Goal: Task Accomplishment & Management: Use online tool/utility

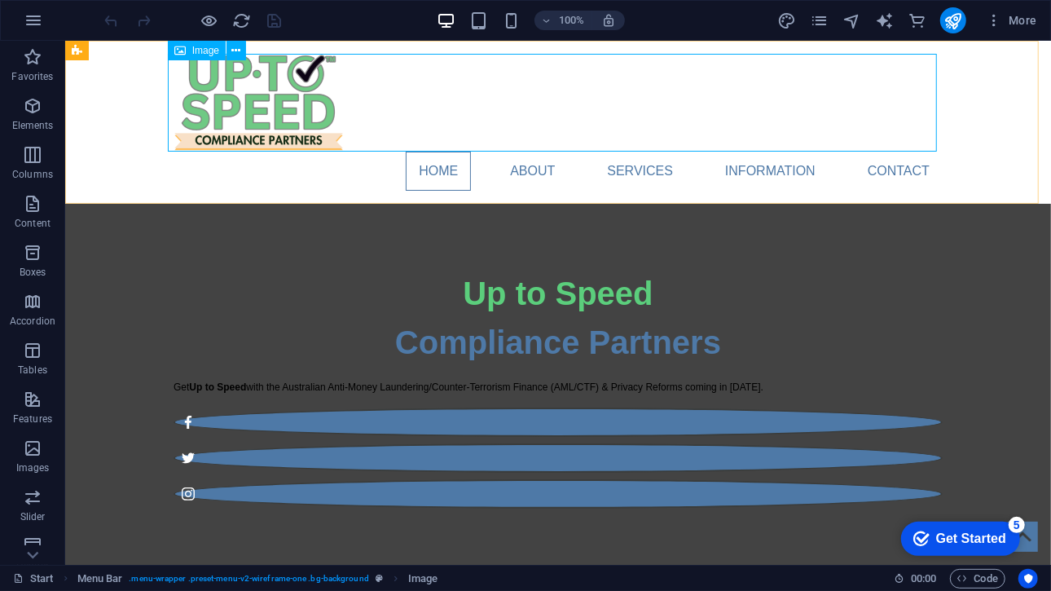
click at [188, 49] on div "Image" at bounding box center [197, 51] width 58 height 20
click at [178, 52] on icon at bounding box center [179, 51] width 11 height 20
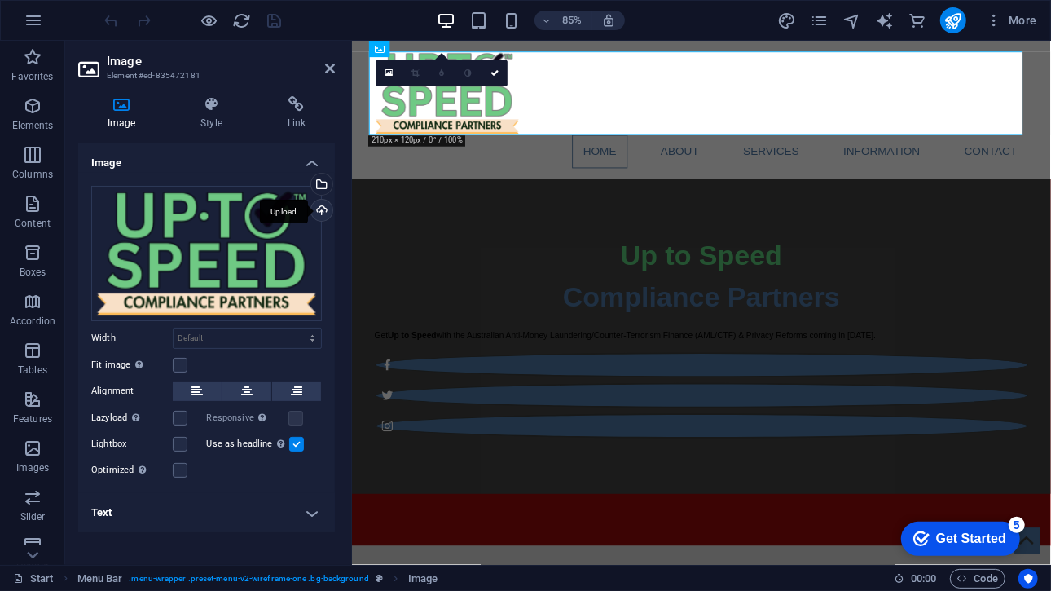
click at [324, 206] on div "Upload" at bounding box center [320, 212] width 24 height 24
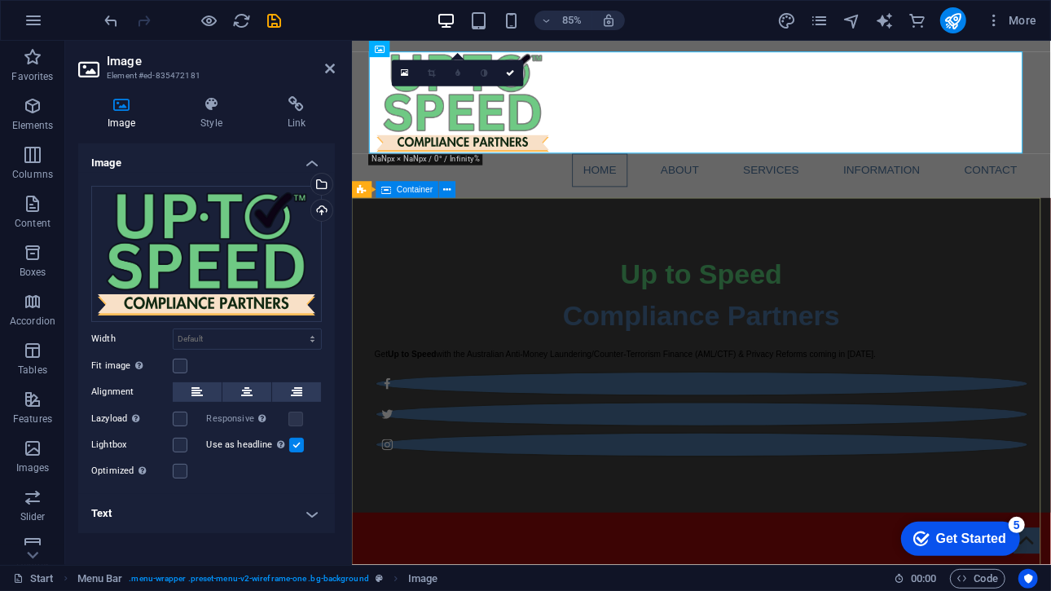
click at [554, 242] on div "Up to Speed Compliance Partners Get Up to Speed with the Australian Anti-Money …" at bounding box center [762, 410] width 822 height 370
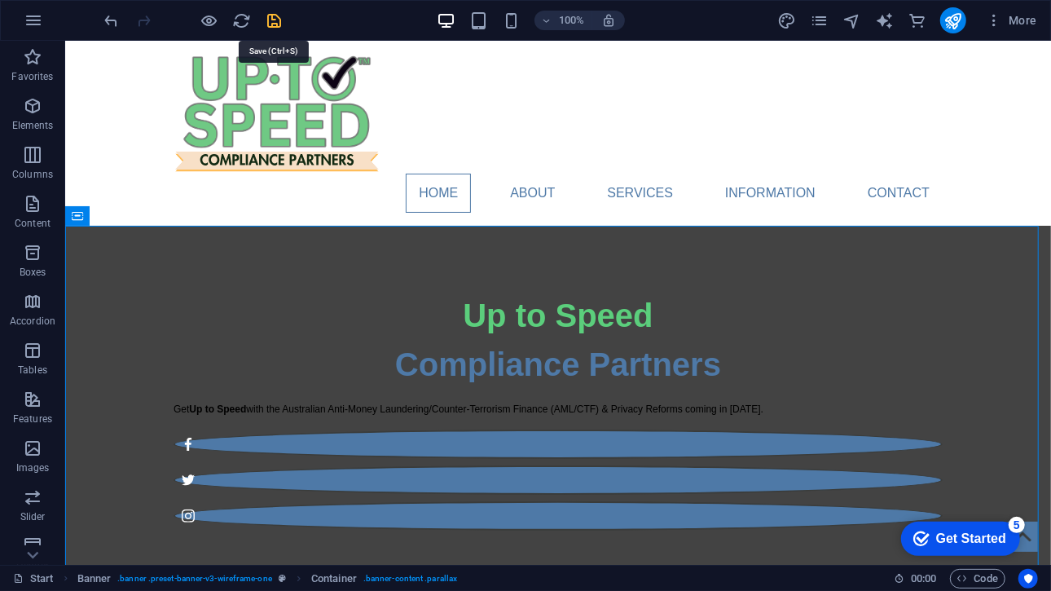
click at [274, 12] on icon "save" at bounding box center [275, 20] width 19 height 19
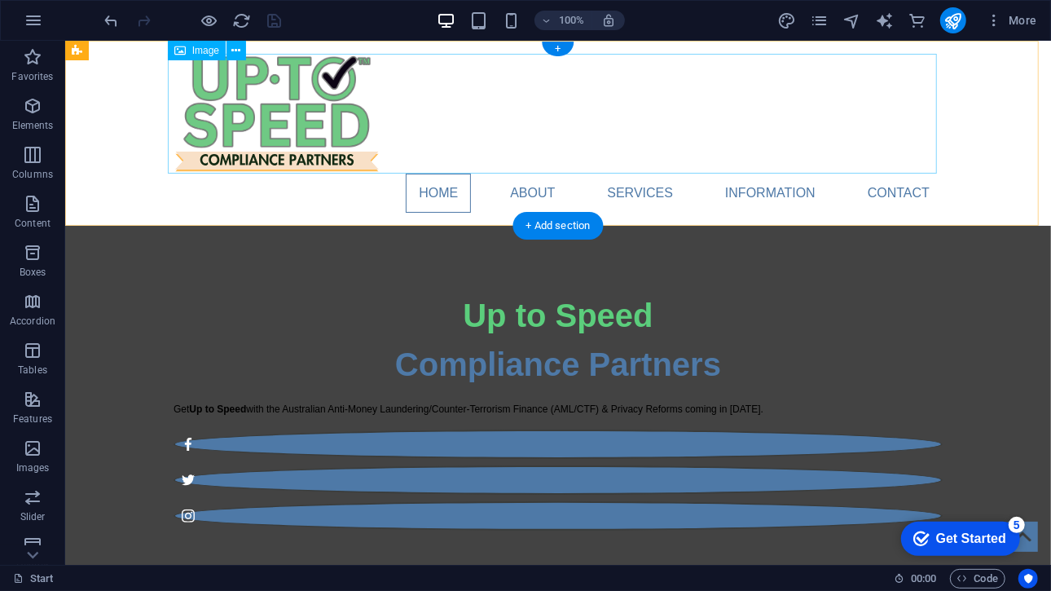
click at [279, 112] on figure at bounding box center [557, 113] width 769 height 120
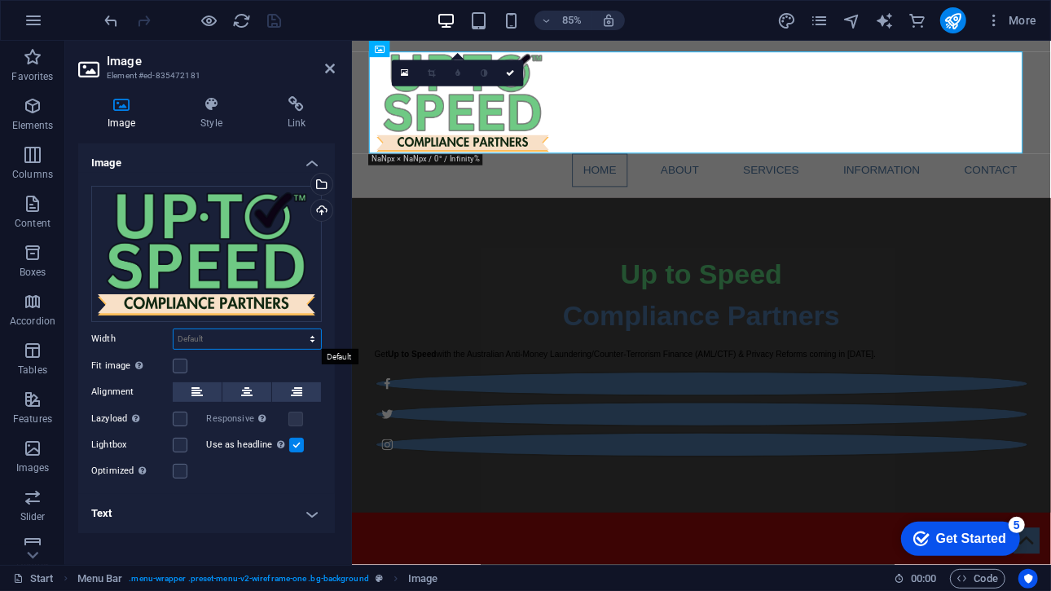
click at [275, 333] on select "Default auto px rem % em vh vw" at bounding box center [247, 339] width 147 height 20
click at [184, 360] on label at bounding box center [180, 366] width 15 height 15
click at [0, 0] on input "Fit image Automatically fit image to a fixed width and height" at bounding box center [0, 0] width 0 height 0
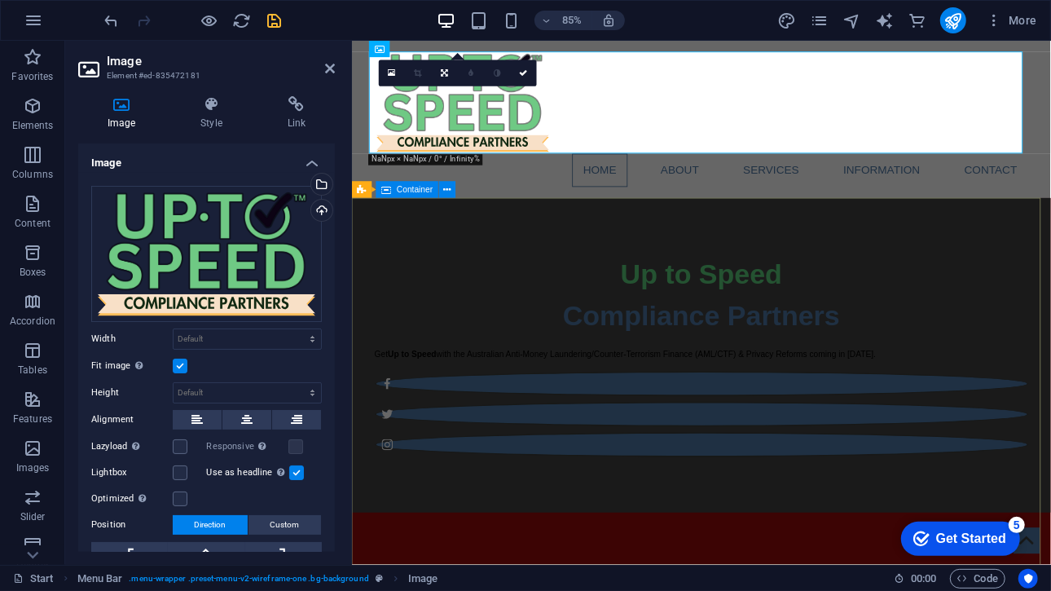
click at [519, 258] on div "Up to Speed Compliance Partners Get Up to Speed with the Australian Anti-Money …" at bounding box center [762, 410] width 822 height 370
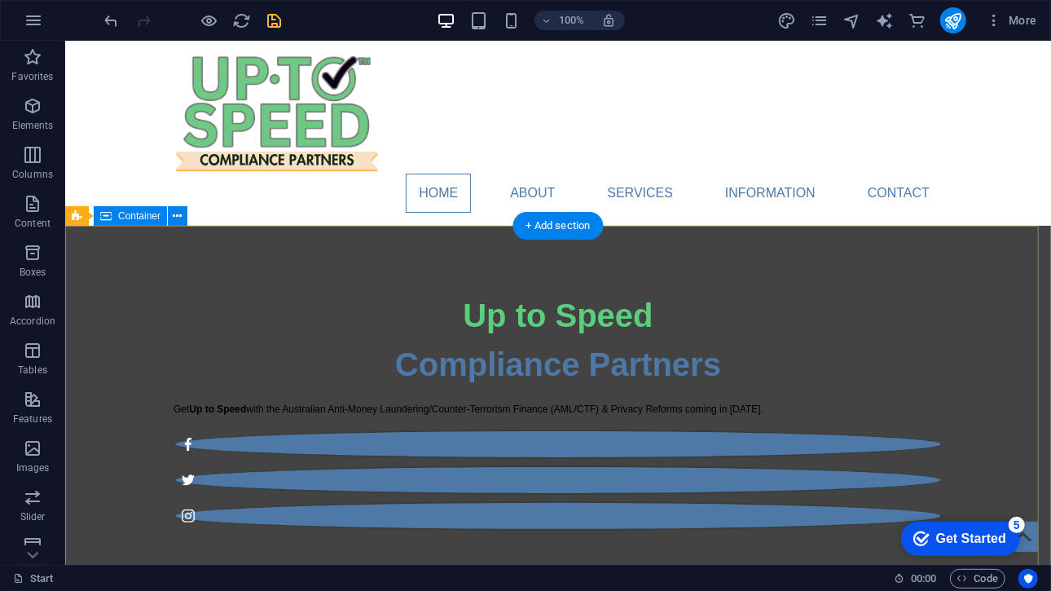
click at [99, 244] on div "Up to Speed Compliance Partners Get Up to Speed with the Australian Anti-Money …" at bounding box center [557, 410] width 986 height 370
click at [607, 332] on div "Up to Speed Compliance Partners Get Up to Speed with the Australian Anti-Money …" at bounding box center [557, 410] width 986 height 370
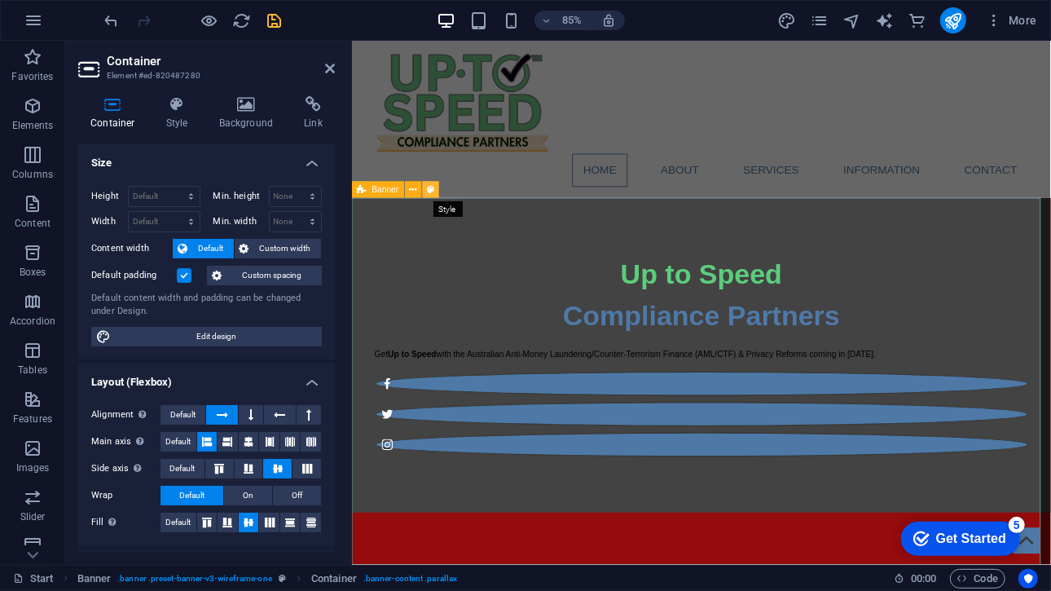
click at [432, 191] on icon at bounding box center [430, 190] width 7 height 15
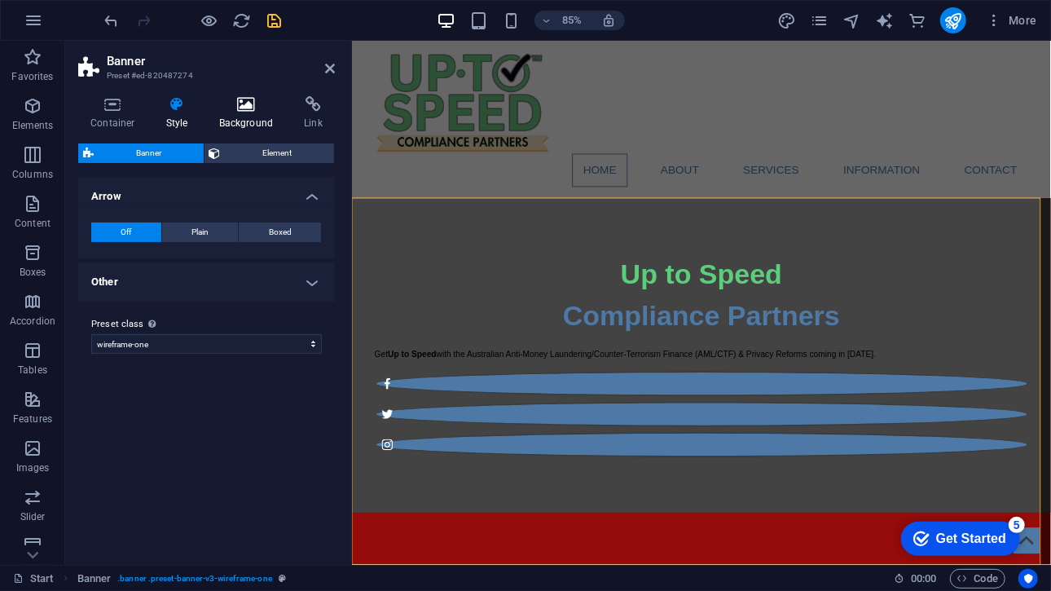
click at [260, 114] on h4 "Background" at bounding box center [250, 113] width 86 height 34
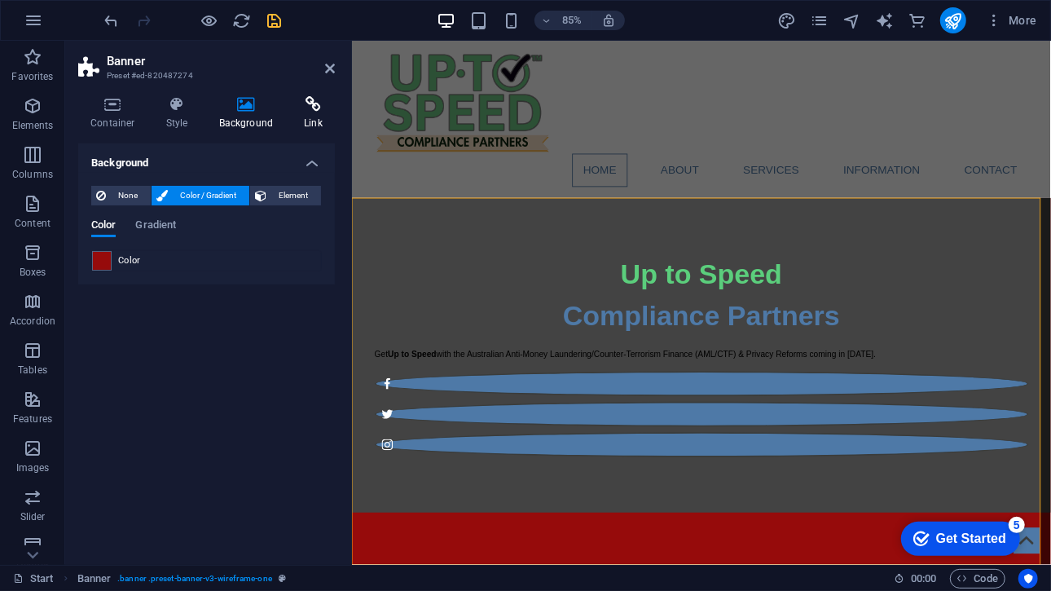
click at [308, 107] on icon at bounding box center [313, 104] width 43 height 16
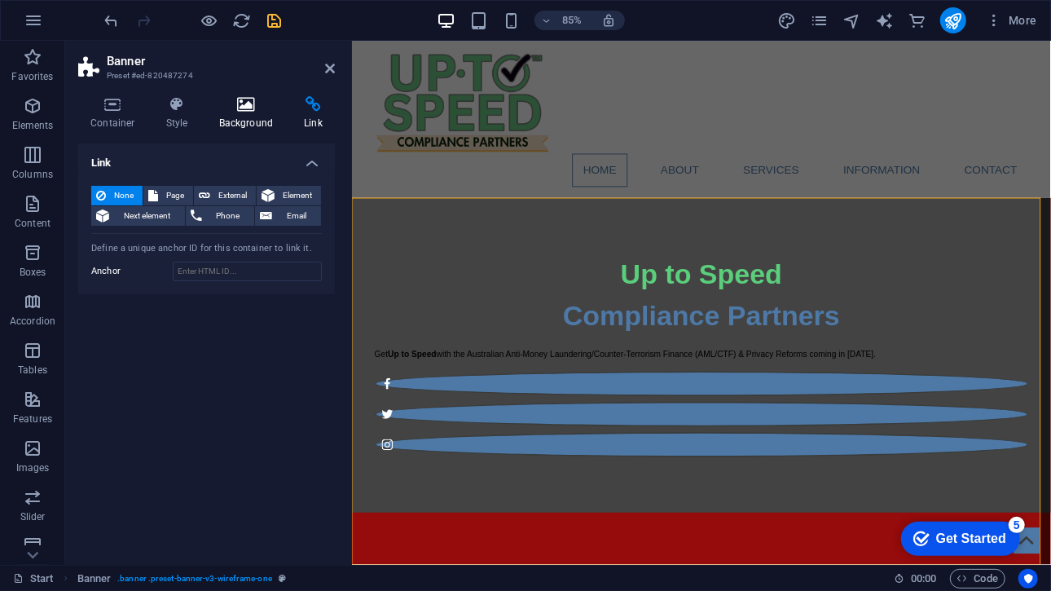
click at [266, 104] on icon at bounding box center [246, 104] width 79 height 16
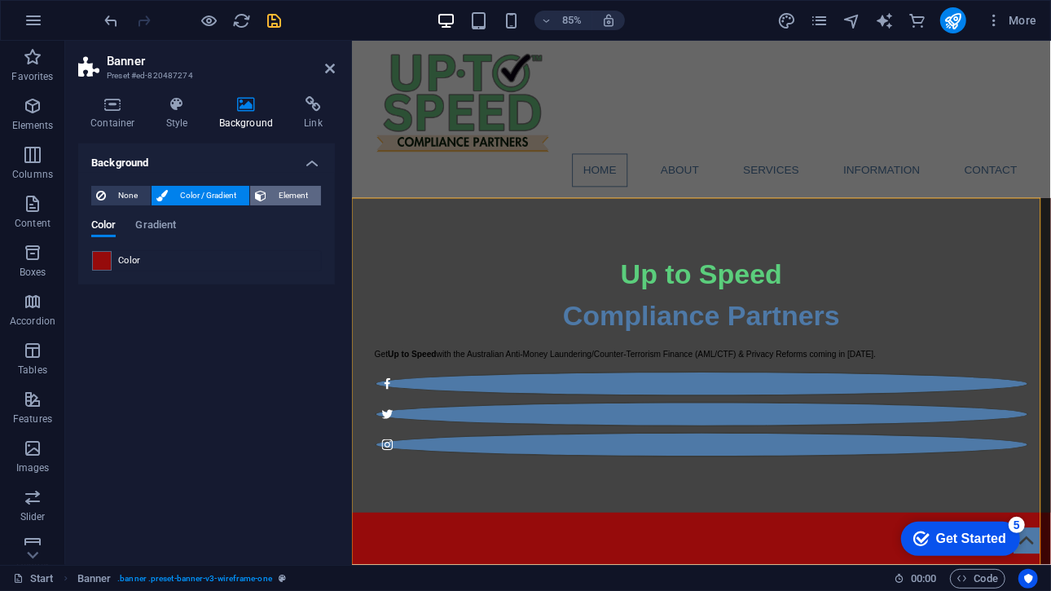
click at [272, 198] on span "Element" at bounding box center [293, 196] width 45 height 20
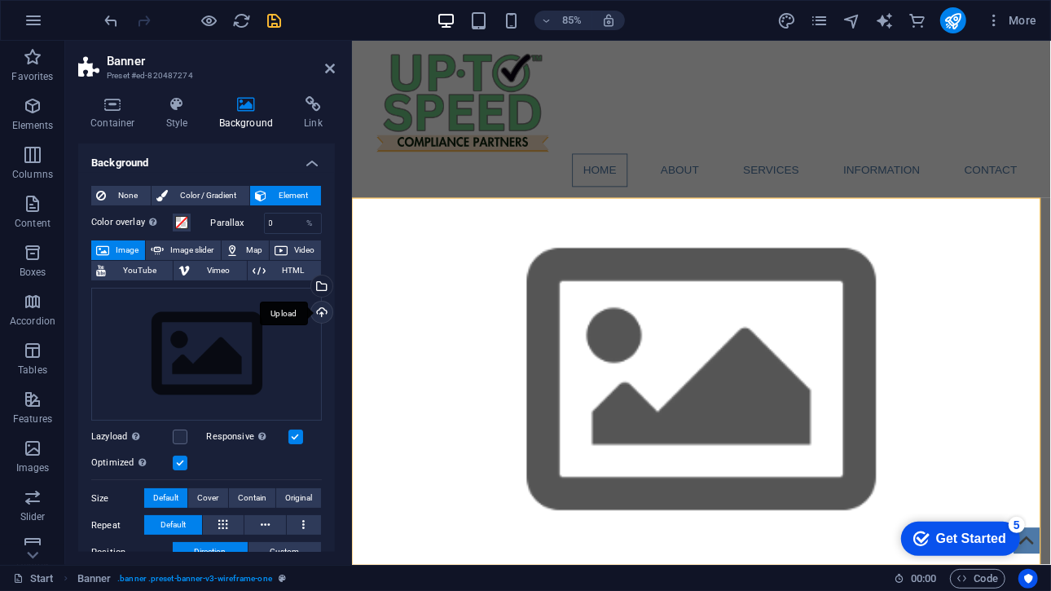
click at [320, 314] on div "Upload" at bounding box center [320, 313] width 24 height 24
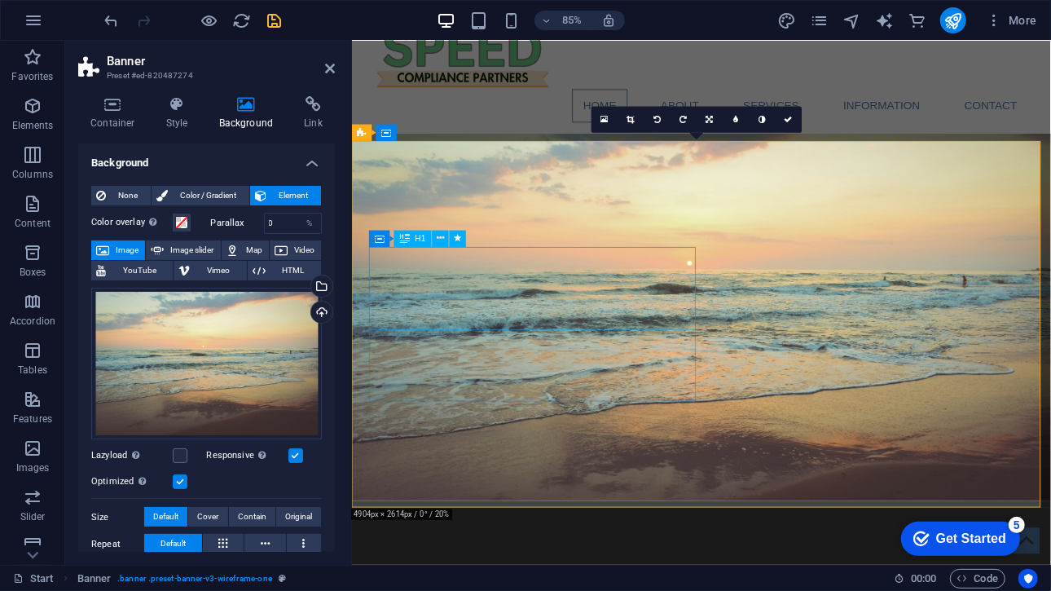
scroll to position [79, 0]
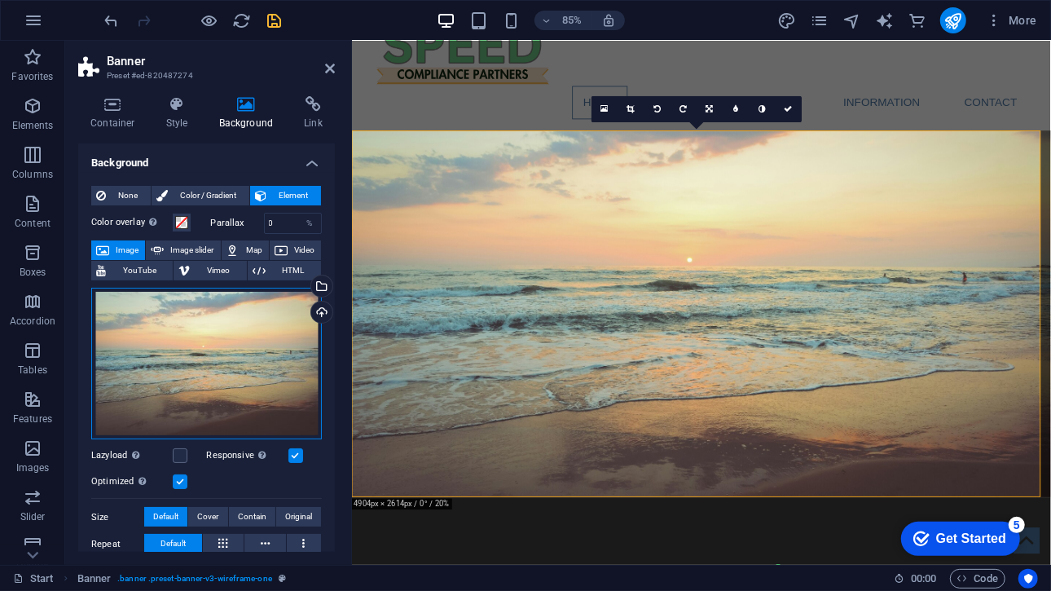
click at [285, 350] on div "Drag files here, click to choose files or select files from Files or our free s…" at bounding box center [206, 364] width 231 height 152
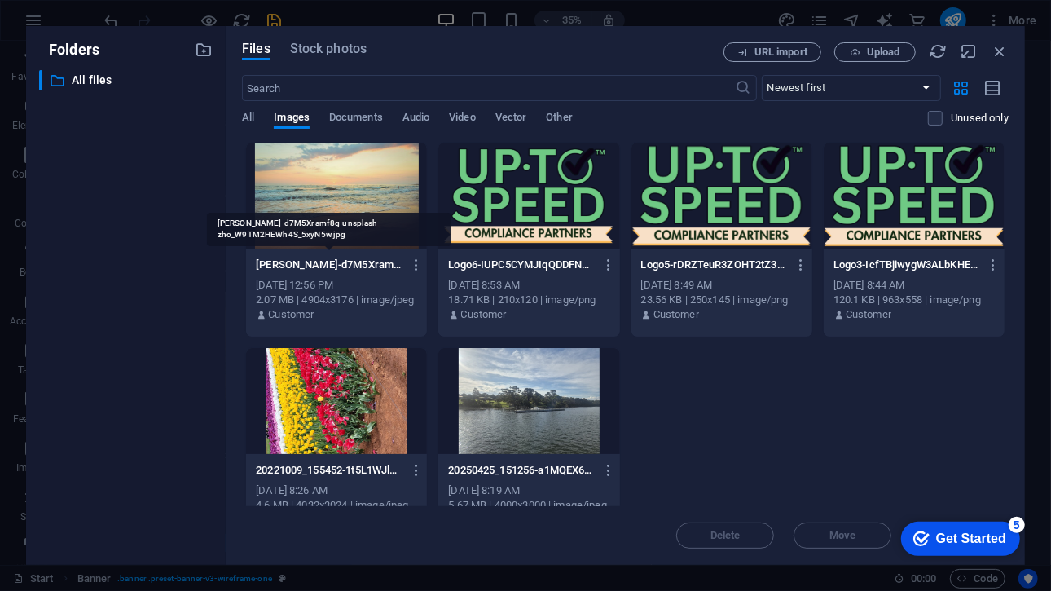
click at [324, 265] on p "[PERSON_NAME]-d7M5Xramf8g-unsplash-zho_W9TM2HEWh4S_5xyN5w.jpg" at bounding box center [329, 264] width 147 height 15
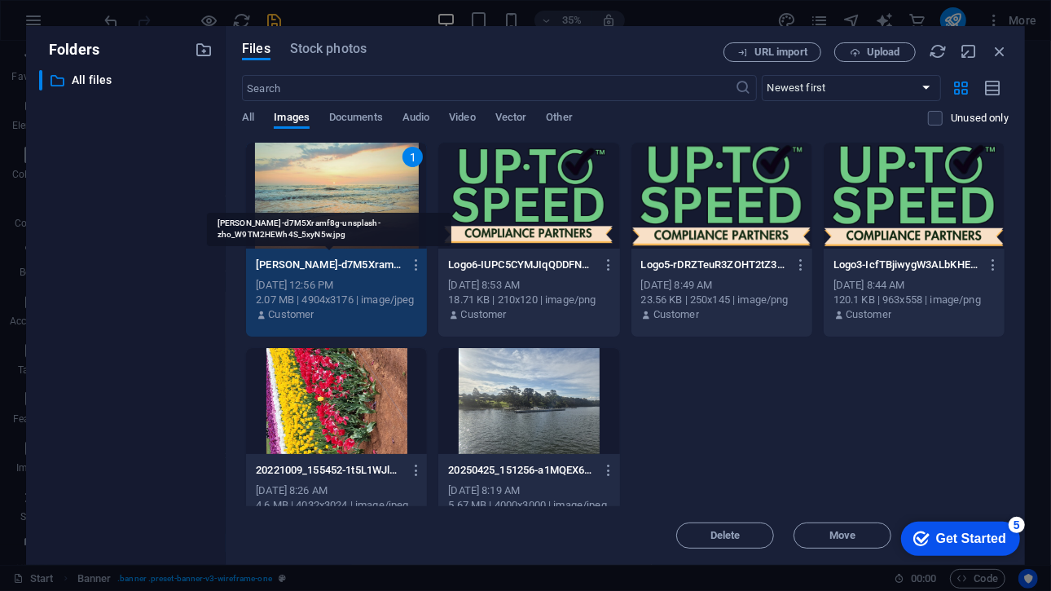
click at [324, 265] on p "[PERSON_NAME]-d7M5Xramf8g-unsplash-zho_W9TM2HEWh4S_5xyN5w.jpg" at bounding box center [329, 264] width 147 height 15
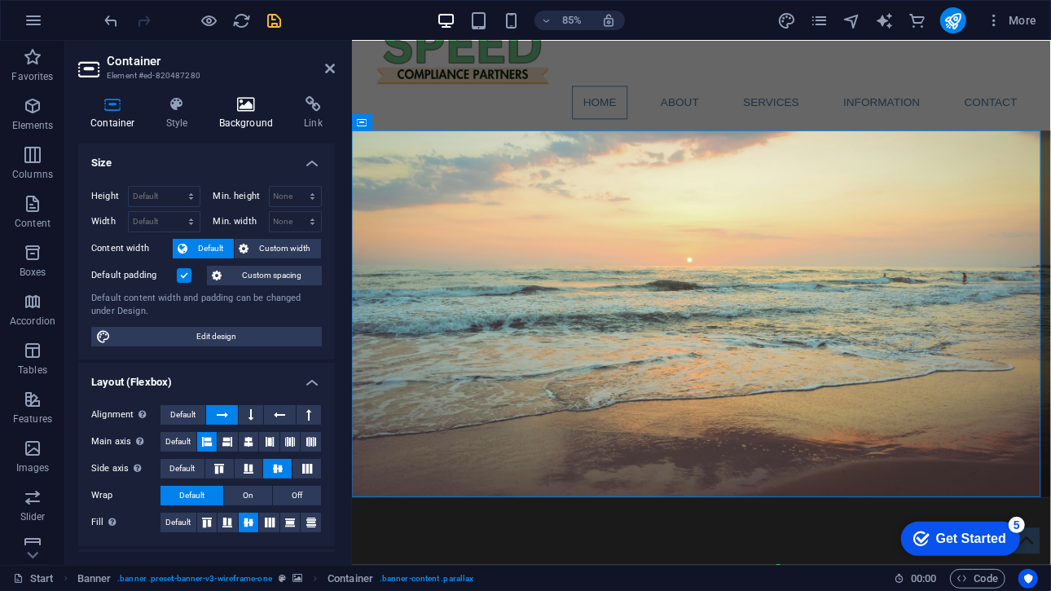
click at [264, 122] on h4 "Background" at bounding box center [250, 113] width 86 height 34
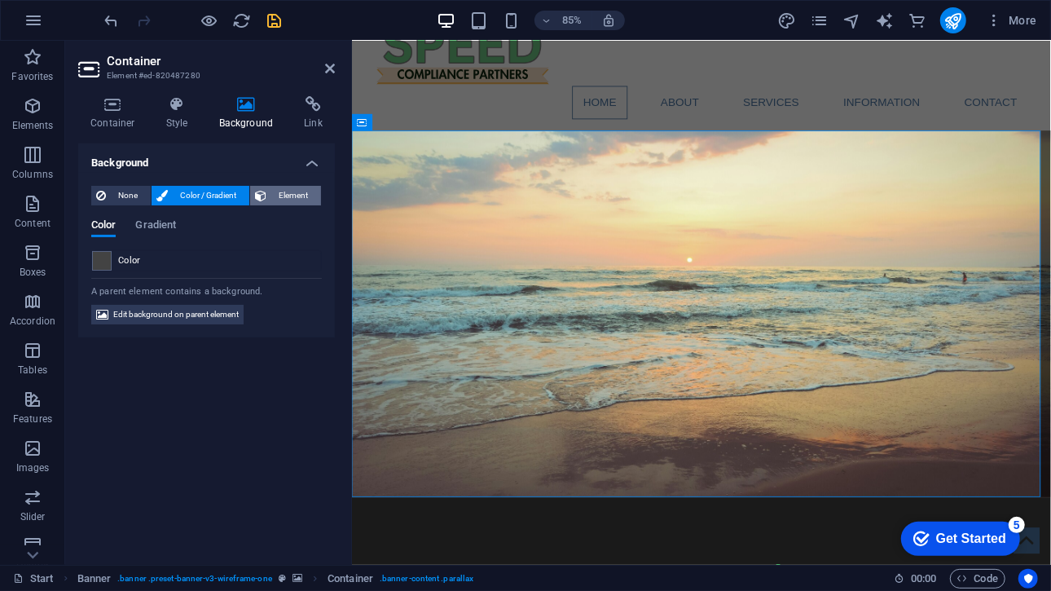
drag, startPoint x: 275, startPoint y: 206, endPoint x: 280, endPoint y: 198, distance: 9.9
click at [280, 198] on div "None Color / Gradient Element Stretch background to full-width Color overlay Pl…" at bounding box center [206, 255] width 257 height 165
click at [280, 198] on span "Element" at bounding box center [293, 196] width 45 height 20
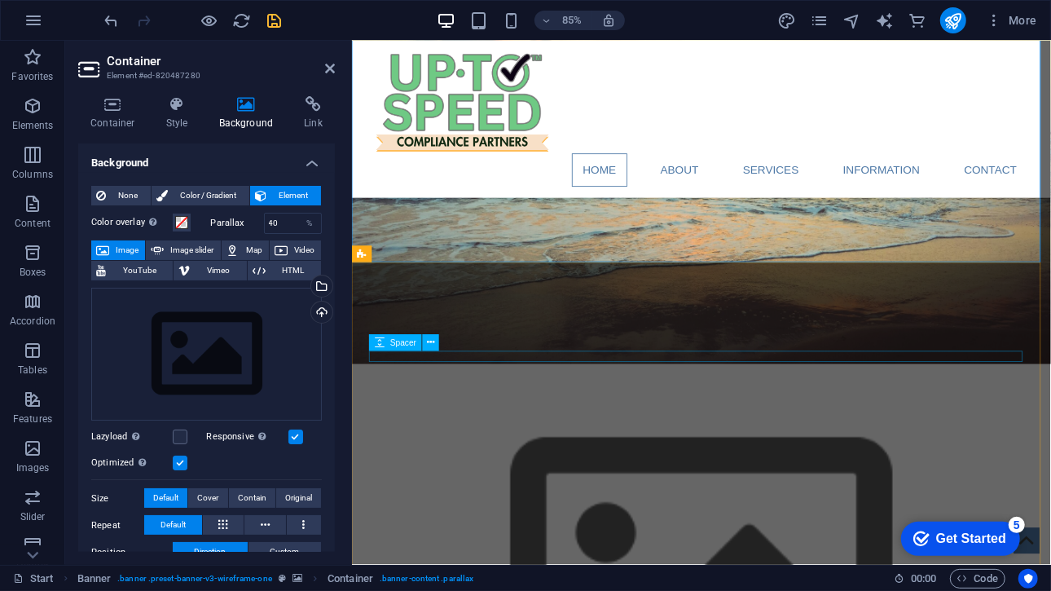
scroll to position [0, 0]
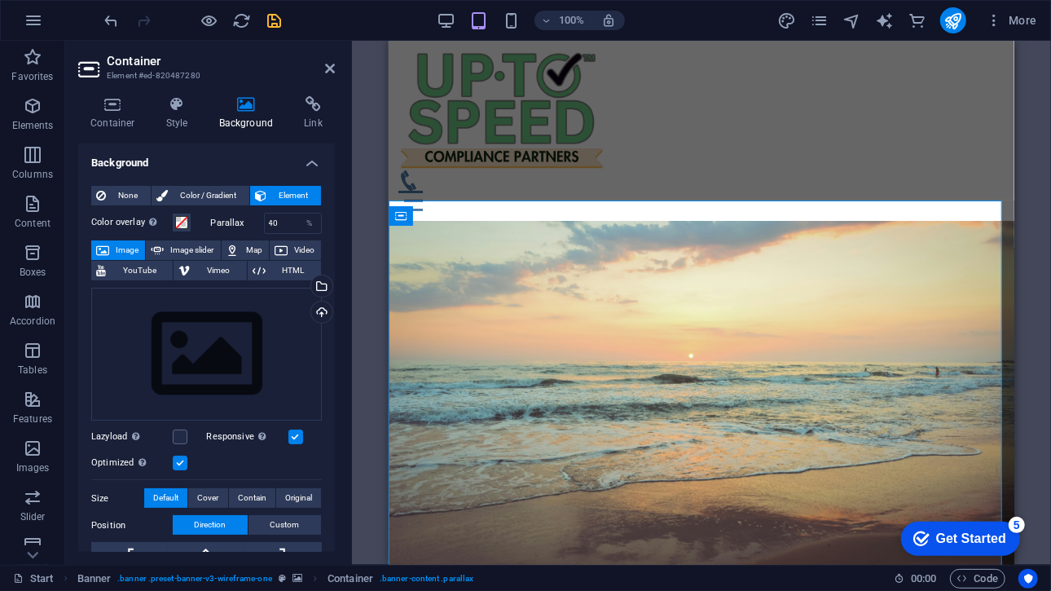
click at [457, 21] on div "100%" at bounding box center [531, 20] width 188 height 26
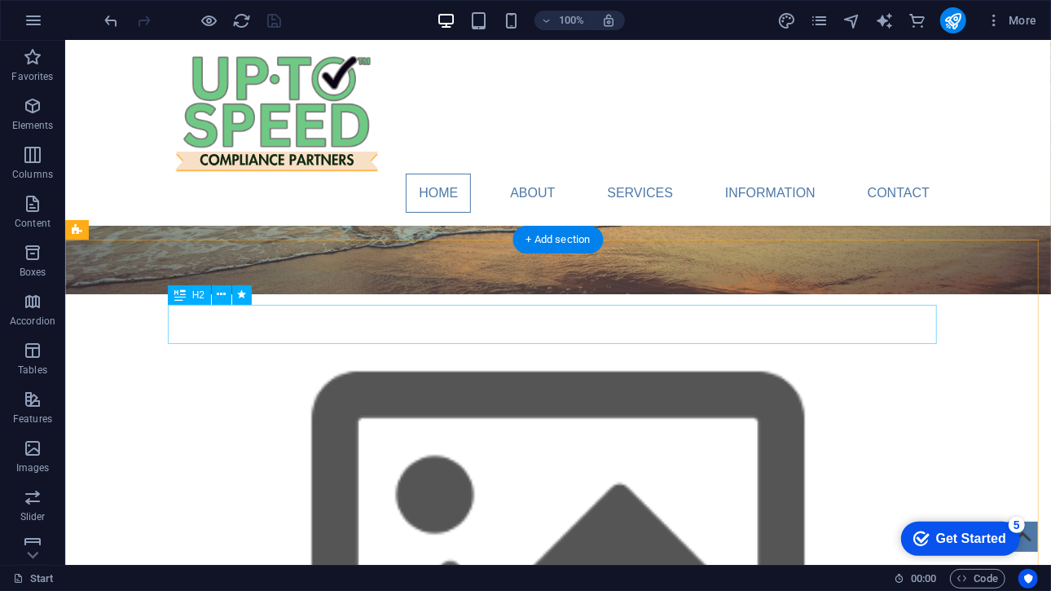
scroll to position [317, 0]
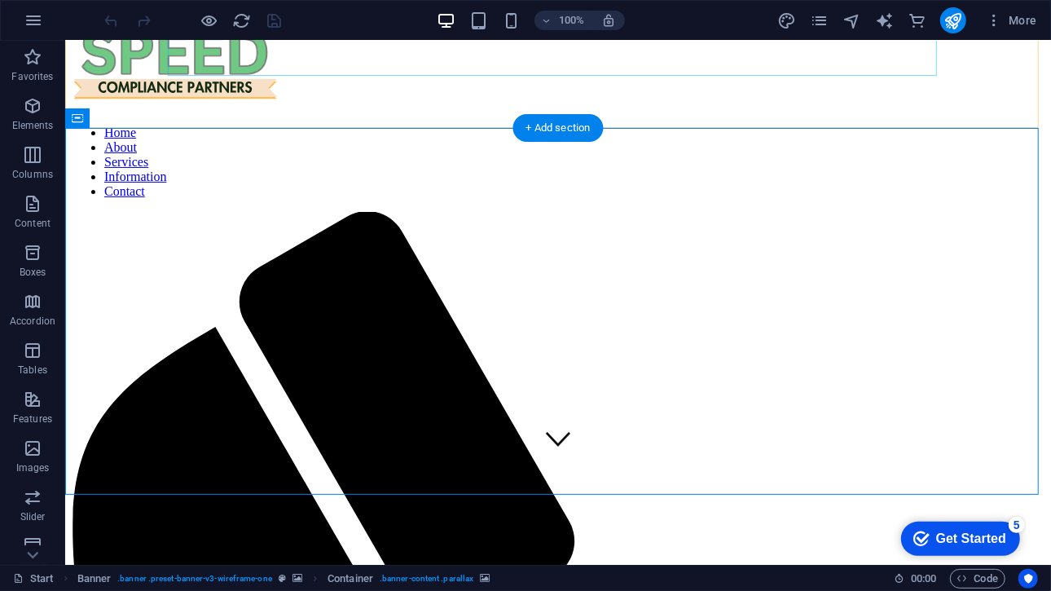
scroll to position [99, 0]
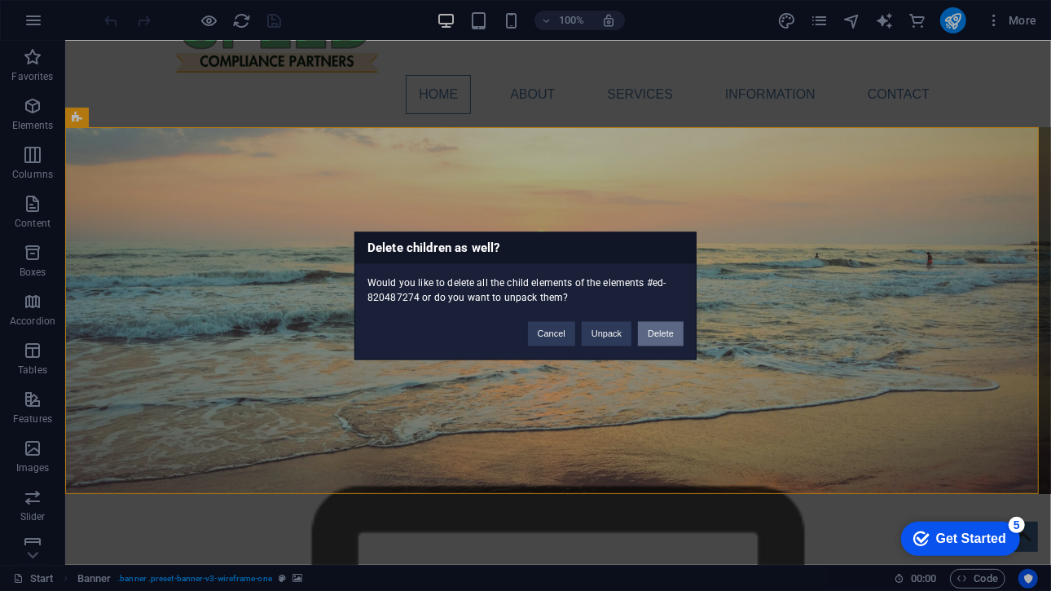
click at [649, 332] on button "Delete" at bounding box center [661, 333] width 46 height 24
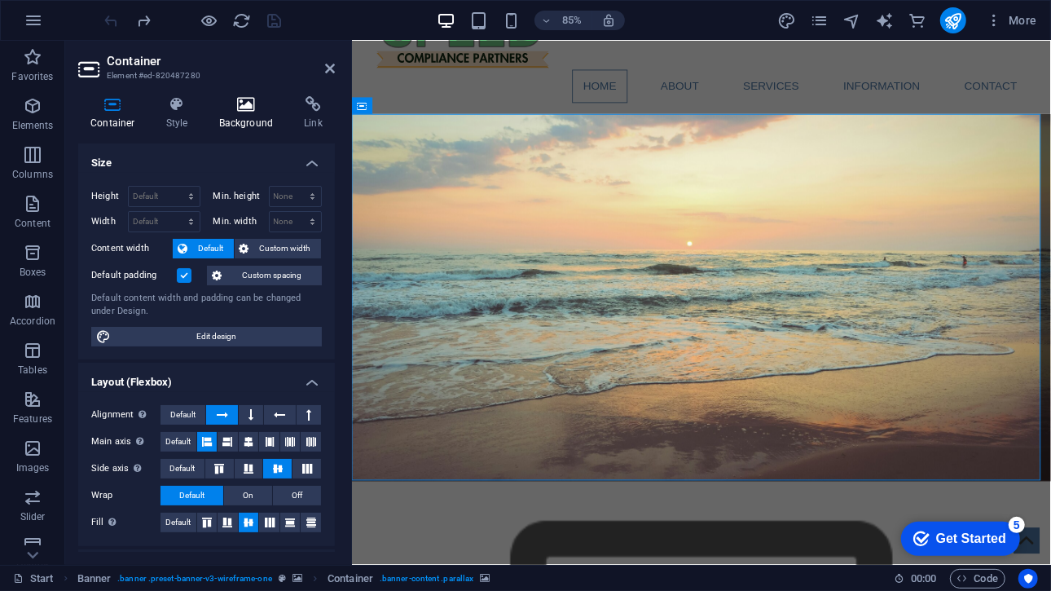
click at [258, 120] on h4 "Background" at bounding box center [250, 113] width 86 height 34
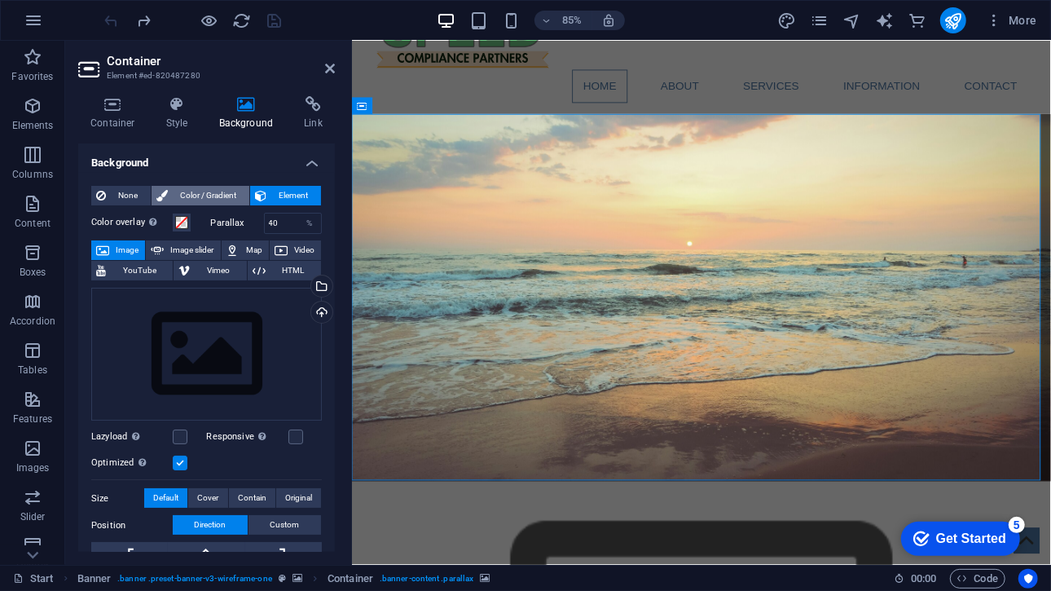
click at [222, 191] on span "Color / Gradient" at bounding box center [209, 196] width 72 height 20
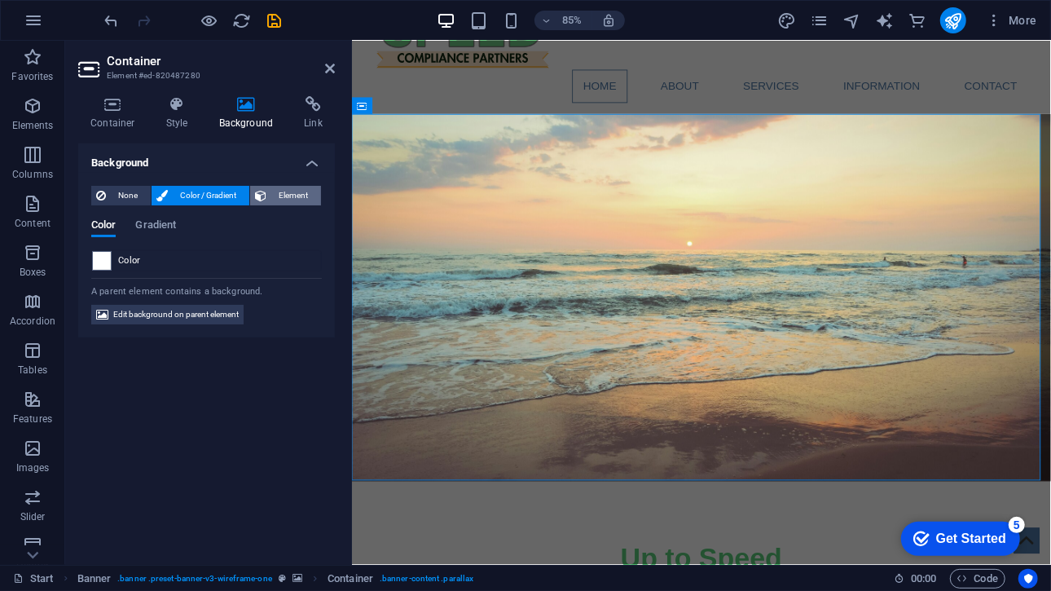
click at [272, 188] on span "Element" at bounding box center [293, 196] width 45 height 20
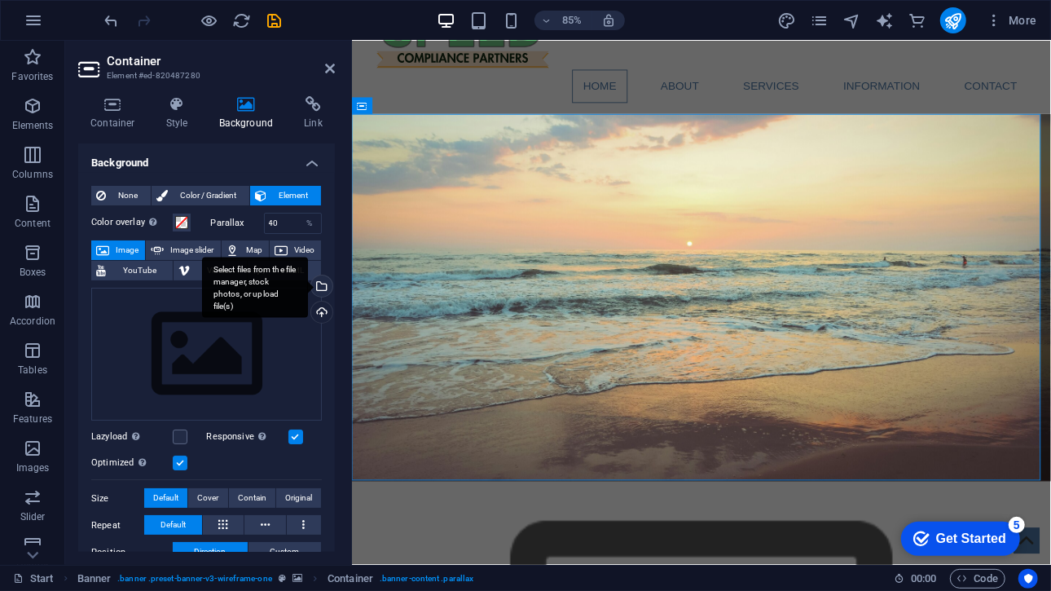
click at [319, 285] on div "Select files from the file manager, stock photos, or upload file(s)" at bounding box center [320, 287] width 24 height 24
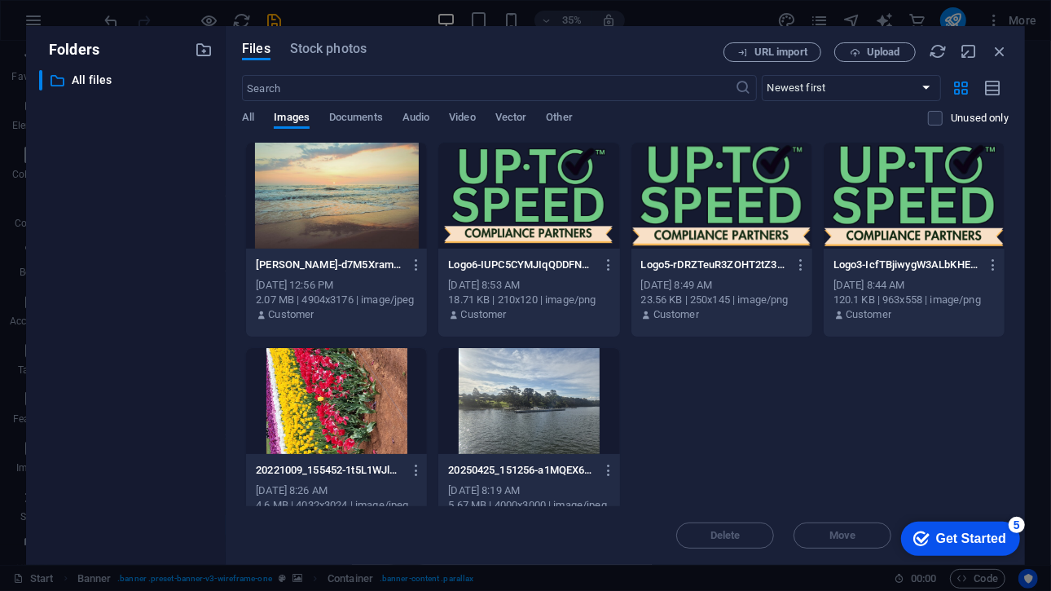
click at [332, 213] on div at bounding box center [336, 196] width 181 height 106
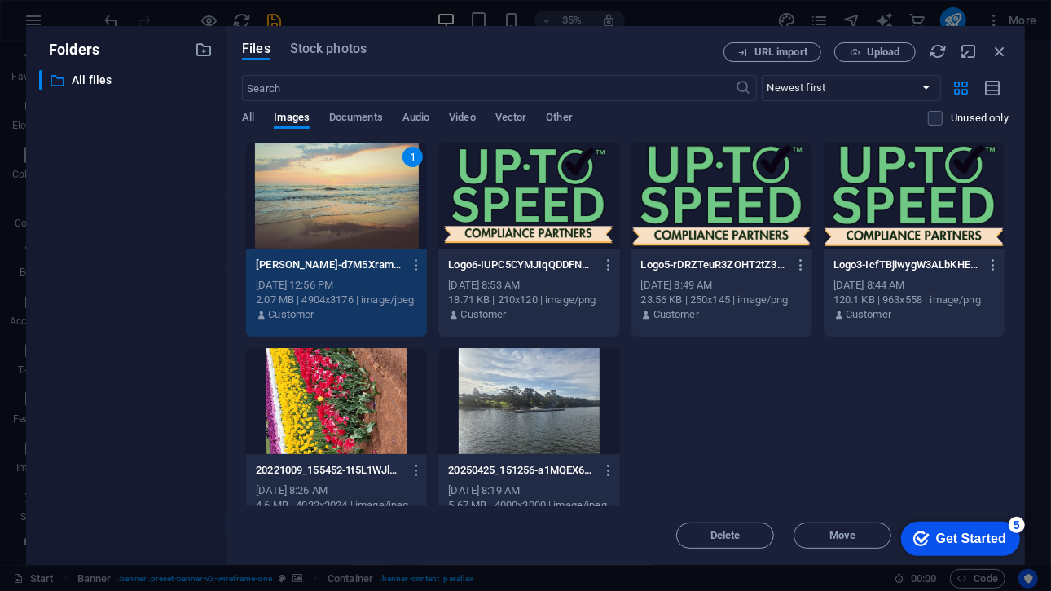
click at [332, 213] on div "1" at bounding box center [336, 196] width 181 height 106
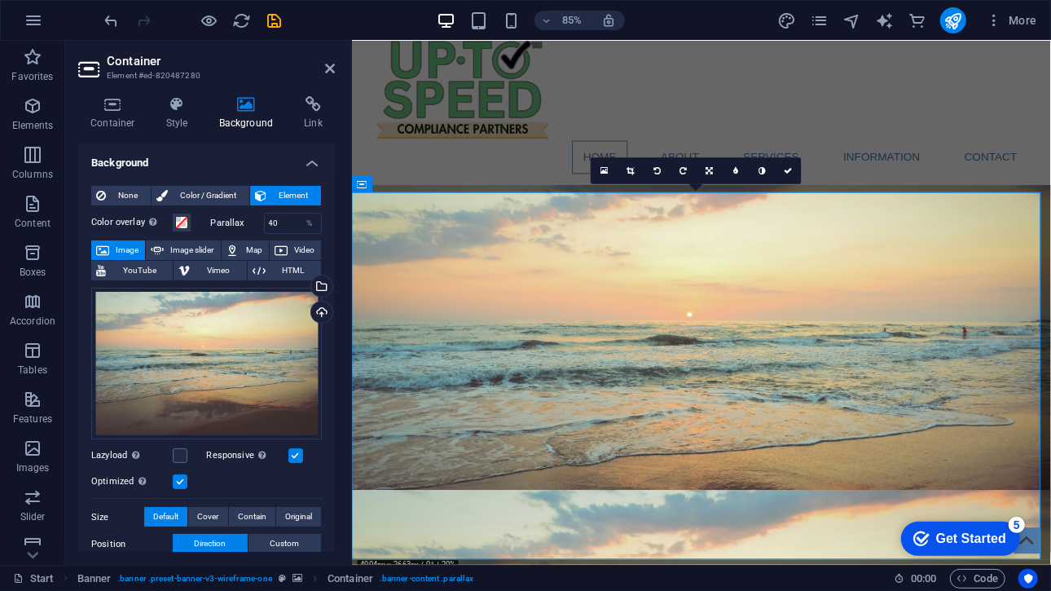
scroll to position [0, 0]
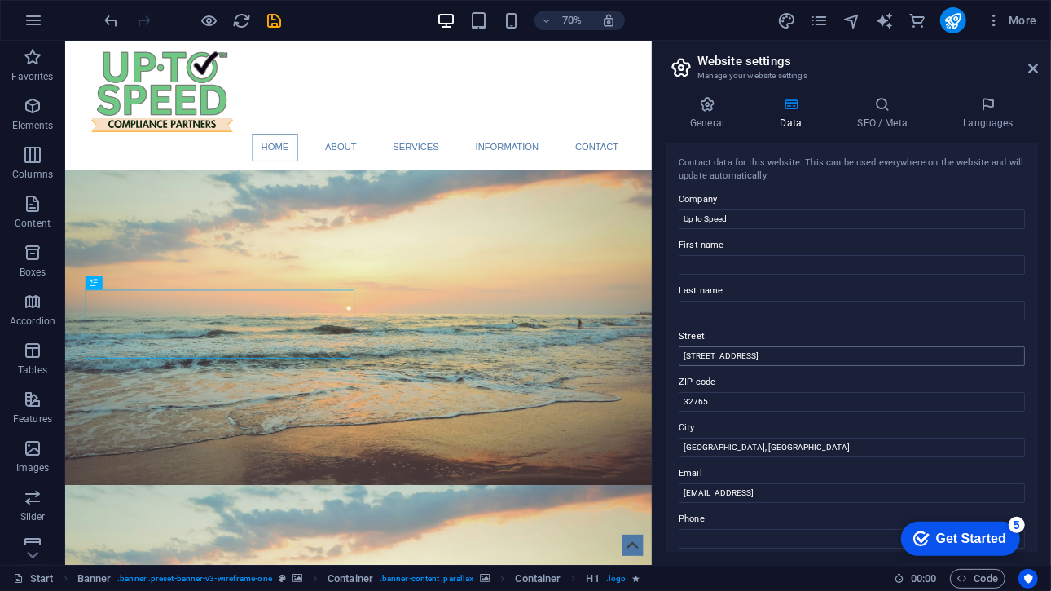
click at [746, 350] on div "Street 353 N Central Ave" at bounding box center [852, 346] width 346 height 39
click at [746, 350] on input "353 N Central Ave" at bounding box center [852, 356] width 346 height 20
click at [737, 390] on label "ZIP code" at bounding box center [852, 382] width 346 height 20
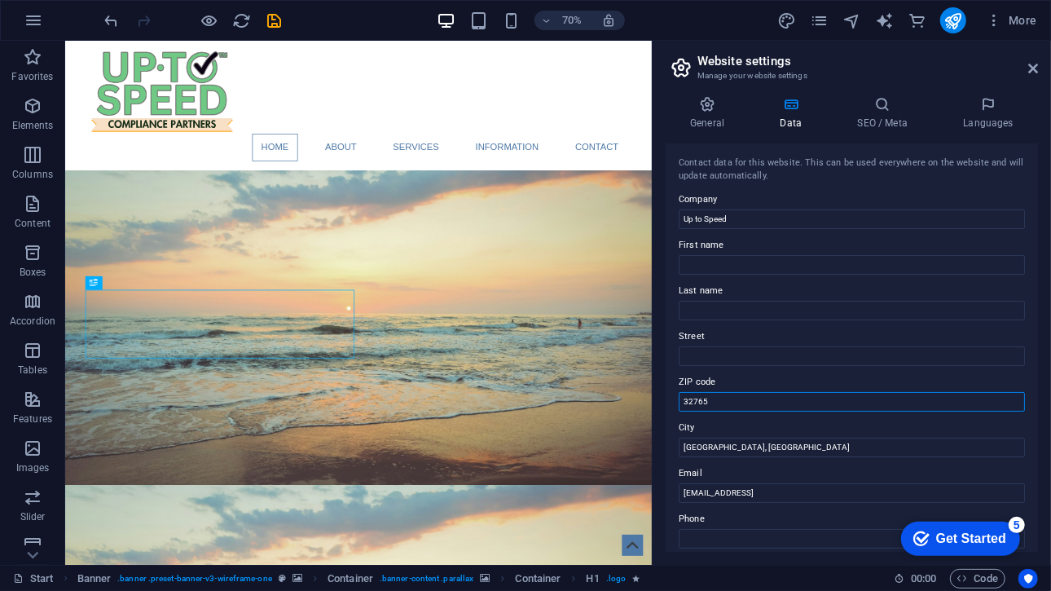
click at [737, 392] on input "32765" at bounding box center [852, 402] width 346 height 20
click at [737, 394] on div "ZIP code 32765" at bounding box center [852, 391] width 346 height 39
click at [737, 394] on input "32765" at bounding box center [852, 402] width 346 height 20
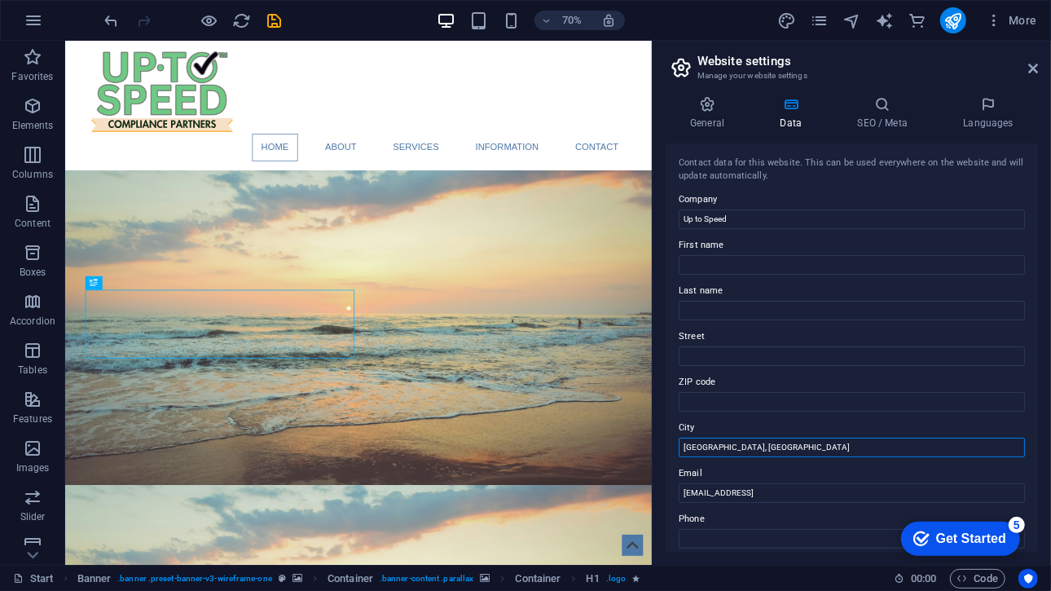
click at [735, 440] on input "Oviedo, FL" at bounding box center [852, 448] width 346 height 20
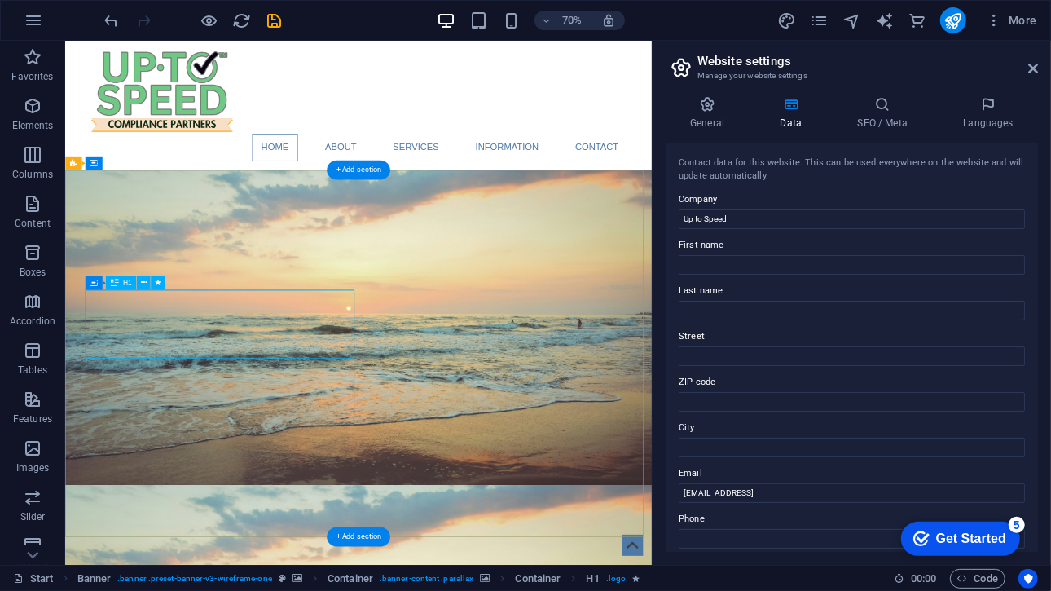
drag, startPoint x: 191, startPoint y: 416, endPoint x: 441, endPoint y: 473, distance: 256.6
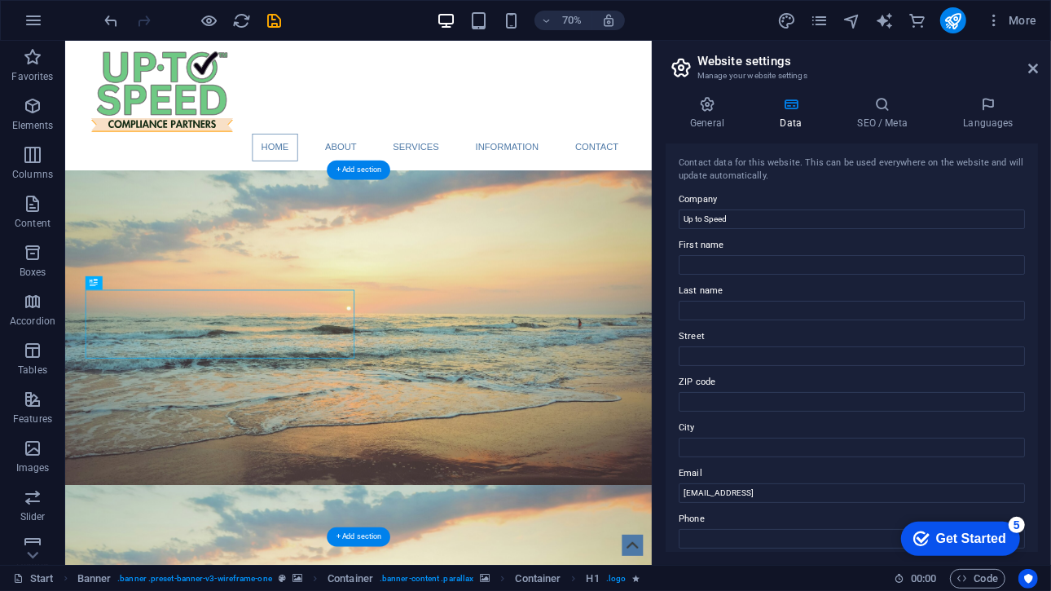
click at [953, 25] on icon "publish" at bounding box center [953, 20] width 19 height 19
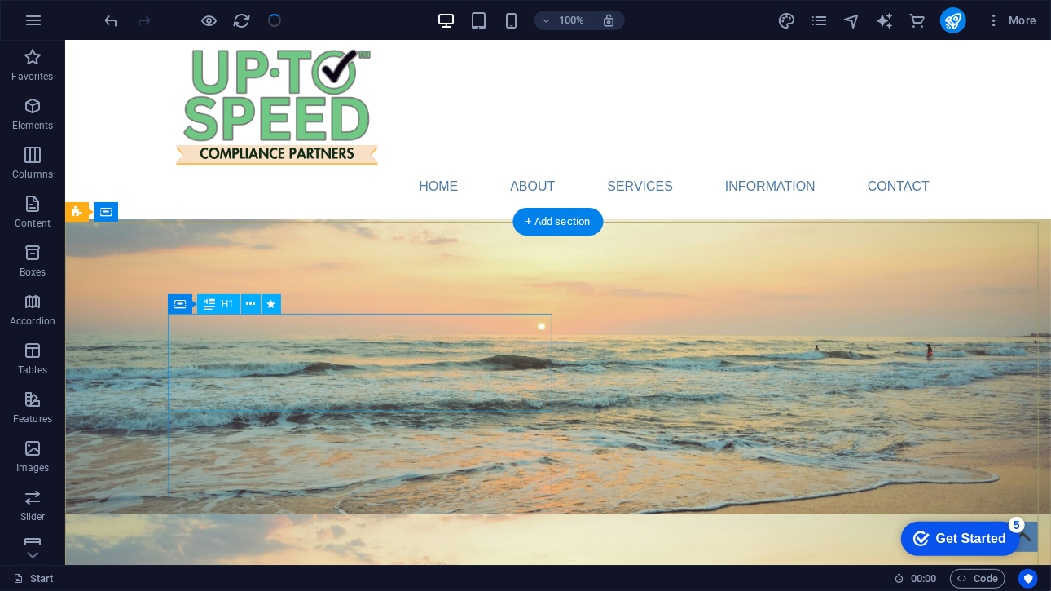
scroll to position [3, 0]
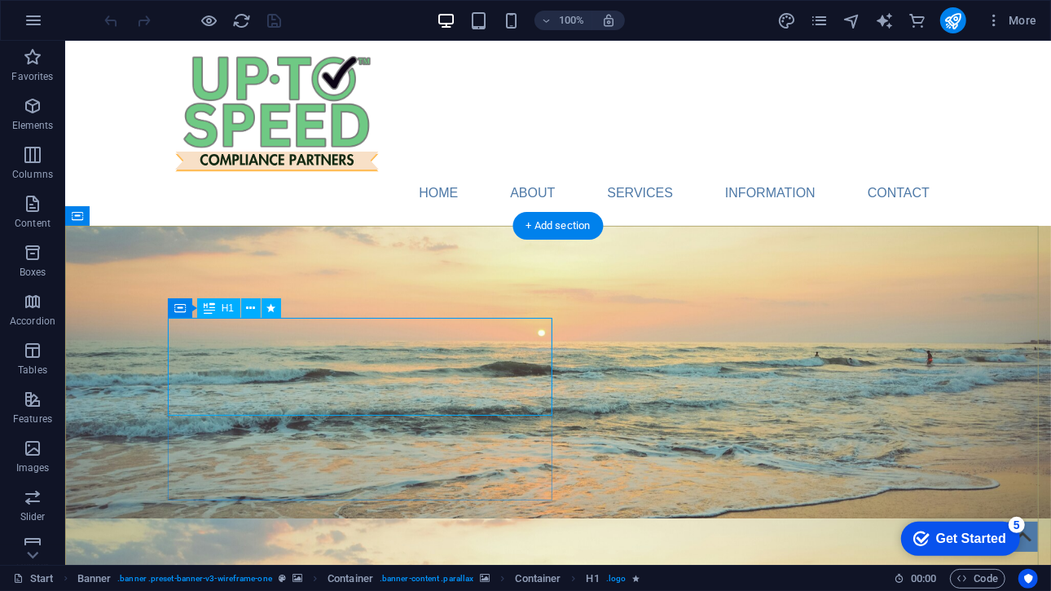
drag, startPoint x: 271, startPoint y: 339, endPoint x: 530, endPoint y: 386, distance: 263.4
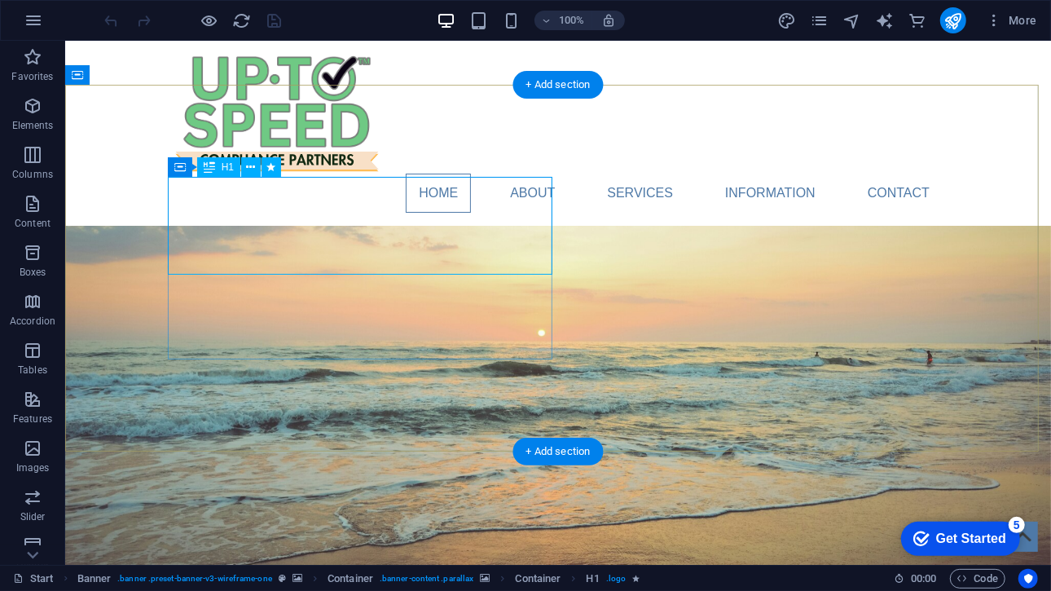
scroll to position [145, 0]
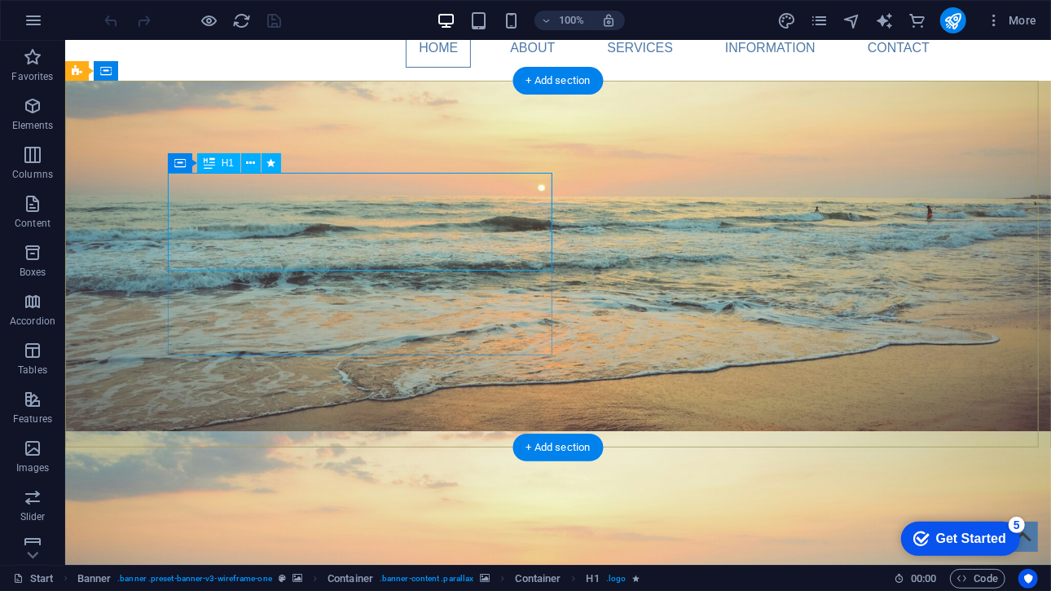
drag, startPoint x: 271, startPoint y: 189, endPoint x: 526, endPoint y: 267, distance: 266.8
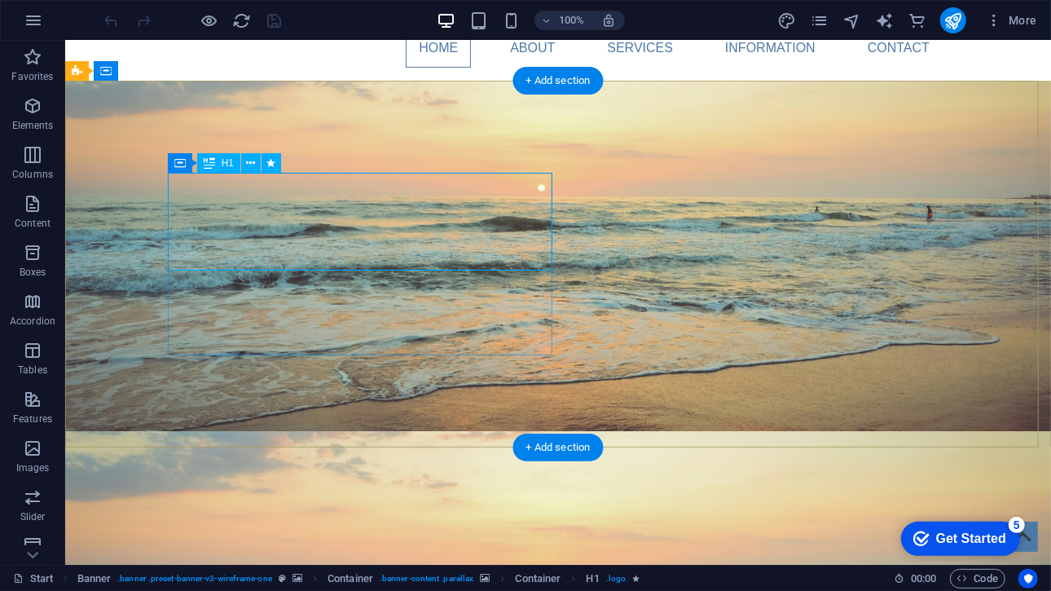
drag, startPoint x: 265, startPoint y: 197, endPoint x: 447, endPoint y: 208, distance: 182.0
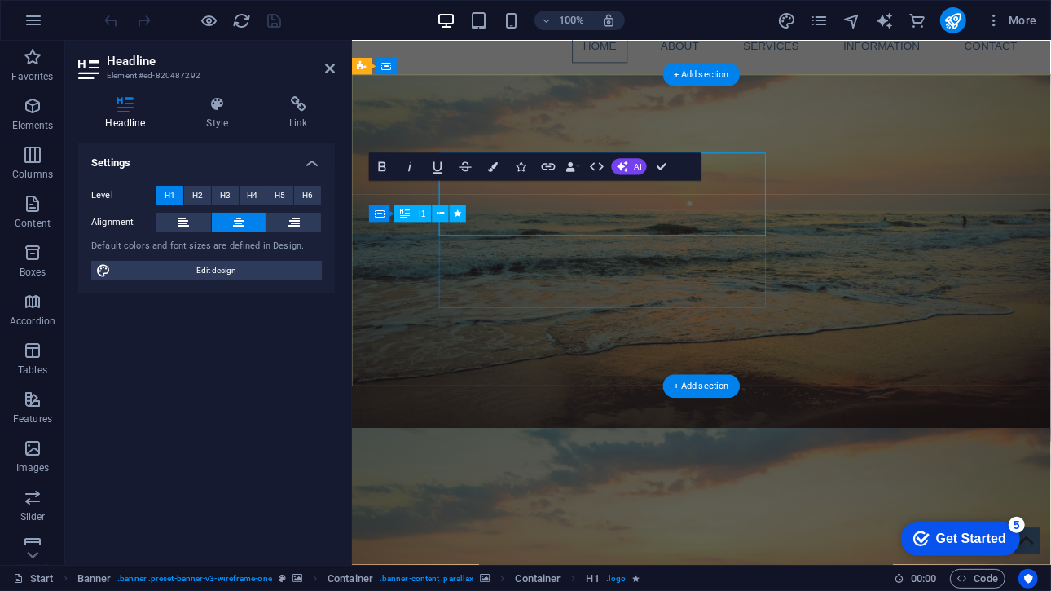
click at [288, 199] on button "H5" at bounding box center [279, 196] width 27 height 20
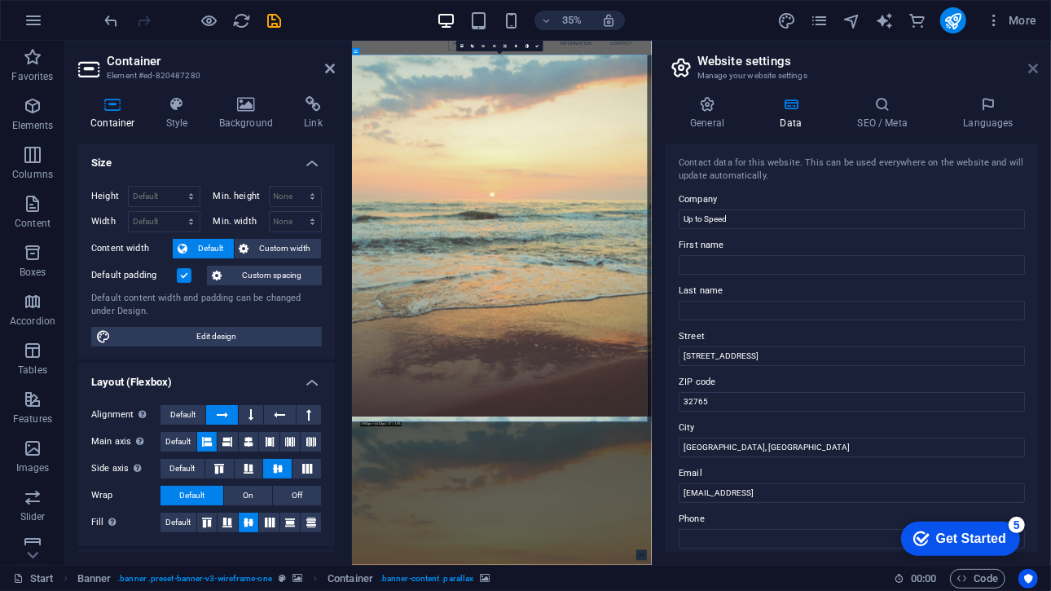
click at [1029, 73] on icon at bounding box center [1033, 68] width 10 height 13
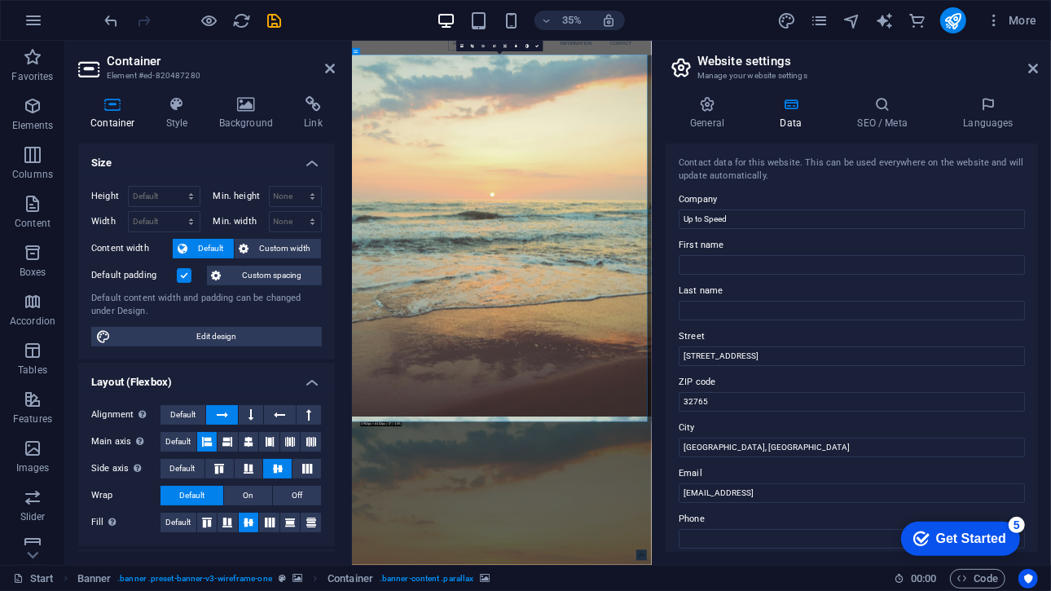
click at [179, 116] on h4 "Style" at bounding box center [180, 113] width 53 height 34
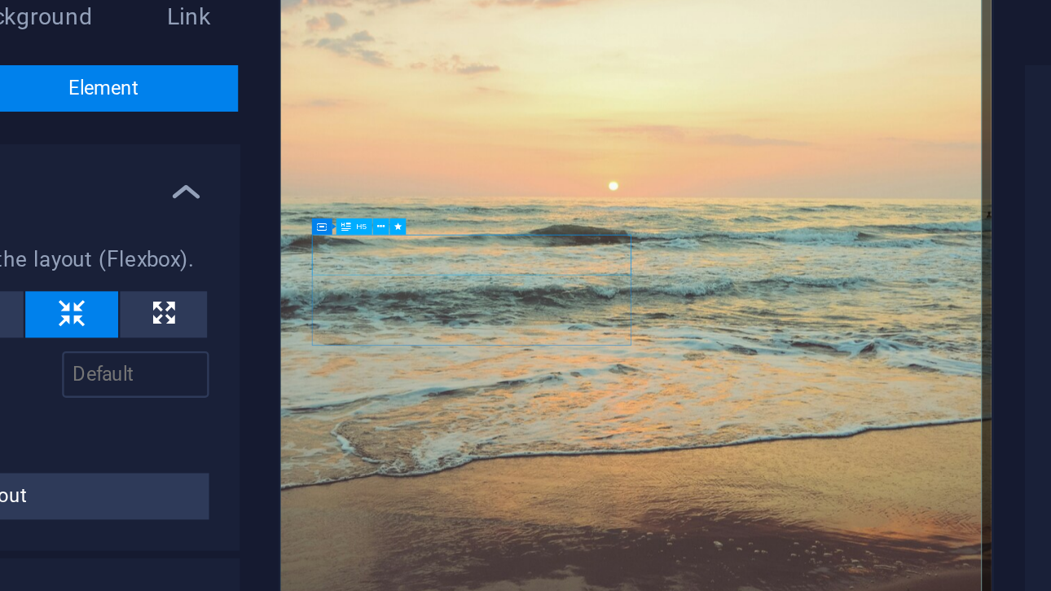
drag, startPoint x: 464, startPoint y: 330, endPoint x: 586, endPoint y: 350, distance: 123.9
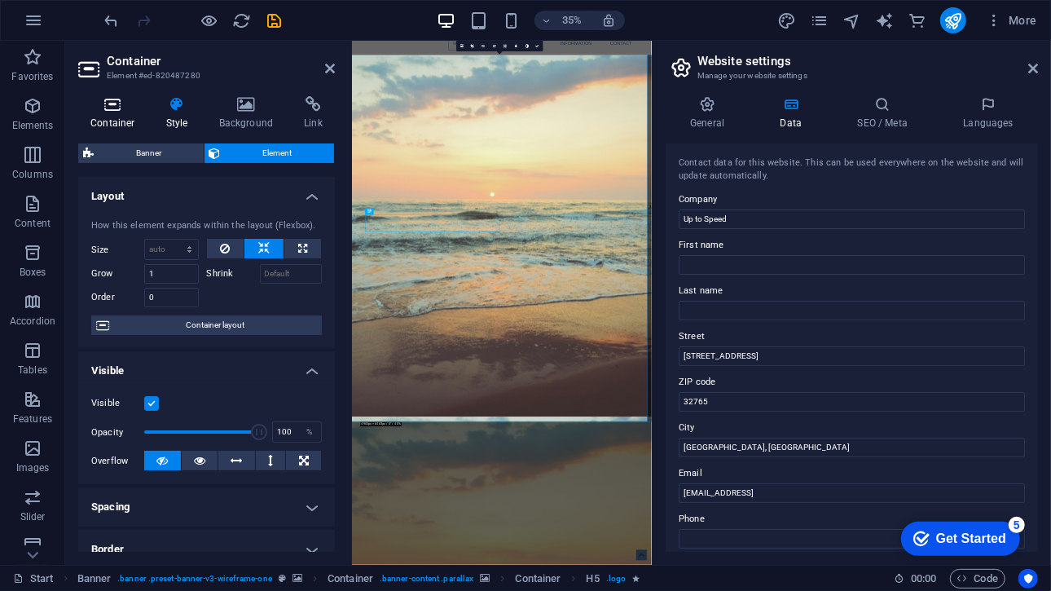
click at [101, 115] on h4 "Container" at bounding box center [116, 113] width 76 height 34
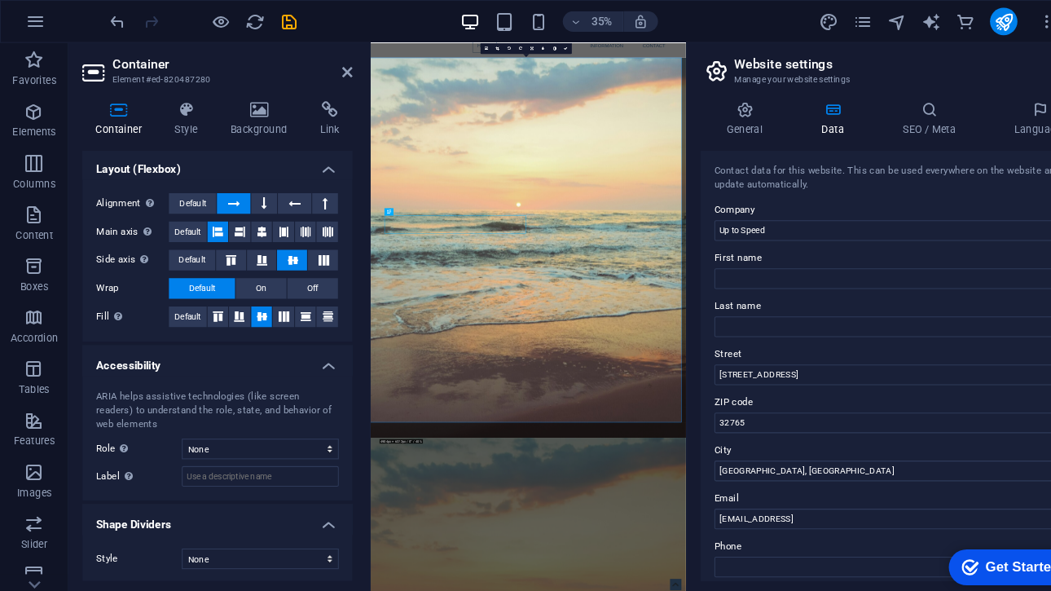
scroll to position [0, 0]
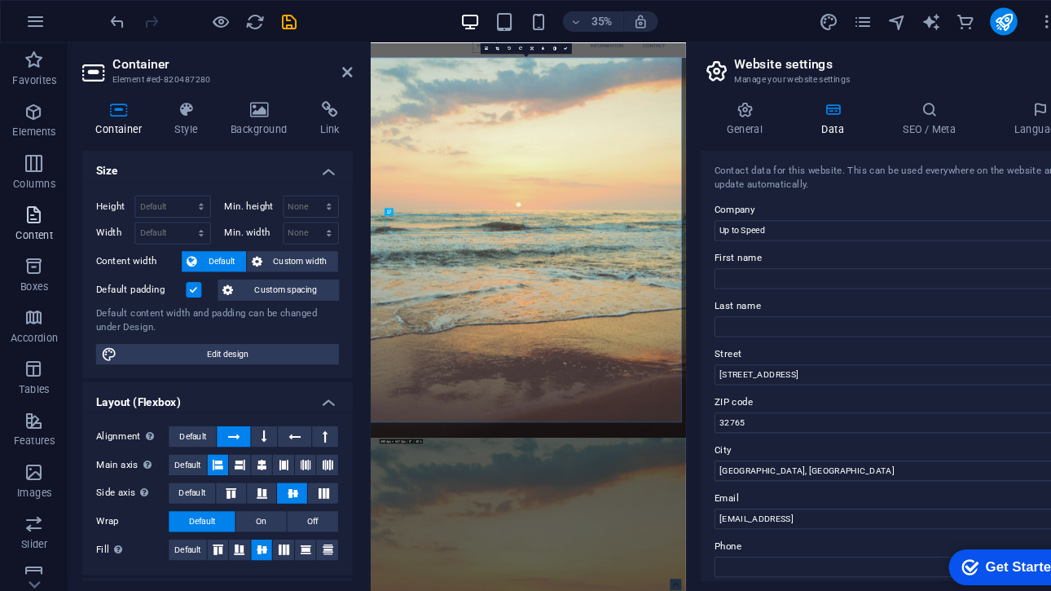
click at [37, 205] on icon "button" at bounding box center [33, 204] width 20 height 20
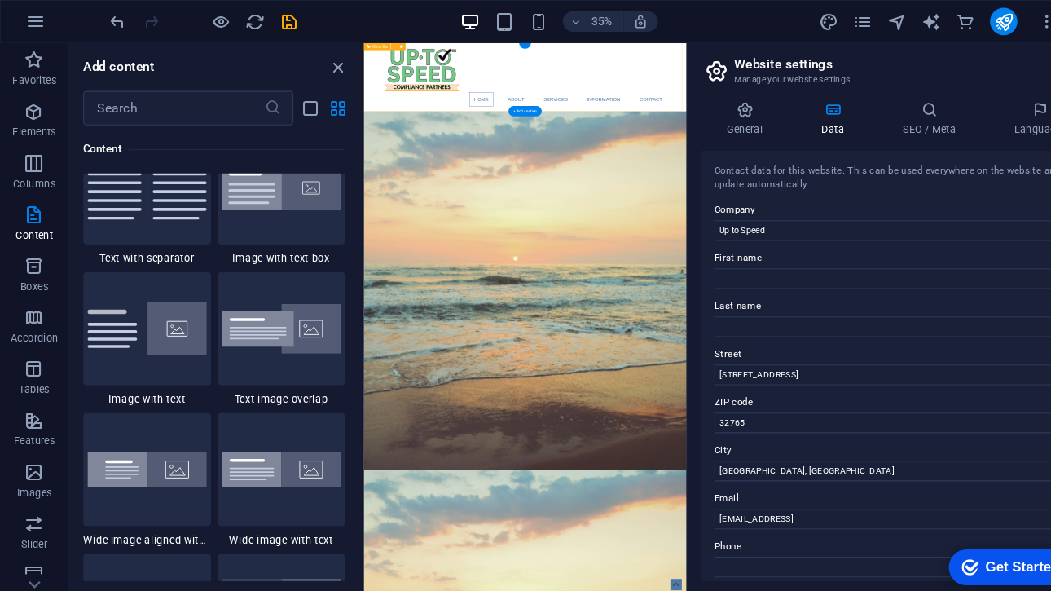
click at [394, 178] on div "Home About Services Information Contact" at bounding box center [800, 134] width 875 height 185
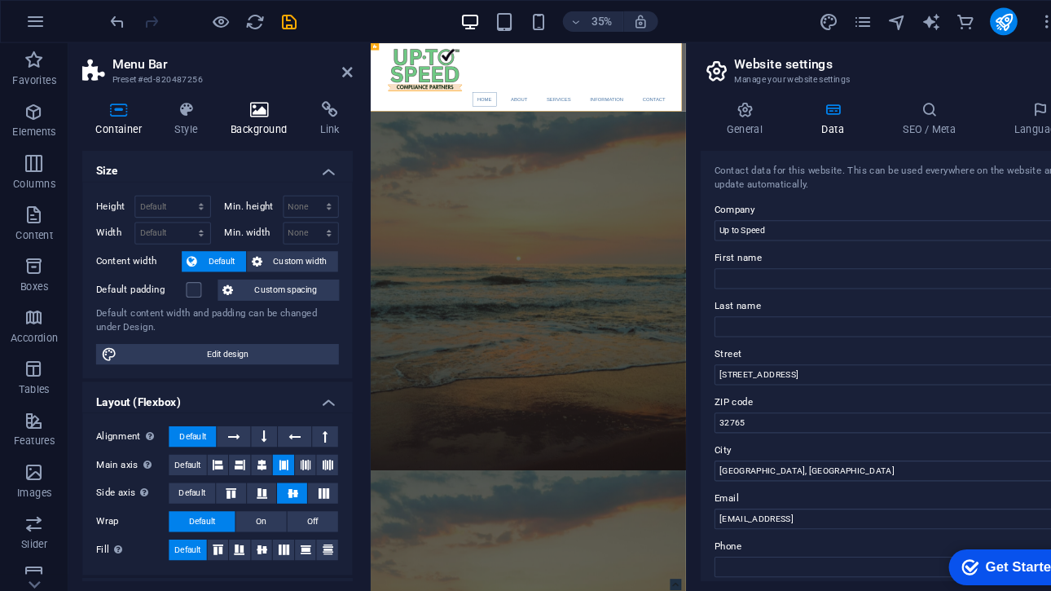
click at [257, 112] on icon at bounding box center [246, 104] width 79 height 16
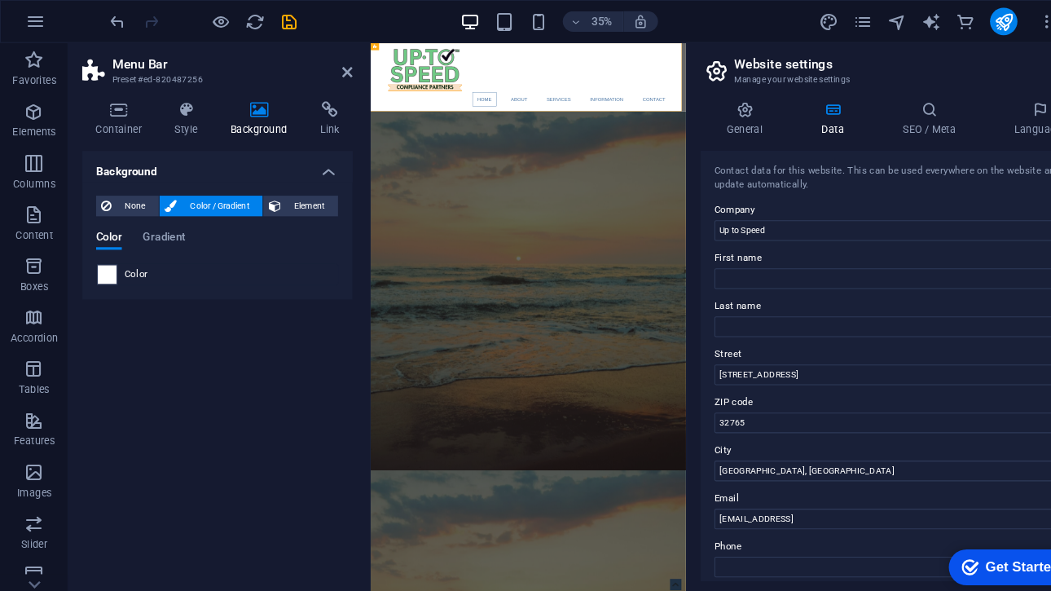
click at [108, 259] on span at bounding box center [102, 261] width 18 height 18
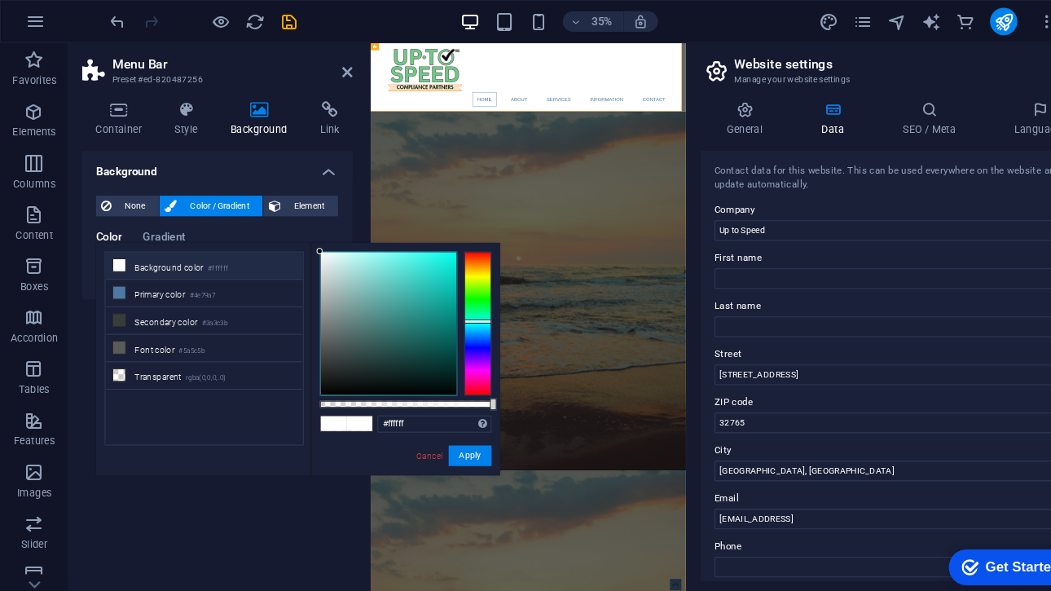
click at [445, 305] on div at bounding box center [454, 307] width 26 height 137
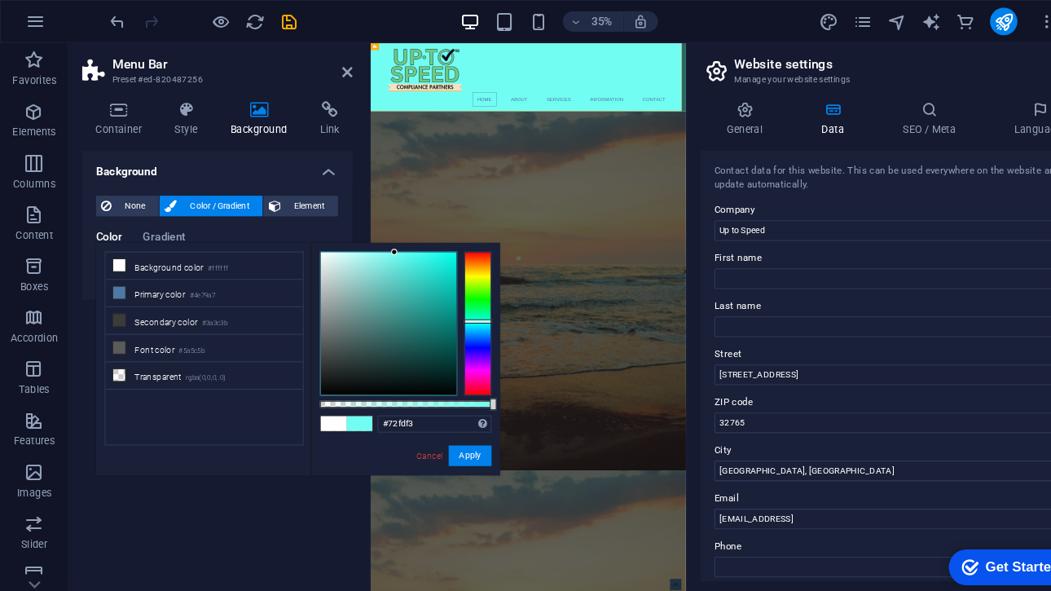
click at [375, 240] on div at bounding box center [369, 307] width 129 height 135
click at [385, 396] on input "#72fdf3" at bounding box center [413, 402] width 108 height 16
click at [401, 398] on input "#72fdf3" at bounding box center [413, 402] width 108 height 16
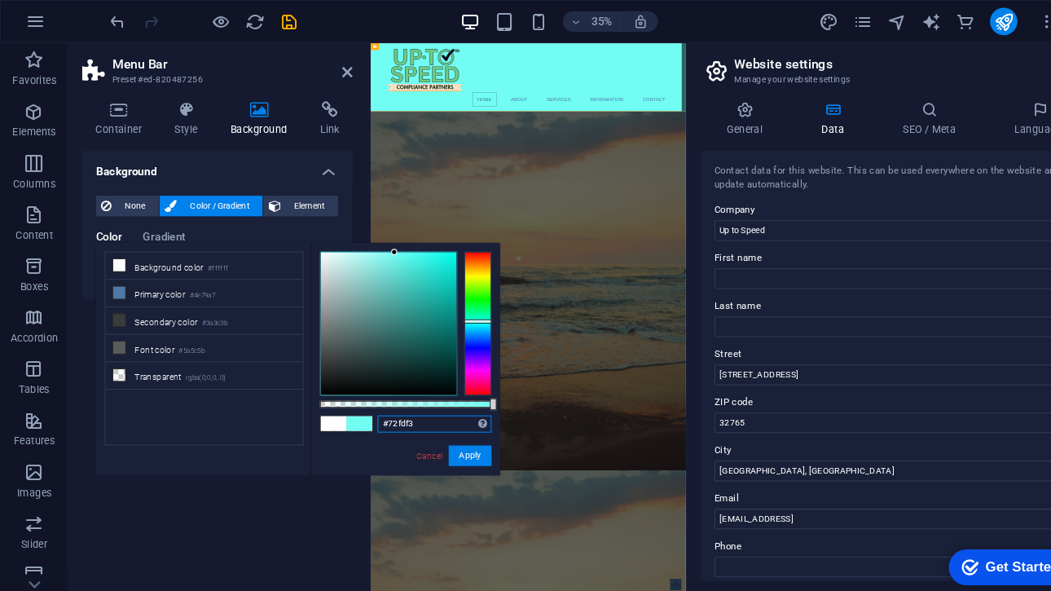
drag, startPoint x: 401, startPoint y: 398, endPoint x: 366, endPoint y: 400, distance: 35.1
click at [366, 400] on input "#72fdf3" at bounding box center [413, 402] width 108 height 16
paste input "d6f0ff"
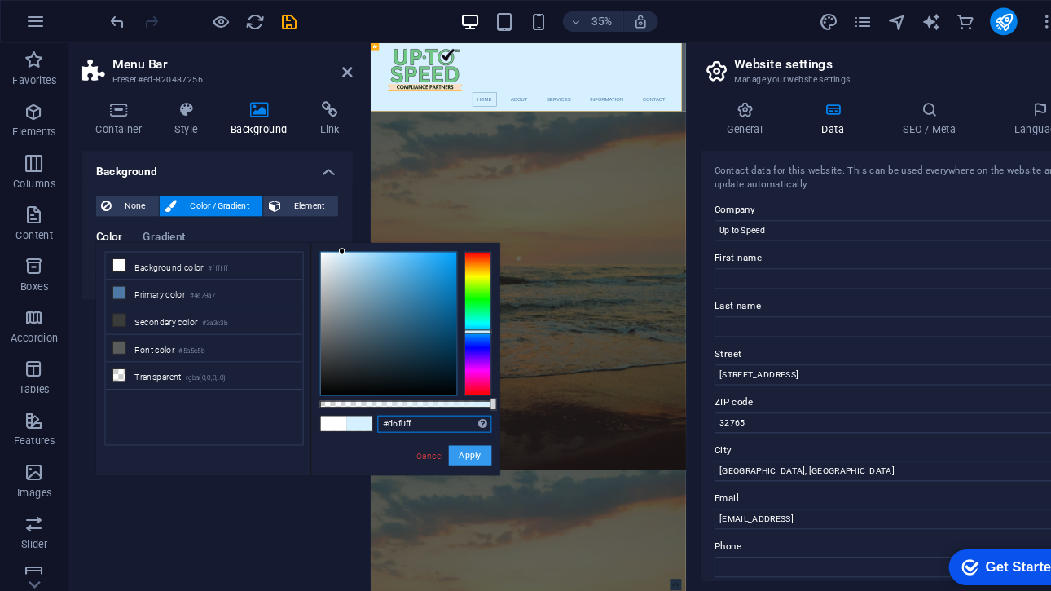
type input "#d6f0ff"
click at [442, 424] on button "Apply" at bounding box center [446, 433] width 41 height 20
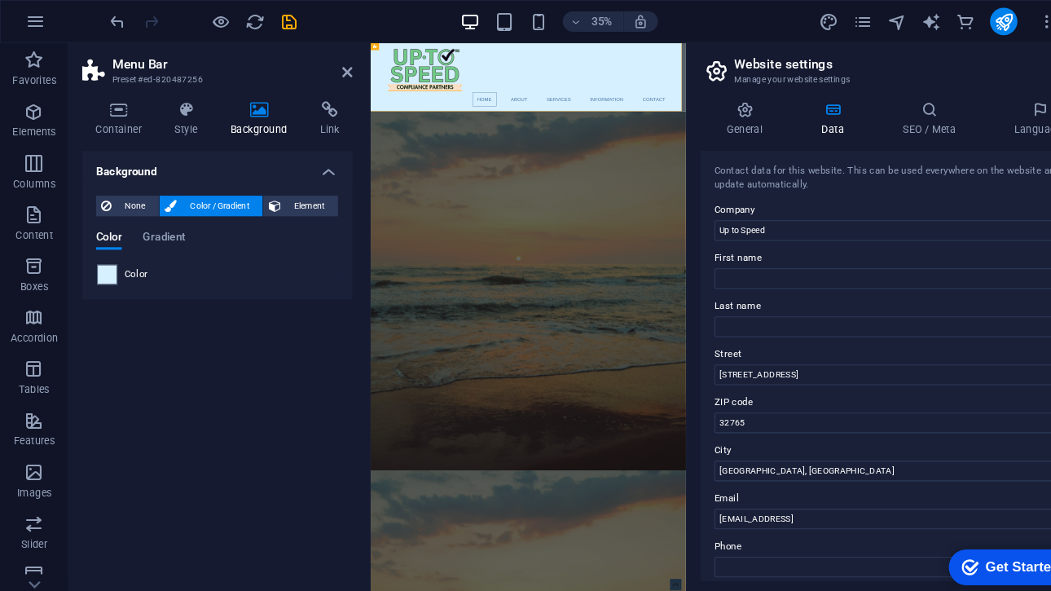
click at [332, 60] on h2 "Menu Bar" at bounding box center [221, 61] width 228 height 15
click at [331, 66] on icon at bounding box center [330, 68] width 10 height 13
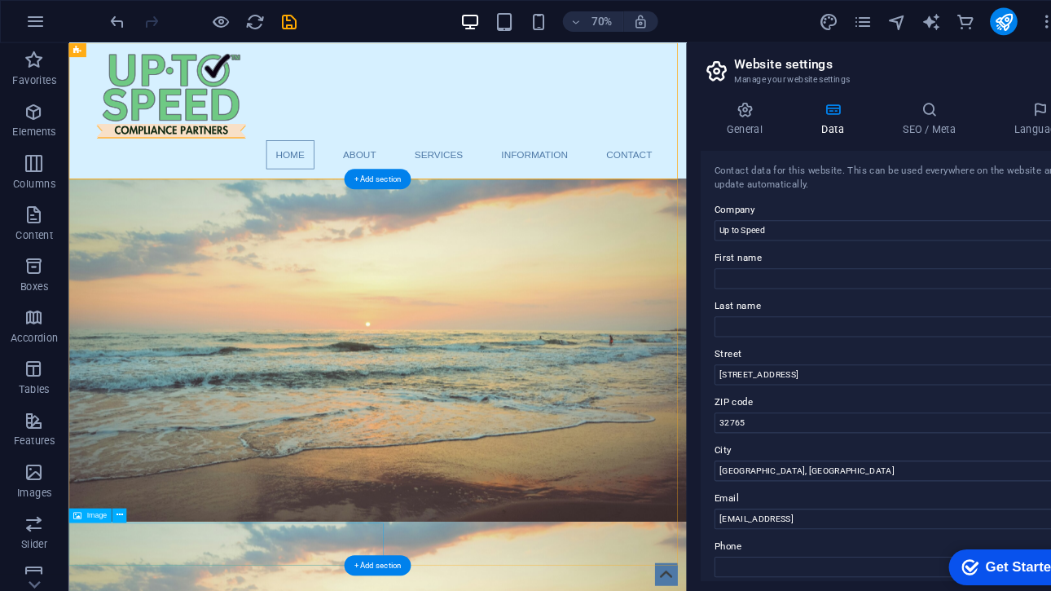
scroll to position [68, 0]
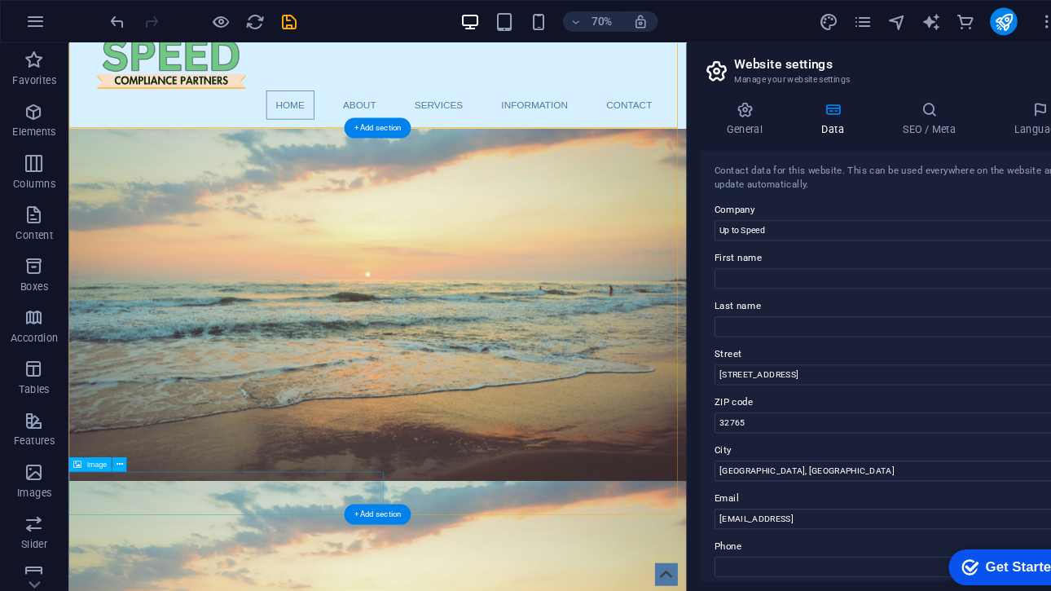
click at [112, 445] on icon at bounding box center [113, 441] width 7 height 12
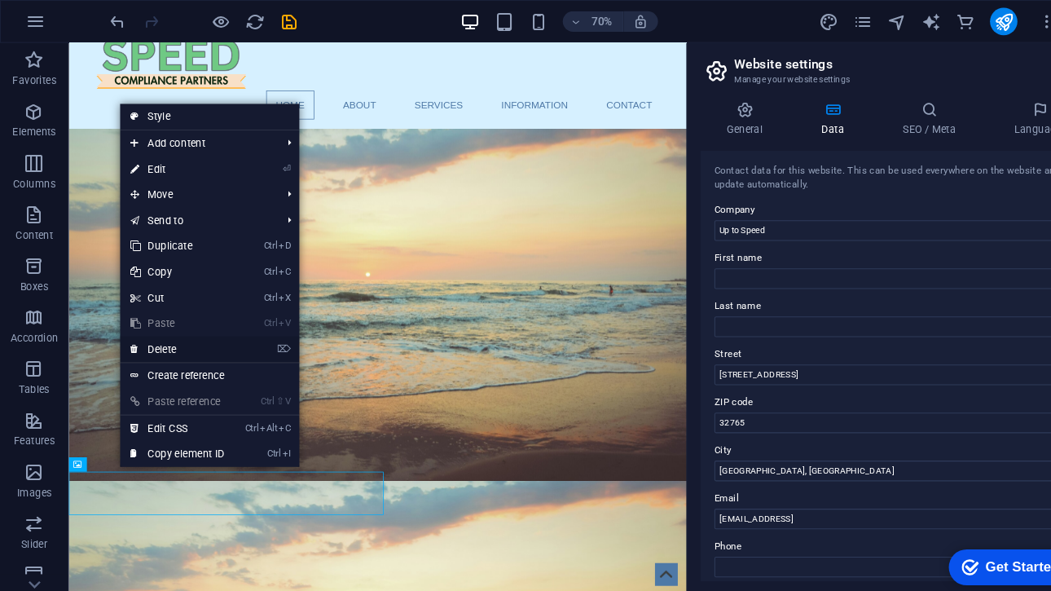
click at [171, 336] on link "⌦ Delete" at bounding box center [168, 331] width 109 height 24
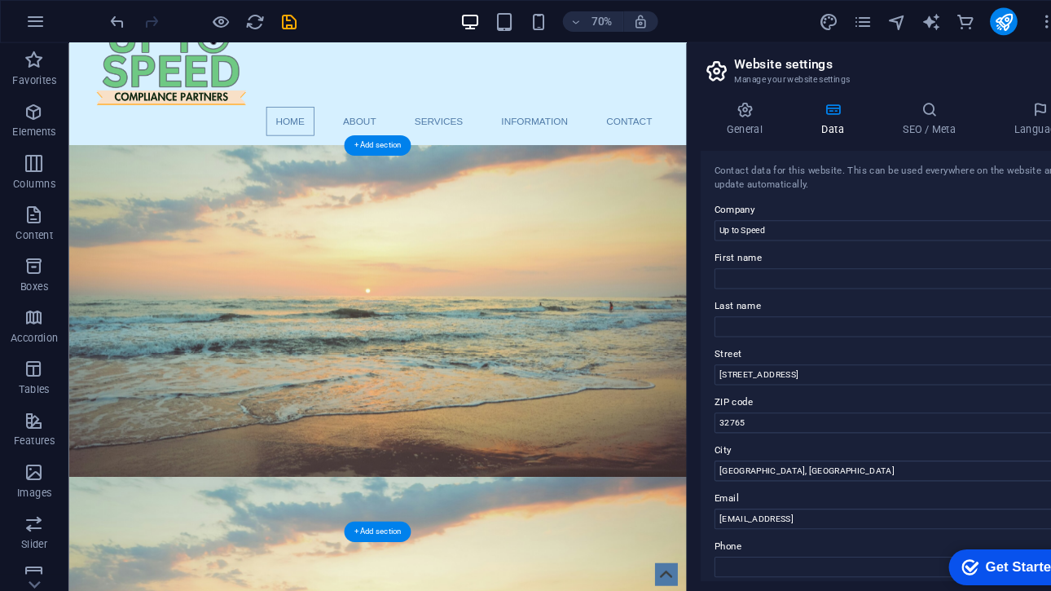
scroll to position [0, 0]
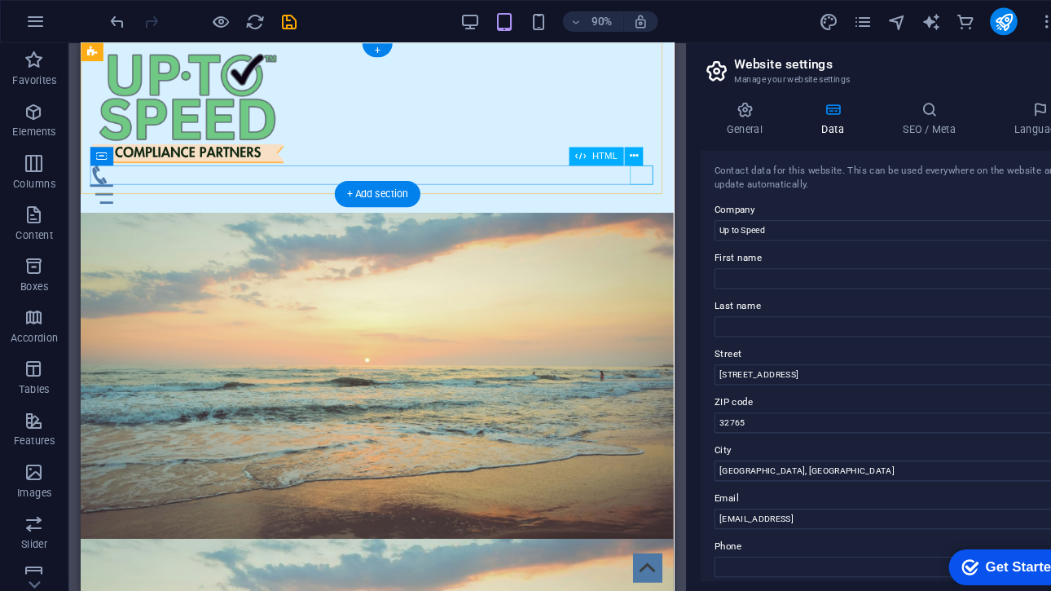
click at [667, 192] on div at bounding box center [393, 202] width 606 height 20
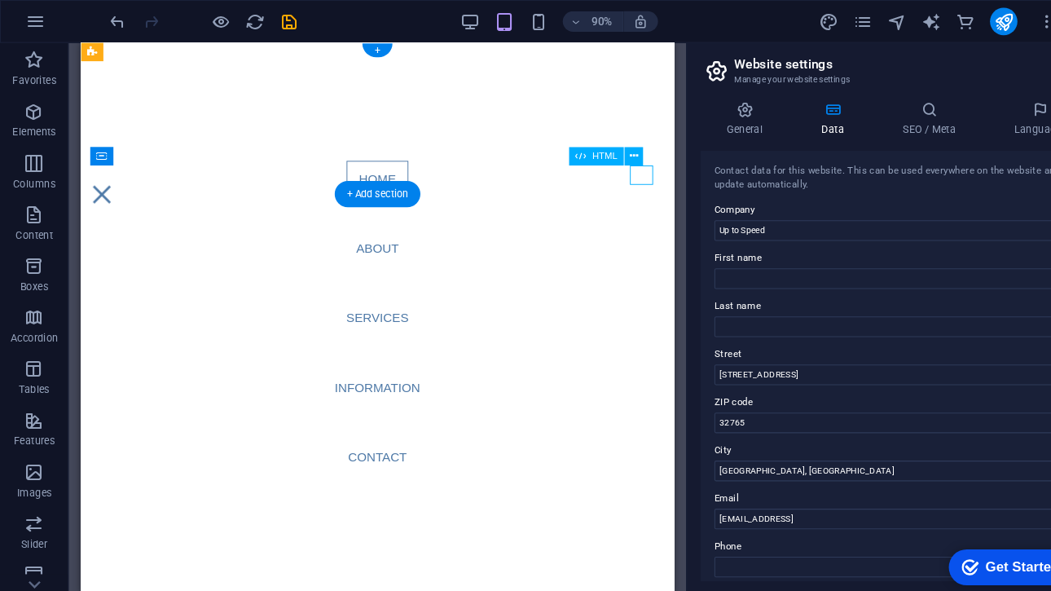
click at [115, 192] on div at bounding box center [102, 202] width 24 height 20
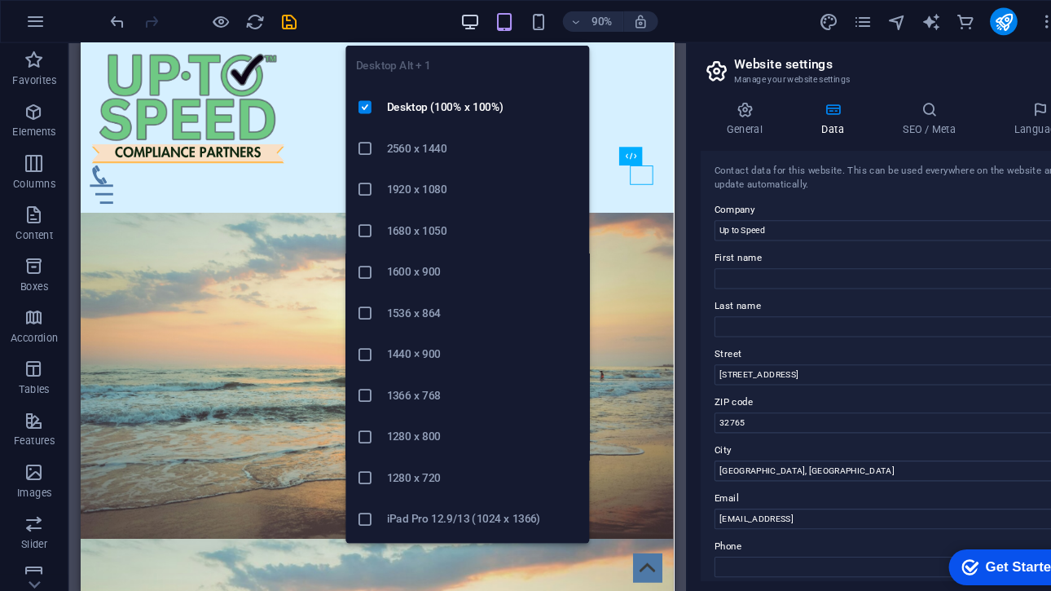
click at [454, 21] on icon "button" at bounding box center [446, 20] width 19 height 19
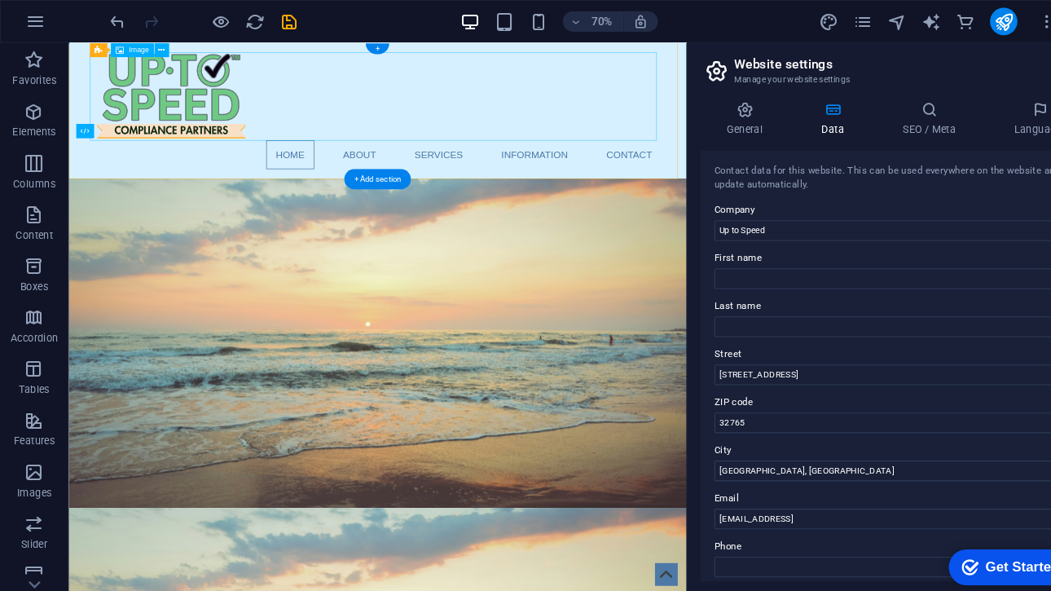
click at [244, 89] on figure at bounding box center [487, 115] width 769 height 120
click at [235, 130] on figure at bounding box center [487, 115] width 769 height 120
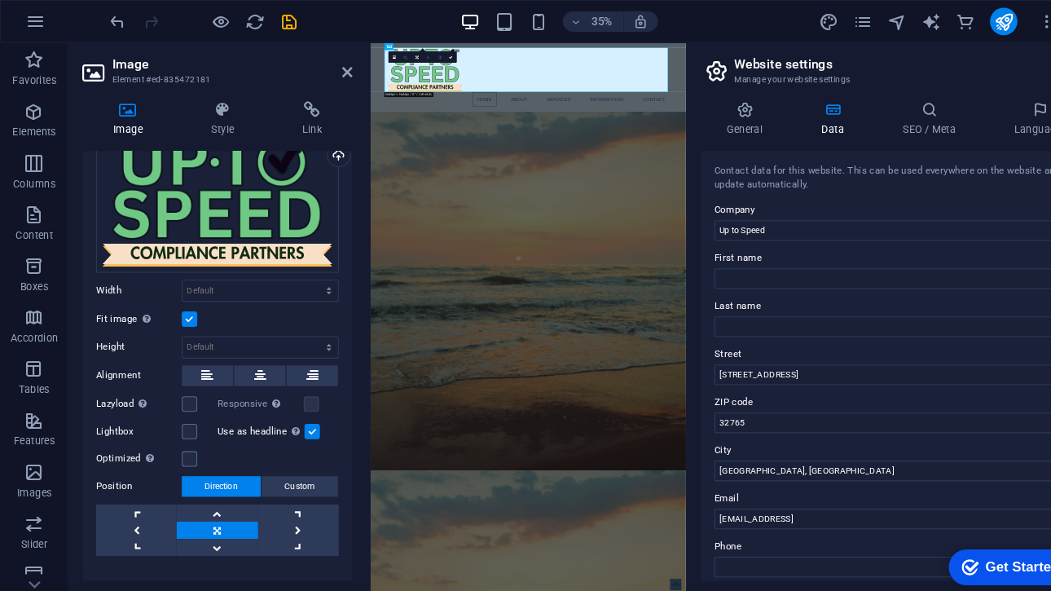
scroll to position [88, 0]
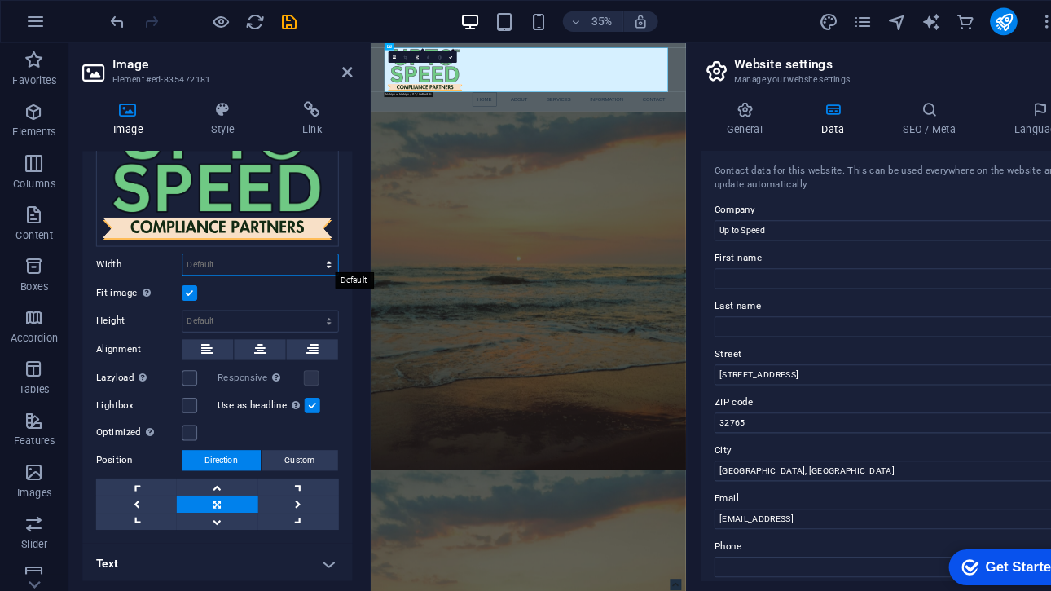
click at [207, 249] on select "Default auto px rem % em vh vw" at bounding box center [247, 251] width 147 height 20
click at [156, 252] on label "Width" at bounding box center [131, 250] width 81 height 9
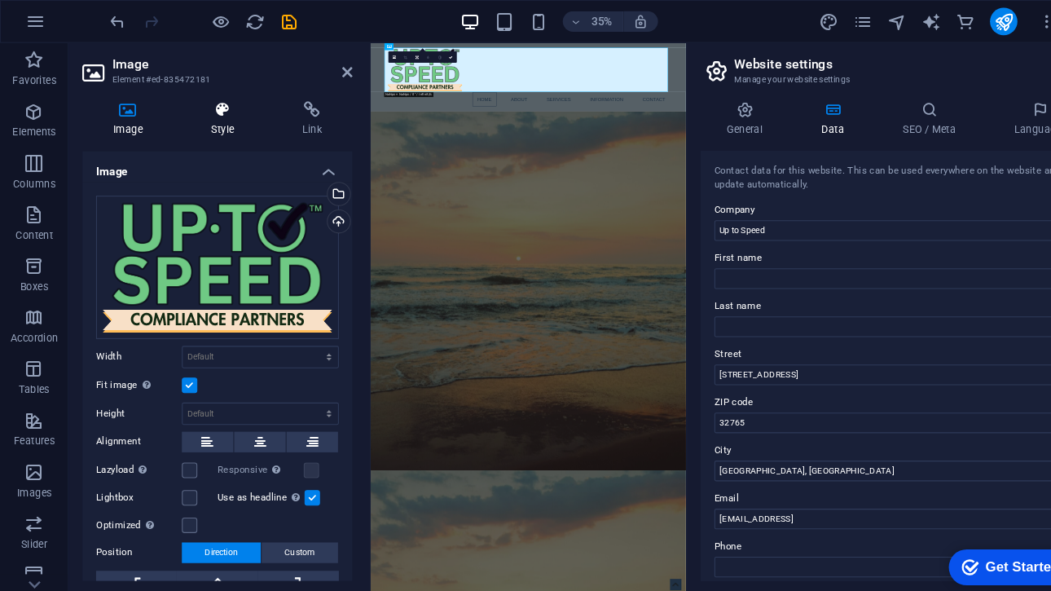
click at [220, 123] on h4 "Style" at bounding box center [214, 113] width 86 height 34
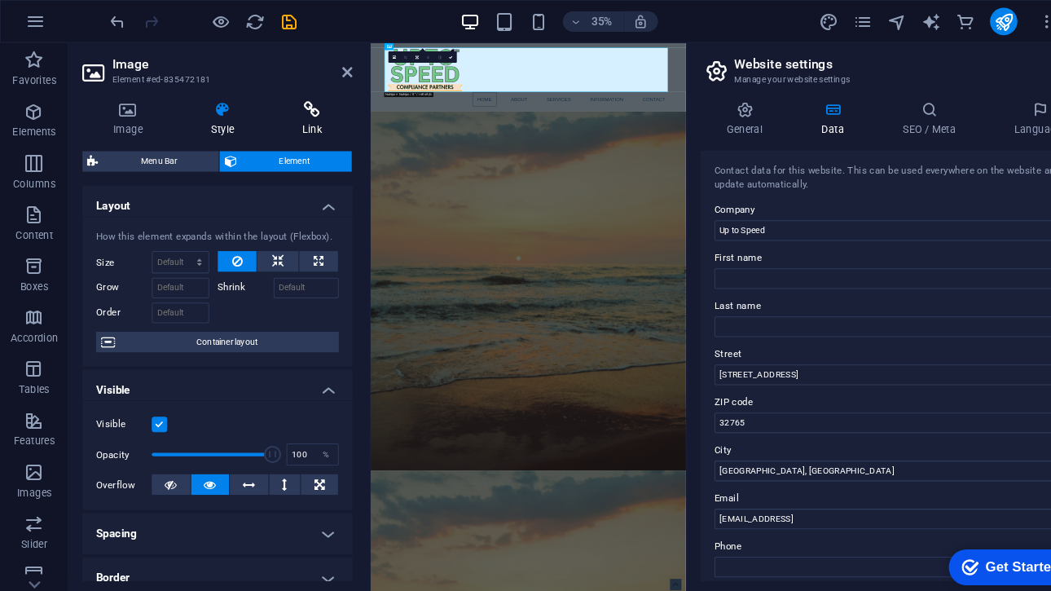
click at [282, 108] on icon at bounding box center [296, 104] width 77 height 16
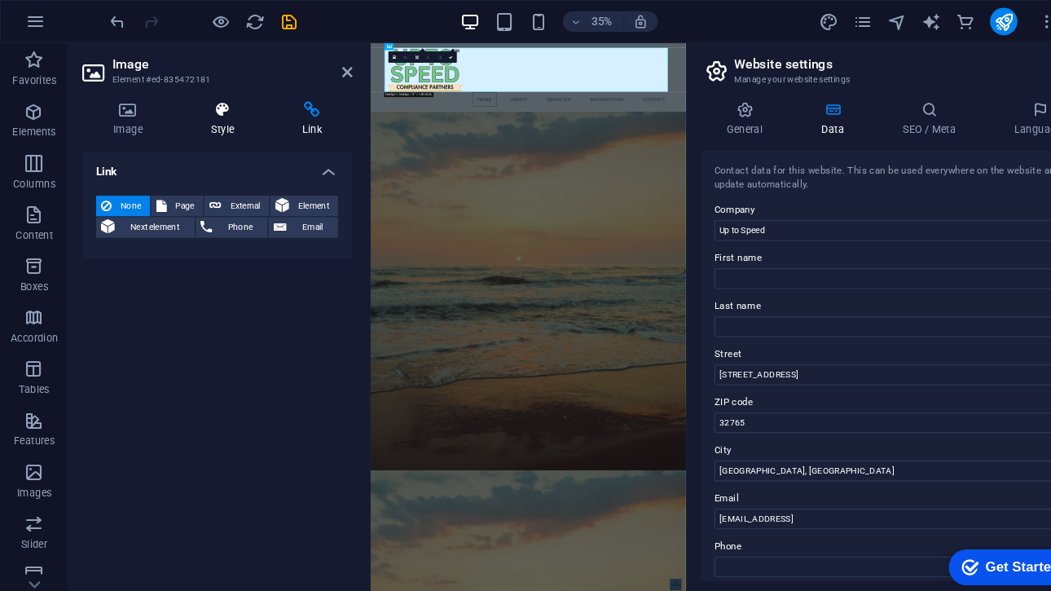
click at [246, 107] on icon at bounding box center [211, 104] width 80 height 16
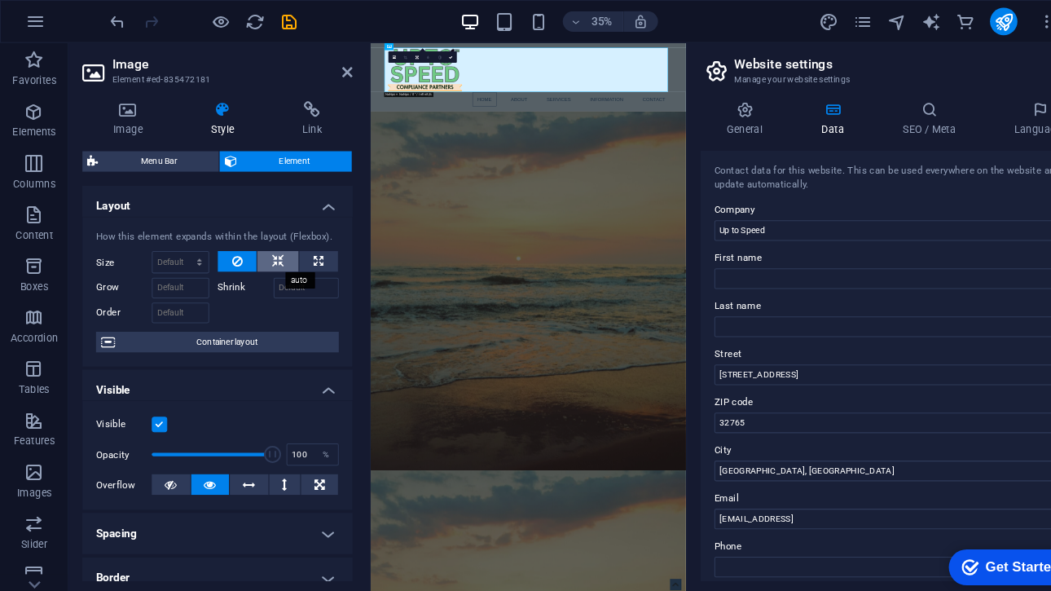
click at [263, 251] on icon at bounding box center [263, 249] width 11 height 20
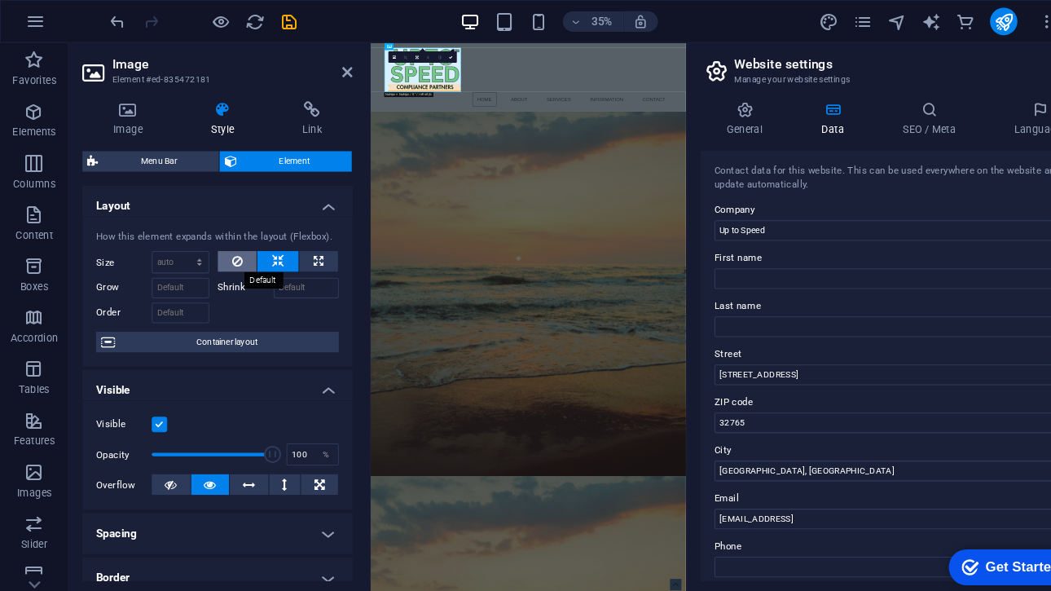
click at [232, 246] on button at bounding box center [225, 249] width 37 height 20
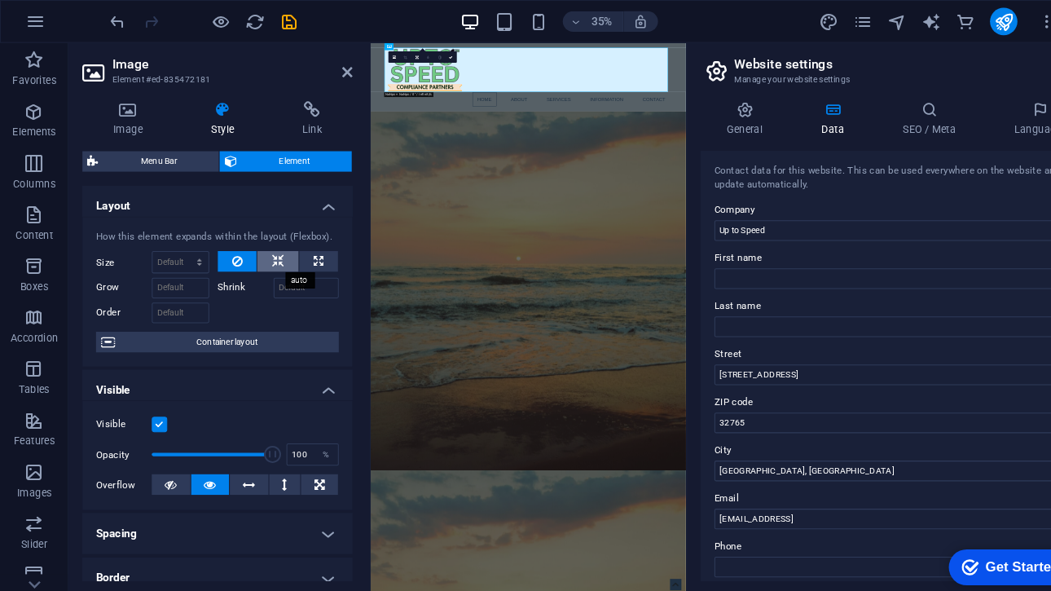
click at [262, 246] on icon at bounding box center [263, 249] width 11 height 20
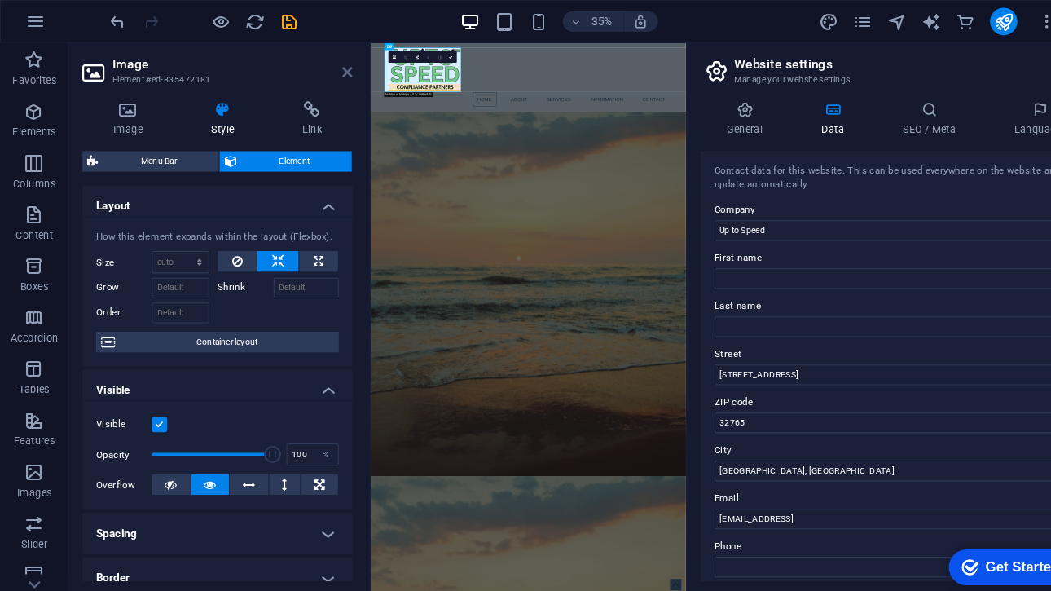
click at [328, 71] on icon at bounding box center [330, 68] width 10 height 13
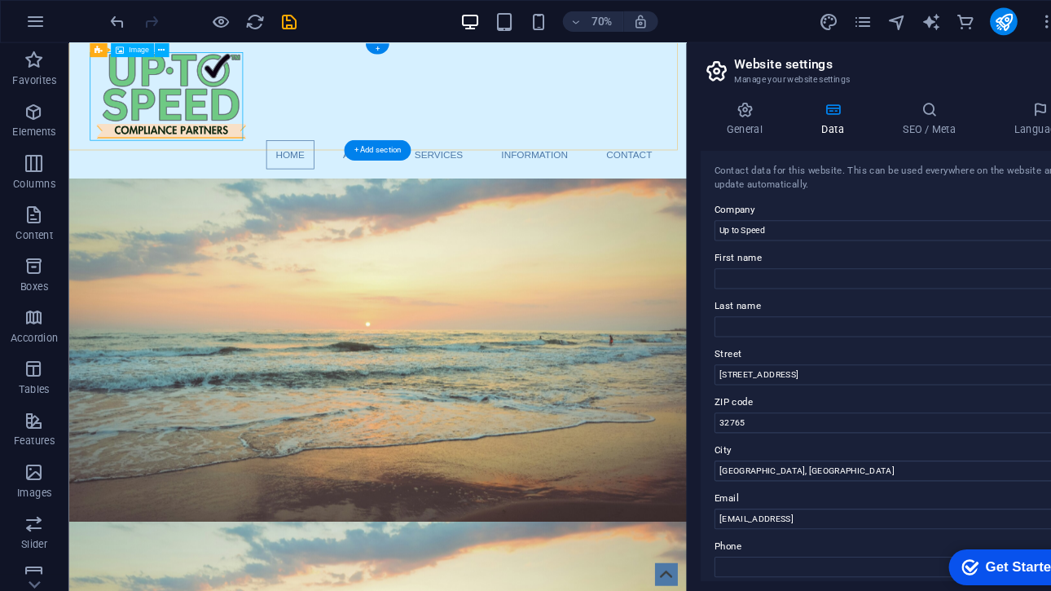
click at [185, 137] on figure at bounding box center [487, 115] width 769 height 120
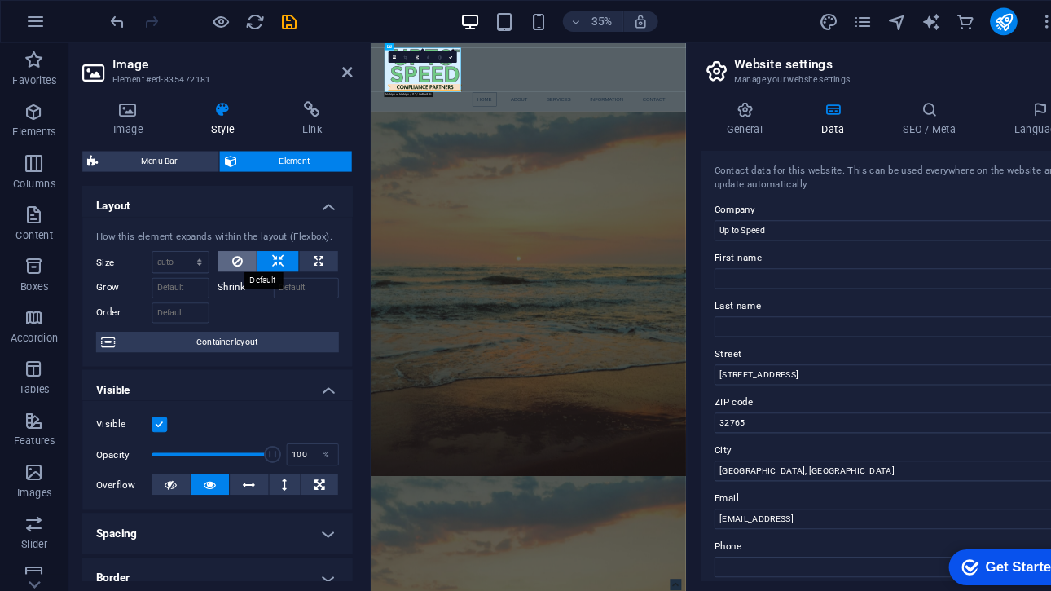
click at [231, 248] on button at bounding box center [225, 249] width 37 height 20
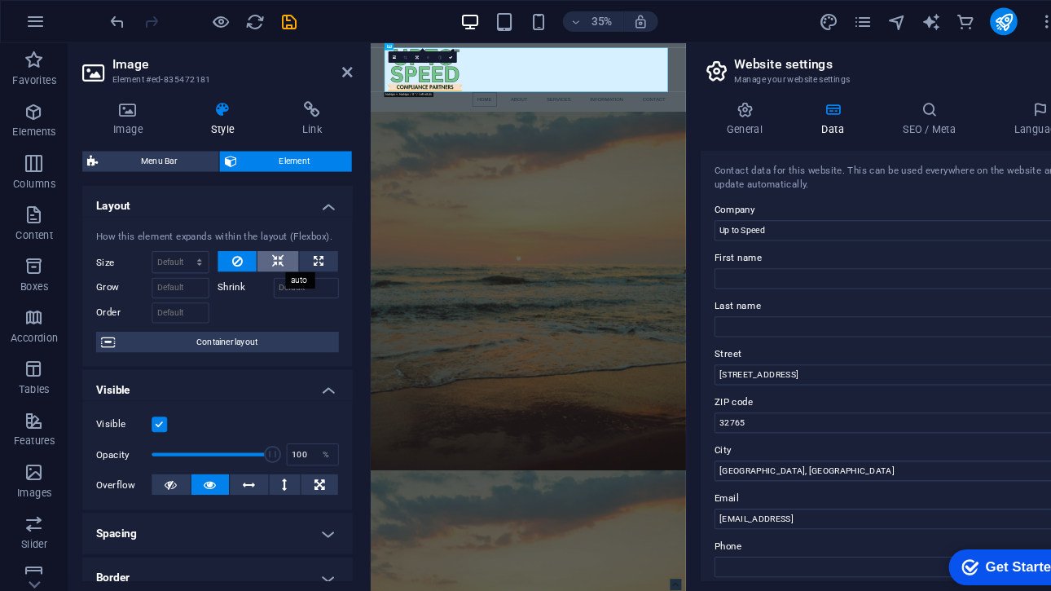
click at [273, 246] on button at bounding box center [263, 249] width 39 height 20
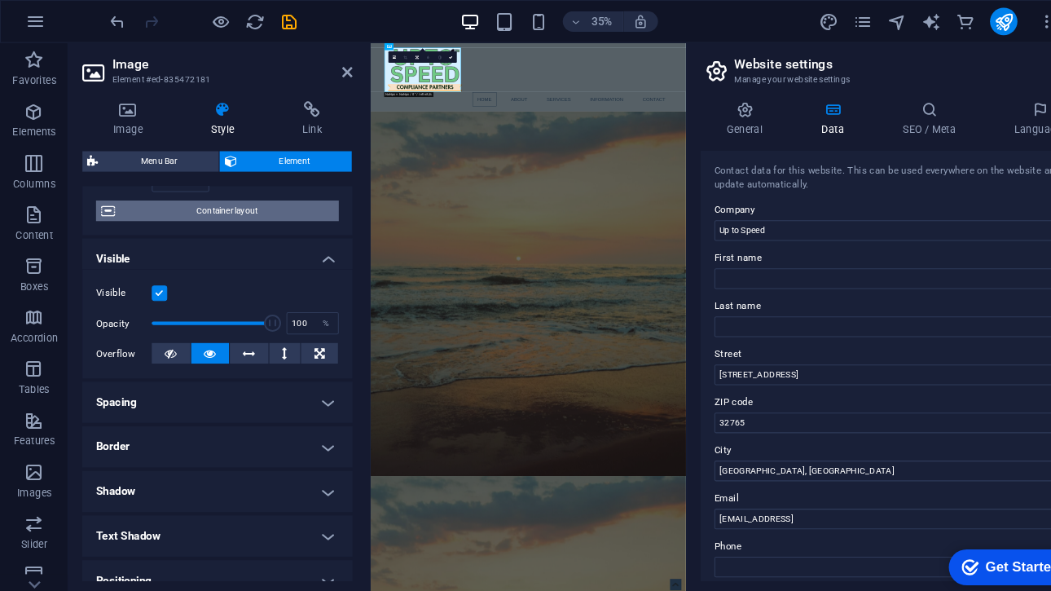
scroll to position [215, 0]
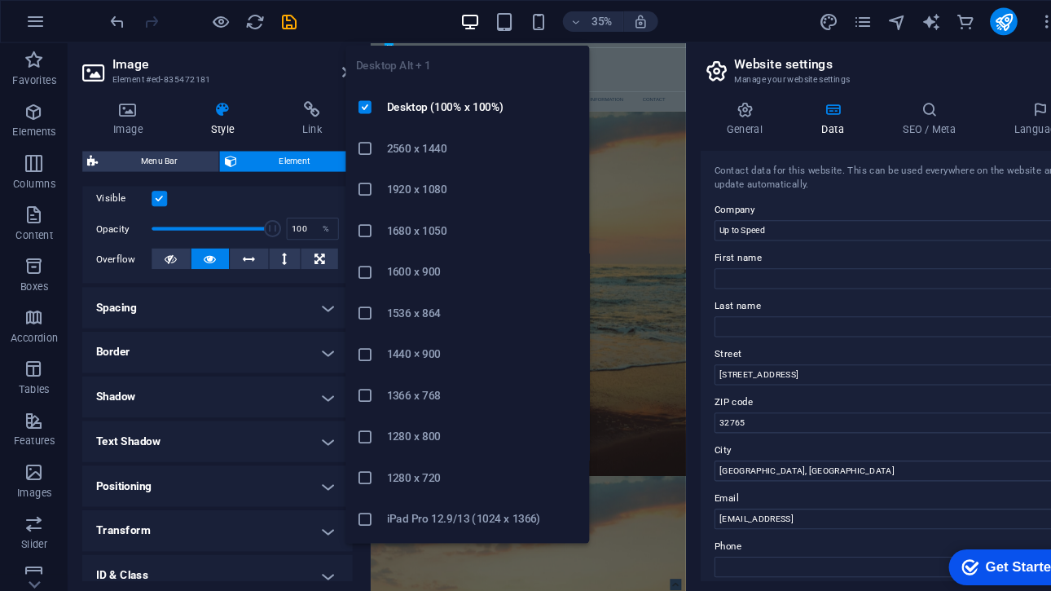
click at [452, 17] on icon "button" at bounding box center [446, 20] width 19 height 19
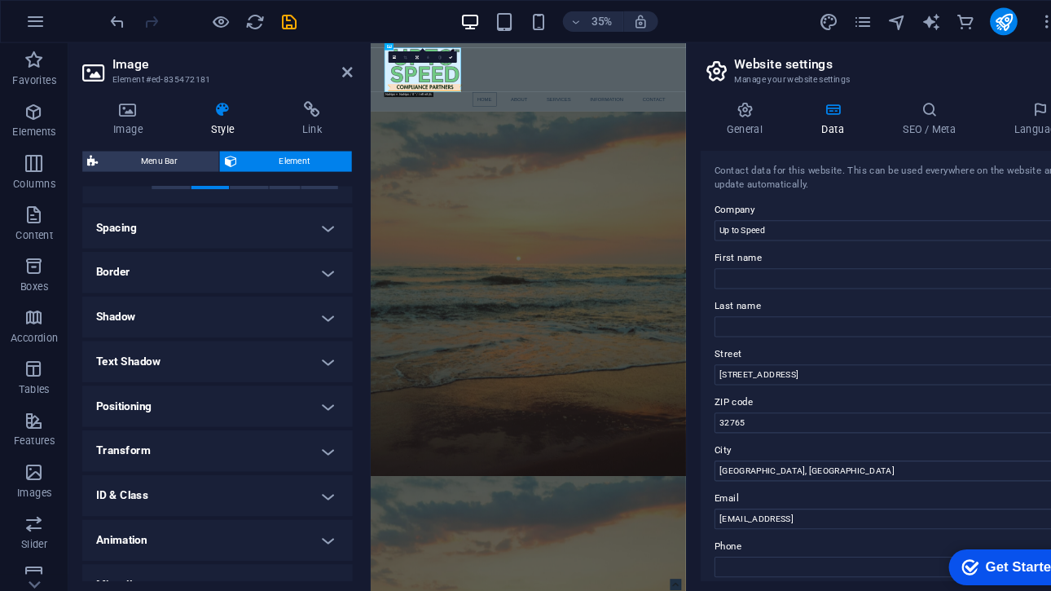
scroll to position [303, 0]
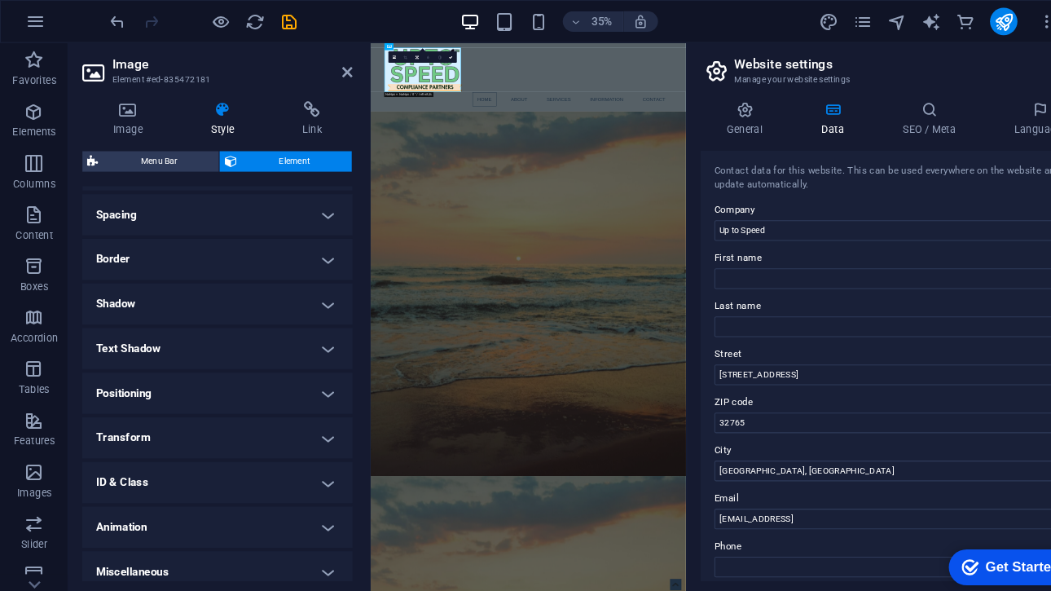
click at [208, 410] on h4 "Transform" at bounding box center [206, 415] width 257 height 39
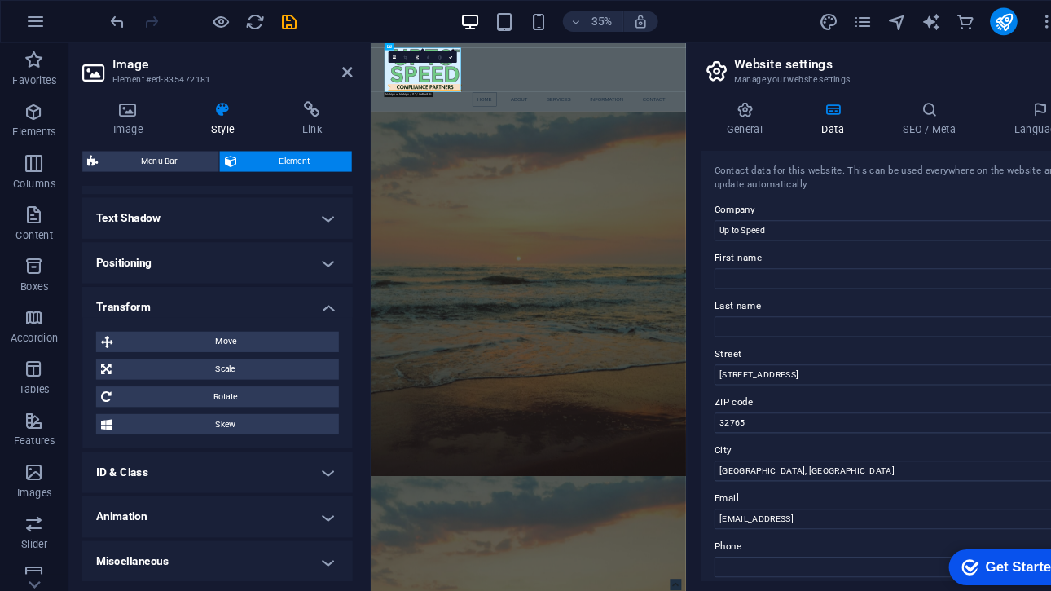
scroll to position [0, 0]
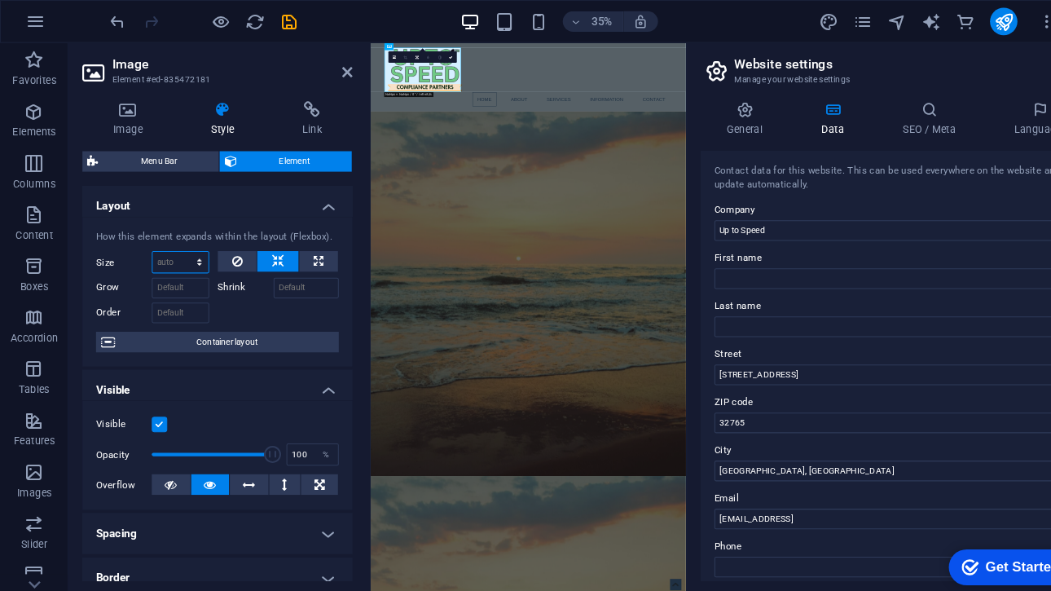
click at [178, 249] on select "Default auto px % 1/1 1/2 1/3 1/4 1/5 1/6 1/7 1/8 1/9 1/10" at bounding box center [171, 250] width 53 height 20
select select "1/2"
click at [174, 240] on select "Default auto px % 1/1 1/2 1/3 1/4 1/5 1/6 1/7 1/8 1/9 1/10" at bounding box center [171, 250] width 53 height 20
type input "50"
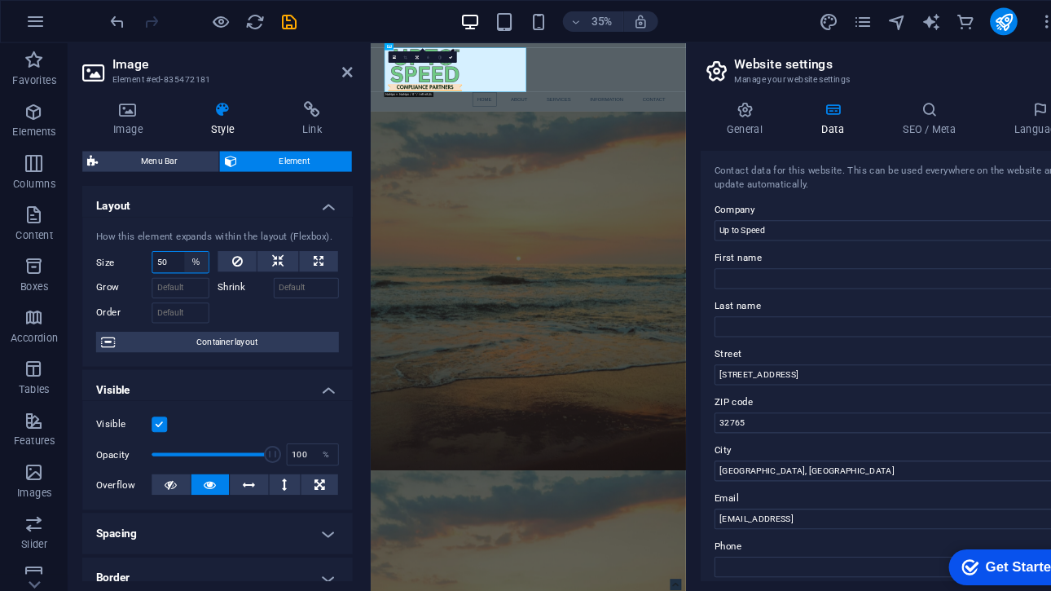
click at [179, 247] on select "Default auto px % 1/1 1/2 1/3 1/4 1/5 1/6 1/7 1/8 1/9 1/10" at bounding box center [186, 250] width 23 height 20
select select "1/1"
click at [175, 240] on select "Default auto px % 1/1 1/2 1/3 1/4 1/5 1/6 1/7 1/8 1/9 1/10" at bounding box center [186, 250] width 23 height 20
type input "100"
select select "%"
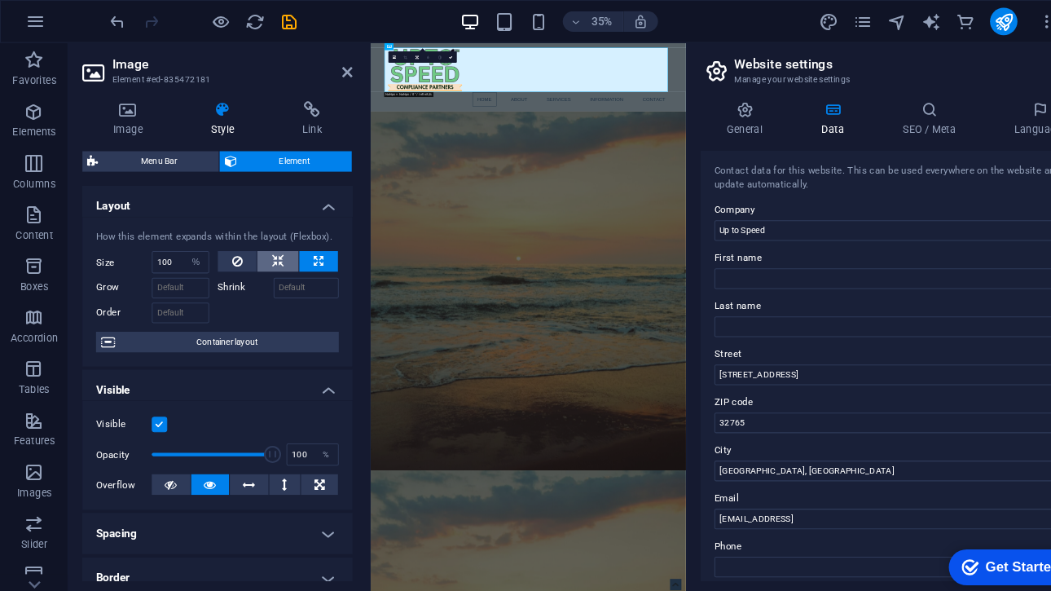
click at [254, 239] on button at bounding box center [263, 249] width 39 height 20
select select "DISABLED_OPTION_VALUE"
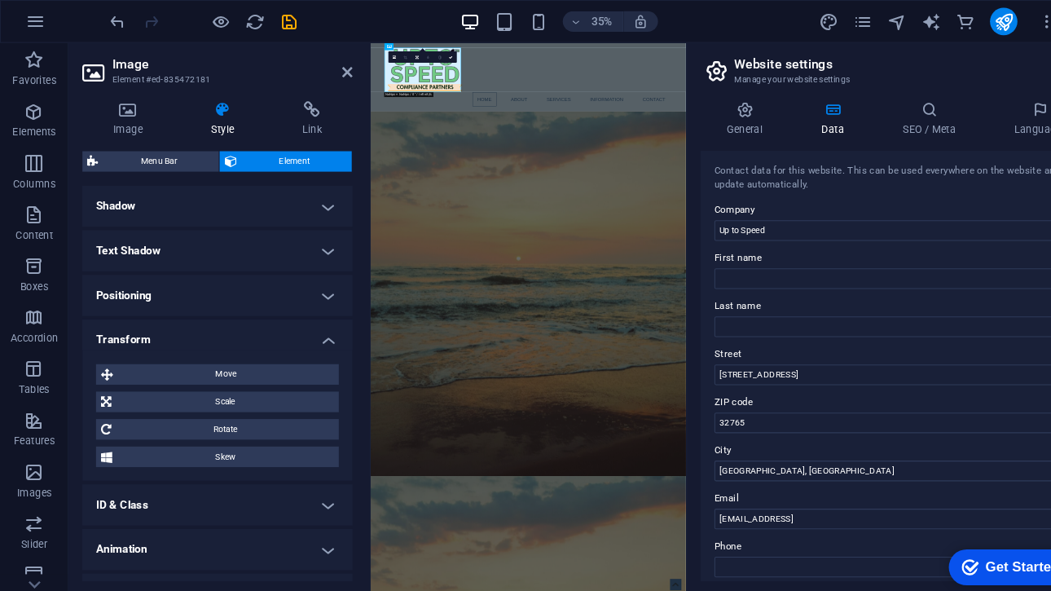
scroll to position [427, 0]
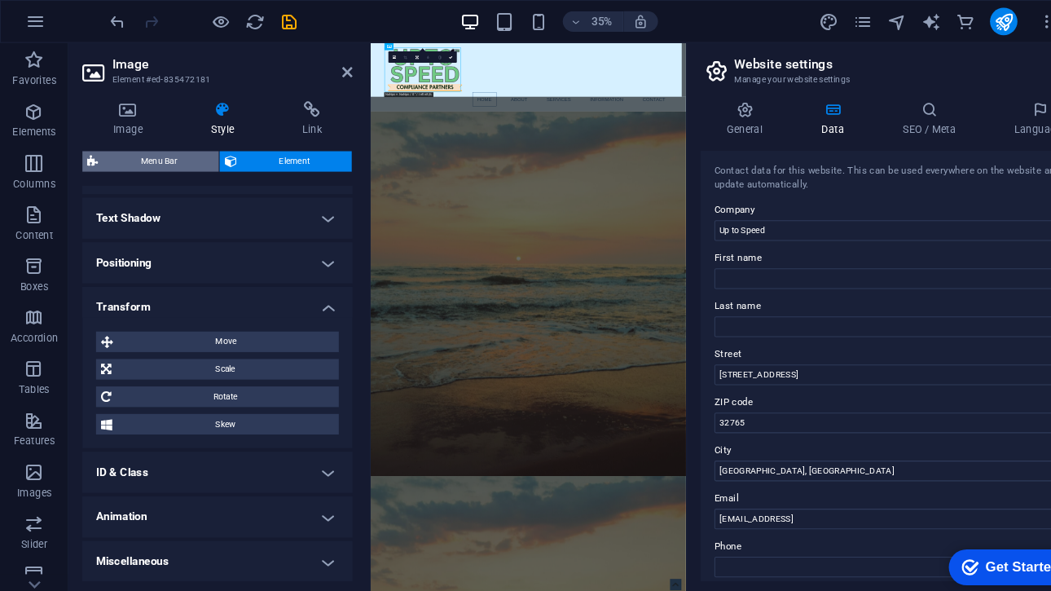
click at [143, 155] on span "Menu Bar" at bounding box center [151, 153] width 104 height 20
select select "rem"
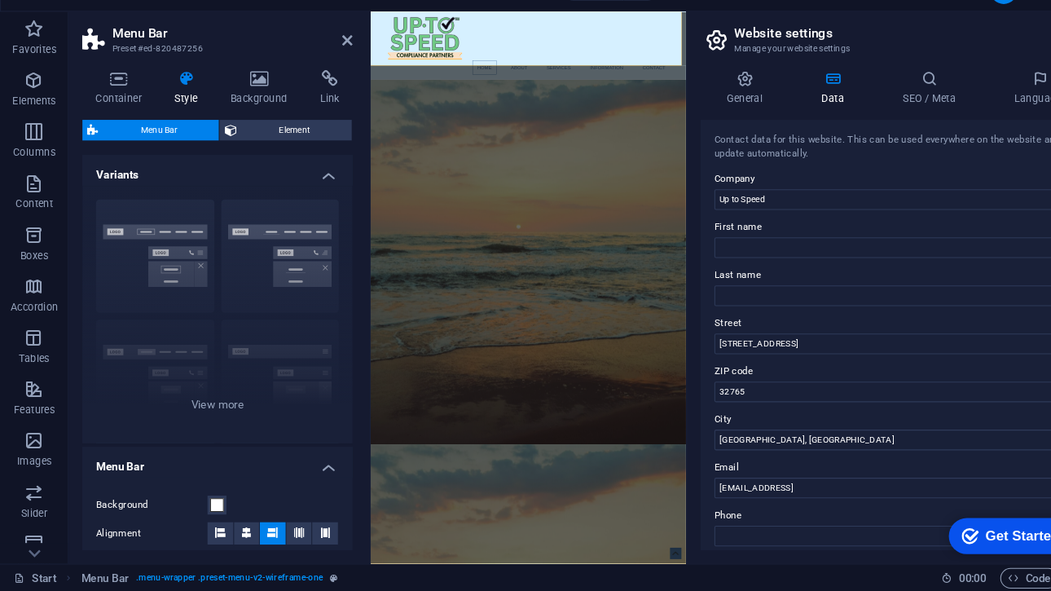
scroll to position [0, 0]
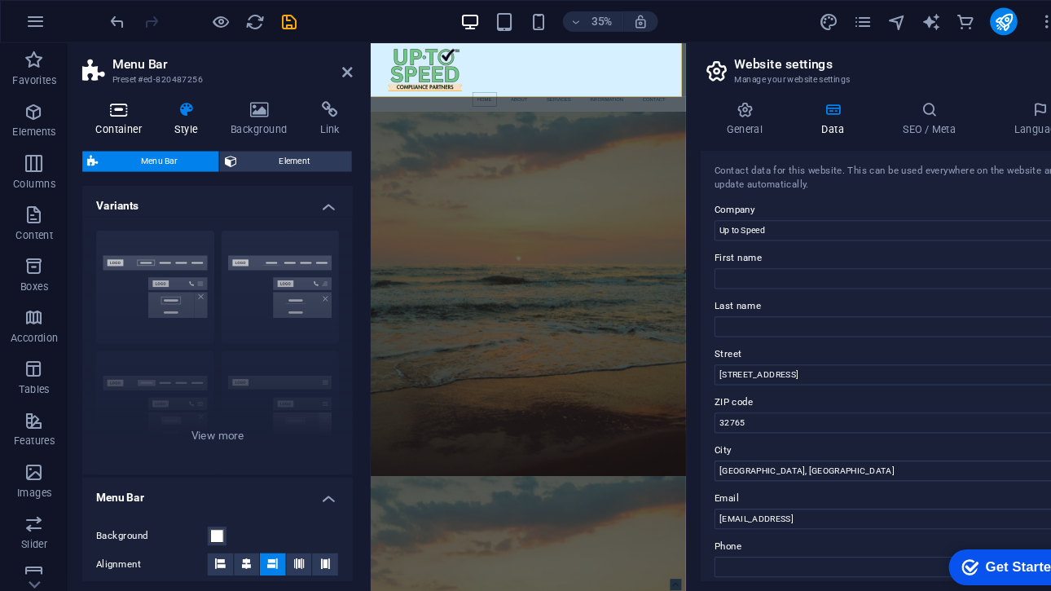
click at [133, 108] on icon at bounding box center [112, 104] width 69 height 16
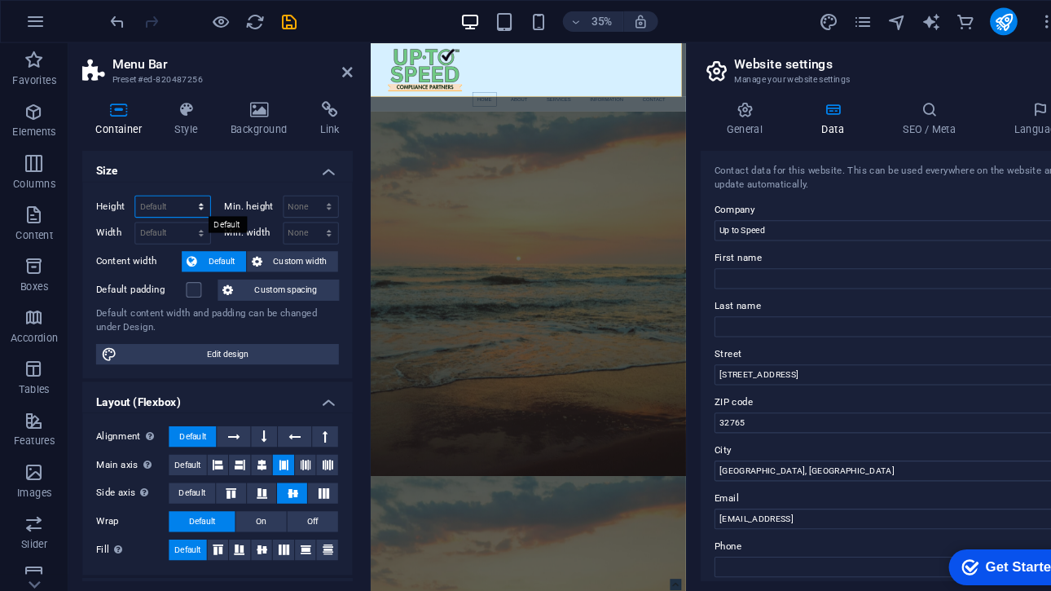
click at [188, 197] on select "Default px rem % vh vw" at bounding box center [164, 197] width 71 height 20
click at [129, 187] on select "Default px rem % vh vw" at bounding box center [164, 197] width 71 height 20
select select "DISABLED_OPTION_VALUE"
click at [309, 197] on select "None px rem % vh vw" at bounding box center [296, 197] width 52 height 20
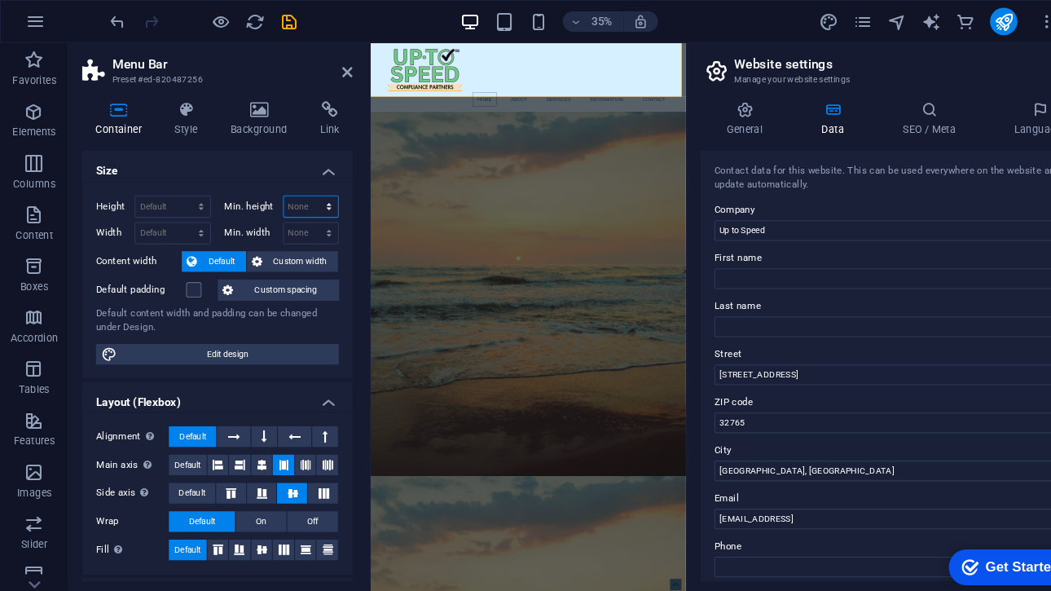
click at [297, 190] on select "None px rem % vh vw" at bounding box center [296, 197] width 52 height 20
drag, startPoint x: 289, startPoint y: 190, endPoint x: 308, endPoint y: 192, distance: 18.9
click at [308, 192] on select "None px rem % vh vw" at bounding box center [296, 197] width 52 height 20
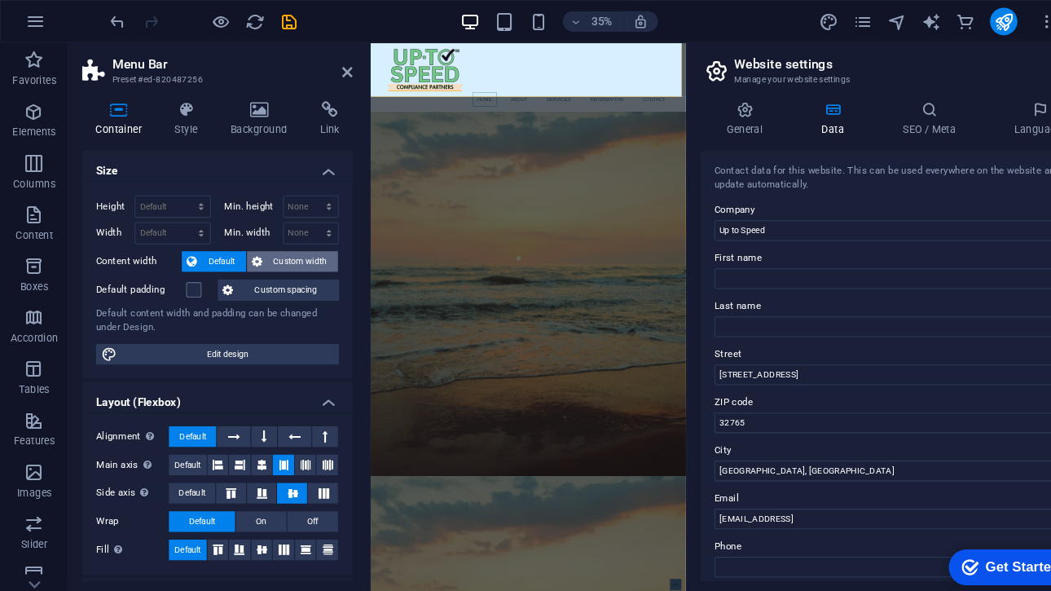
click at [281, 241] on span "Custom width" at bounding box center [285, 249] width 63 height 20
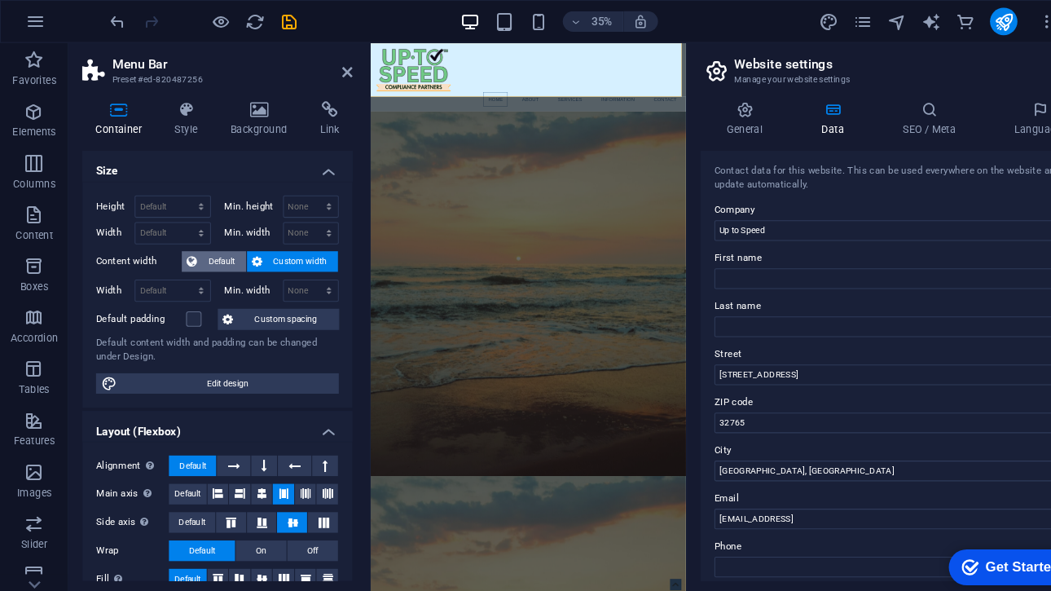
click at [220, 241] on span "Default" at bounding box center [210, 249] width 37 height 20
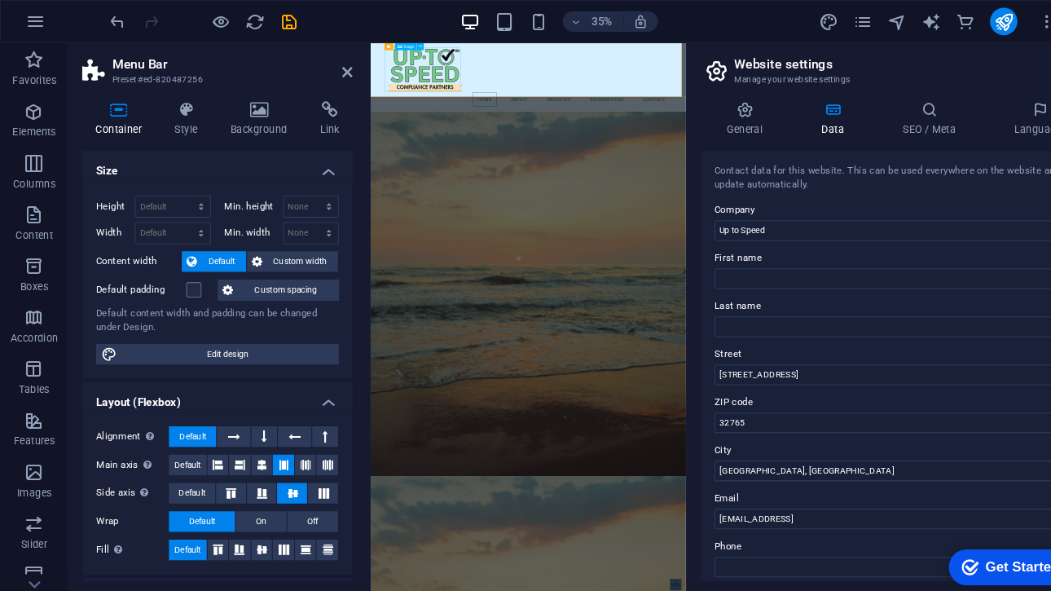
click at [489, 121] on figure at bounding box center [798, 115] width 769 height 120
click at [190, 104] on icon at bounding box center [177, 104] width 46 height 16
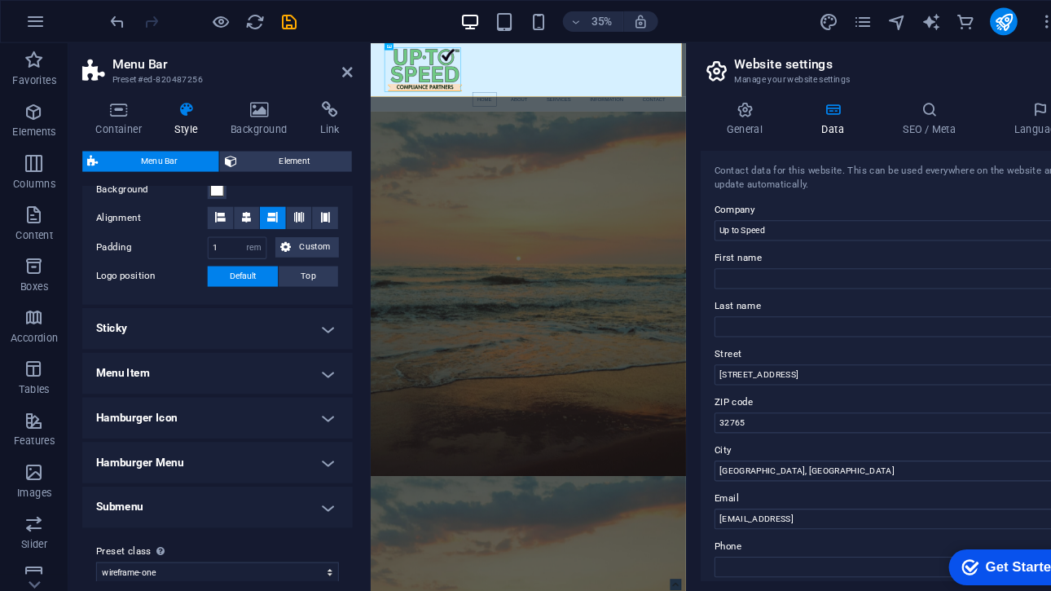
scroll to position [342, 0]
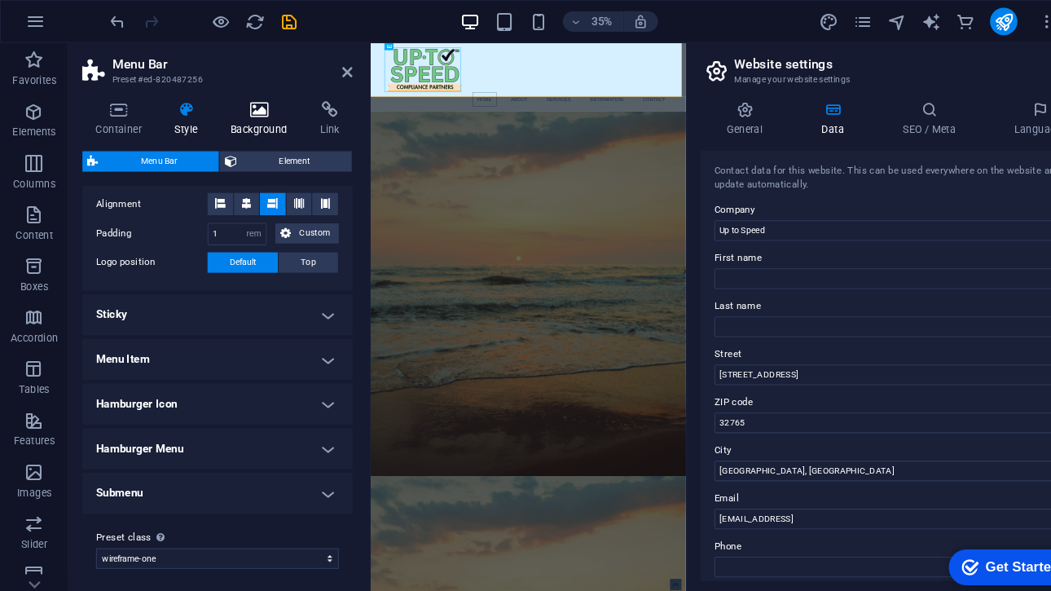
click at [231, 113] on h4 "Background" at bounding box center [250, 113] width 86 height 34
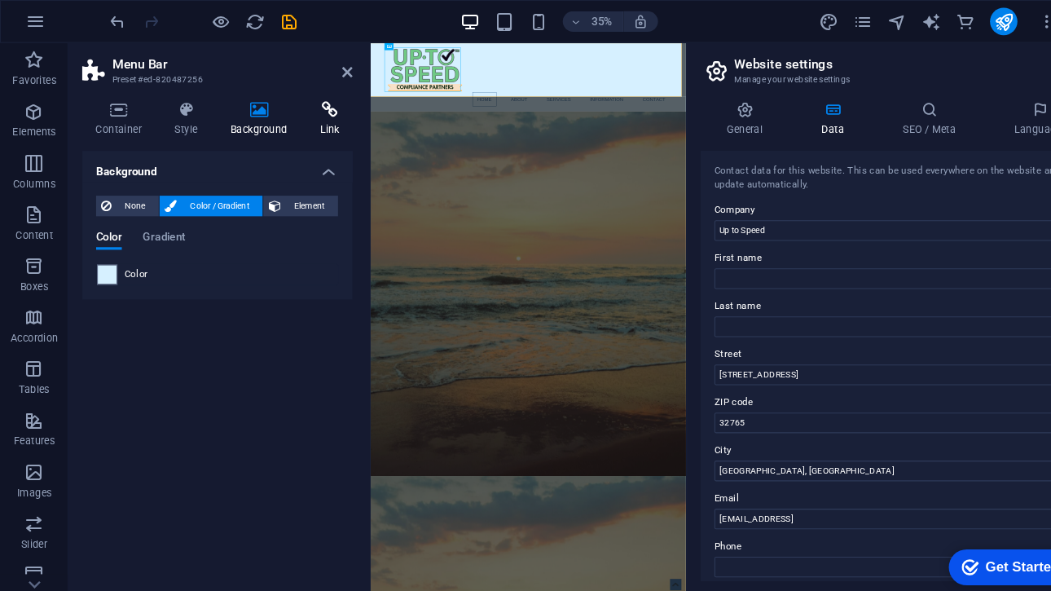
click at [306, 117] on h4 "Link" at bounding box center [313, 113] width 43 height 34
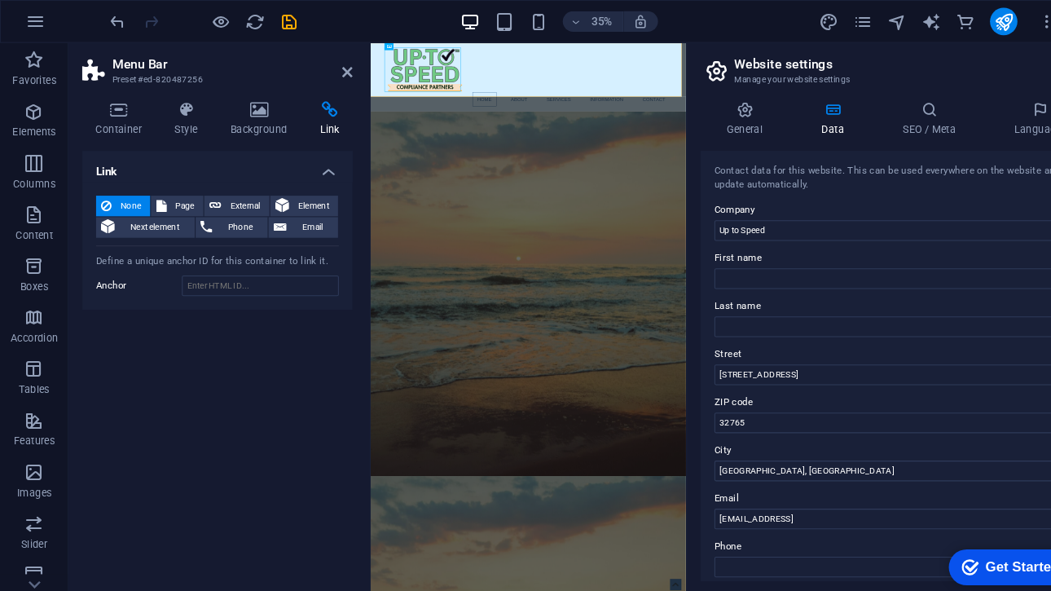
click at [326, 59] on h2 "Menu Bar" at bounding box center [221, 61] width 228 height 15
click at [326, 63] on icon at bounding box center [330, 68] width 10 height 13
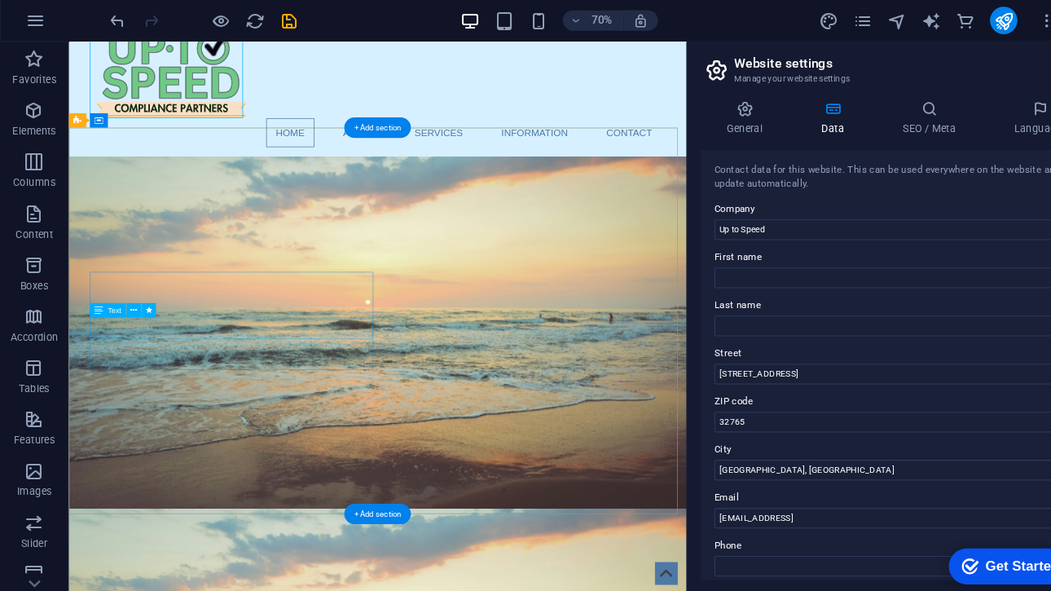
scroll to position [0, 0]
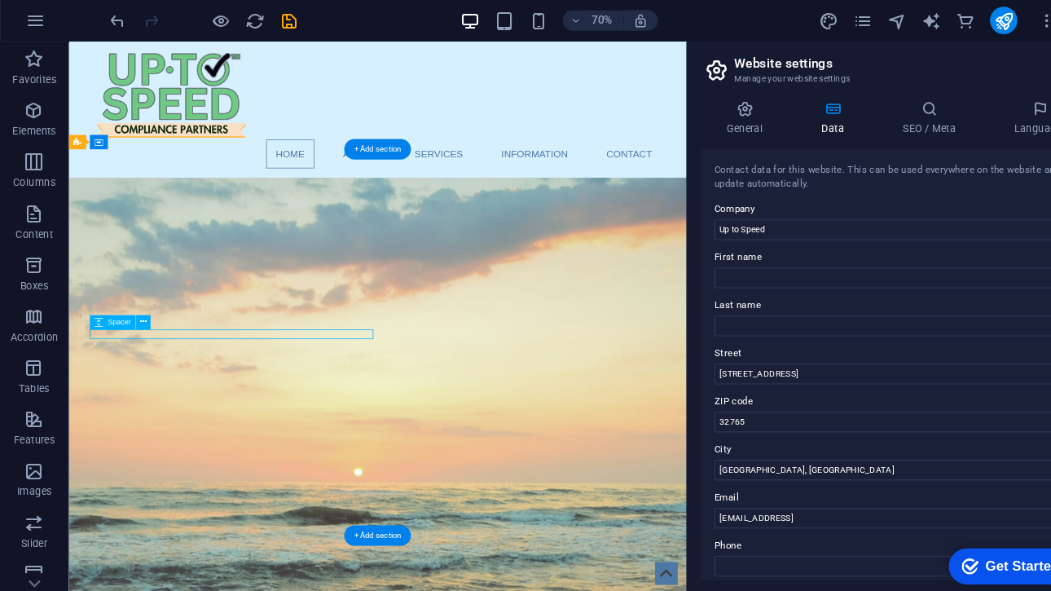
select select "rem"
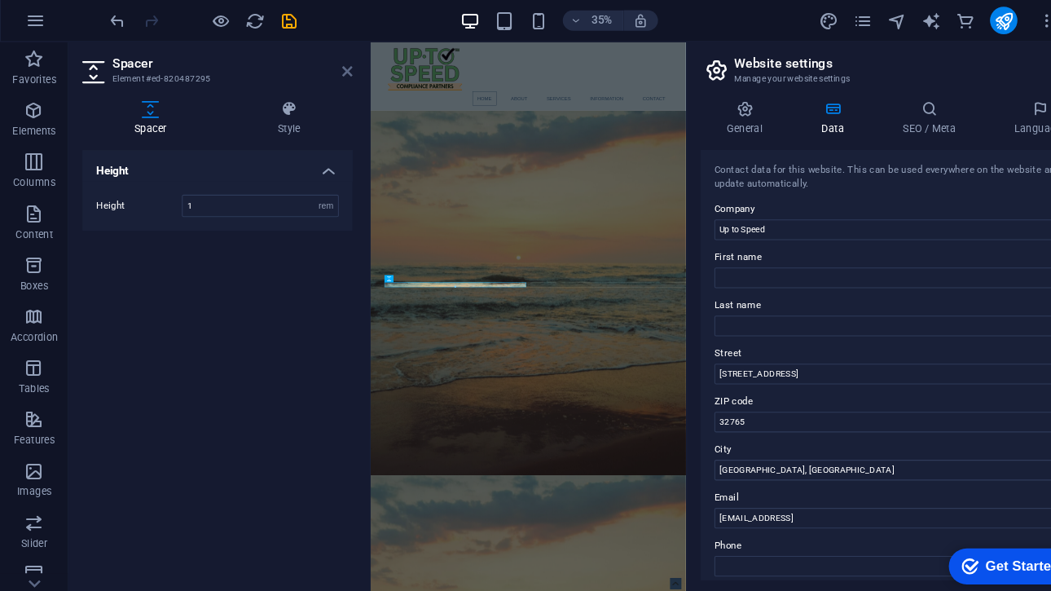
click at [328, 71] on icon at bounding box center [330, 68] width 10 height 13
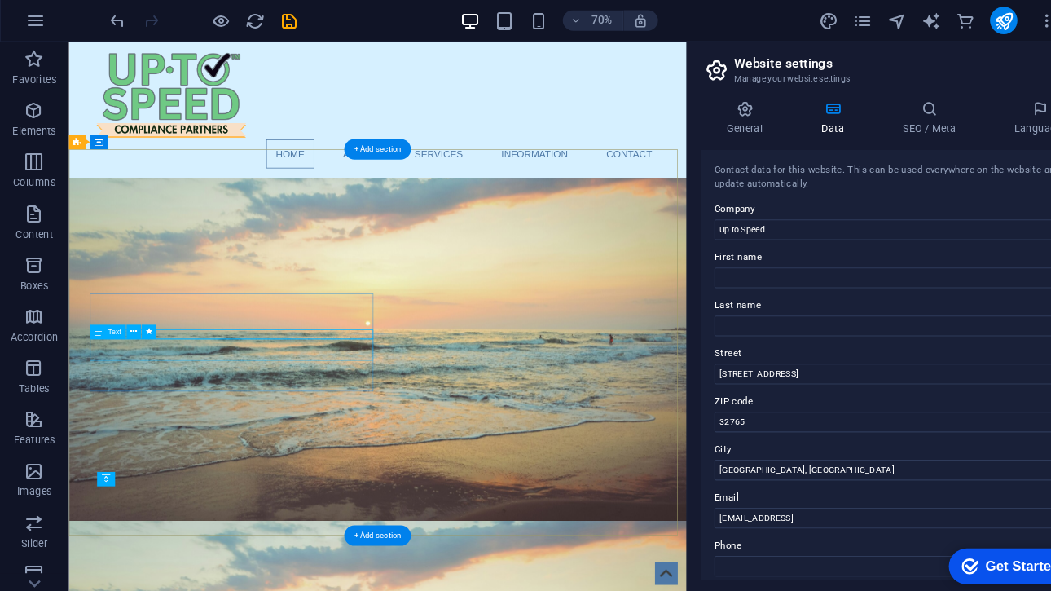
click at [219, 332] on div "Container H5 Banner Banner Container Container Image Menu Bar Menu Icon Social …" at bounding box center [358, 303] width 587 height 524
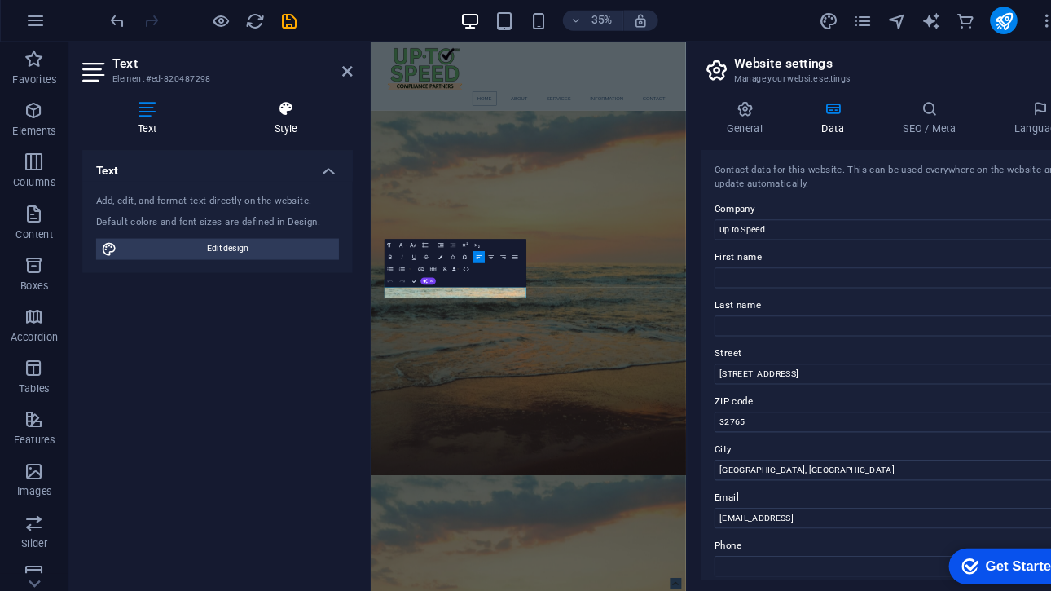
click at [275, 121] on h4 "Style" at bounding box center [271, 113] width 127 height 34
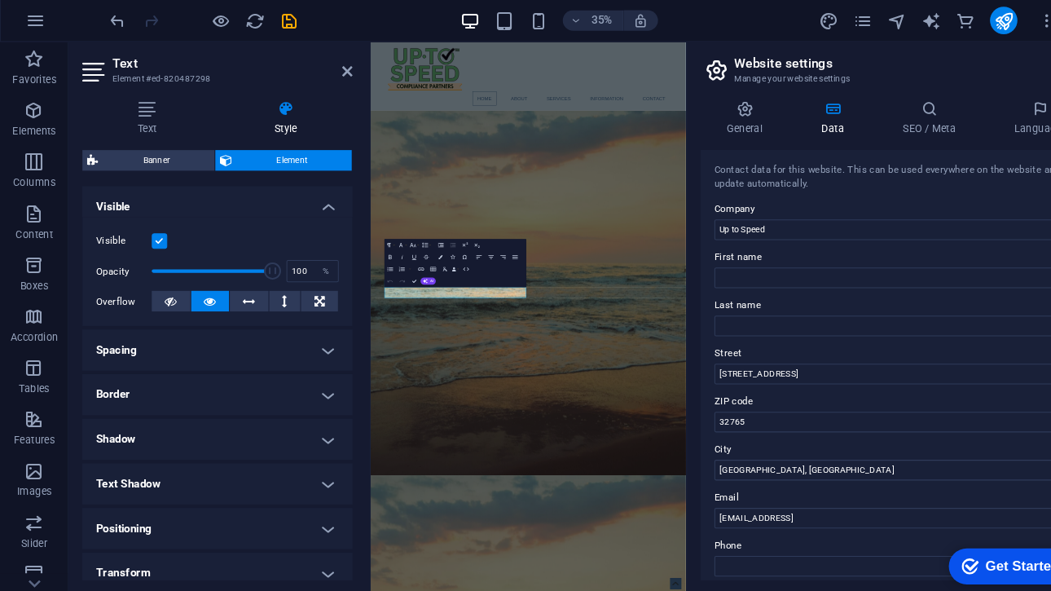
scroll to position [285, 0]
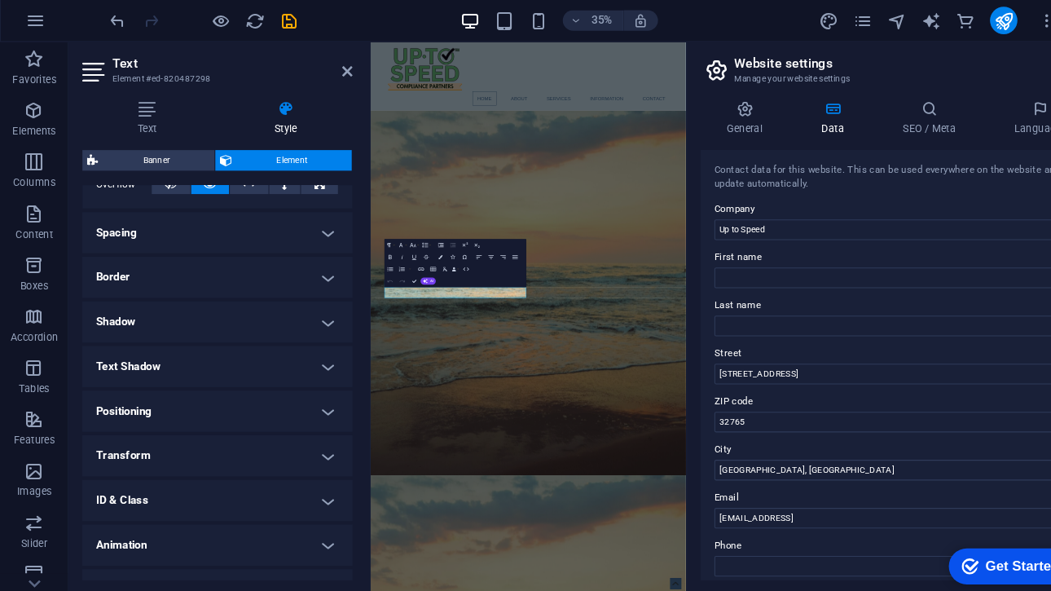
click at [235, 460] on h4 "ID & Class" at bounding box center [206, 475] width 257 height 39
click at [235, 460] on h4 "ID & Class" at bounding box center [206, 470] width 257 height 29
click at [225, 359] on h4 "Text Shadow" at bounding box center [206, 348] width 257 height 39
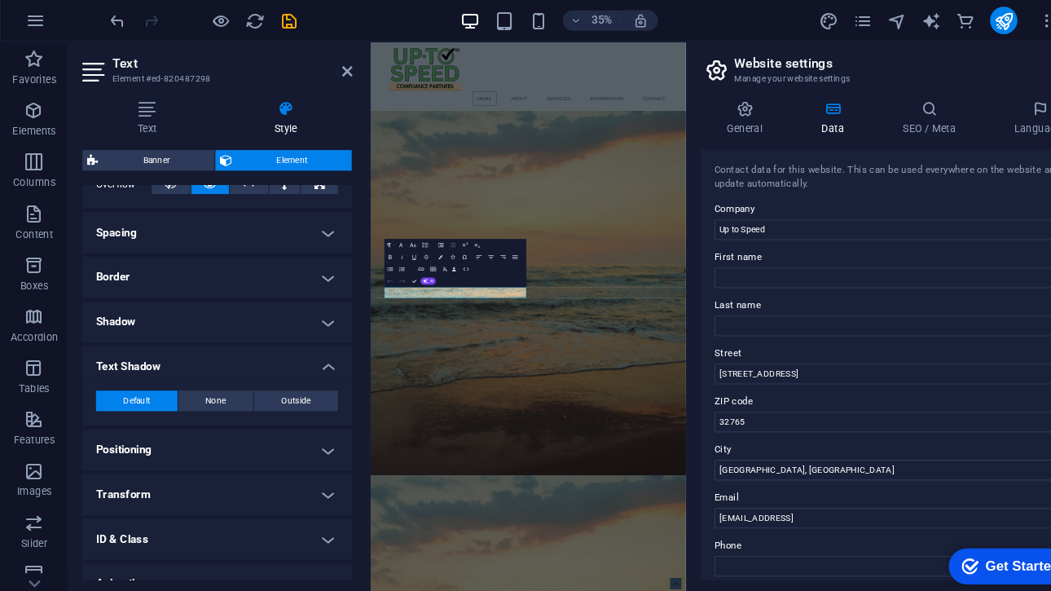
click at [225, 359] on div "Default None Outside Color X offset 0 px rem vh vw Y offset 0 px rem vh vw Blur…" at bounding box center [206, 382] width 257 height 46
click at [209, 271] on h4 "Border" at bounding box center [206, 263] width 257 height 39
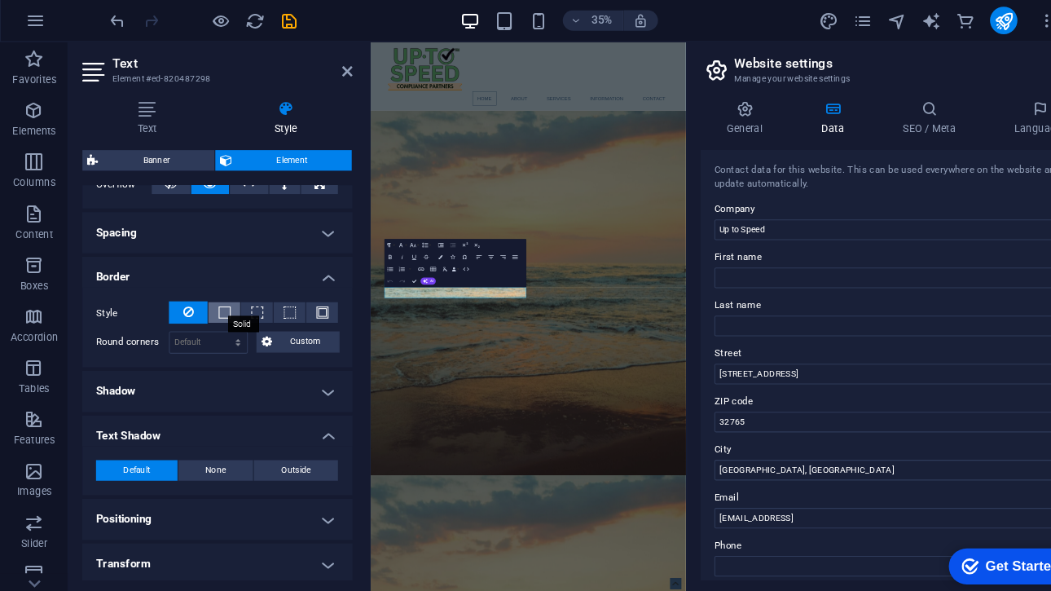
click at [209, 295] on span at bounding box center [213, 297] width 11 height 11
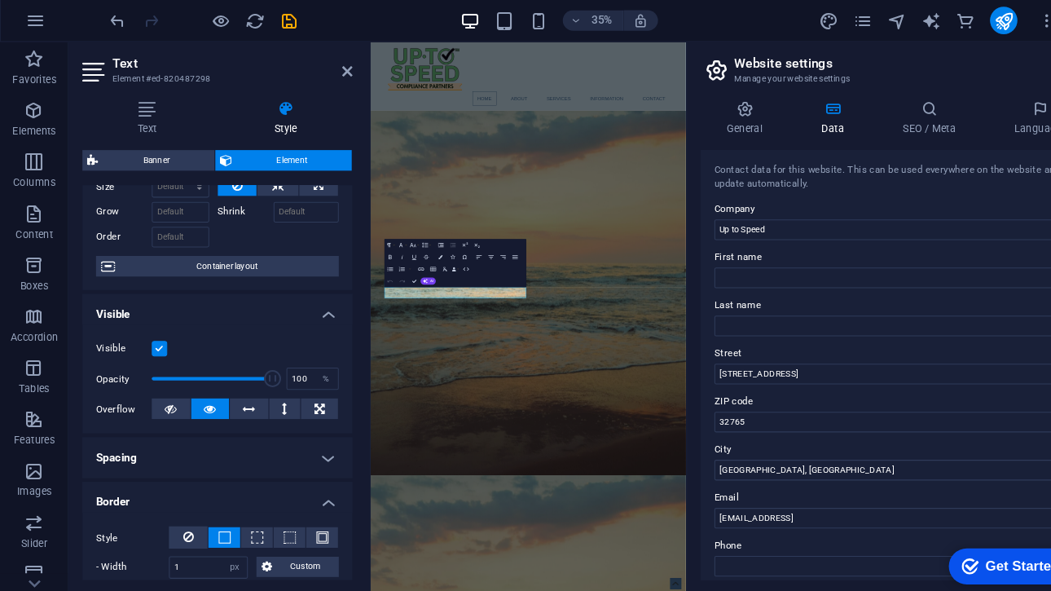
scroll to position [0, 0]
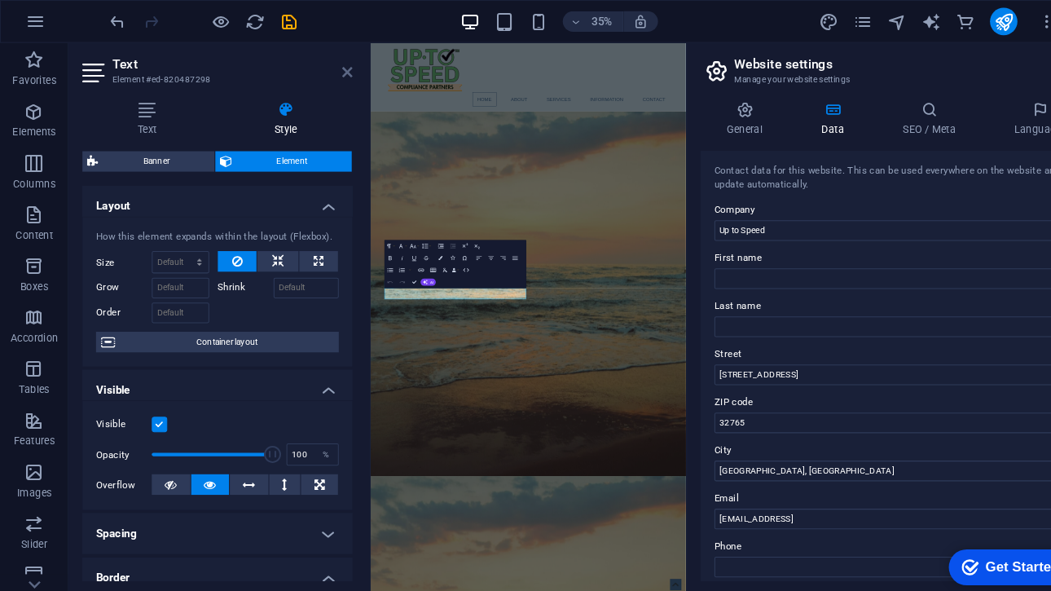
click at [326, 73] on icon at bounding box center [330, 68] width 10 height 13
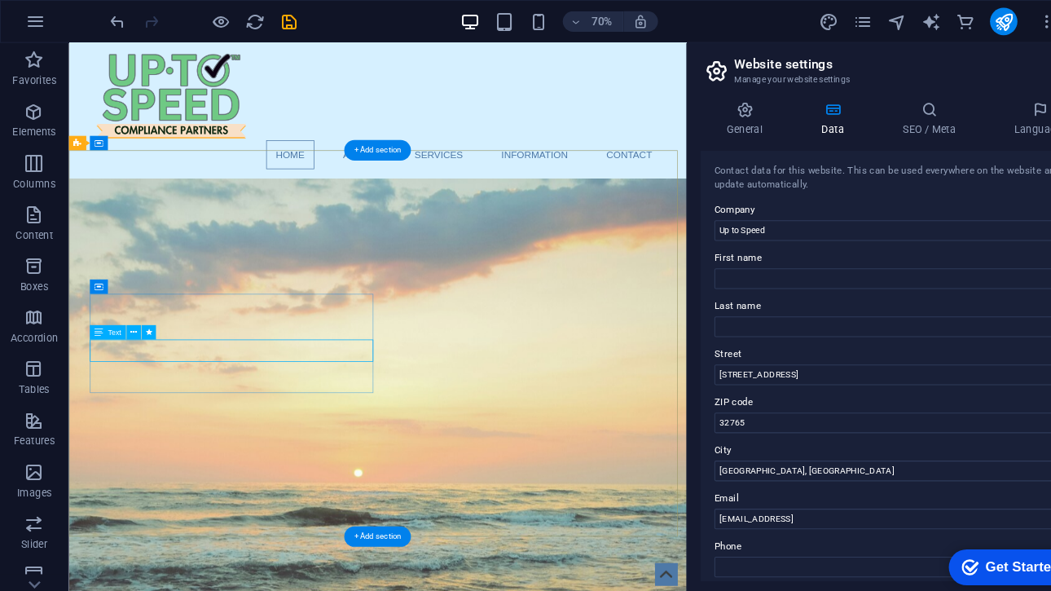
select select "px"
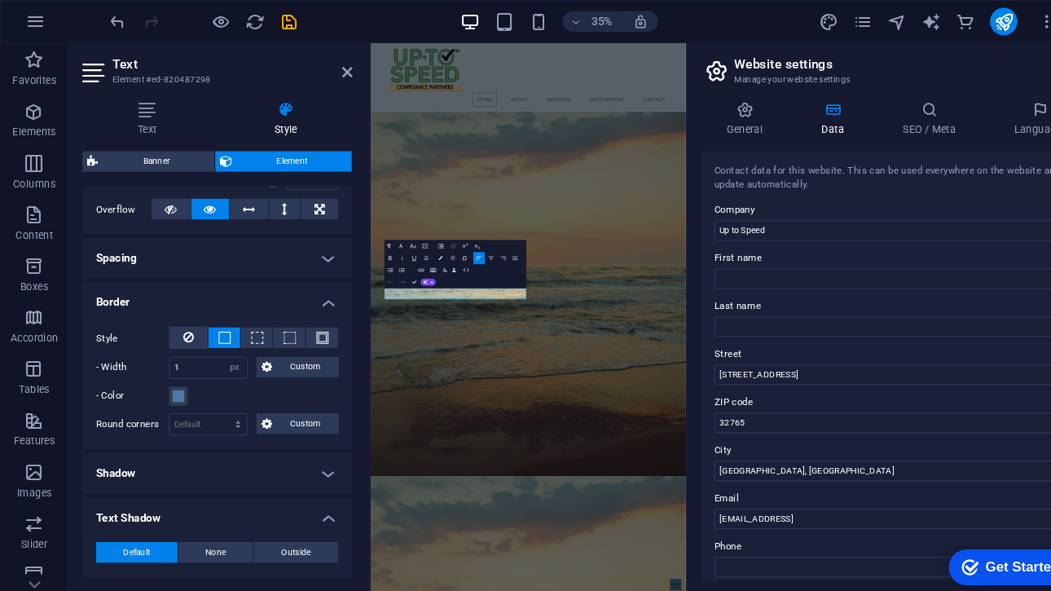
scroll to position [270, 0]
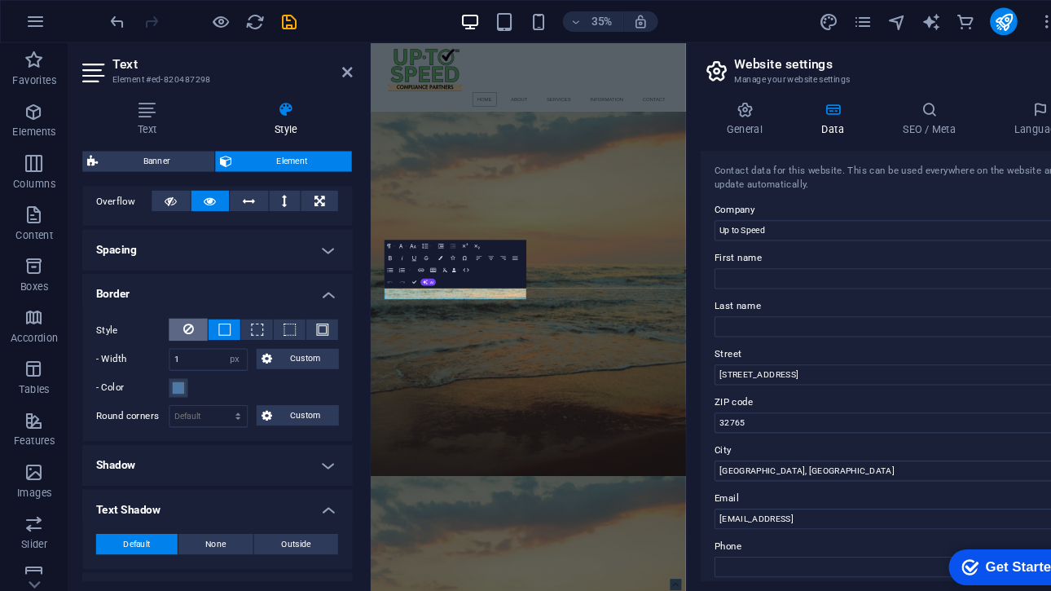
click at [183, 306] on div "Style - Width 1 auto px rem % vh vw Custom Custom 1 auto px rem % vh vw 1 auto …" at bounding box center [206, 354] width 257 height 130
click at [183, 306] on icon at bounding box center [179, 312] width 10 height 20
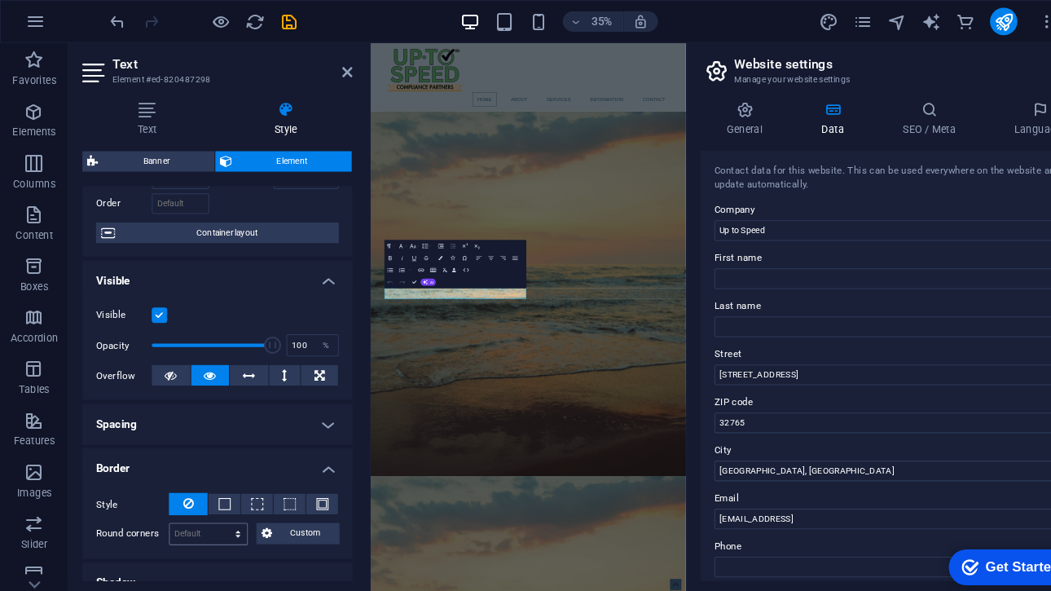
scroll to position [64, 0]
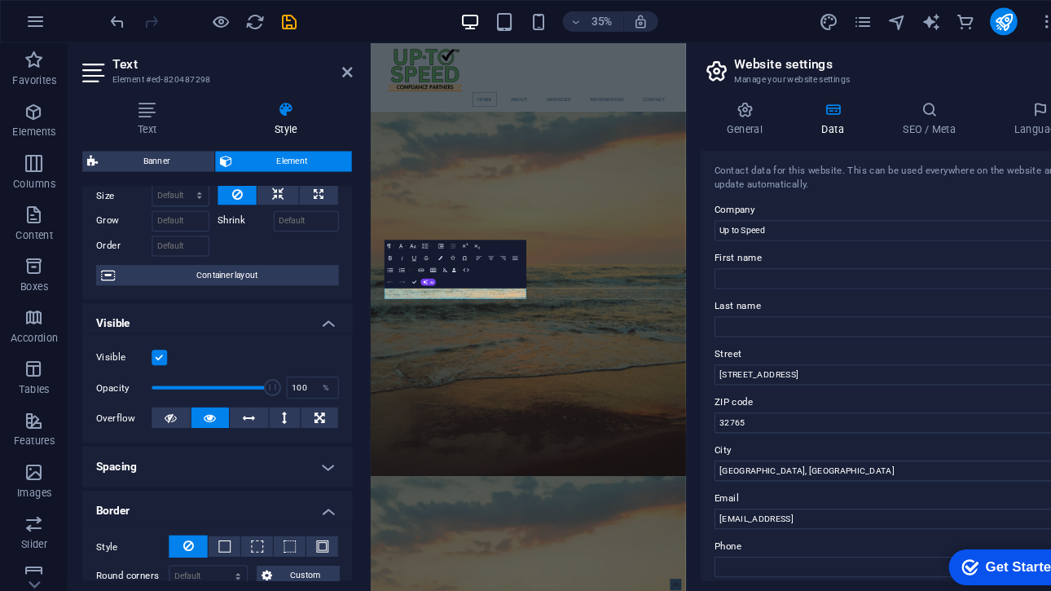
click at [222, 440] on h4 "Spacing" at bounding box center [206, 443] width 257 height 39
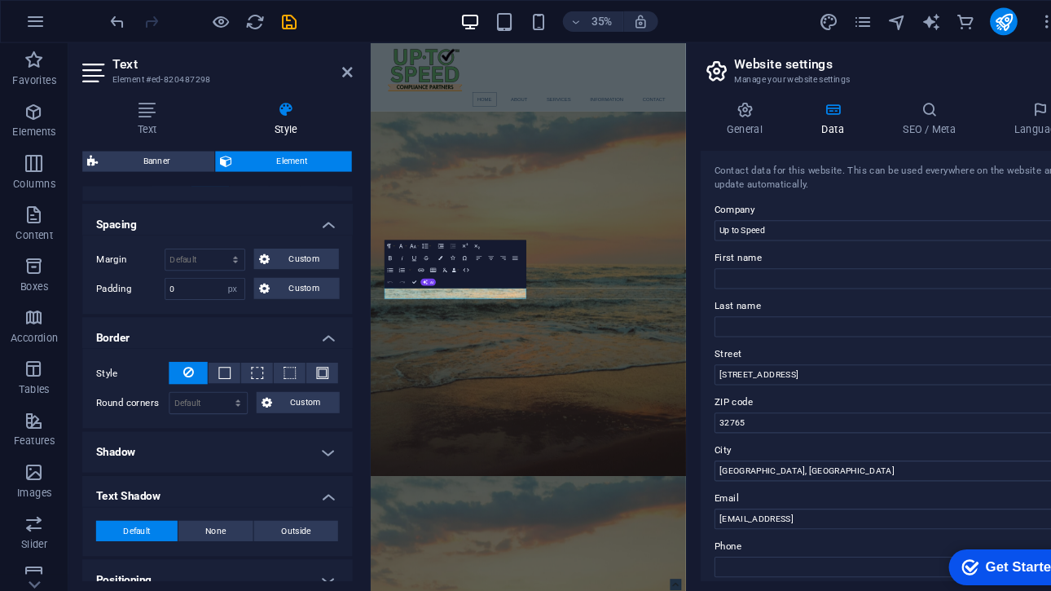
scroll to position [385, 0]
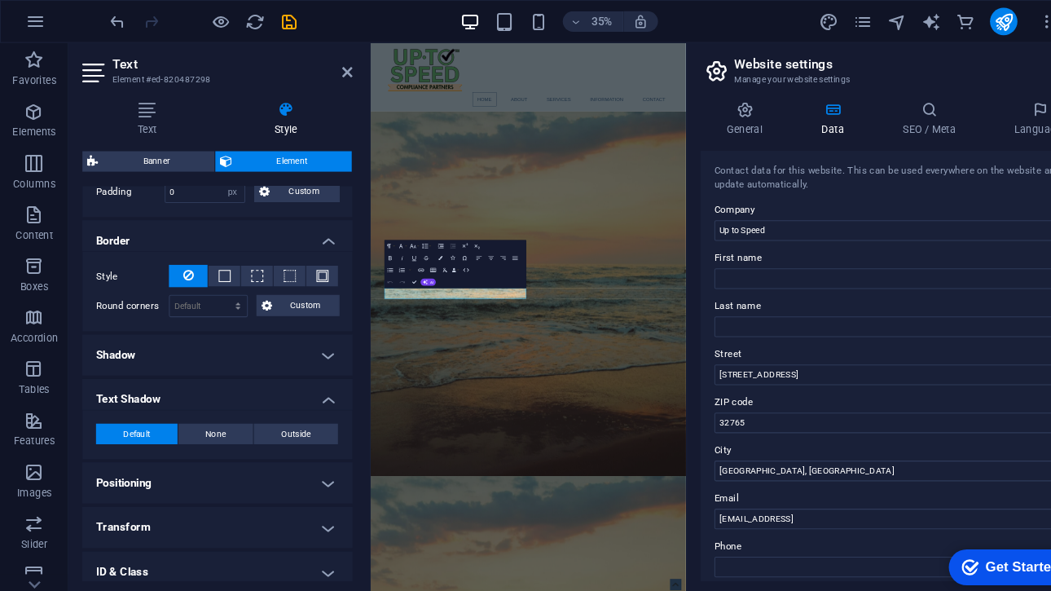
click at [209, 326] on h4 "Shadow" at bounding box center [206, 337] width 257 height 39
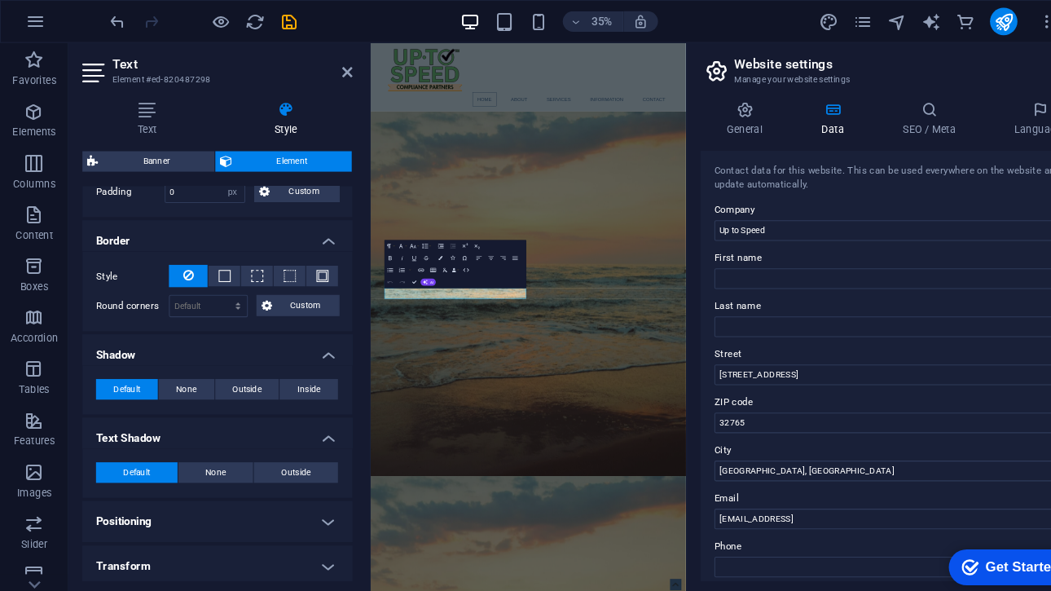
click at [209, 326] on h4 "Shadow" at bounding box center [206, 332] width 257 height 29
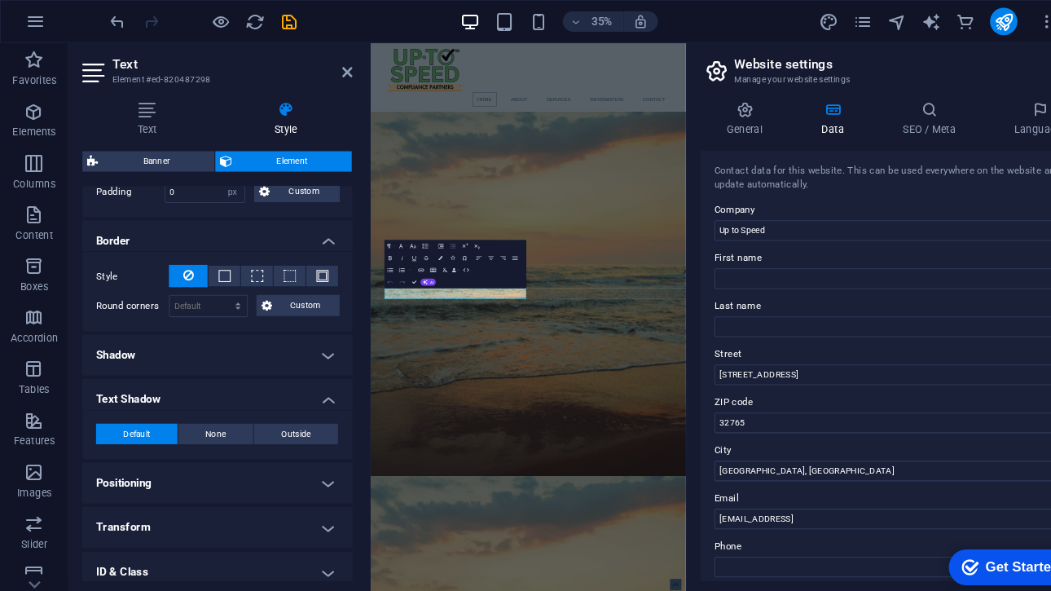
click at [183, 484] on h4 "Transform" at bounding box center [206, 501] width 257 height 39
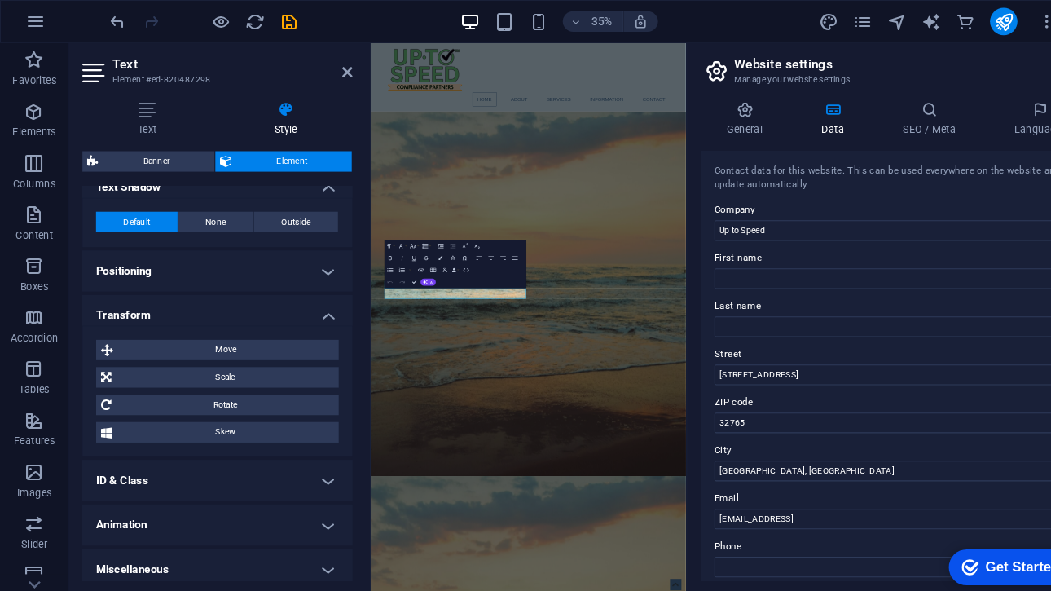
click at [184, 246] on h4 "Positioning" at bounding box center [206, 257] width 257 height 39
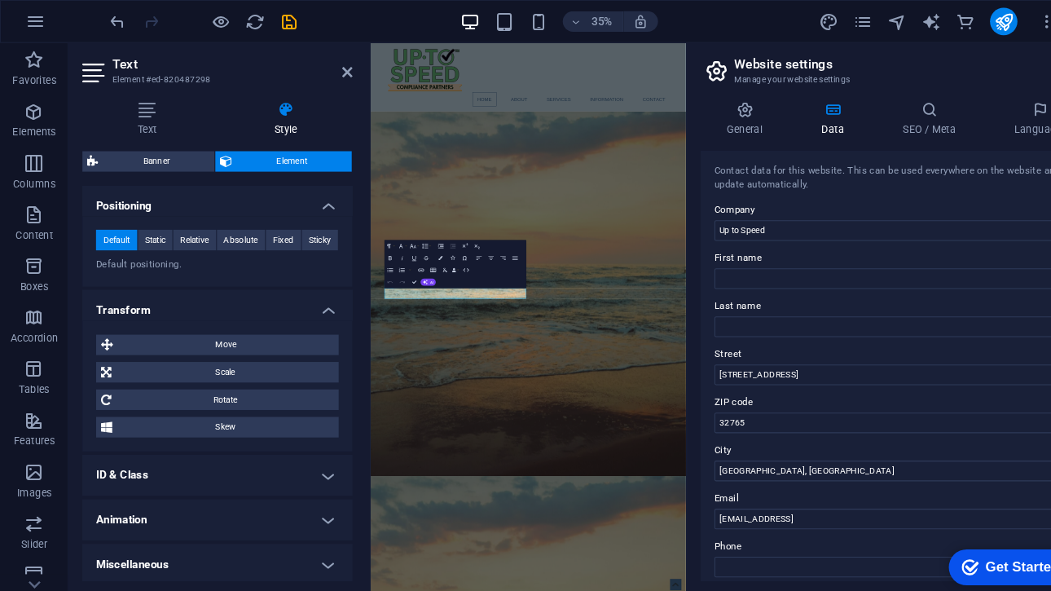
scroll to position [0, 0]
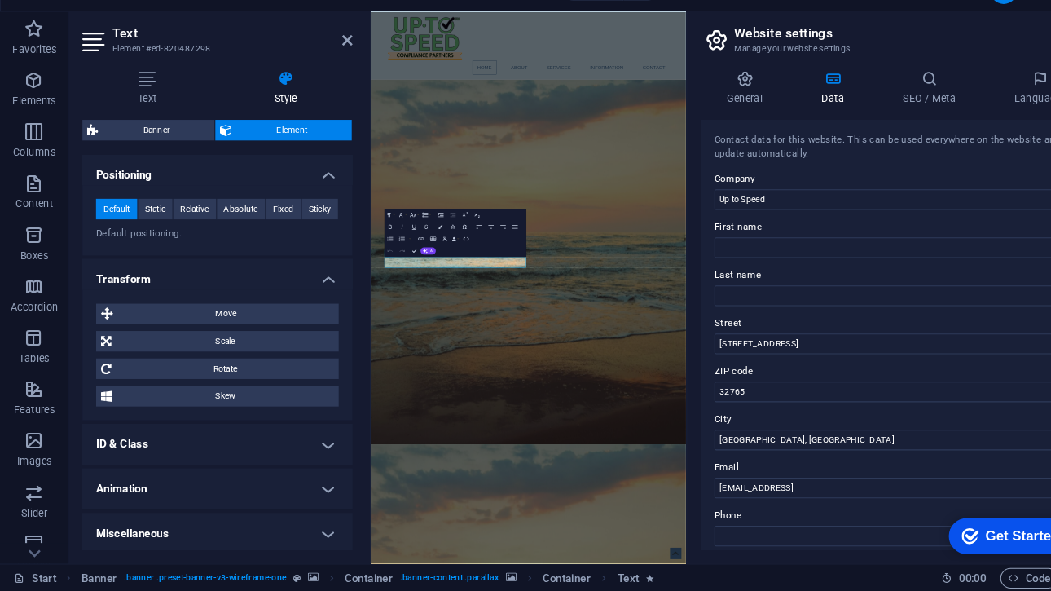
click at [165, 433] on h4 "ID & Class" at bounding box center [206, 451] width 257 height 39
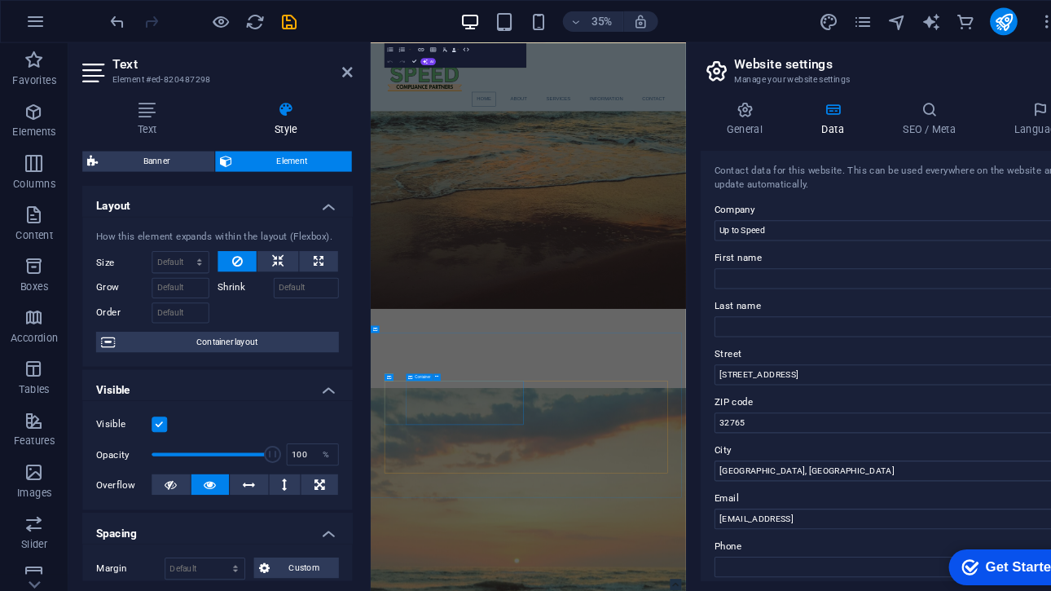
scroll to position [685, 0]
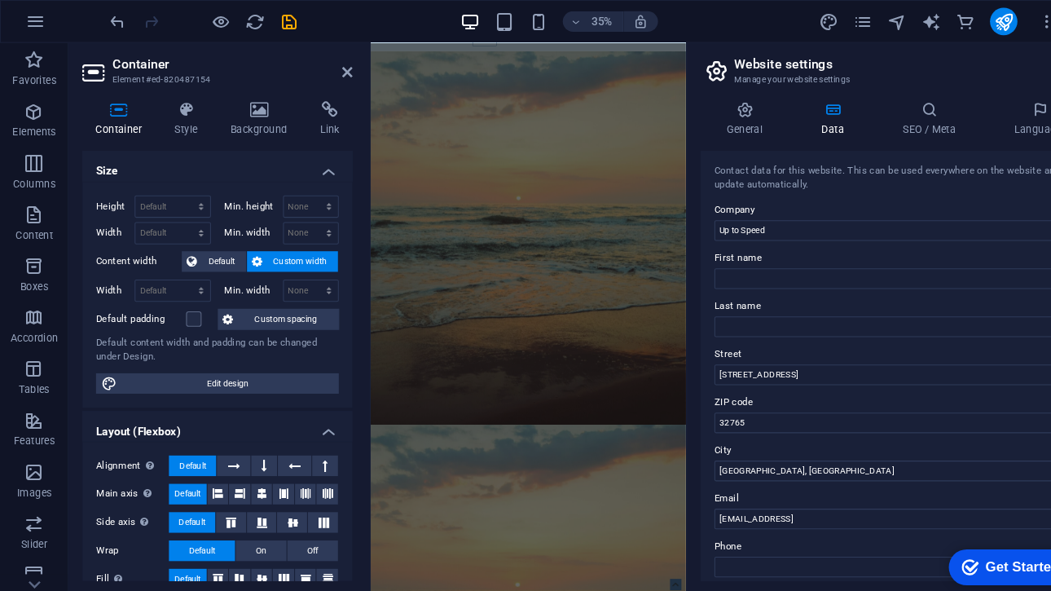
scroll to position [52, 0]
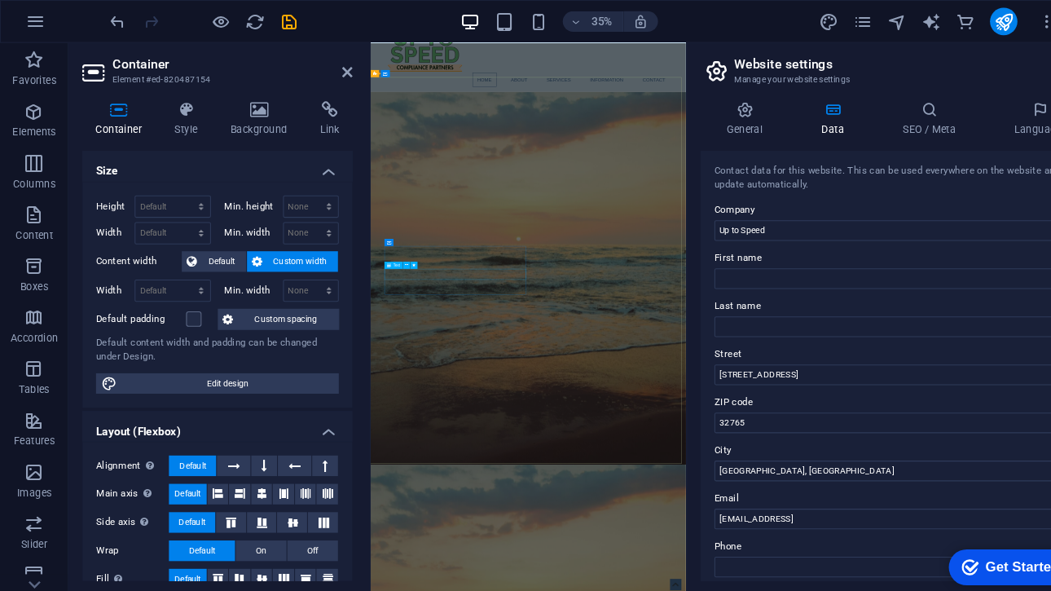
select select "px"
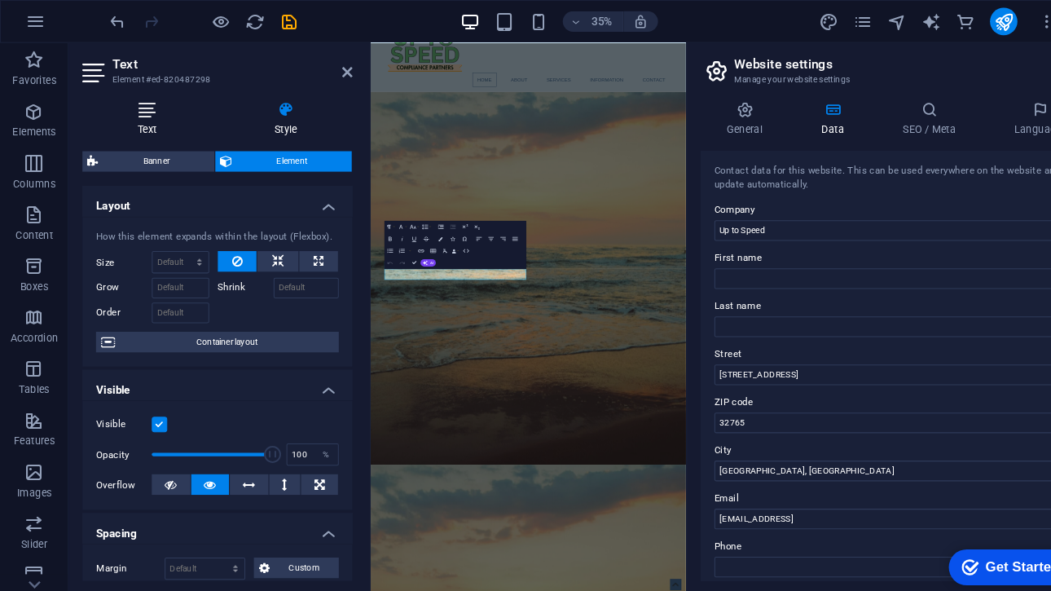
click at [139, 125] on h4 "Text" at bounding box center [143, 113] width 130 height 34
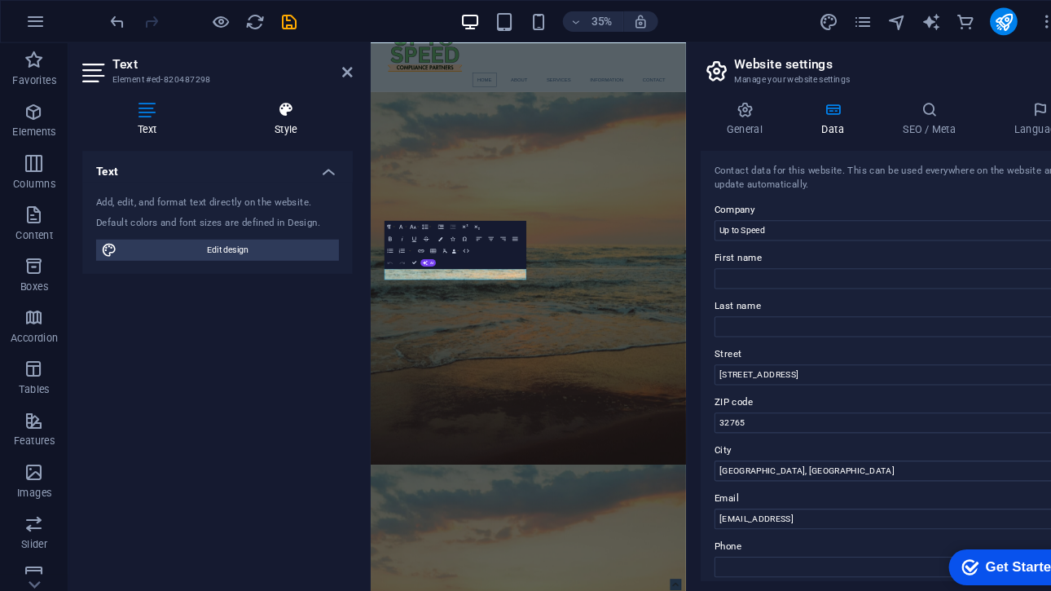
click at [252, 112] on icon at bounding box center [271, 104] width 127 height 16
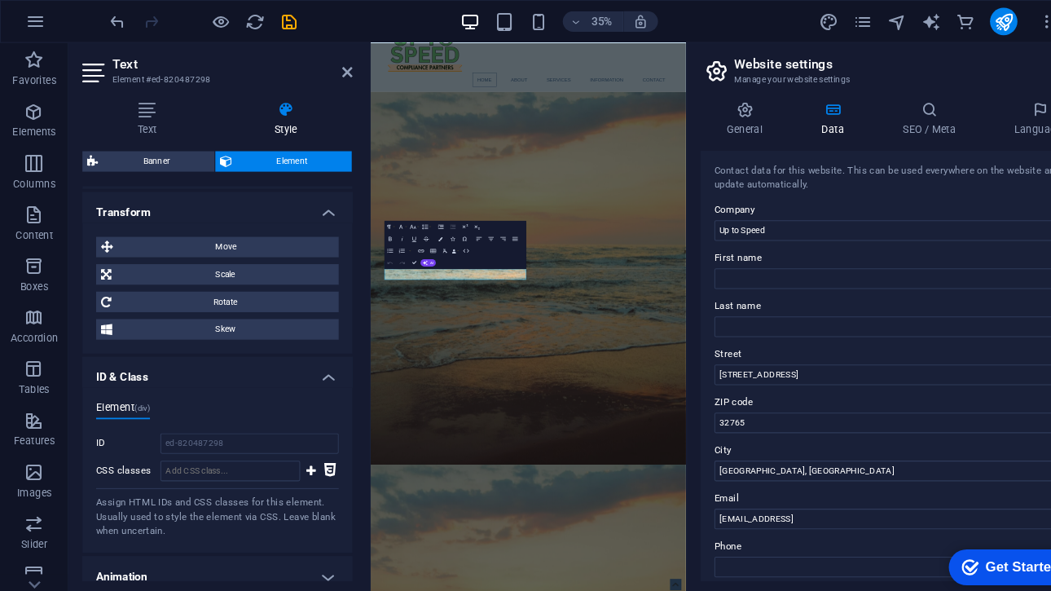
scroll to position [794, 0]
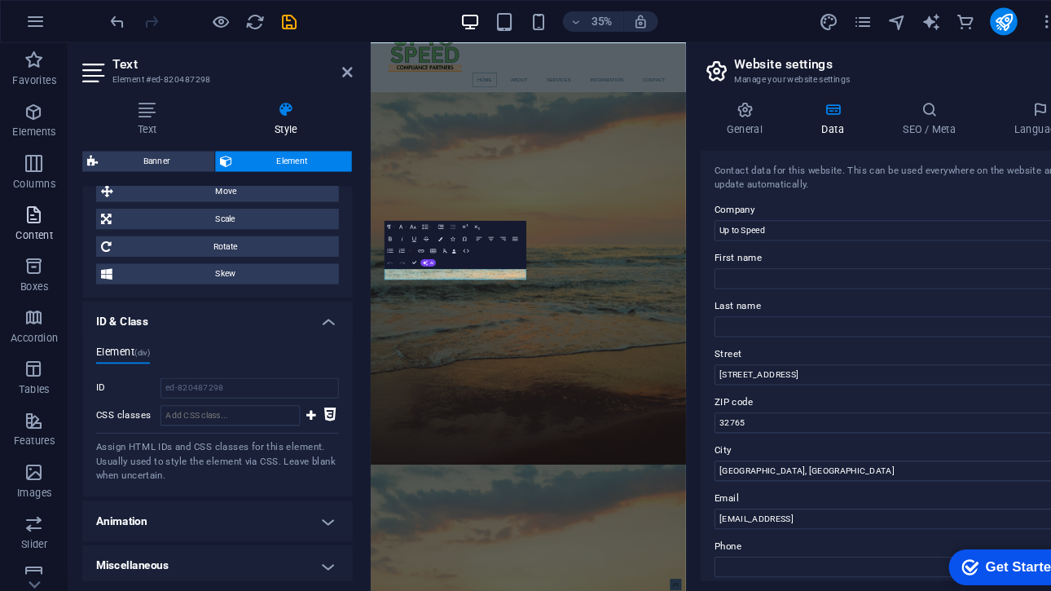
click at [27, 217] on p "Content" at bounding box center [33, 223] width 36 height 13
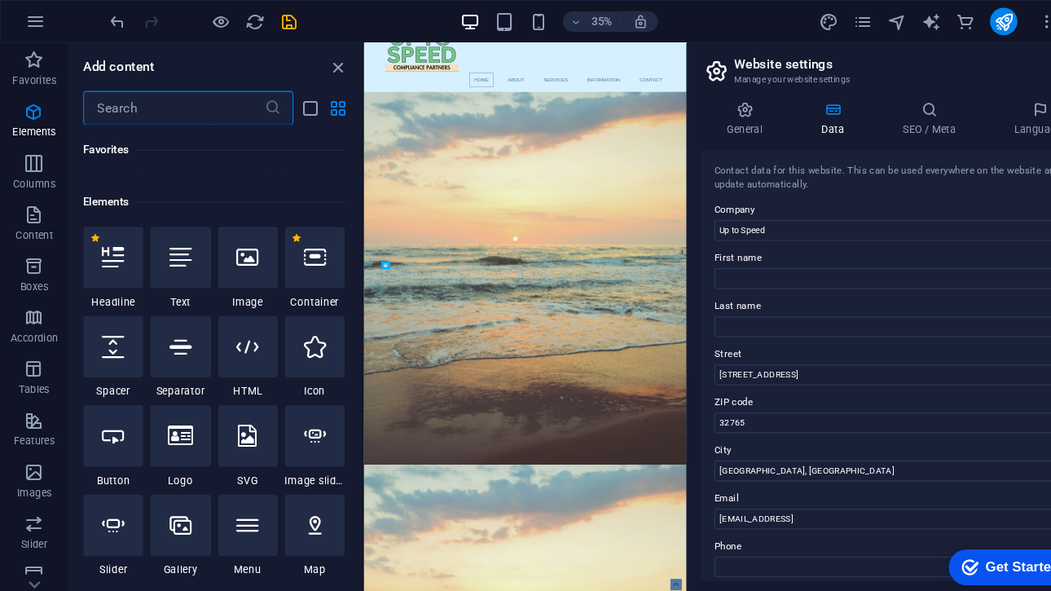
scroll to position [0, 0]
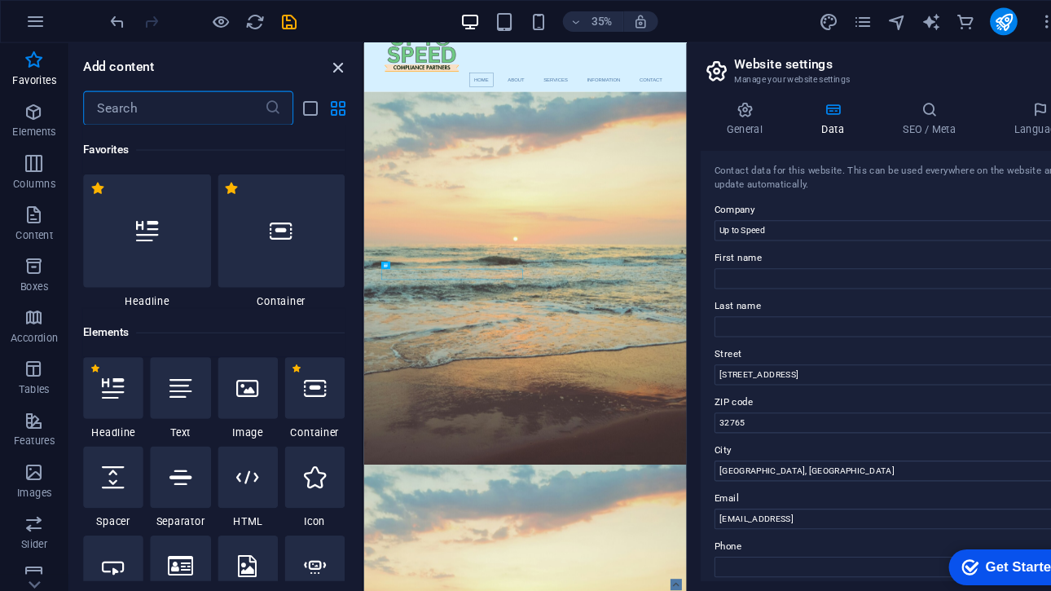
click at [323, 67] on icon "close panel" at bounding box center [321, 64] width 19 height 19
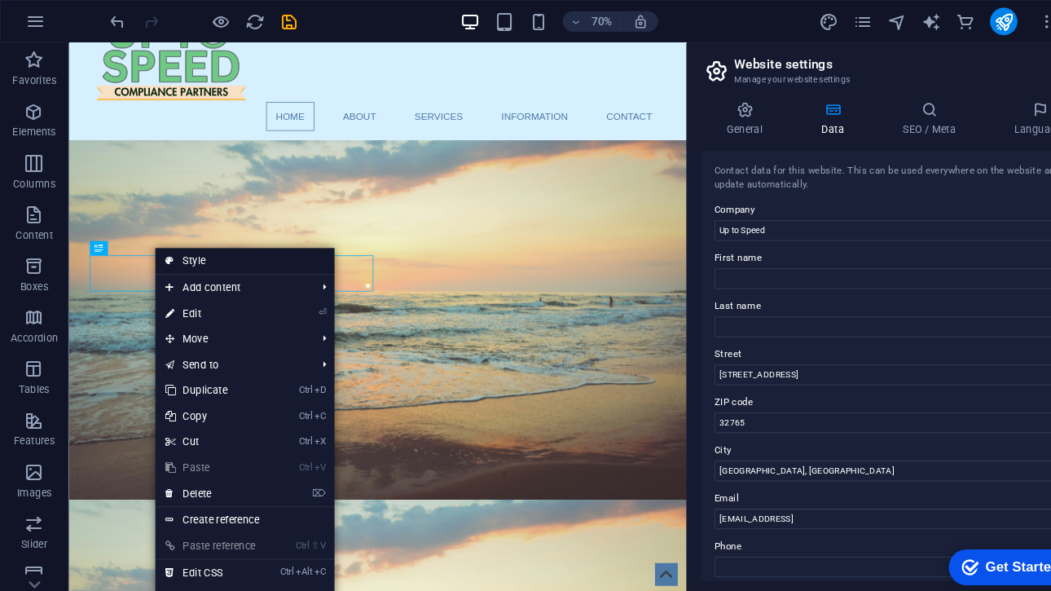
click at [208, 252] on link "Style" at bounding box center [232, 247] width 170 height 24
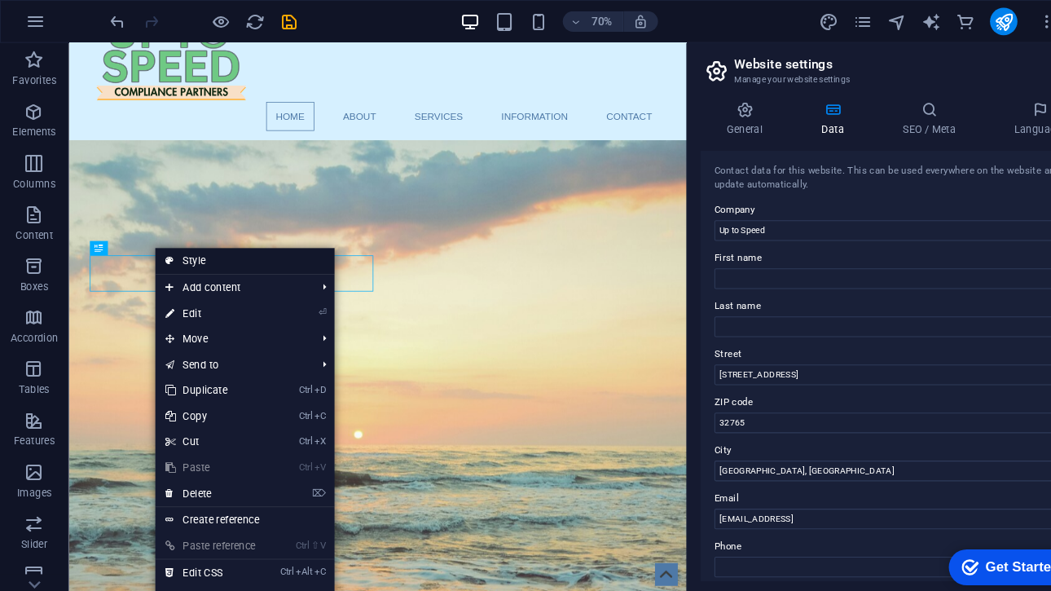
select select "vh"
select select "banner"
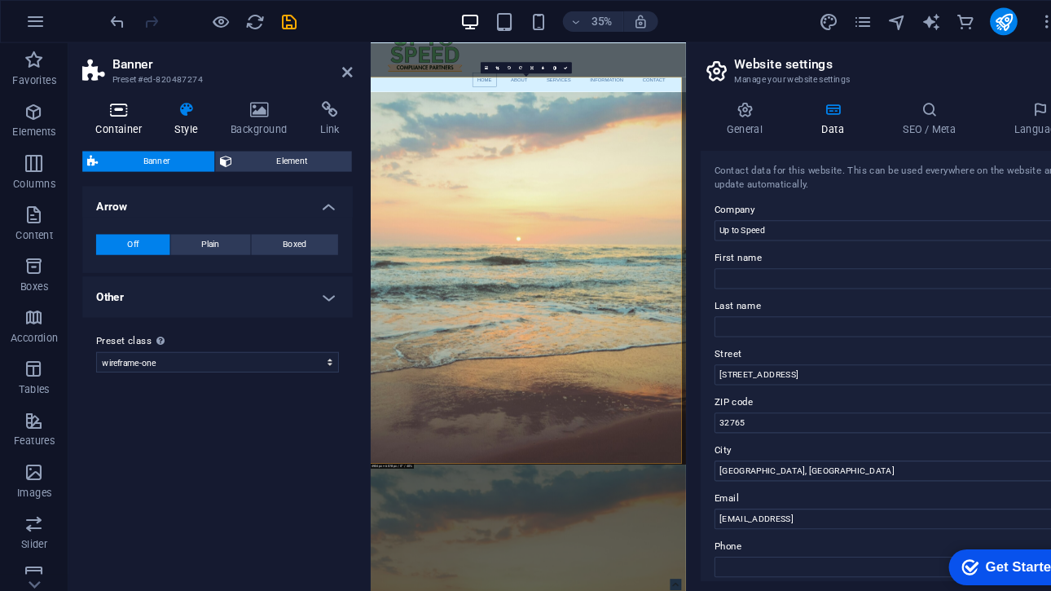
click at [112, 123] on h4 "Container" at bounding box center [116, 113] width 76 height 34
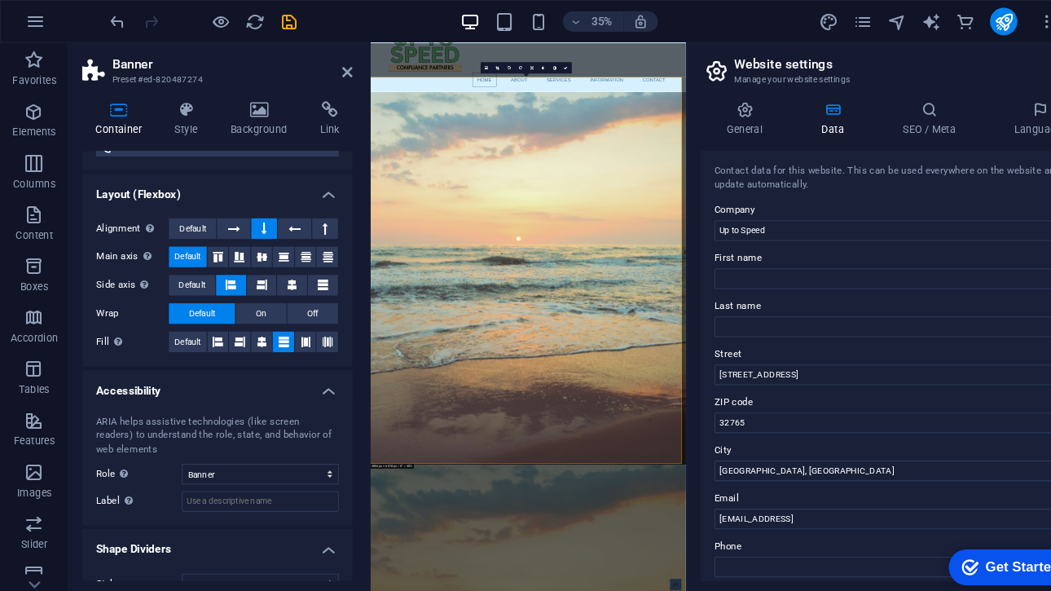
scroll to position [249, 0]
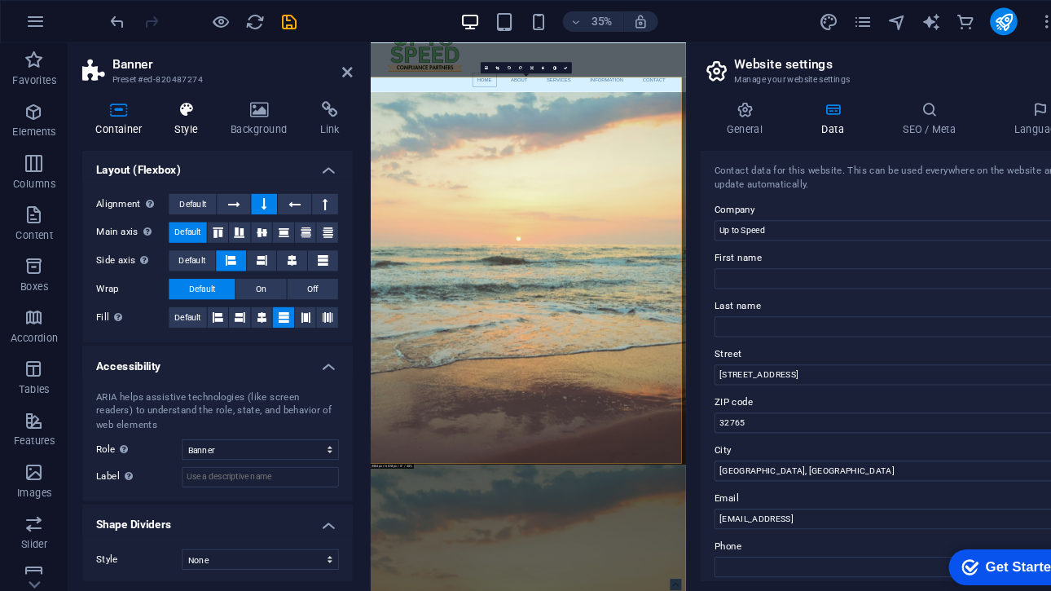
click at [182, 112] on icon at bounding box center [177, 104] width 46 height 16
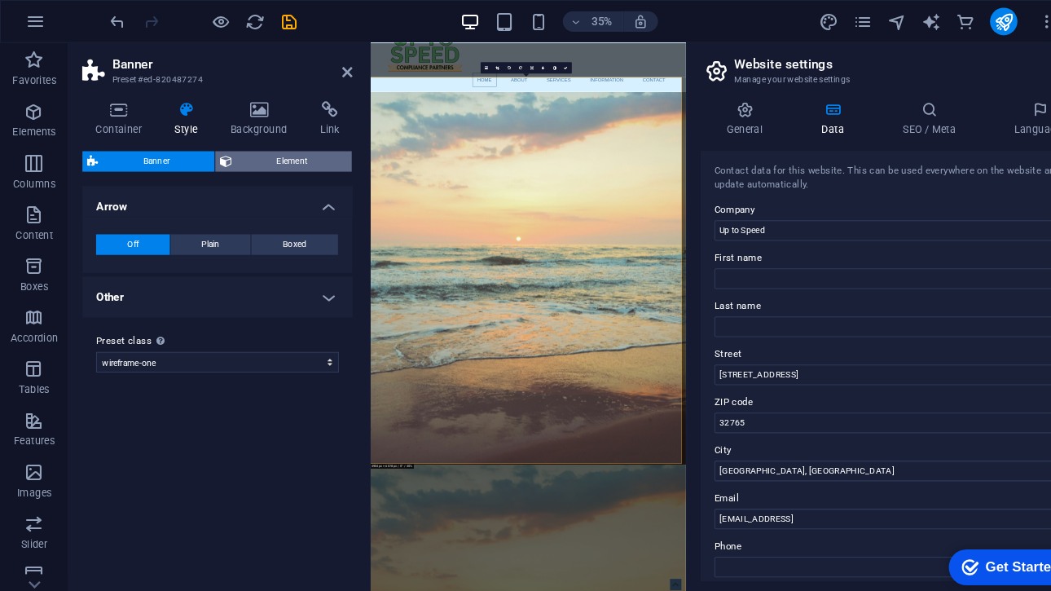
click at [262, 144] on span "Element" at bounding box center [278, 153] width 104 height 20
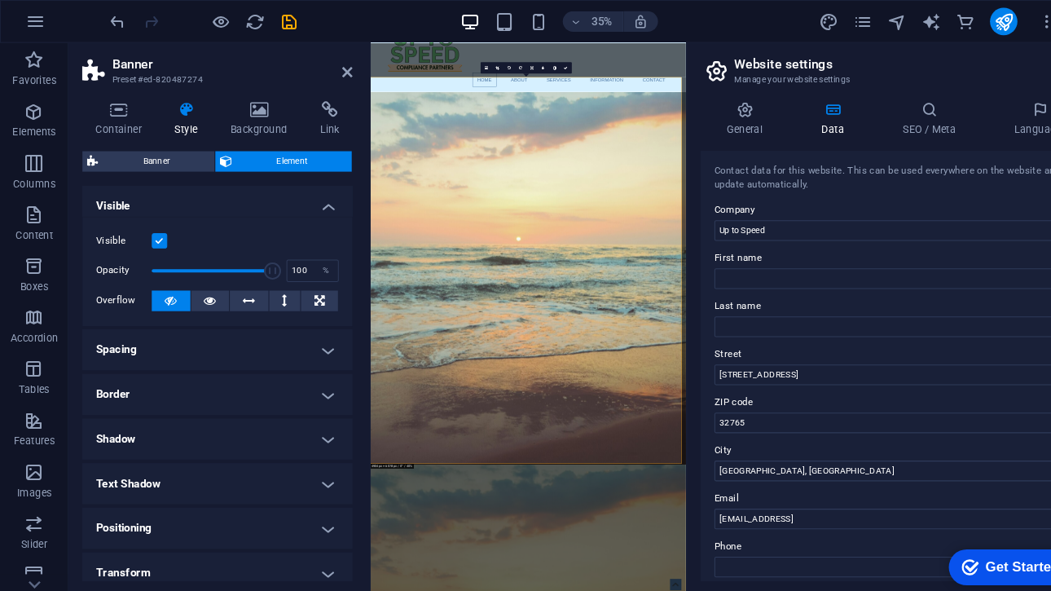
click at [231, 325] on h4 "Spacing" at bounding box center [206, 332] width 257 height 39
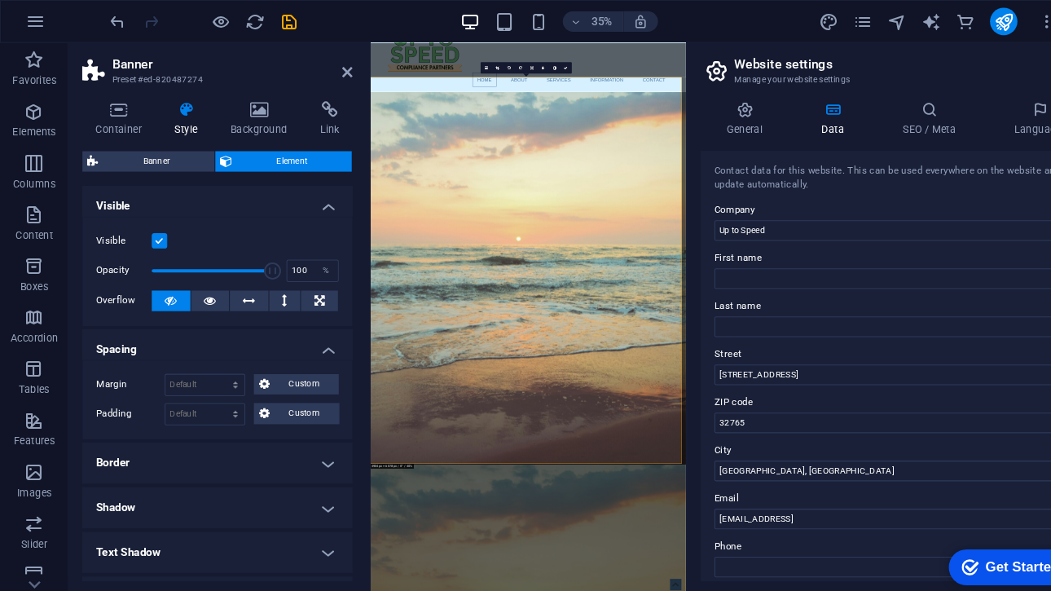
click at [231, 325] on h4 "Spacing" at bounding box center [206, 327] width 257 height 29
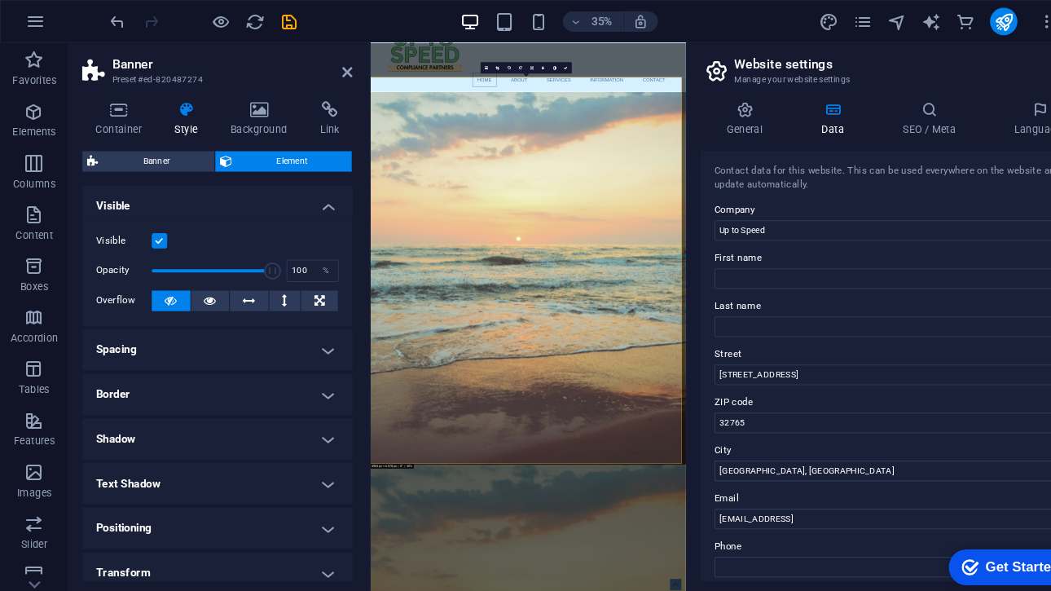
click at [227, 366] on h4 "Border" at bounding box center [206, 374] width 257 height 39
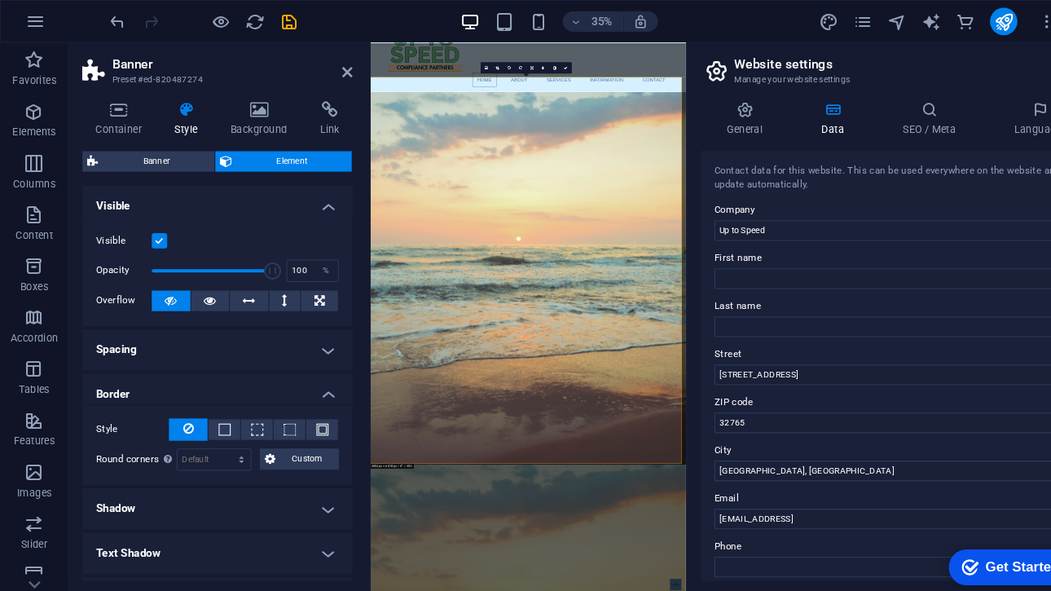
click at [227, 366] on h4 "Border" at bounding box center [206, 369] width 257 height 29
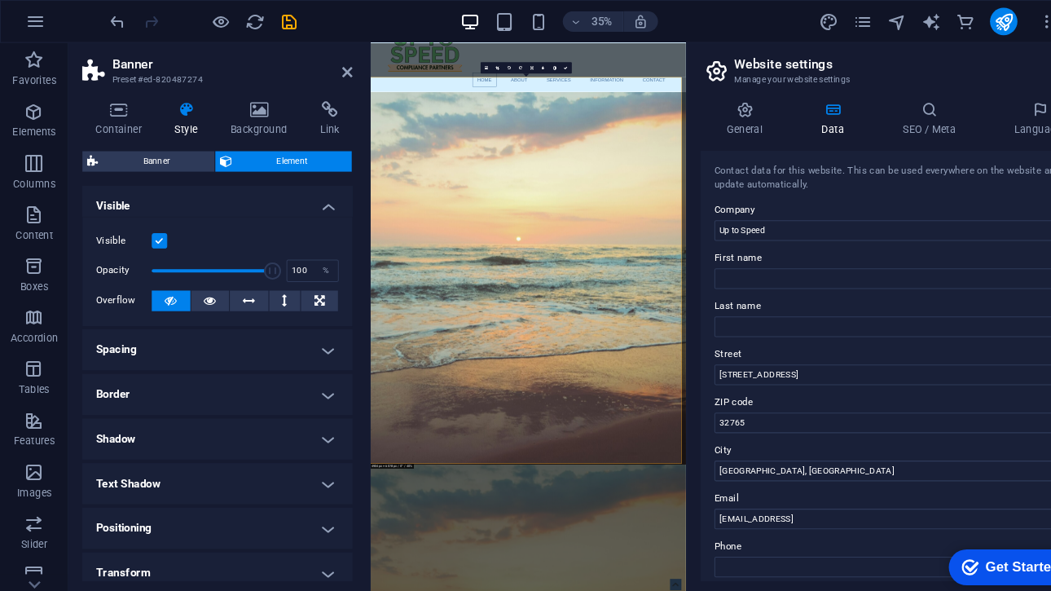
click at [232, 451] on h4 "Text Shadow" at bounding box center [206, 459] width 257 height 39
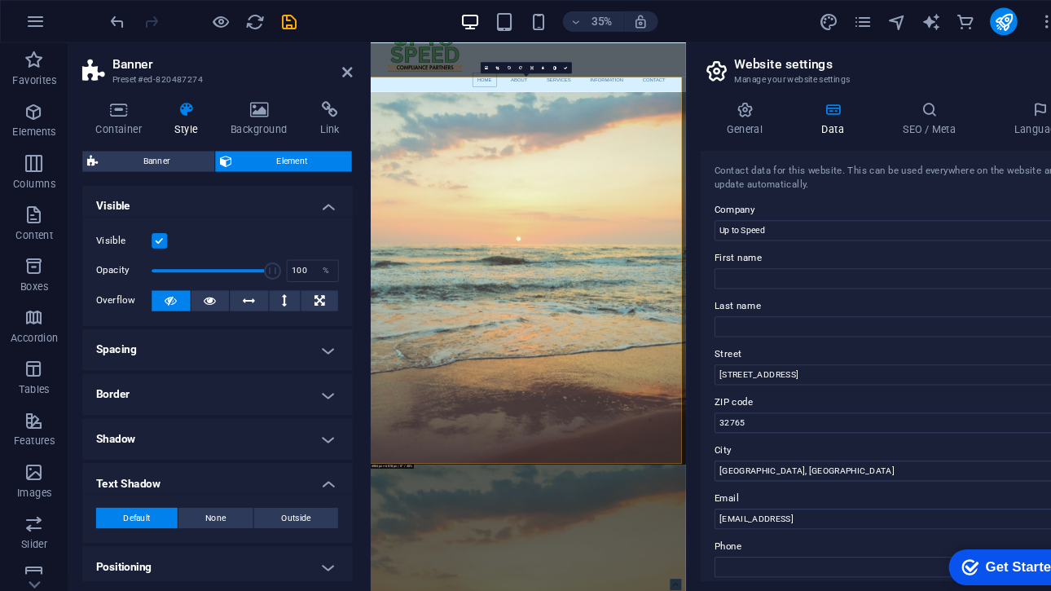
click at [232, 451] on h4 "Text Shadow" at bounding box center [206, 454] width 257 height 29
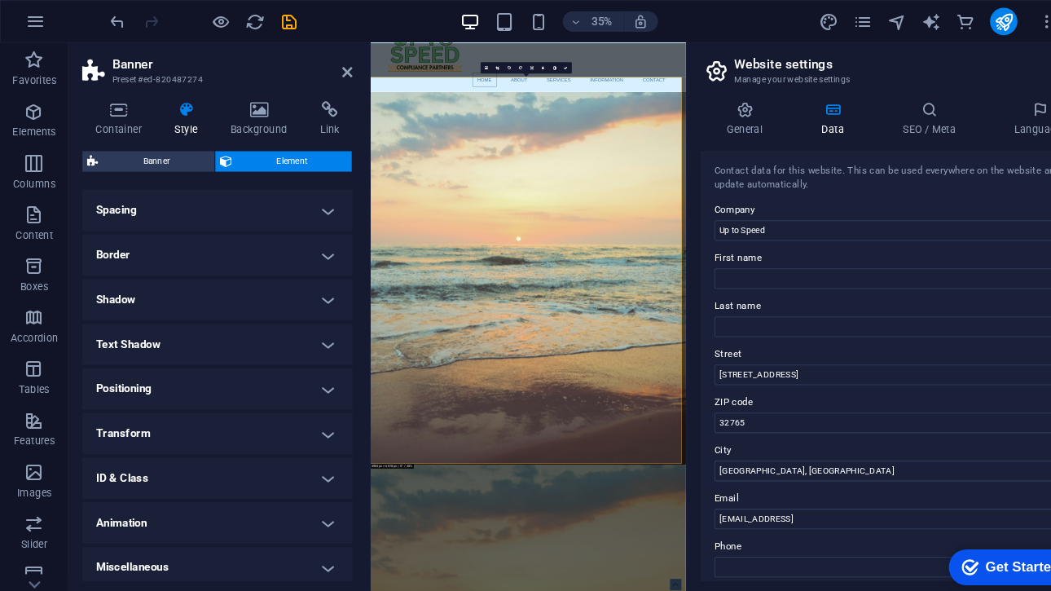
scroll to position [139, 0]
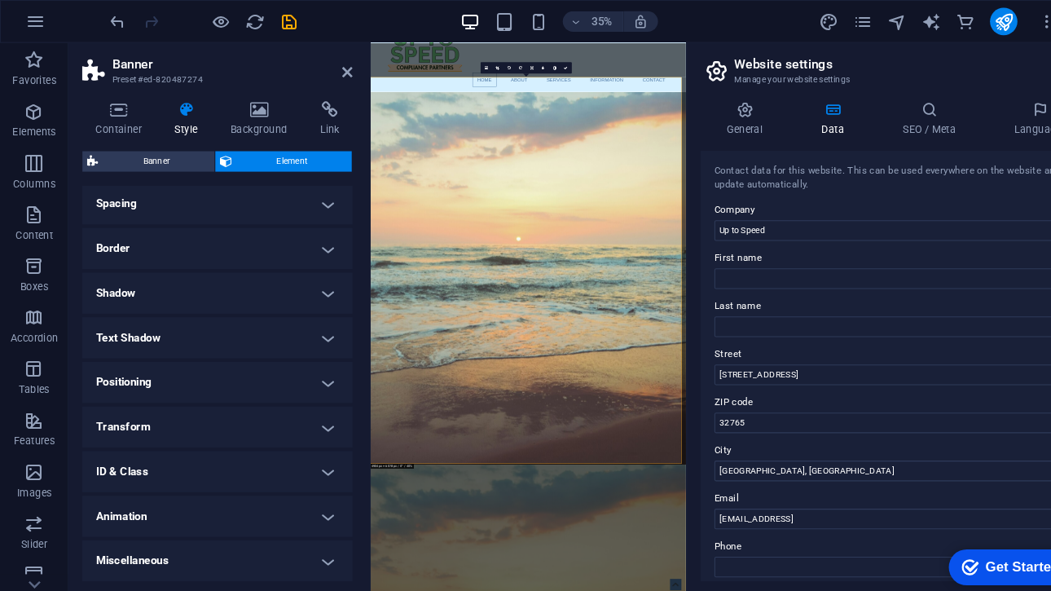
click at [216, 406] on h4 "Transform" at bounding box center [206, 405] width 257 height 39
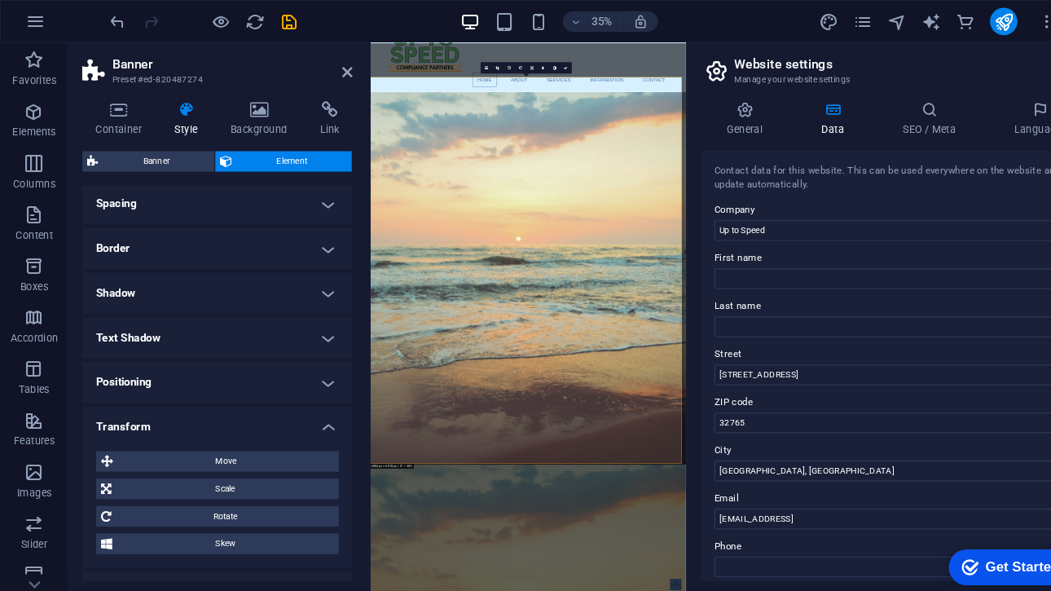
click at [216, 406] on h4 "Transform" at bounding box center [206, 400] width 257 height 29
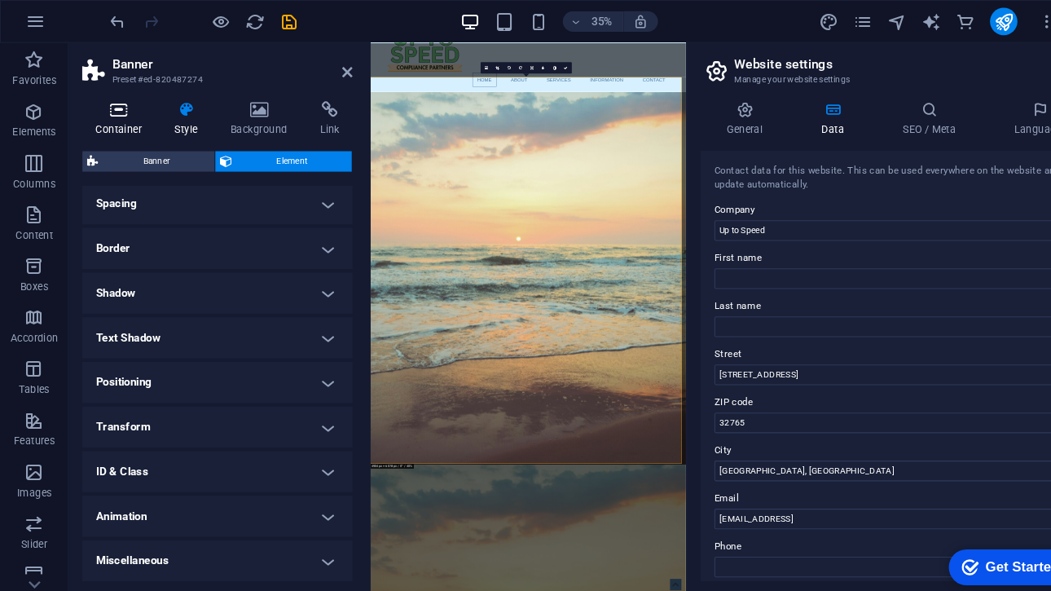
click at [110, 117] on h4 "Container" at bounding box center [116, 113] width 76 height 34
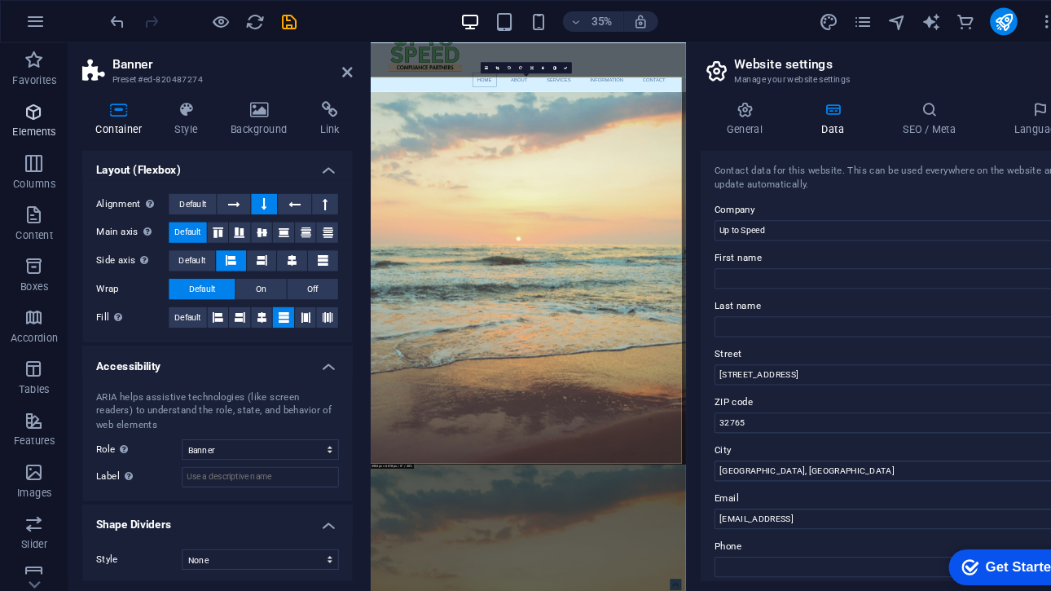
click at [24, 122] on p "Elements" at bounding box center [33, 125] width 42 height 13
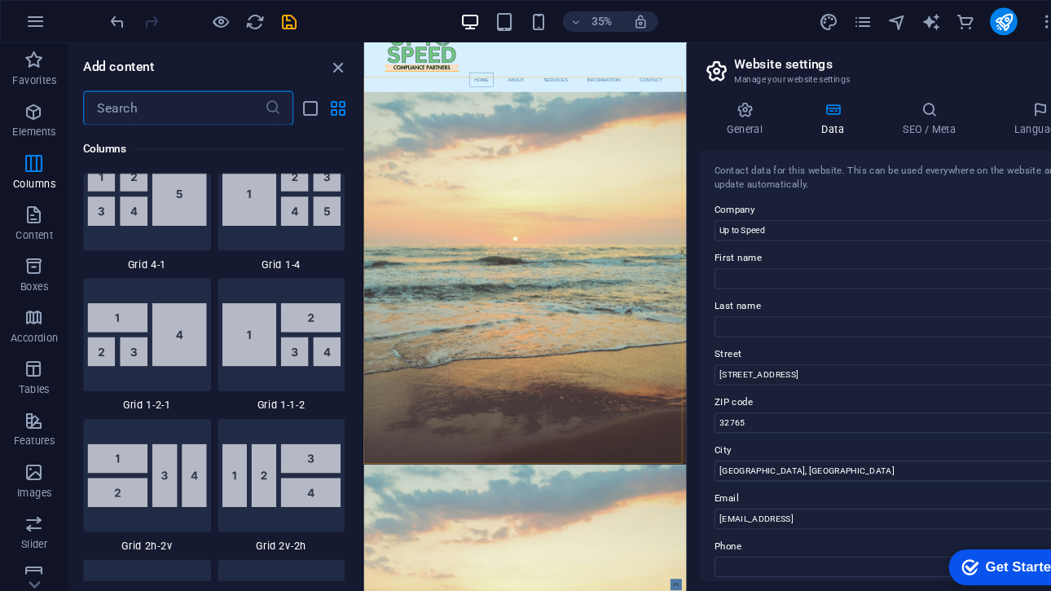
scroll to position [2312, 0]
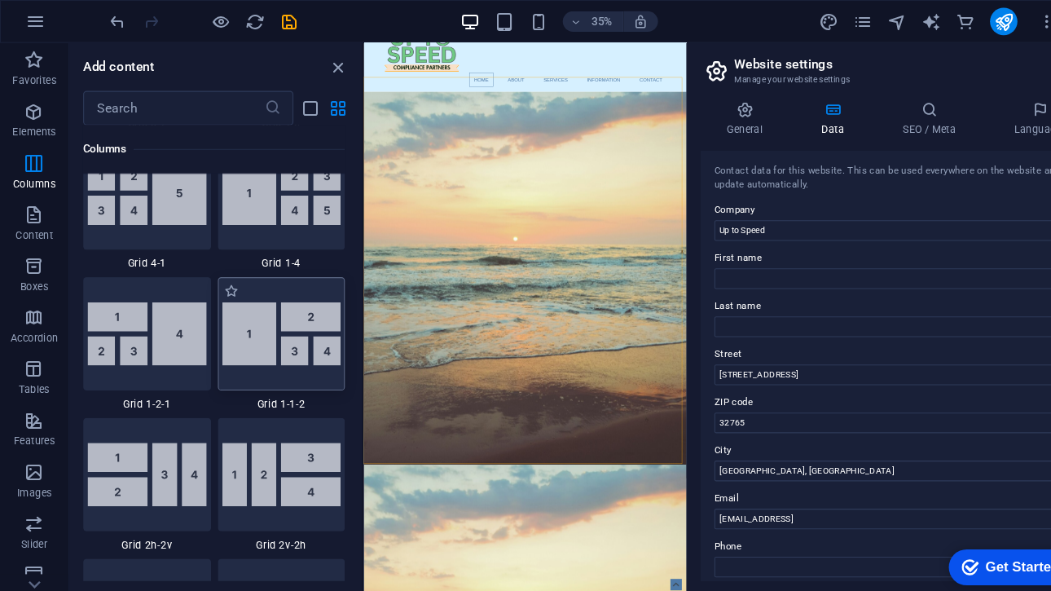
click at [239, 310] on img at bounding box center [267, 317] width 113 height 60
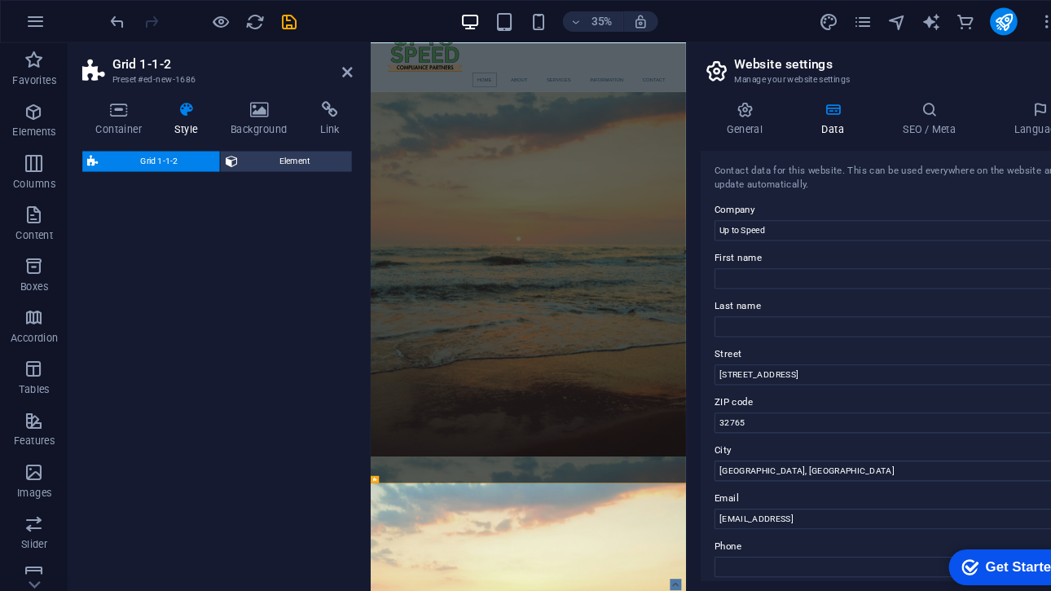
select select "rem"
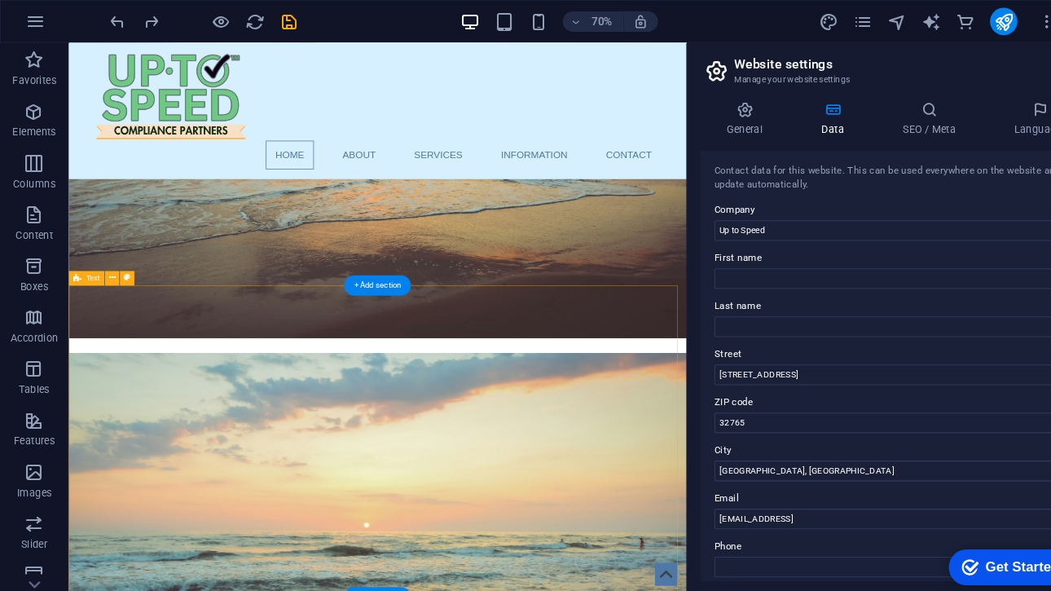
scroll to position [0, 0]
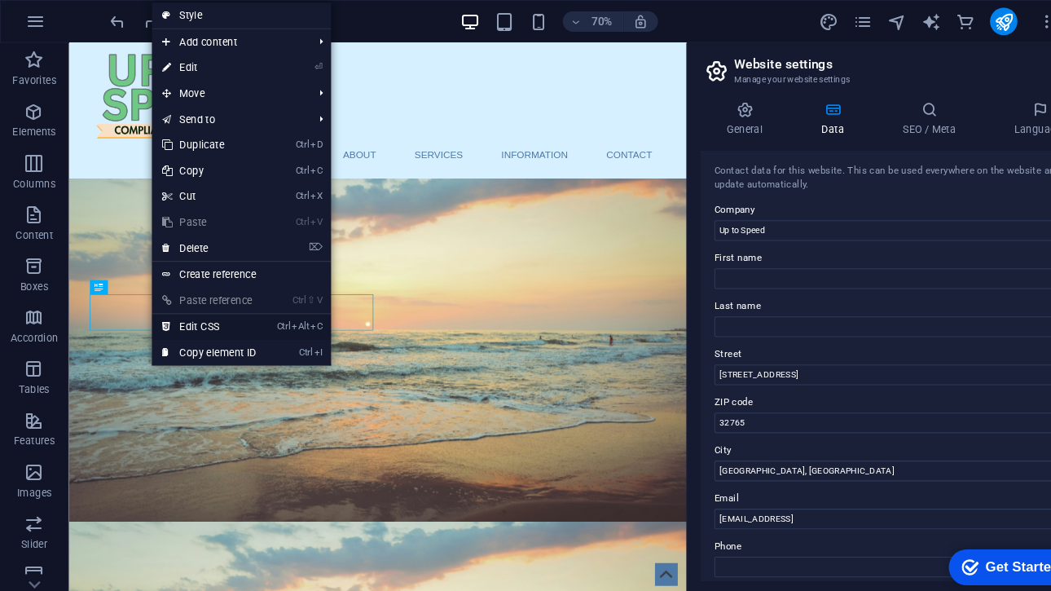
click at [183, 309] on link "Ctrl Alt C Edit CSS" at bounding box center [198, 310] width 109 height 24
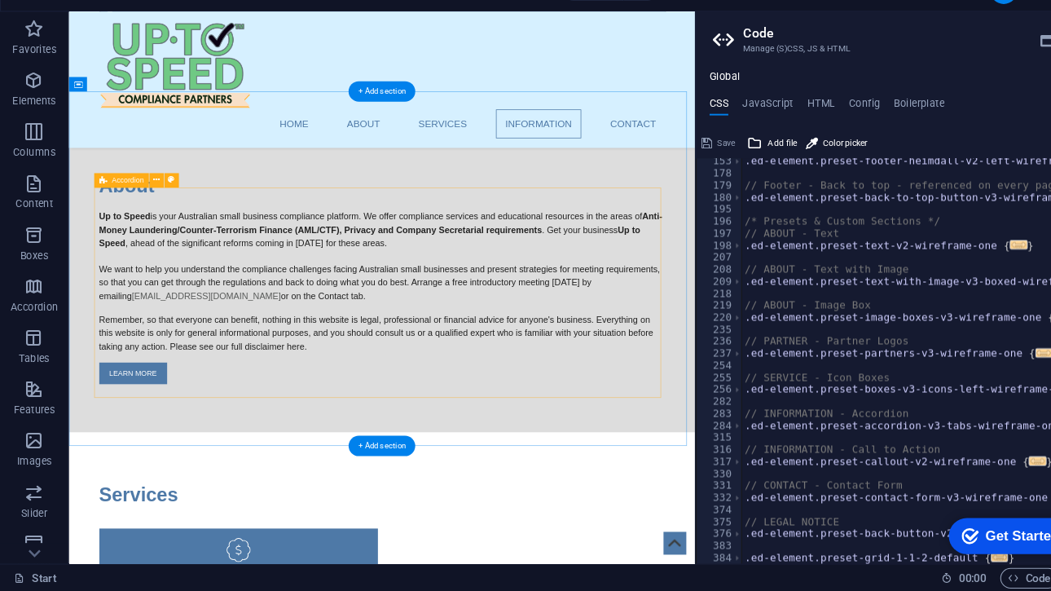
scroll to position [1186, 0]
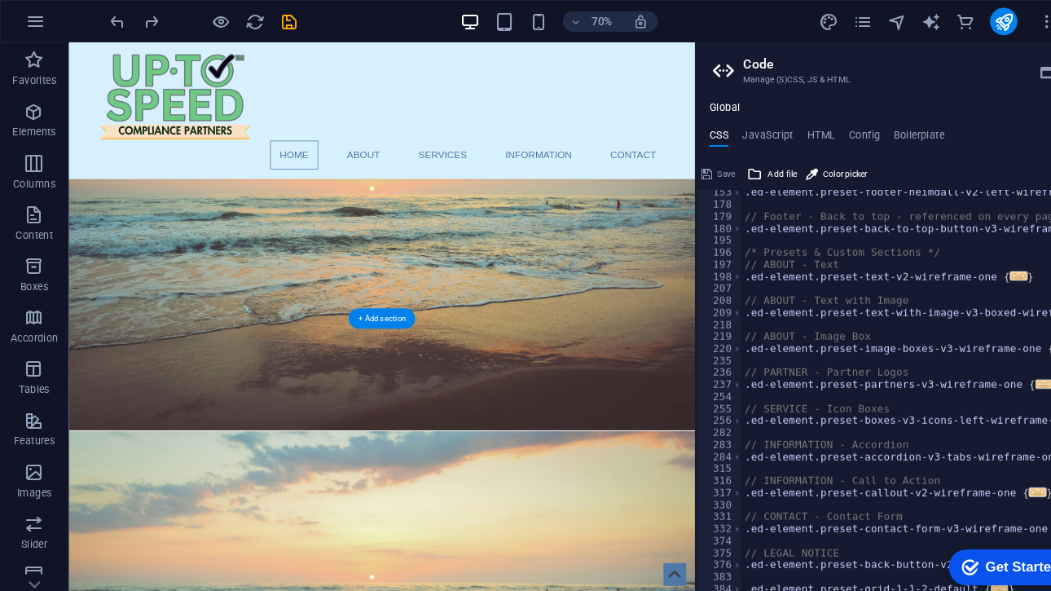
scroll to position [0, 0]
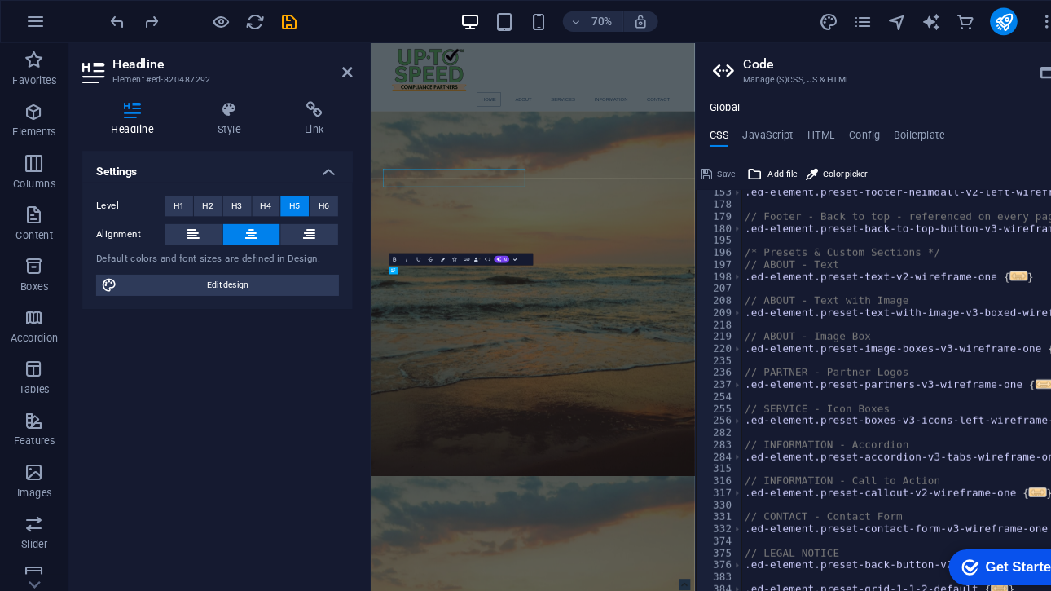
click at [224, 305] on div "Settings Level H1 H2 H3 H4 H5 H6 Alignment Default colors and font sizes are de…" at bounding box center [206, 347] width 257 height 408
click at [247, 197] on span "H4" at bounding box center [252, 196] width 11 height 20
click at [227, 191] on span "H3" at bounding box center [225, 196] width 11 height 20
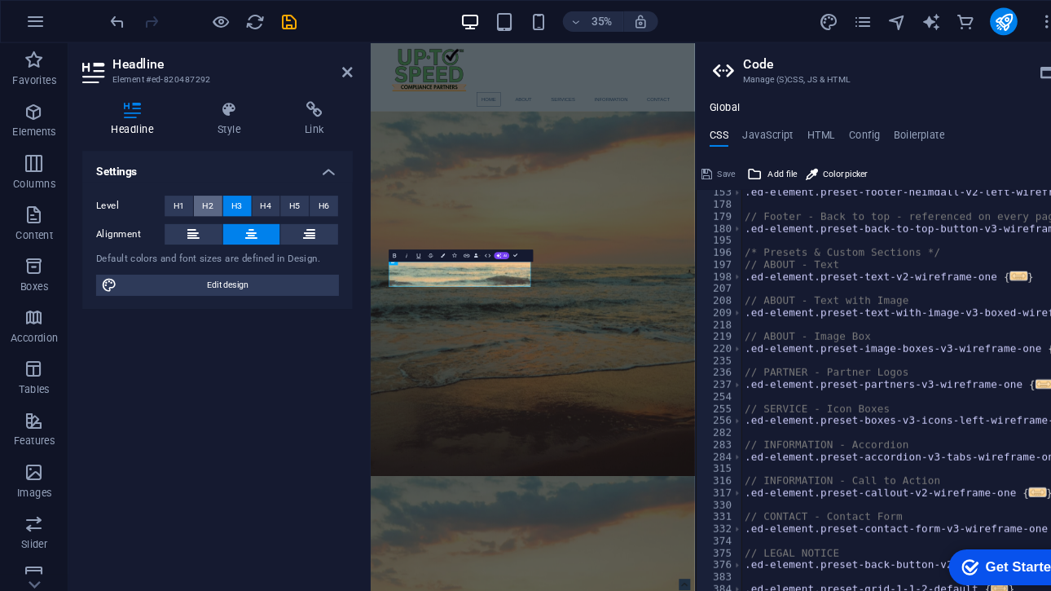
click at [198, 189] on span "H2" at bounding box center [197, 196] width 11 height 20
click at [177, 187] on button "H1" at bounding box center [169, 196] width 27 height 20
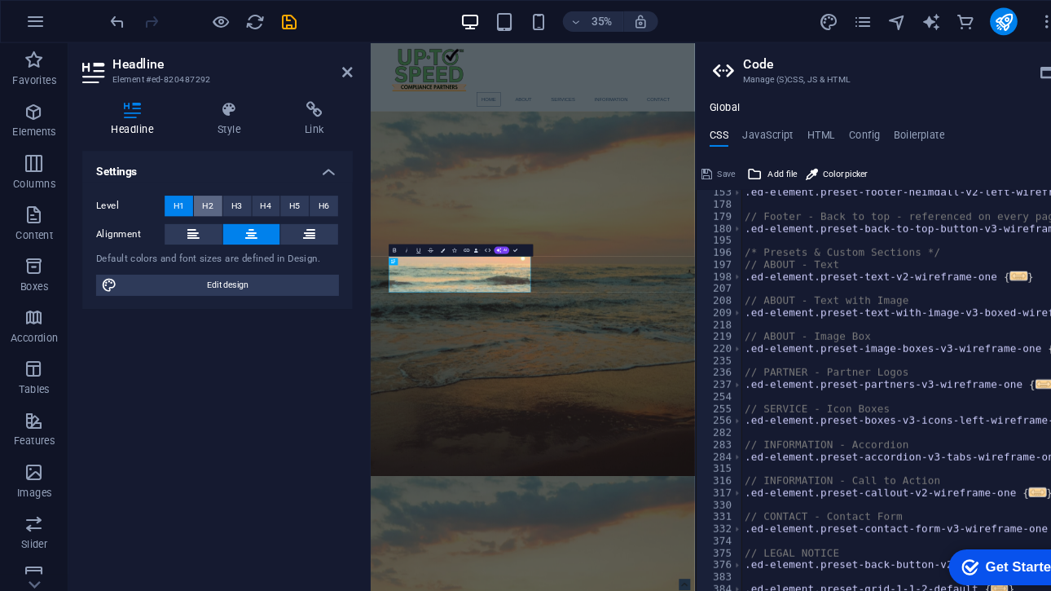
click at [201, 191] on span "H2" at bounding box center [197, 196] width 11 height 20
click at [218, 125] on h4 "Style" at bounding box center [220, 113] width 83 height 34
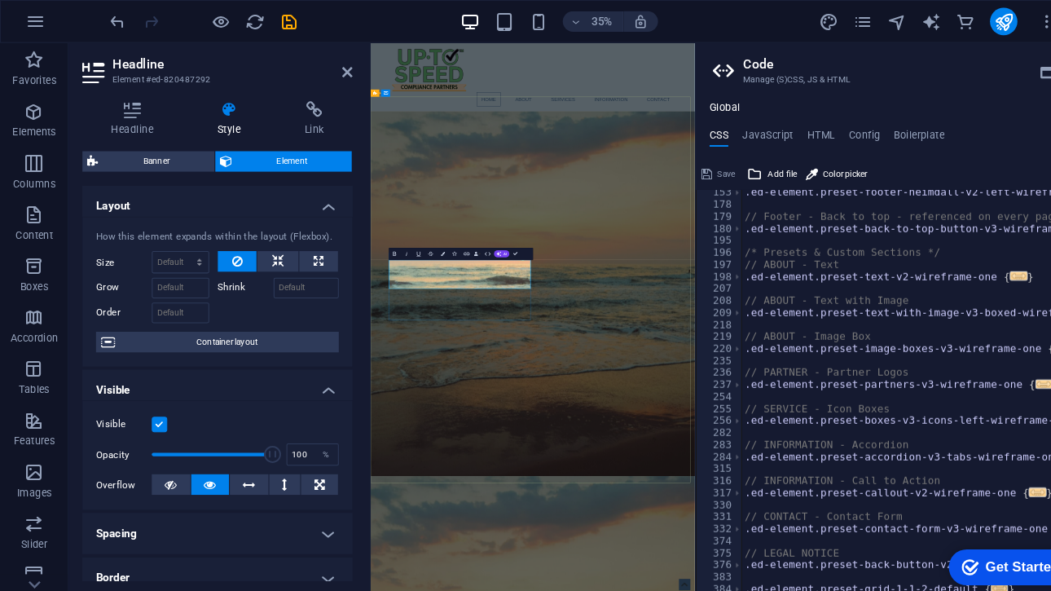
drag, startPoint x: 752, startPoint y: 680, endPoint x: 528, endPoint y: 641, distance: 227.3
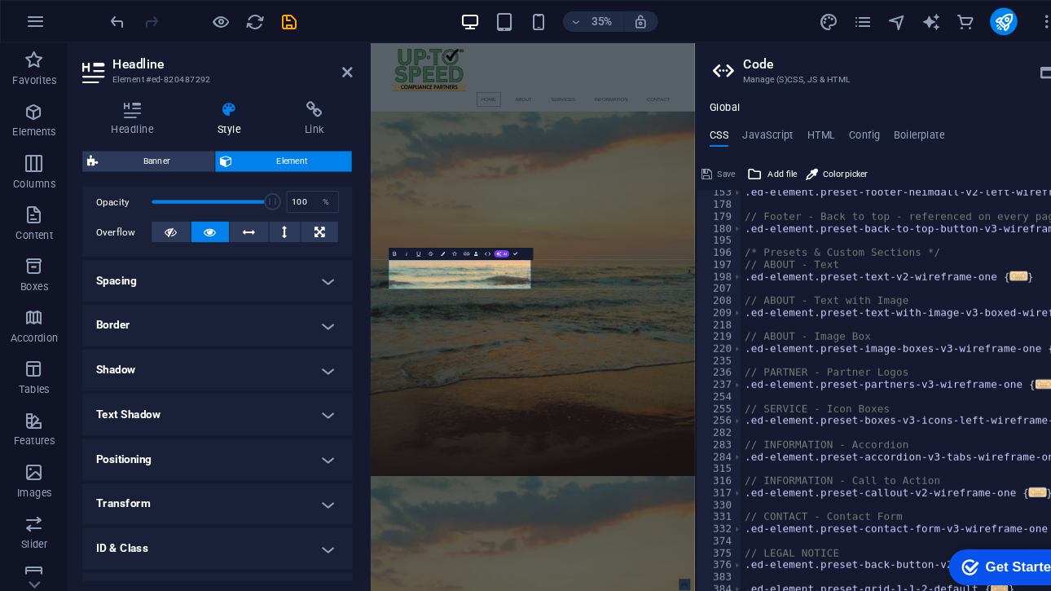
scroll to position [241, 0]
click at [201, 271] on h4 "Spacing" at bounding box center [206, 265] width 257 height 39
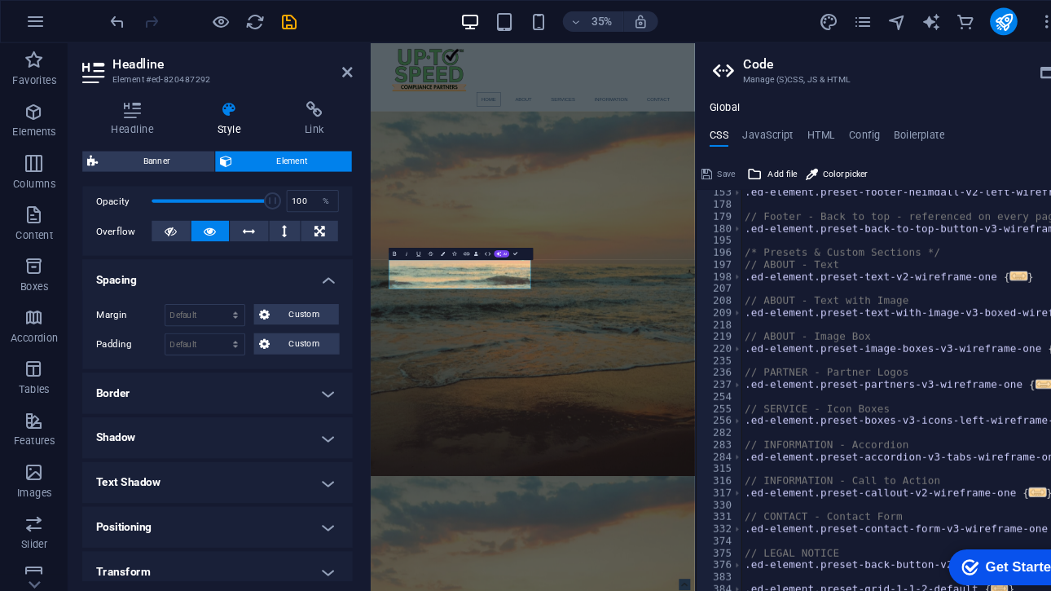
click at [178, 360] on h4 "Border" at bounding box center [206, 373] width 257 height 39
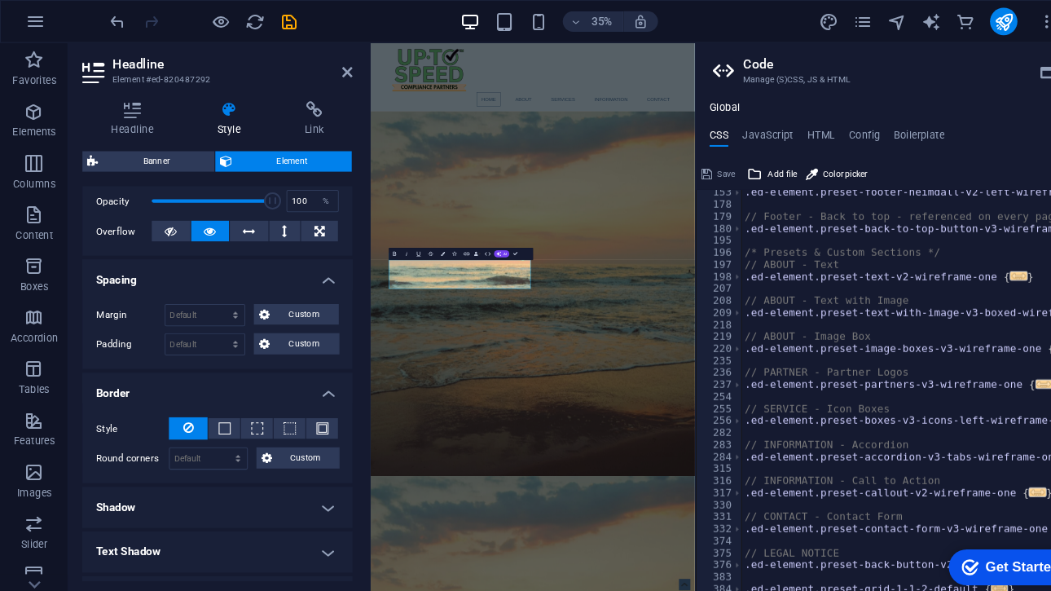
click at [162, 462] on h4 "Shadow" at bounding box center [206, 481] width 257 height 39
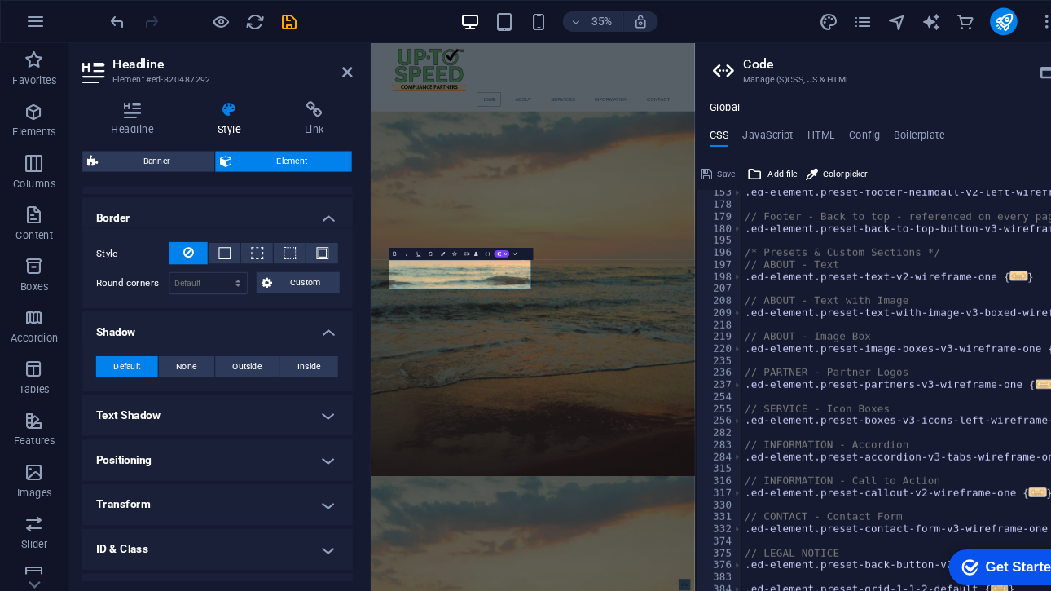
scroll to position [407, 0]
click at [225, 341] on span "Outside" at bounding box center [235, 349] width 28 height 20
type input "2"
type input "4"
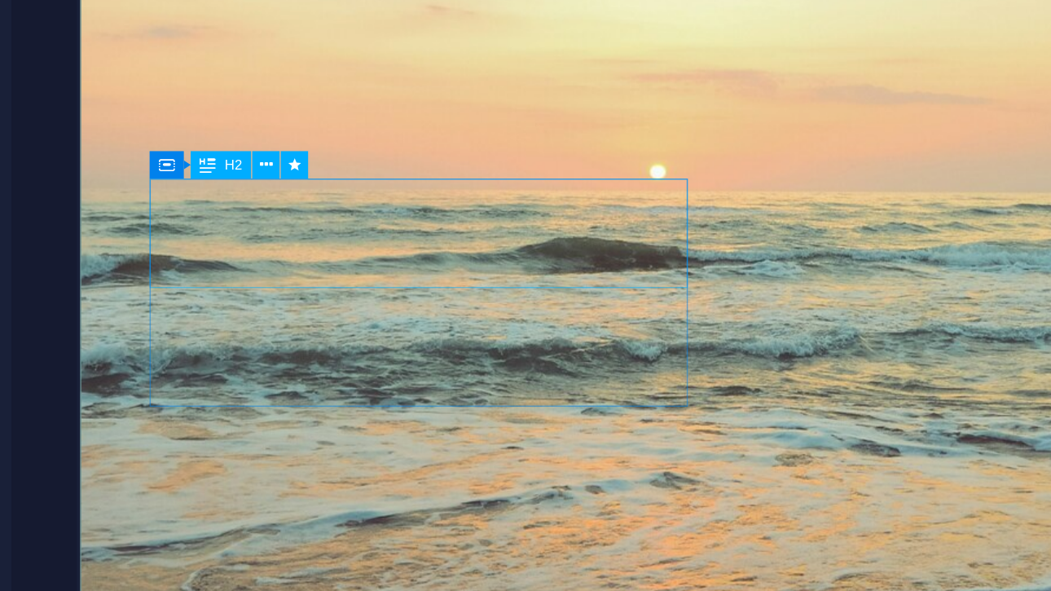
select select "px"
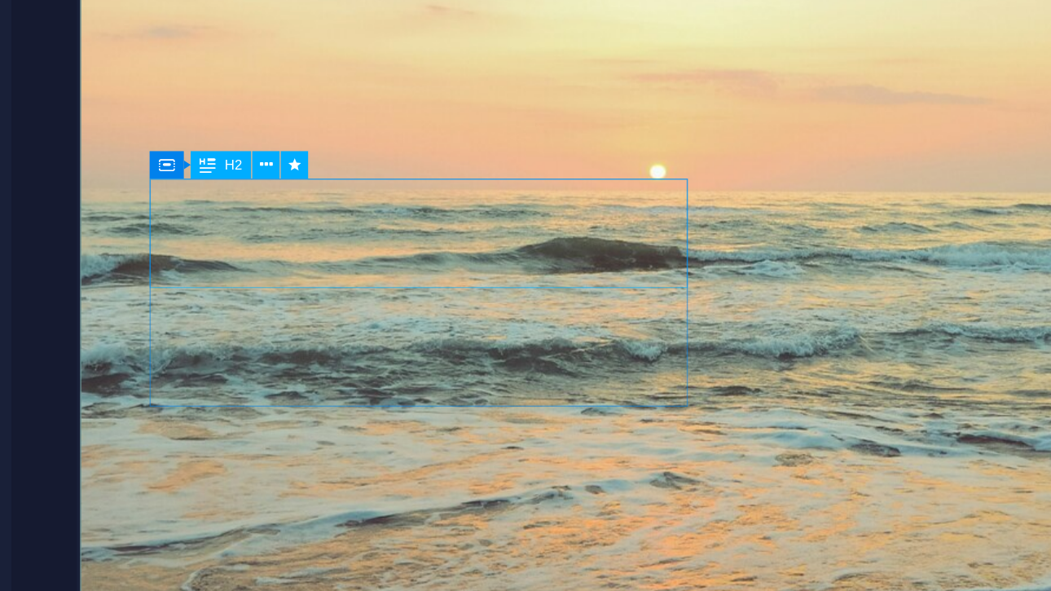
select select "px"
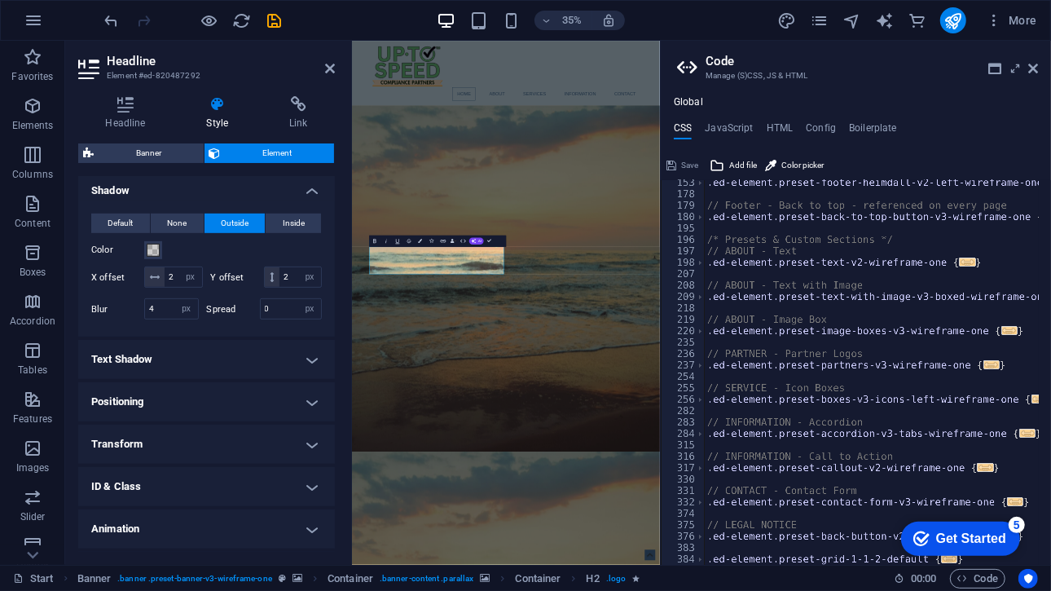
scroll to position [552, 0]
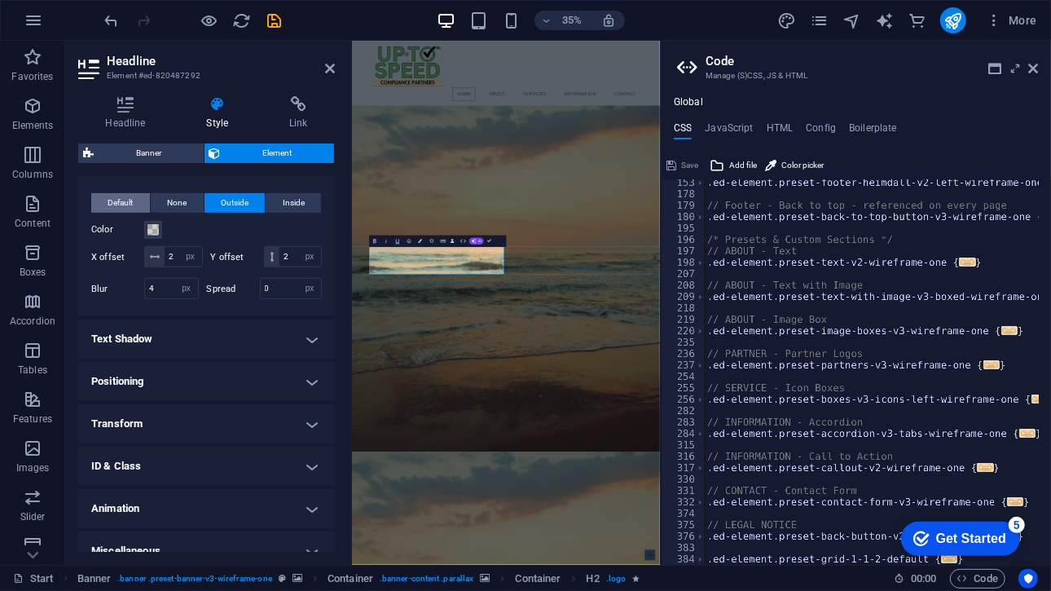
click at [131, 194] on span "Default" at bounding box center [120, 203] width 25 height 20
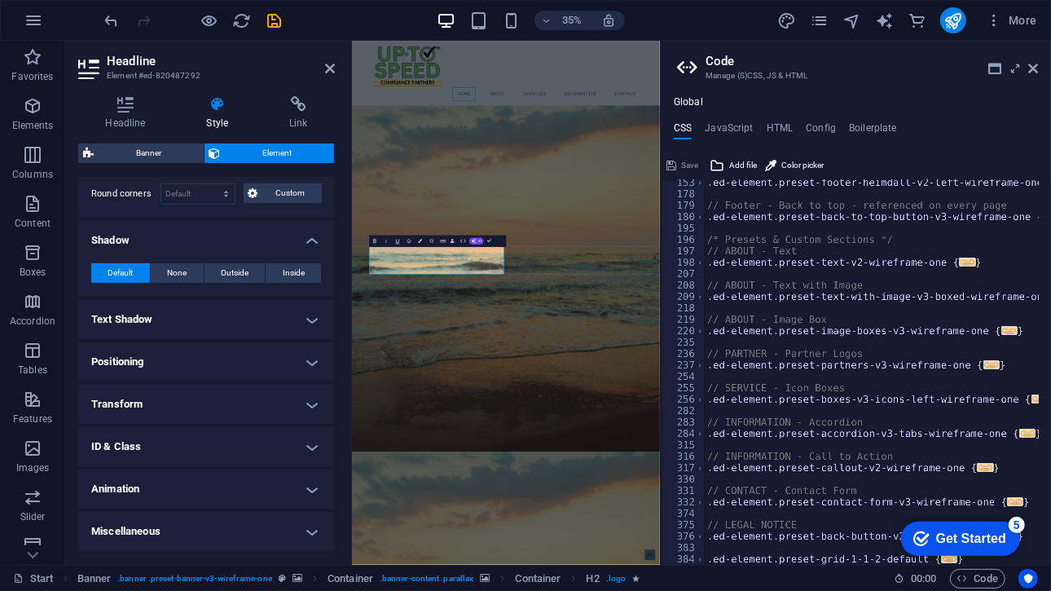
scroll to position [477, 0]
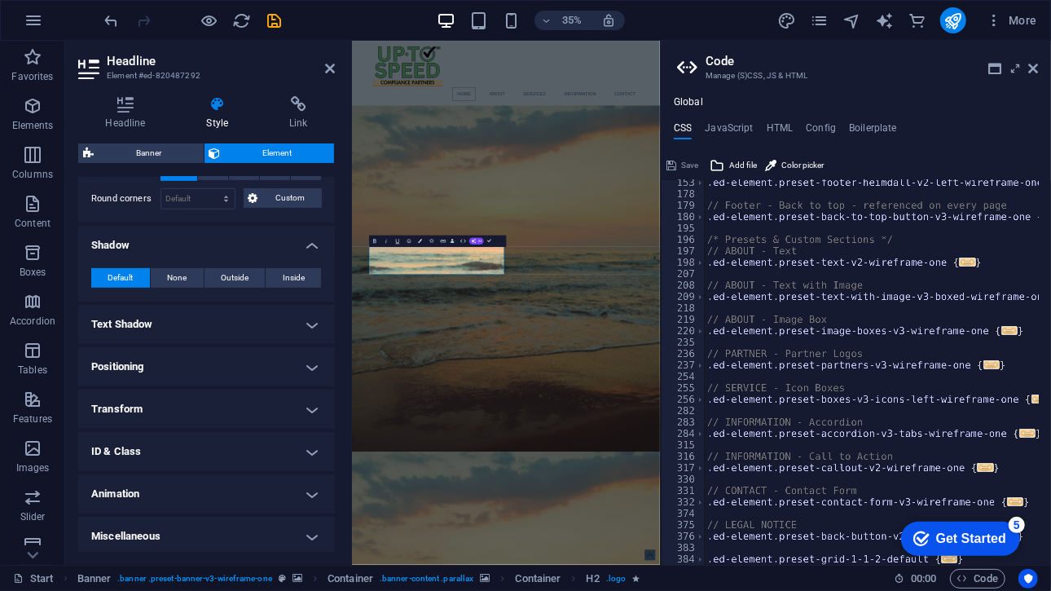
click at [187, 328] on h4 "Text Shadow" at bounding box center [206, 324] width 257 height 39
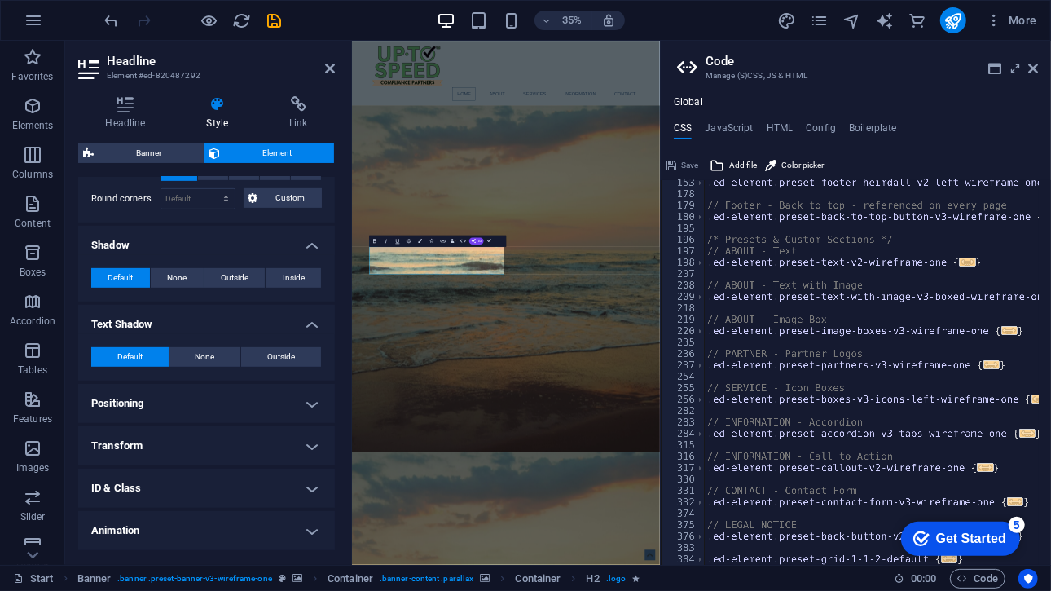
click at [187, 385] on h4 "Positioning" at bounding box center [206, 403] width 257 height 39
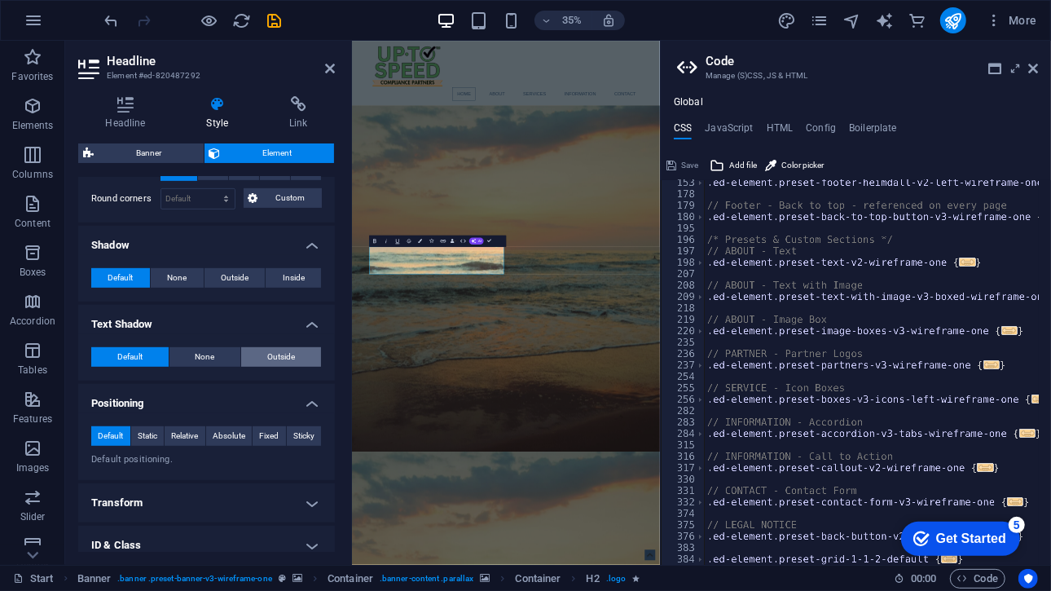
click at [257, 354] on button "Outside" at bounding box center [281, 357] width 80 height 20
type input "2"
type input "4"
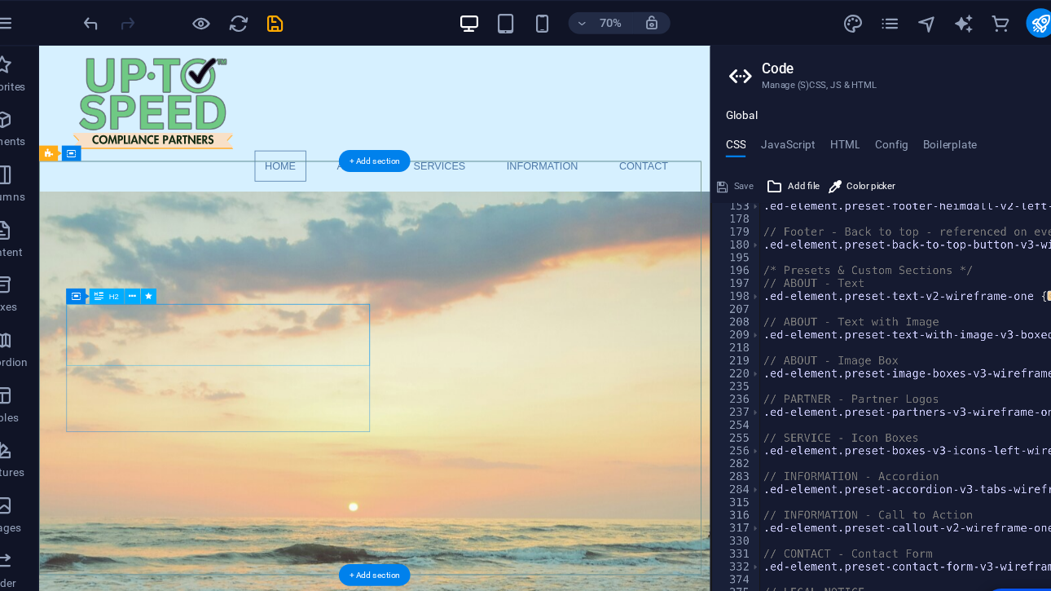
select select "px"
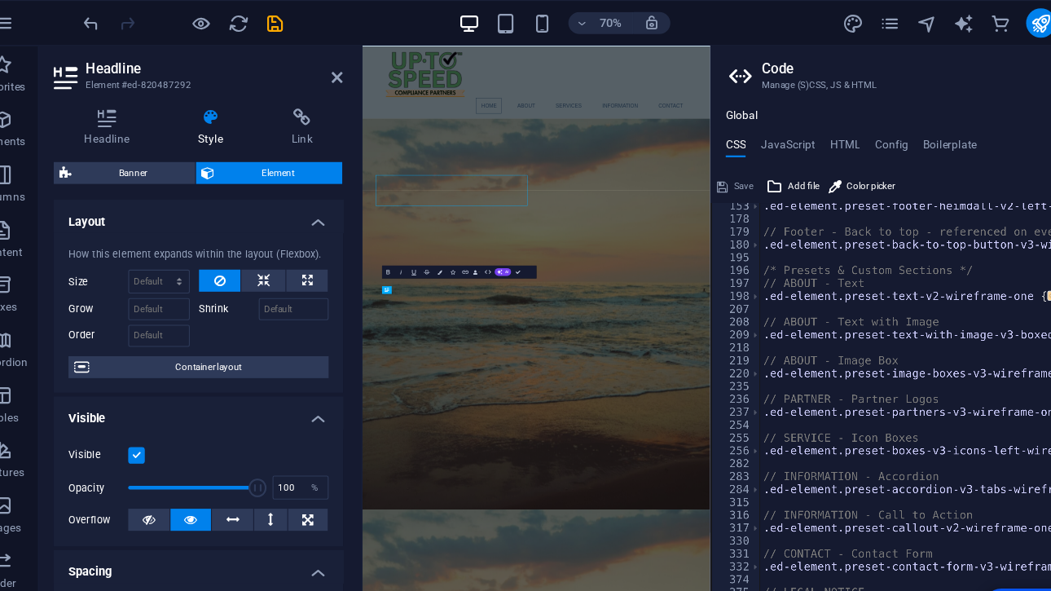
click at [223, 303] on div at bounding box center [265, 296] width 116 height 24
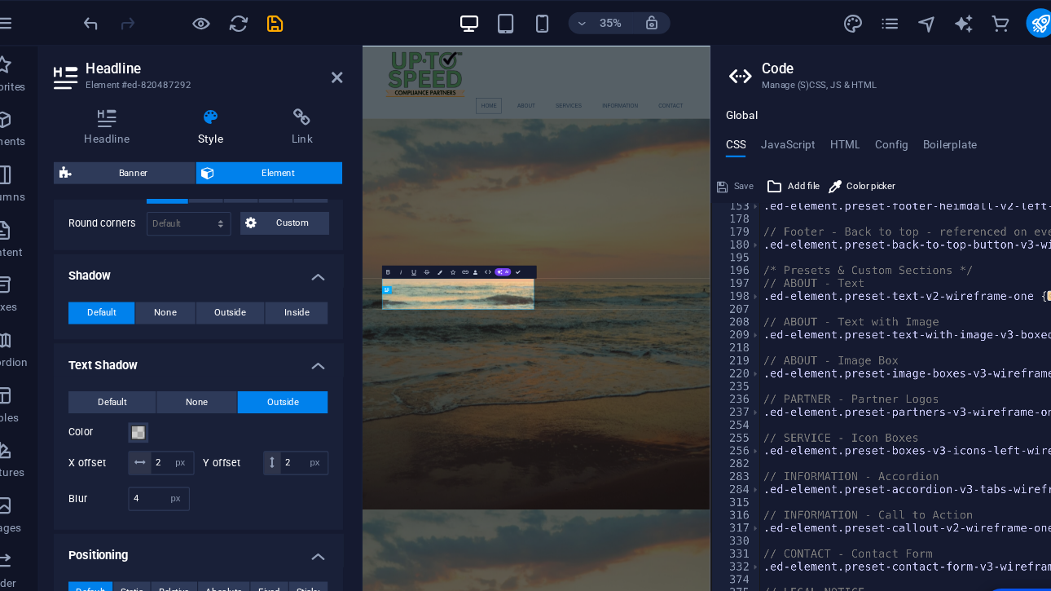
scroll to position [535, 0]
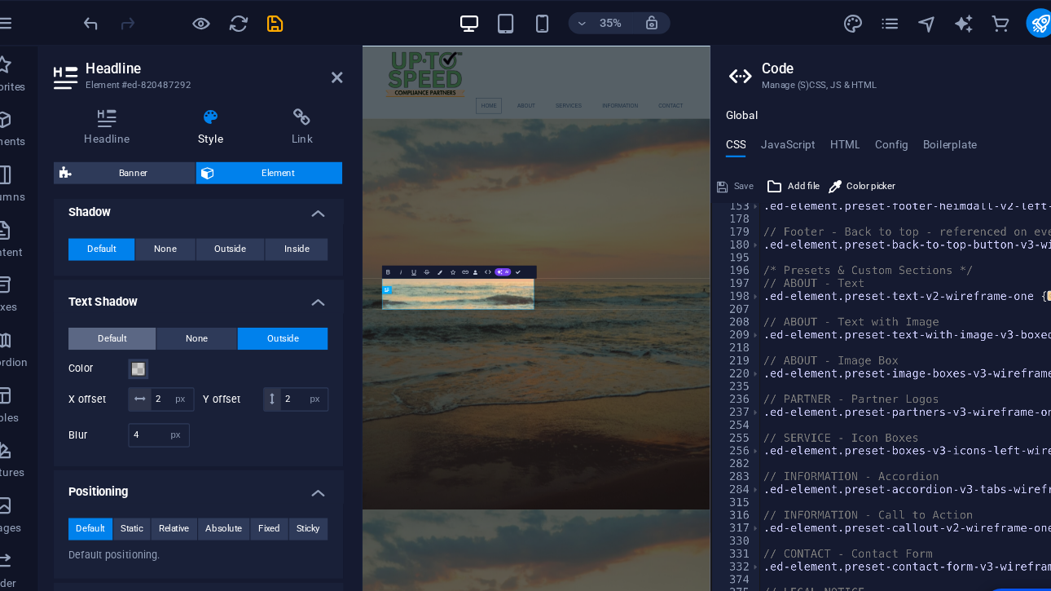
click at [129, 298] on span "Default" at bounding box center [129, 300] width 25 height 20
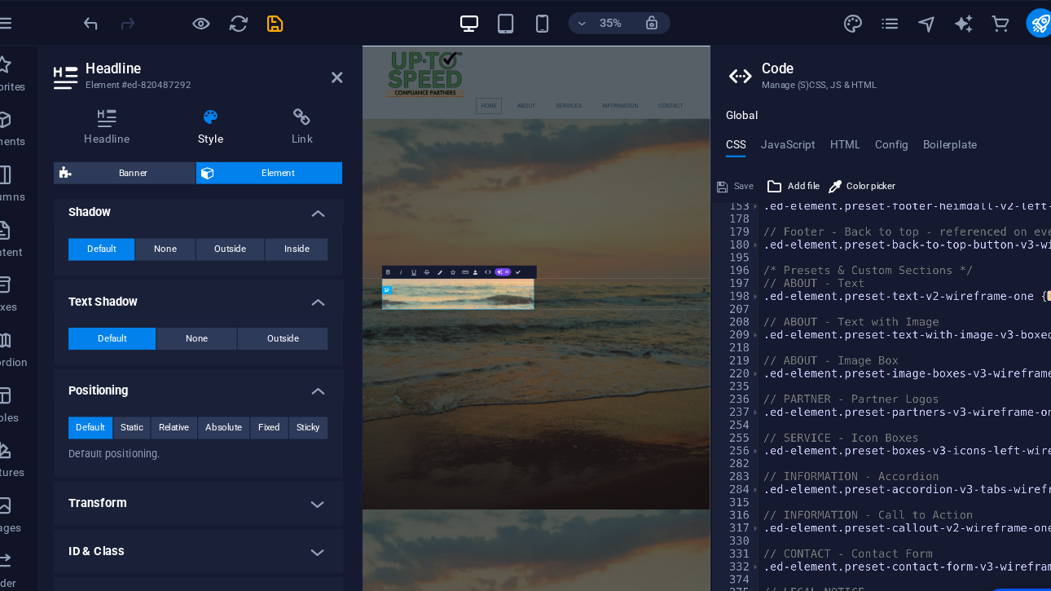
scroll to position [571, 0]
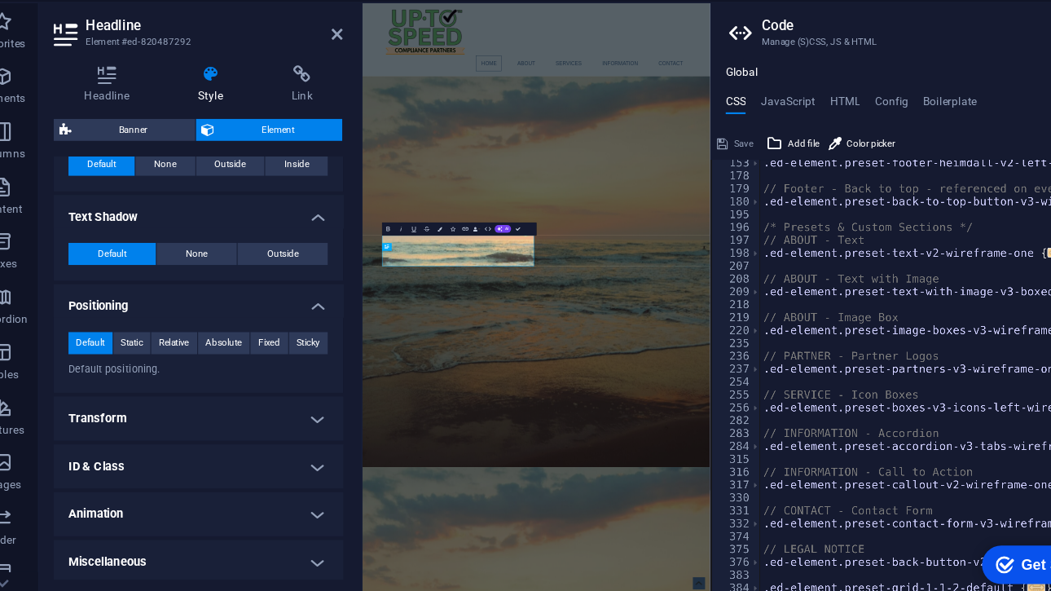
click at [183, 400] on h4 "Transform" at bounding box center [206, 408] width 257 height 39
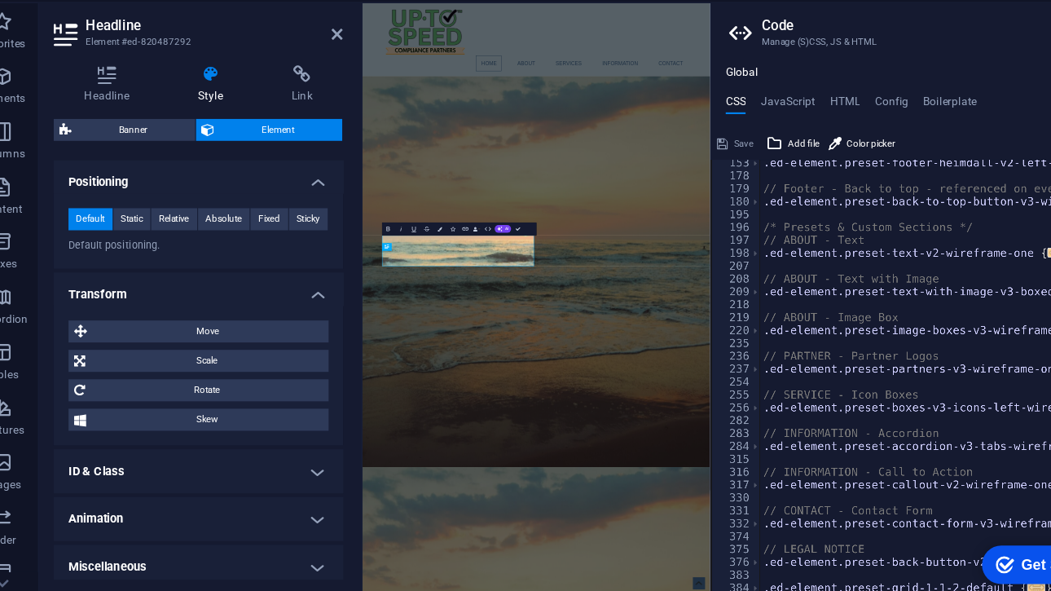
scroll to position [685, 0]
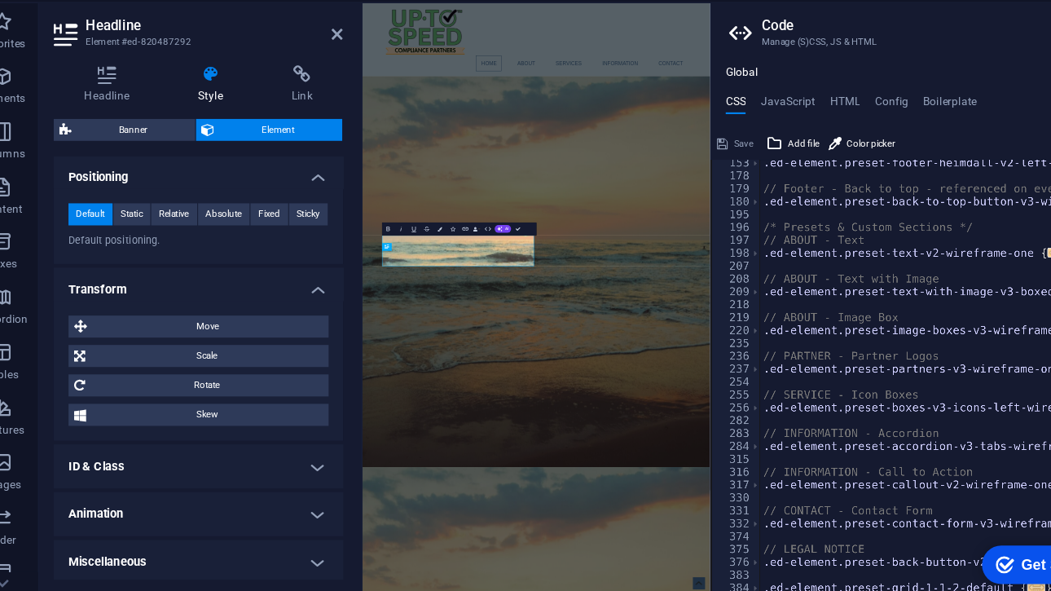
click at [182, 438] on h4 "ID & Class" at bounding box center [206, 451] width 257 height 39
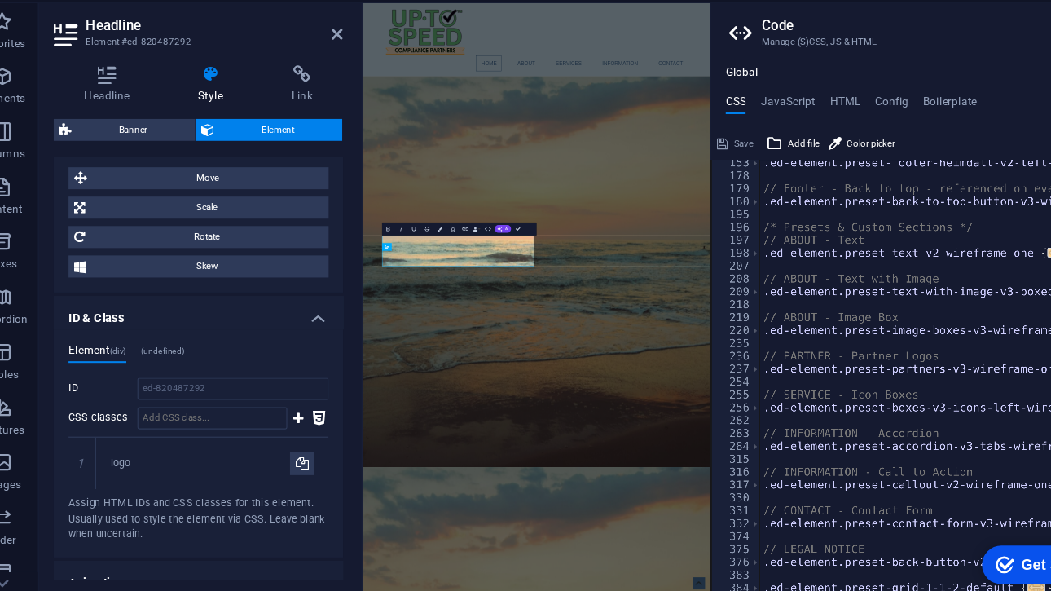
scroll to position [877, 0]
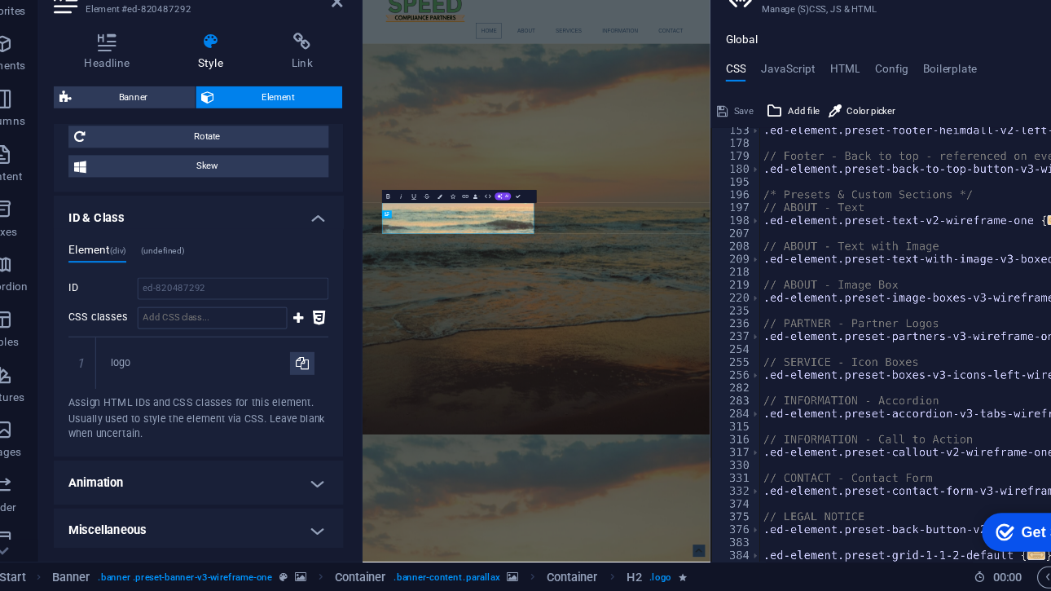
click at [182, 477] on h4 "Animation" at bounding box center [206, 494] width 257 height 39
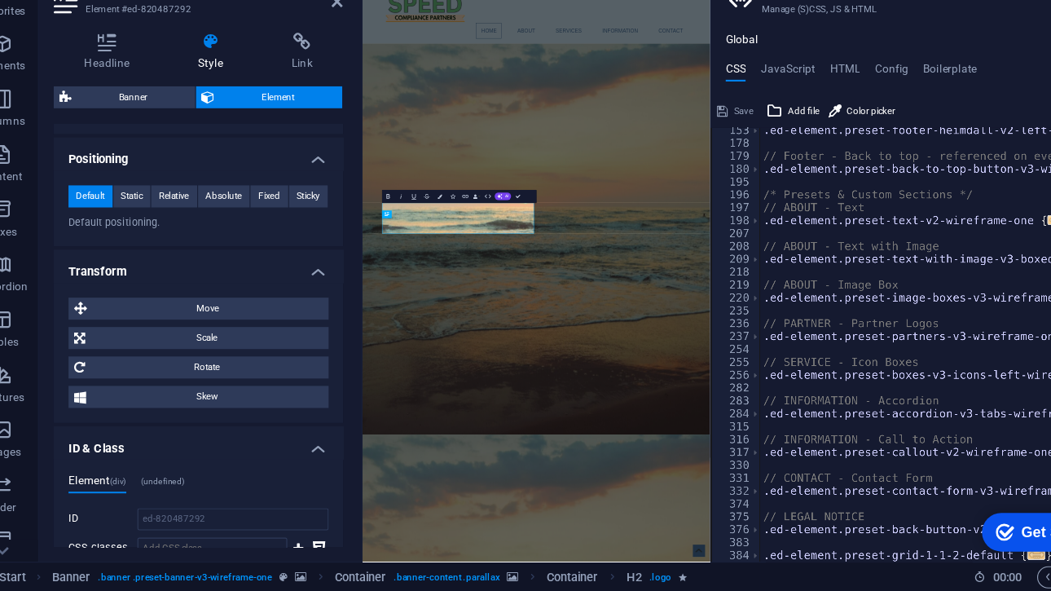
scroll to position [619, 0]
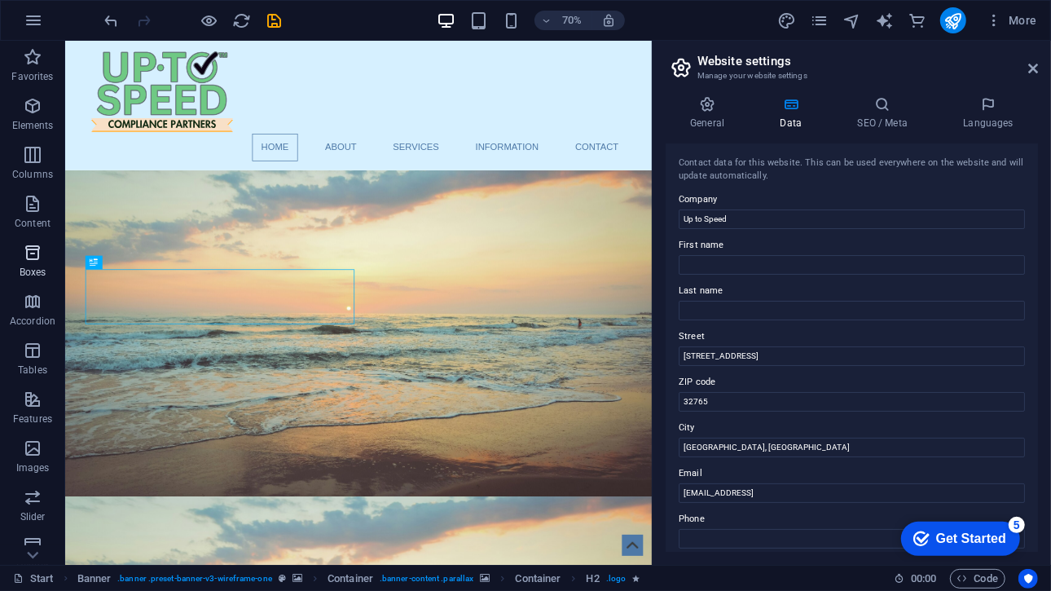
click at [39, 243] on icon "button" at bounding box center [33, 253] width 20 height 20
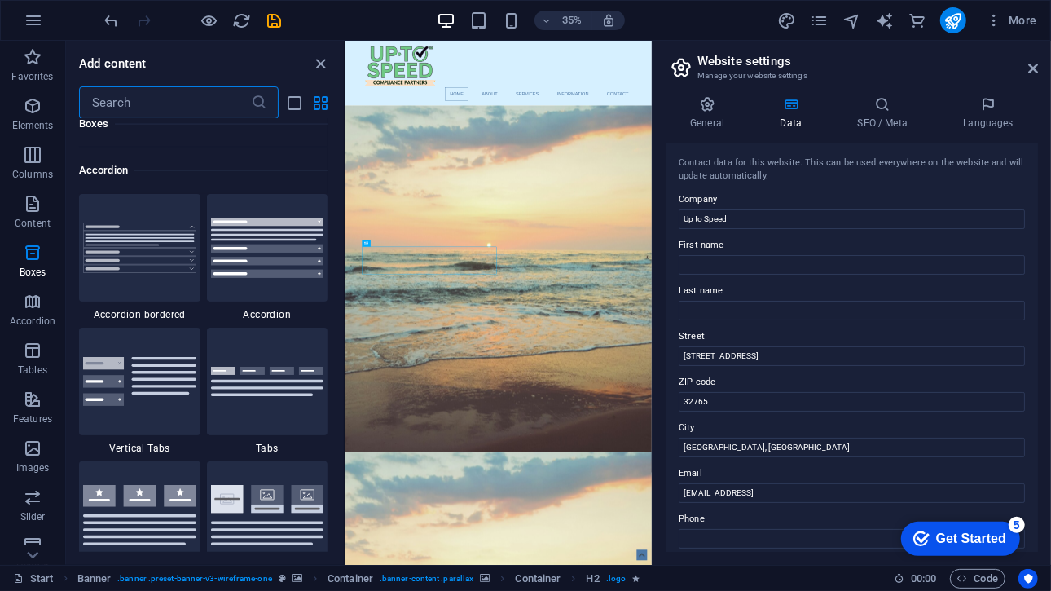
scroll to position [5211, 0]
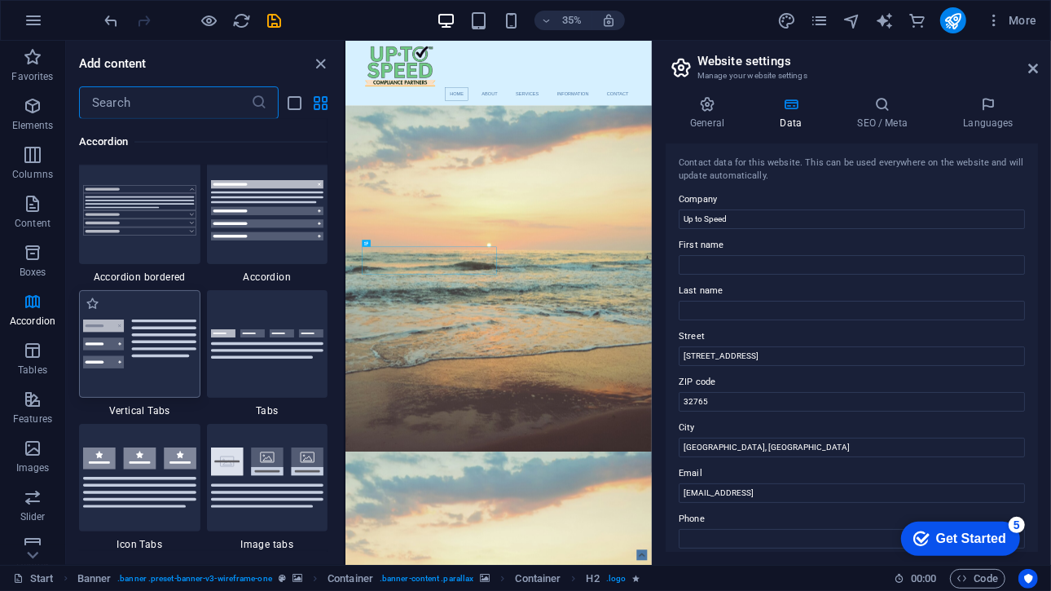
click at [110, 363] on img at bounding box center [139, 343] width 113 height 49
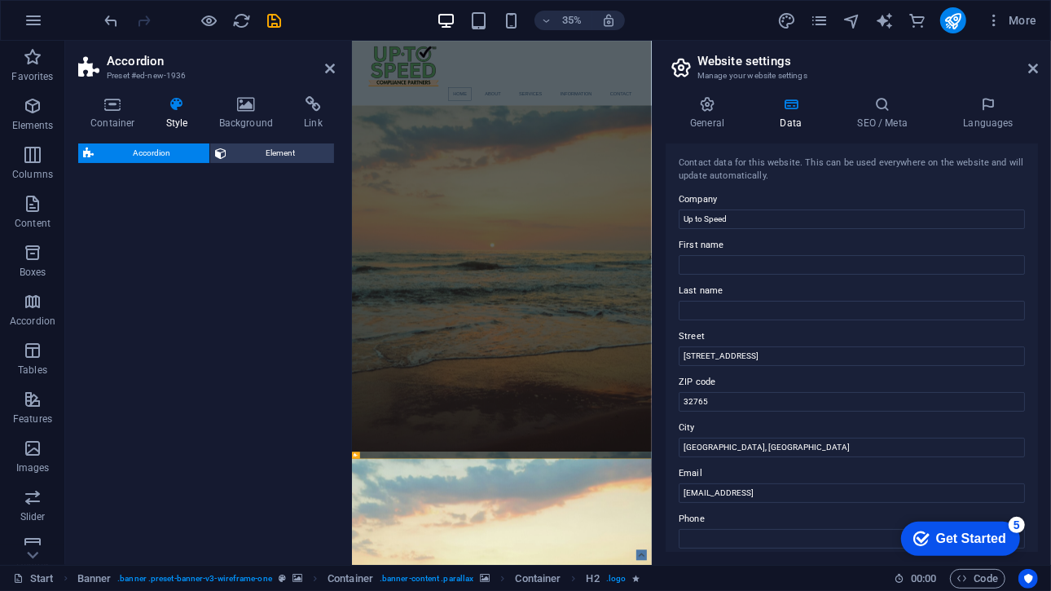
select select "rem"
select select "preset-accordion-v3-list-icon"
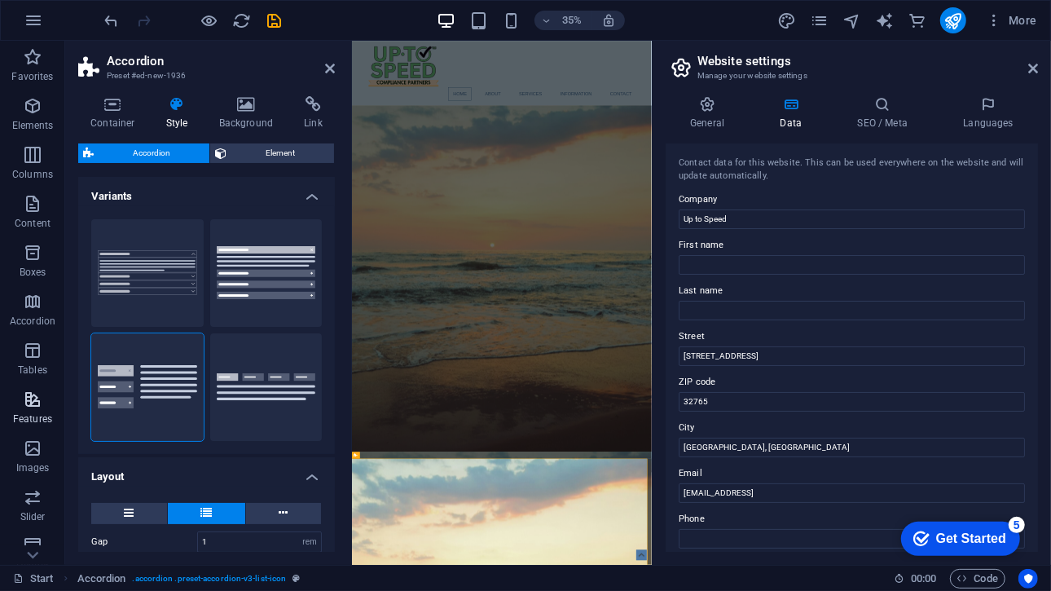
click at [36, 405] on icon "button" at bounding box center [33, 399] width 20 height 20
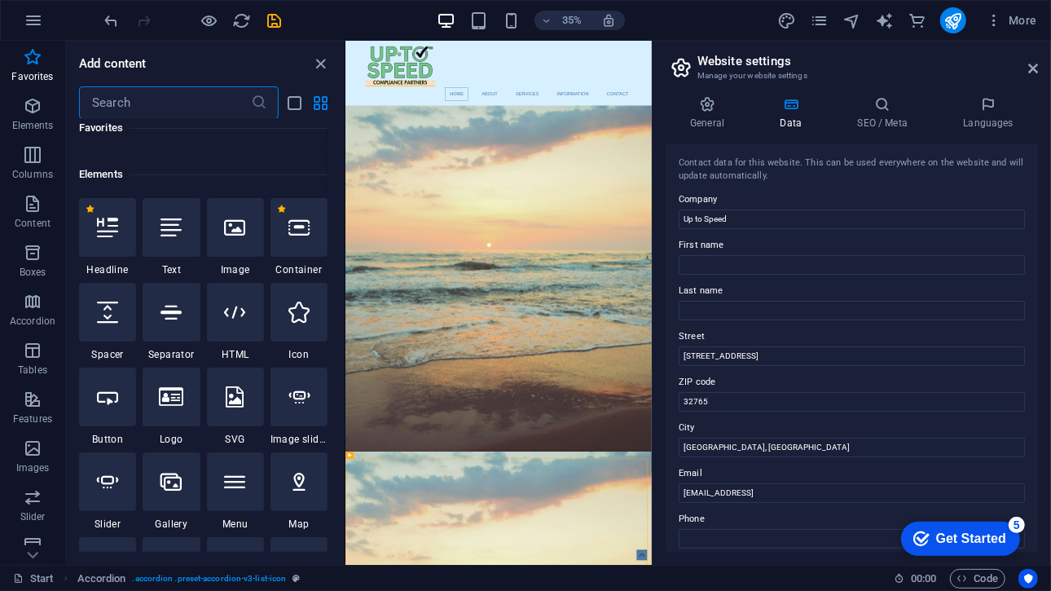
scroll to position [0, 0]
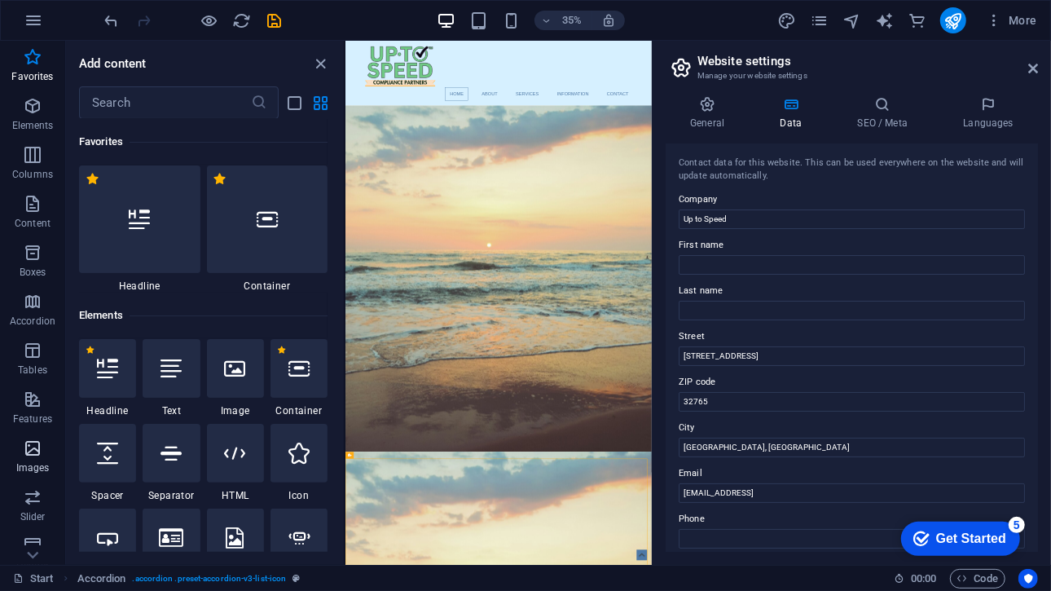
click at [40, 442] on icon "button" at bounding box center [33, 448] width 20 height 20
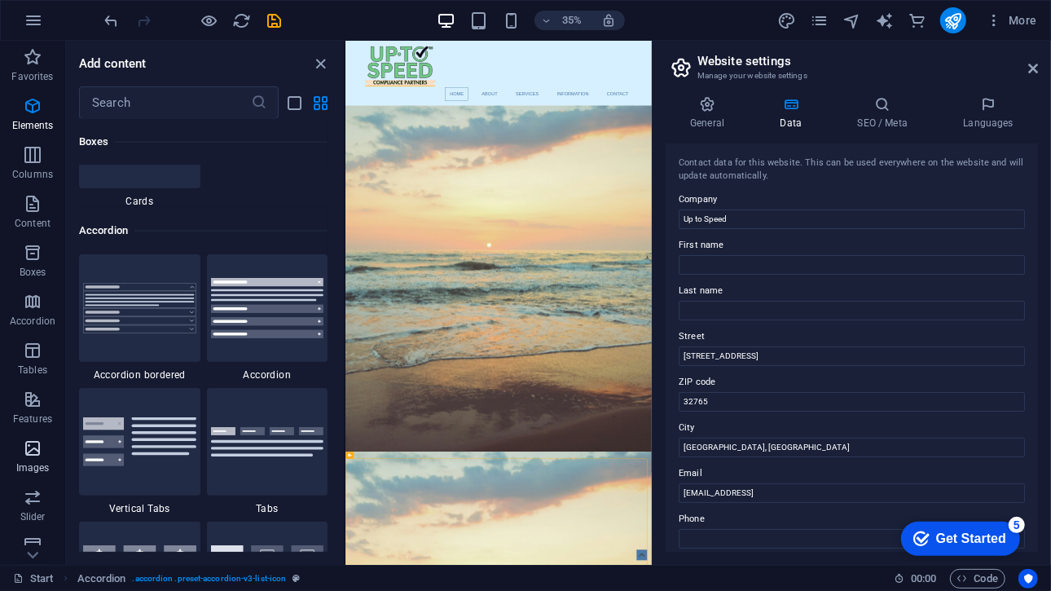
scroll to position [8262, 0]
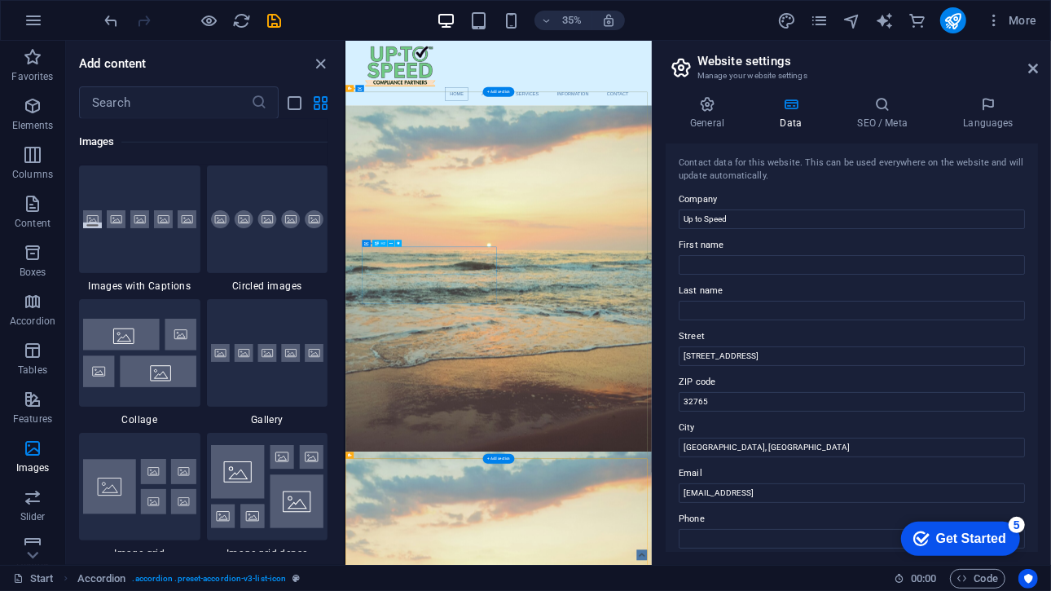
select select "fade"
select select "s"
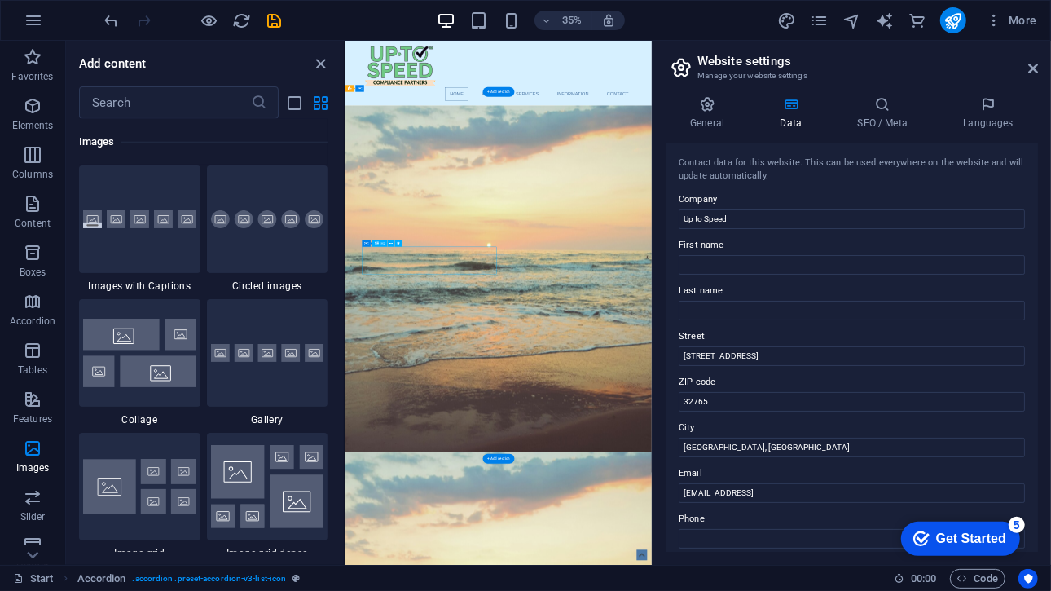
select select "s"
select select "onload"
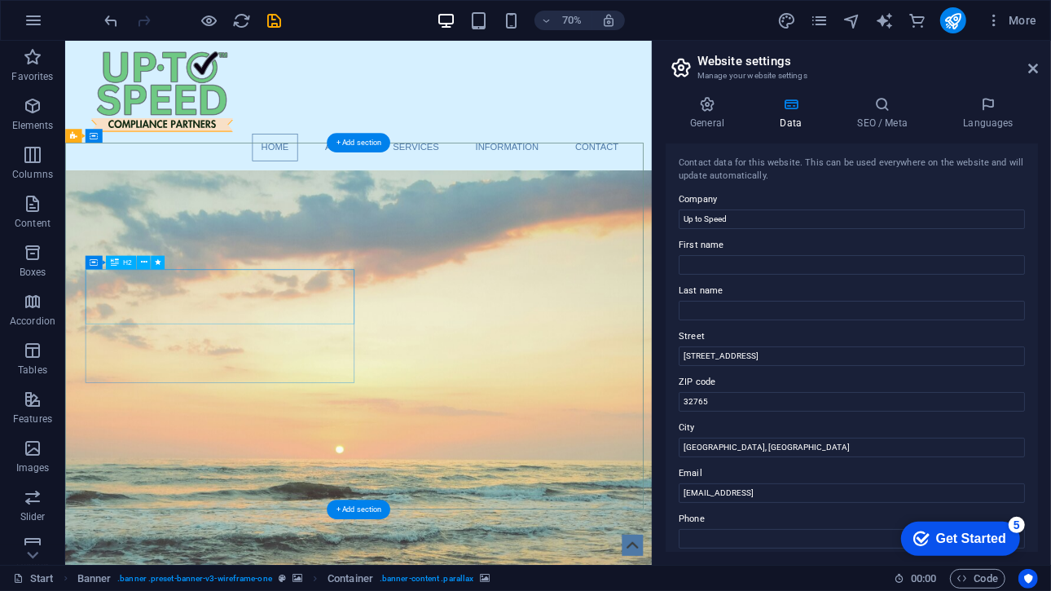
select select "fade"
select select "s"
select select "onload"
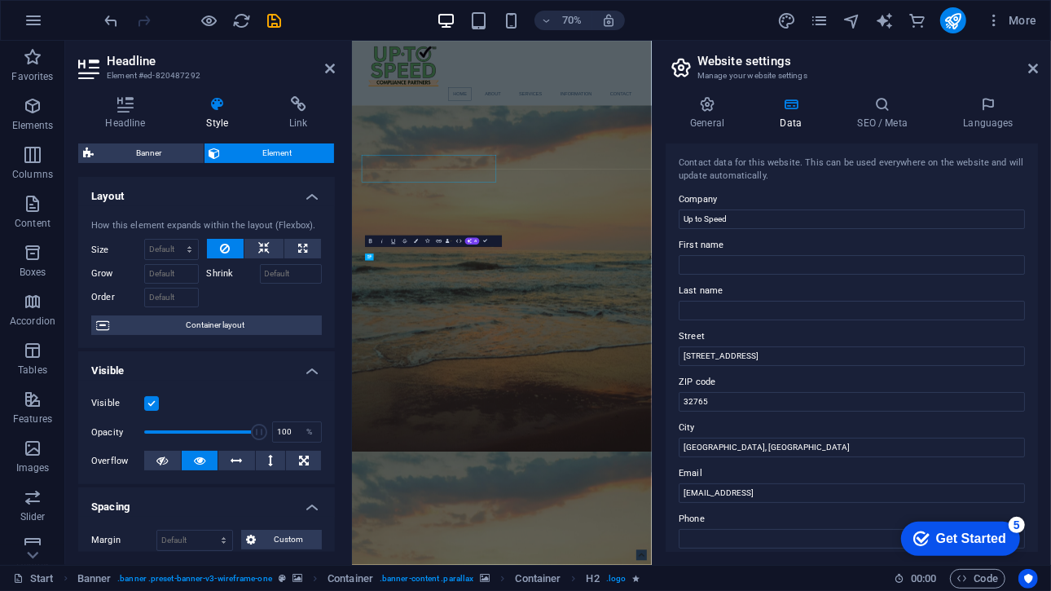
click at [249, 304] on div at bounding box center [265, 296] width 116 height 24
click at [283, 147] on span "Element" at bounding box center [278, 153] width 104 height 20
click at [301, 110] on icon at bounding box center [298, 104] width 73 height 16
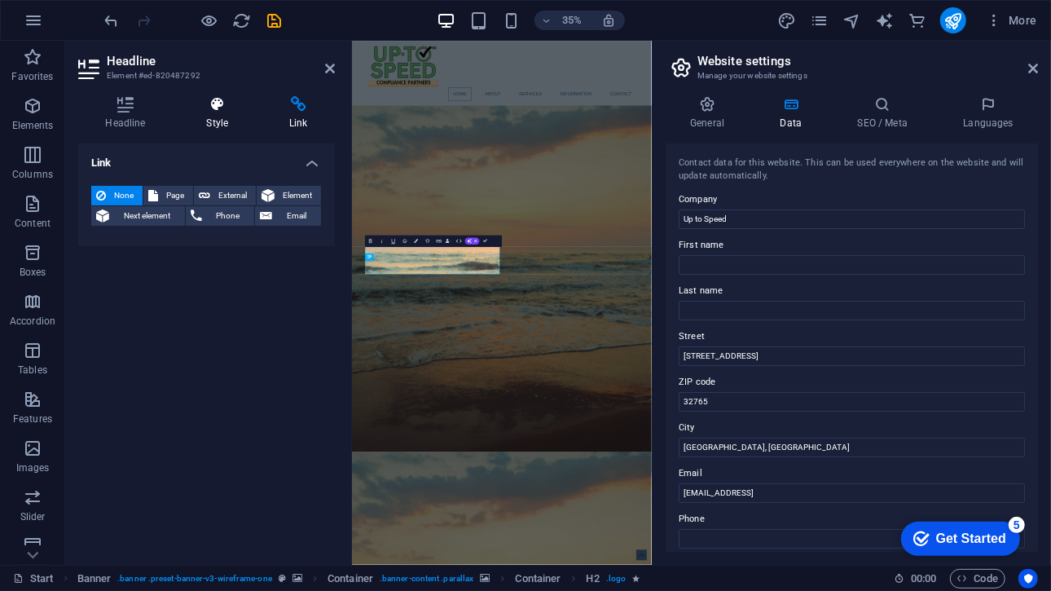
click at [230, 119] on h4 "Style" at bounding box center [220, 113] width 83 height 34
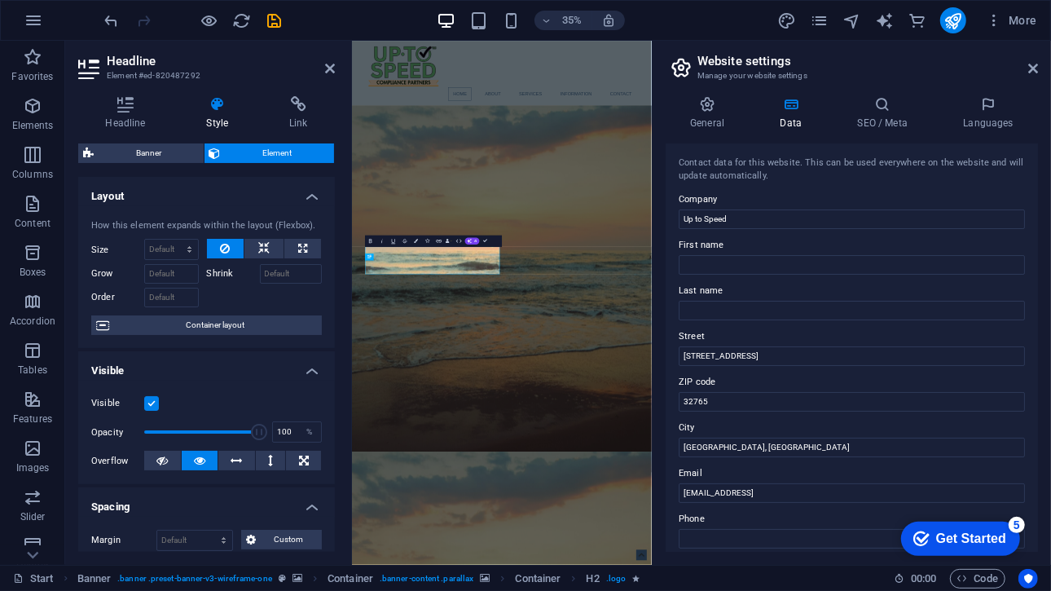
scroll to position [148, 0]
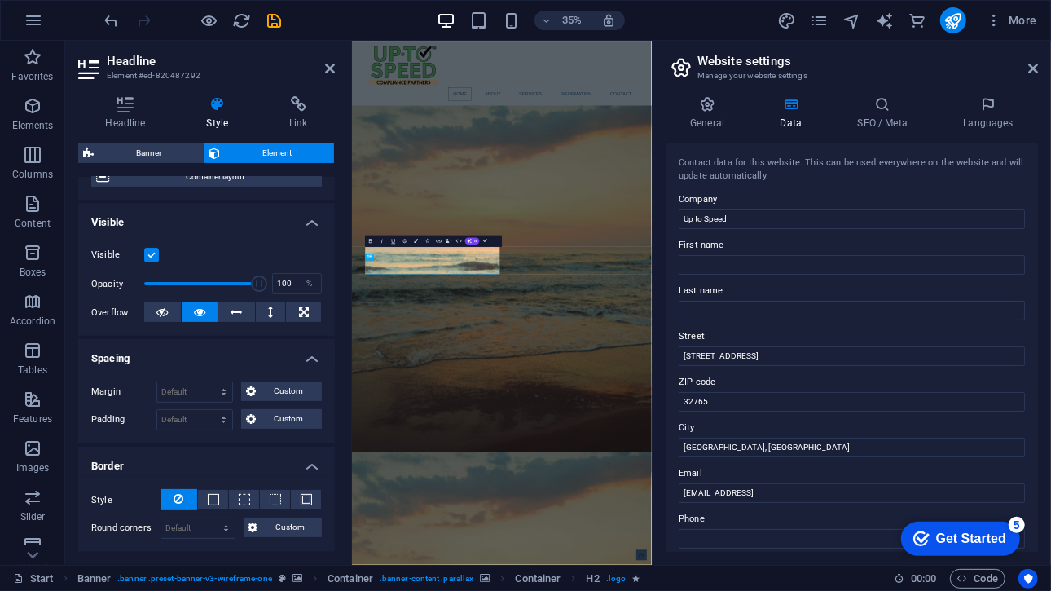
click at [148, 250] on div "Visible" at bounding box center [206, 255] width 231 height 20
click at [148, 250] on label at bounding box center [151, 255] width 15 height 15
click at [0, 0] on input "Visible" at bounding box center [0, 0] width 0 height 0
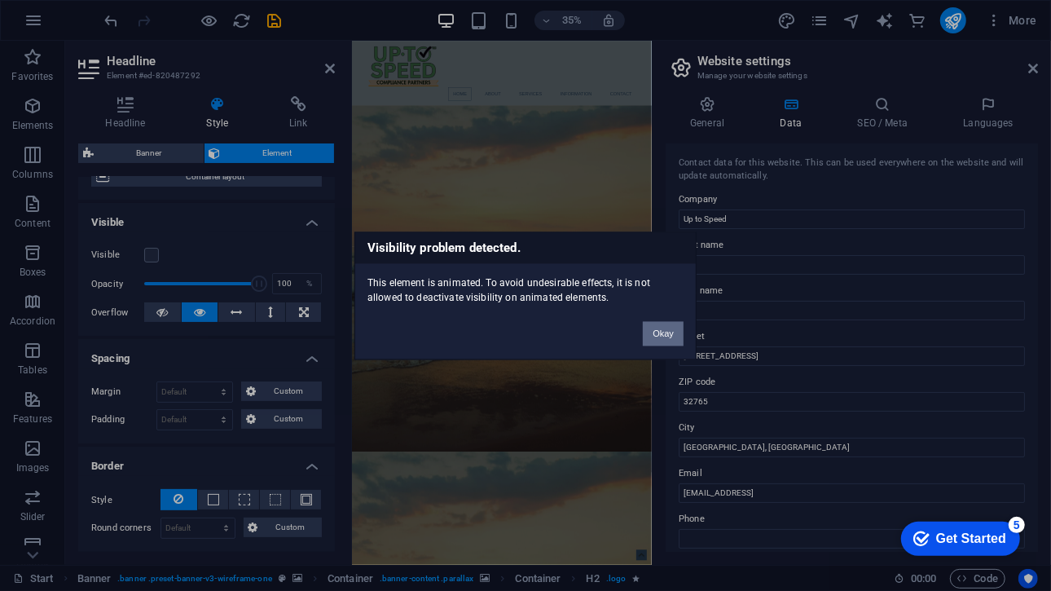
click at [667, 329] on button "Okay" at bounding box center [663, 333] width 41 height 24
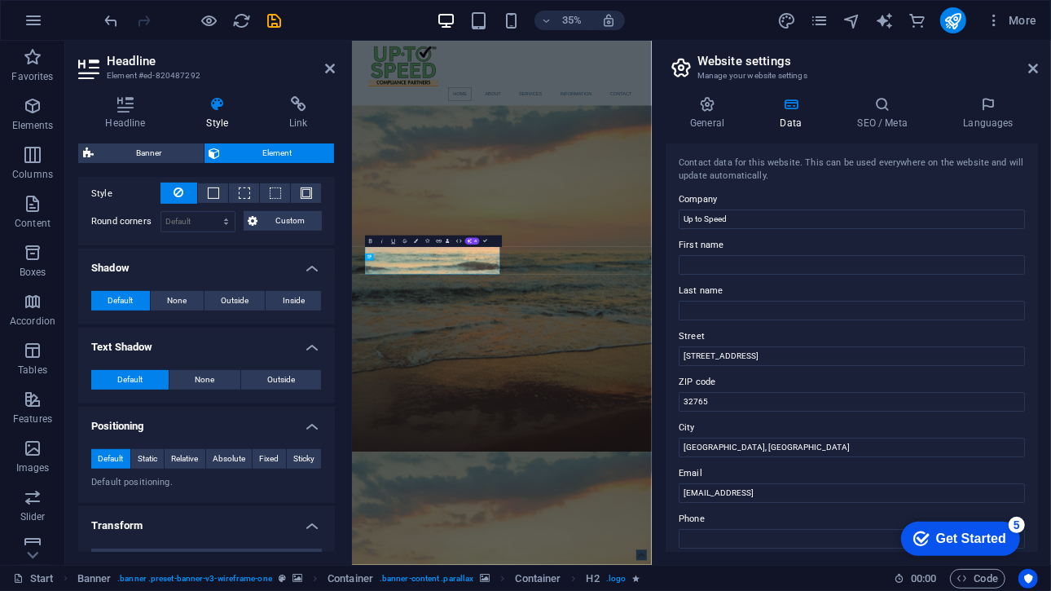
scroll to position [0, 0]
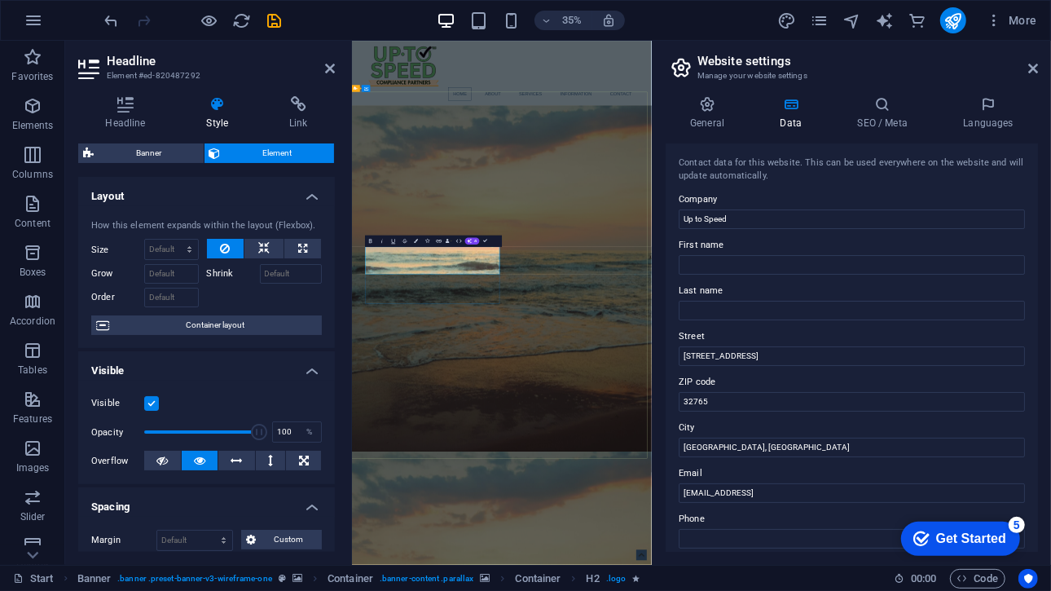
click at [332, 68] on icon at bounding box center [330, 68] width 10 height 13
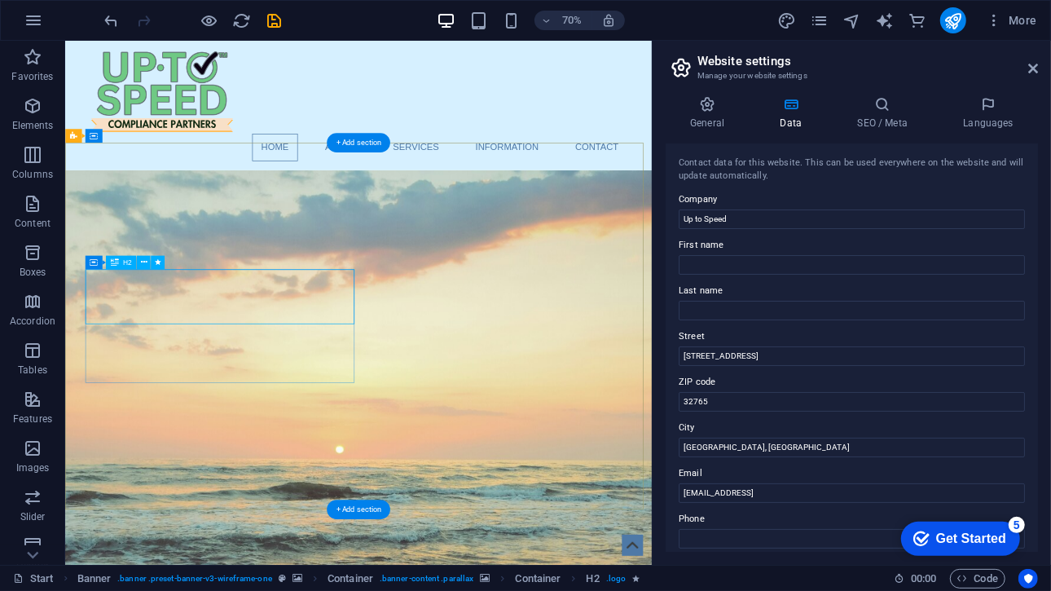
select select "fade"
select select "s"
select select "onload"
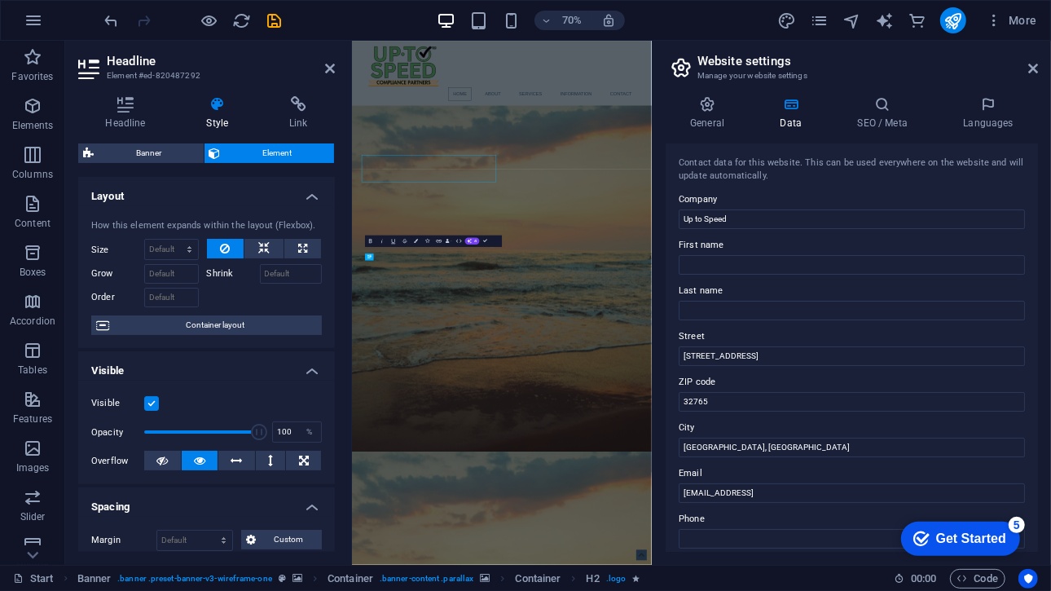
click at [275, 305] on div at bounding box center [265, 296] width 116 height 24
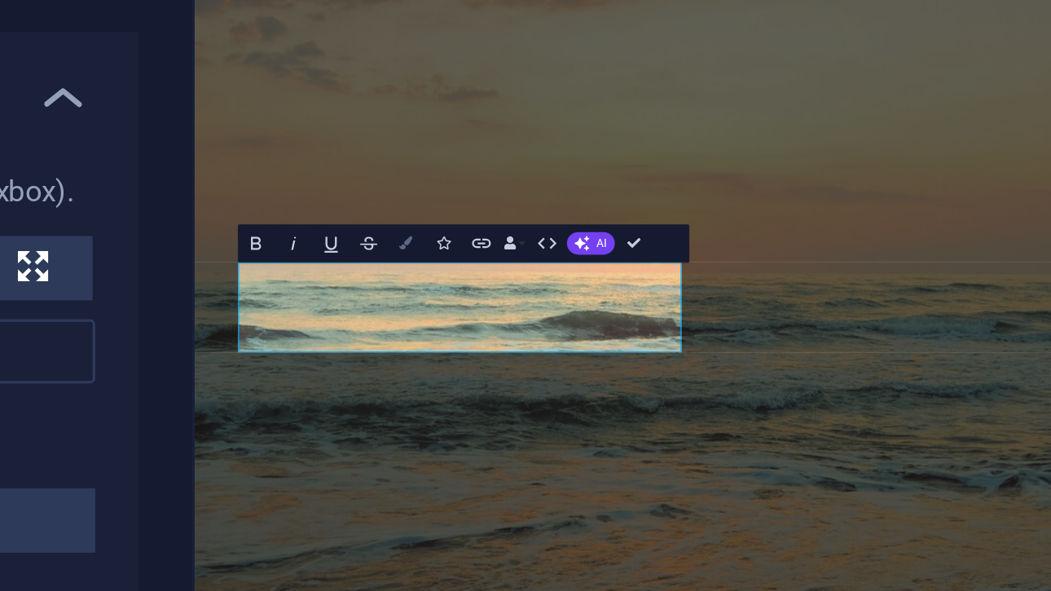
click at [418, 240] on button "Colors" at bounding box center [416, 240] width 11 height 11
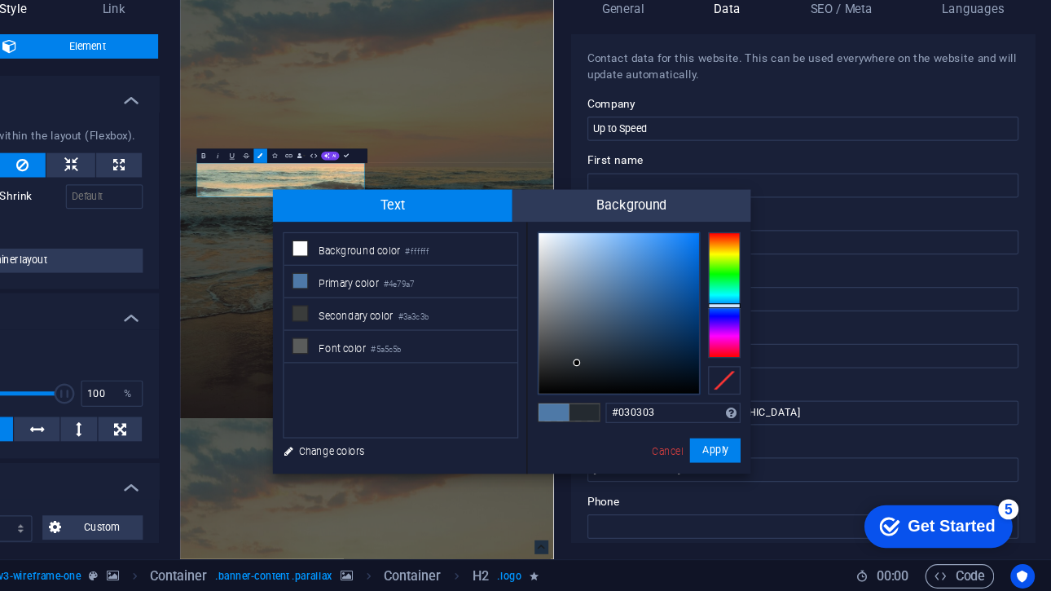
type input "#000000"
drag, startPoint x: 671, startPoint y: 407, endPoint x: 613, endPoint y: 460, distance: 77.9
click at [613, 460] on div "less Background color #ffffff Primary color #4e79a7 Secondary color #3a3c3b Fon…" at bounding box center [618, 395] width 384 height 202
click at [778, 475] on button "Apply" at bounding box center [781, 478] width 41 height 20
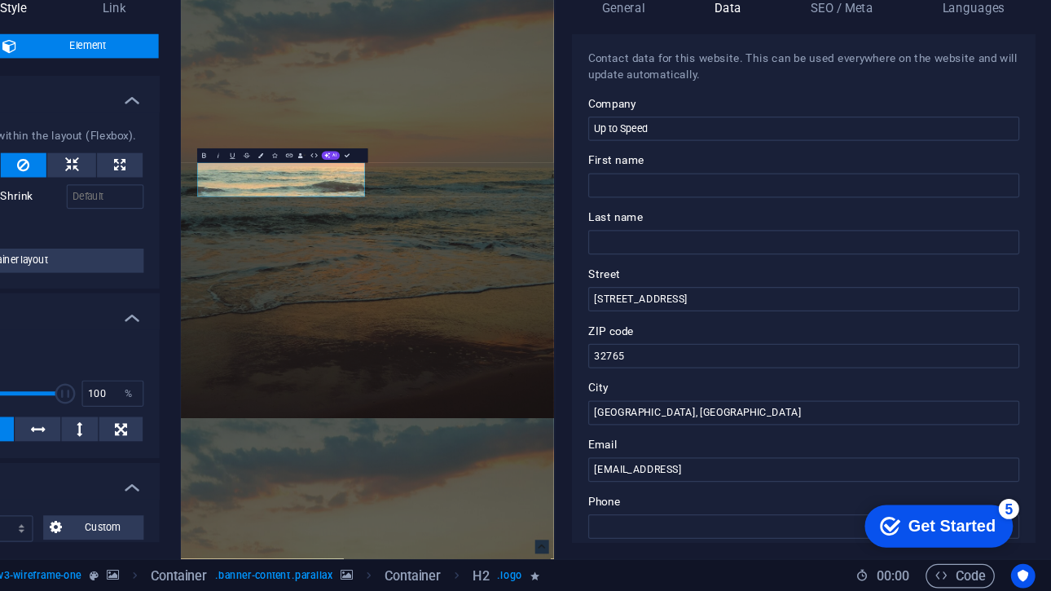
click at [477, 296] on div "Container H2 Banner Banner Container Container Image Menu Bar Menu Icon Social …" at bounding box center [502, 303] width 300 height 524
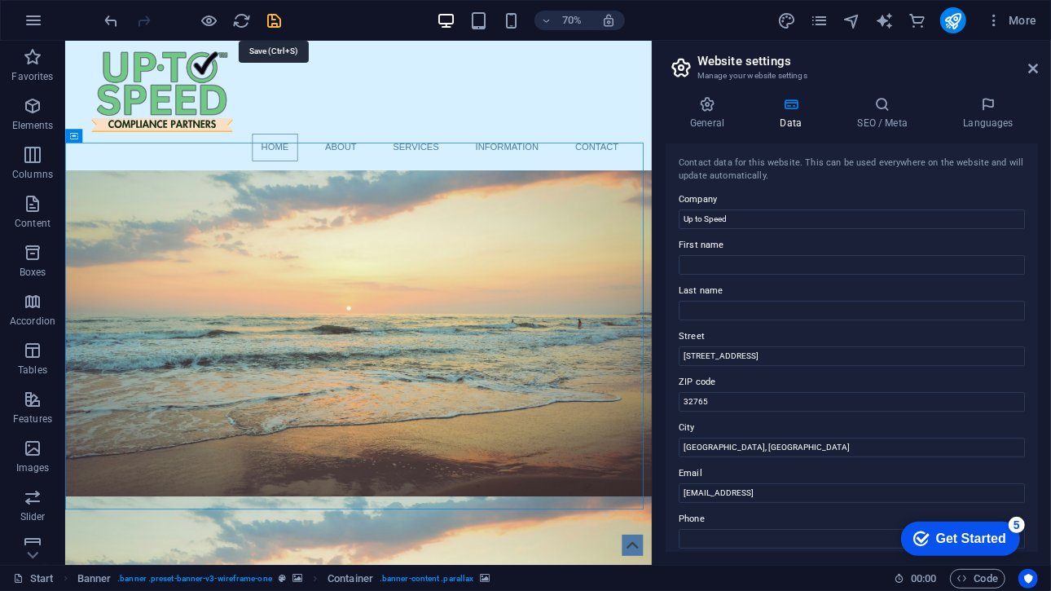
click at [277, 24] on icon "save" at bounding box center [275, 20] width 19 height 19
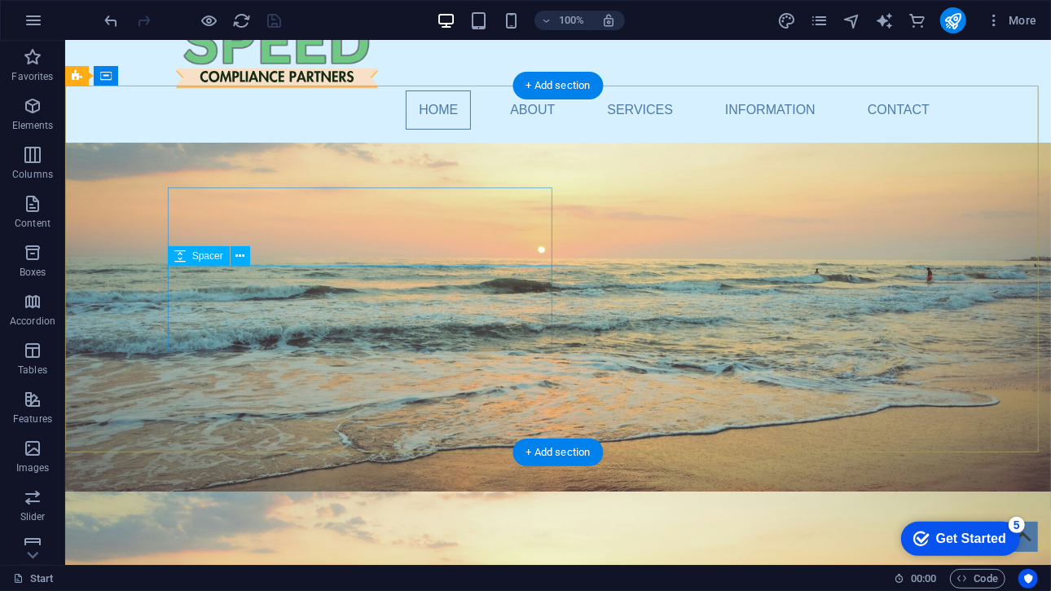
scroll to position [102, 0]
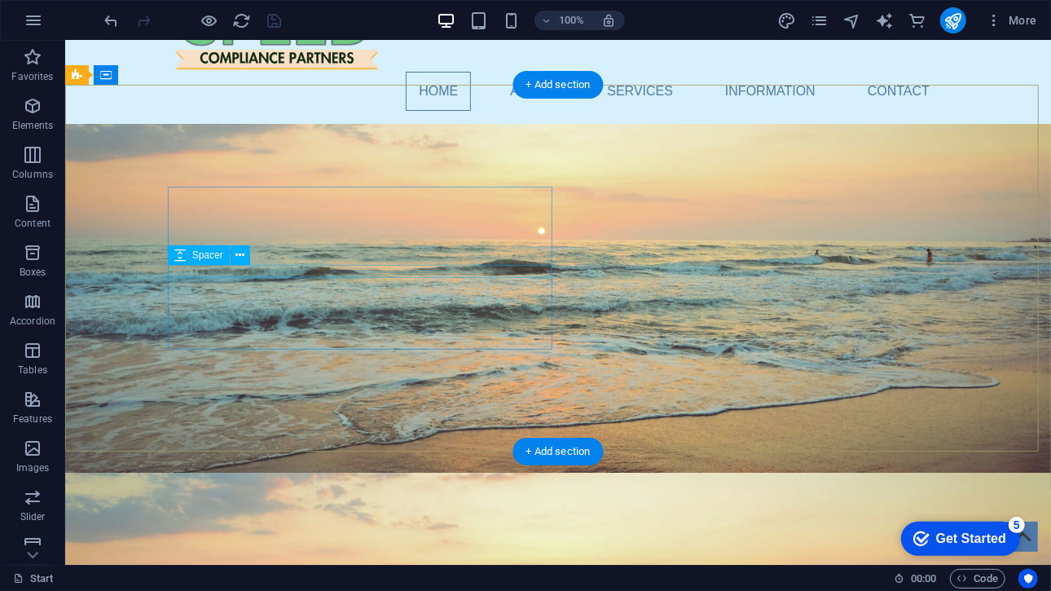
drag, startPoint x: 288, startPoint y: 217, endPoint x: 511, endPoint y: 275, distance: 230.0
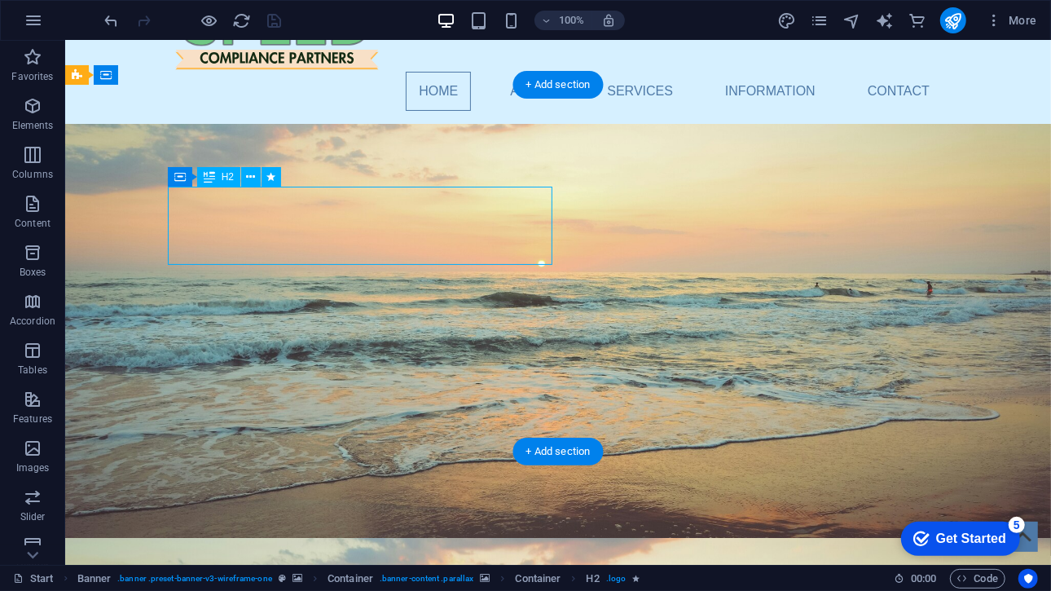
select select "fade"
select select "s"
select select "onload"
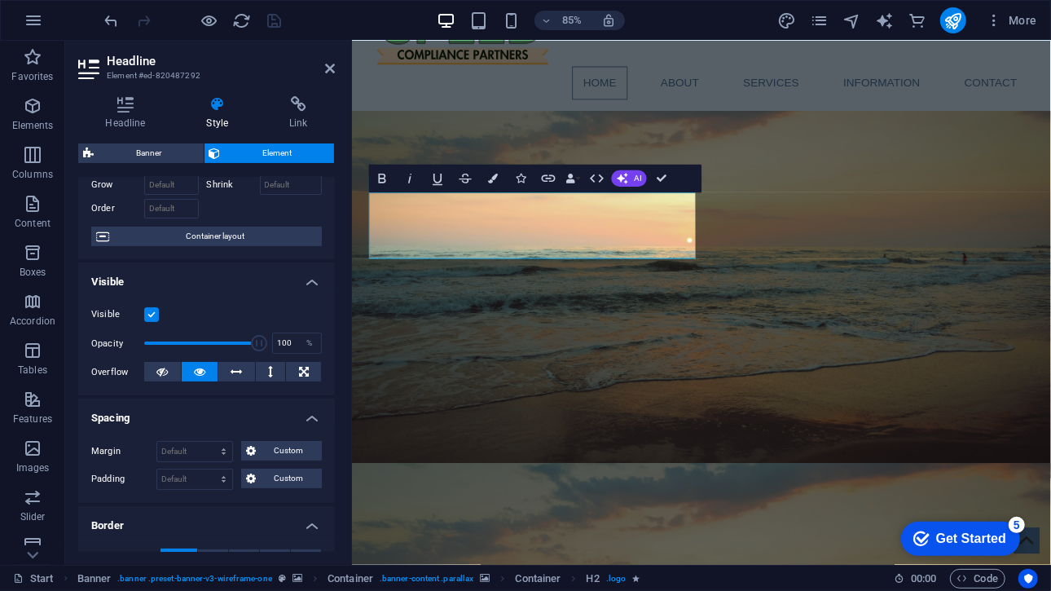
scroll to position [112, 0]
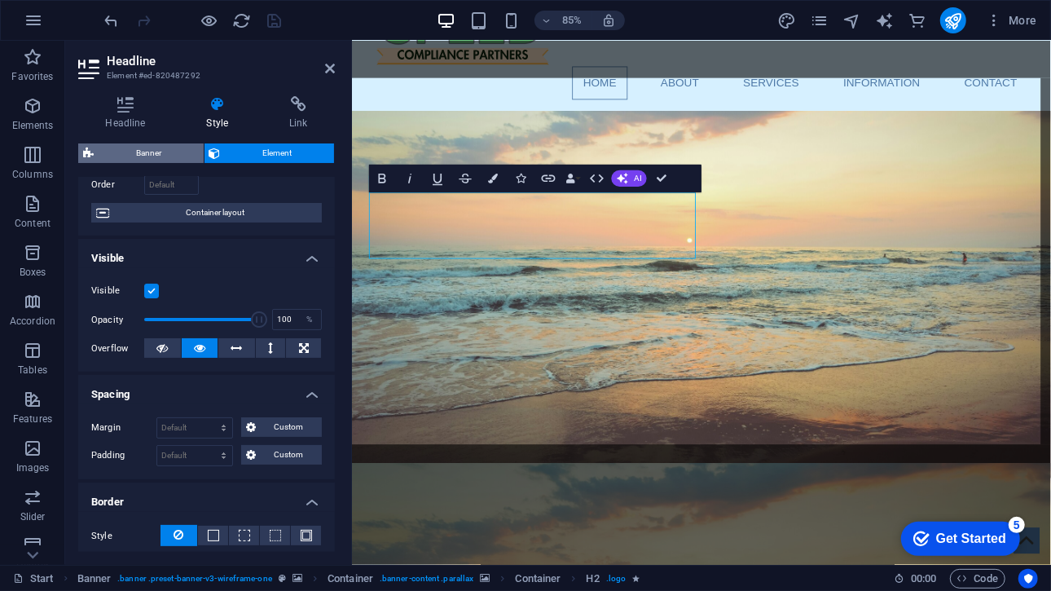
click at [150, 152] on span "Banner" at bounding box center [149, 153] width 100 height 20
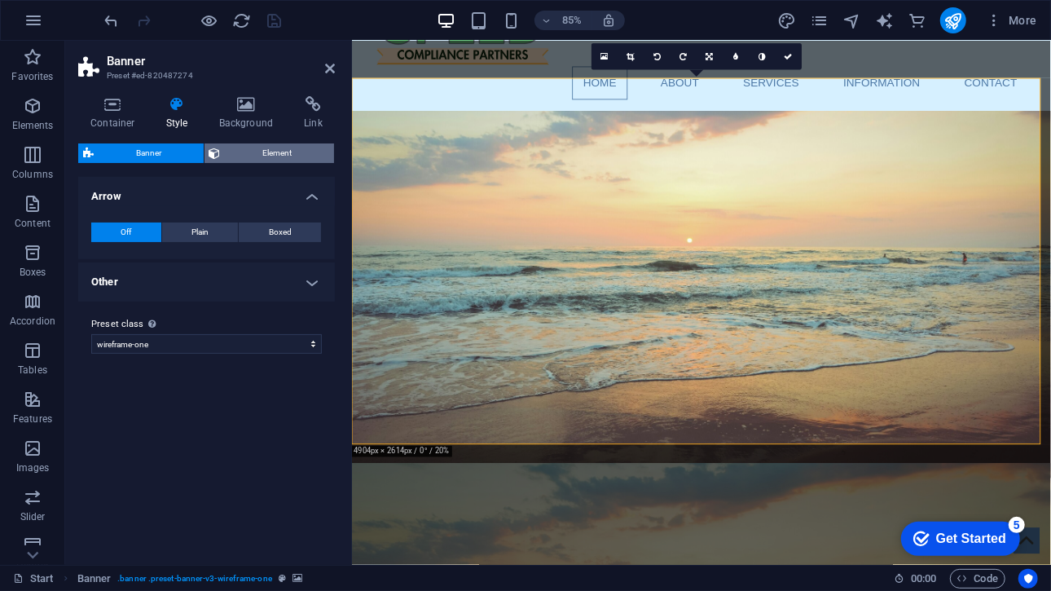
click at [243, 152] on span "Element" at bounding box center [278, 153] width 104 height 20
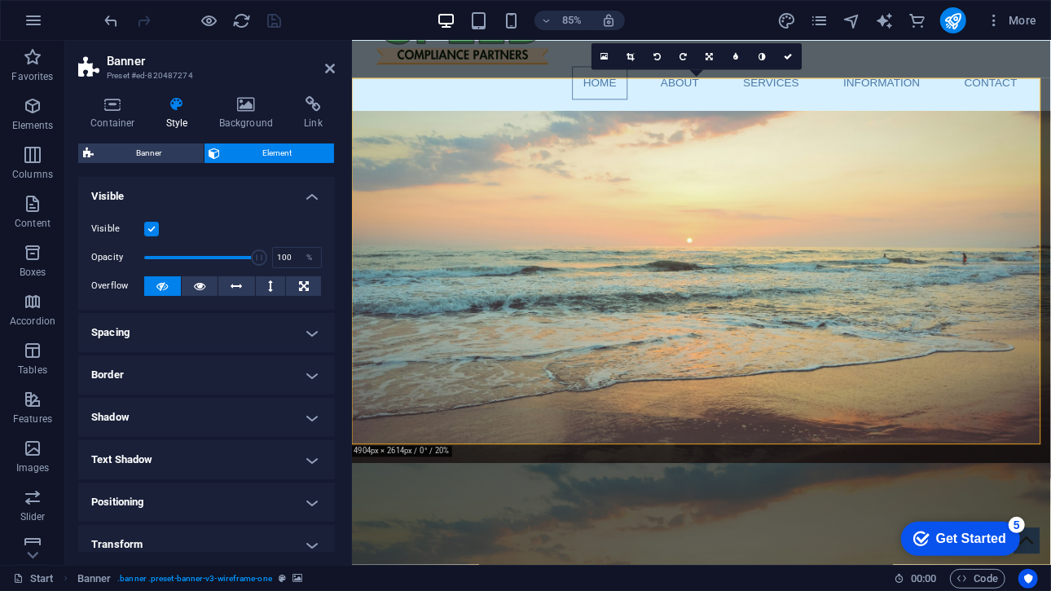
scroll to position [135, 0]
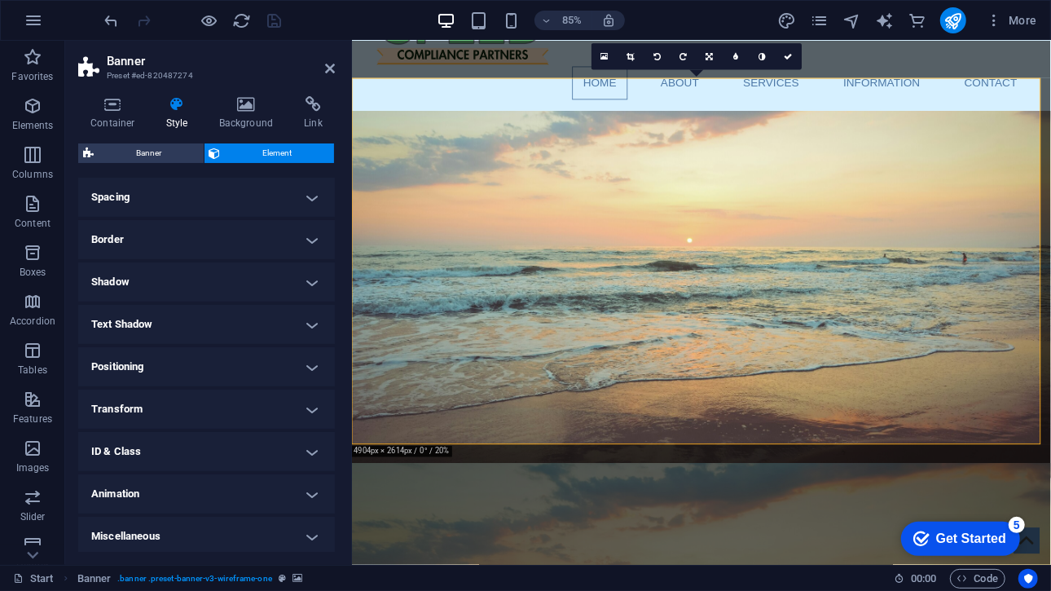
click at [209, 314] on h4 "Text Shadow" at bounding box center [206, 324] width 257 height 39
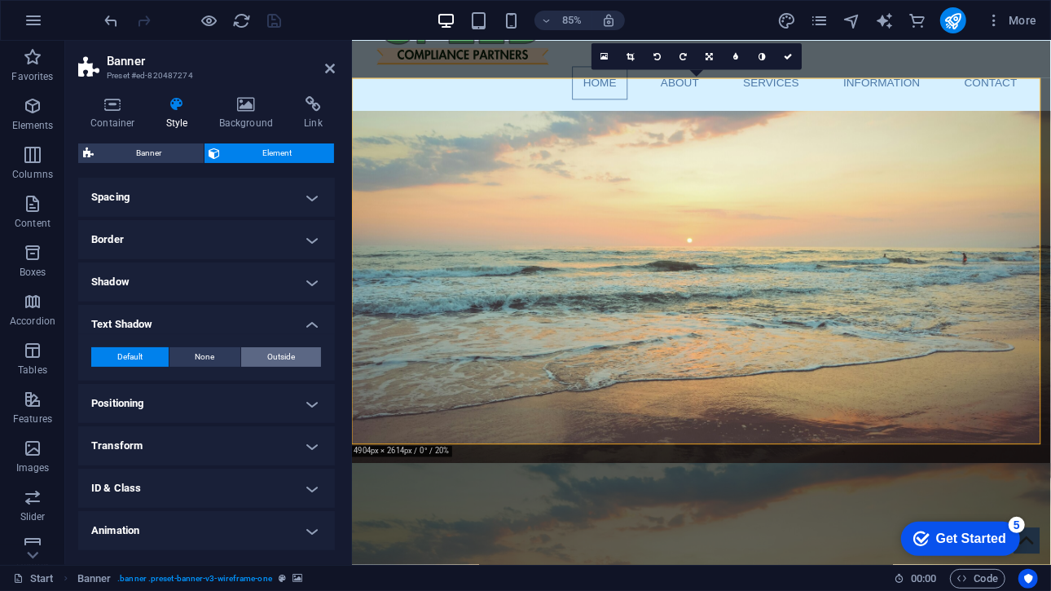
click at [256, 358] on button "Outside" at bounding box center [281, 357] width 80 height 20
type input "2"
type input "4"
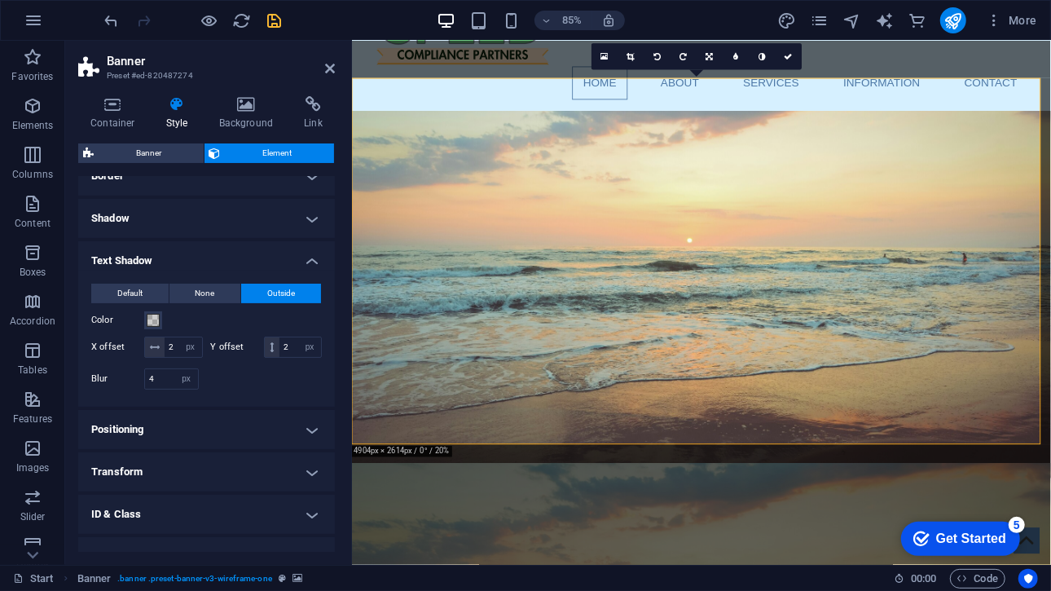
scroll to position [245, 0]
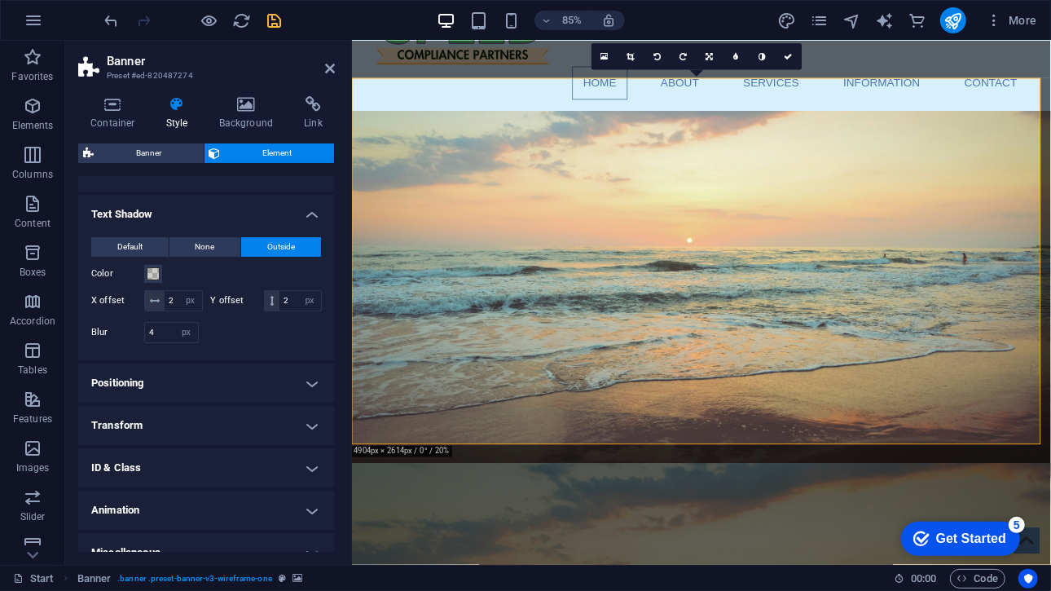
click at [235, 438] on h4 "Transform" at bounding box center [206, 425] width 257 height 39
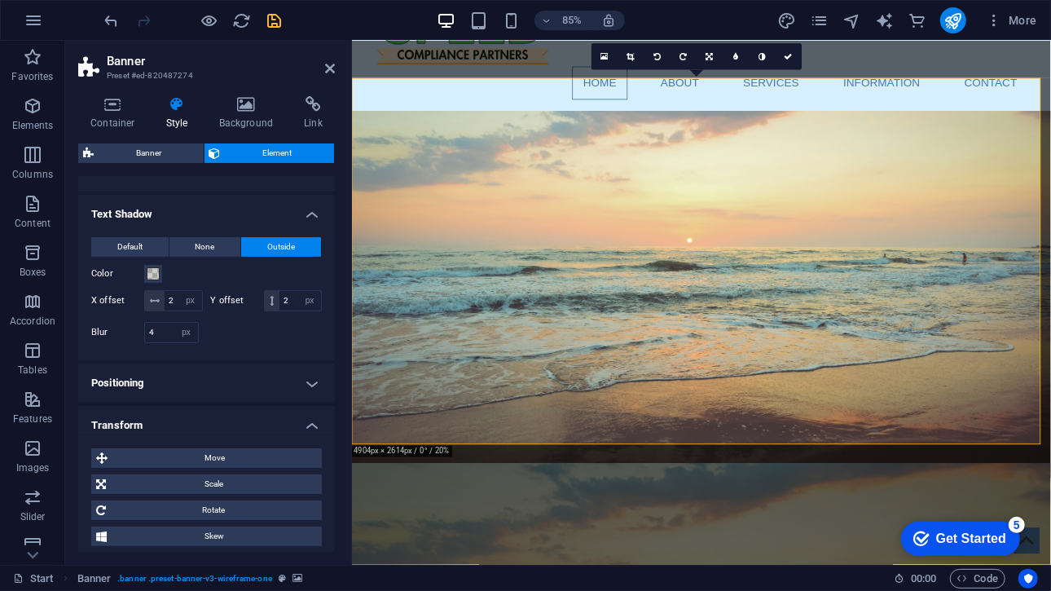
scroll to position [347, 0]
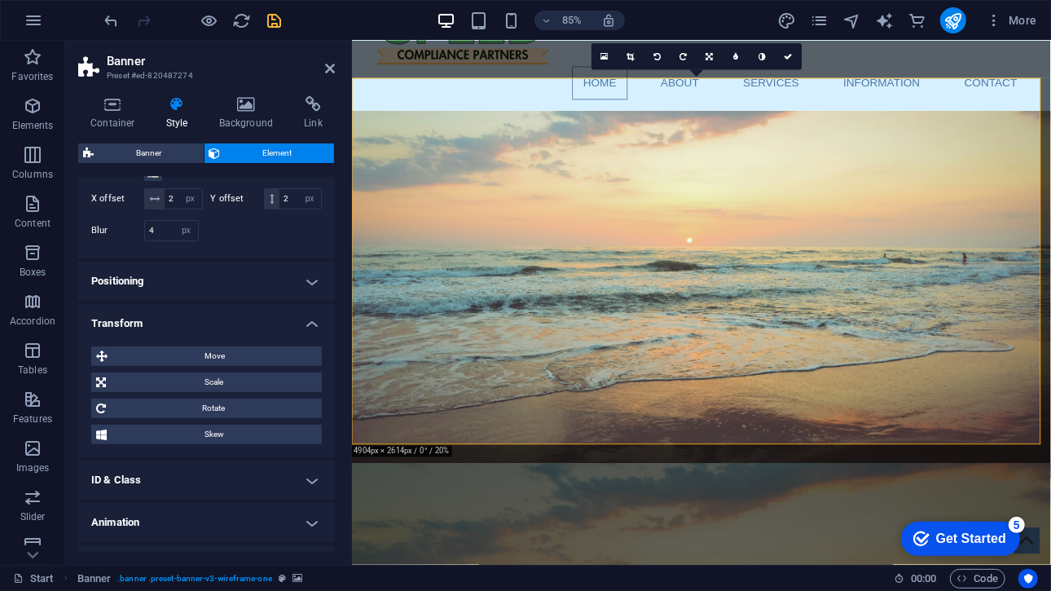
click at [227, 301] on h4 "Positioning" at bounding box center [206, 281] width 257 height 39
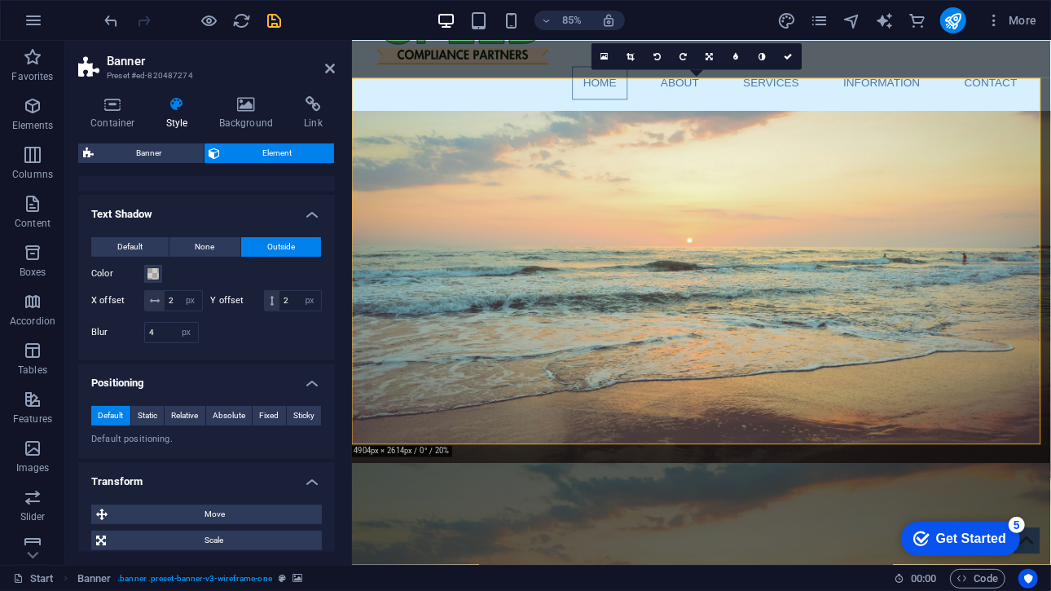
scroll to position [244, 0]
click at [158, 297] on icon at bounding box center [155, 302] width 10 height 10
click at [151, 275] on span at bounding box center [153, 274] width 13 height 13
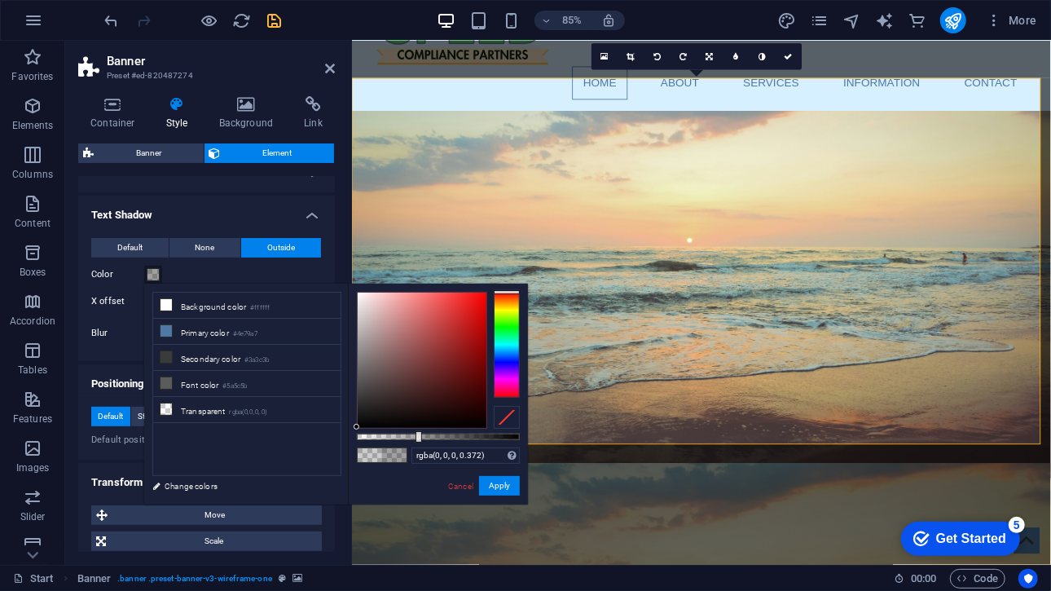
drag, startPoint x: 402, startPoint y: 435, endPoint x: 417, endPoint y: 436, distance: 15.5
click at [417, 436] on div at bounding box center [438, 436] width 163 height 7
drag, startPoint x: 430, startPoint y: 438, endPoint x: 459, endPoint y: 441, distance: 28.6
click at [459, 440] on div at bounding box center [438, 436] width 163 height 7
click at [504, 482] on button "Apply" at bounding box center [499, 486] width 41 height 20
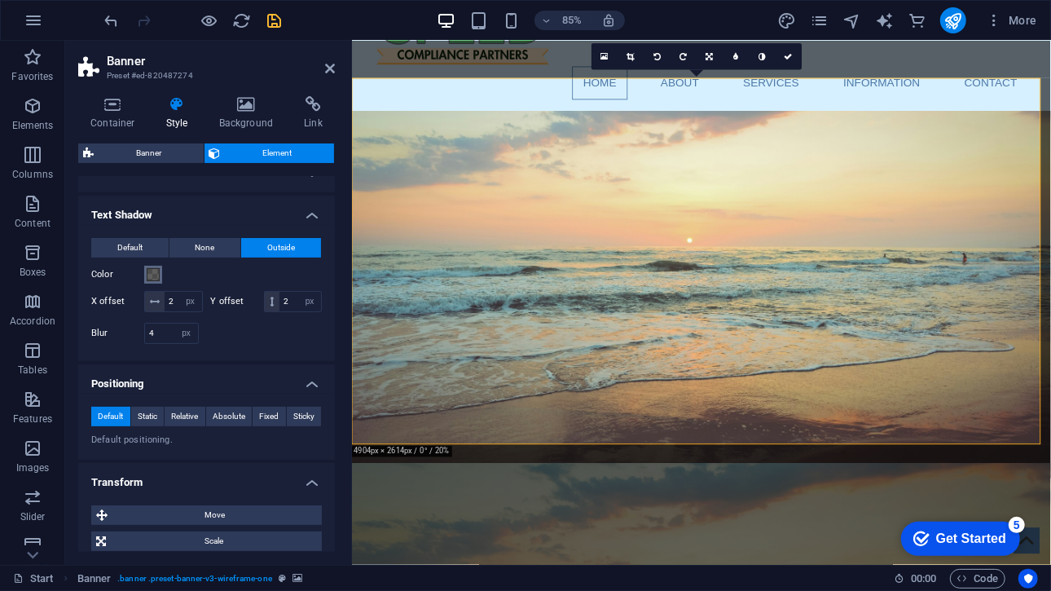
click at [161, 269] on button "Color" at bounding box center [153, 275] width 18 height 18
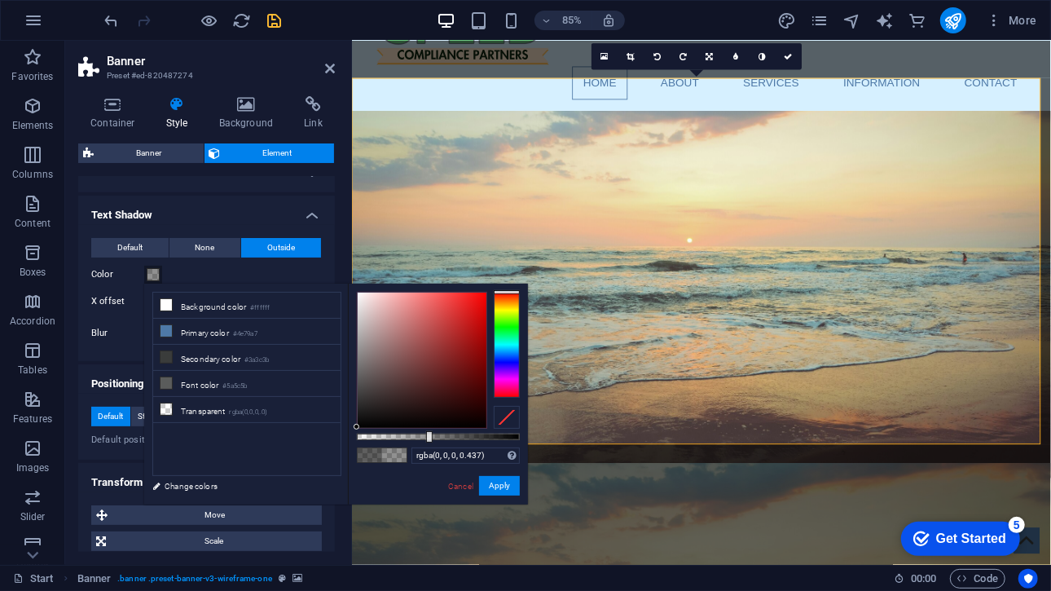
drag, startPoint x: 460, startPoint y: 441, endPoint x: 428, endPoint y: 437, distance: 32.8
click at [428, 437] on div at bounding box center [429, 436] width 7 height 11
drag, startPoint x: 378, startPoint y: 348, endPoint x: 323, endPoint y: 270, distance: 95.4
click at [323, 270] on body "Up to Speed Start Favorites Elements Columns Content Boxes Accordion Tables Fea…" at bounding box center [525, 295] width 1051 height 591
drag, startPoint x: 430, startPoint y: 432, endPoint x: 463, endPoint y: 437, distance: 33.0
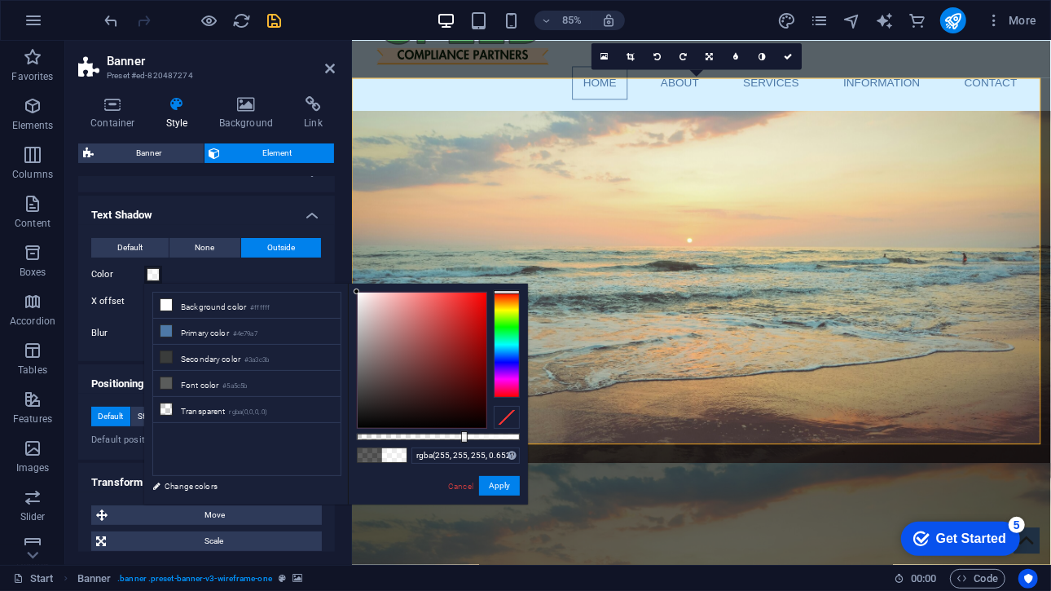
click at [463, 437] on div at bounding box center [464, 436] width 7 height 11
drag, startPoint x: 463, startPoint y: 437, endPoint x: 486, endPoint y: 441, distance: 24.0
click at [486, 441] on div at bounding box center [488, 436] width 7 height 11
type input "rgba(255, 255, 255, 0.817)"
drag, startPoint x: 486, startPoint y: 433, endPoint x: 490, endPoint y: 444, distance: 11.1
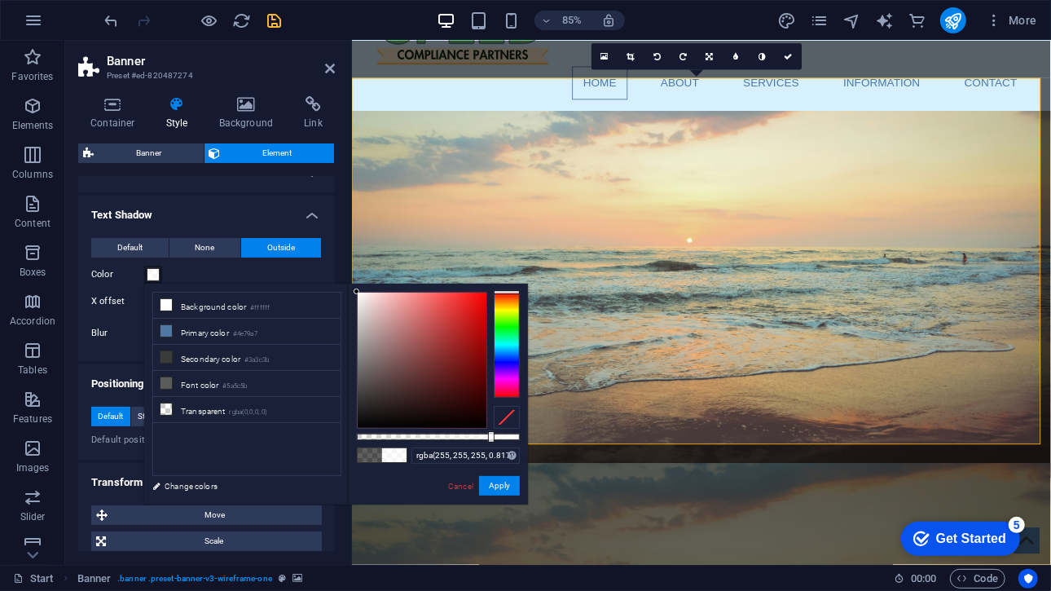
click at [490, 444] on div "rgba(255, 255, 255, 0.817) Supported formats #0852ed rgb(8, 82, 237) rgba(8, 82…" at bounding box center [438, 512] width 180 height 457
click at [500, 484] on button "Apply" at bounding box center [499, 486] width 41 height 20
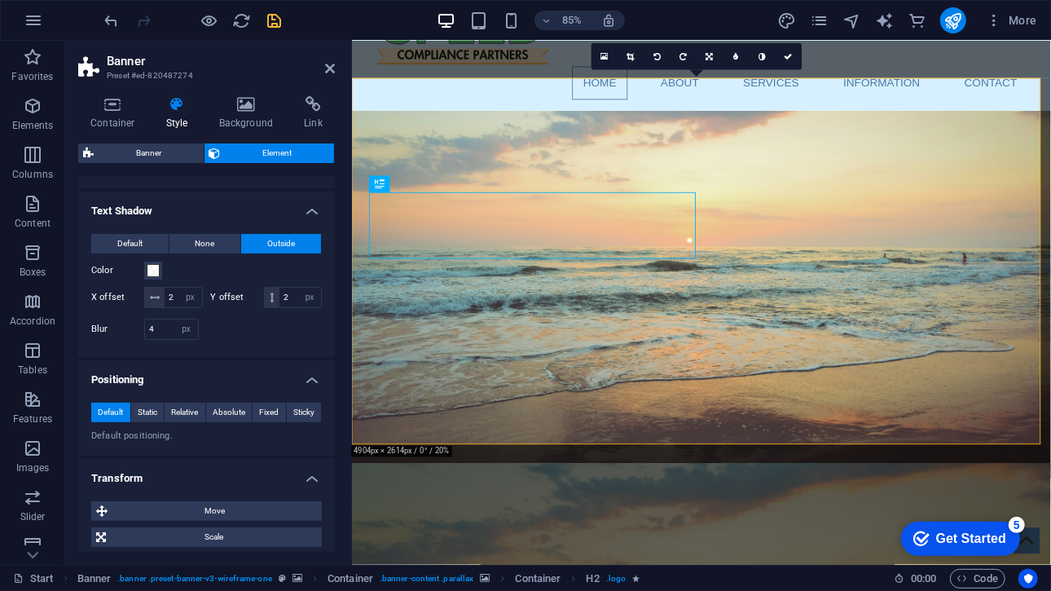
scroll to position [248, 0]
select select "fade"
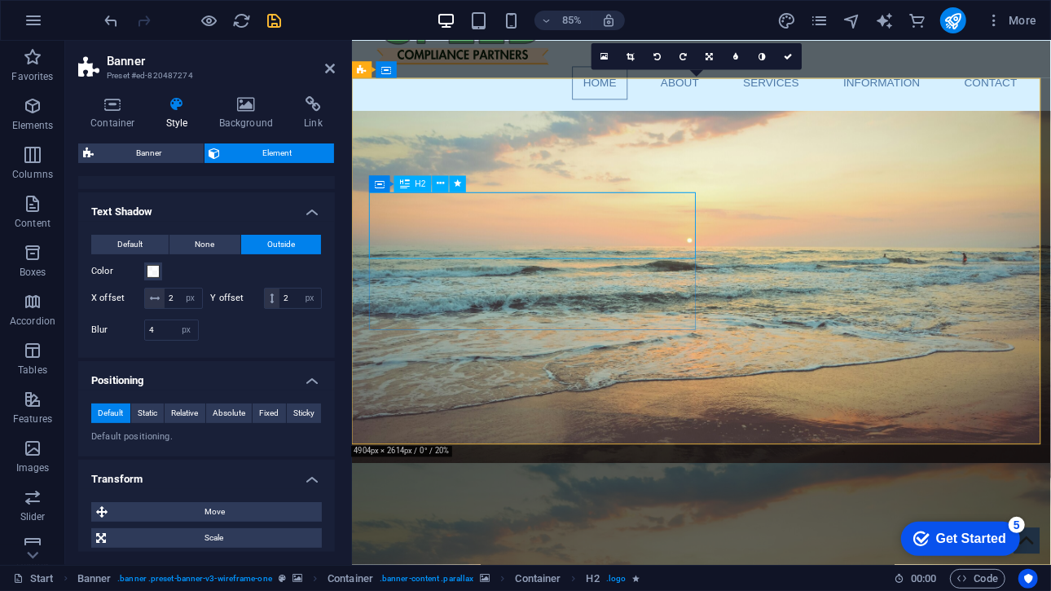
select select "s"
select select "onload"
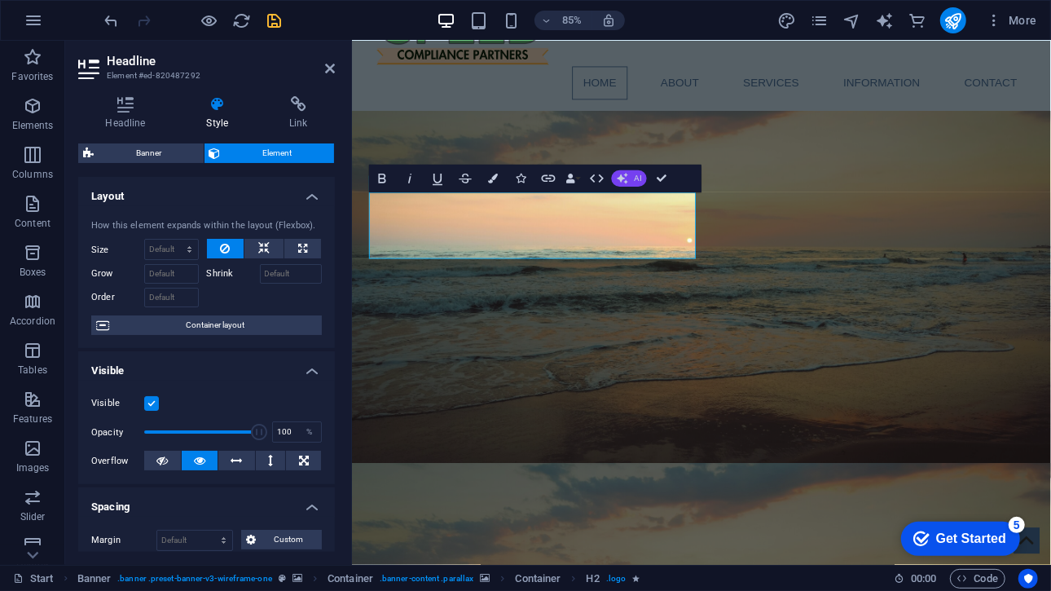
click at [634, 178] on span "AI" at bounding box center [637, 178] width 7 height 8
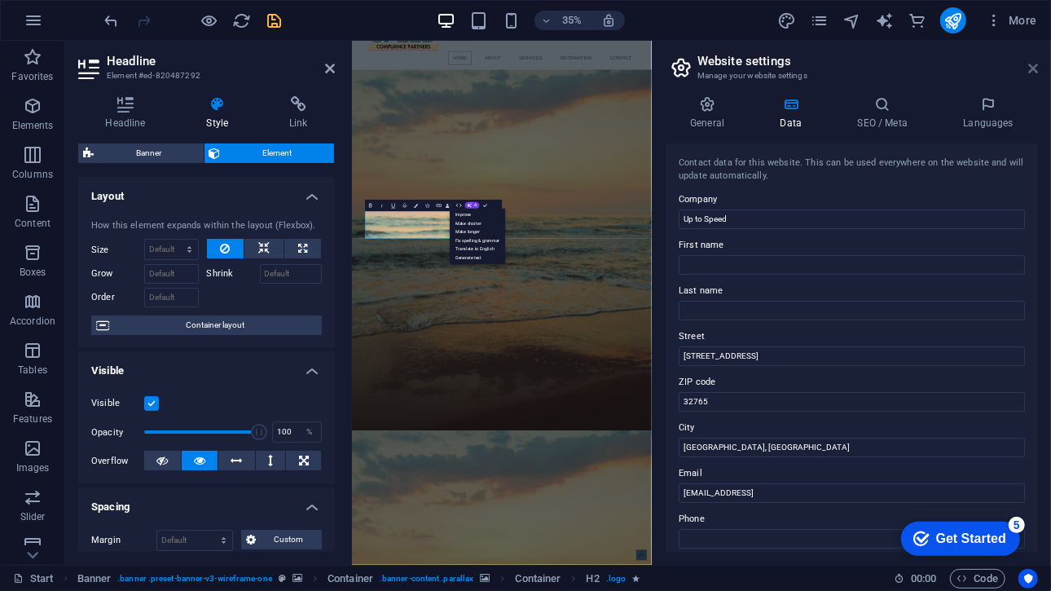
click at [1030, 64] on icon at bounding box center [1033, 68] width 10 height 13
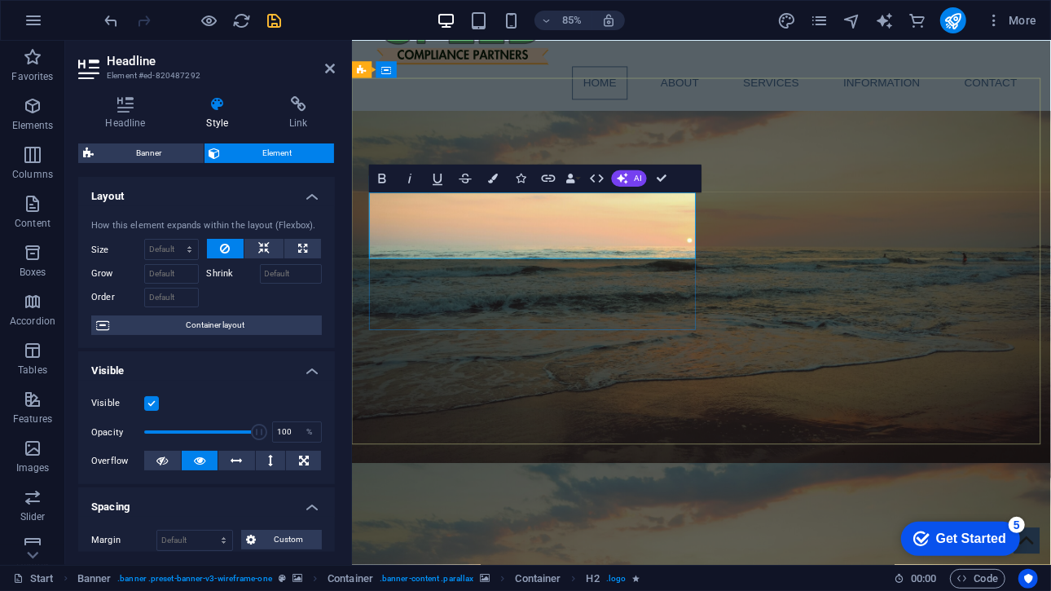
drag, startPoint x: 698, startPoint y: 277, endPoint x: 494, endPoint y: 242, distance: 207.5
click at [499, 177] on button "Colors" at bounding box center [494, 179] width 26 height 28
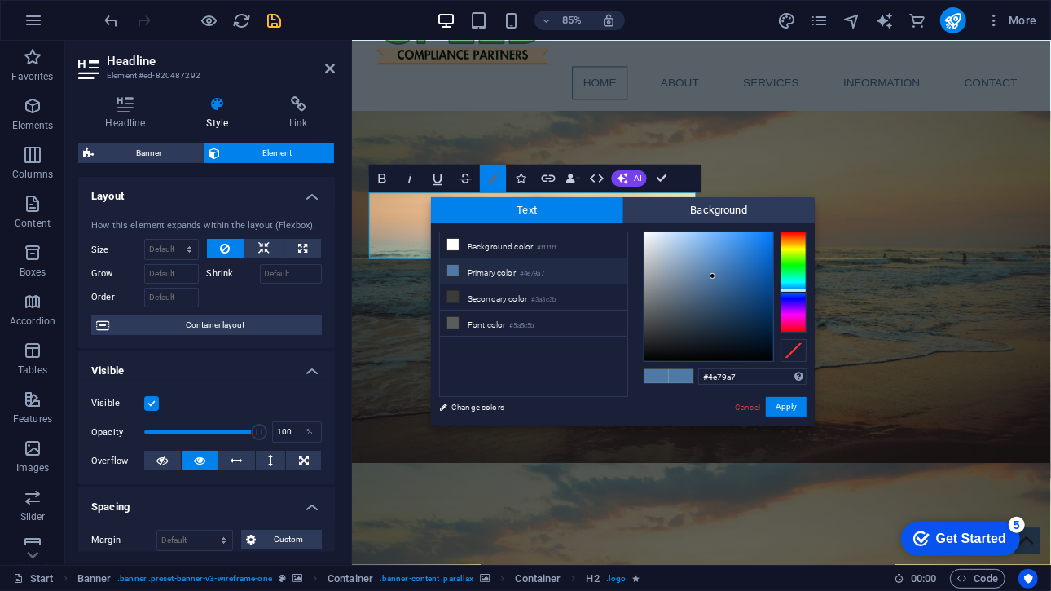
click at [499, 177] on button "Colors" at bounding box center [494, 179] width 26 height 28
click at [735, 403] on link "Cancel" at bounding box center [747, 407] width 29 height 12
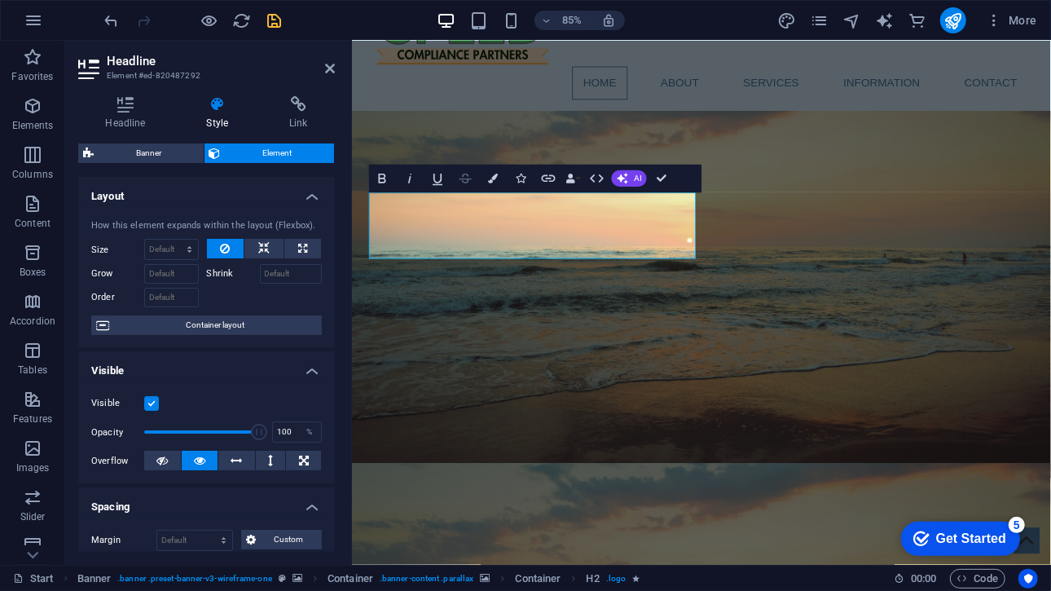
click at [464, 182] on icon "button" at bounding box center [466, 179] width 12 height 10
click at [528, 177] on button "Icons" at bounding box center [521, 179] width 26 height 28
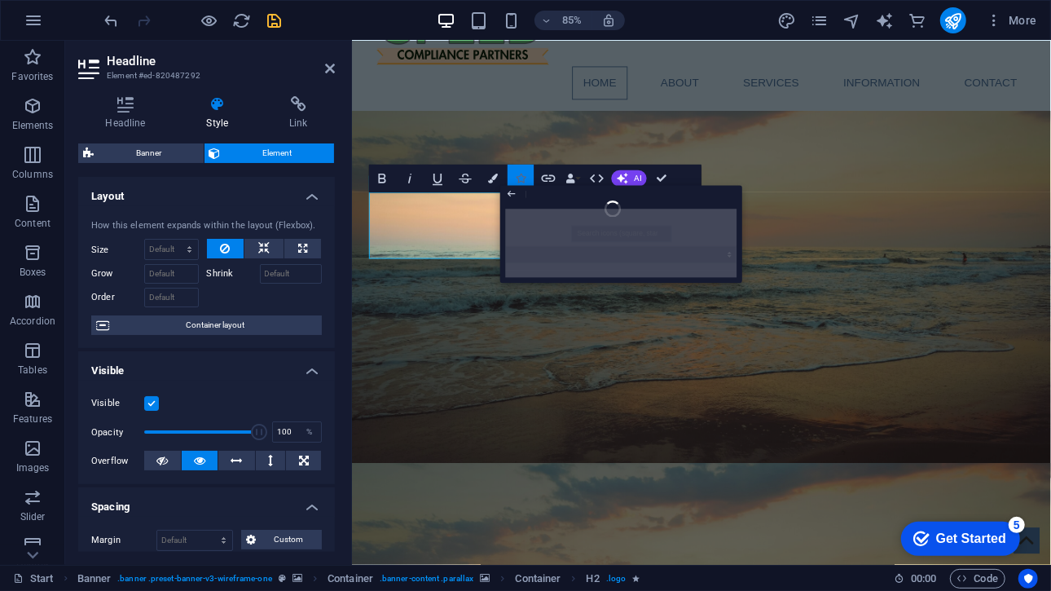
click at [528, 177] on button "Icons" at bounding box center [521, 179] width 26 height 28
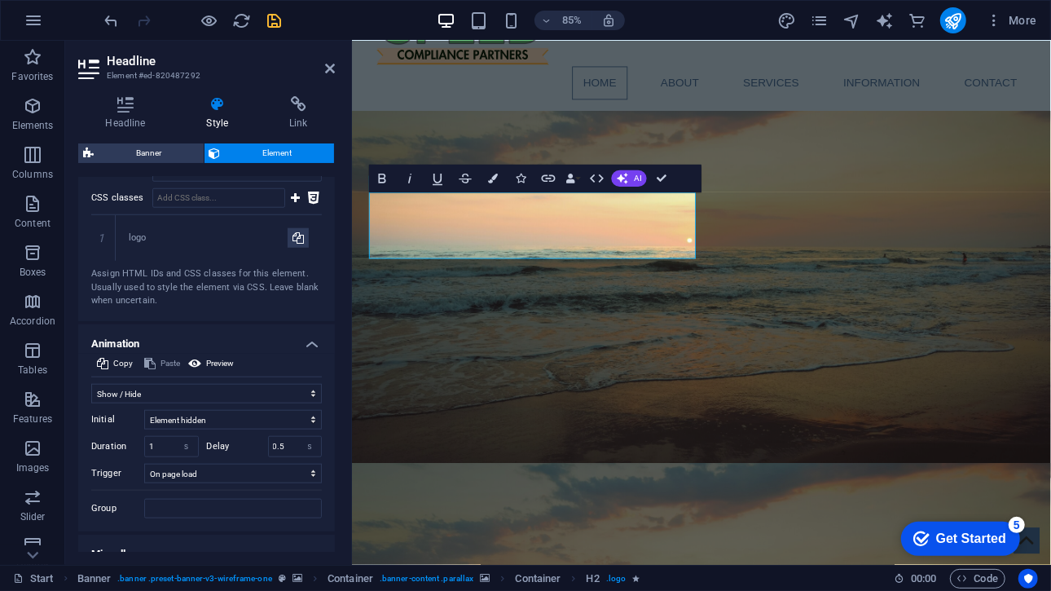
scroll to position [1044, 0]
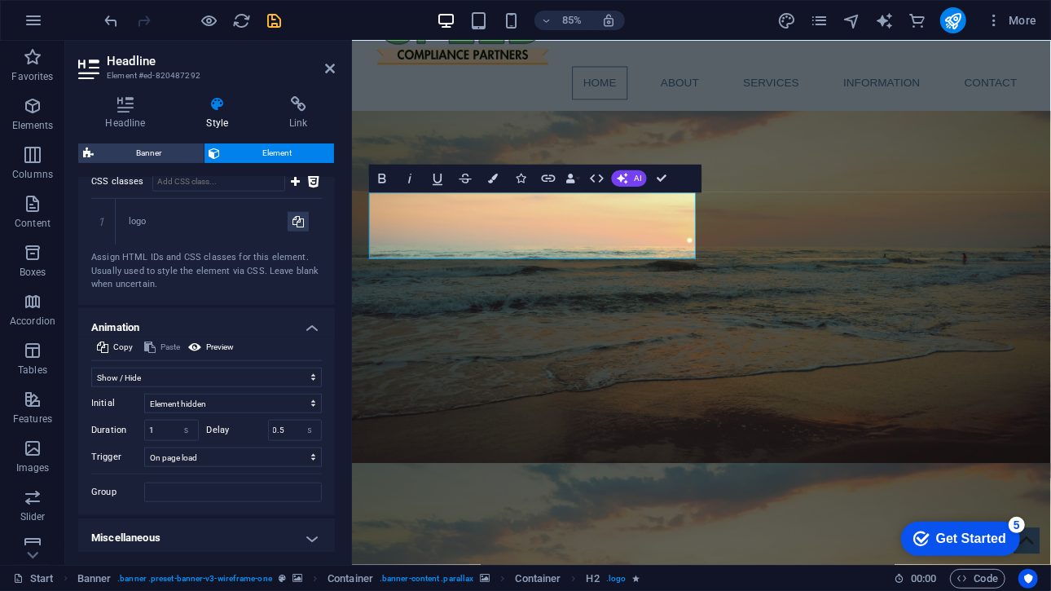
drag, startPoint x: 222, startPoint y: 552, endPoint x: 220, endPoint y: 537, distance: 14.9
click at [220, 537] on div "Headline Style Link Settings Level H1 H2 H3 H4 H5 H6 Alignment Default colors a…" at bounding box center [206, 324] width 283 height 482
click at [220, 537] on h4 "Miscellaneous" at bounding box center [206, 537] width 257 height 39
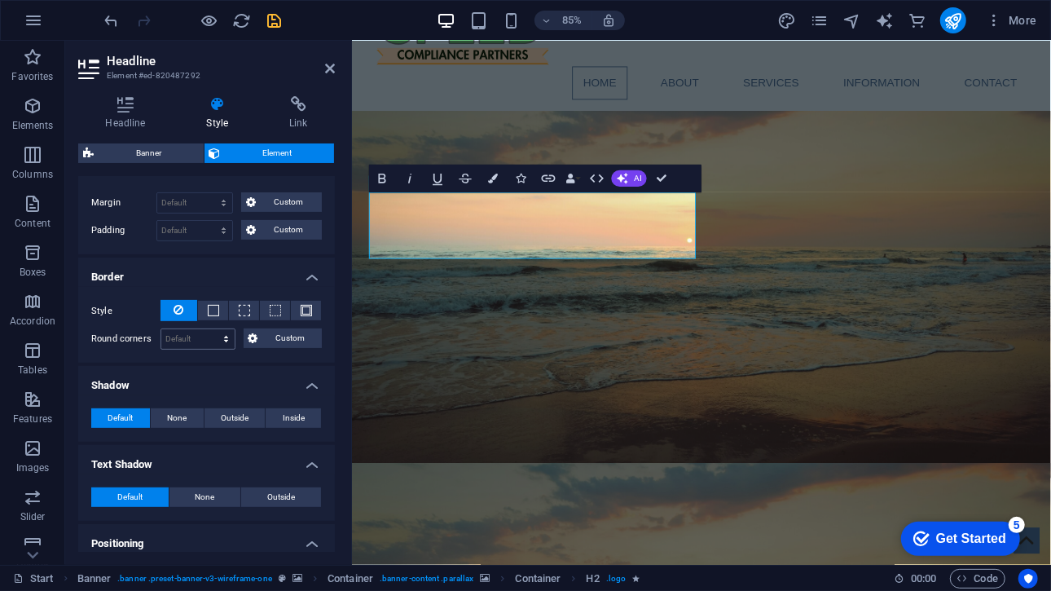
scroll to position [354, 0]
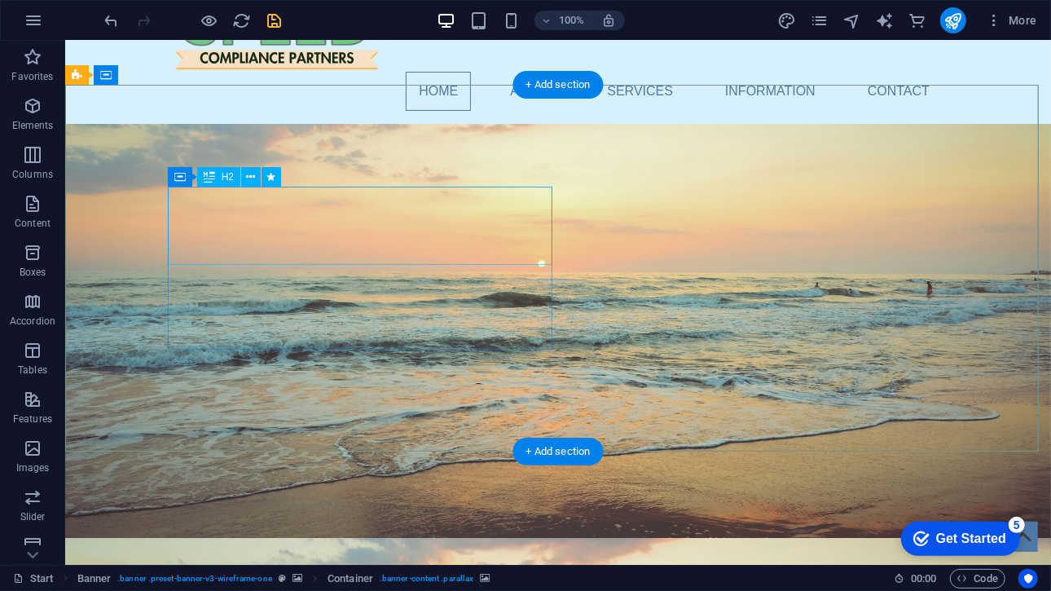
select select "fade"
select select "s"
select select "onload"
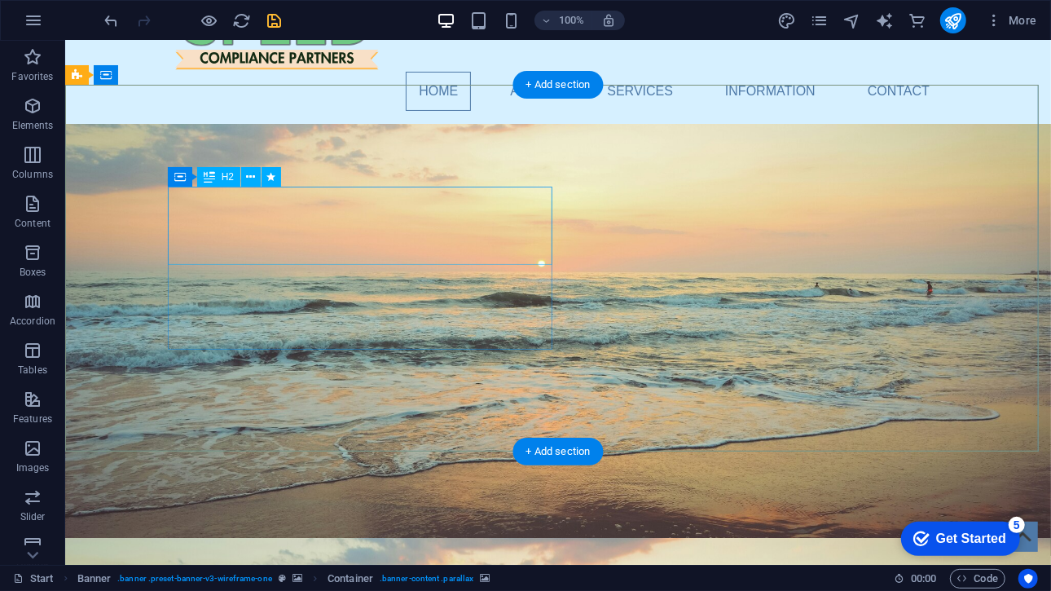
select select "fade"
select select "s"
select select "onload"
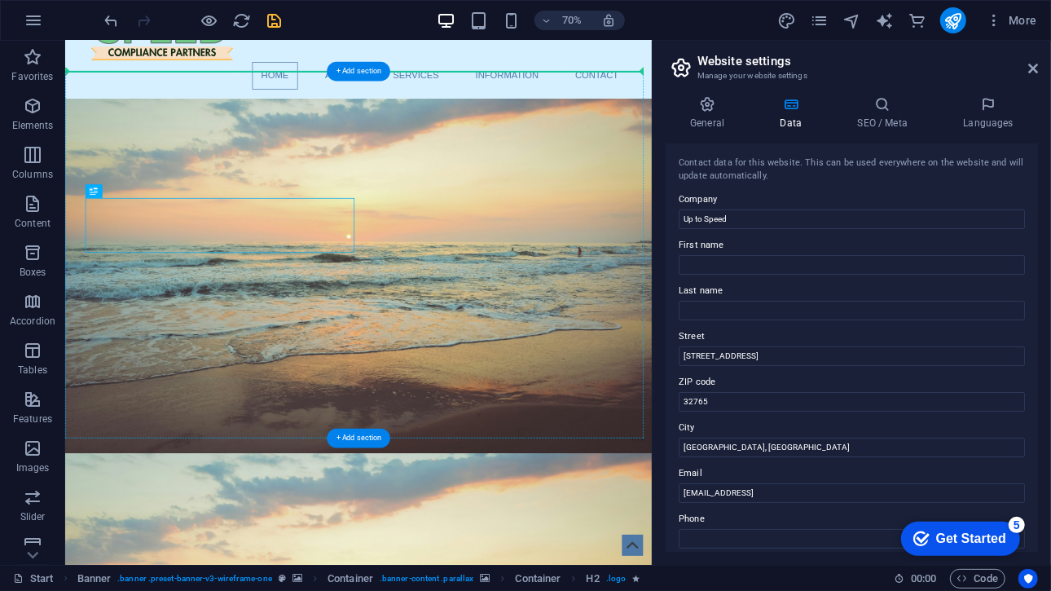
drag, startPoint x: 214, startPoint y: 539, endPoint x: 561, endPoint y: 305, distance: 417.9
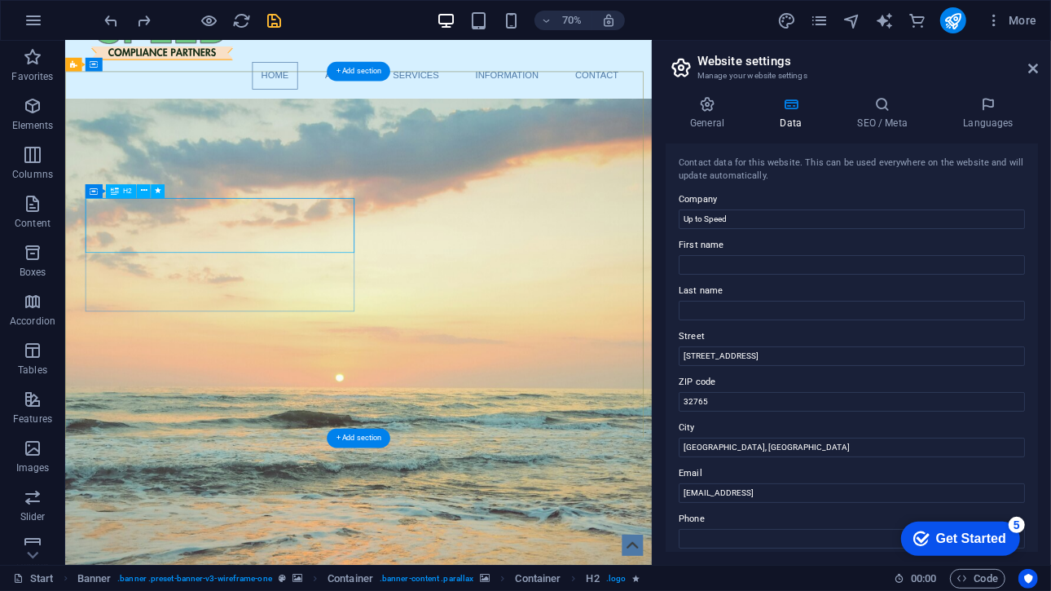
select select "fade"
select select "s"
select select "onload"
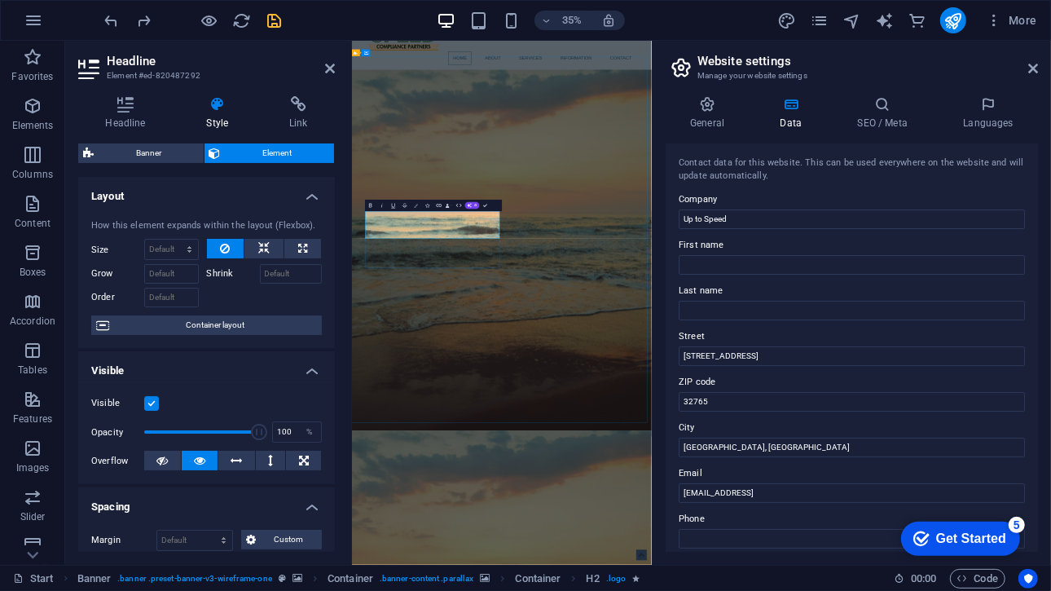
click at [414, 204] on button "Colors" at bounding box center [416, 205] width 11 height 11
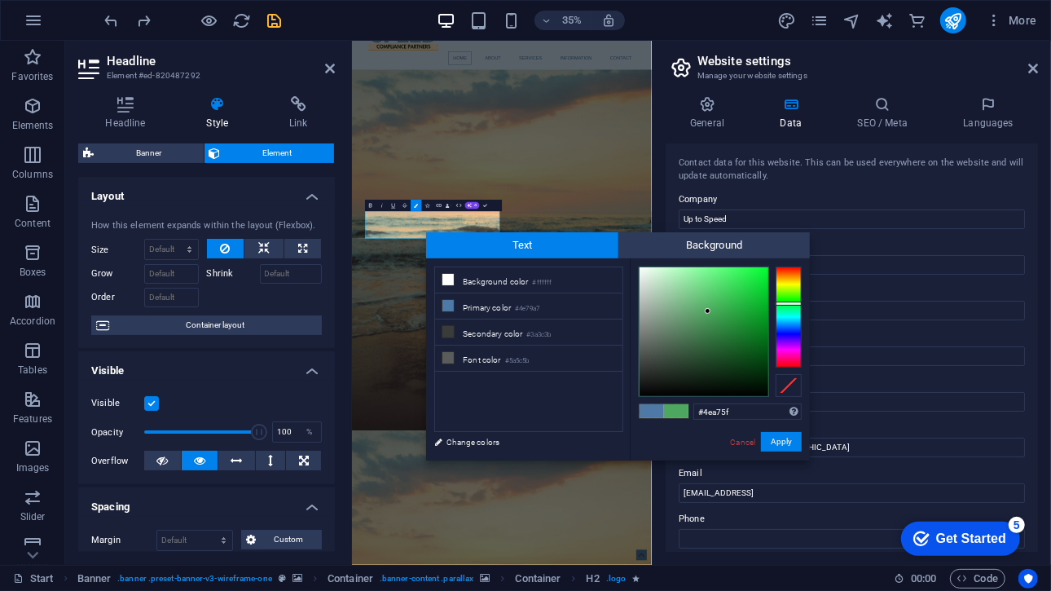
type input "#4ea75b"
drag, startPoint x: 791, startPoint y: 314, endPoint x: 792, endPoint y: 302, distance: 11.4
click at [792, 302] on div at bounding box center [789, 316] width 26 height 101
click at [792, 302] on div at bounding box center [789, 303] width 26 height 4
click at [779, 442] on button "Apply" at bounding box center [781, 442] width 41 height 20
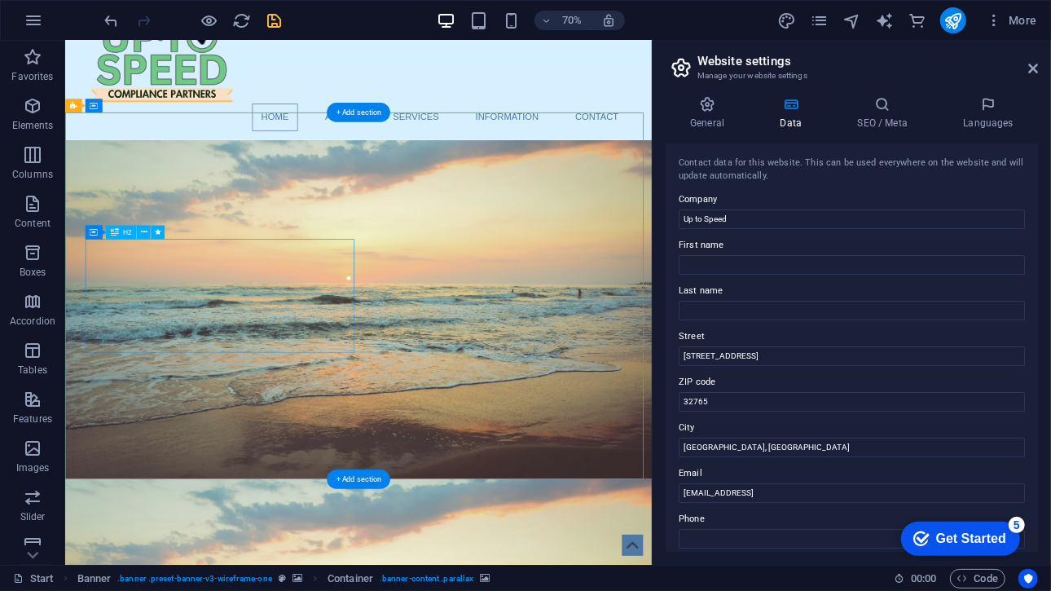
scroll to position [0, 0]
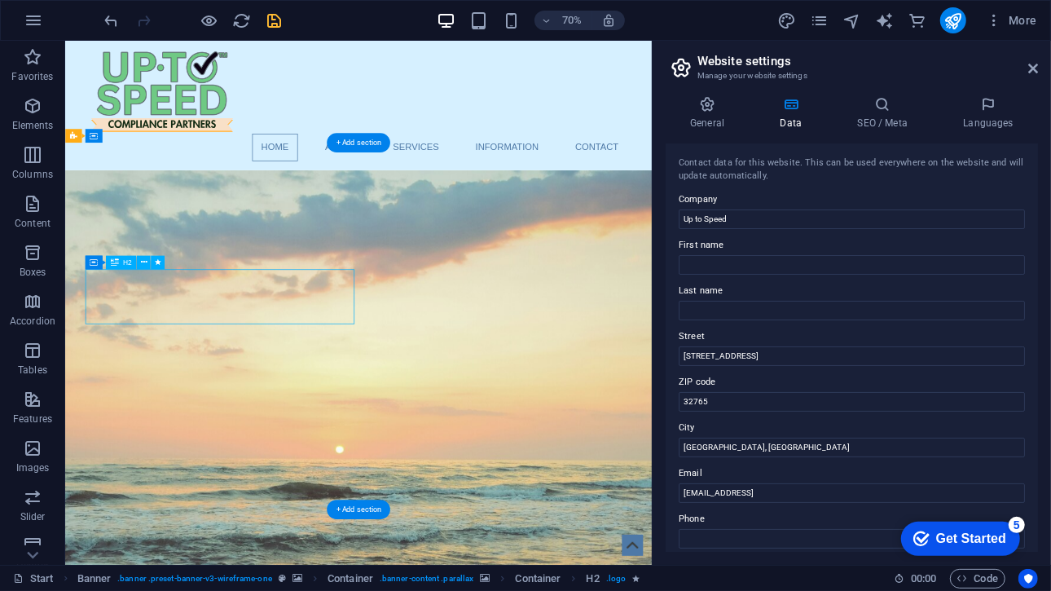
select select "fade"
select select "s"
select select "onload"
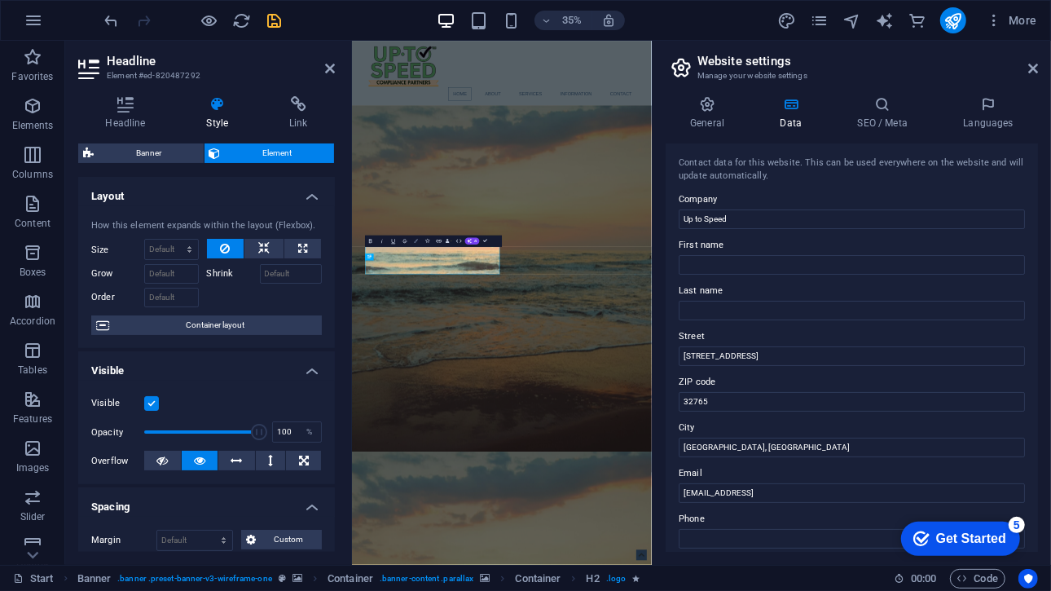
click at [415, 242] on icon "button" at bounding box center [417, 241] width 4 height 4
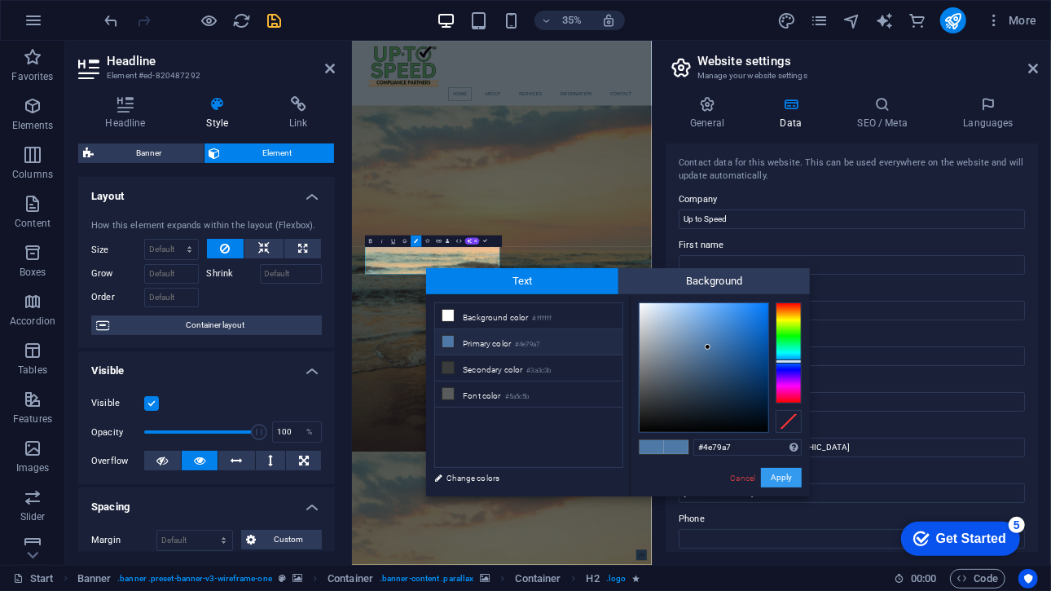
click at [768, 474] on button "Apply" at bounding box center [781, 478] width 41 height 20
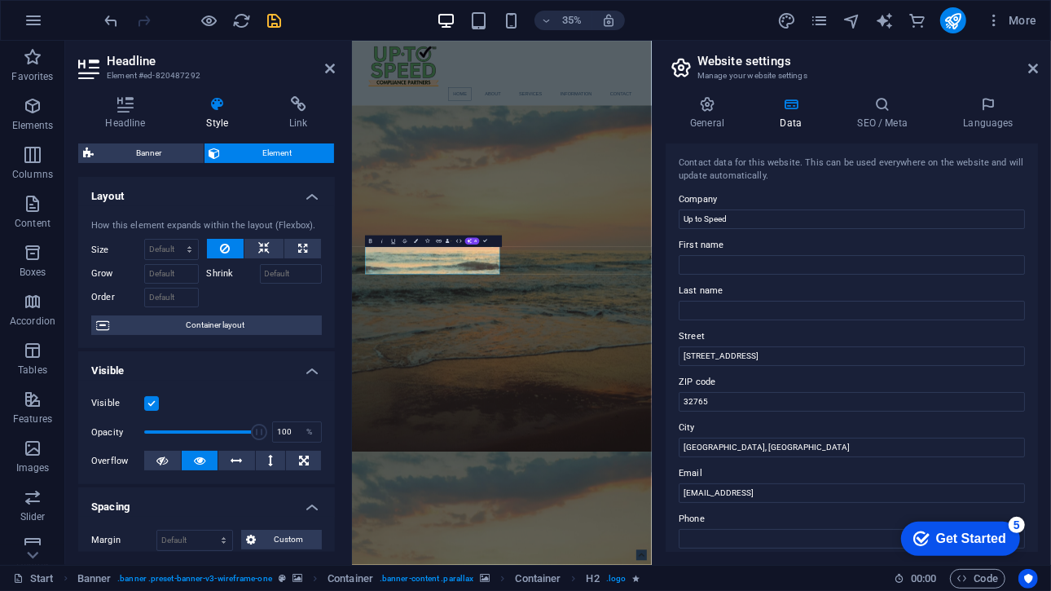
drag, startPoint x: 600, startPoint y: 760, endPoint x: 590, endPoint y: 847, distance: 86.9
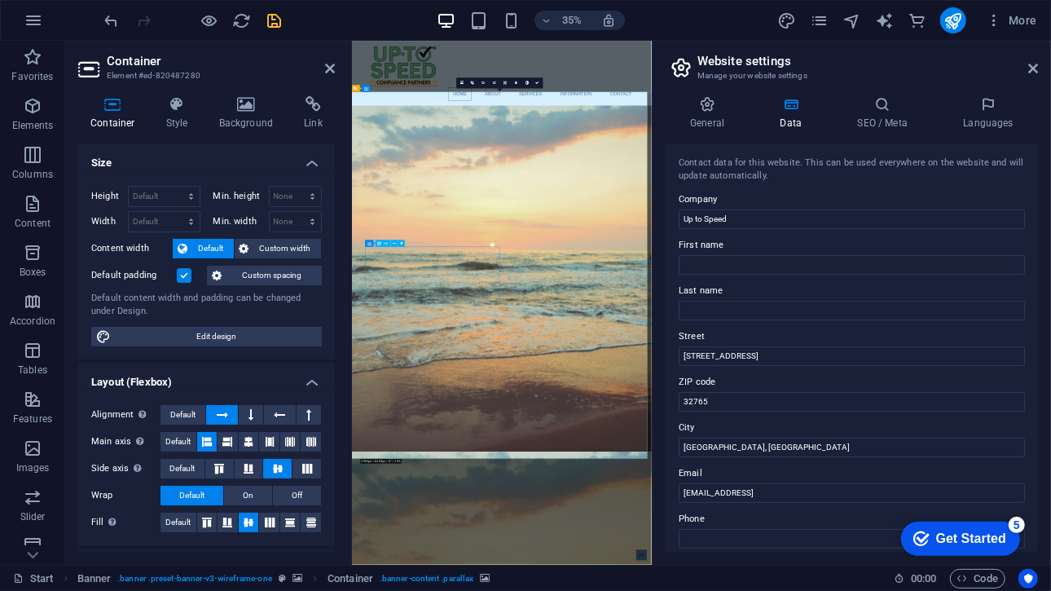
select select "fade"
select select "s"
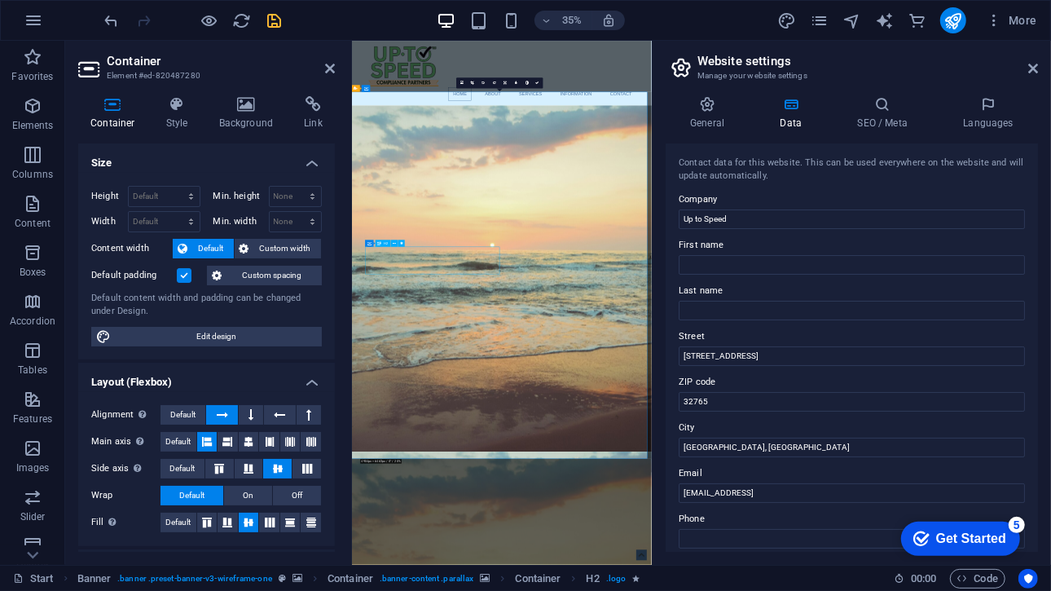
select select "s"
select select "onload"
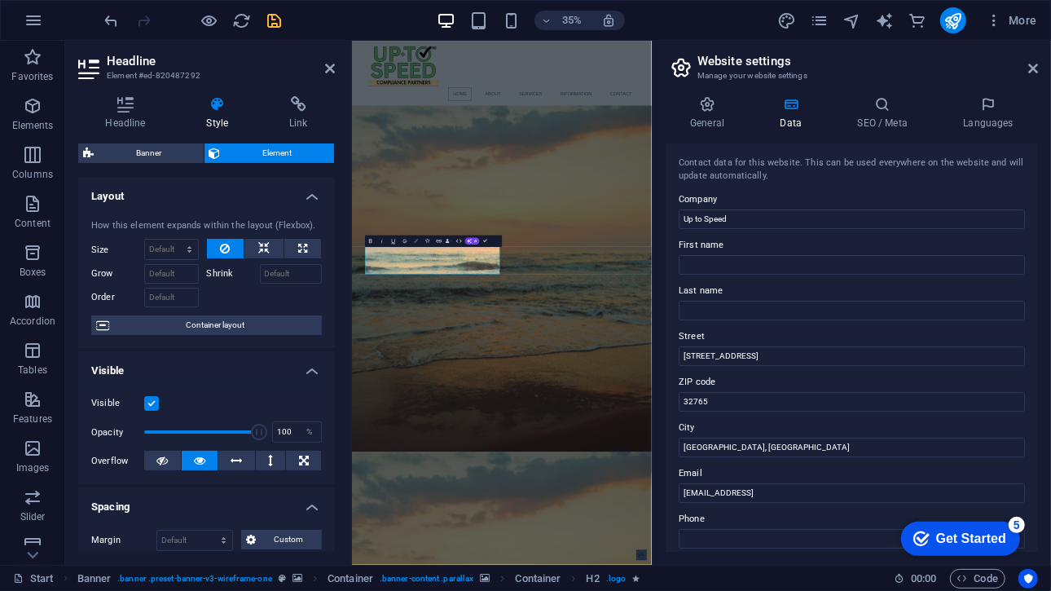
click at [416, 240] on icon "button" at bounding box center [417, 241] width 4 height 4
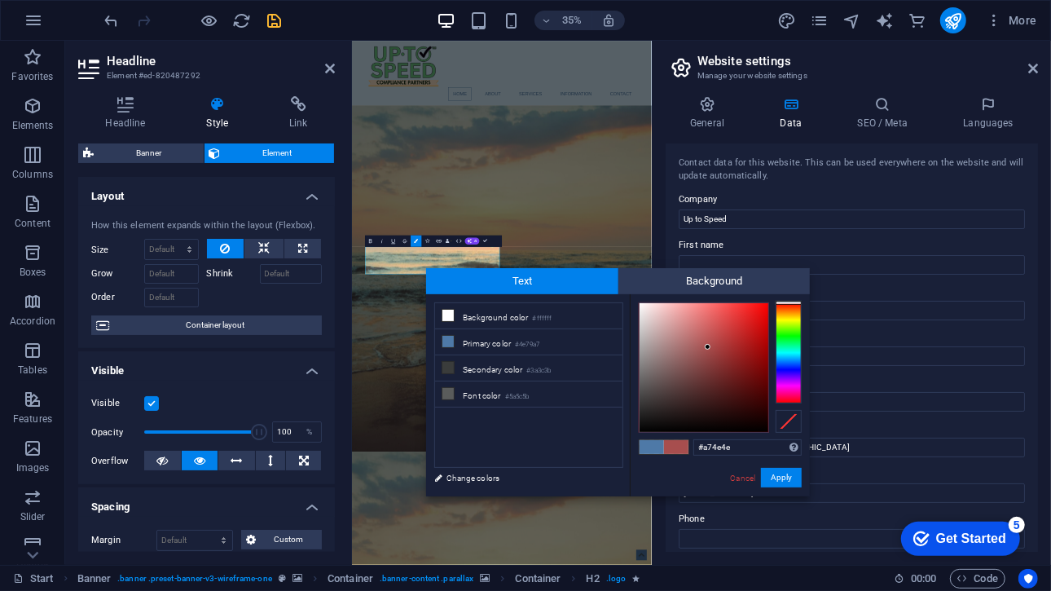
drag, startPoint x: 781, startPoint y: 354, endPoint x: 786, endPoint y: 299, distance: 55.6
click at [786, 299] on div "#a74e4e Supported formats #0852ed rgb(8, 82, 237) rgba(8, 82, 237, 90%) hsv(221…" at bounding box center [720, 513] width 180 height 438
type input "#a74e4e"
click at [792, 475] on button "Apply" at bounding box center [781, 478] width 41 height 20
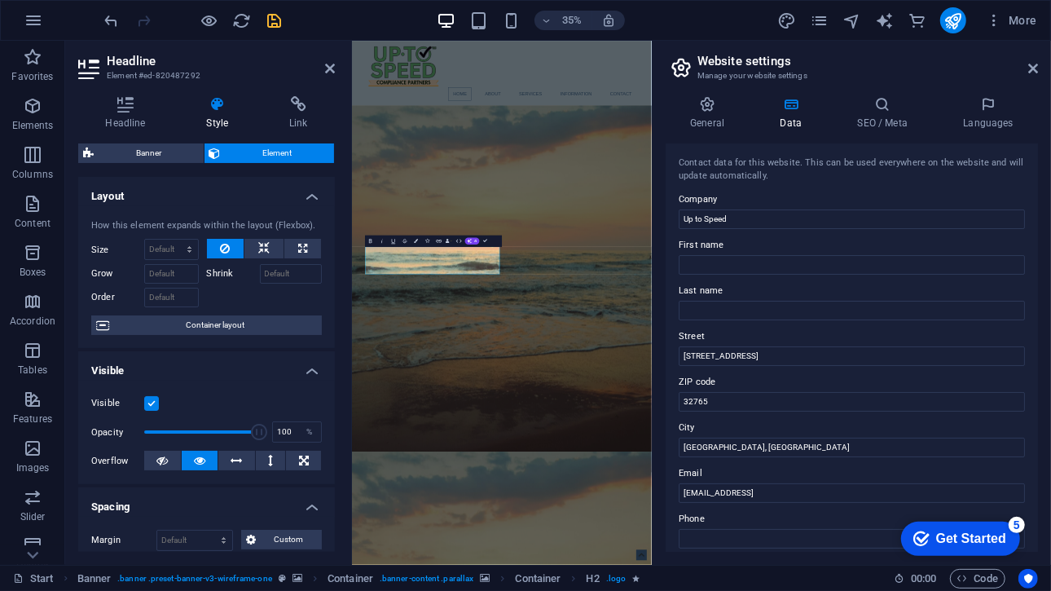
click at [544, 332] on div "Container H2 Banner Banner Container Container Image Menu Bar Menu Icon Social …" at bounding box center [502, 303] width 300 height 524
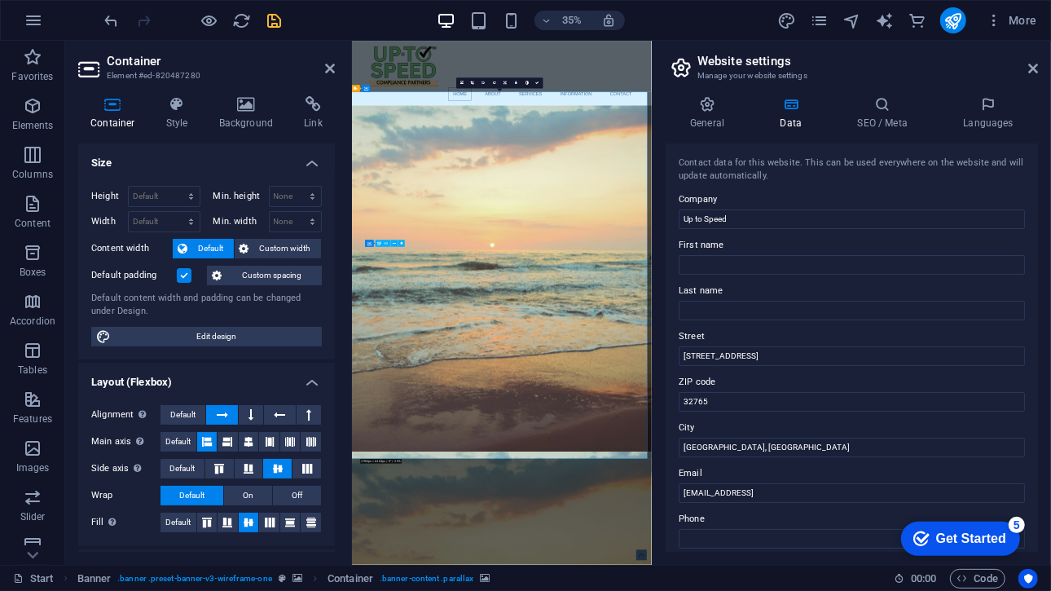
select select "fade"
select select "s"
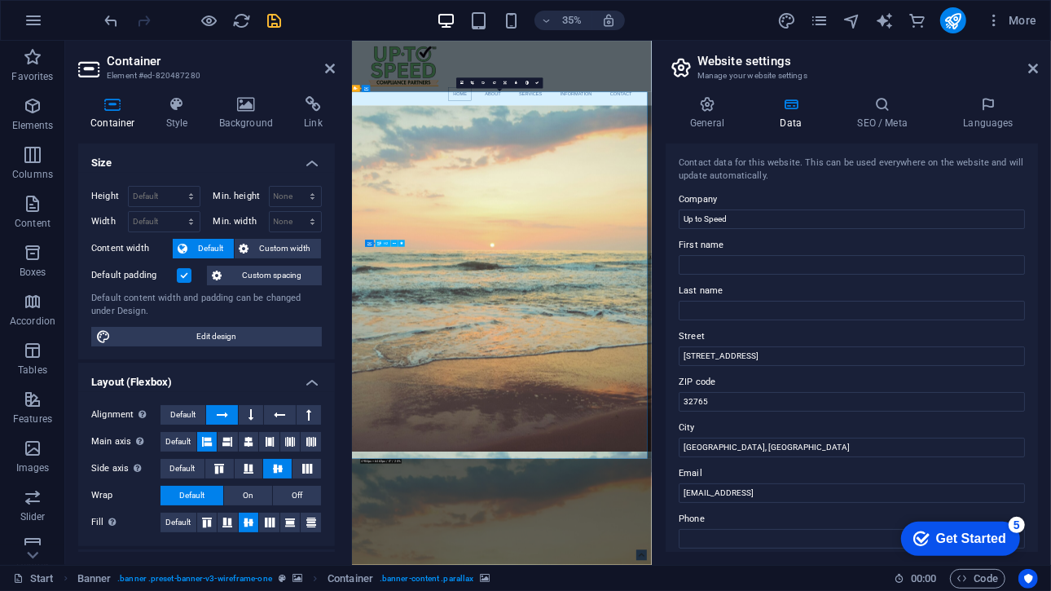
select select "onload"
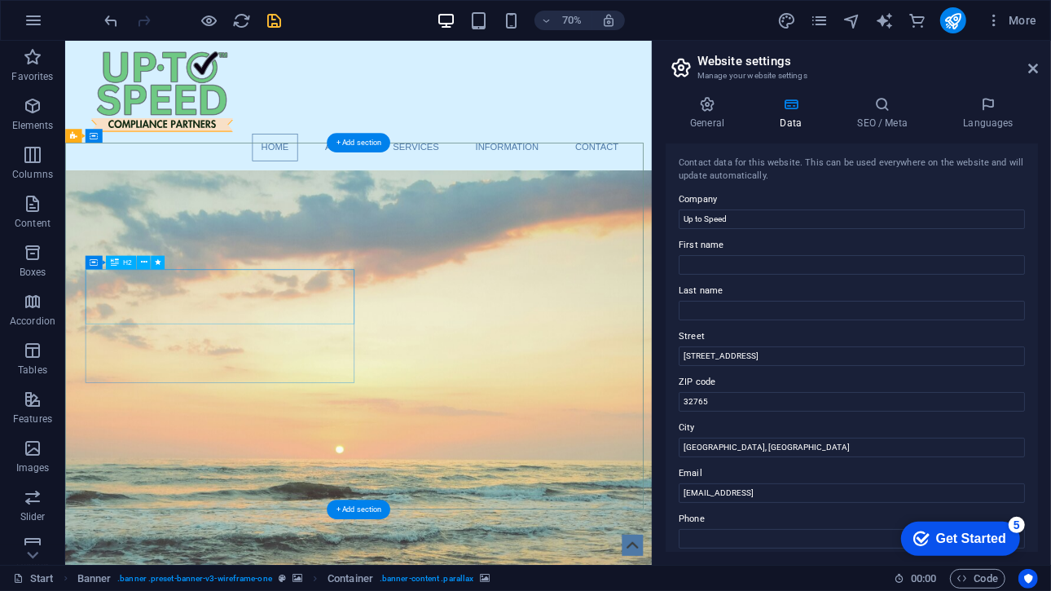
select select "fade"
select select "s"
select select "onload"
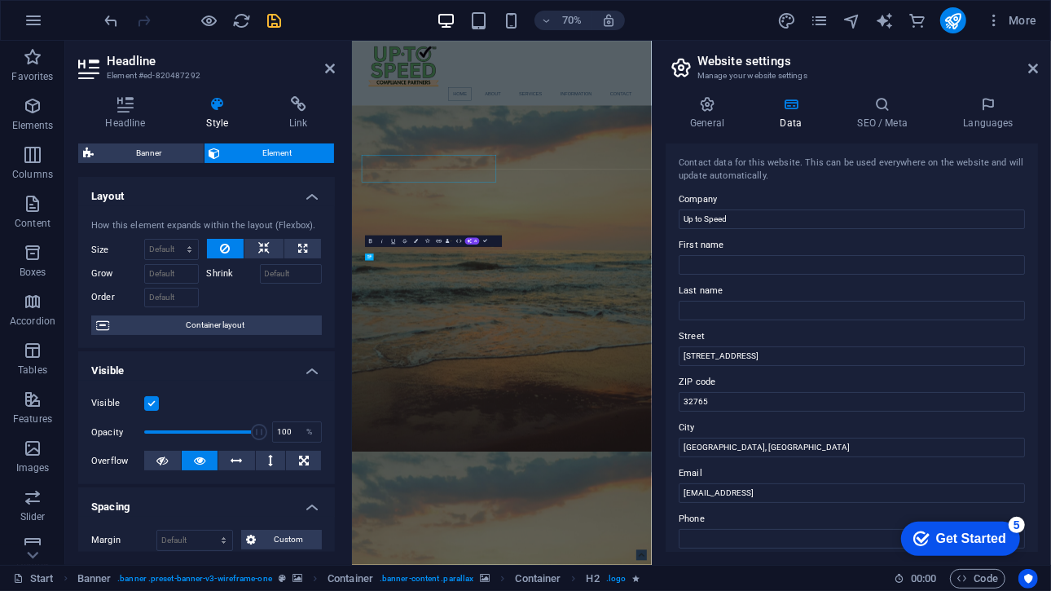
click at [303, 310] on div "How this element expands within the layout (Flexbox). Size Default auto px % 1/…" at bounding box center [206, 277] width 257 height 143
click at [417, 239] on icon "button" at bounding box center [417, 241] width 4 height 4
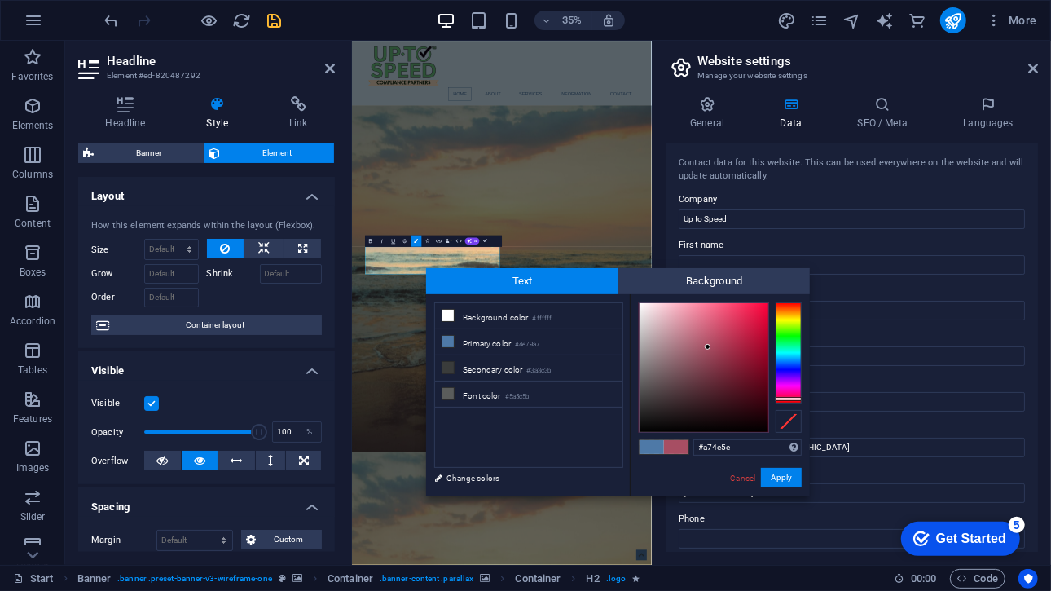
type input "#a74e5a"
drag, startPoint x: 785, startPoint y: 353, endPoint x: 792, endPoint y: 400, distance: 47.8
click at [792, 400] on div at bounding box center [789, 352] width 26 height 101
click at [788, 469] on button "Apply" at bounding box center [781, 478] width 41 height 20
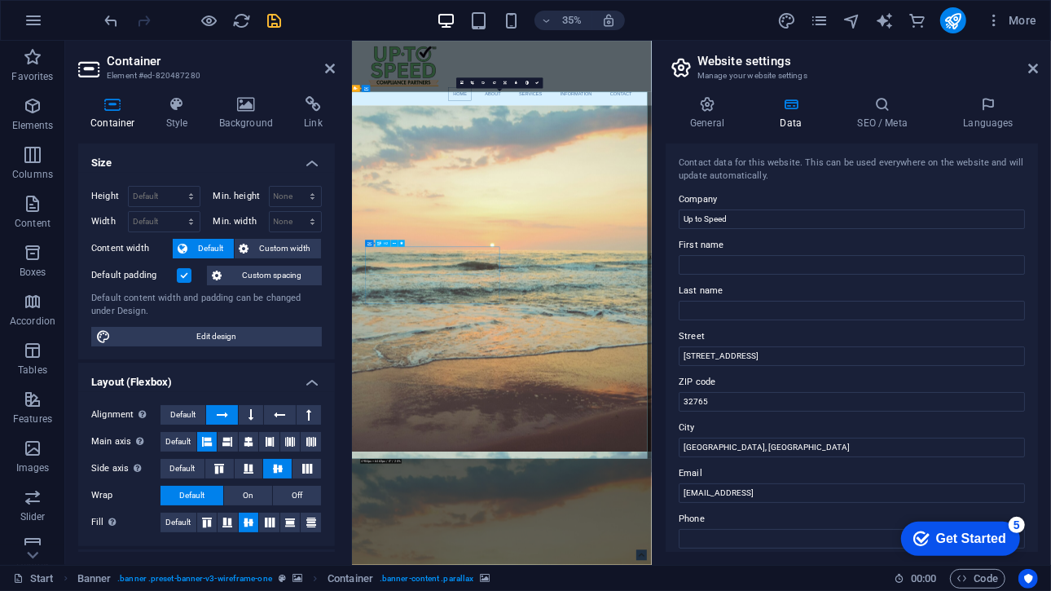
select select "fade"
select select "s"
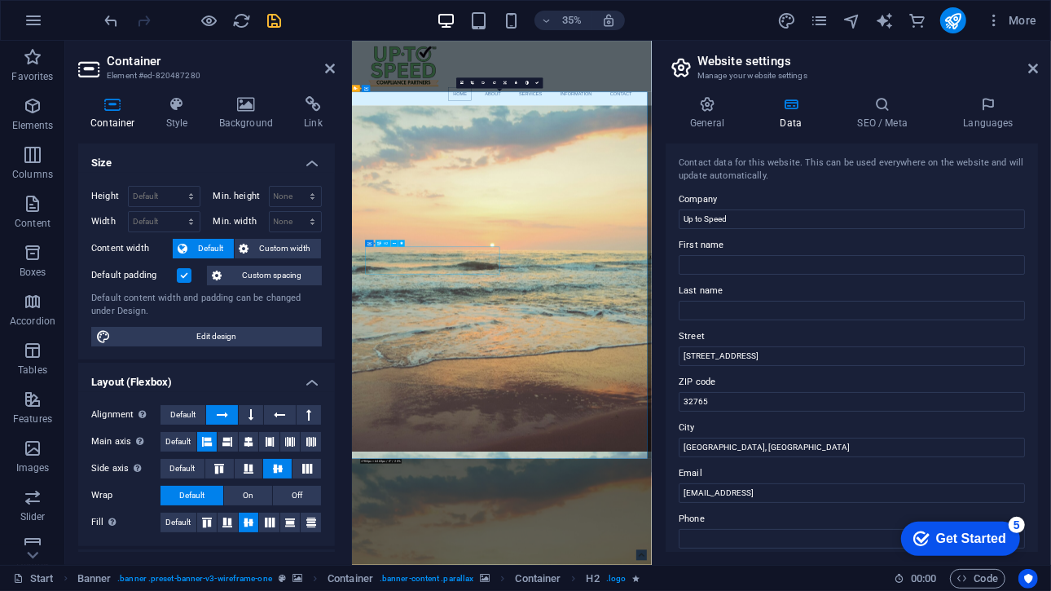
select select "s"
select select "onload"
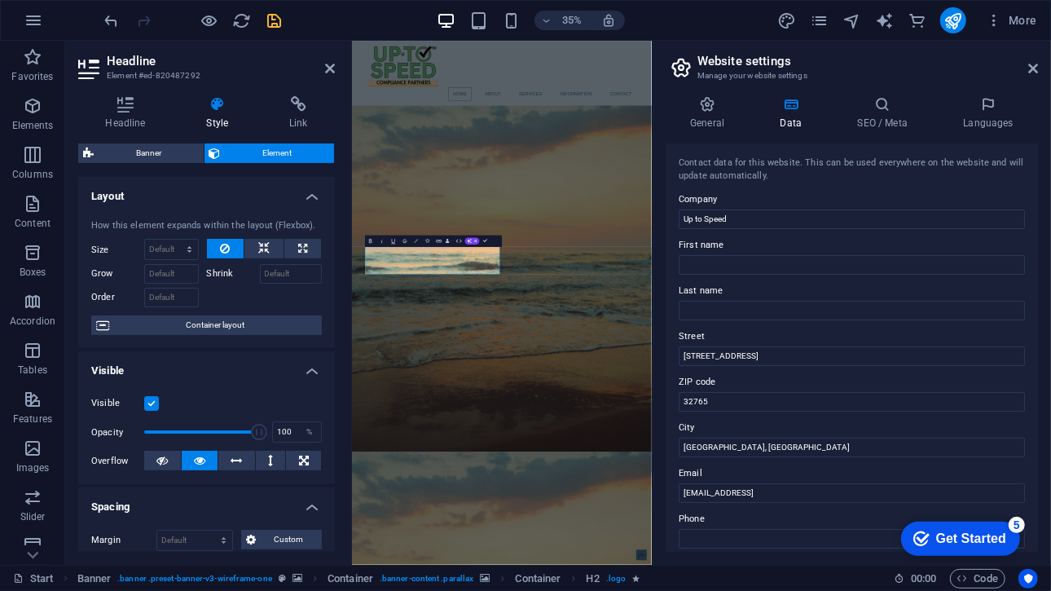
click at [419, 239] on button "Colors" at bounding box center [416, 240] width 11 height 11
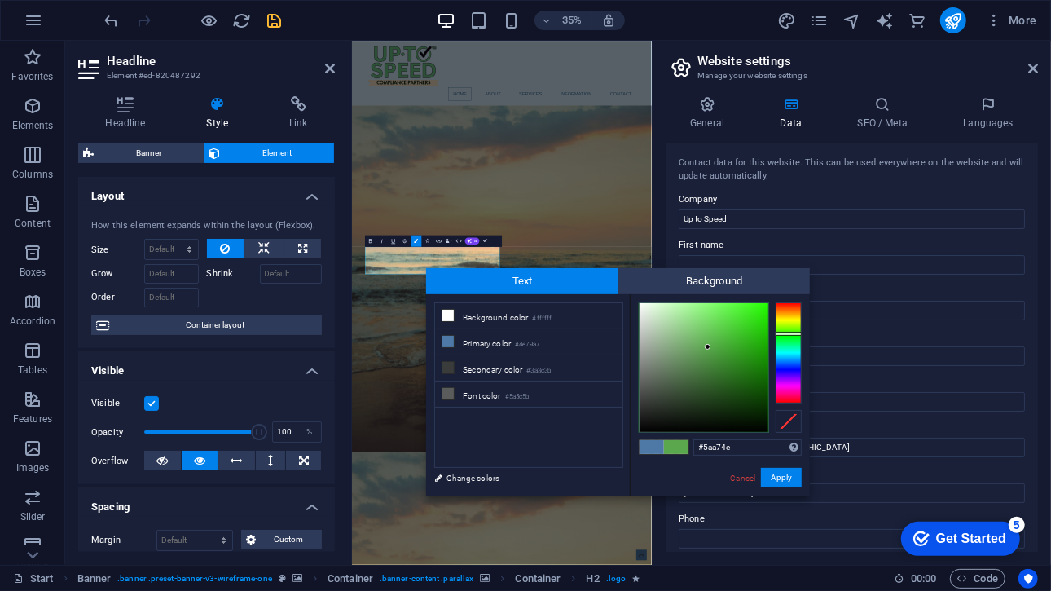
type input "#56a74e"
click at [782, 334] on div at bounding box center [789, 352] width 26 height 101
click at [790, 472] on button "Apply" at bounding box center [781, 478] width 41 height 20
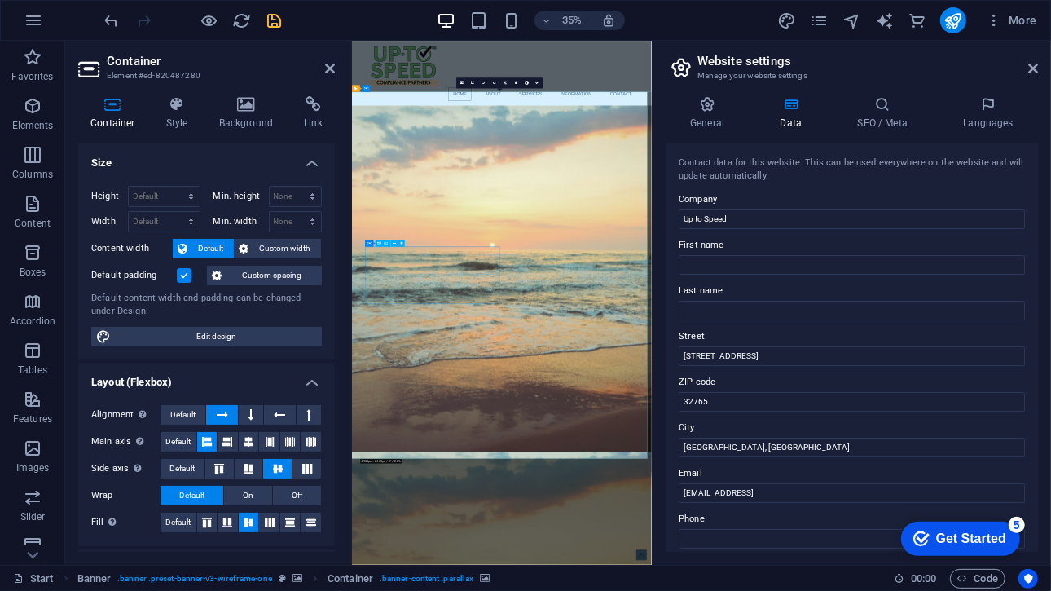
select select "fade"
select select "s"
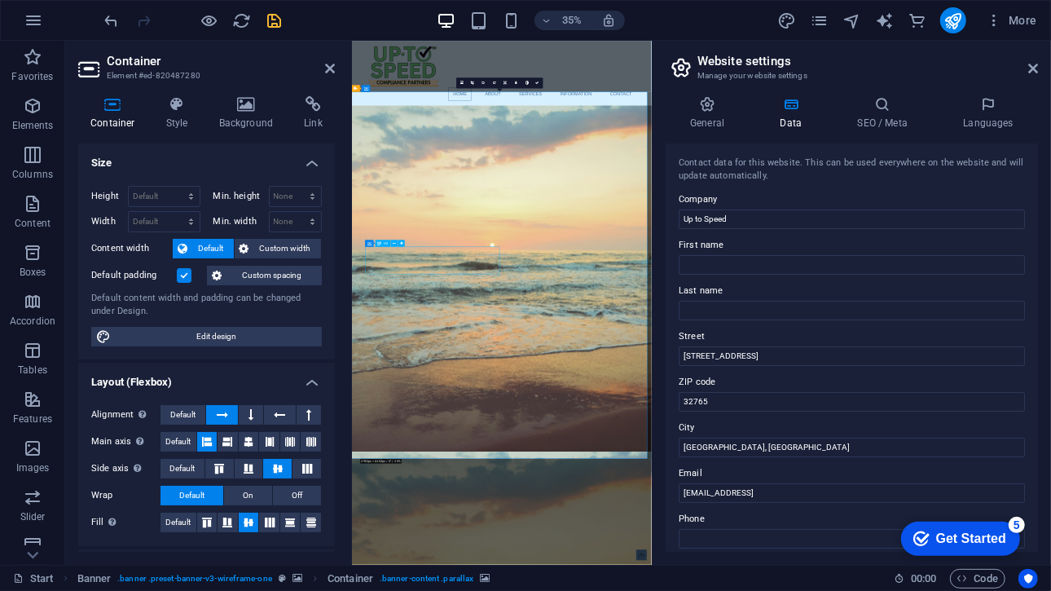
select select "onload"
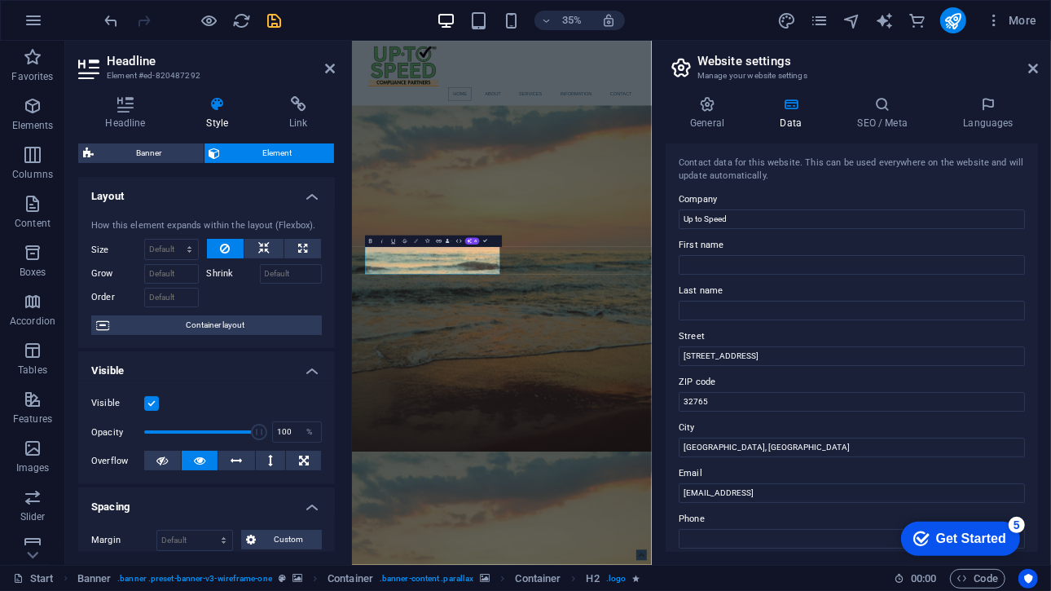
click at [416, 239] on icon "button" at bounding box center [417, 241] width 4 height 4
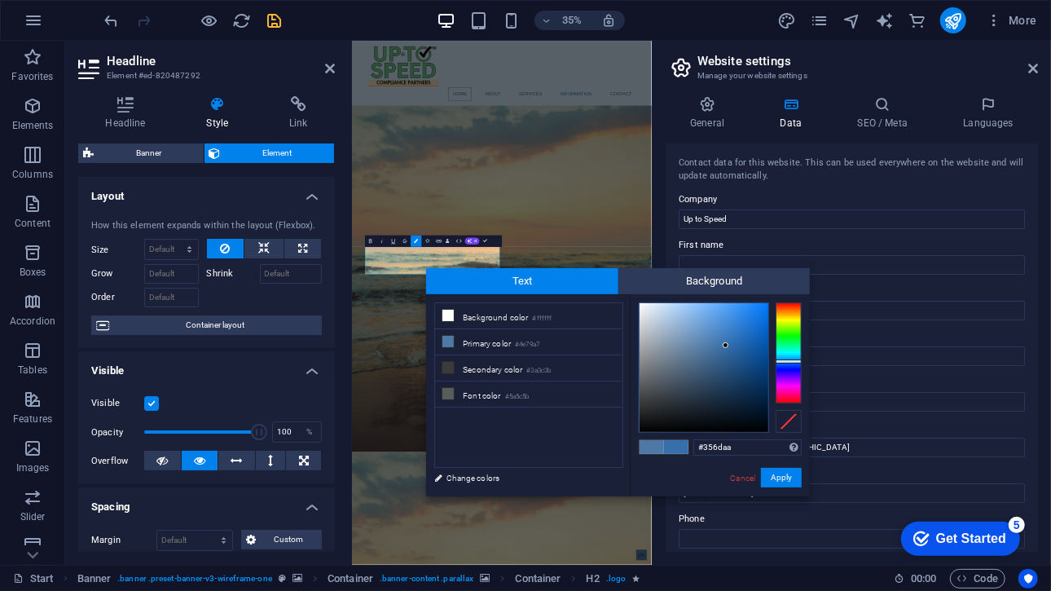
type input "#346daa"
drag, startPoint x: 718, startPoint y: 345, endPoint x: 728, endPoint y: 345, distance: 10.6
click at [728, 345] on div at bounding box center [704, 367] width 129 height 129
click at [790, 480] on button "Apply" at bounding box center [781, 478] width 41 height 20
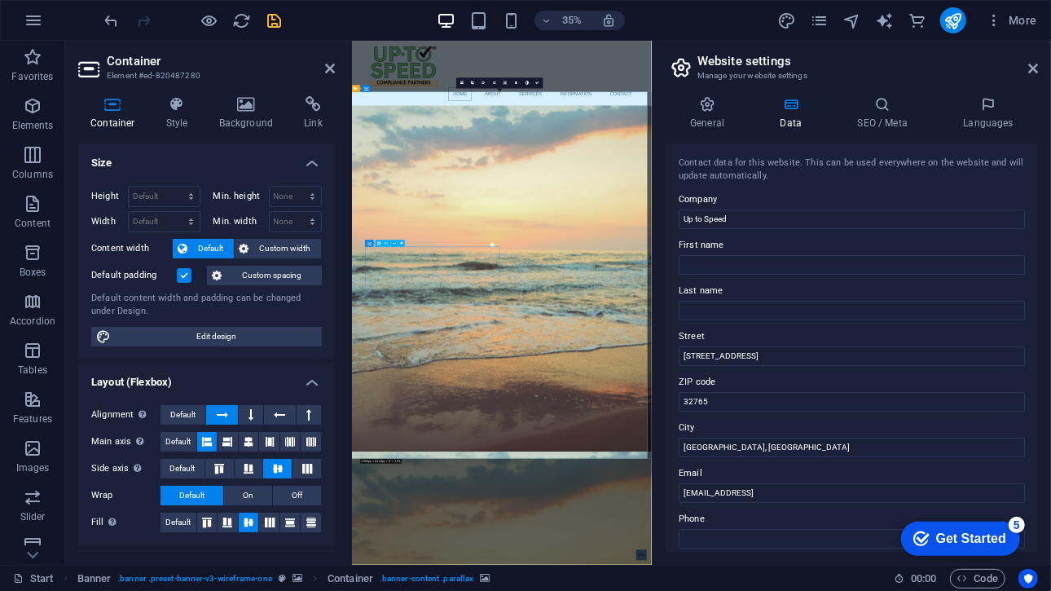
select select "fade"
select select "s"
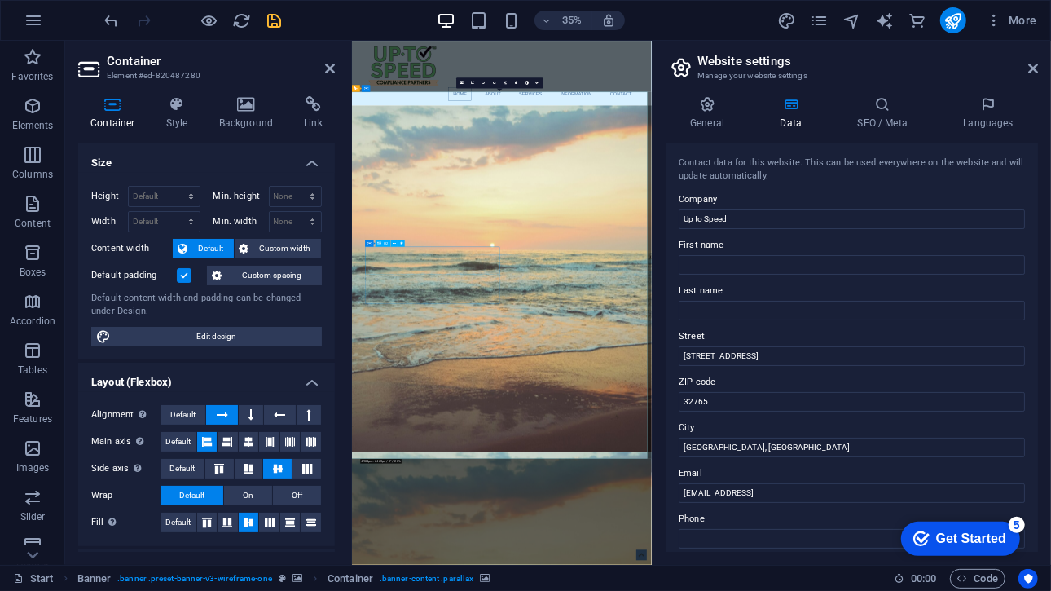
select select "onload"
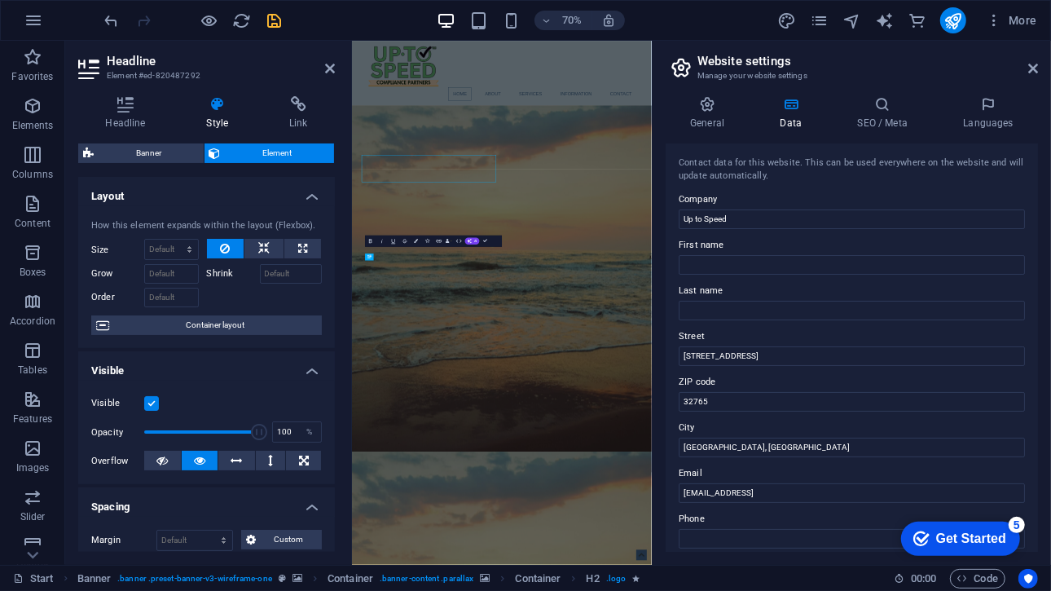
click at [272, 317] on span "Container layout" at bounding box center [215, 325] width 203 height 20
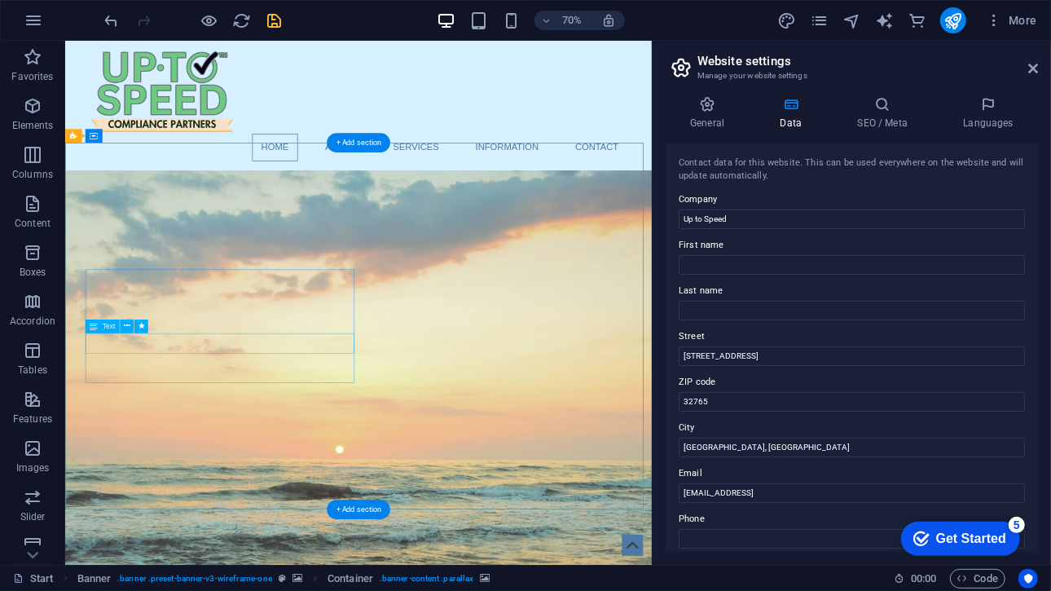
select select "px"
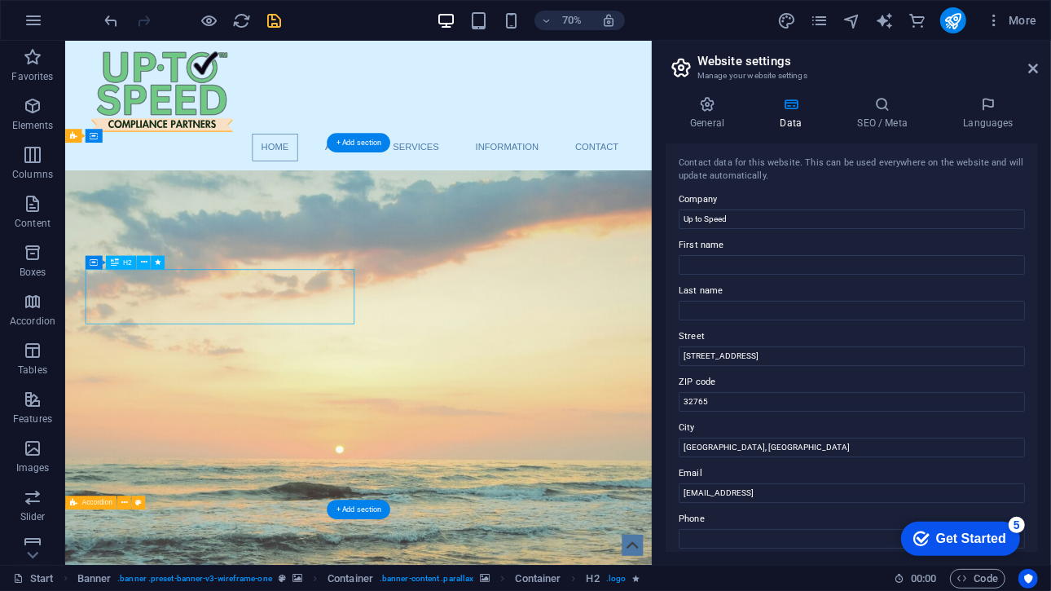
select select "fade"
select select "s"
select select "onload"
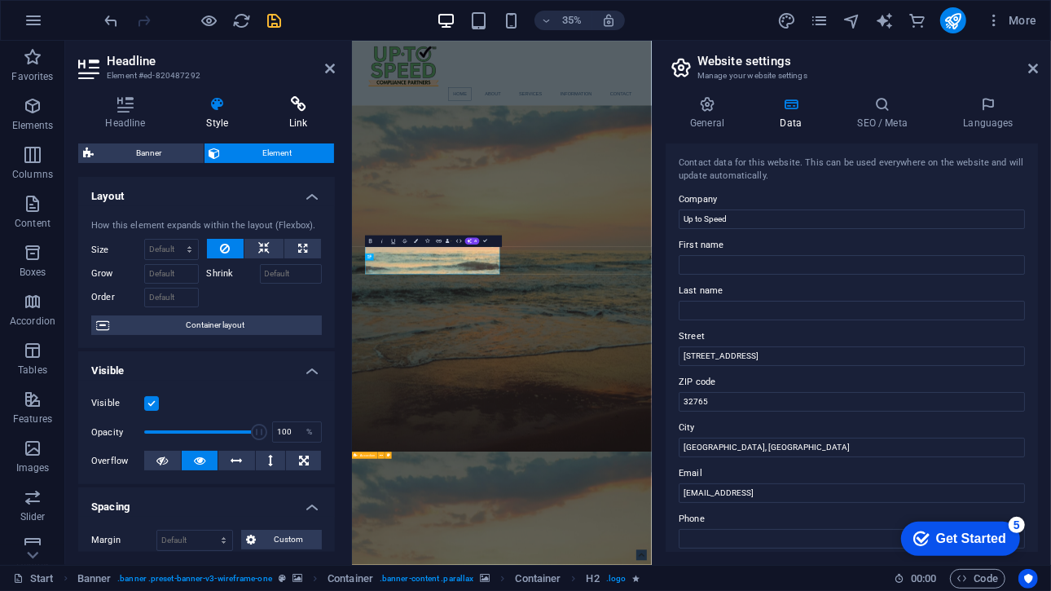
click at [289, 110] on icon at bounding box center [298, 104] width 73 height 16
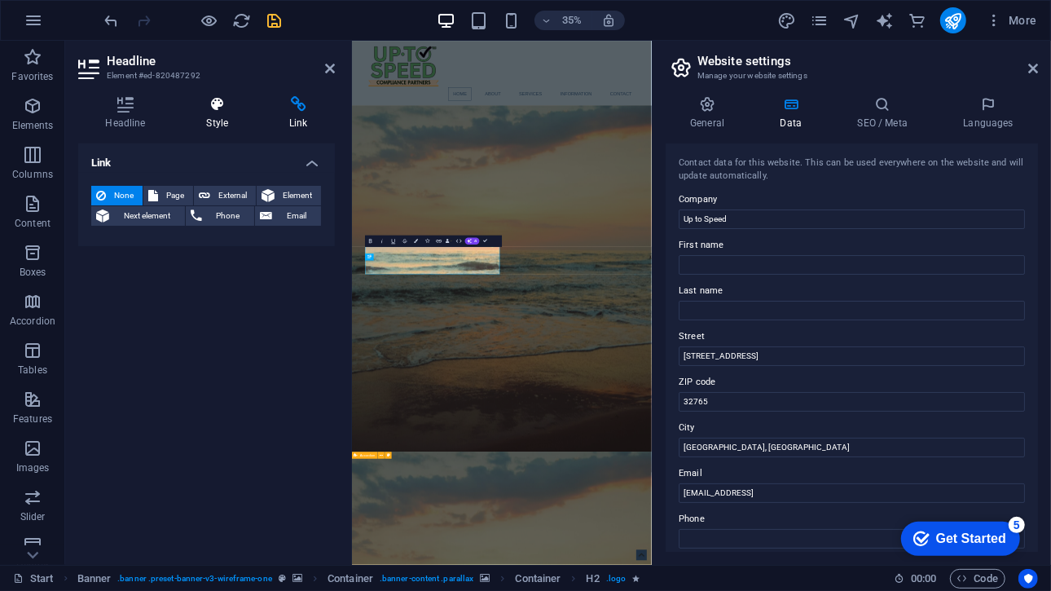
click at [233, 118] on h4 "Style" at bounding box center [220, 113] width 83 height 34
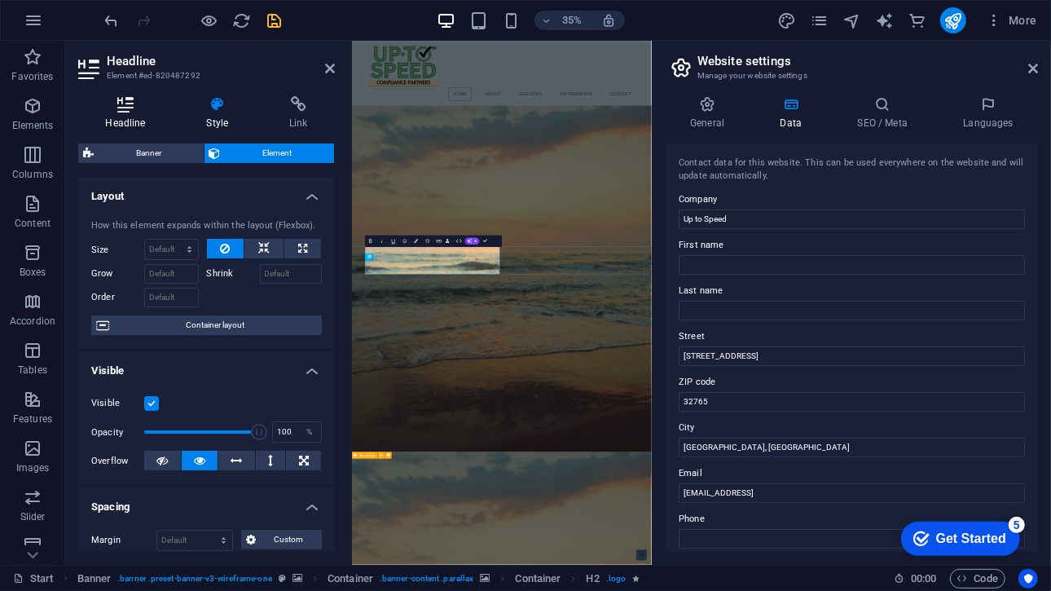
click at [130, 123] on h4 "Headline" at bounding box center [128, 113] width 101 height 34
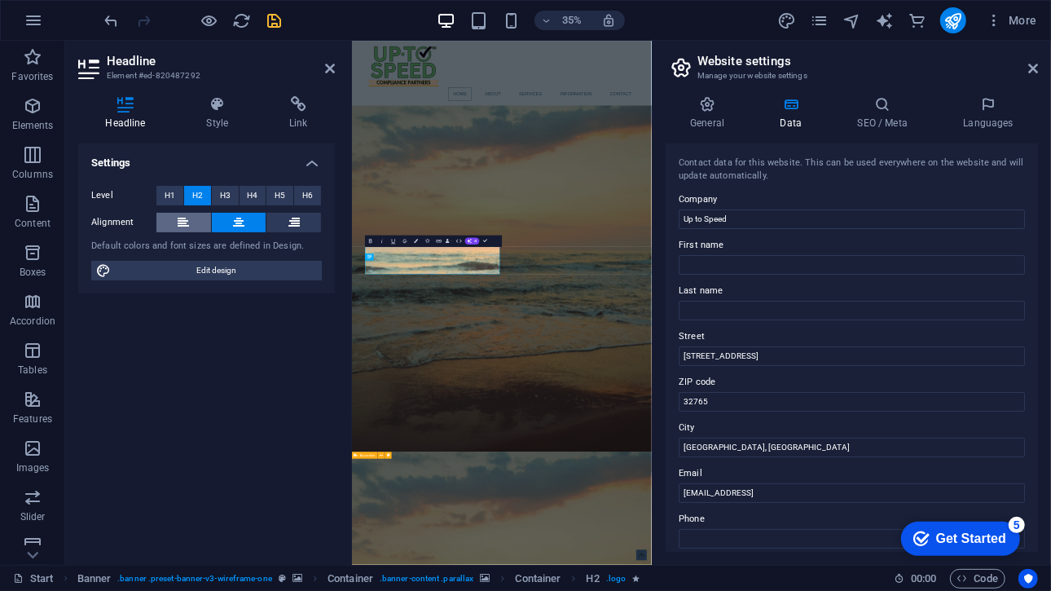
click at [191, 214] on button at bounding box center [183, 223] width 55 height 20
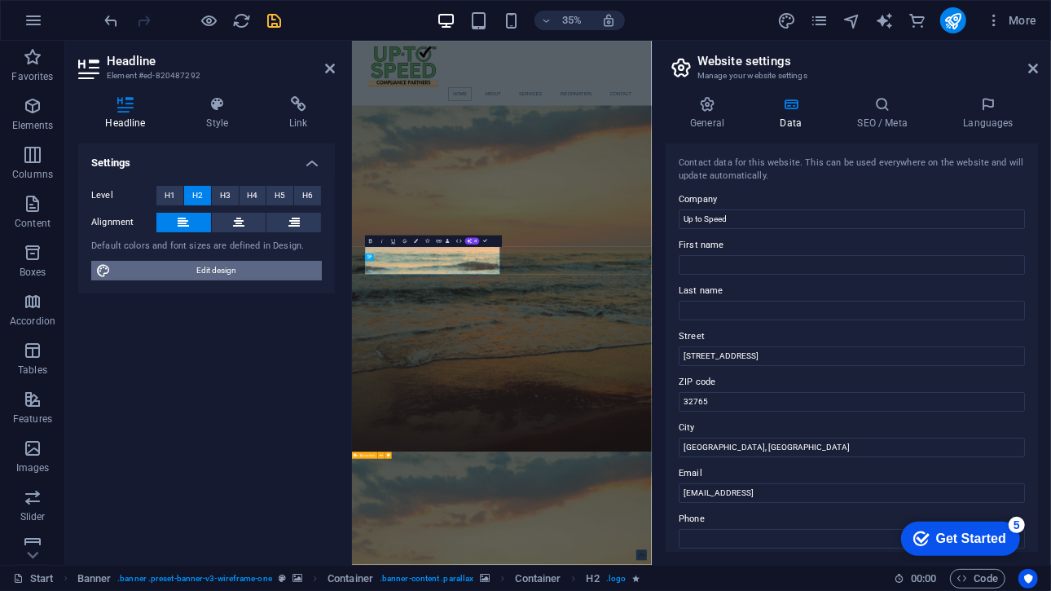
click at [207, 262] on span "Edit design" at bounding box center [216, 271] width 201 height 20
select select "px"
select select "400"
select select "px"
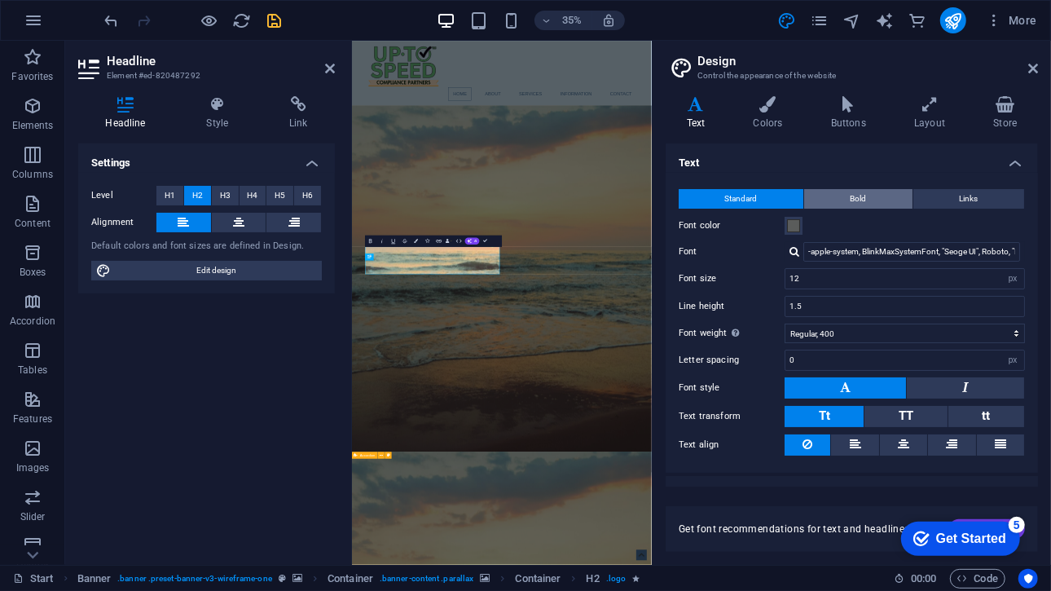
click at [855, 196] on span "Bold" at bounding box center [859, 199] width 16 height 20
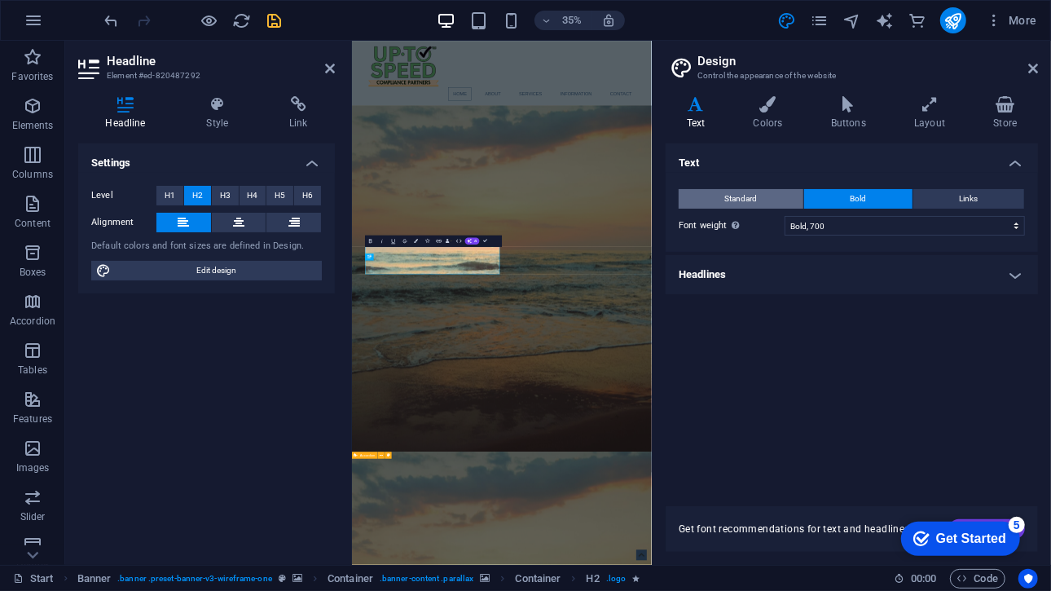
click at [763, 198] on button "Standard" at bounding box center [741, 199] width 125 height 20
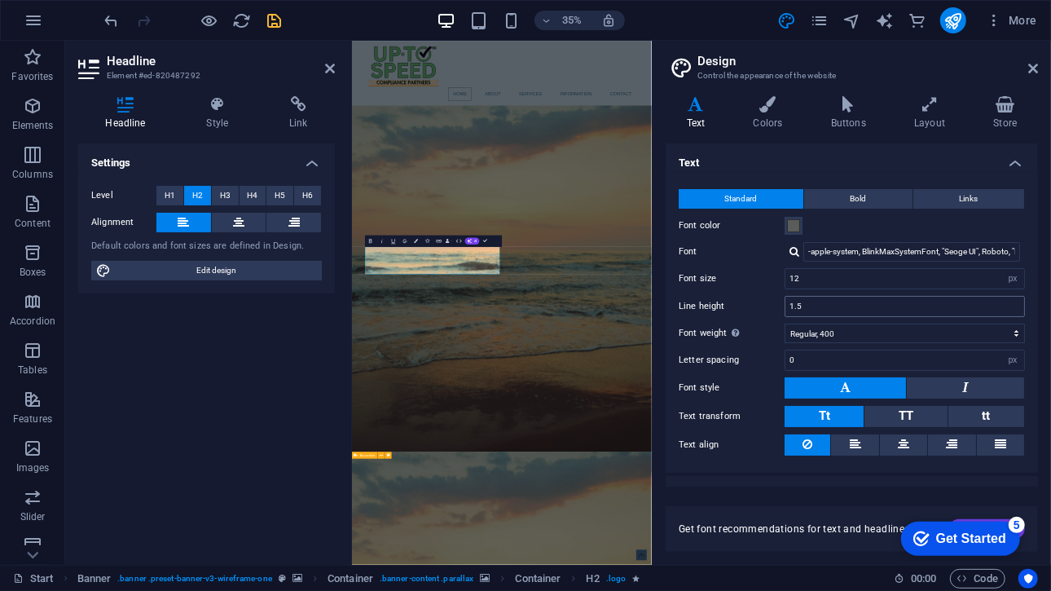
scroll to position [24, 0]
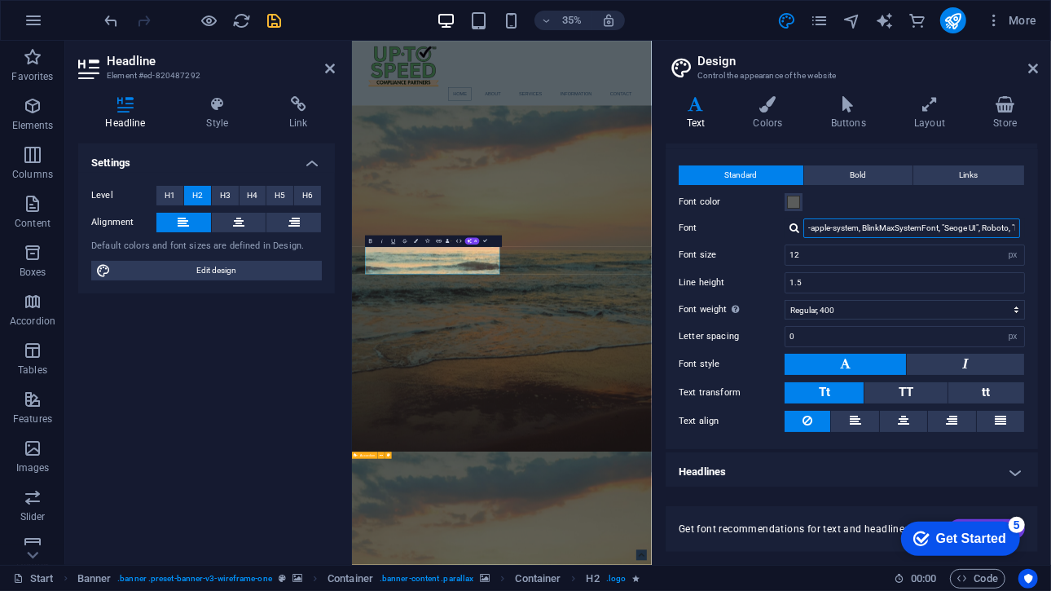
drag, startPoint x: 896, startPoint y: 230, endPoint x: 887, endPoint y: 226, distance: 9.8
click at [887, 226] on input "-apple-system, BlinkMaxSystemFont, "Seoge UI", Roboto, "Helvetica Neue", Arial,…" at bounding box center [911, 228] width 217 height 20
click at [880, 173] on button "Bold" at bounding box center [858, 175] width 108 height 20
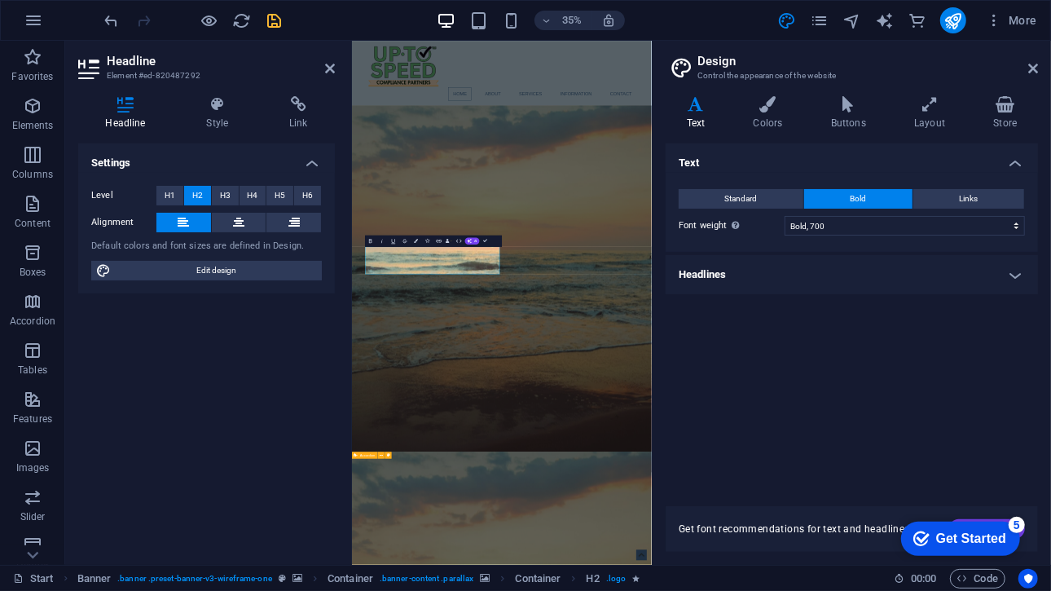
scroll to position [0, 0]
click at [764, 191] on button "Standard" at bounding box center [741, 199] width 125 height 20
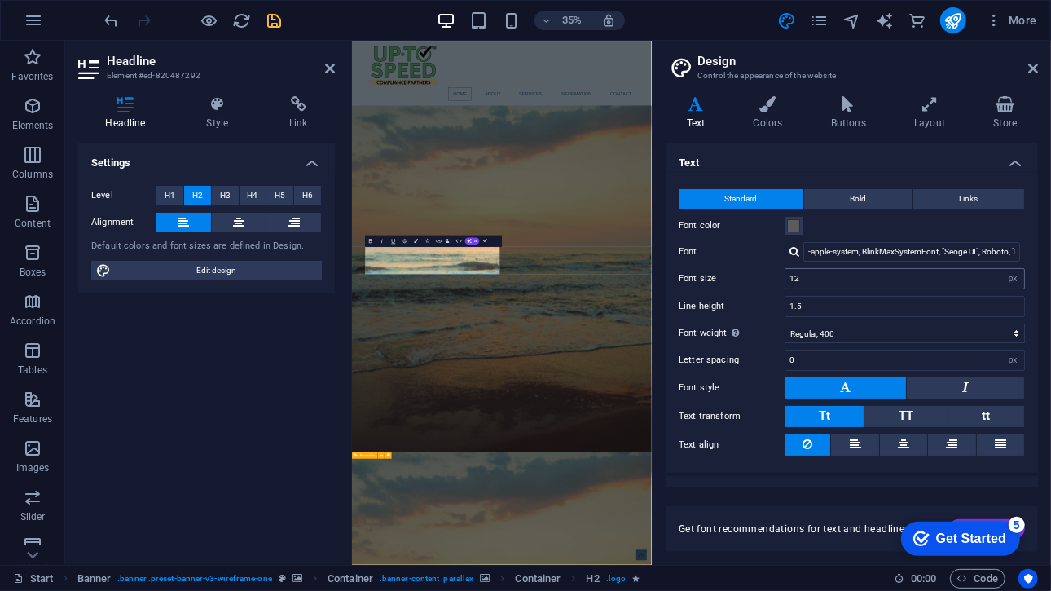
scroll to position [24, 0]
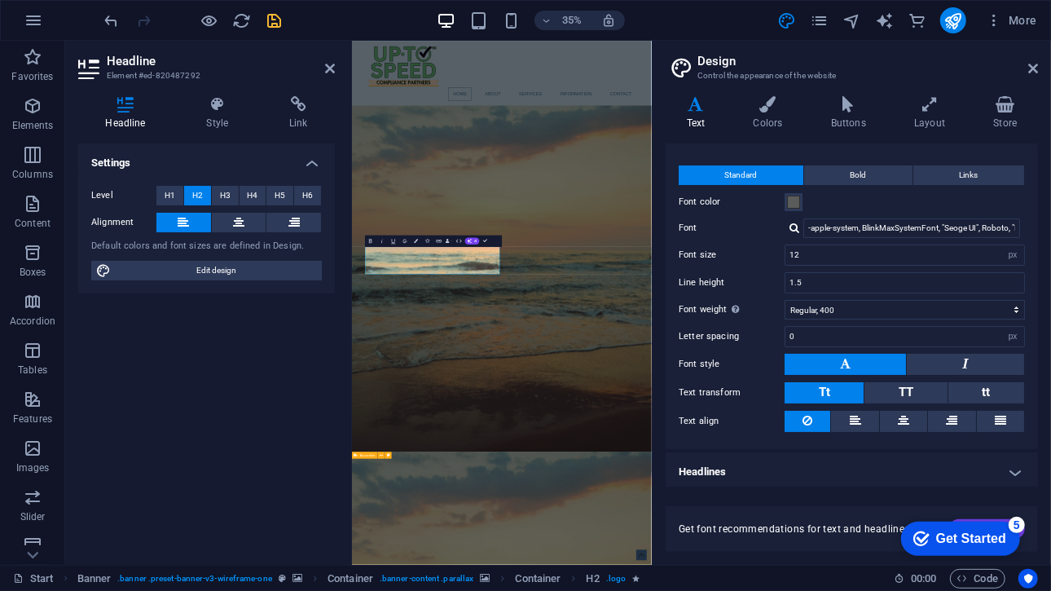
click at [799, 477] on h4 "Headlines" at bounding box center [852, 471] width 372 height 39
click at [731, 467] on h4 "Headlines" at bounding box center [852, 466] width 372 height 29
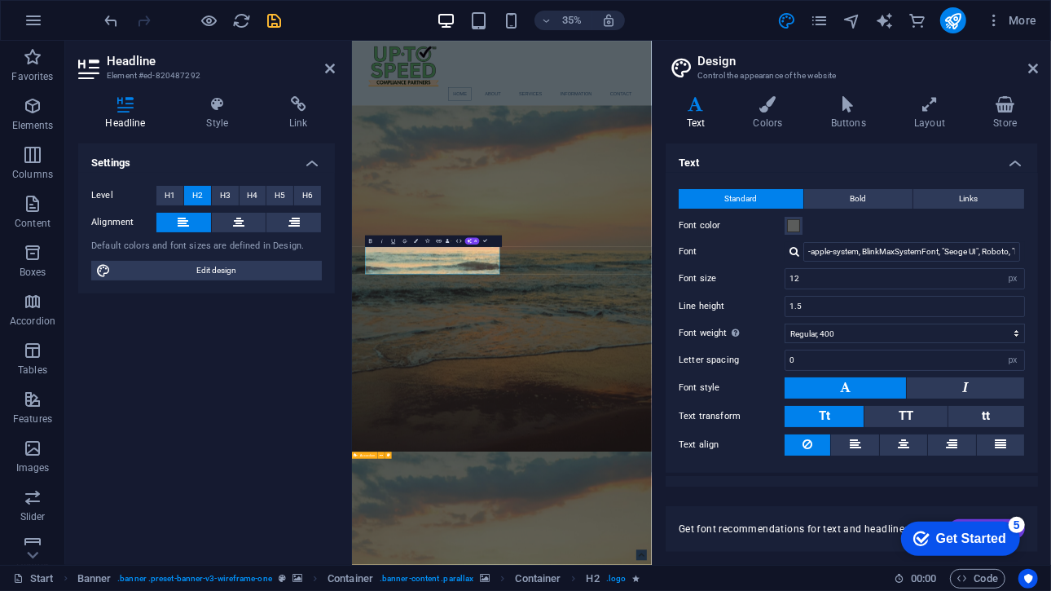
scroll to position [1, 0]
click at [916, 416] on button "TT" at bounding box center [906, 415] width 82 height 21
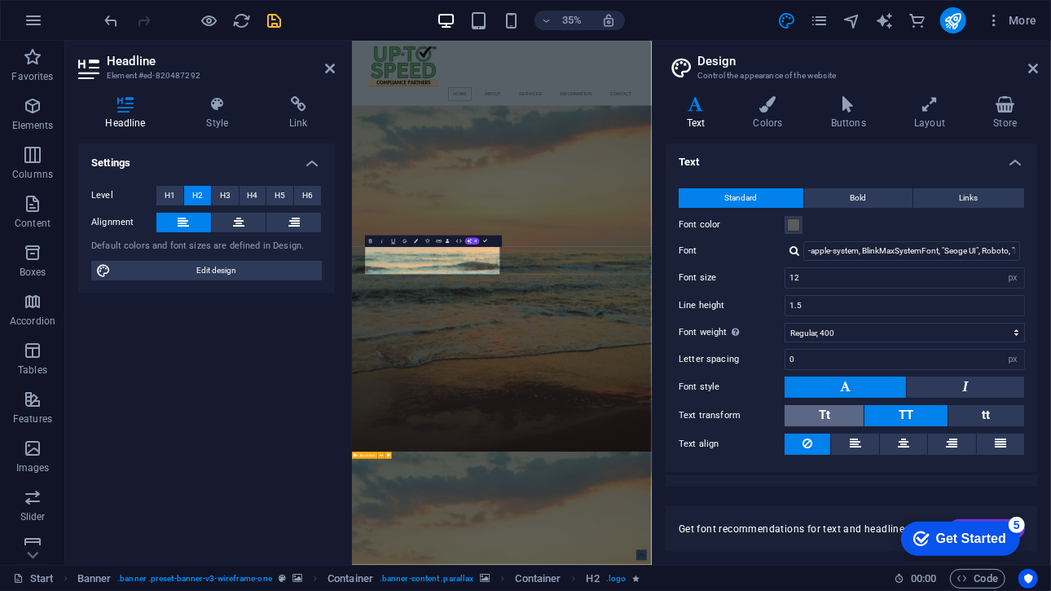
click at [838, 421] on button "Tt" at bounding box center [824, 415] width 79 height 21
click at [851, 117] on h4 "Buttons" at bounding box center [851, 113] width 83 height 34
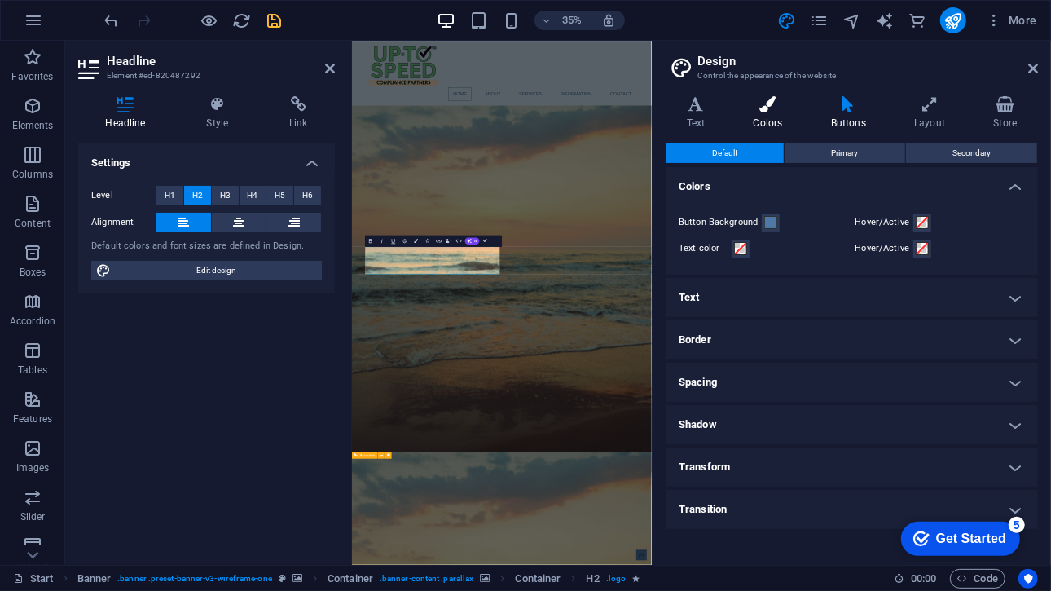
click at [791, 123] on h4 "Colors" at bounding box center [771, 113] width 77 height 34
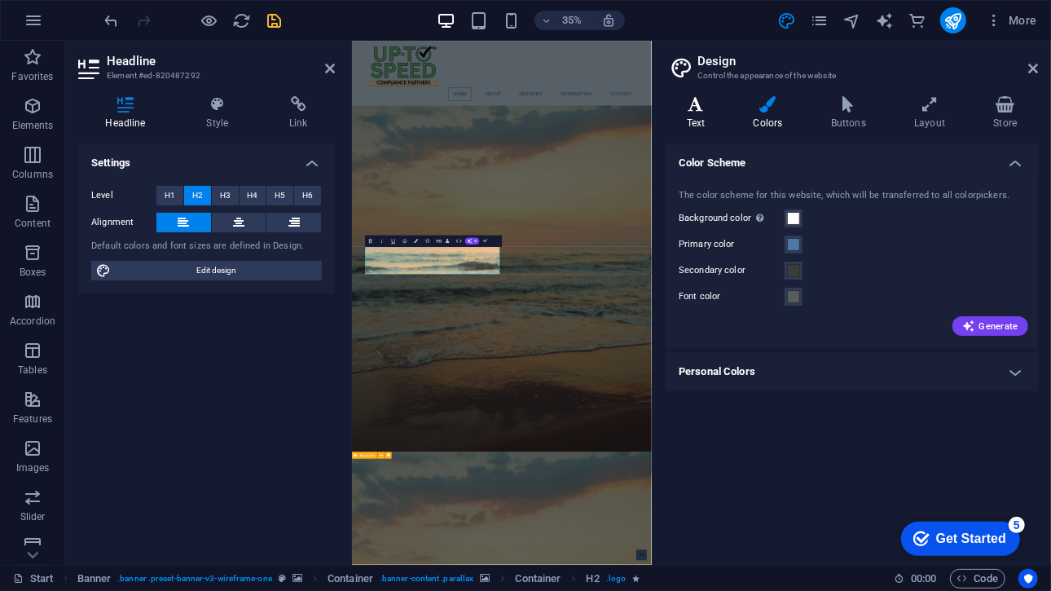
click at [724, 103] on icon at bounding box center [696, 104] width 60 height 16
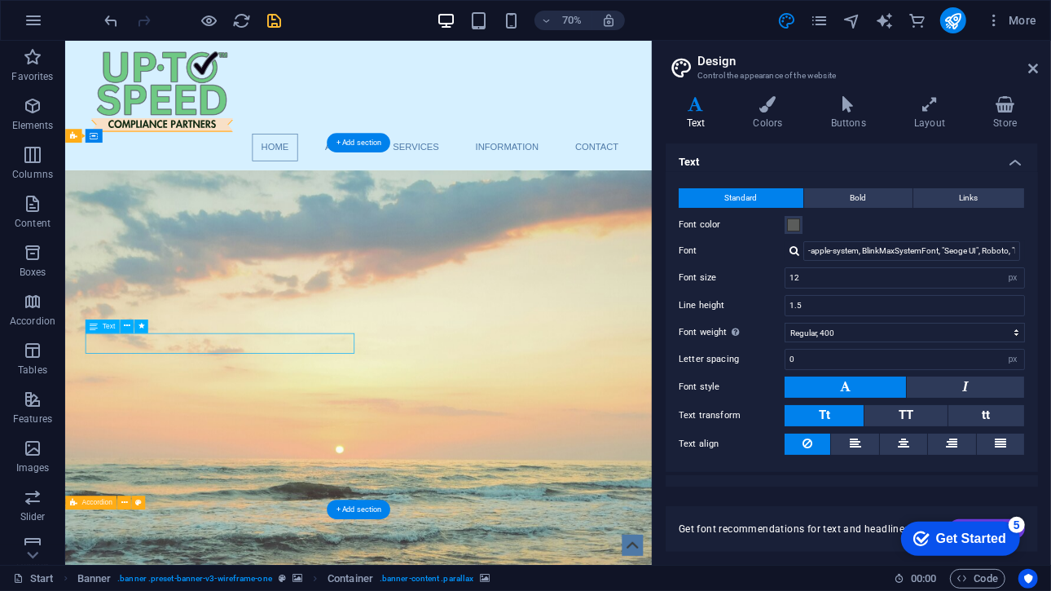
select select "px"
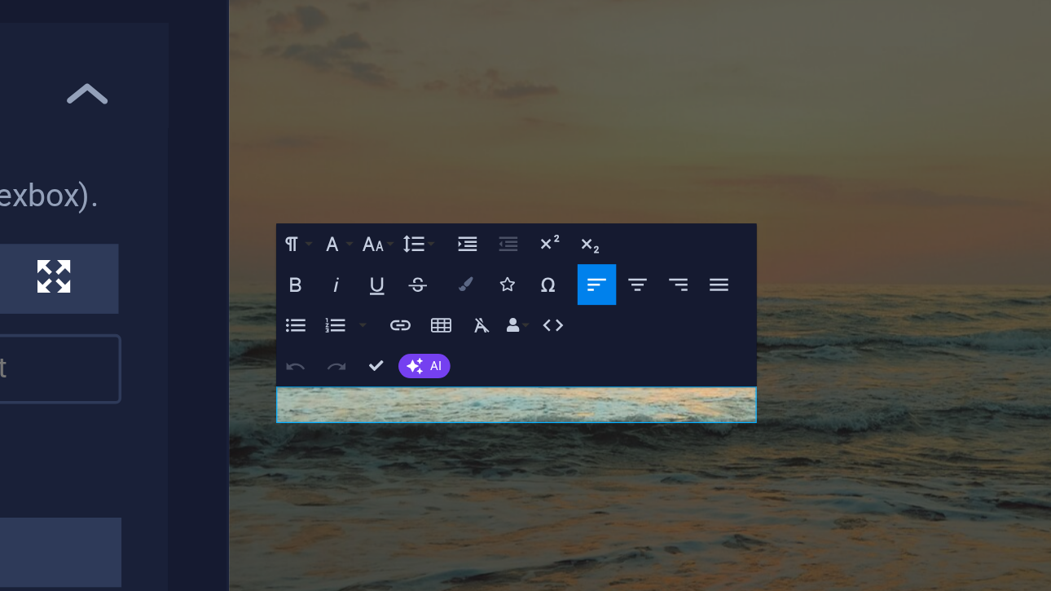
click at [418, 249] on icon "button" at bounding box center [418, 251] width 4 height 4
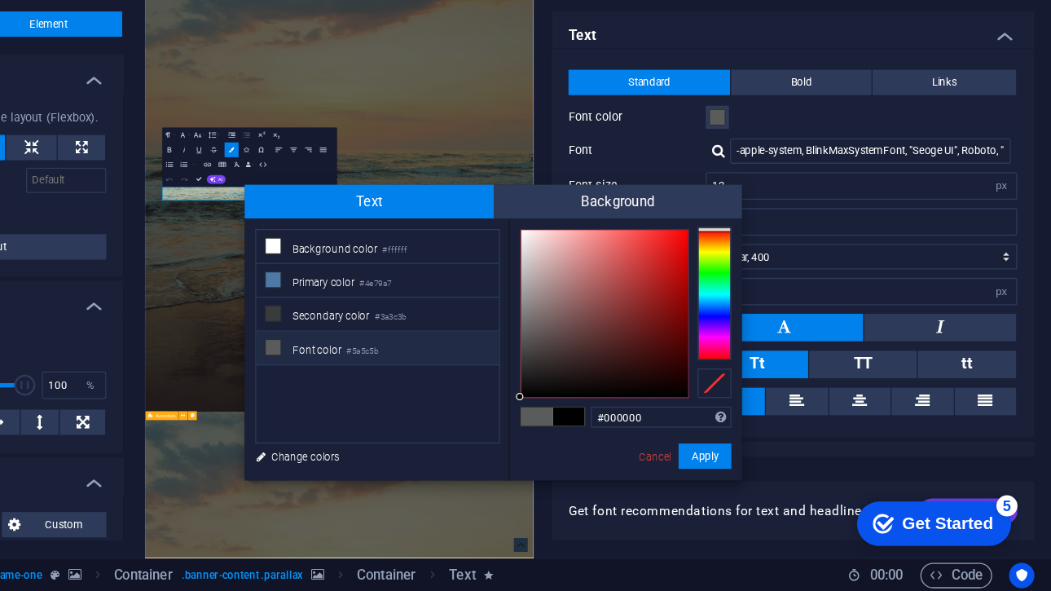
scroll to position [0, 0]
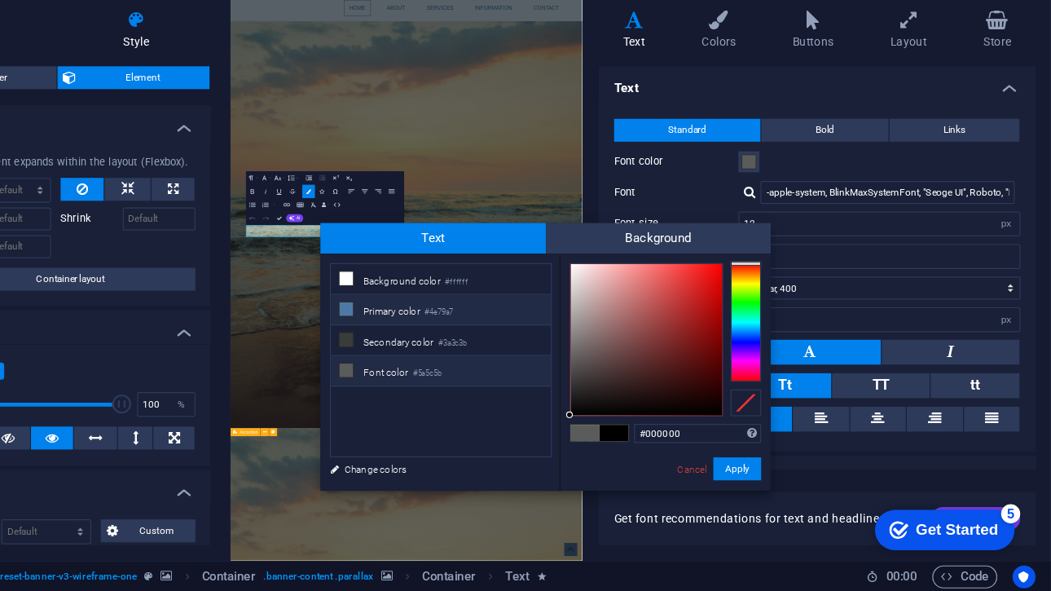
click at [529, 354] on small "#4e79a7" at bounding box center [529, 353] width 24 height 11
type input "#4e79a7"
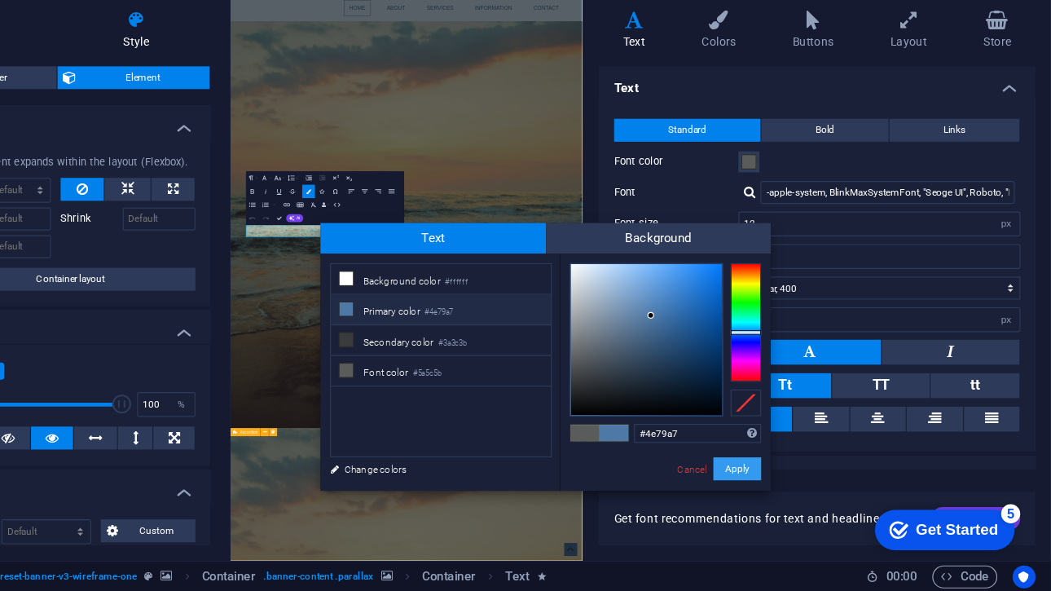
click at [777, 487] on button "Apply" at bounding box center [783, 487] width 41 height 20
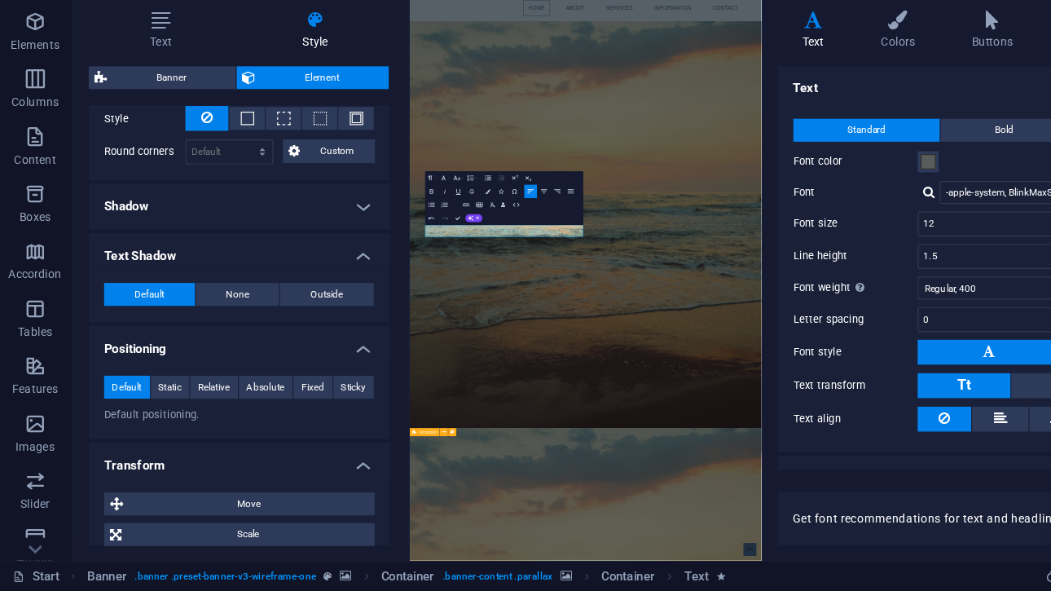
scroll to position [494, 0]
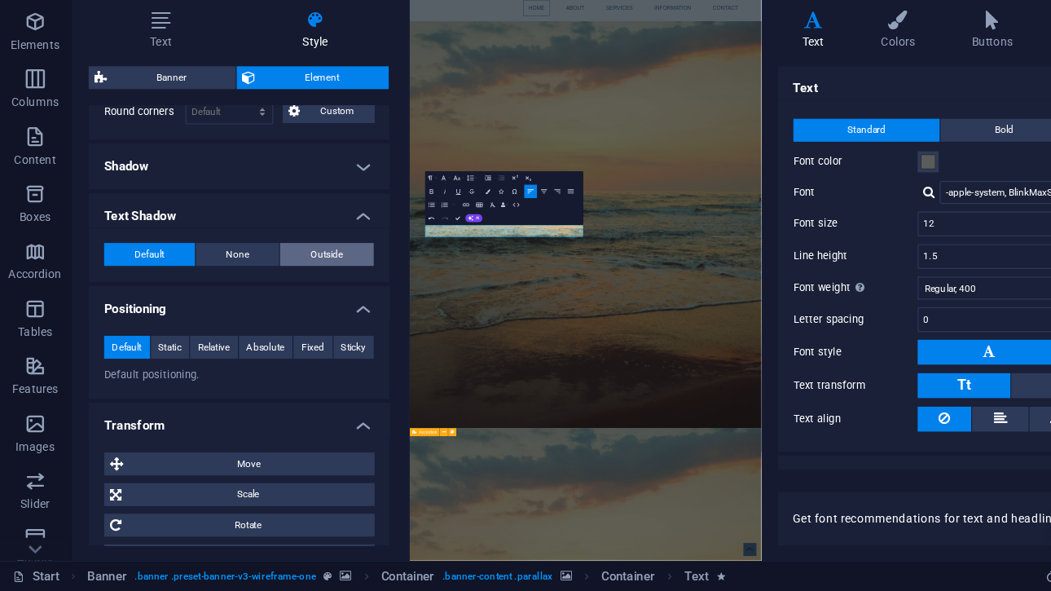
click at [254, 297] on button "Outside" at bounding box center [281, 304] width 80 height 20
type input "2"
type input "4"
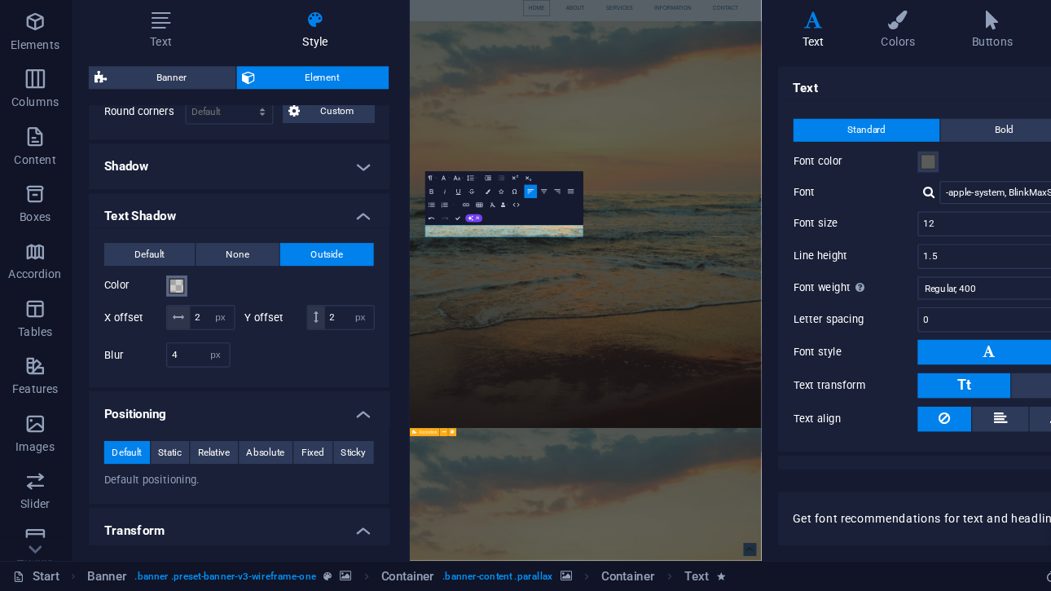
click at [159, 333] on button "Color" at bounding box center [153, 331] width 18 height 18
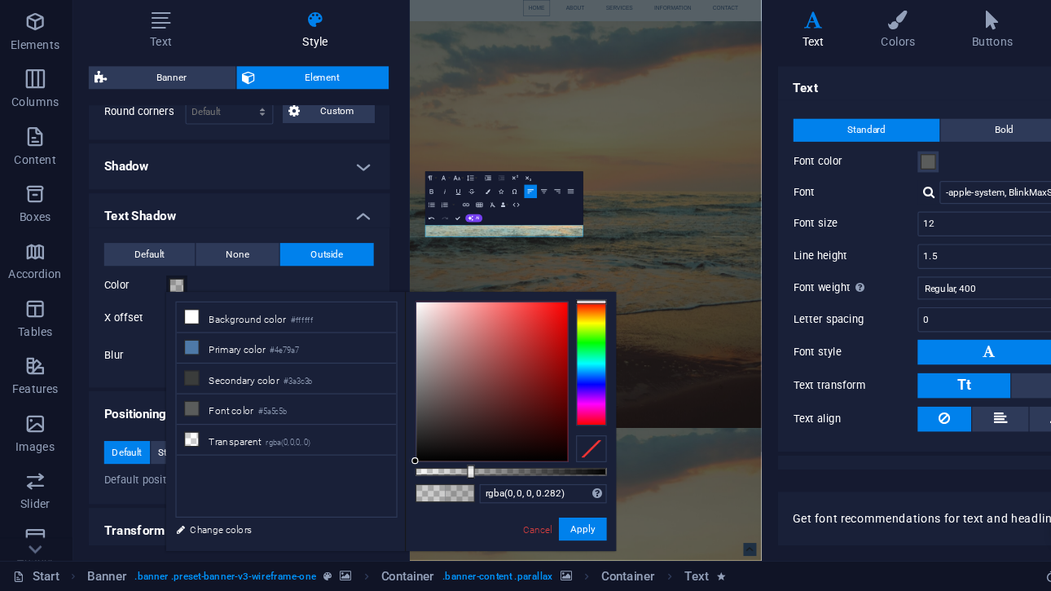
drag, startPoint x: 390, startPoint y: 489, endPoint x: 403, endPoint y: 493, distance: 12.9
click at [403, 493] on div at bounding box center [404, 488] width 7 height 11
drag, startPoint x: 382, startPoint y: 415, endPoint x: 334, endPoint y: 326, distance: 101.0
click at [334, 326] on body "Up to Speed Start Favorites Elements Columns Content Boxes Accordion Tables Fea…" at bounding box center [525, 295] width 1051 height 591
type input "rgba(255, 255, 255, 0.477)"
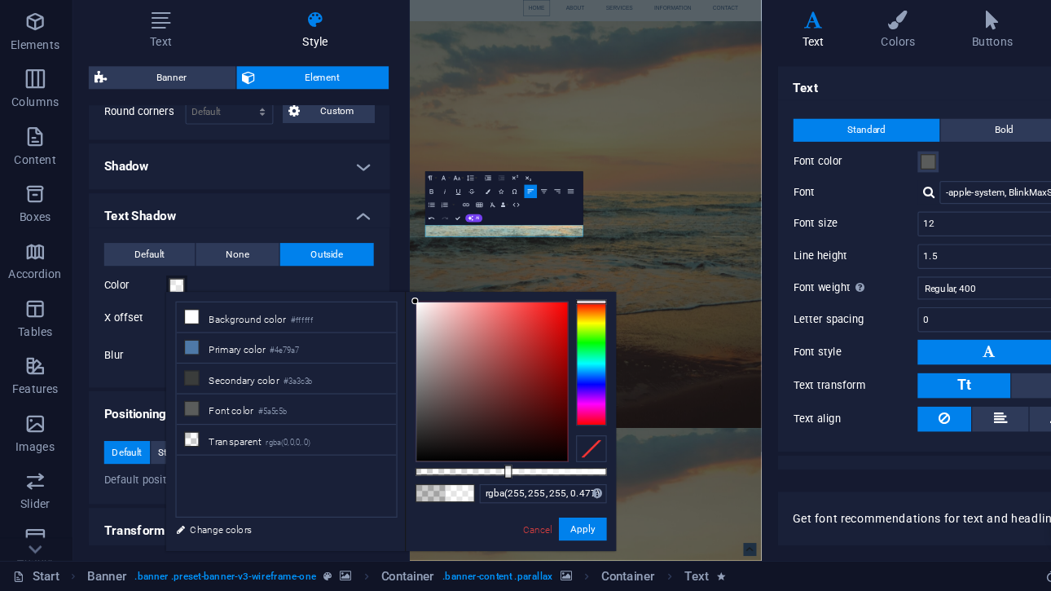
drag, startPoint x: 401, startPoint y: 491, endPoint x: 434, endPoint y: 496, distance: 33.8
click at [434, 496] on div "rgba(255, 255, 255, 0.477) Supported formats #0852ed rgb(8, 82, 237) rgba(8, 82…" at bounding box center [438, 564] width 180 height 457
click at [509, 547] on button "Apply" at bounding box center [499, 538] width 41 height 20
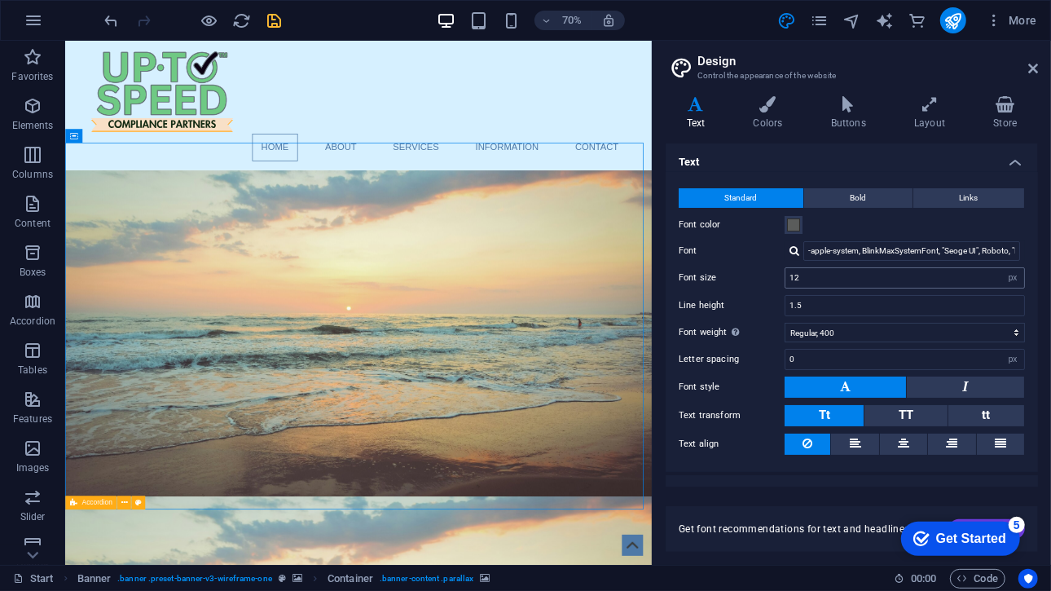
scroll to position [24, 0]
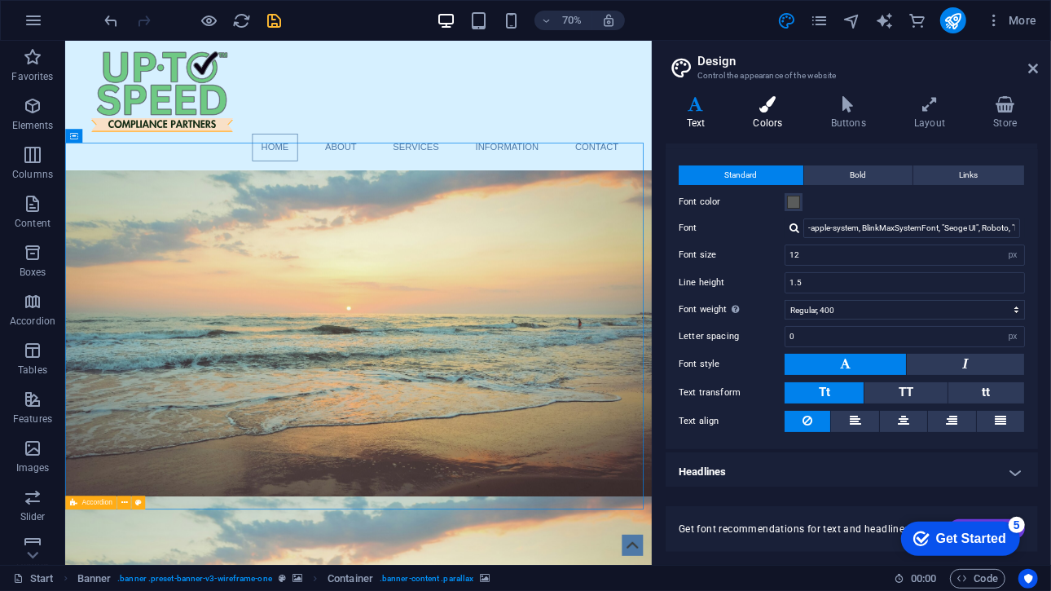
click at [779, 110] on icon at bounding box center [768, 104] width 71 height 16
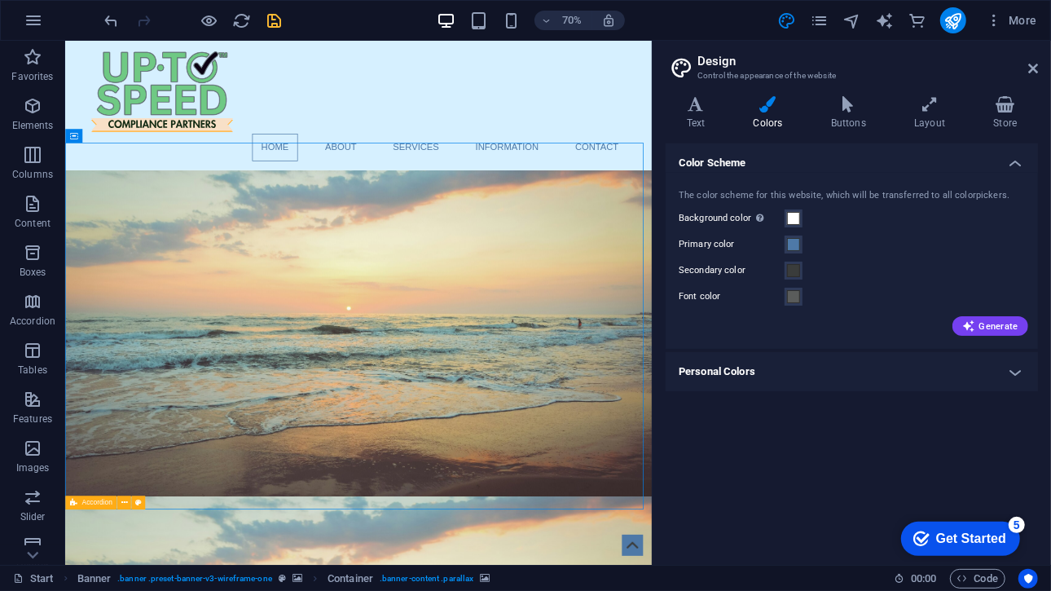
click at [825, 366] on h4 "Personal Colors" at bounding box center [852, 371] width 372 height 39
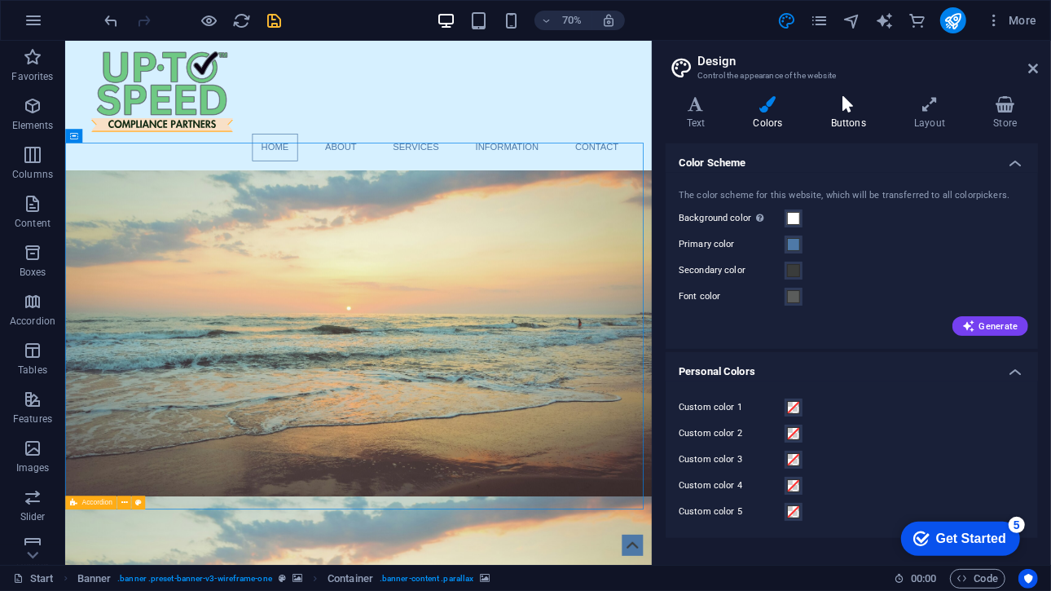
click at [842, 118] on h4 "Buttons" at bounding box center [851, 113] width 83 height 34
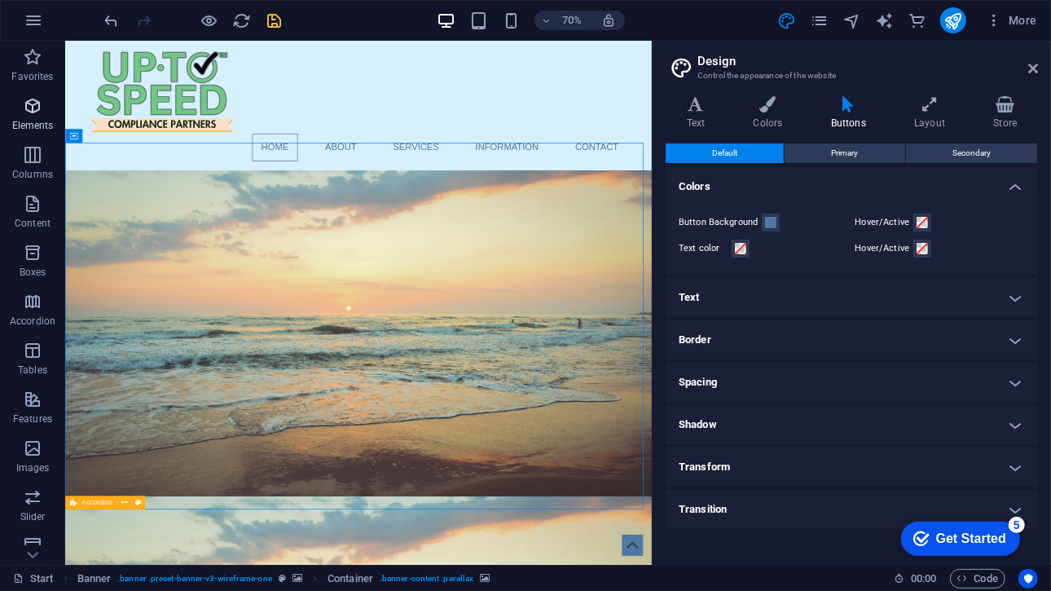
click at [35, 116] on span "Elements" at bounding box center [32, 115] width 65 height 39
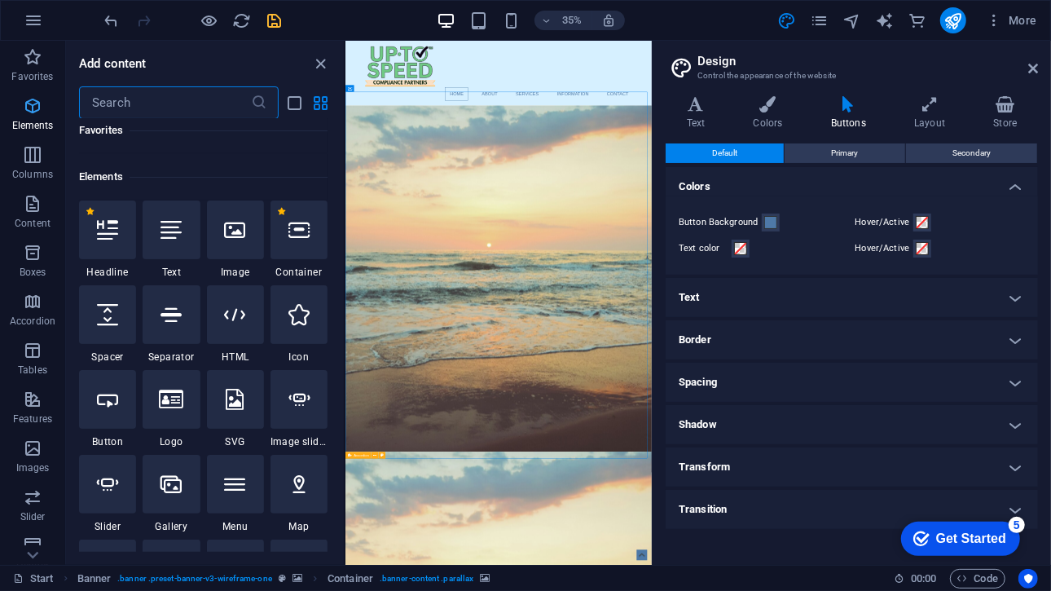
scroll to position [174, 0]
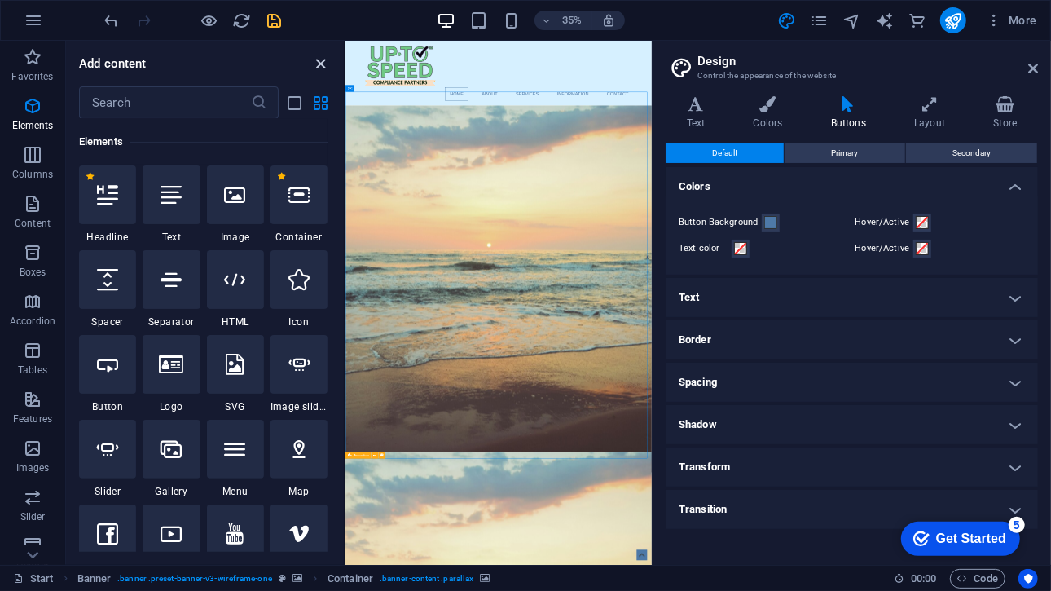
click at [315, 60] on icon "close panel" at bounding box center [321, 64] width 19 height 19
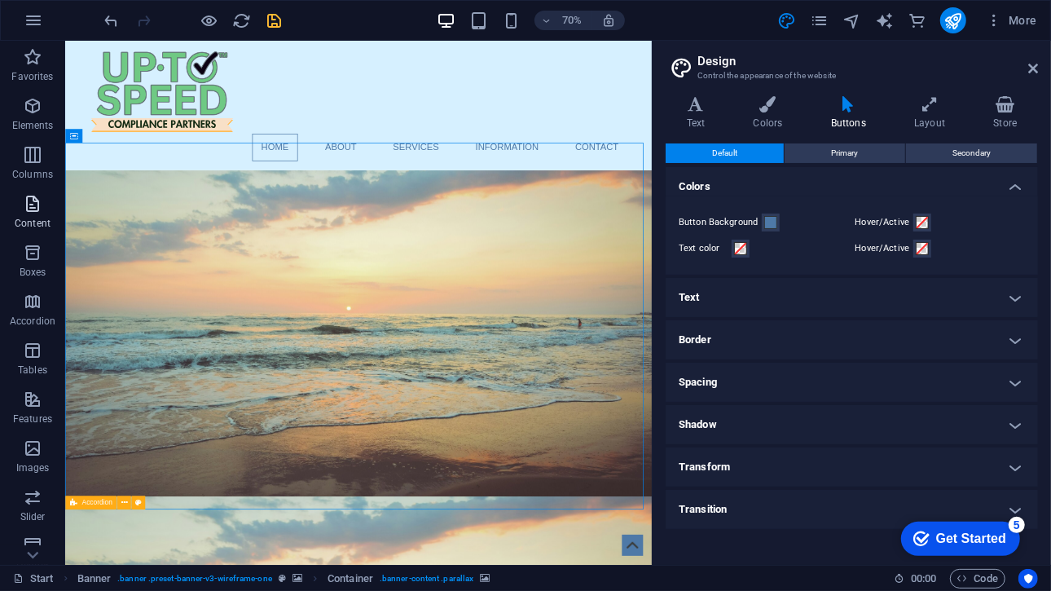
click at [42, 201] on icon "button" at bounding box center [33, 204] width 20 height 20
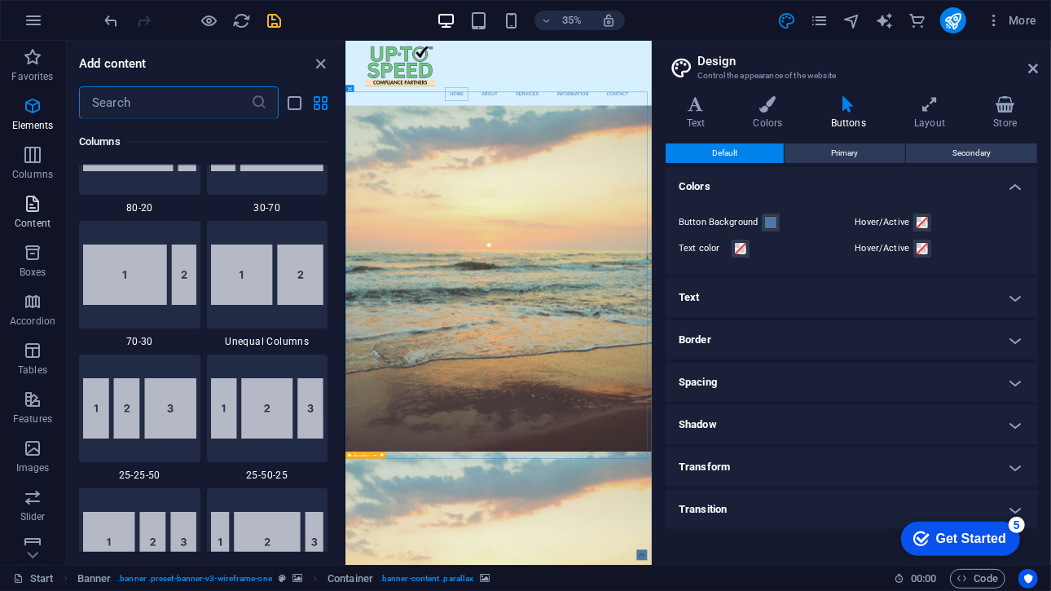
scroll to position [2850, 0]
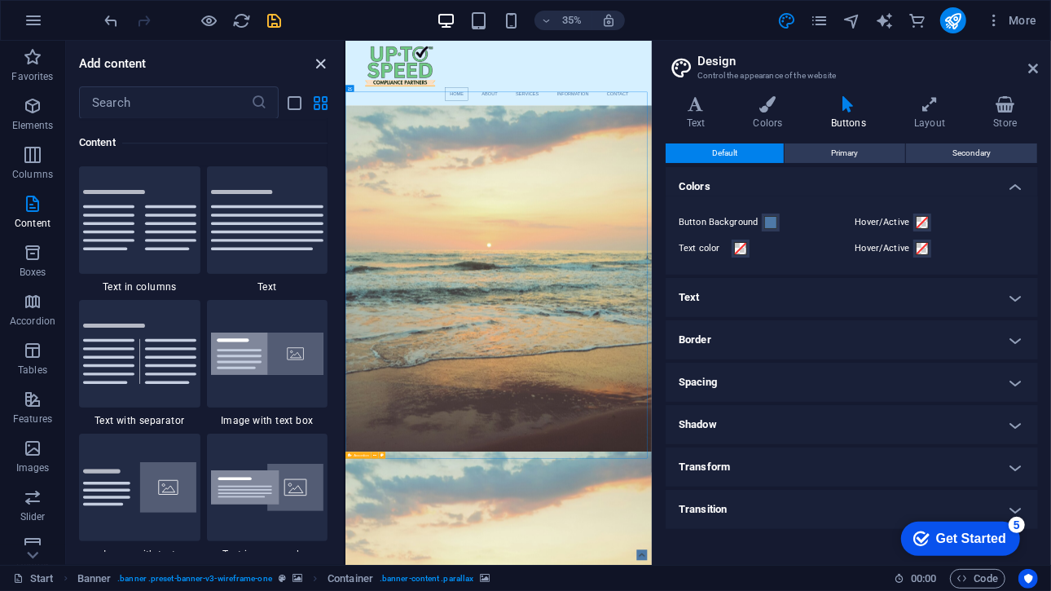
click at [312, 64] on icon "close panel" at bounding box center [321, 64] width 19 height 19
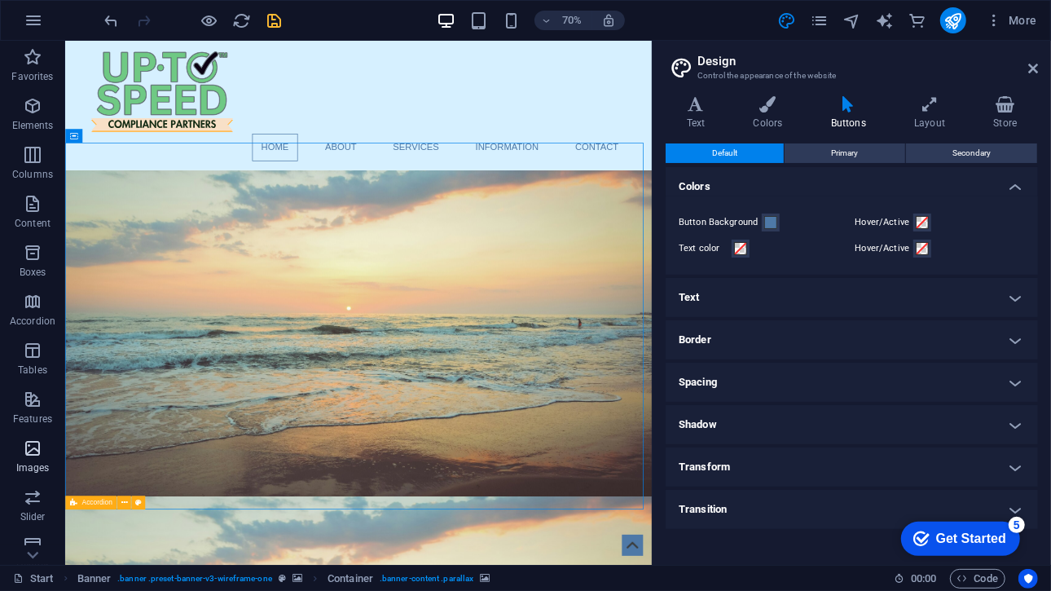
click at [34, 442] on icon "button" at bounding box center [33, 448] width 20 height 20
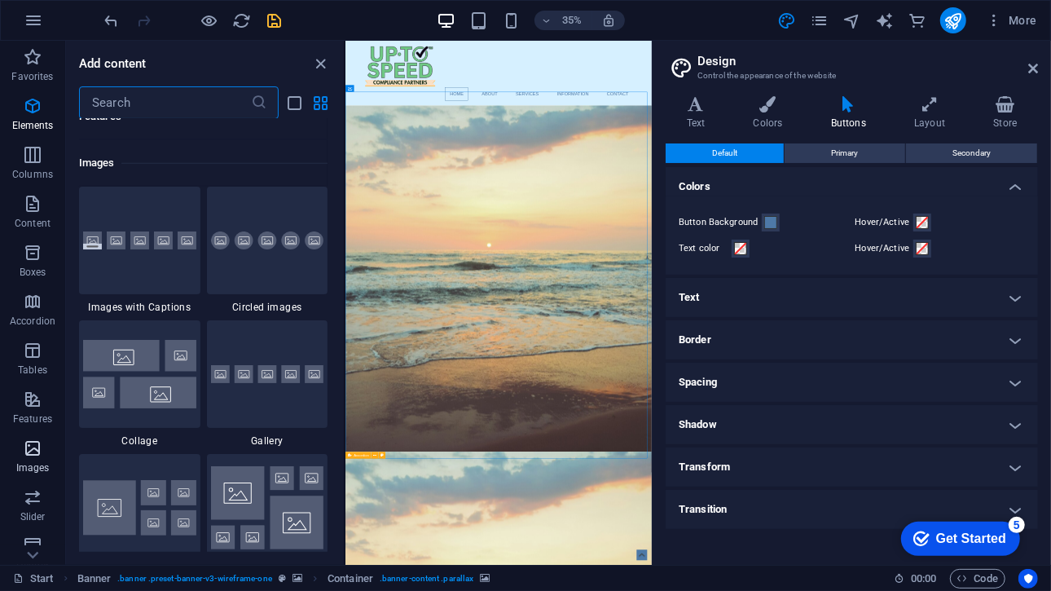
scroll to position [8262, 0]
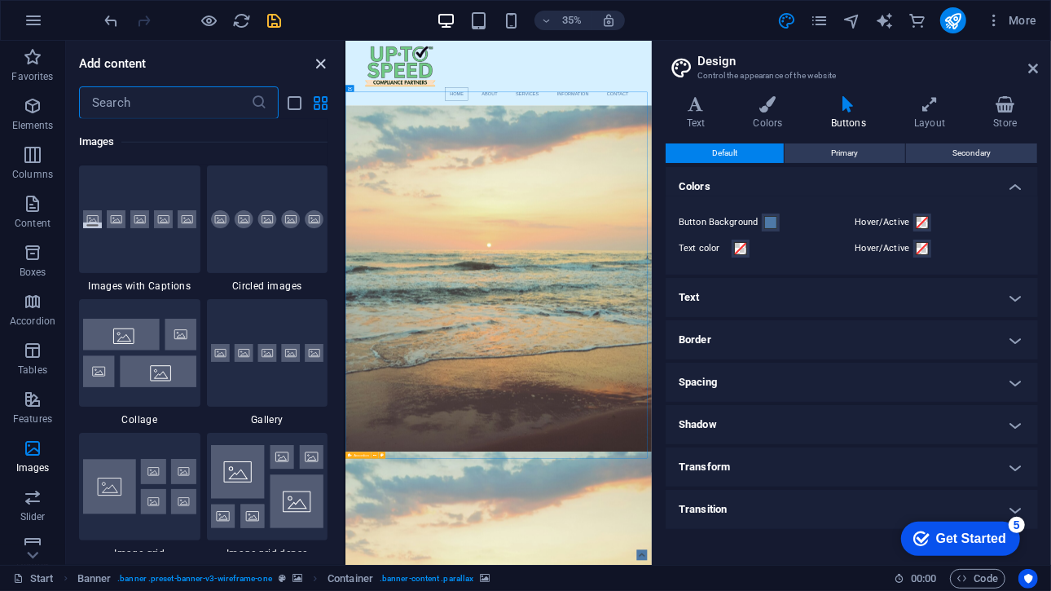
click at [320, 68] on icon "close panel" at bounding box center [321, 64] width 19 height 19
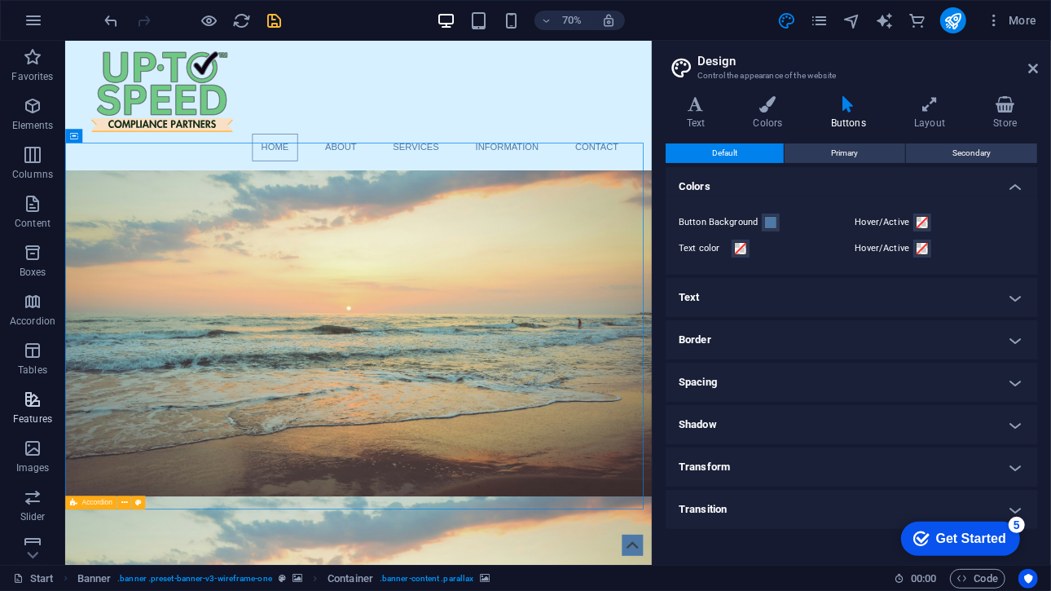
click at [33, 413] on p "Features" at bounding box center [32, 418] width 39 height 13
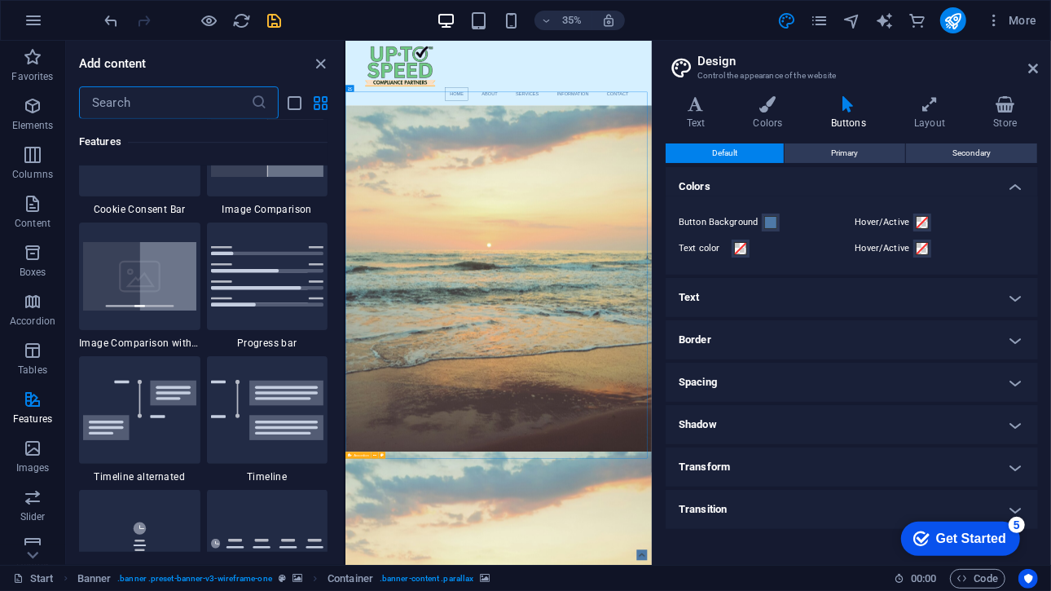
scroll to position [6865, 0]
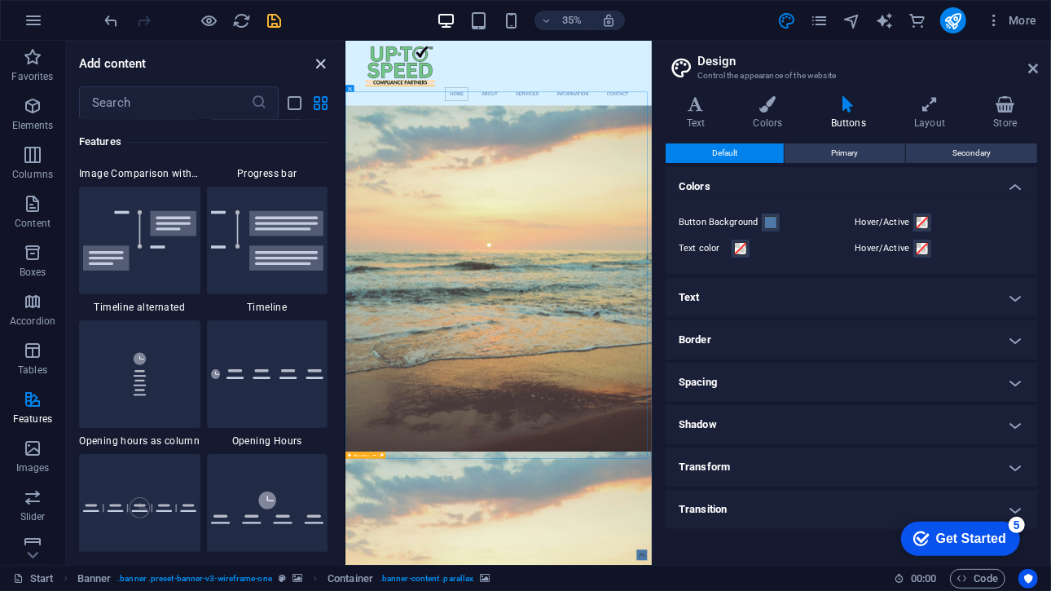
click at [319, 68] on icon "close panel" at bounding box center [321, 64] width 19 height 19
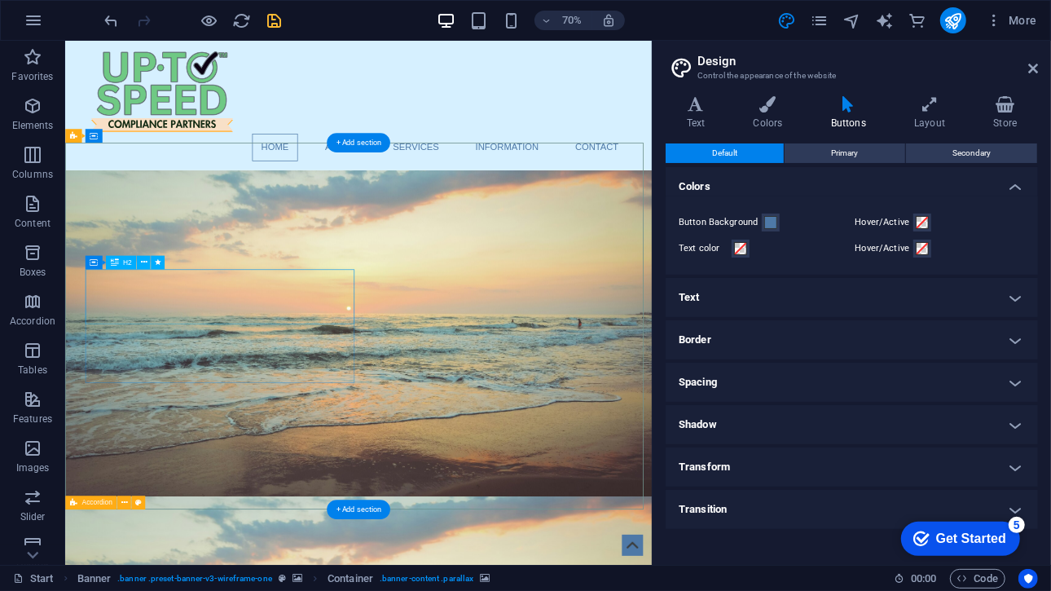
drag, startPoint x: 527, startPoint y: 310, endPoint x: 415, endPoint y: 377, distance: 130.8
drag, startPoint x: 72, startPoint y: 279, endPoint x: 259, endPoint y: 490, distance: 281.6
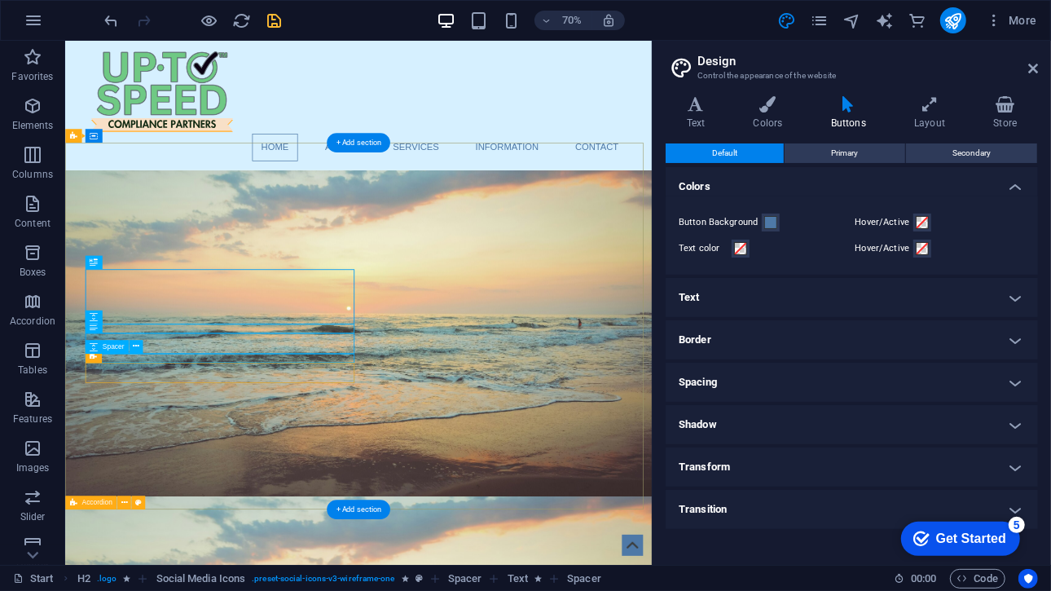
click at [135, 344] on icon at bounding box center [136, 347] width 7 height 12
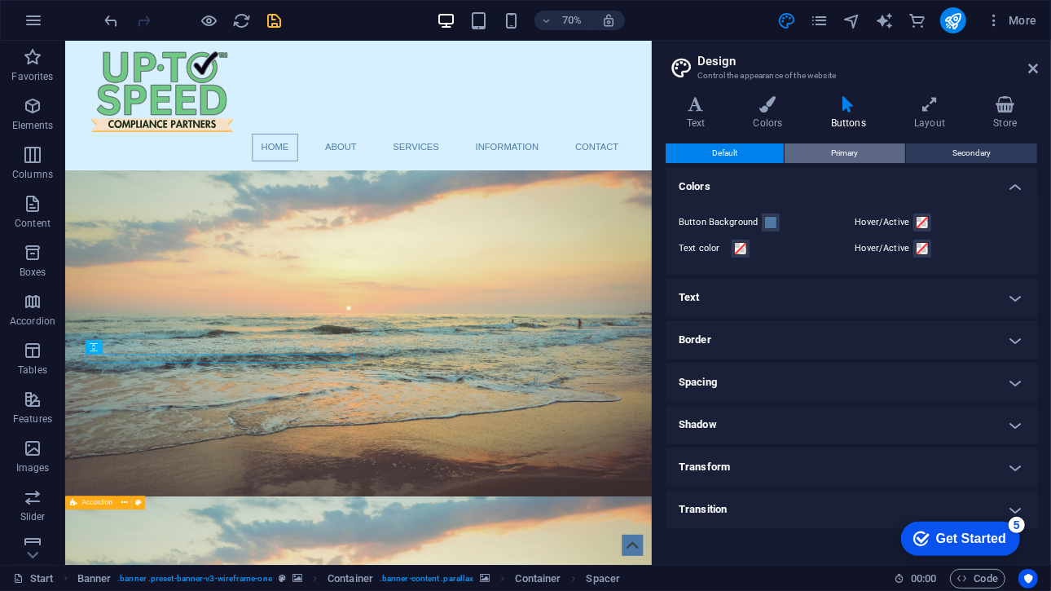
click at [847, 160] on span "Primary" at bounding box center [844, 153] width 27 height 20
click at [766, 151] on button "Default" at bounding box center [725, 153] width 118 height 20
click at [770, 120] on h4 "Colors" at bounding box center [771, 113] width 77 height 34
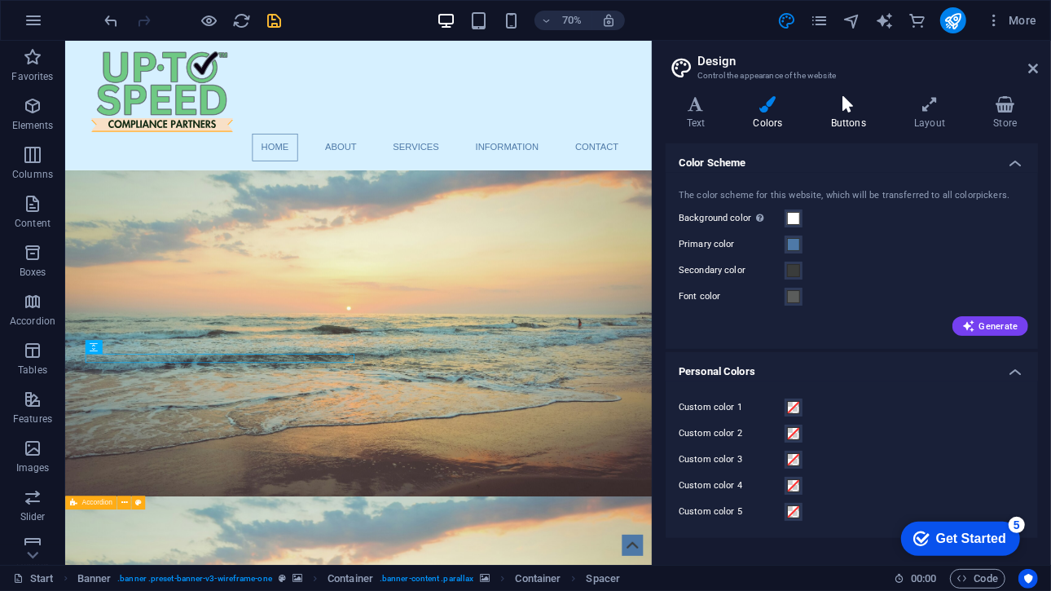
click at [826, 111] on icon at bounding box center [848, 104] width 77 height 16
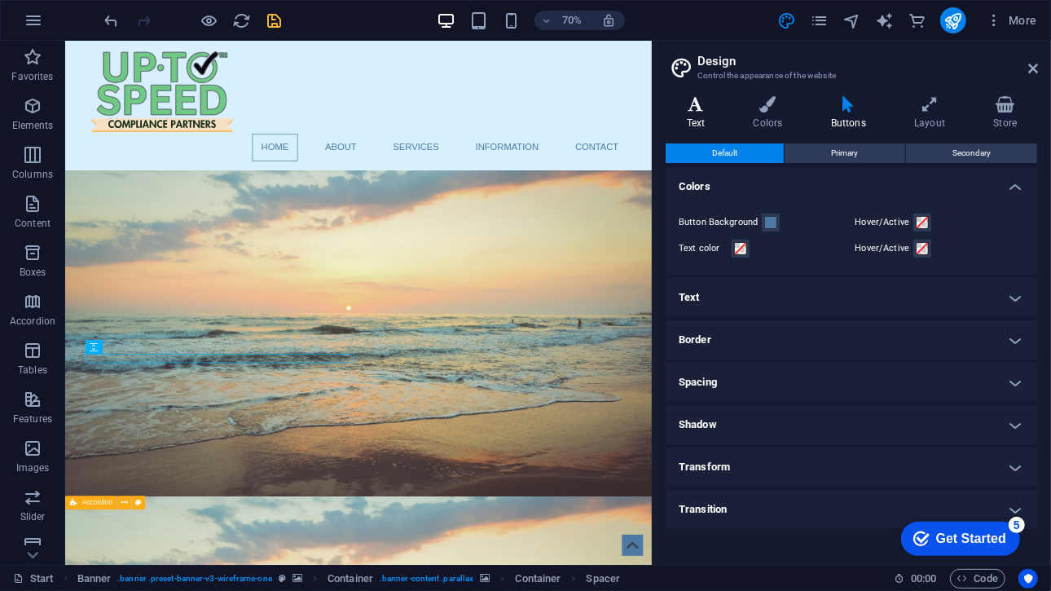
click at [717, 108] on icon at bounding box center [696, 104] width 60 height 16
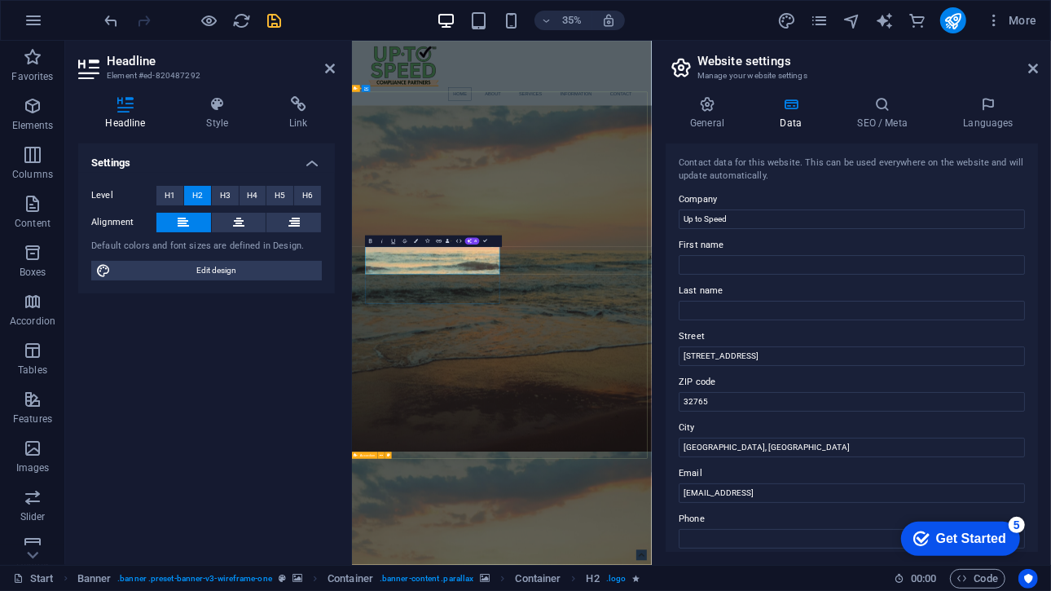
drag, startPoint x: 661, startPoint y: 683, endPoint x: 390, endPoint y: 695, distance: 270.8
click at [246, 228] on button at bounding box center [239, 223] width 55 height 20
click at [192, 222] on button at bounding box center [183, 223] width 55 height 20
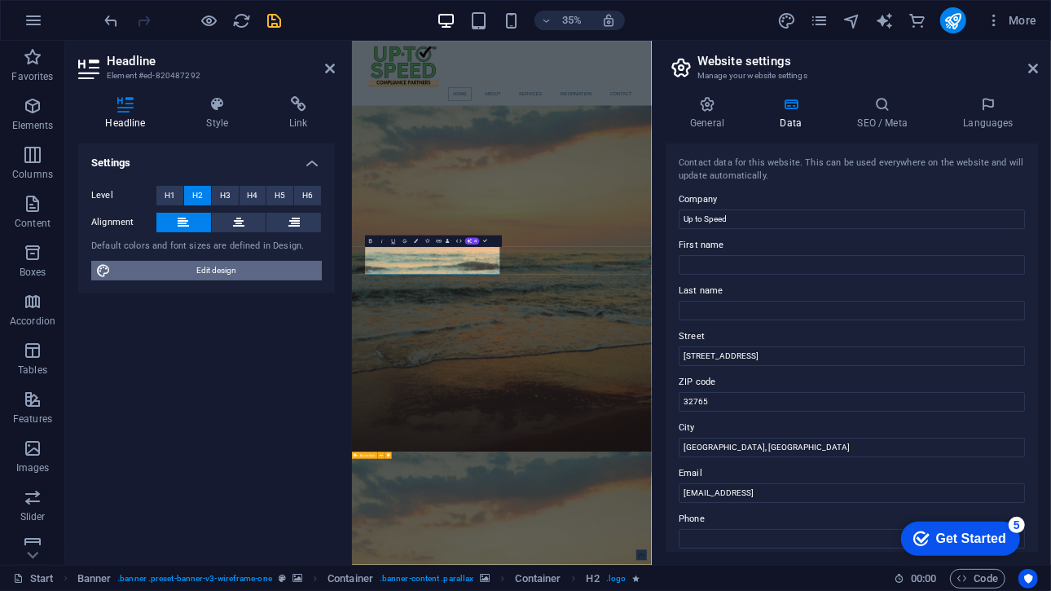
click at [202, 266] on span "Edit design" at bounding box center [216, 271] width 201 height 20
select select "px"
select select "400"
select select "px"
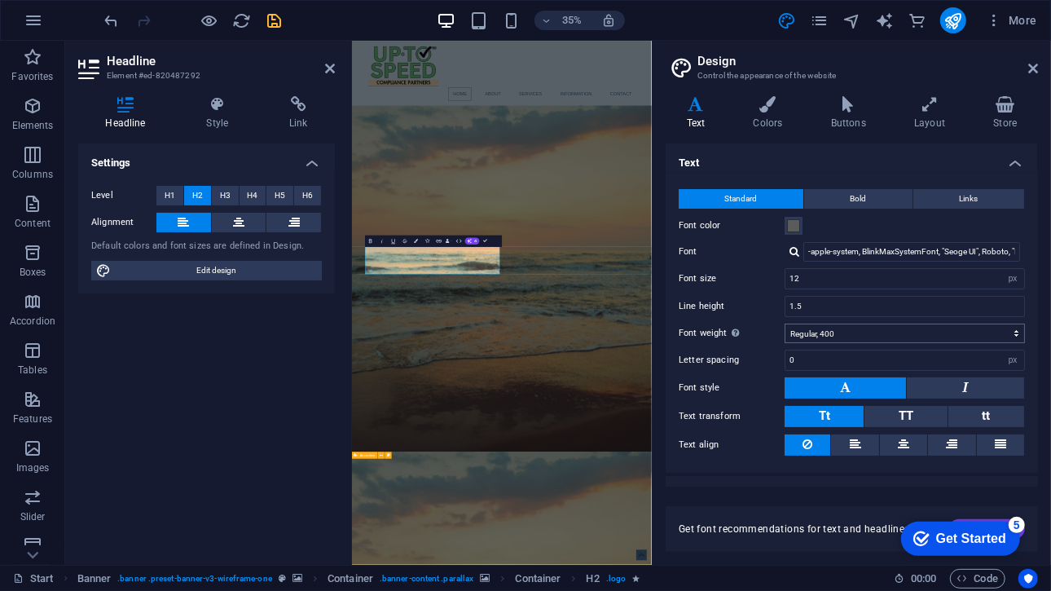
scroll to position [24, 0]
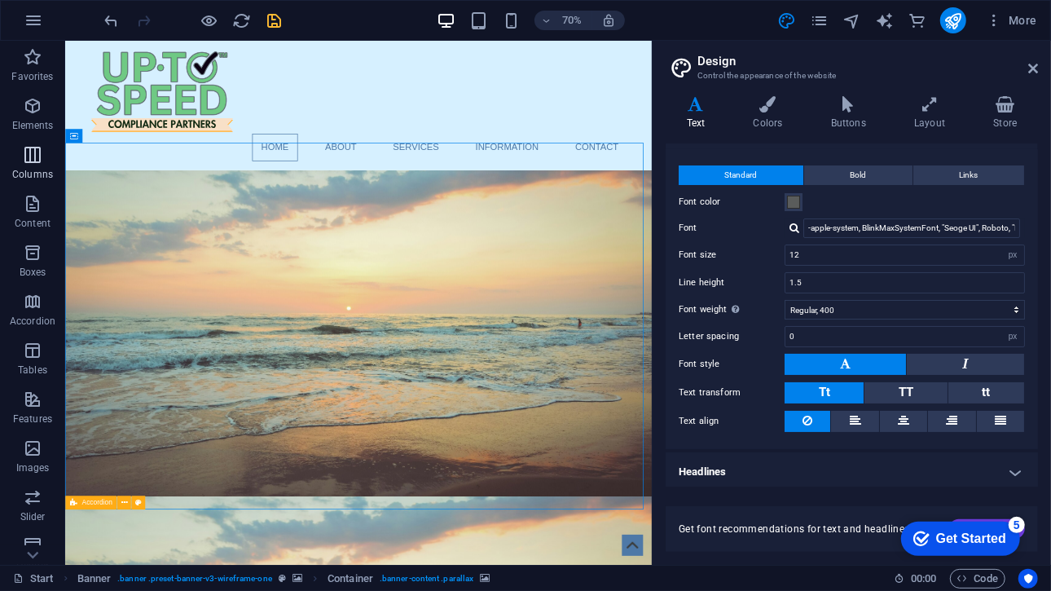
click at [46, 170] on p "Columns" at bounding box center [32, 174] width 41 height 13
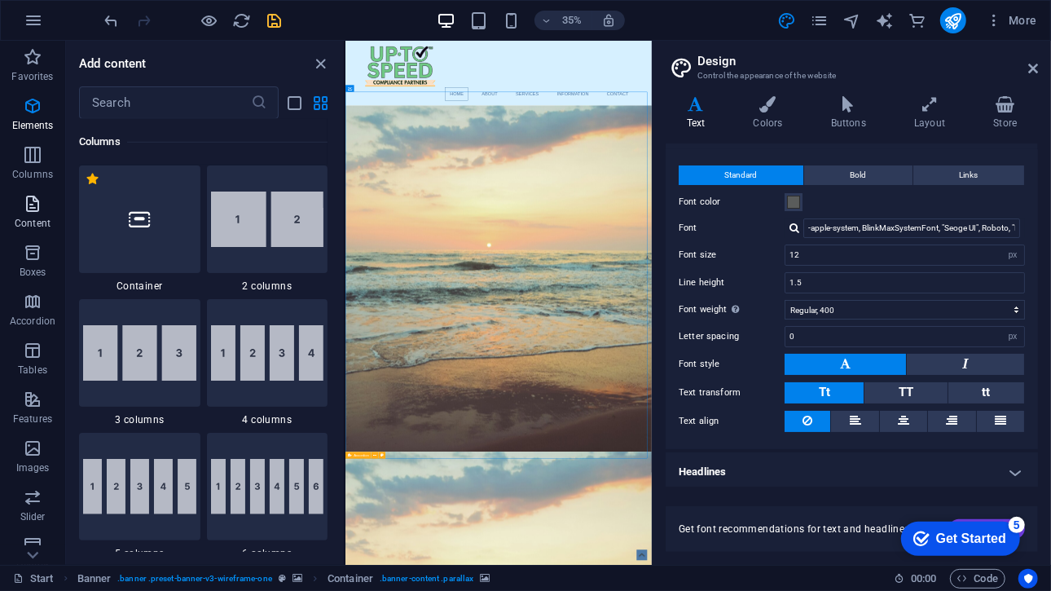
click at [38, 200] on icon "button" at bounding box center [33, 204] width 20 height 20
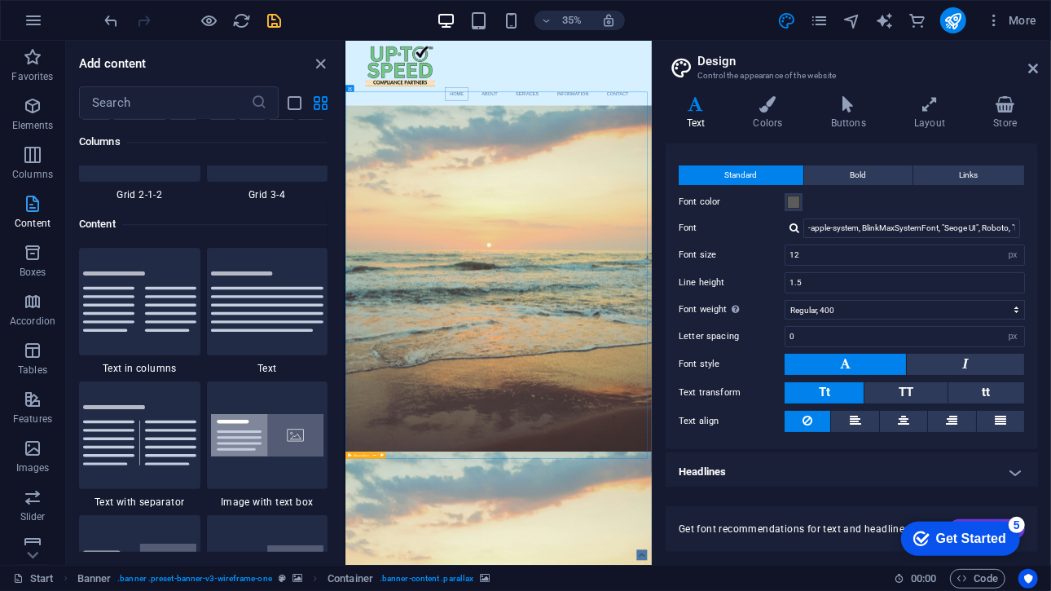
scroll to position [2851, 0]
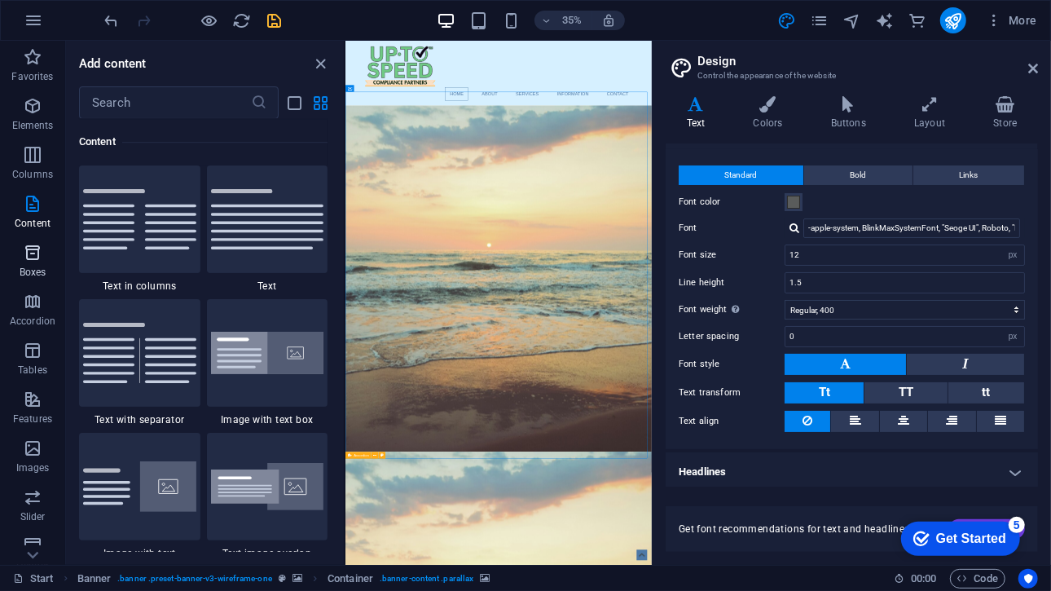
click at [28, 240] on button "Boxes" at bounding box center [32, 260] width 65 height 49
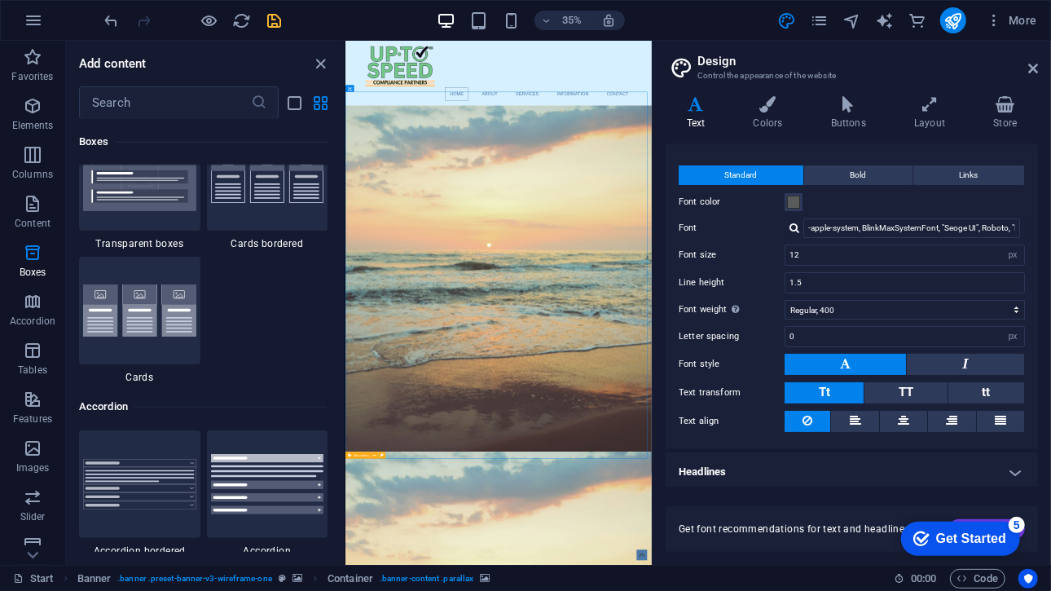
scroll to position [4939, 0]
click at [24, 304] on icon "button" at bounding box center [33, 302] width 20 height 20
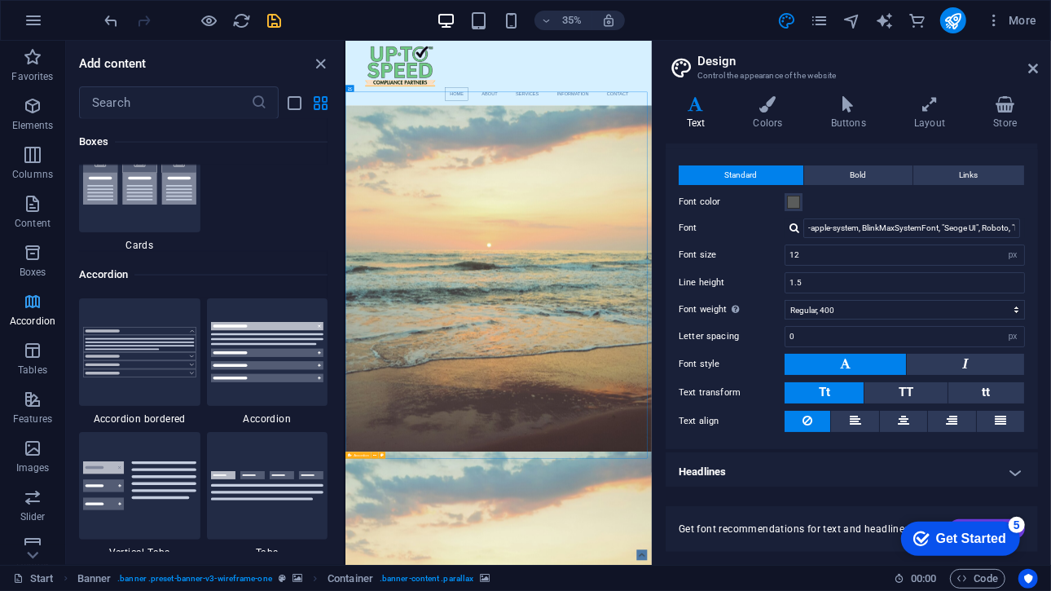
scroll to position [5202, 0]
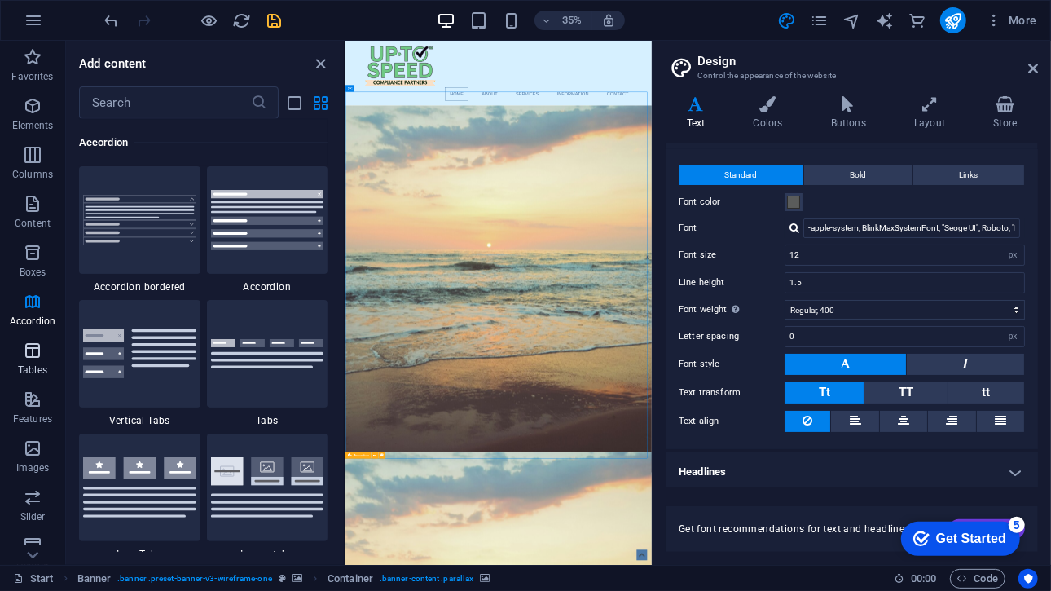
click at [24, 368] on p "Tables" at bounding box center [32, 369] width 29 height 13
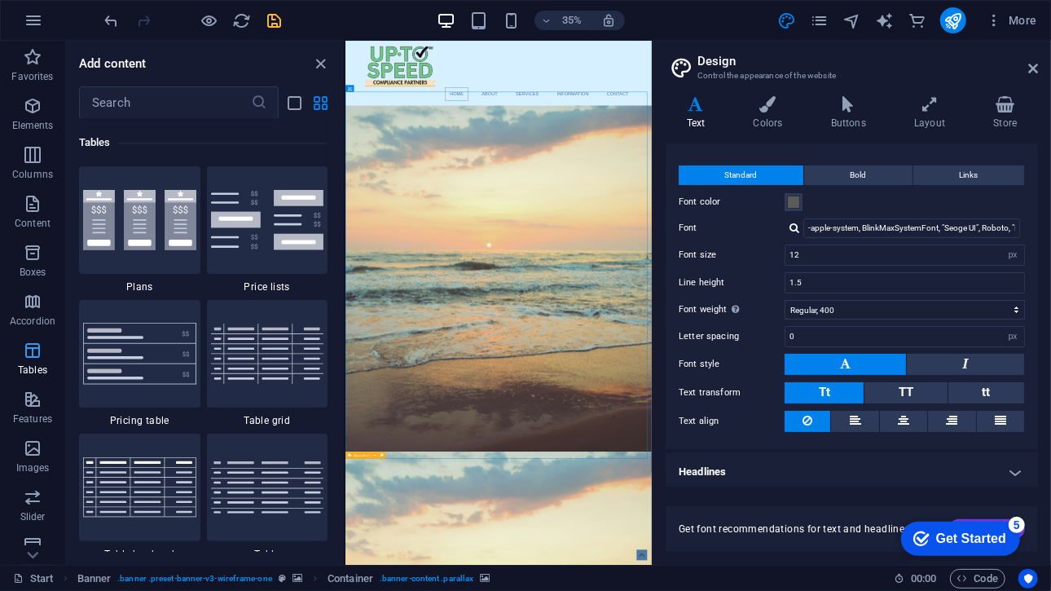
scroll to position [5642, 0]
click at [24, 424] on p "Features" at bounding box center [32, 418] width 39 height 13
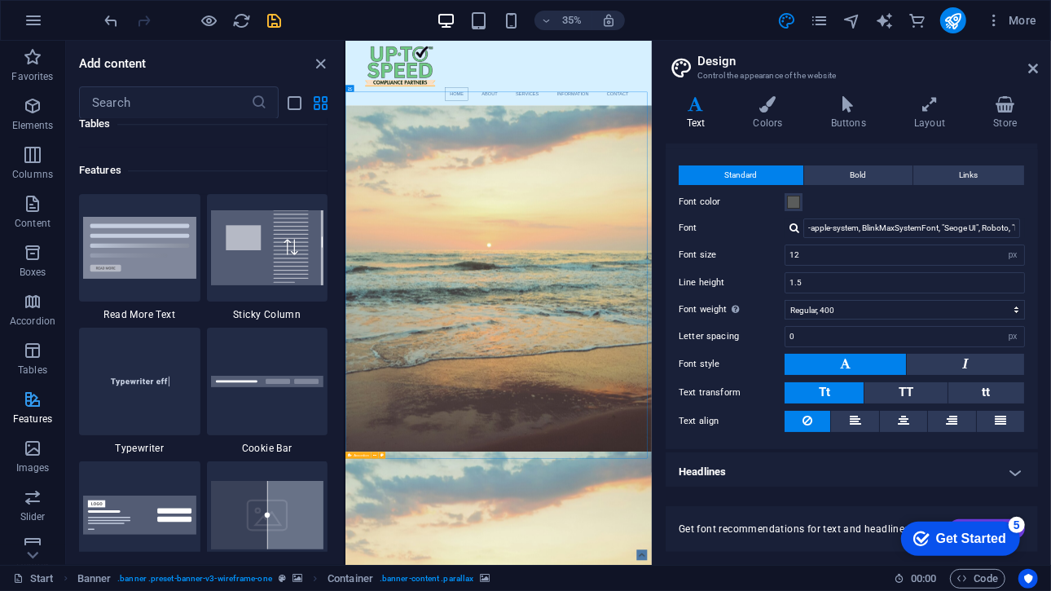
scroll to position [6351, 0]
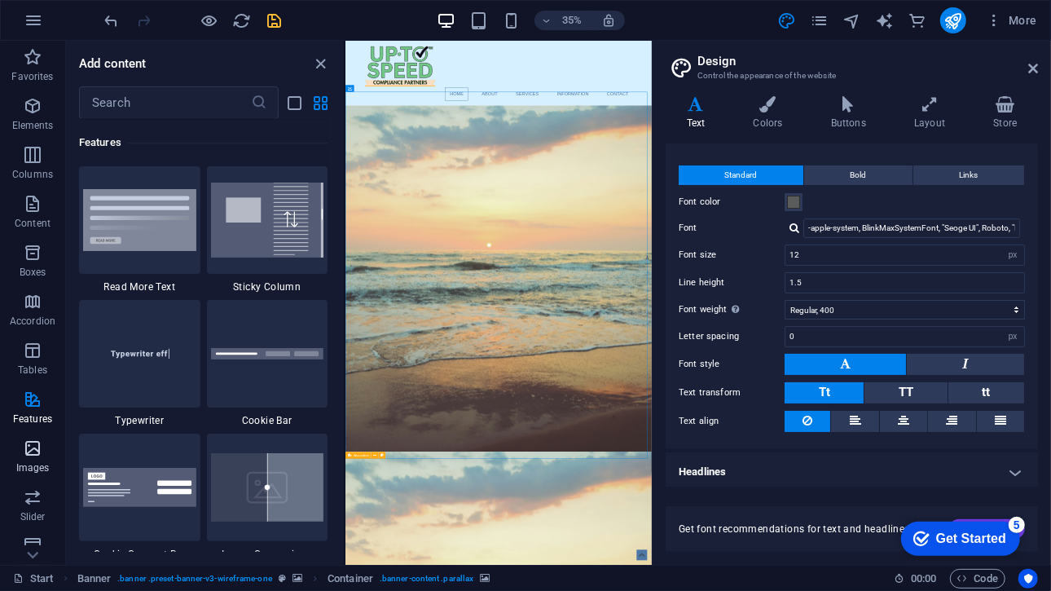
click at [28, 455] on icon "button" at bounding box center [33, 448] width 20 height 20
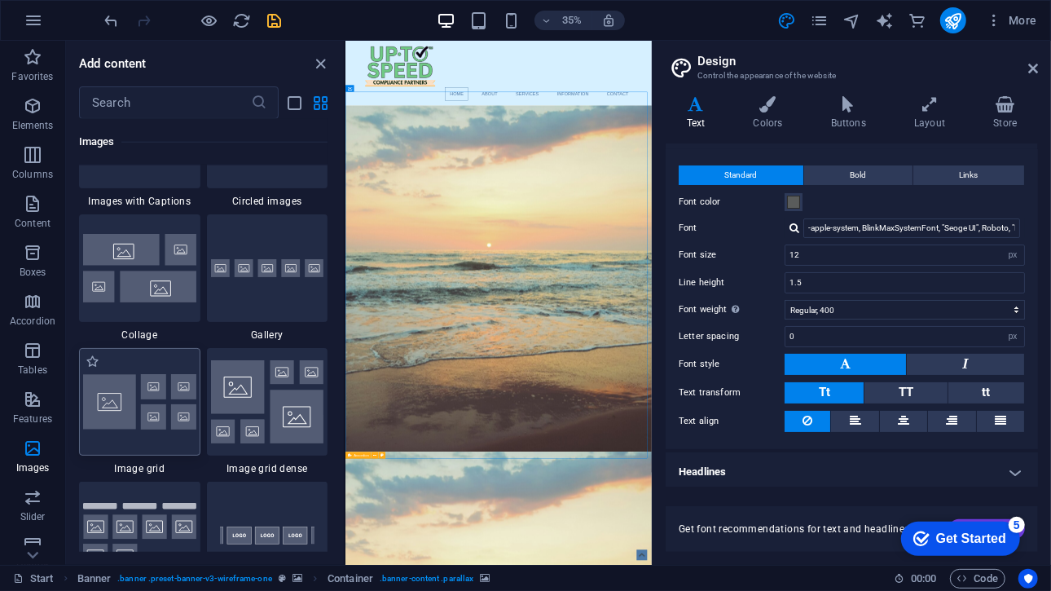
scroll to position [8348, 0]
click at [158, 286] on img at bounding box center [139, 267] width 113 height 68
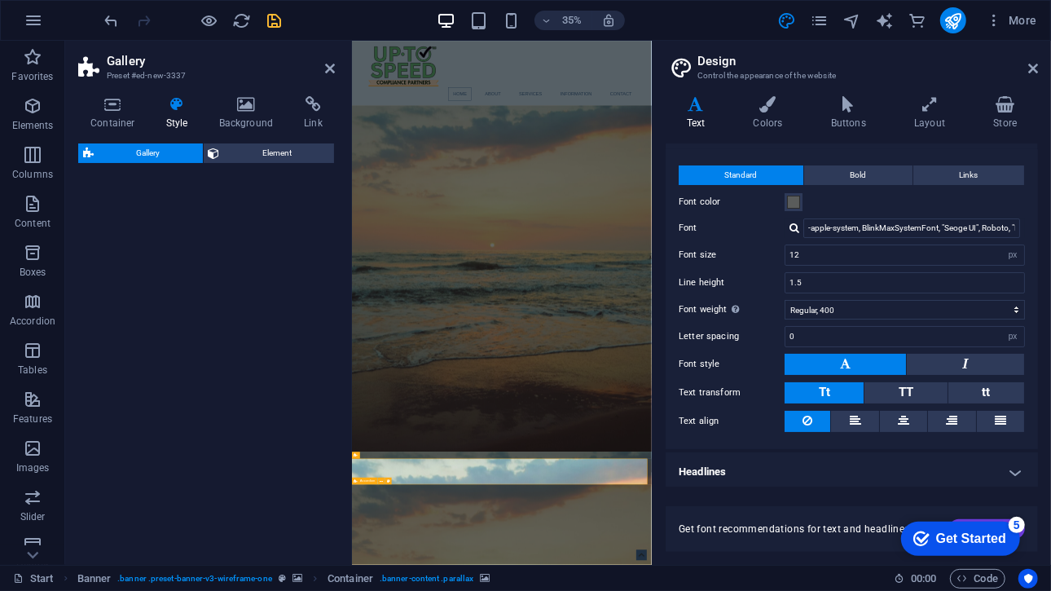
select select "rem"
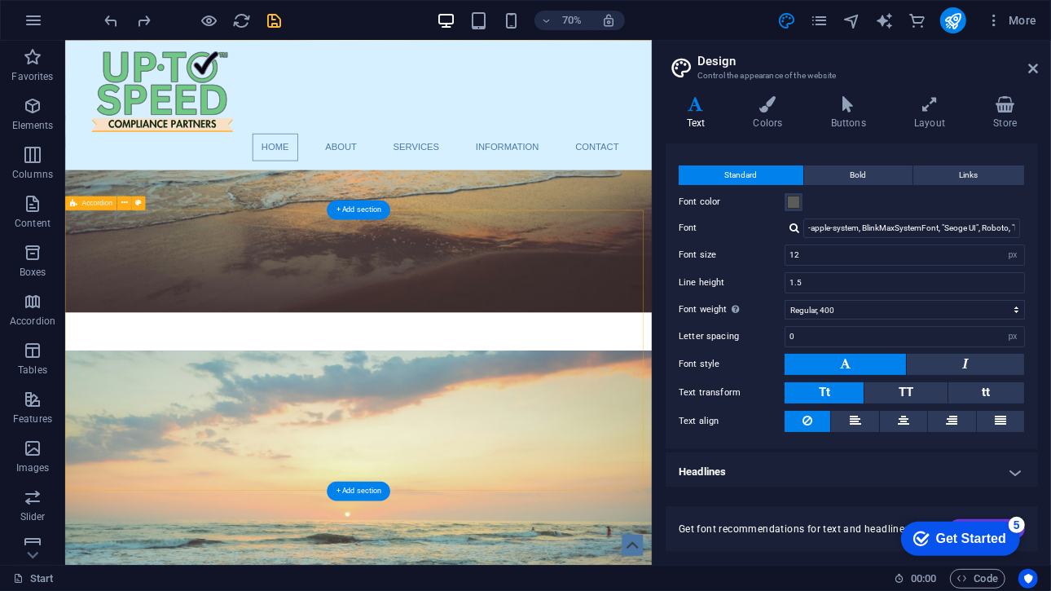
scroll to position [282, 0]
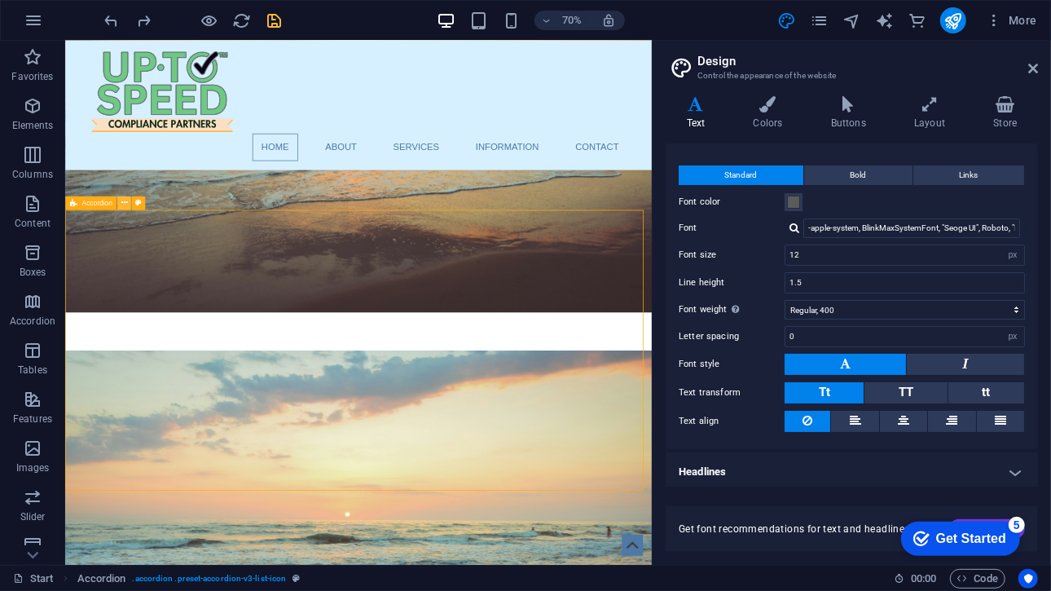
click at [122, 203] on icon at bounding box center [124, 203] width 7 height 12
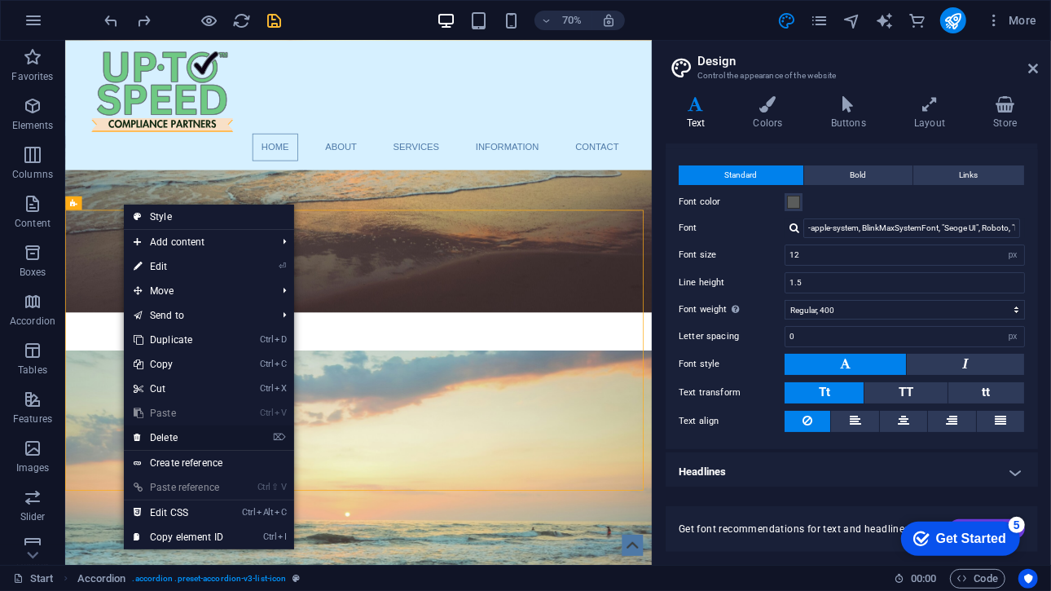
click at [187, 428] on link "⌦ Delete" at bounding box center [178, 437] width 109 height 24
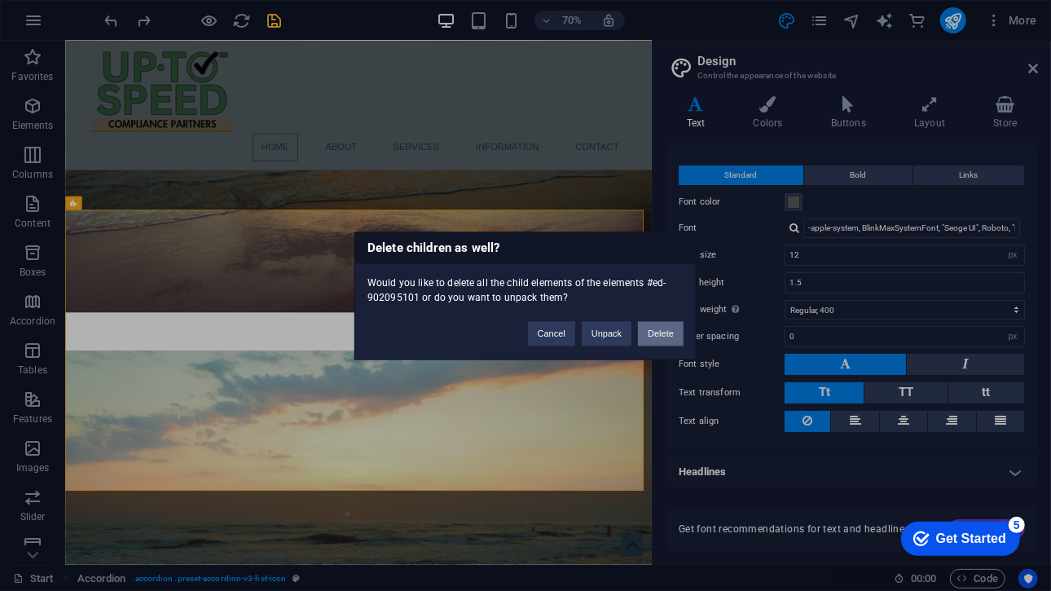
click at [657, 333] on button "Delete" at bounding box center [661, 333] width 46 height 24
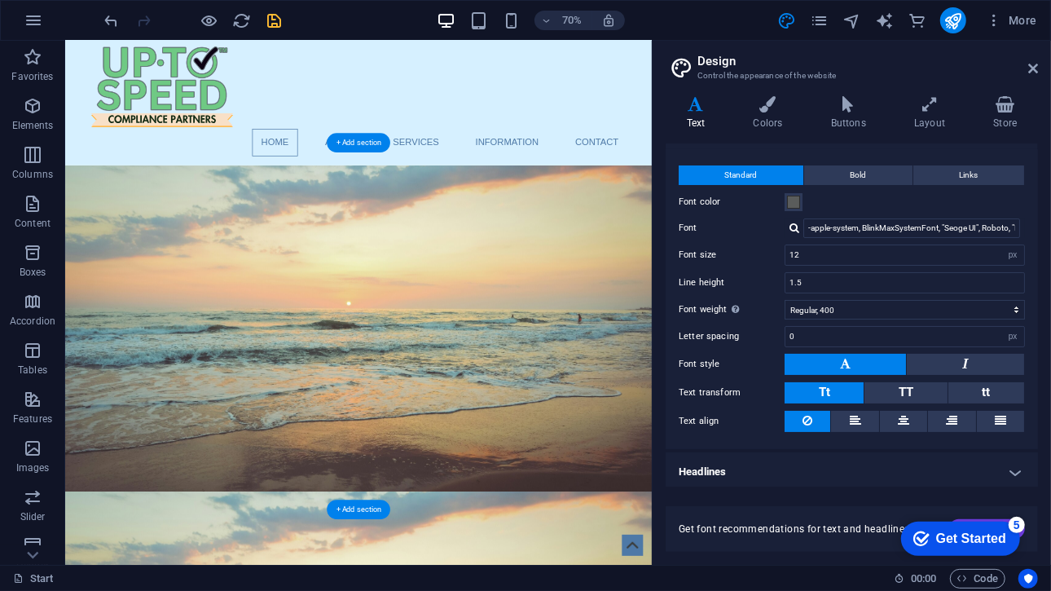
scroll to position [0, 0]
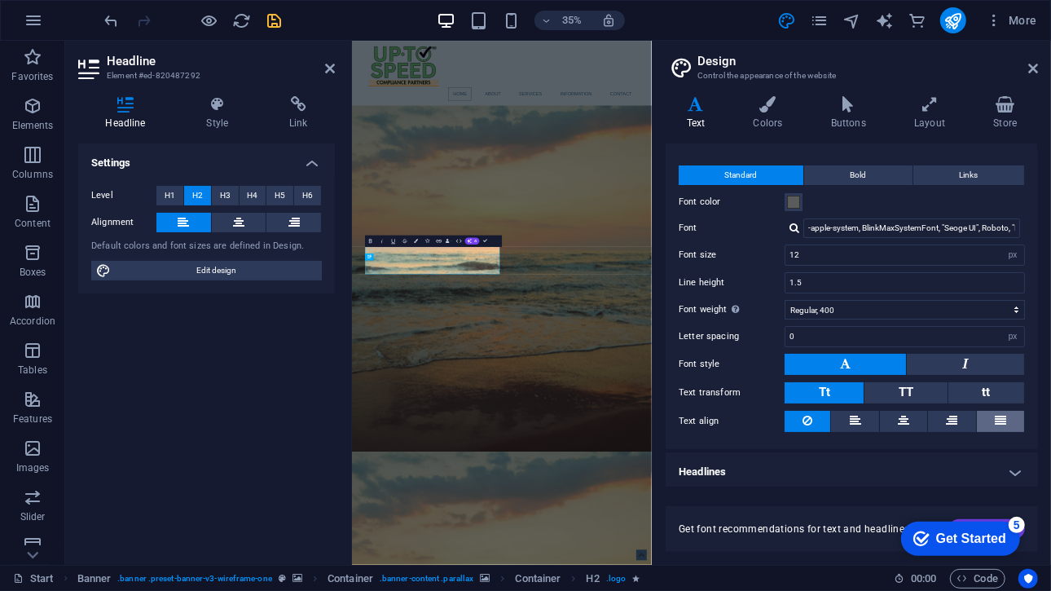
click at [980, 411] on button at bounding box center [1000, 421] width 47 height 21
click at [850, 413] on icon at bounding box center [855, 421] width 11 height 20
click at [902, 168] on button "Bold" at bounding box center [858, 175] width 108 height 20
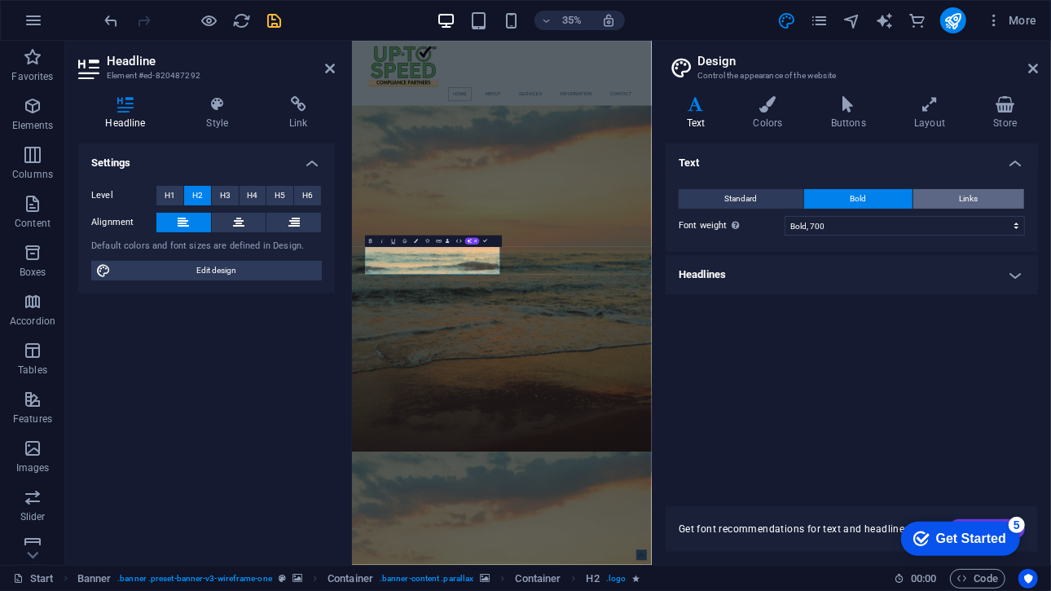
click at [937, 193] on button "Links" at bounding box center [968, 199] width 111 height 20
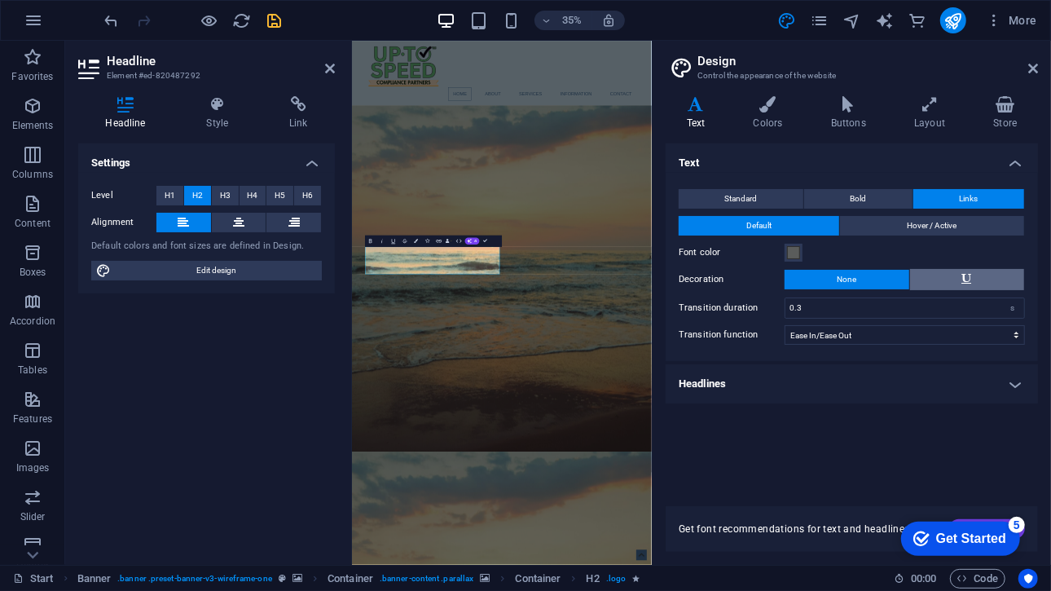
click at [950, 284] on button at bounding box center [967, 279] width 115 height 21
click at [899, 280] on button "None" at bounding box center [847, 280] width 125 height 20
click at [838, 374] on h4 "Headlines" at bounding box center [852, 383] width 372 height 39
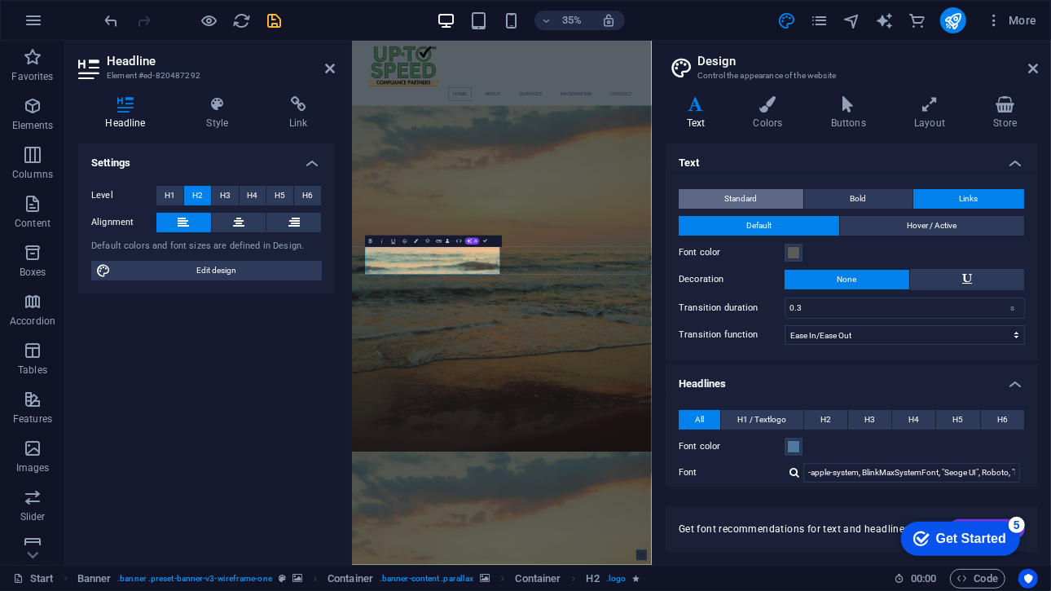
click at [768, 189] on button "Standard" at bounding box center [741, 199] width 125 height 20
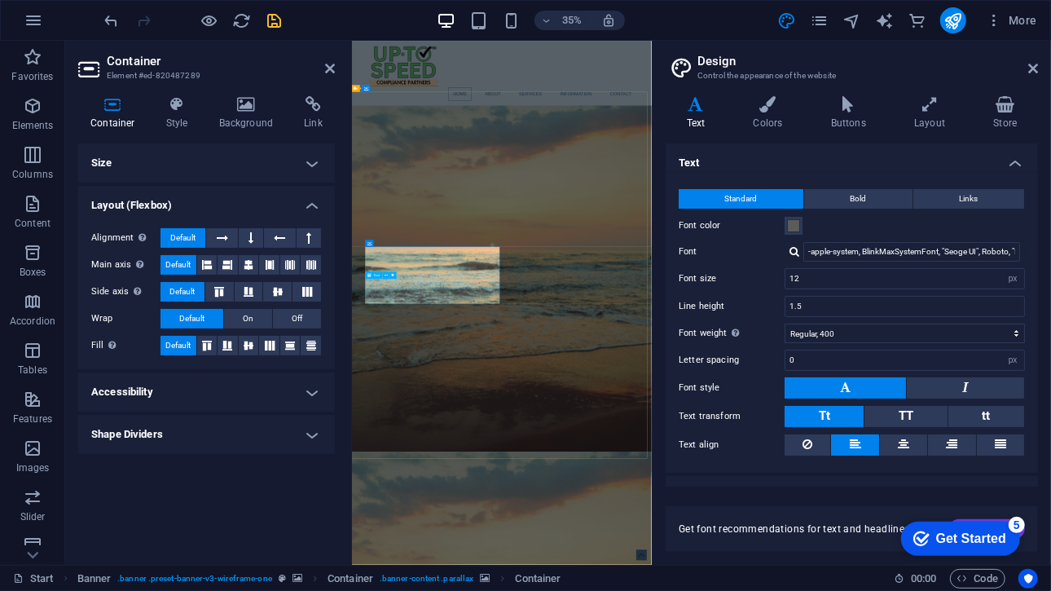
select select "px"
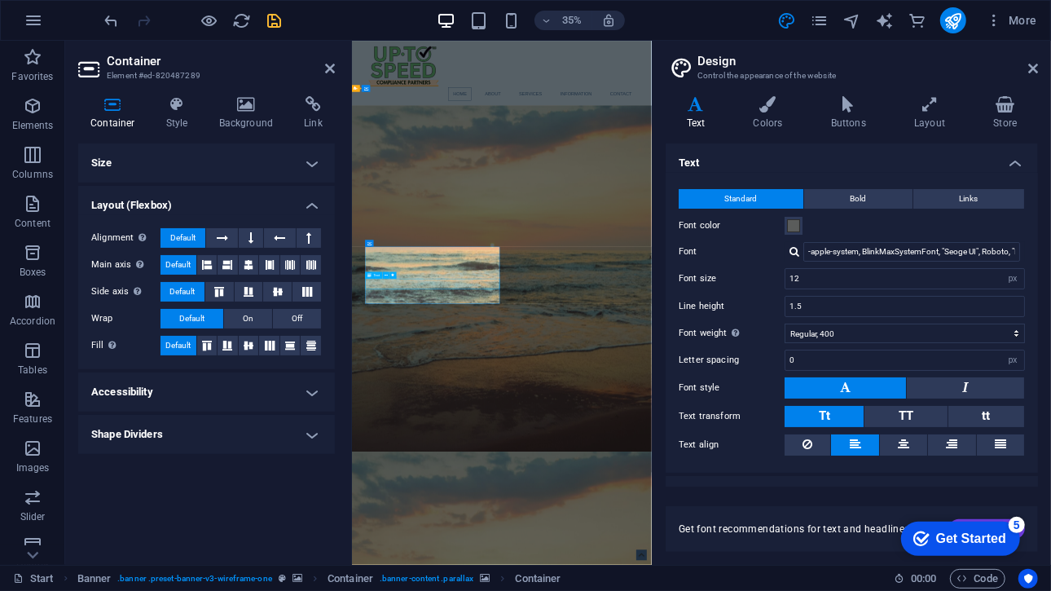
select select "px"
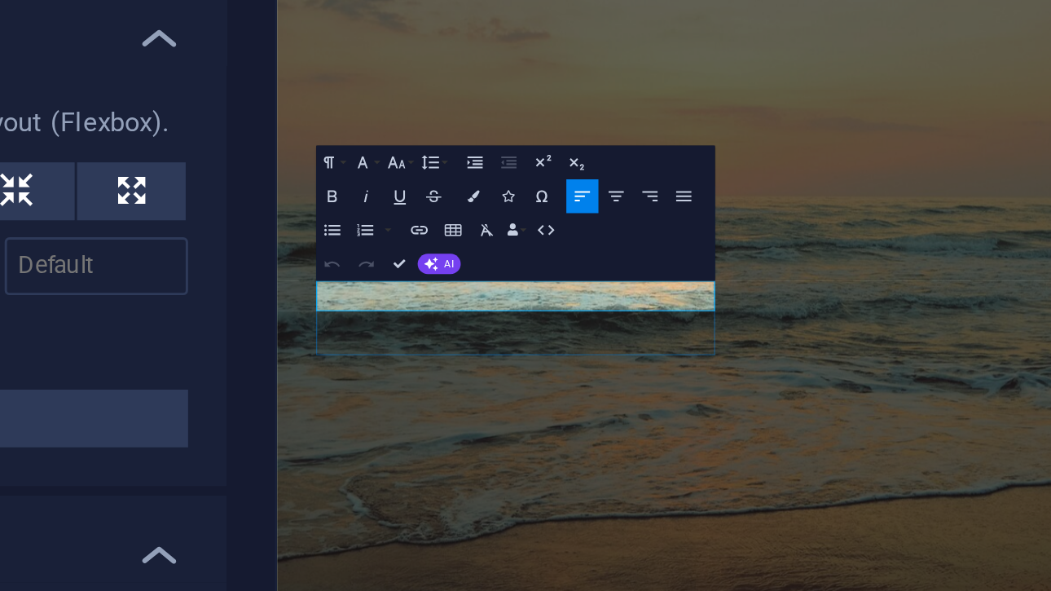
drag, startPoint x: 519, startPoint y: 278, endPoint x: 318, endPoint y: 270, distance: 201.4
click at [391, 238] on icon "button" at bounding box center [392, 238] width 7 height 7
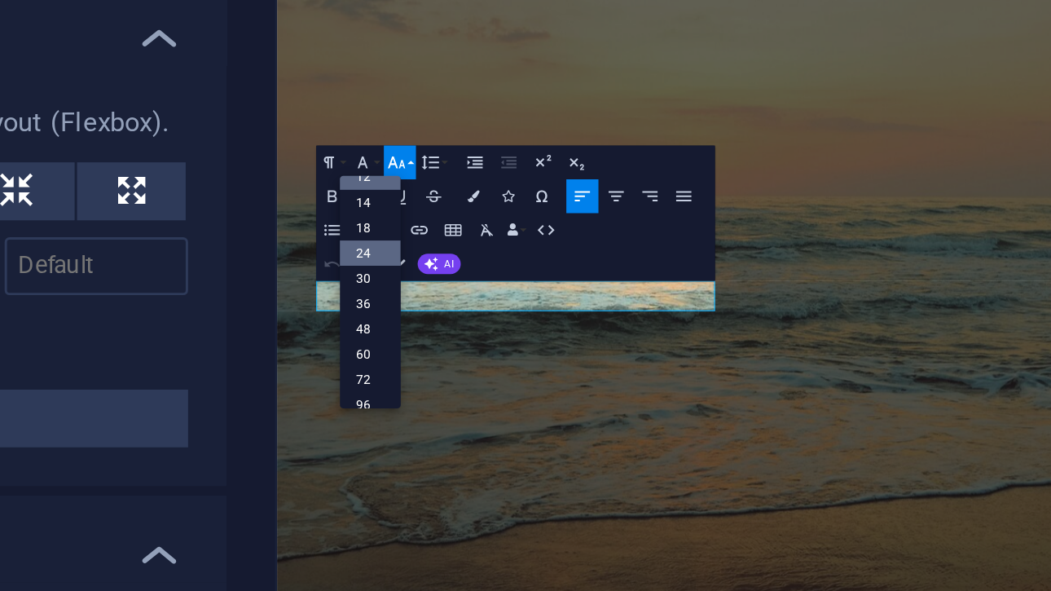
click at [386, 266] on link "24" at bounding box center [383, 269] width 20 height 9
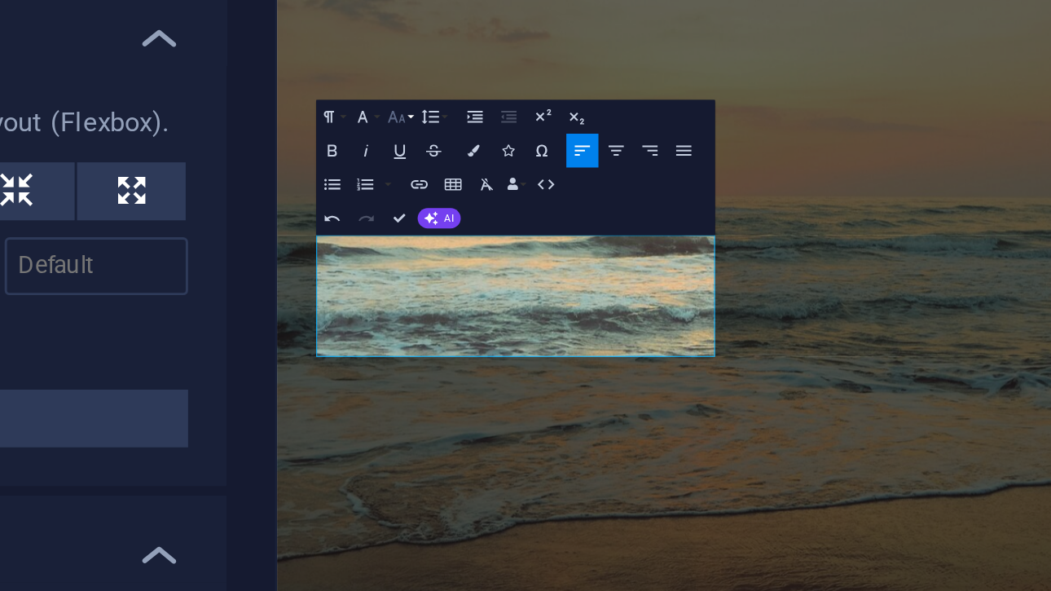
click at [393, 223] on icon "button" at bounding box center [392, 223] width 7 height 7
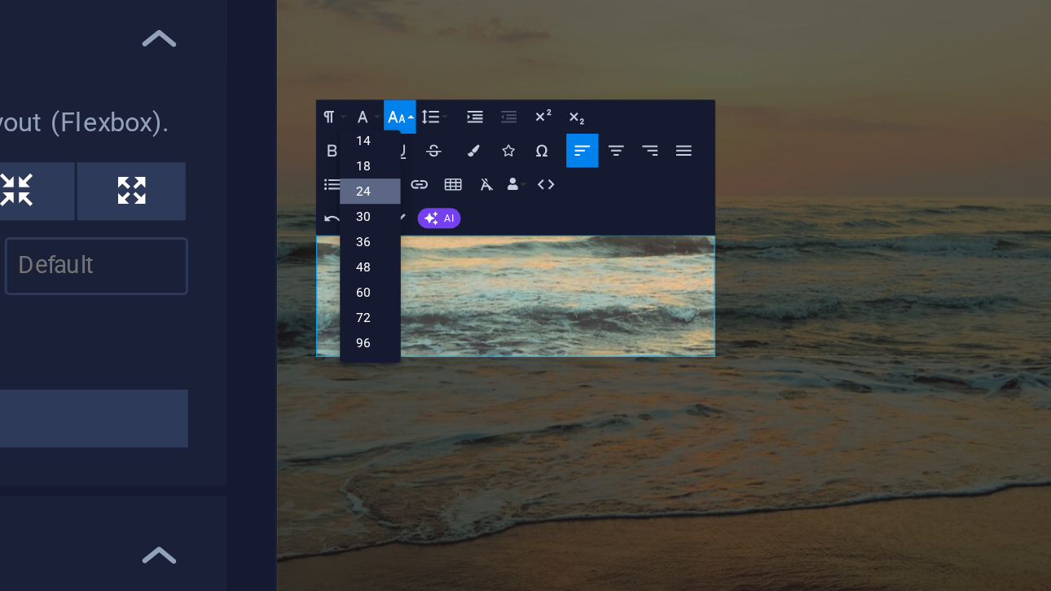
scroll to position [131, 0]
click at [385, 235] on link "18" at bounding box center [383, 239] width 20 height 9
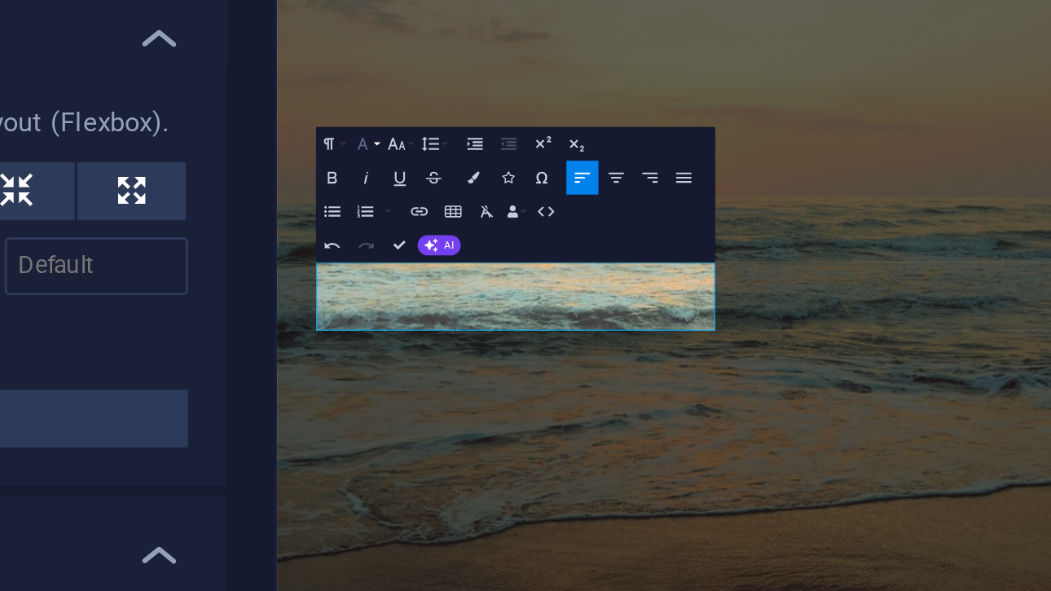
click at [382, 233] on icon "button" at bounding box center [380, 232] width 7 height 7
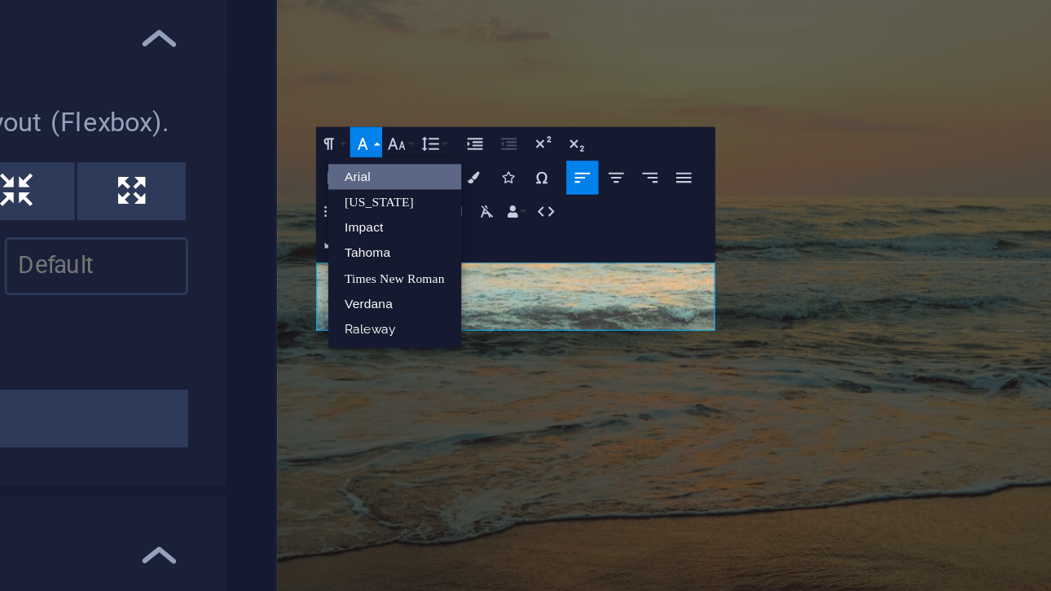
scroll to position [0, 0]
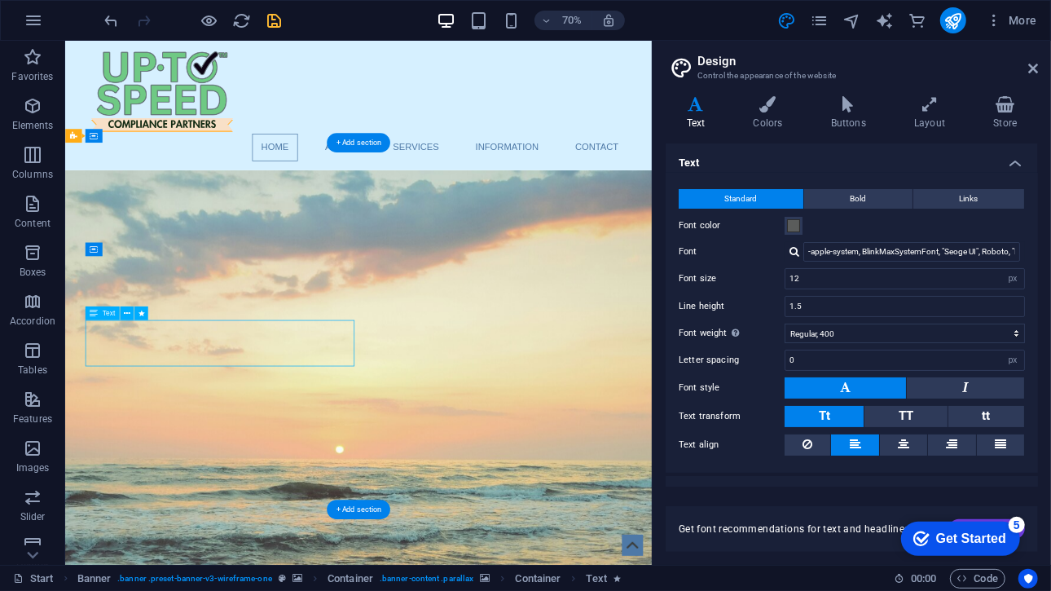
select select "px"
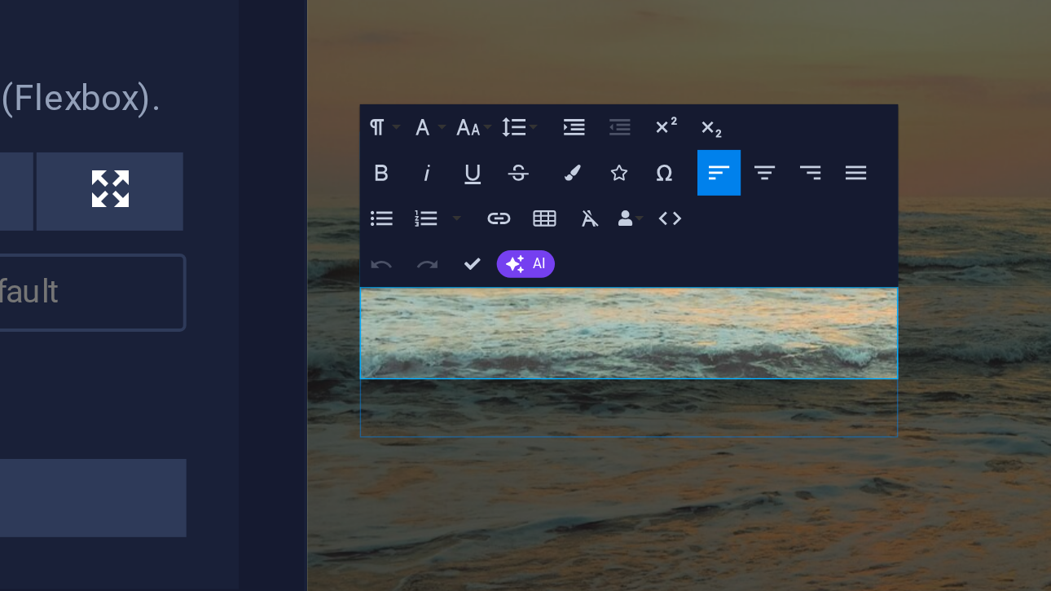
drag, startPoint x: 564, startPoint y: 73, endPoint x: 347, endPoint y: 41, distance: 219.2
click at [371, 232] on icon "button" at bounding box center [369, 232] width 7 height 7
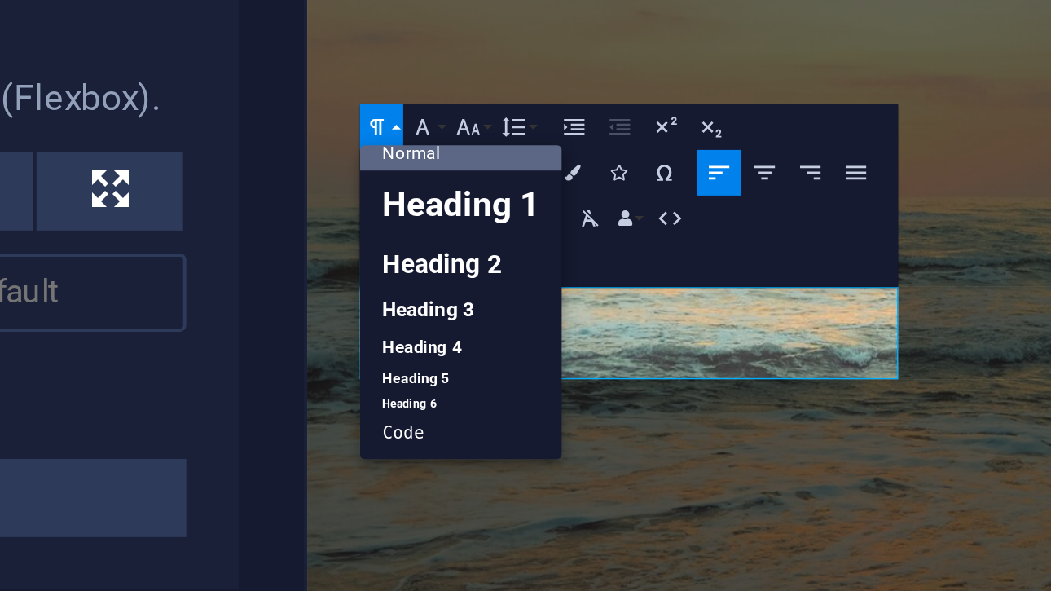
scroll to position [13, 0]
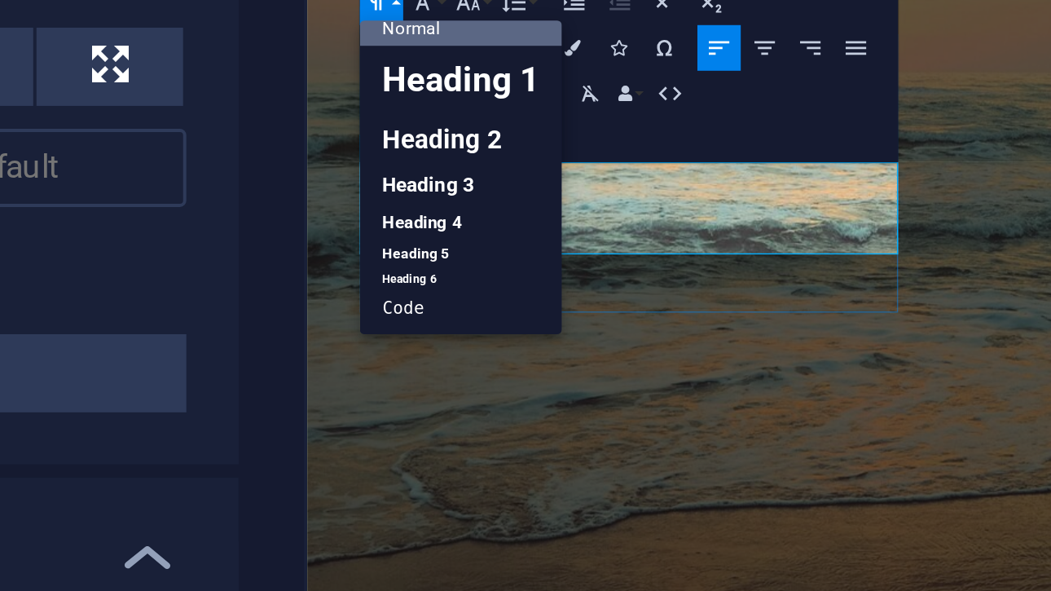
drag, startPoint x: 594, startPoint y: -46, endPoint x: 544, endPoint y: -55, distance: 50.5
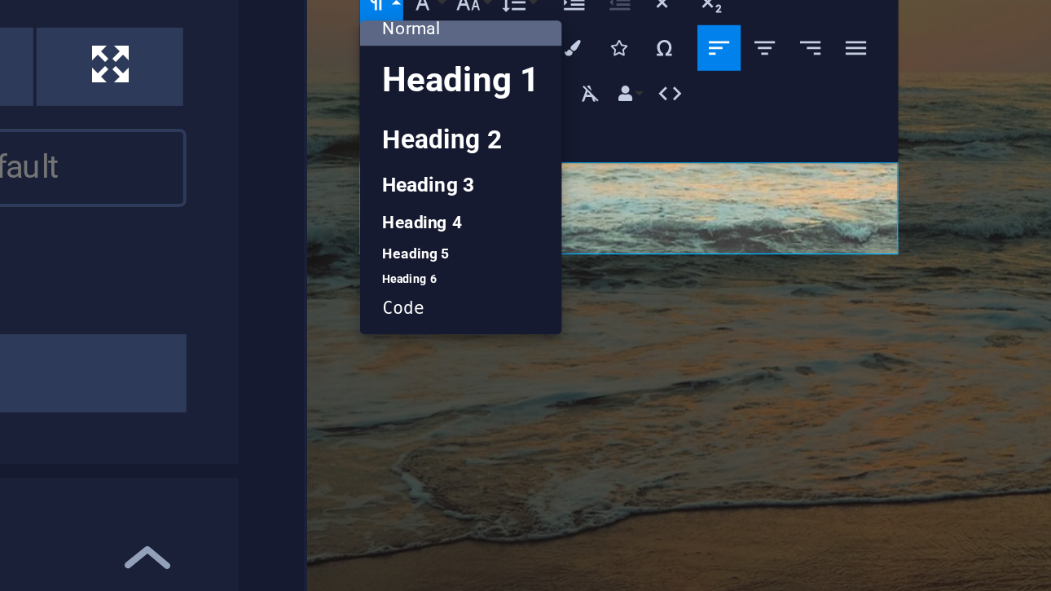
click at [375, 235] on button "Paragraph Format" at bounding box center [370, 232] width 11 height 11
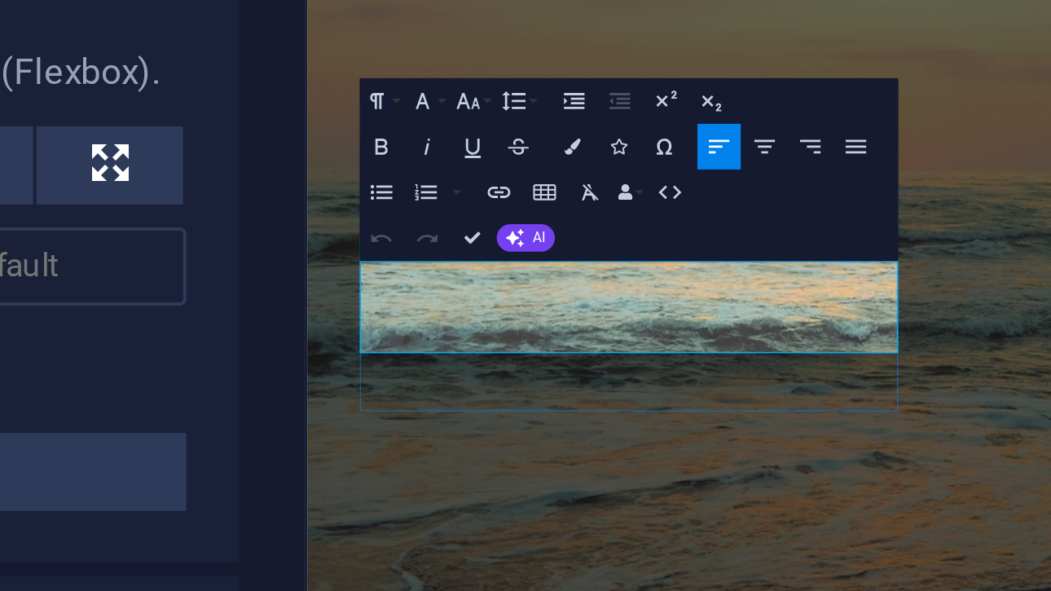
drag, startPoint x: 591, startPoint y: 47, endPoint x: 346, endPoint y: 6, distance: 247.9
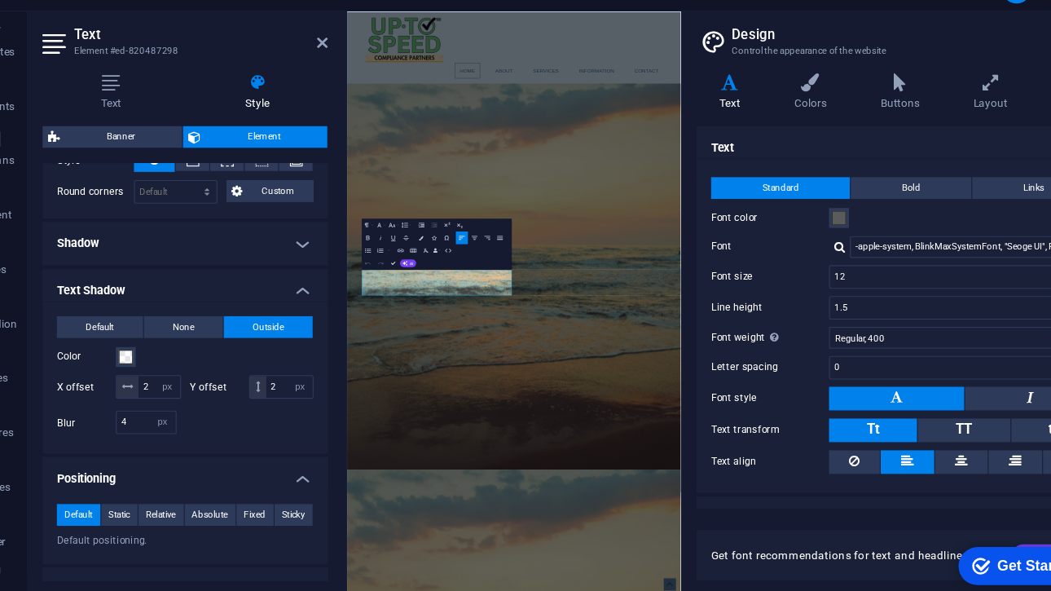
scroll to position [473, 0]
click at [155, 347] on span at bounding box center [153, 351] width 13 height 13
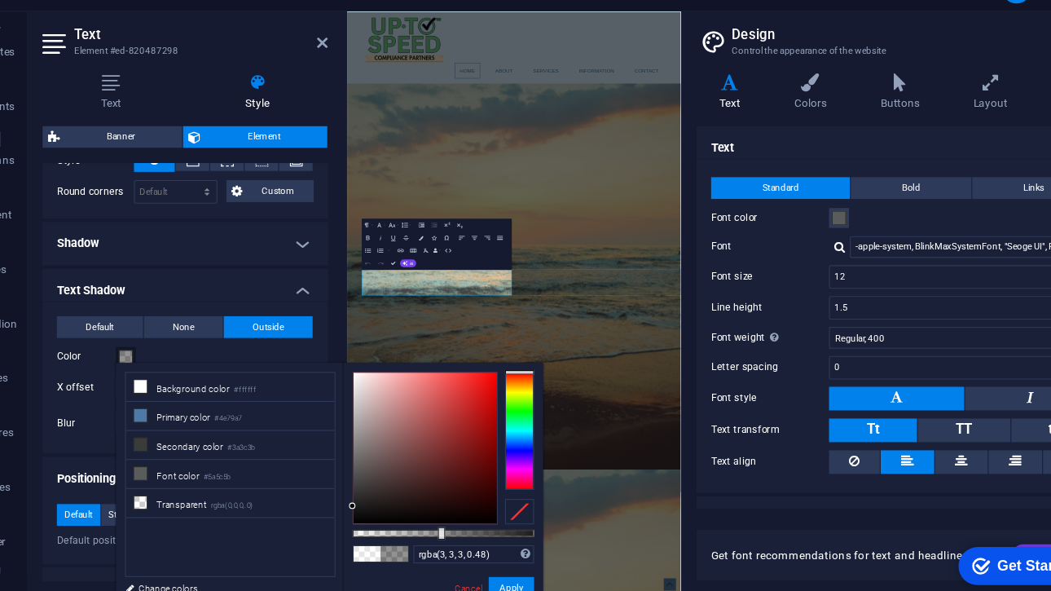
type input "rgba(0, 0, 0, 0.48)"
drag, startPoint x: 383, startPoint y: 458, endPoint x: 345, endPoint y: 521, distance: 73.5
click at [345, 521] on div "less Background color #ffffff Primary color #4e79a7 Secondary color #3a3c3b Fon…" at bounding box center [336, 466] width 384 height 221
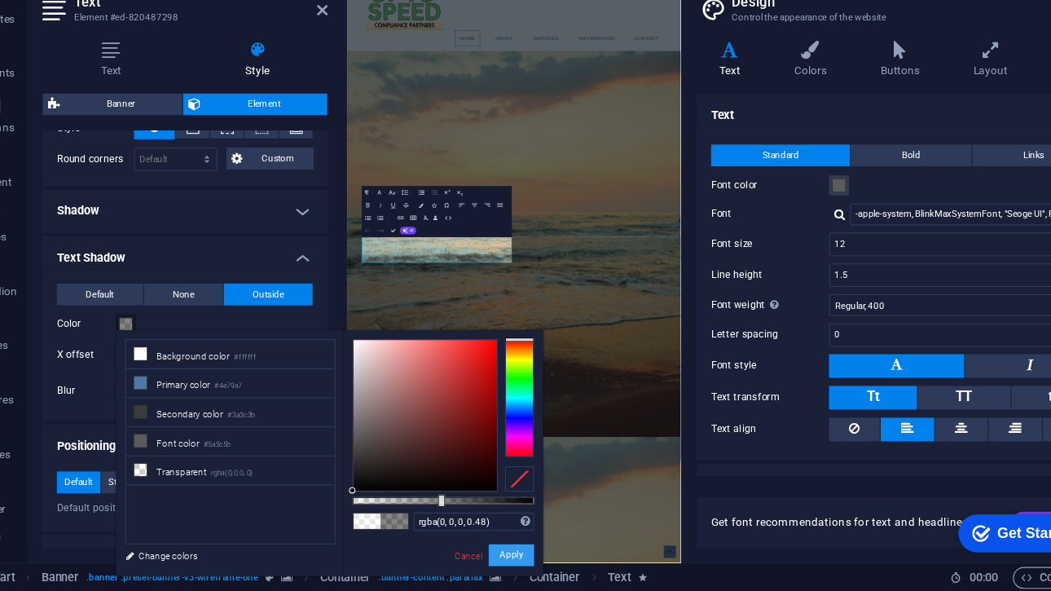
click at [494, 557] on button "Apply" at bounding box center [499, 558] width 41 height 20
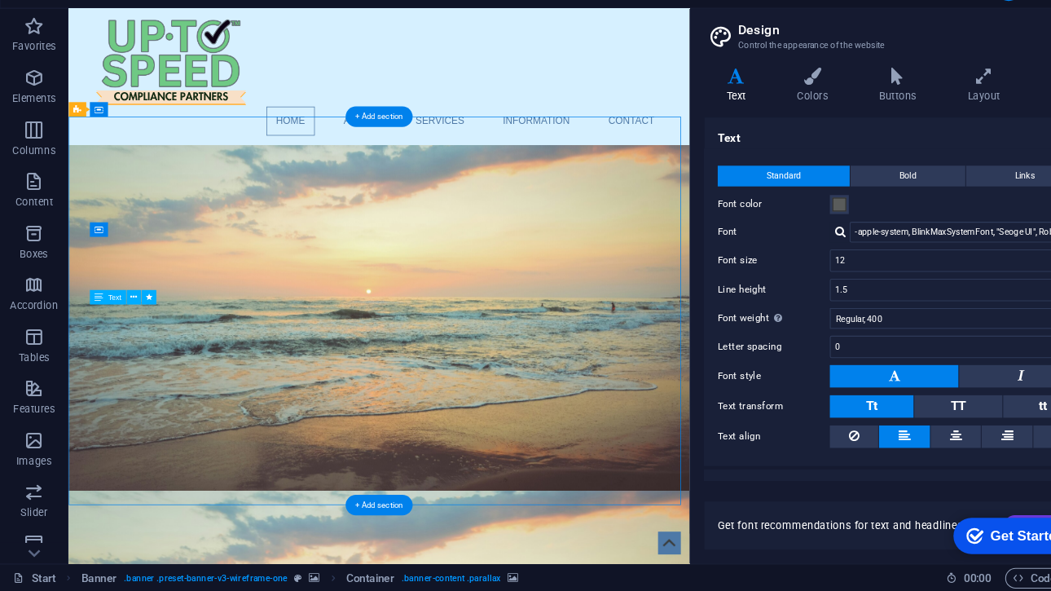
scroll to position [0, 0]
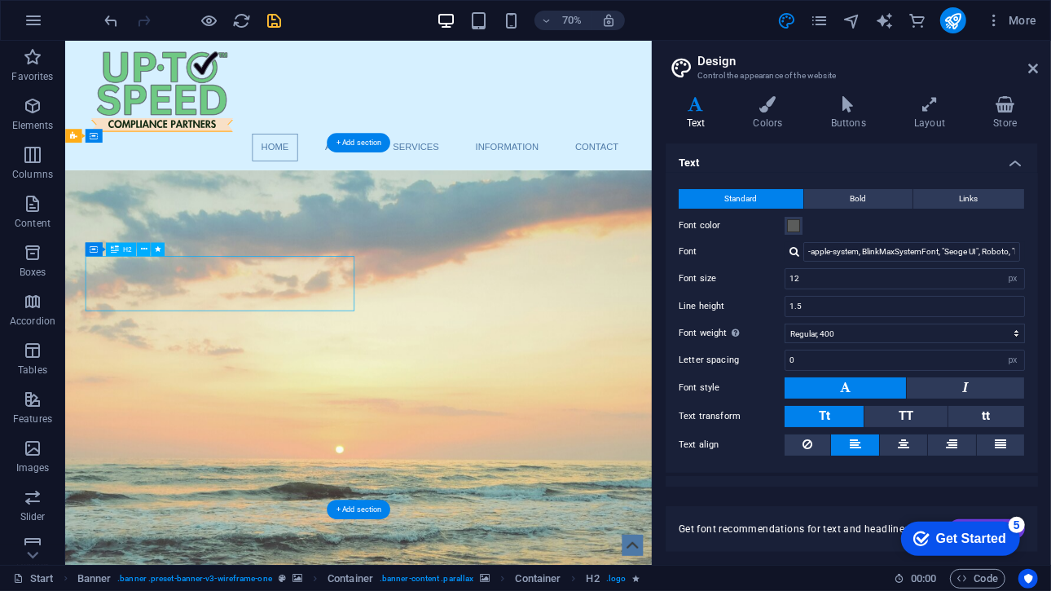
select select "fade"
select select "s"
select select "onload"
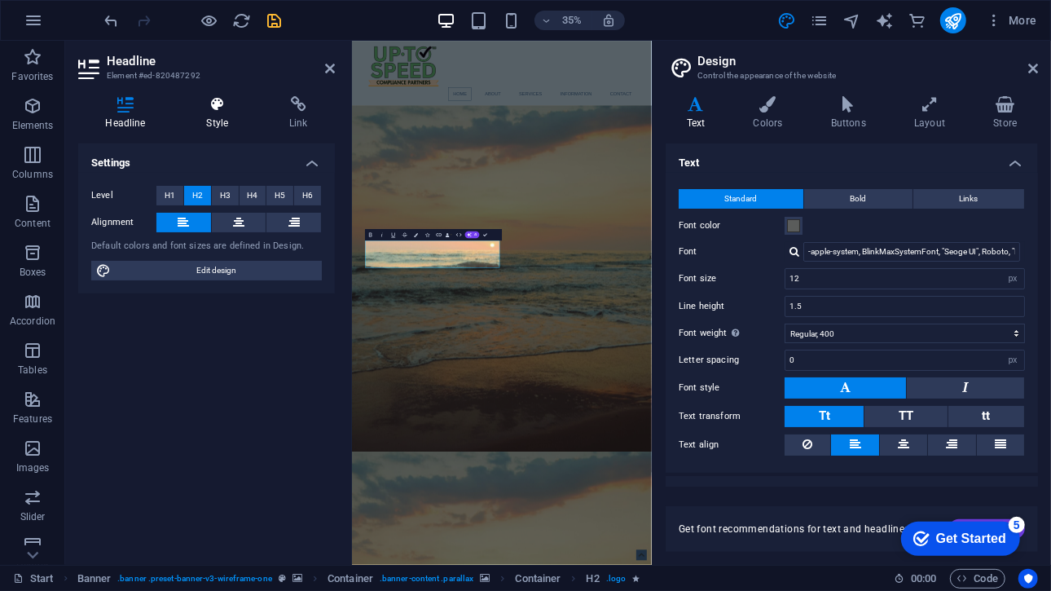
click at [216, 125] on h4 "Style" at bounding box center [220, 113] width 83 height 34
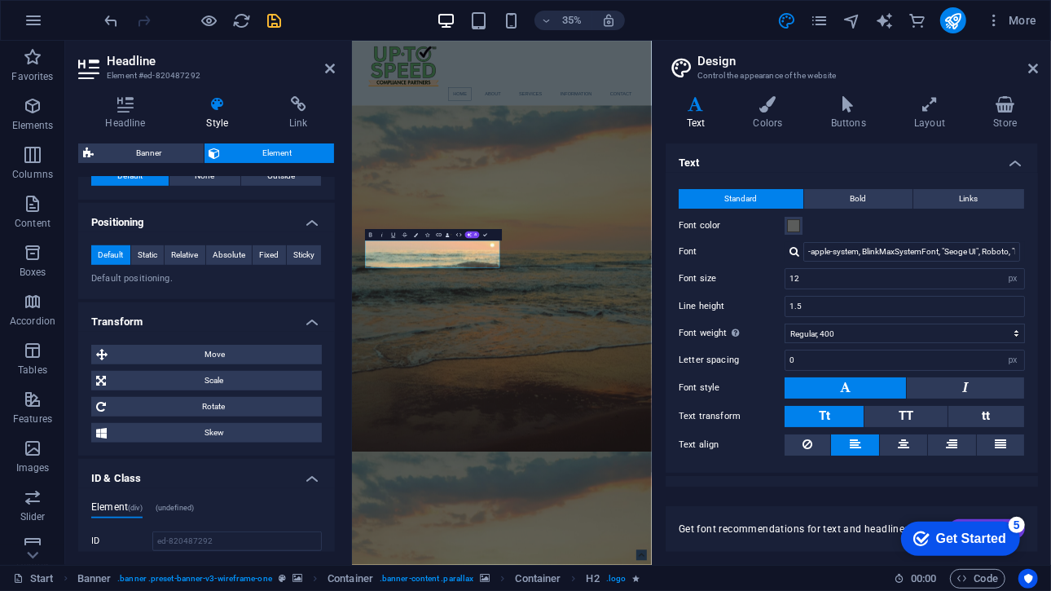
scroll to position [556, 0]
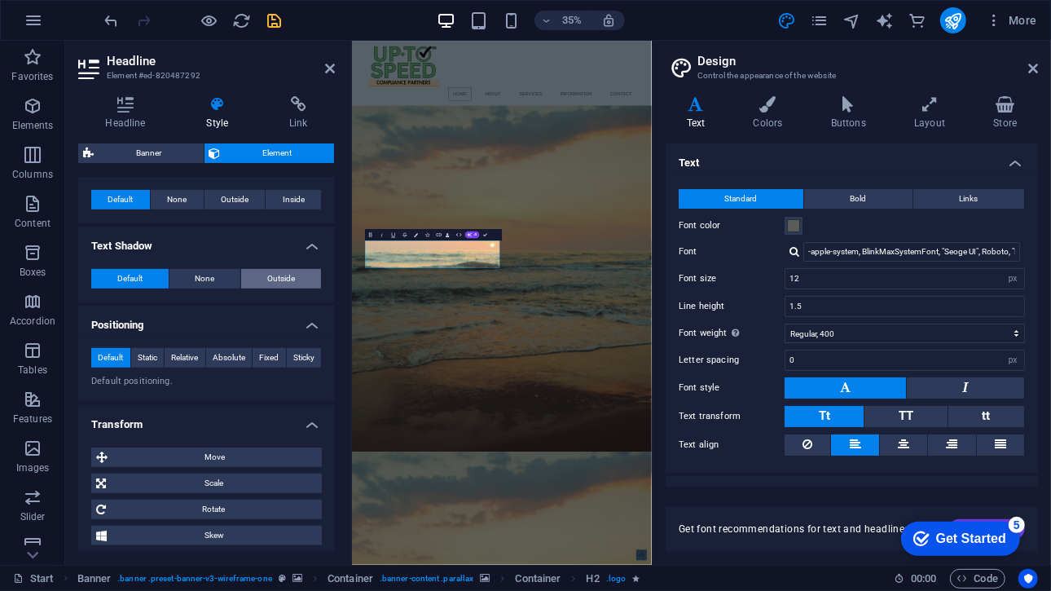
click at [267, 274] on span "Outside" at bounding box center [281, 279] width 28 height 20
type input "2"
type input "4"
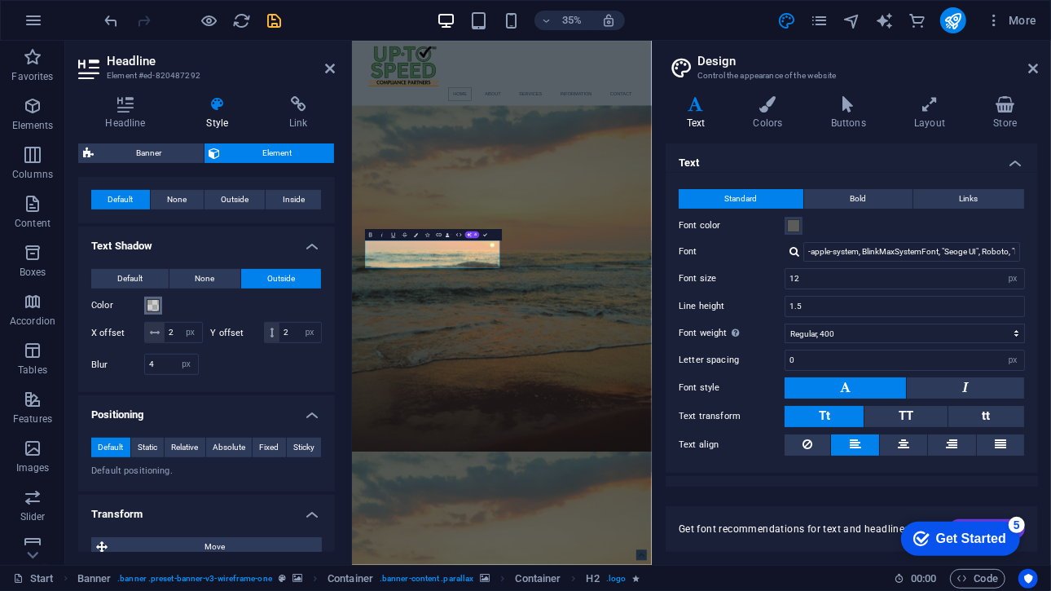
click at [156, 302] on span at bounding box center [153, 305] width 13 height 13
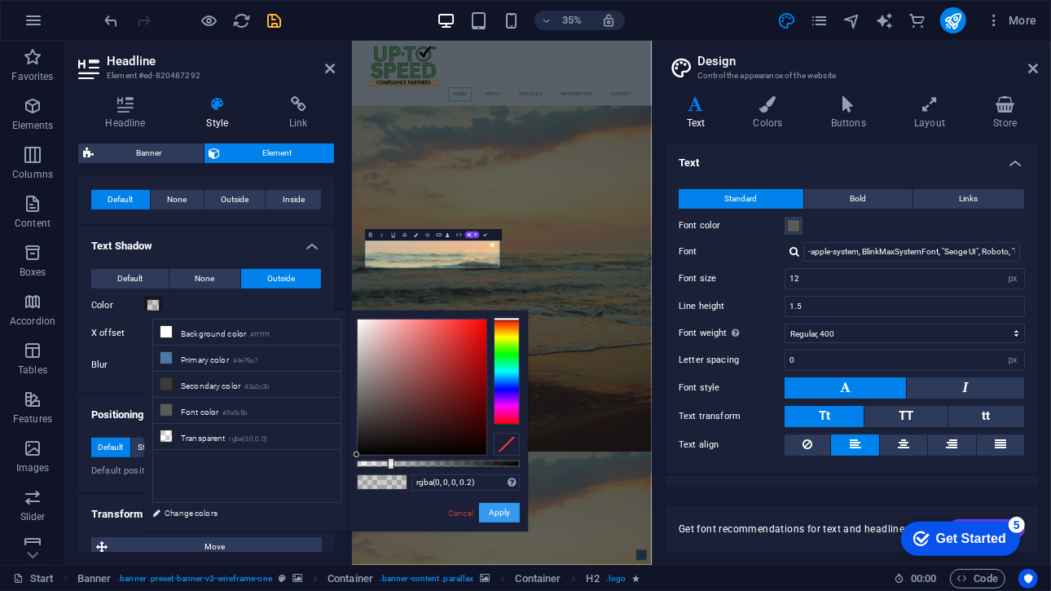
click at [497, 511] on button "Apply" at bounding box center [499, 513] width 41 height 20
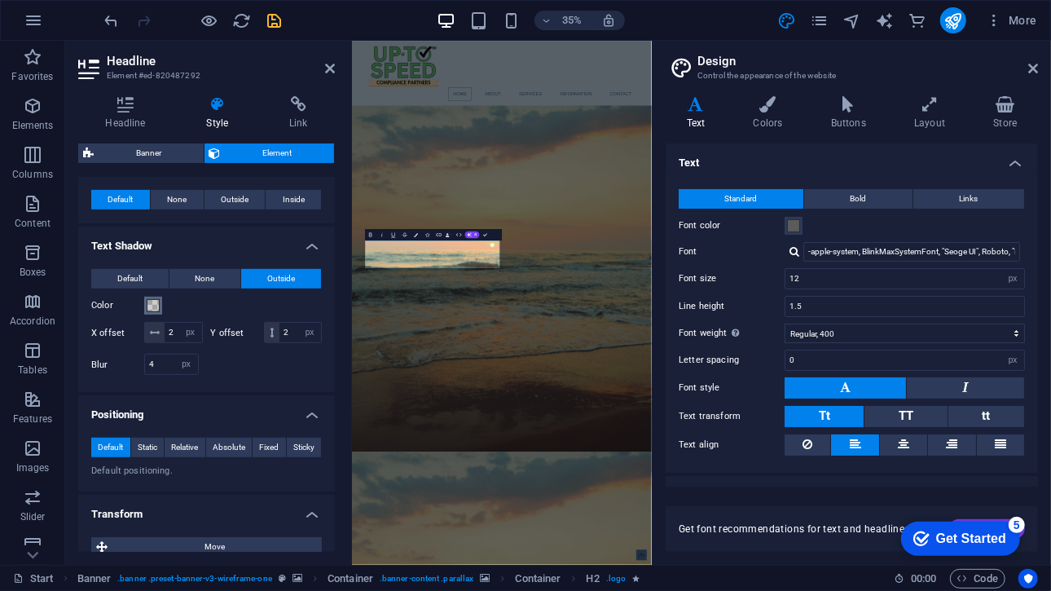
click at [155, 302] on span at bounding box center [153, 305] width 13 height 13
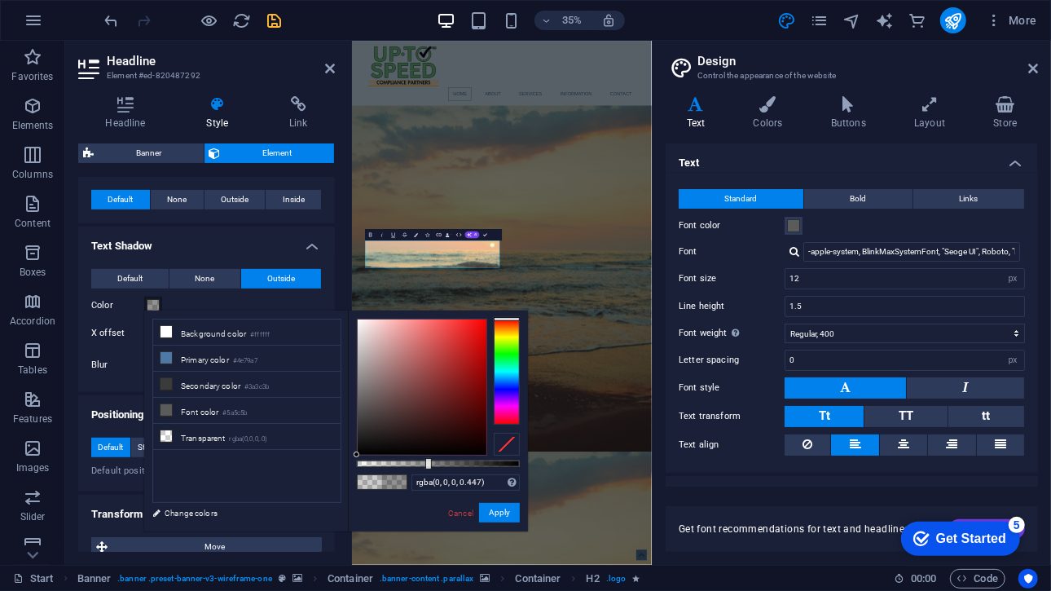
type input "rgba(0, 0, 0, 0.467)"
drag, startPoint x: 389, startPoint y: 464, endPoint x: 433, endPoint y: 469, distance: 43.6
click at [433, 469] on div "rgba(0, 0, 0, 0.467) Supported formats #0852ed rgb(8, 82, 237) rgba(8, 82, 237,…" at bounding box center [438, 538] width 180 height 457
click at [495, 509] on button "Apply" at bounding box center [499, 513] width 41 height 20
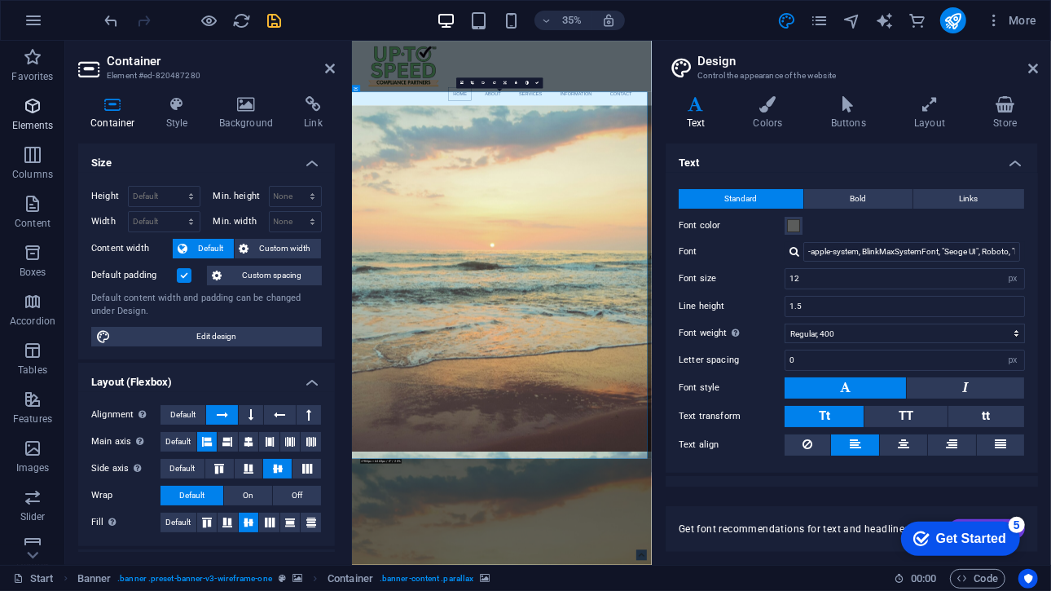
click at [40, 108] on icon "button" at bounding box center [33, 106] width 20 height 20
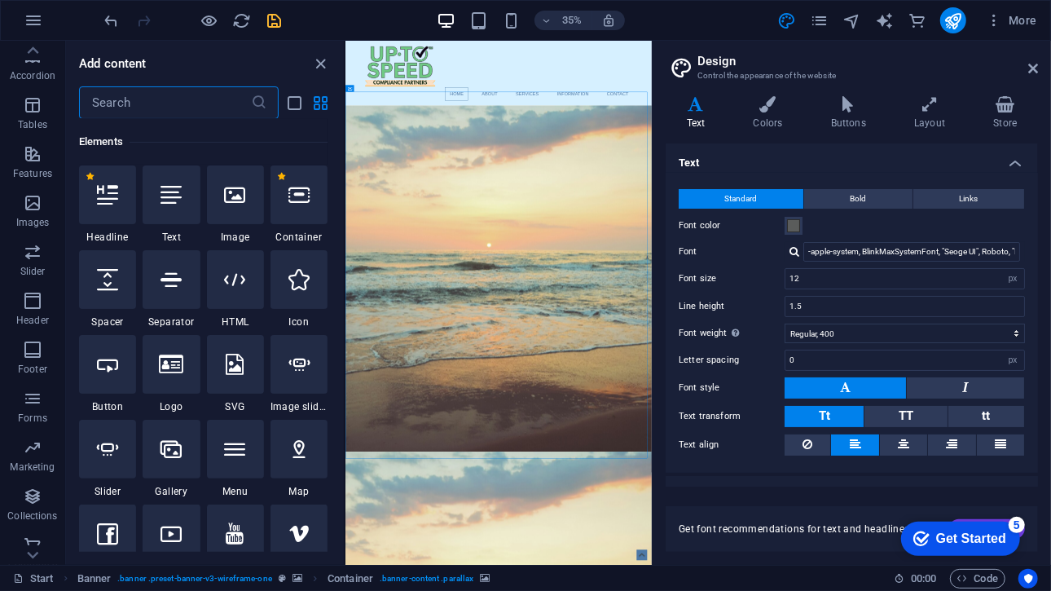
scroll to position [257, 0]
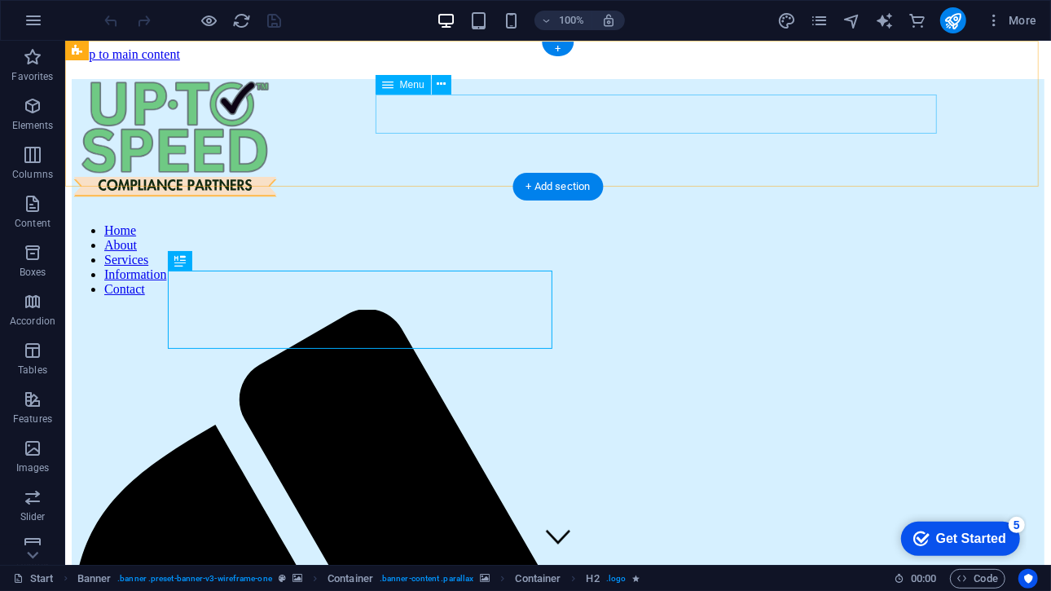
drag, startPoint x: 64, startPoint y: 40, endPoint x: 609, endPoint y: 121, distance: 550.2
click at [609, 222] on nav "Home About Services Information Contact" at bounding box center [557, 258] width 973 height 73
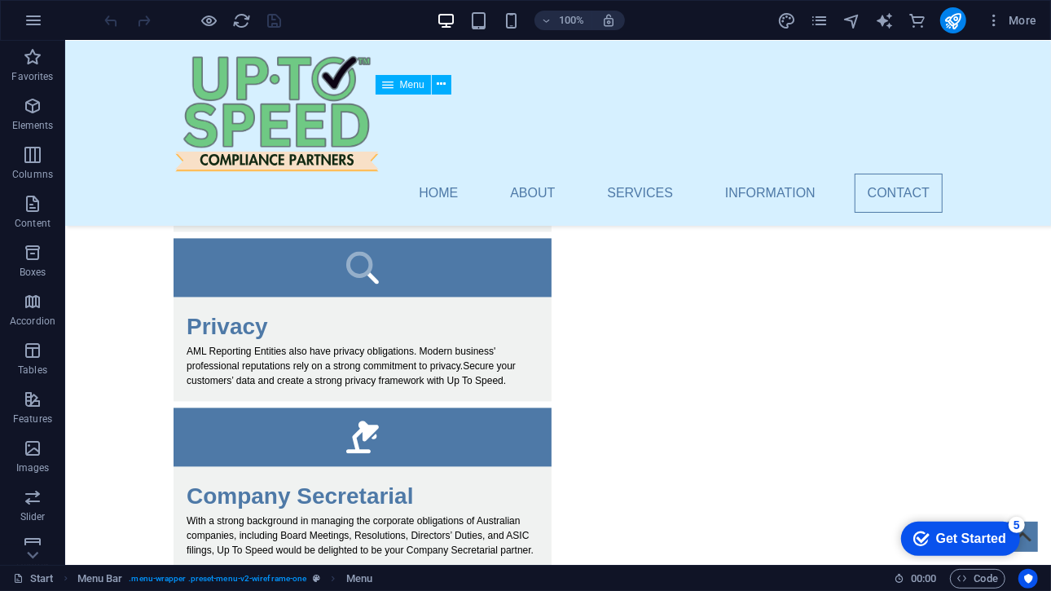
scroll to position [1957, 0]
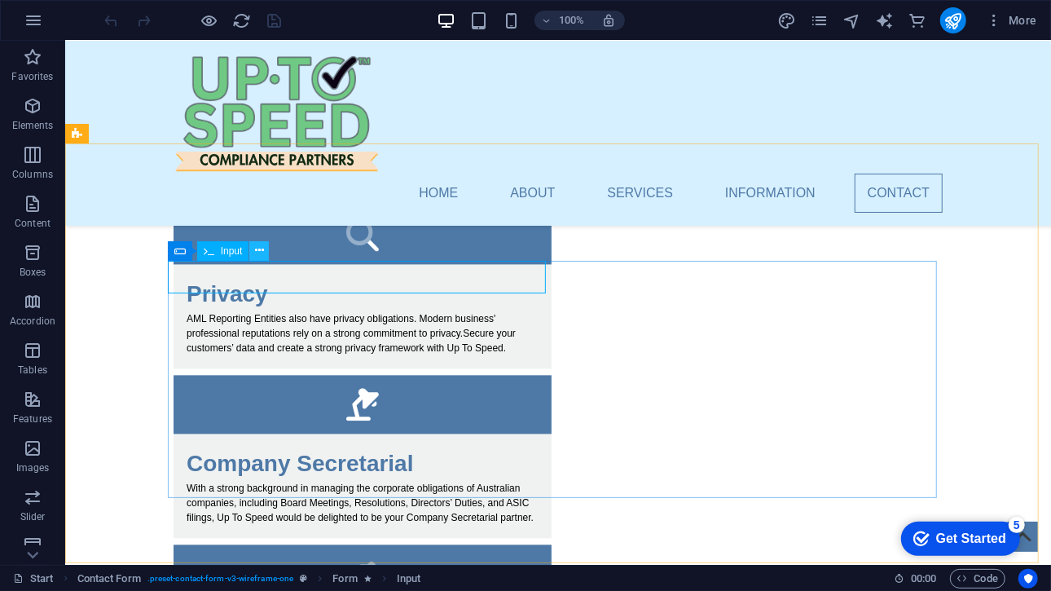
click at [260, 257] on icon at bounding box center [259, 250] width 9 height 17
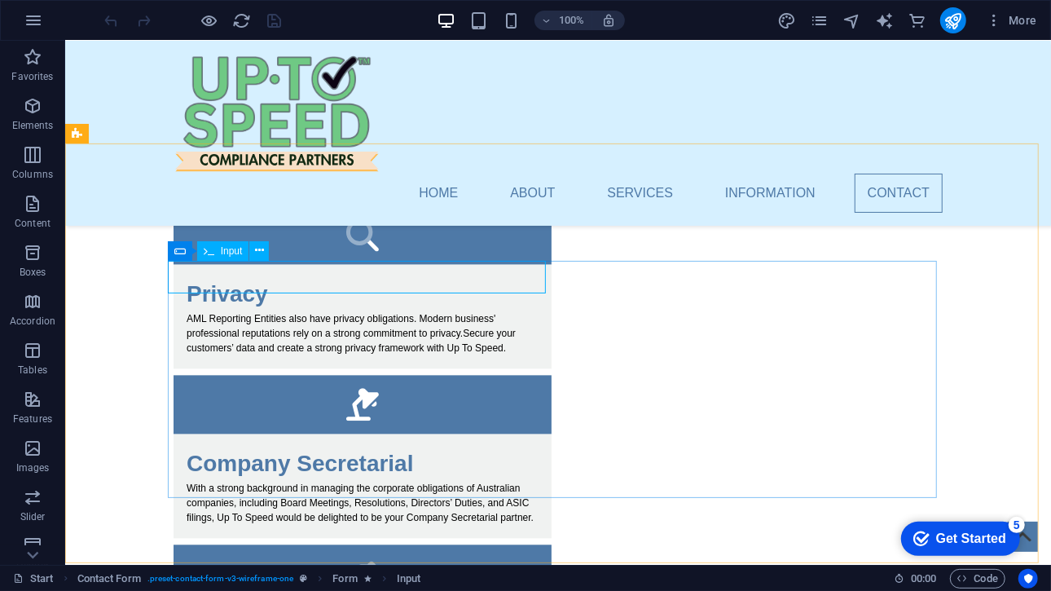
click at [219, 257] on div "Input" at bounding box center [223, 251] width 52 height 20
click at [184, 253] on icon at bounding box center [179, 251] width 11 height 20
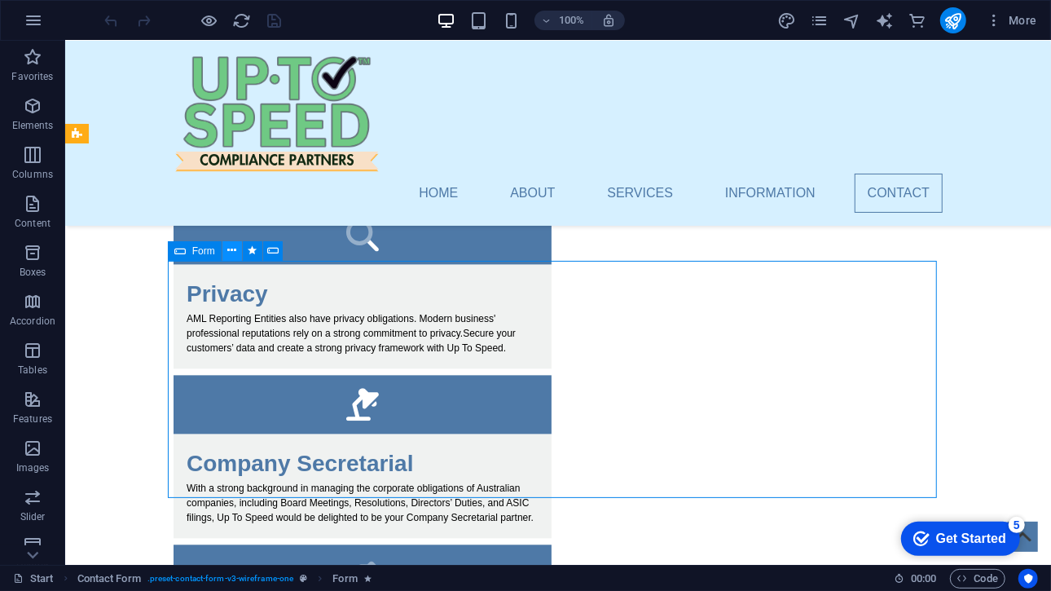
click at [230, 250] on icon at bounding box center [231, 250] width 9 height 17
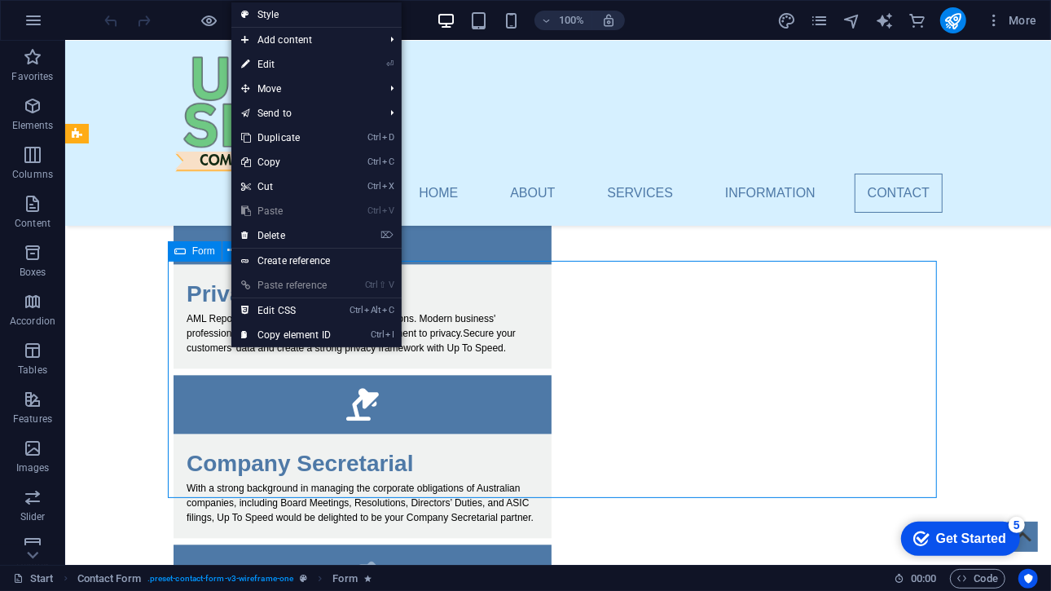
click at [204, 248] on span "Form" at bounding box center [203, 251] width 23 height 10
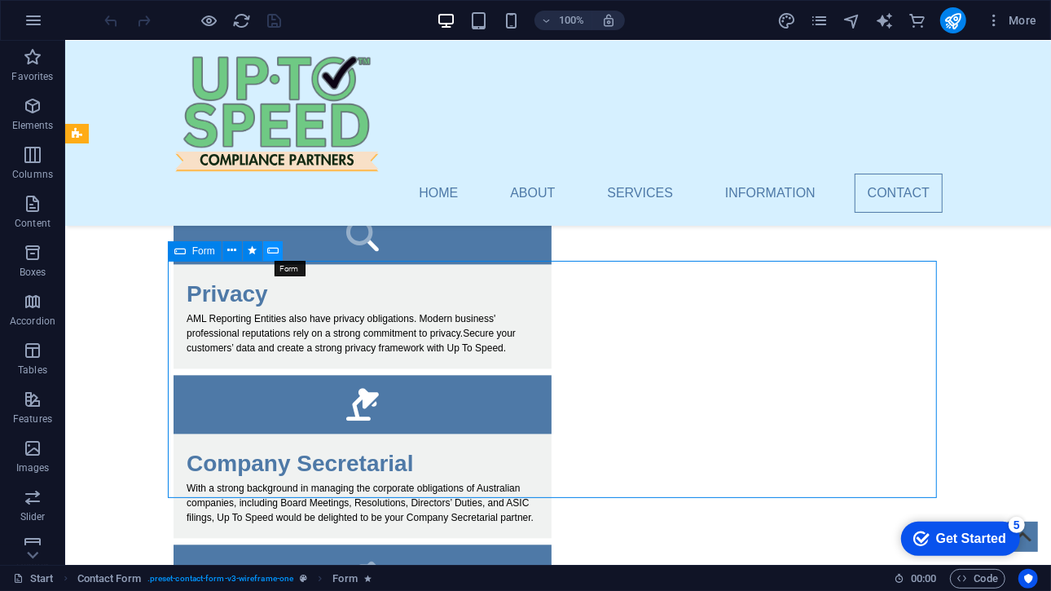
click at [271, 249] on icon at bounding box center [272, 250] width 11 height 17
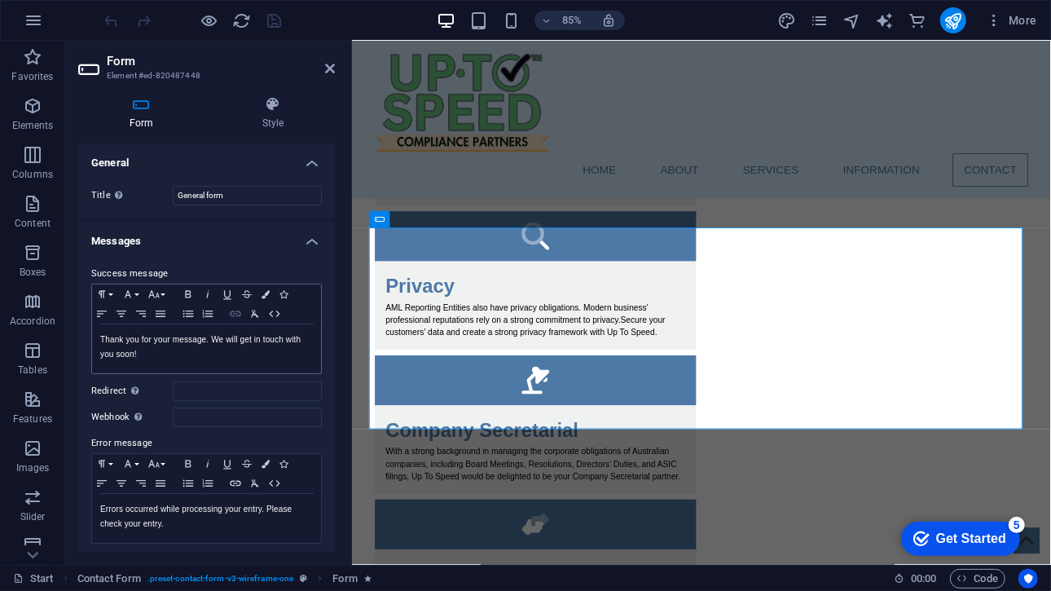
scroll to position [102, 0]
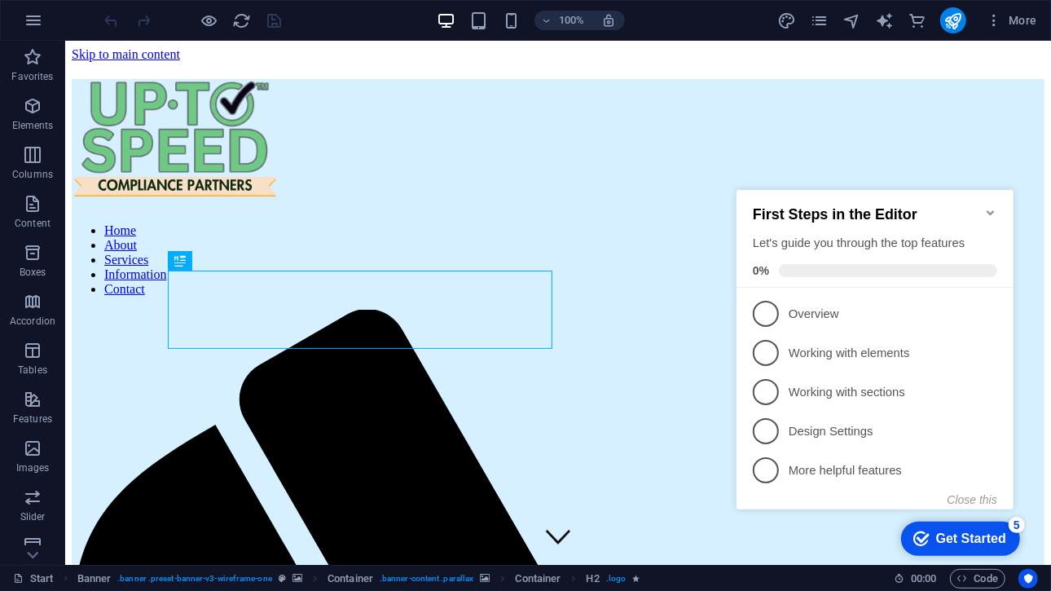
click at [992, 209] on icon "Minimize checklist" at bounding box center [989, 211] width 7 height 5
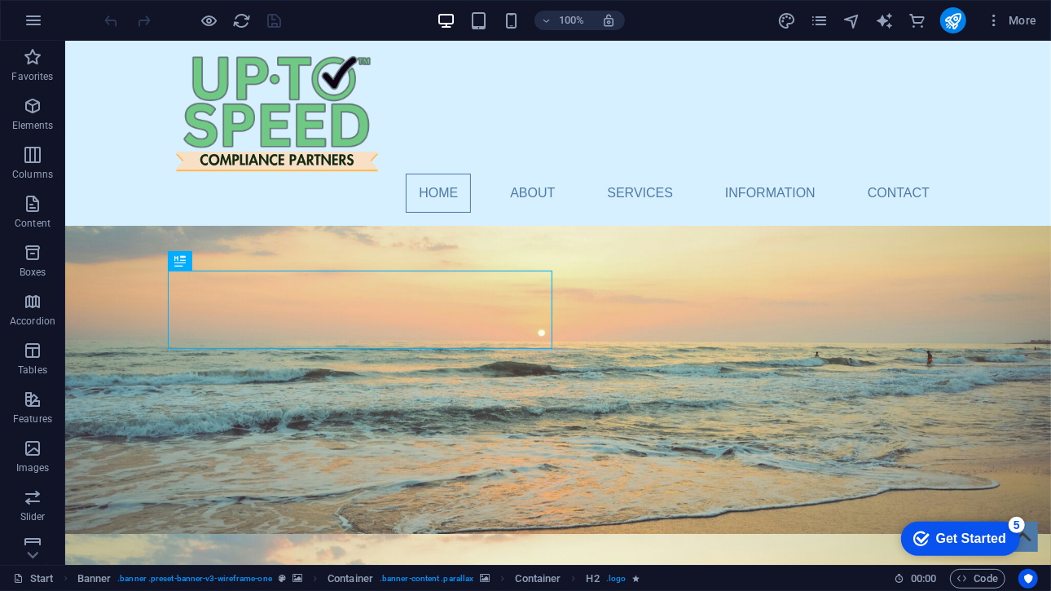
click at [988, 543] on div "Get Started" at bounding box center [970, 537] width 70 height 15
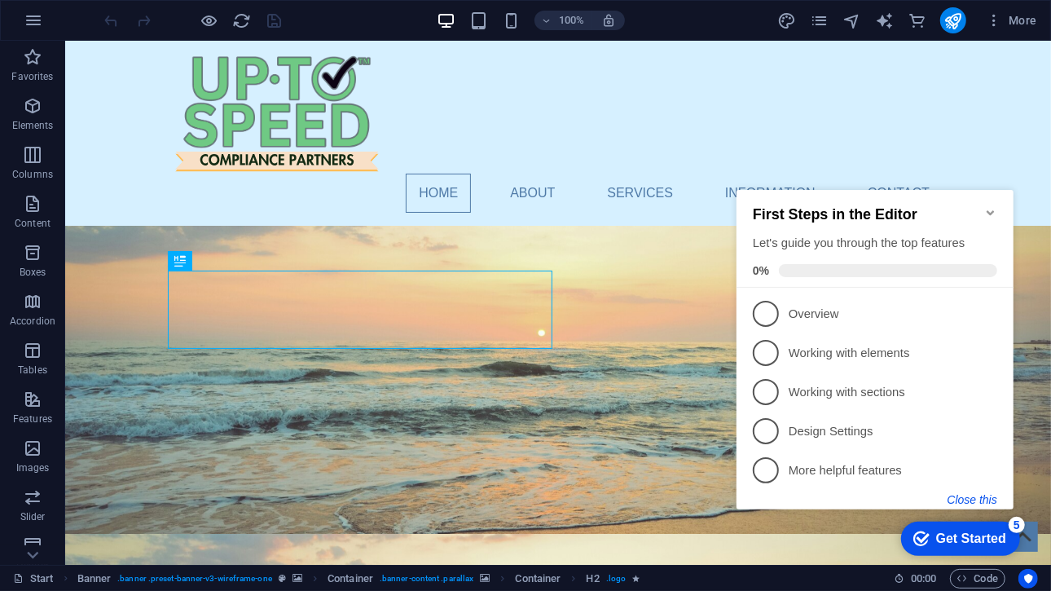
click at [964, 495] on button "Close this" at bounding box center [972, 498] width 50 height 13
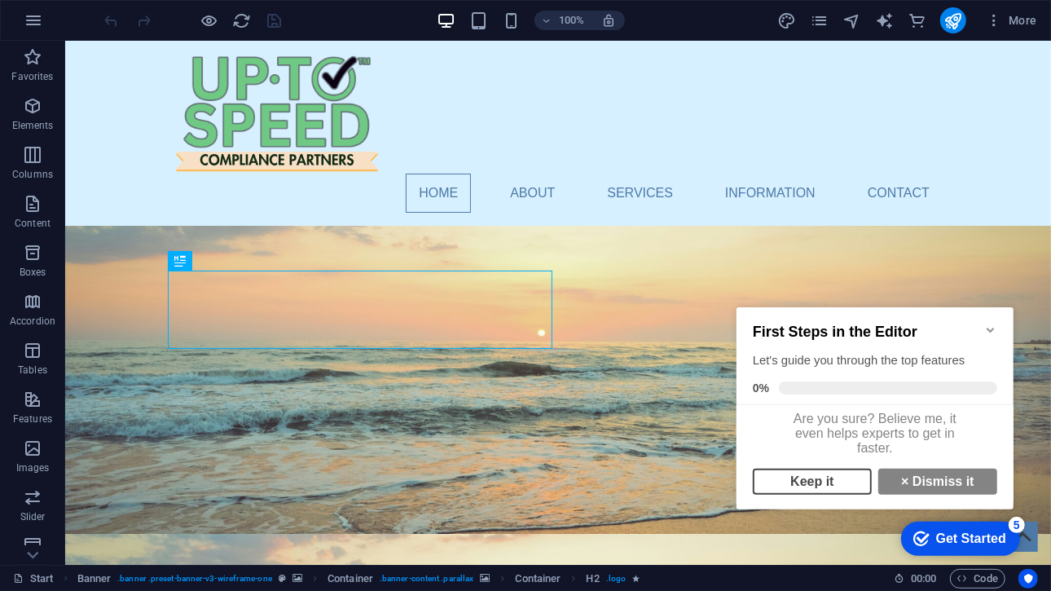
click at [843, 487] on link "Keep it" at bounding box center [811, 481] width 119 height 26
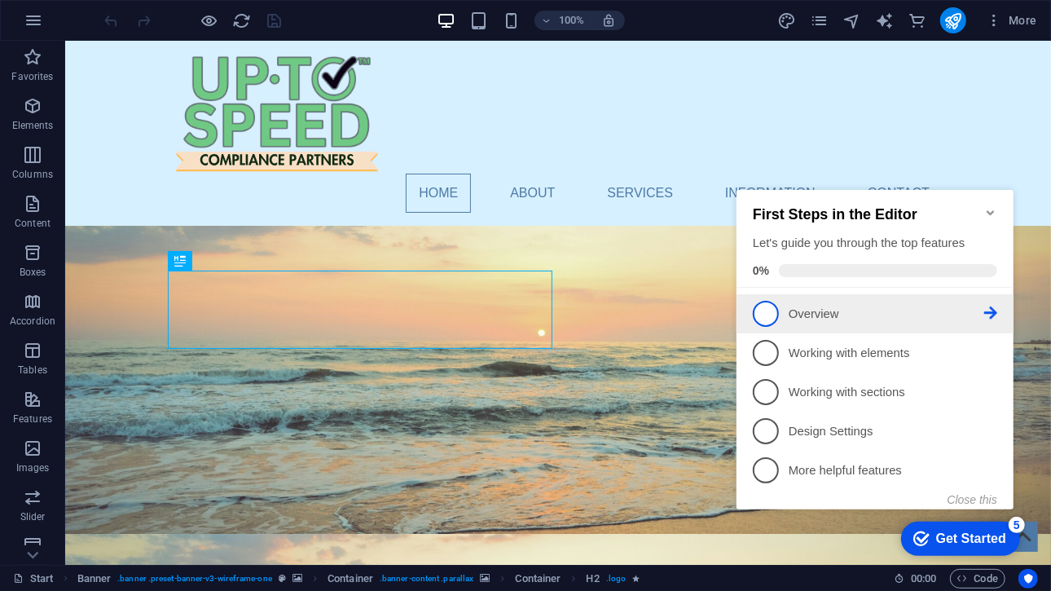
click at [860, 319] on p "Overview - incomplete" at bounding box center [886, 313] width 196 height 17
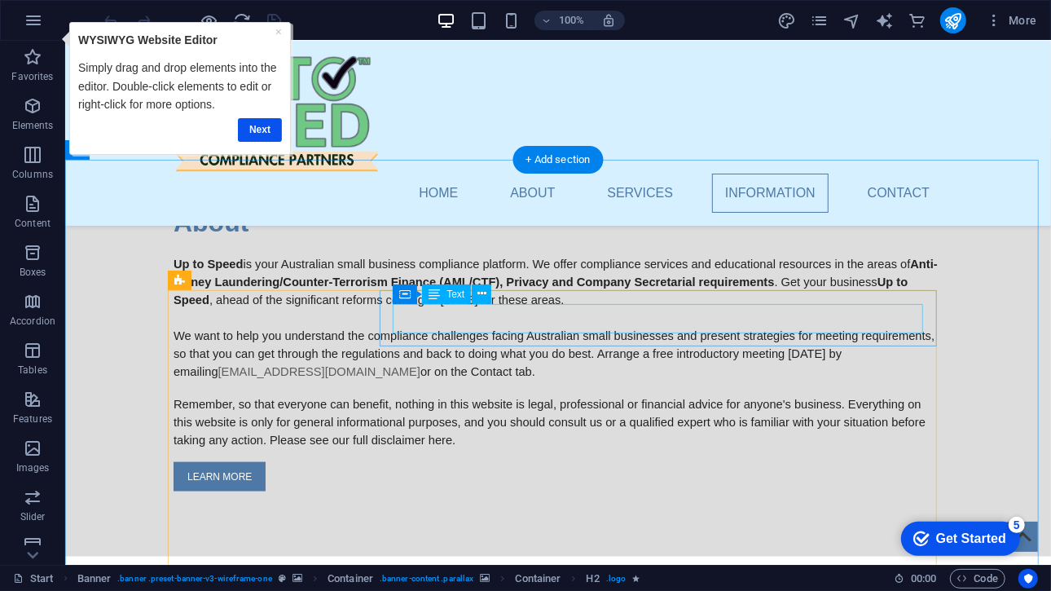
scroll to position [1227, 0]
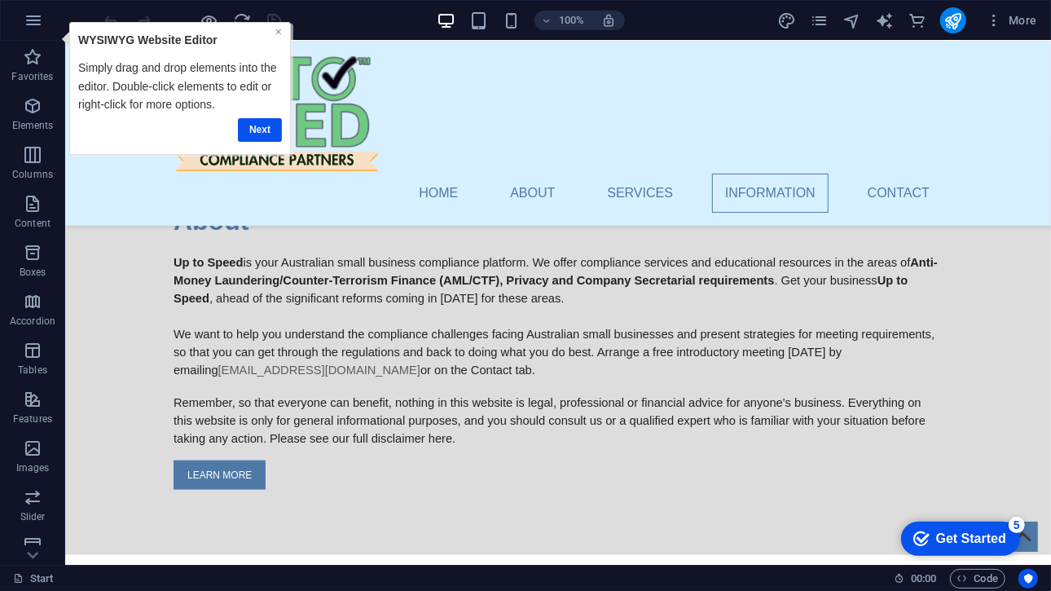
click at [275, 29] on link "×" at bounding box center [278, 30] width 7 height 13
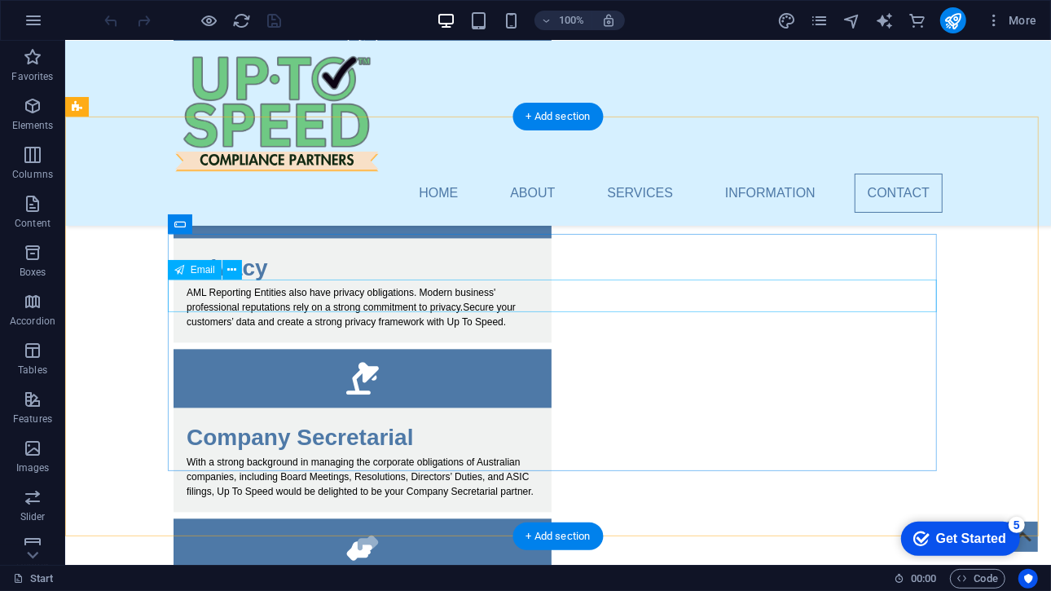
scroll to position [1895, 0]
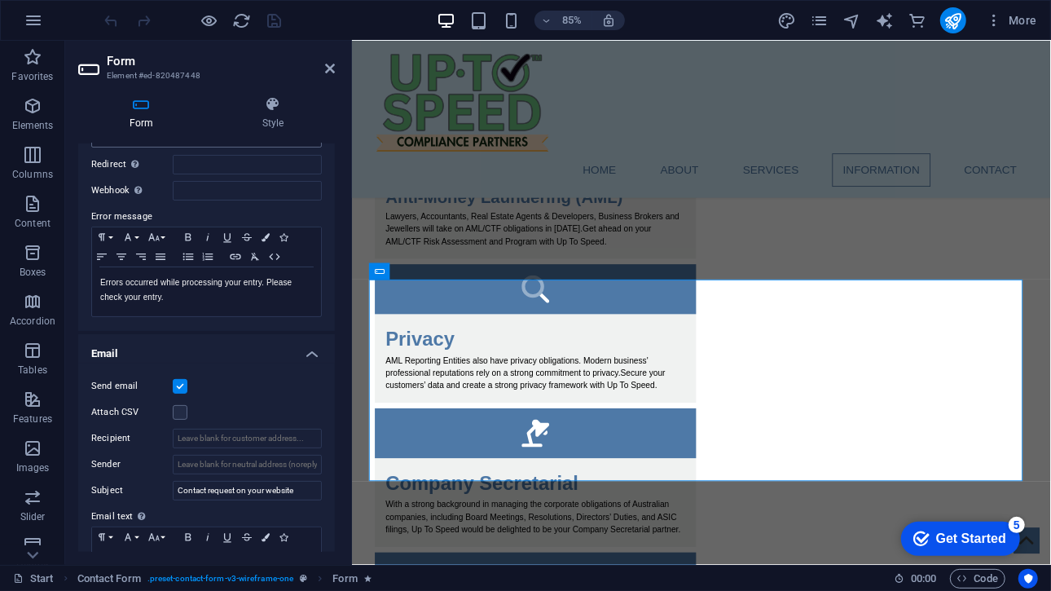
scroll to position [228, 0]
click at [213, 443] on input "Recipient" at bounding box center [247, 437] width 149 height 20
type input "[EMAIL_ADDRESS][DOMAIN_NAME]"
click at [264, 401] on div "Attach CSV" at bounding box center [206, 411] width 231 height 20
click at [269, 18] on icon "save" at bounding box center [275, 20] width 19 height 19
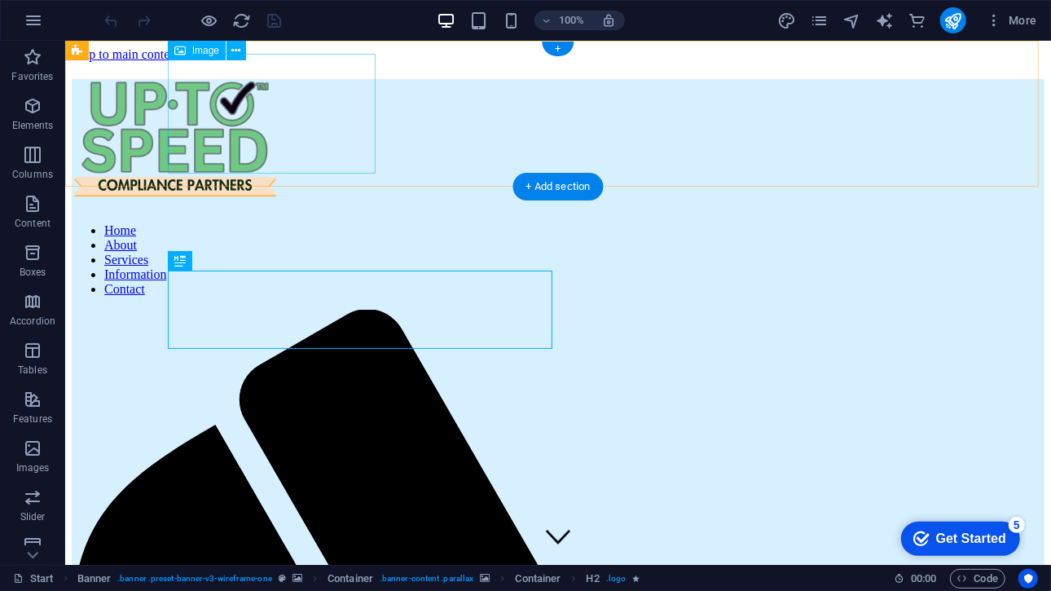
click at [309, 112] on figure at bounding box center [557, 141] width 973 height 126
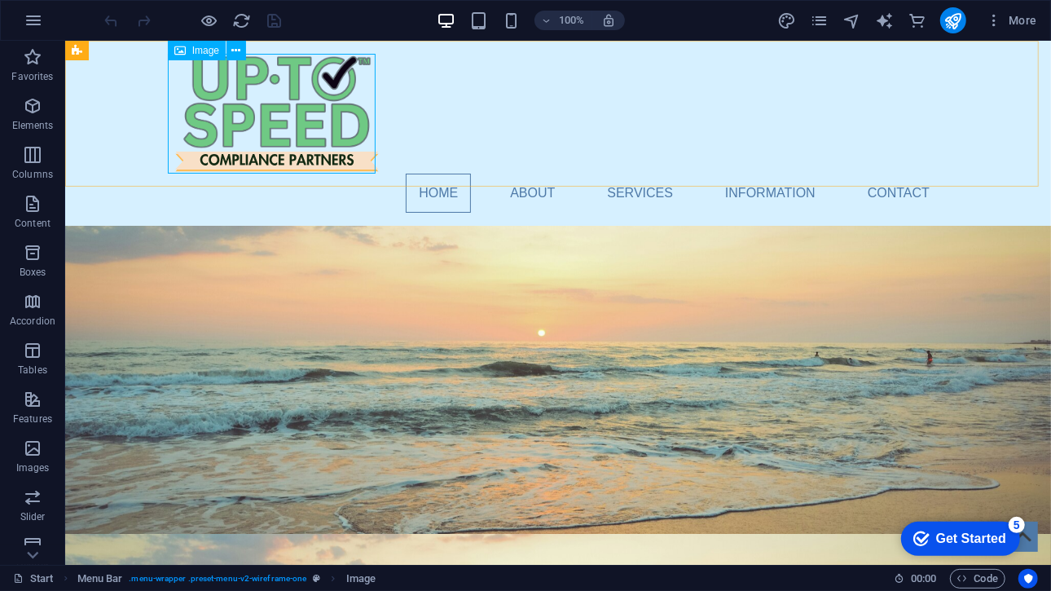
click at [199, 53] on span "Image" at bounding box center [205, 51] width 27 height 10
click at [198, 50] on span "Image" at bounding box center [205, 51] width 27 height 10
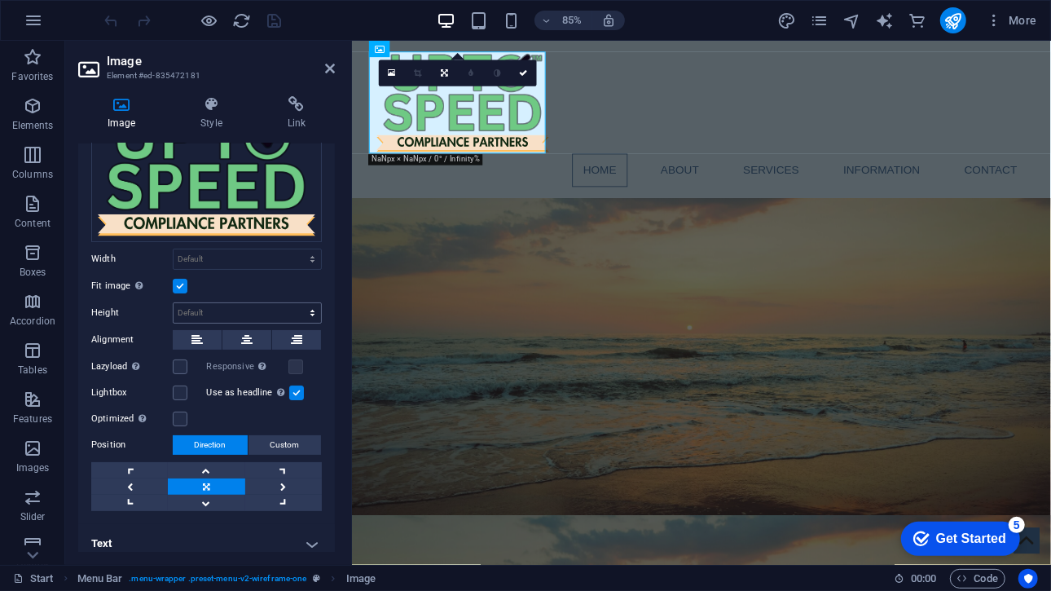
scroll to position [88, 0]
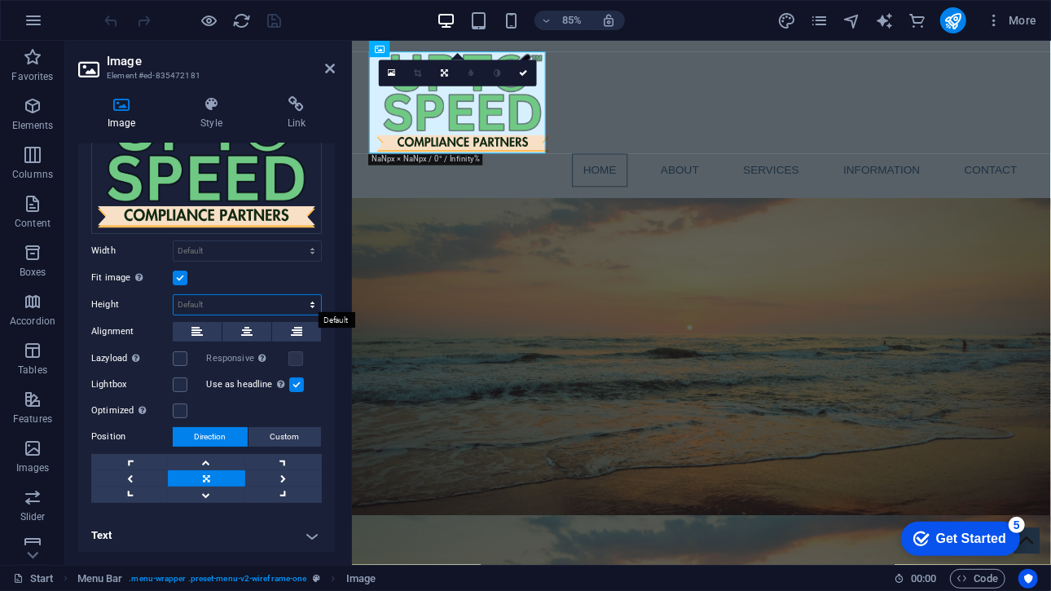
click at [226, 306] on select "Default auto px" at bounding box center [247, 305] width 147 height 20
click at [174, 295] on select "Default auto px" at bounding box center [247, 305] width 147 height 20
select select "DISABLED_OPTION_VALUE"
click at [183, 282] on label at bounding box center [180, 278] width 15 height 15
click at [0, 0] on input "Fit image Automatically fit image to a fixed width and height" at bounding box center [0, 0] width 0 height 0
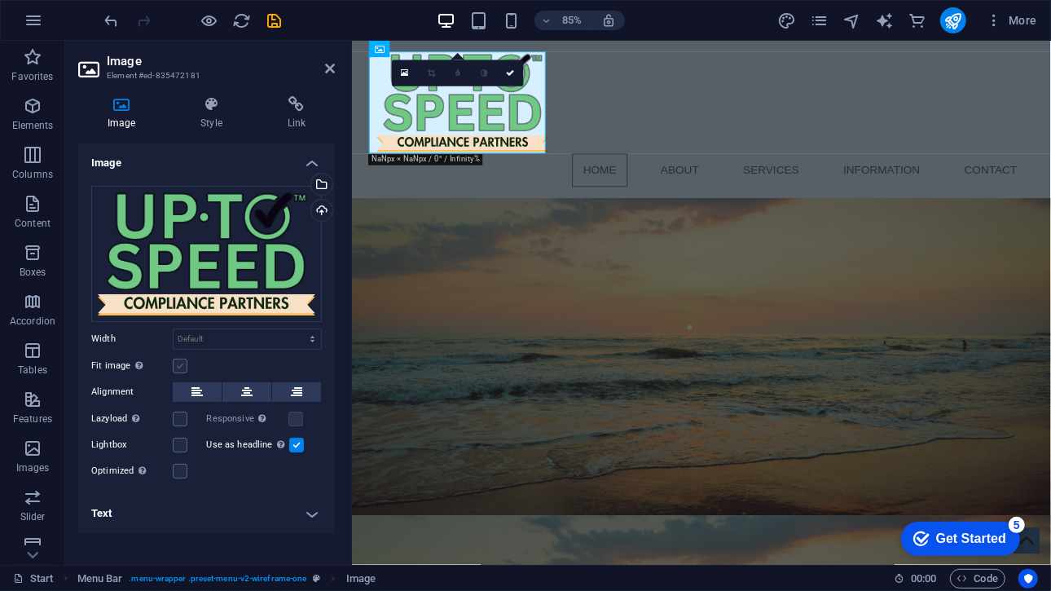
scroll to position [0, 0]
click at [174, 366] on label at bounding box center [180, 366] width 15 height 15
click at [0, 0] on input "Fit image Automatically fit image to a fixed width and height" at bounding box center [0, 0] width 0 height 0
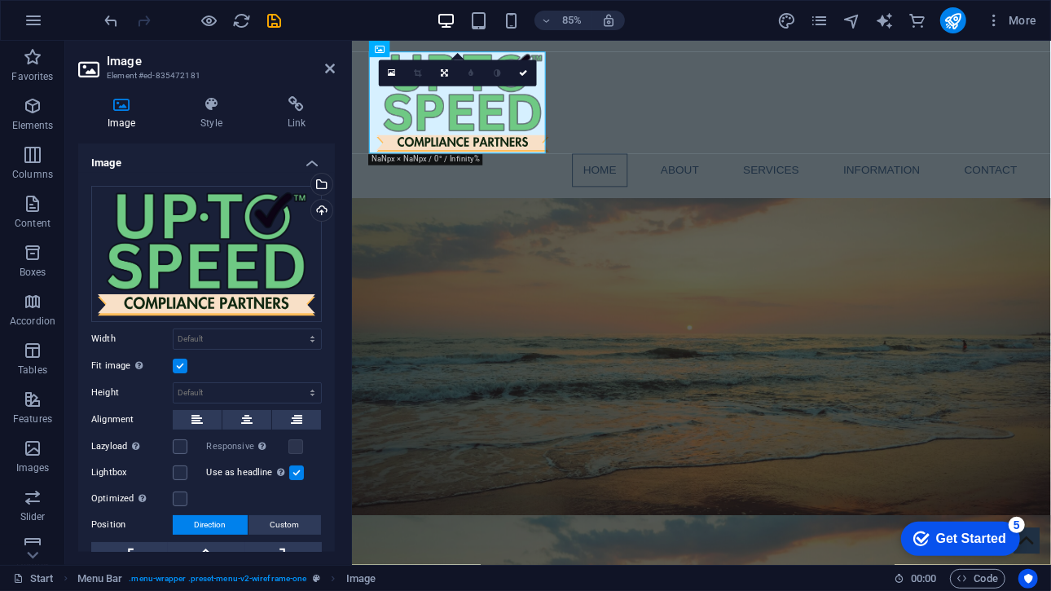
click at [174, 366] on label at bounding box center [180, 366] width 15 height 15
click at [0, 0] on input "Fit image Automatically fit image to a fixed width and height" at bounding box center [0, 0] width 0 height 0
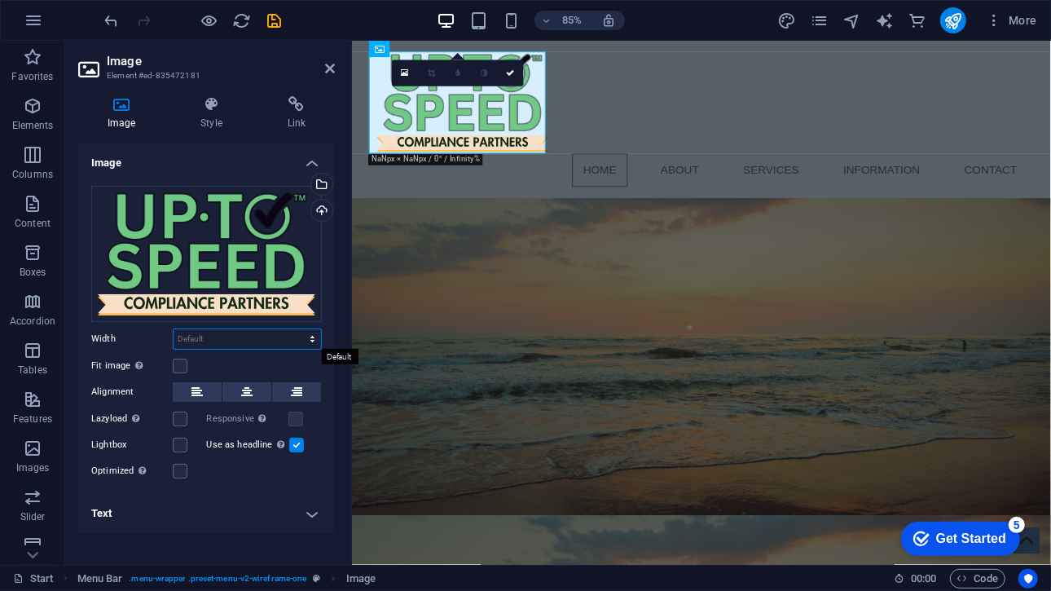
click at [194, 340] on select "Default auto px rem % em vh vw" at bounding box center [247, 339] width 147 height 20
click at [187, 363] on label at bounding box center [180, 366] width 15 height 15
click at [0, 0] on input "Fit image Automatically fit image to a fixed width and height" at bounding box center [0, 0] width 0 height 0
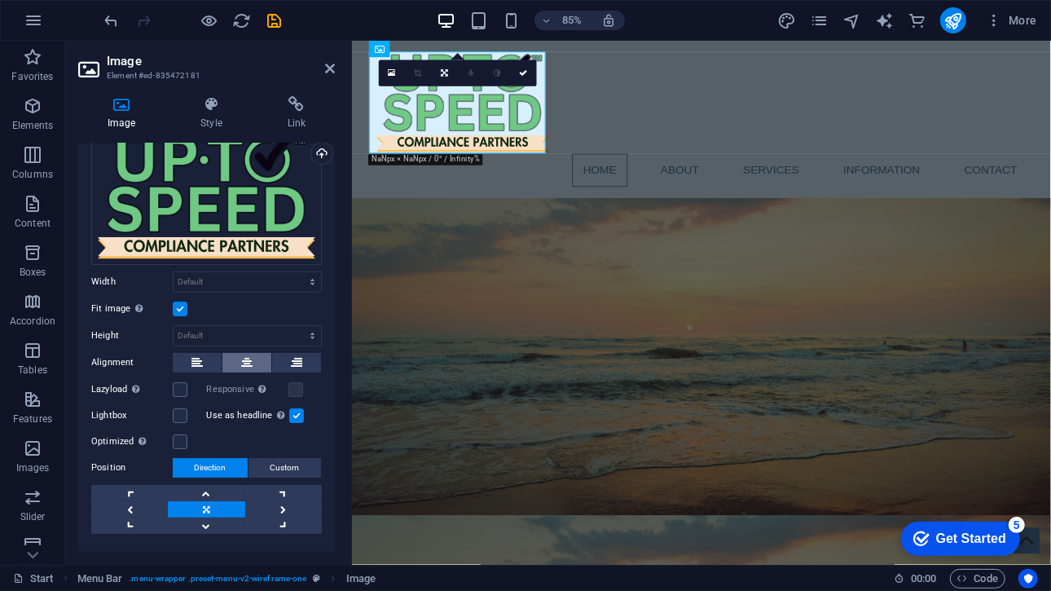
scroll to position [88, 0]
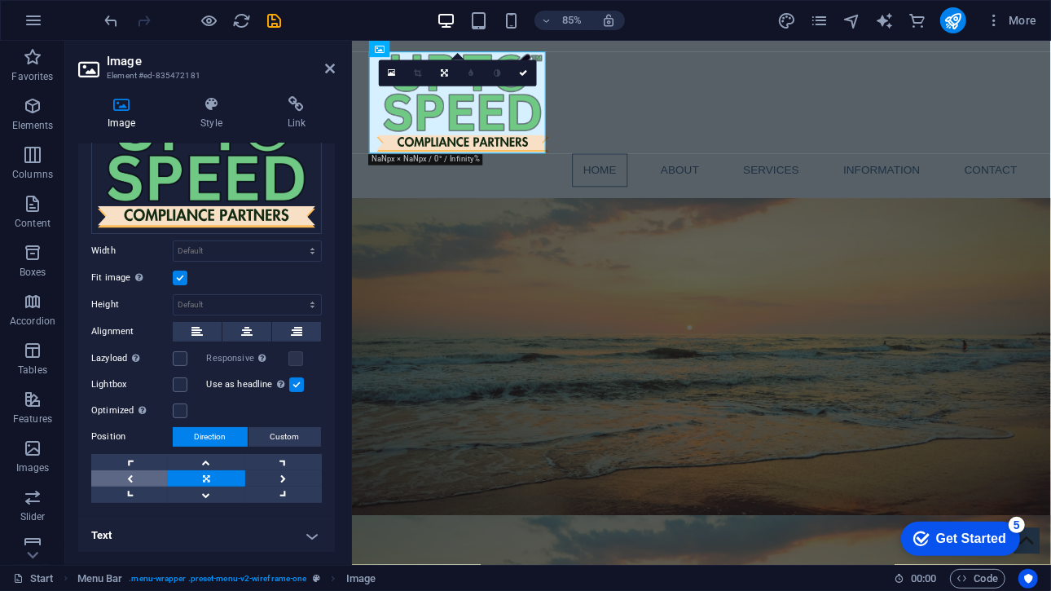
click at [147, 471] on link at bounding box center [129, 478] width 77 height 16
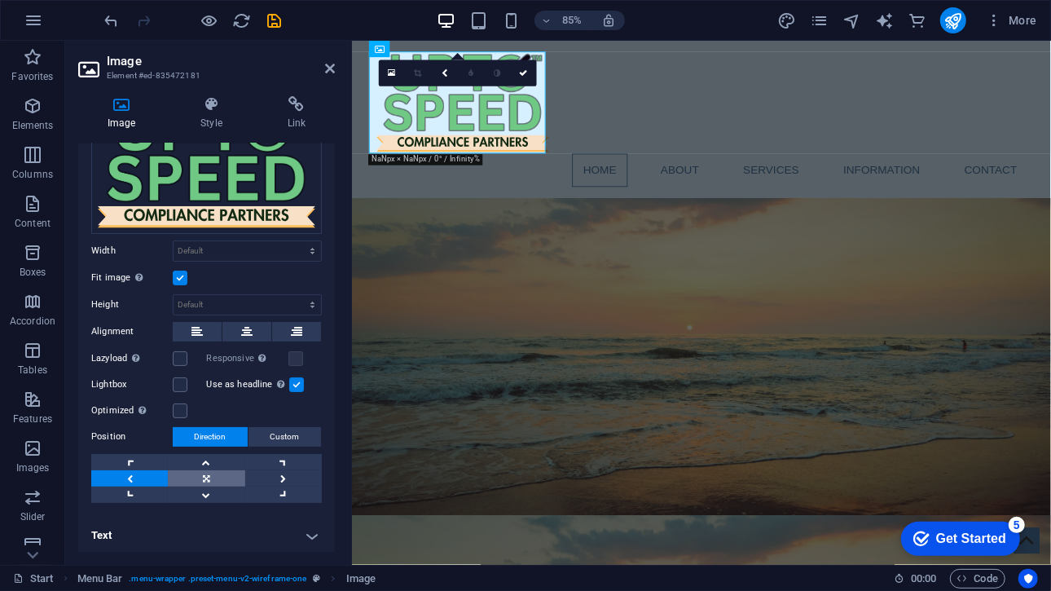
click at [189, 472] on link at bounding box center [206, 478] width 77 height 16
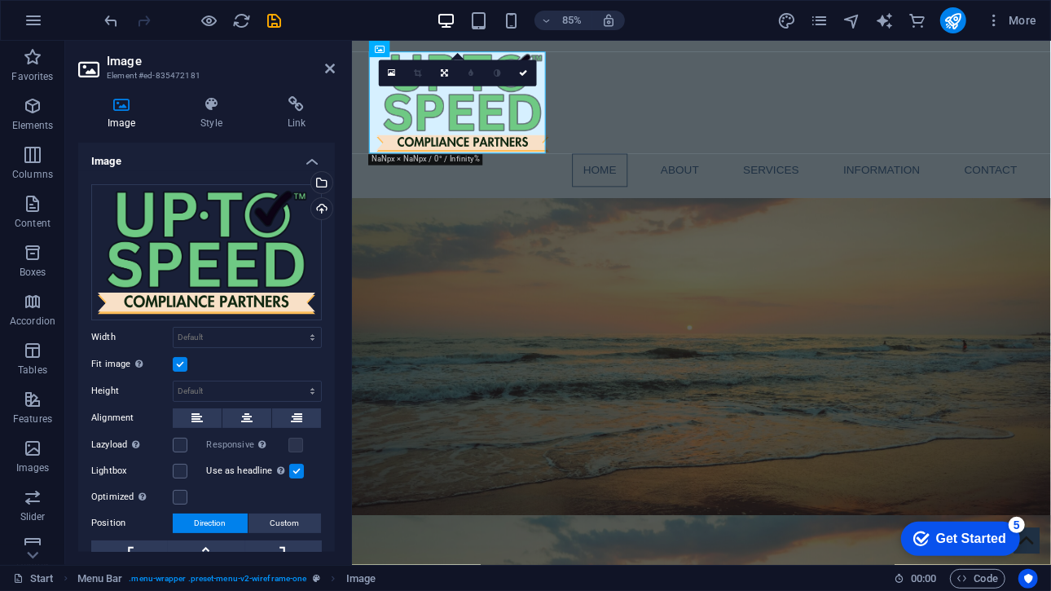
scroll to position [0, 0]
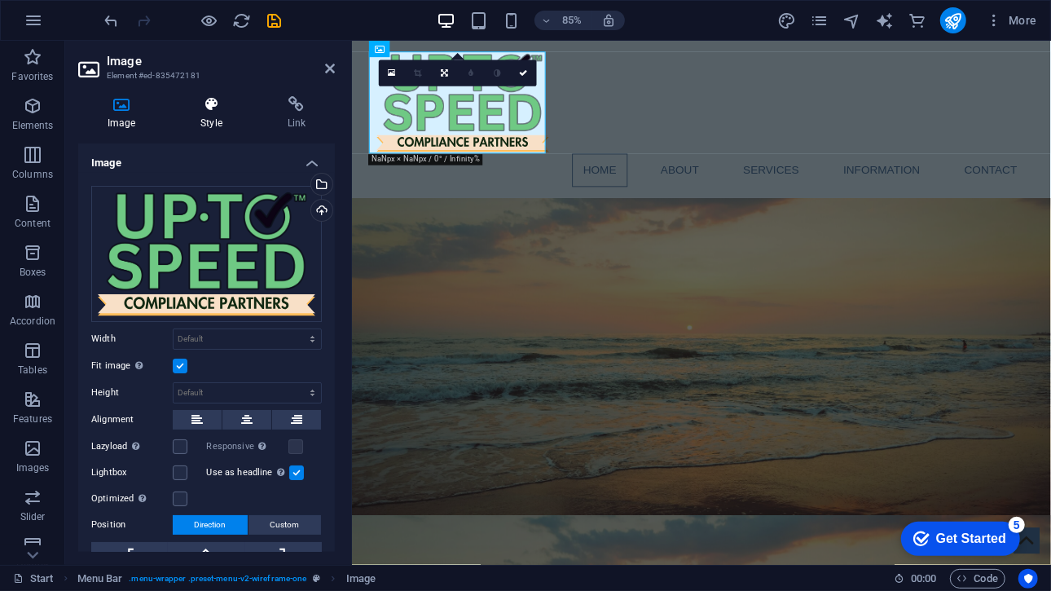
click at [218, 117] on h4 "Style" at bounding box center [214, 113] width 86 height 34
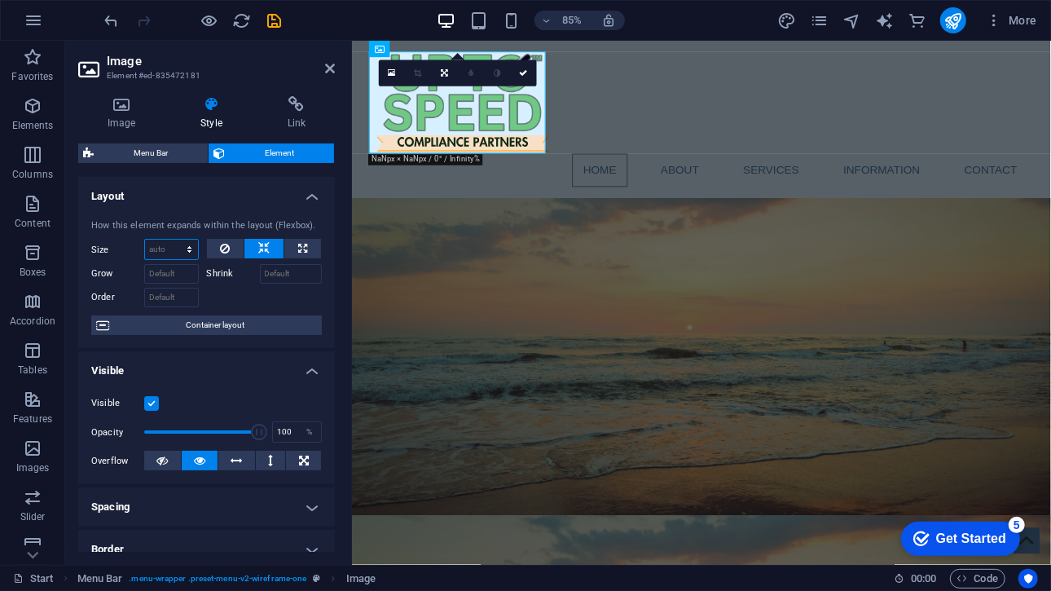
click at [184, 247] on select "Default auto px % 1/1 1/2 1/3 1/4 1/5 1/6 1/7 1/8 1/9 1/10" at bounding box center [171, 250] width 53 height 20
select select "1/2"
click at [174, 240] on select "Default auto px % 1/1 1/2 1/3 1/4 1/5 1/6 1/7 1/8 1/9 1/10" at bounding box center [171, 250] width 53 height 20
type input "50"
select select "%"
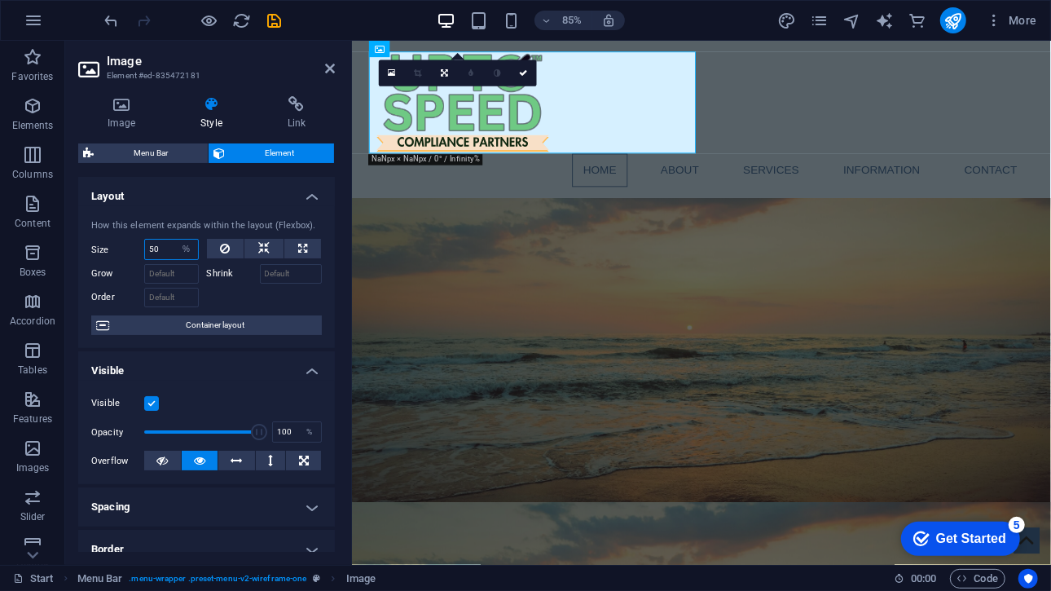
click at [162, 246] on input "50" at bounding box center [171, 250] width 53 height 20
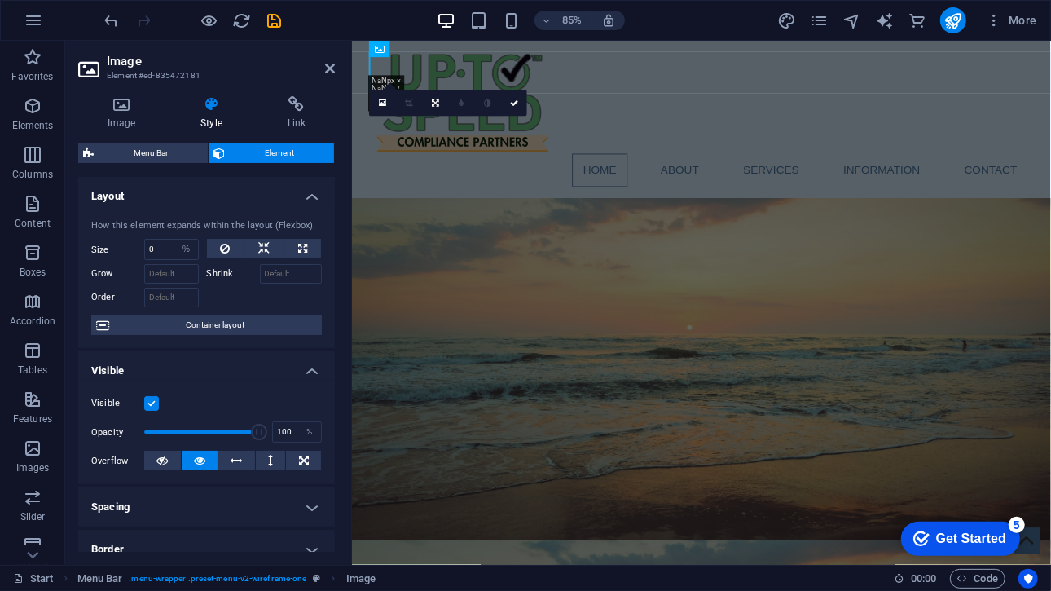
click at [191, 192] on h4 "Layout" at bounding box center [206, 191] width 257 height 29
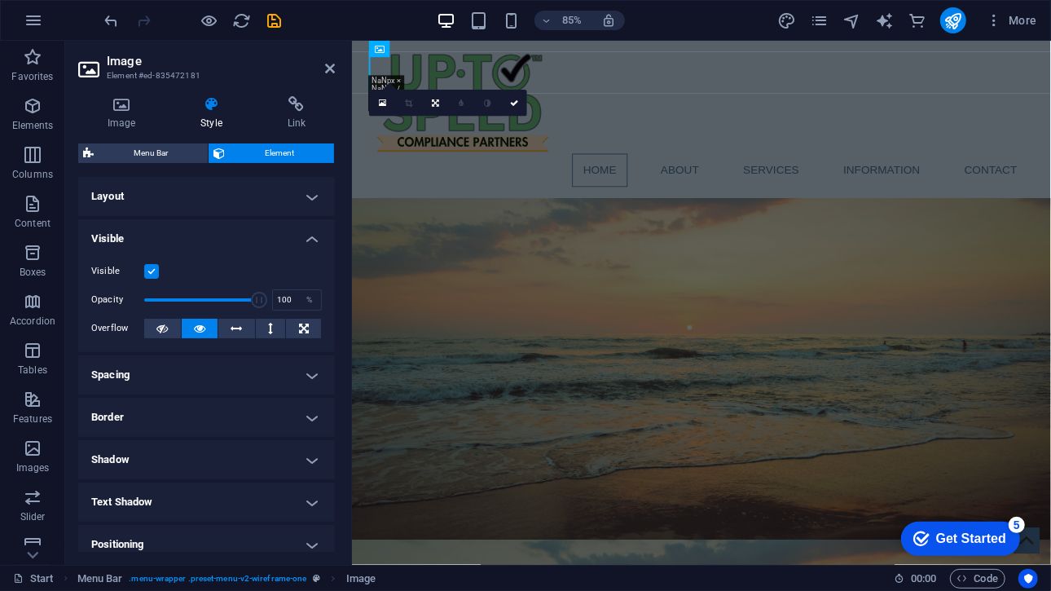
click at [148, 206] on h4 "Layout" at bounding box center [206, 196] width 257 height 39
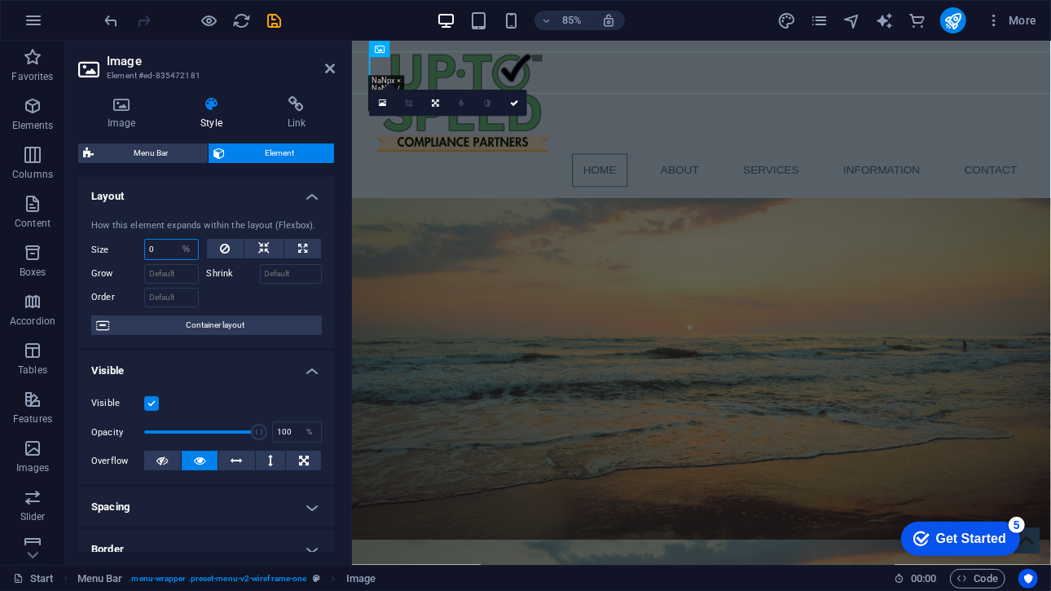
click at [152, 250] on input "0" at bounding box center [171, 250] width 53 height 20
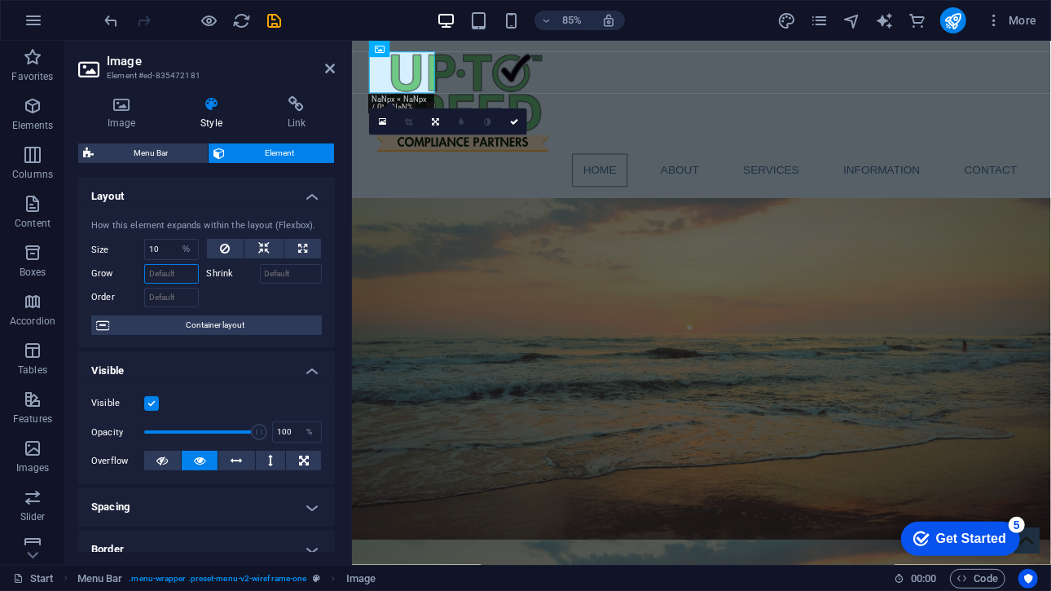
click at [156, 266] on input "Grow" at bounding box center [171, 274] width 55 height 20
click at [156, 253] on input "10" at bounding box center [171, 250] width 53 height 20
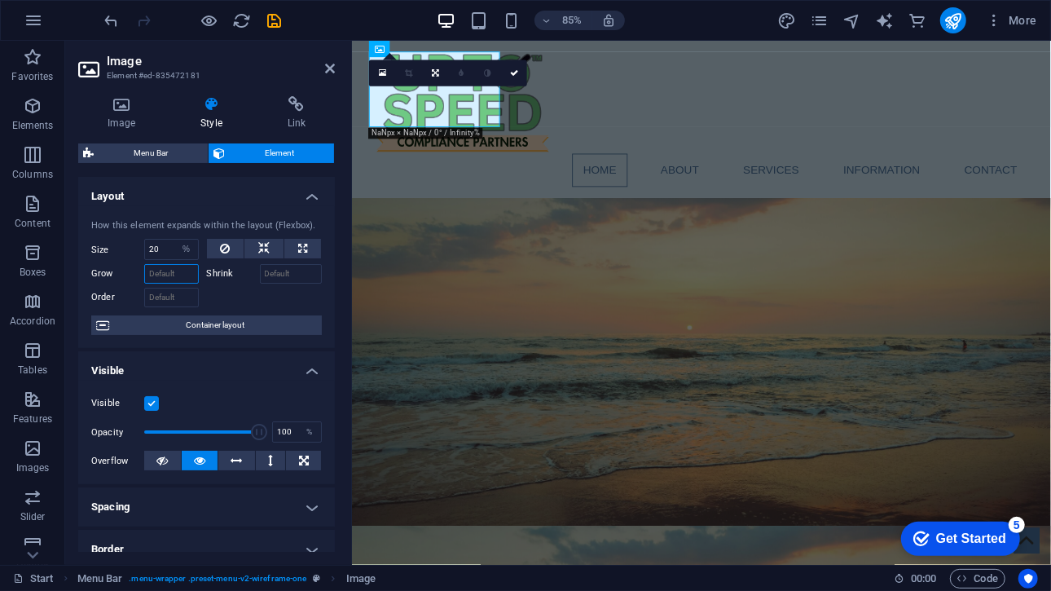
click at [163, 273] on input "Grow" at bounding box center [171, 274] width 55 height 20
click at [168, 242] on input "20" at bounding box center [171, 250] width 53 height 20
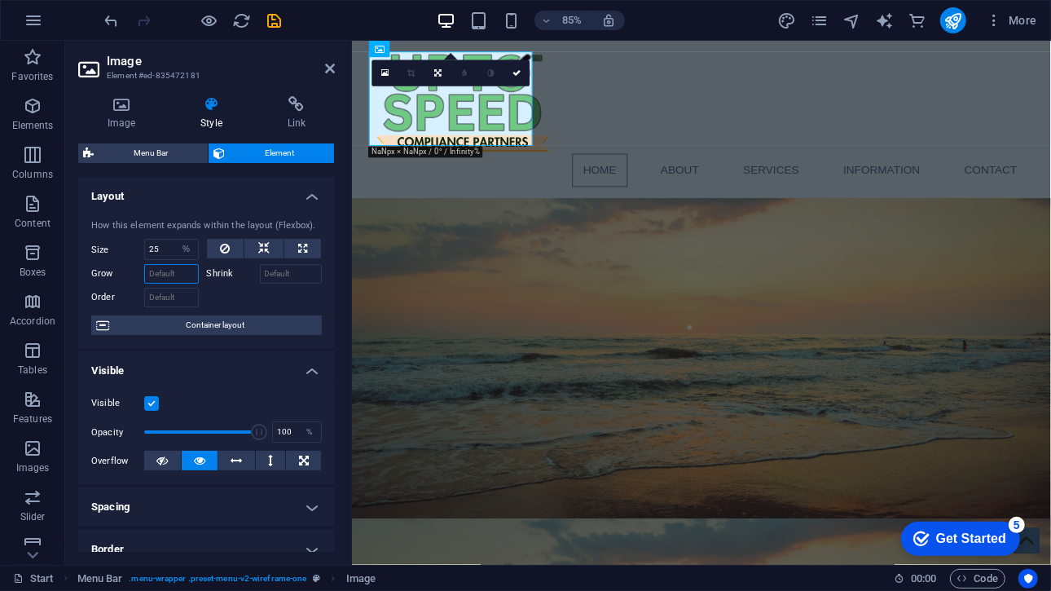
click at [155, 275] on input "Grow" at bounding box center [171, 274] width 55 height 20
click at [160, 253] on input "25" at bounding box center [171, 250] width 53 height 20
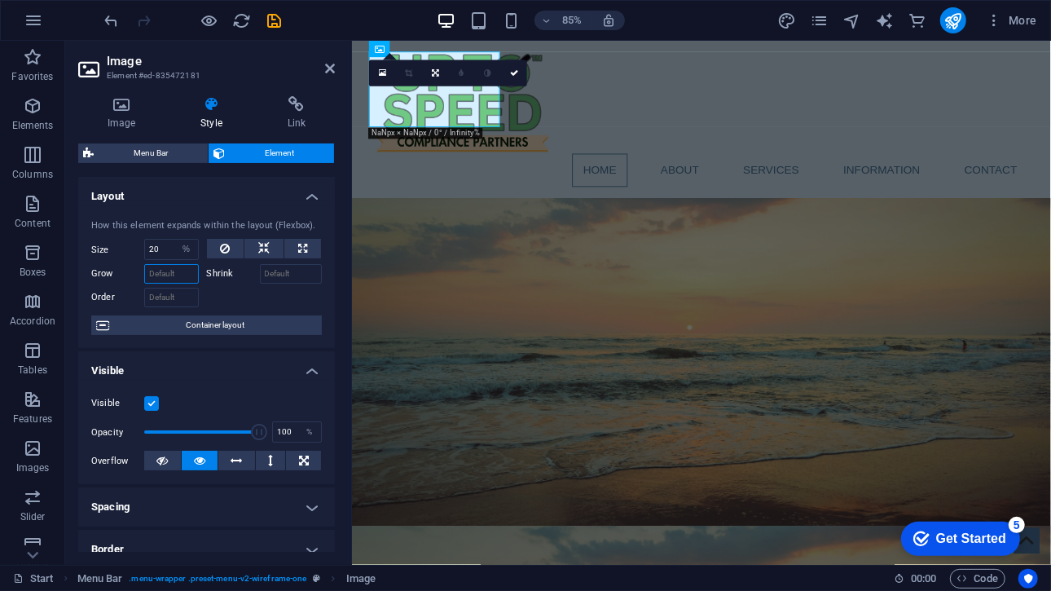
click at [168, 276] on input "Grow" at bounding box center [171, 274] width 55 height 20
click at [166, 246] on input "20" at bounding box center [171, 250] width 53 height 20
click at [165, 264] on input "Grow" at bounding box center [171, 274] width 55 height 20
click at [156, 248] on input "22" at bounding box center [171, 250] width 53 height 20
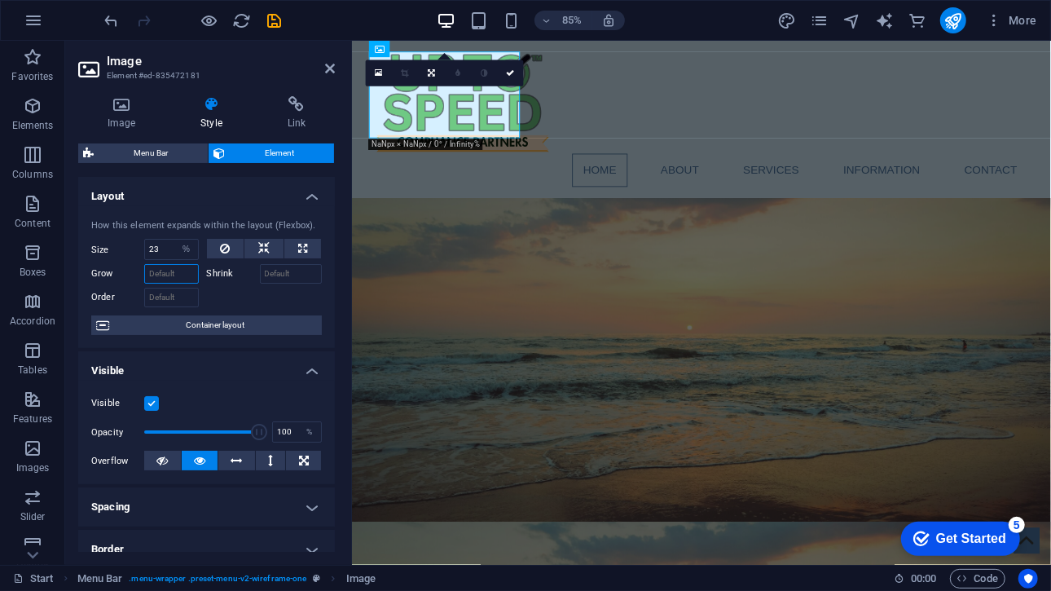
click at [152, 266] on input "Grow" at bounding box center [171, 274] width 55 height 20
click at [172, 252] on input "23" at bounding box center [171, 250] width 53 height 20
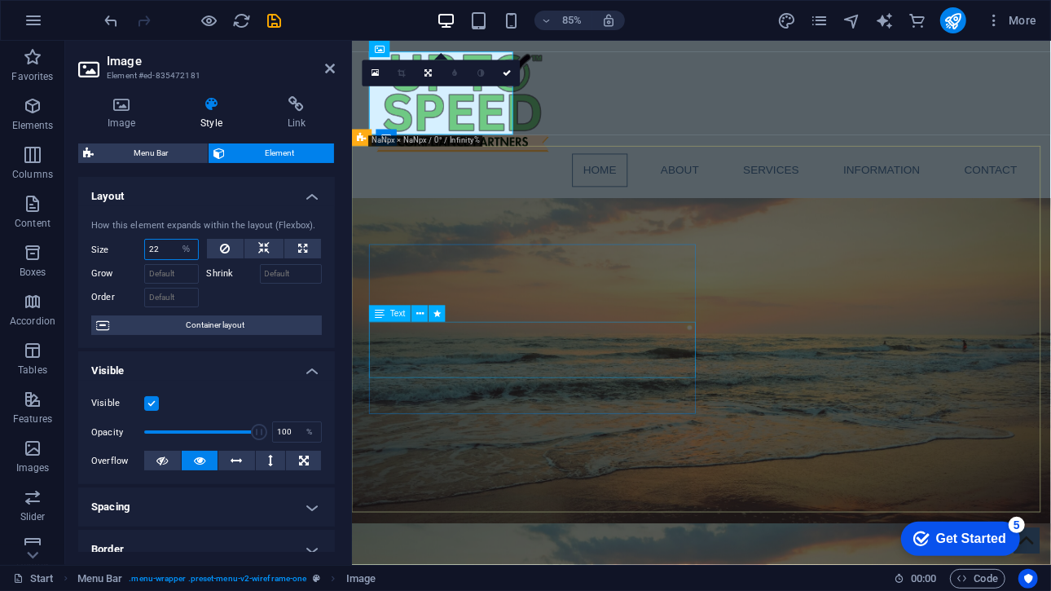
type input "22"
click at [161, 242] on input "22" at bounding box center [171, 250] width 53 height 20
click at [168, 226] on div "How this element expands within the layout (Flexbox)." at bounding box center [206, 226] width 231 height 14
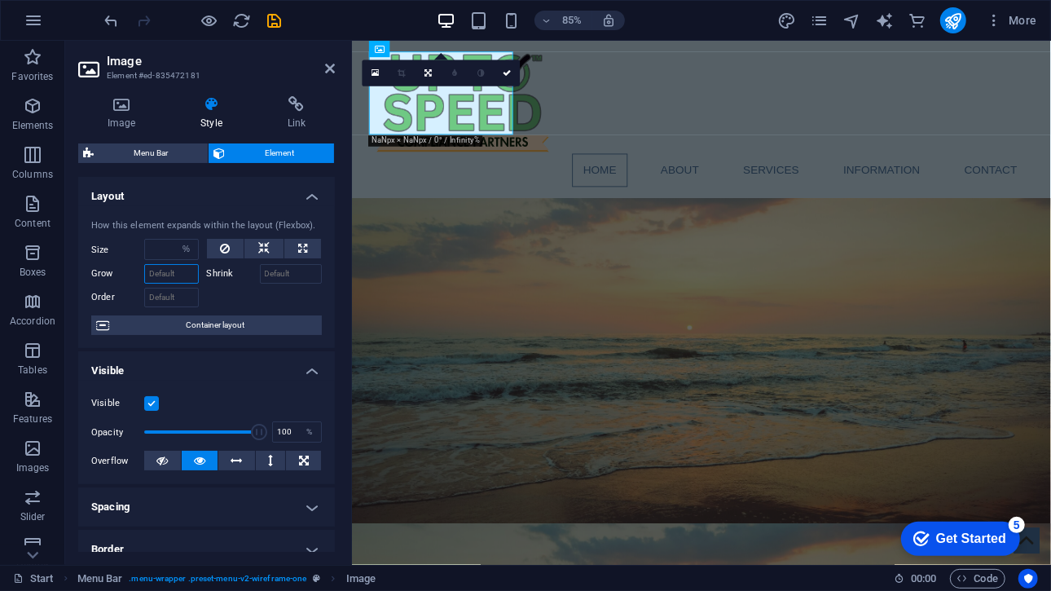
click at [163, 270] on input "Grow" at bounding box center [171, 274] width 55 height 20
click at [211, 246] on button at bounding box center [225, 249] width 37 height 20
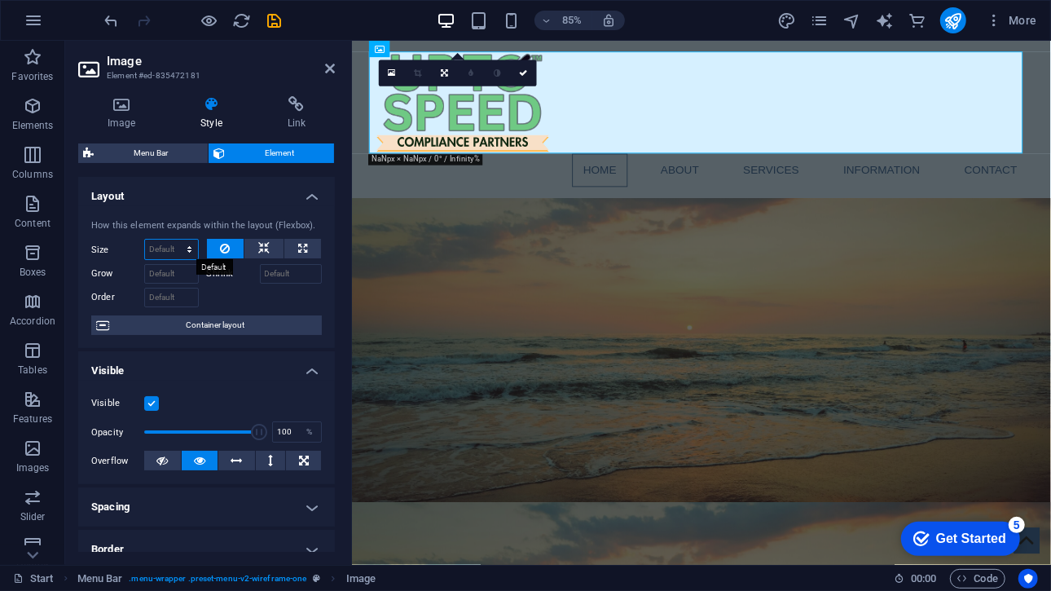
click at [156, 257] on select "Default auto px % 1/1 1/2 1/3 1/4 1/5 1/6 1/7 1/8 1/9 1/10" at bounding box center [171, 250] width 53 height 20
click at [145, 240] on select "Default auto px % 1/1 1/2 1/3 1/4 1/5 1/6 1/7 1/8 1/9 1/10" at bounding box center [171, 250] width 53 height 20
select select "DISABLED_OPTION_VALUE"
click at [279, 249] on button at bounding box center [263, 249] width 39 height 20
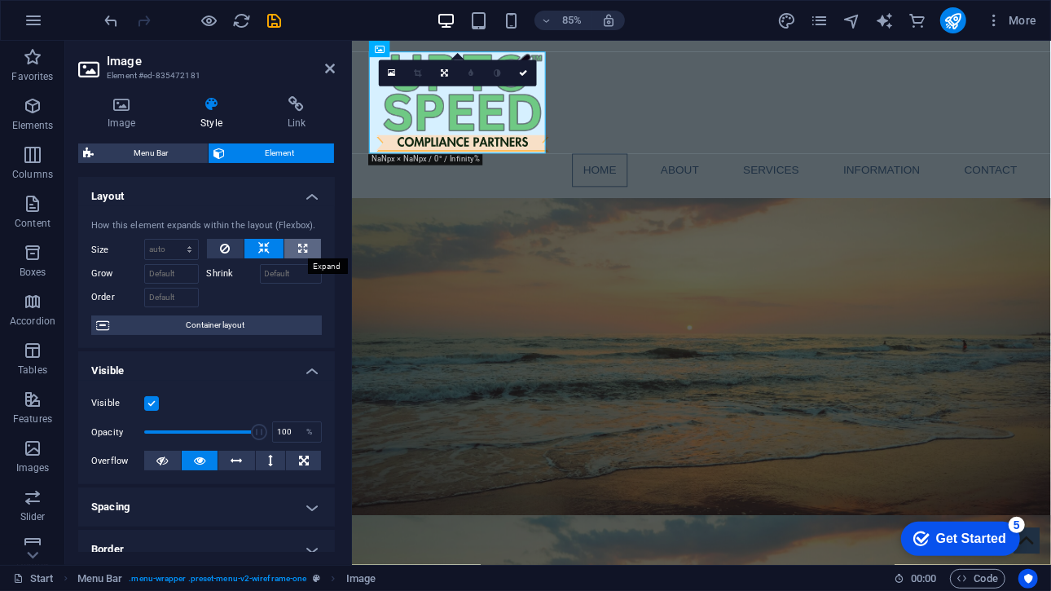
click at [298, 247] on icon at bounding box center [302, 249] width 9 height 20
type input "100"
select select "%"
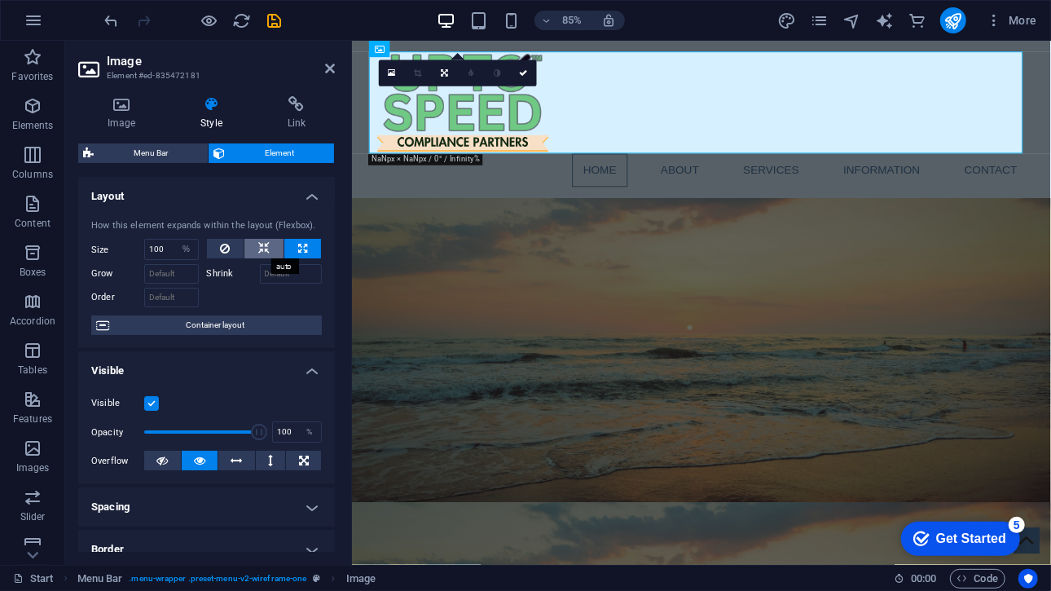
click at [261, 247] on icon at bounding box center [263, 249] width 11 height 20
select select "DISABLED_OPTION_VALUE"
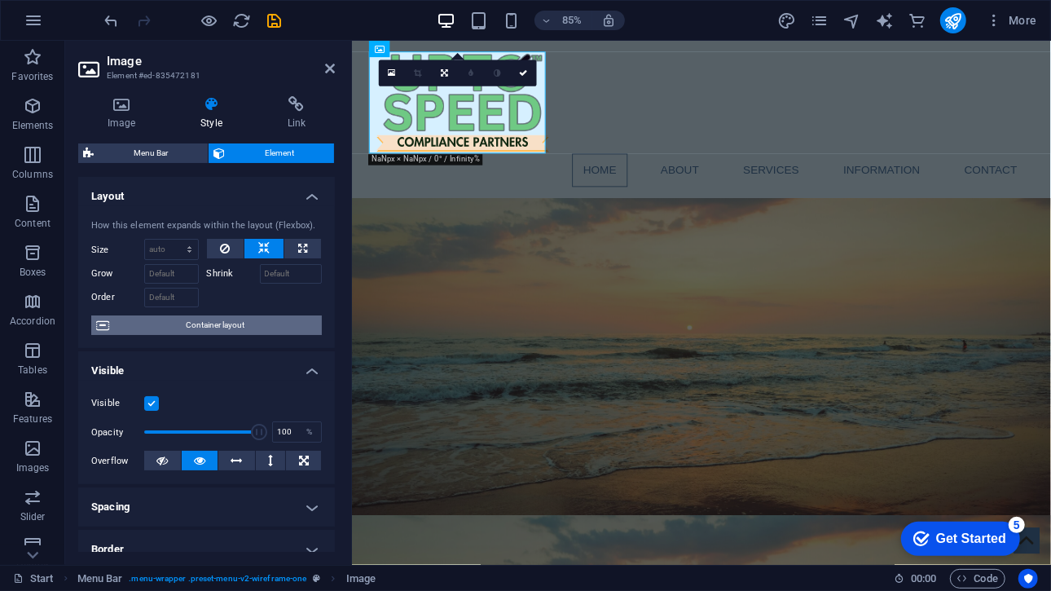
click at [231, 317] on span "Container layout" at bounding box center [215, 325] width 203 height 20
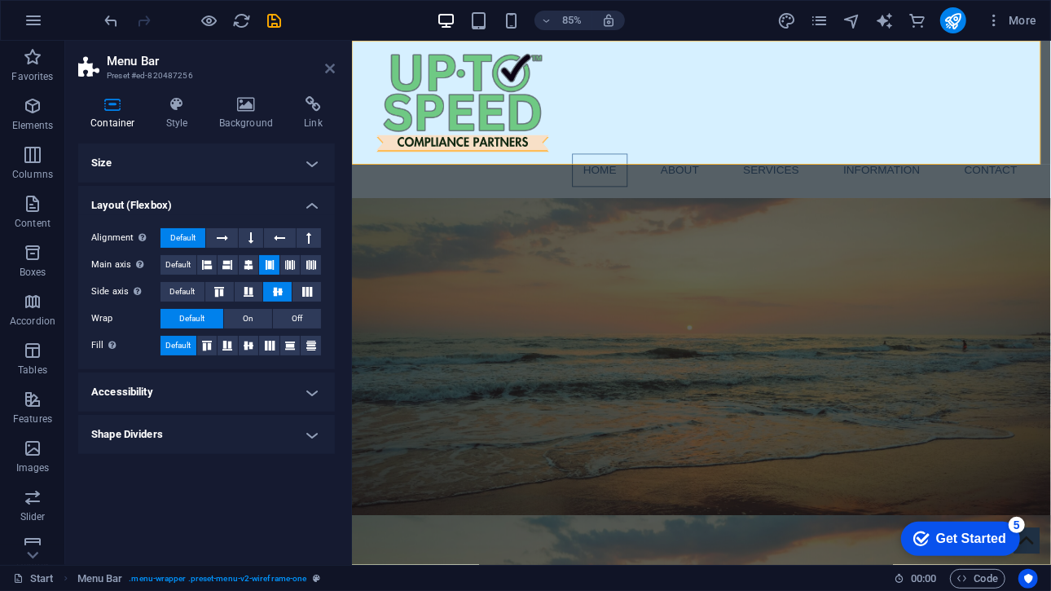
click at [329, 68] on icon at bounding box center [330, 68] width 10 height 13
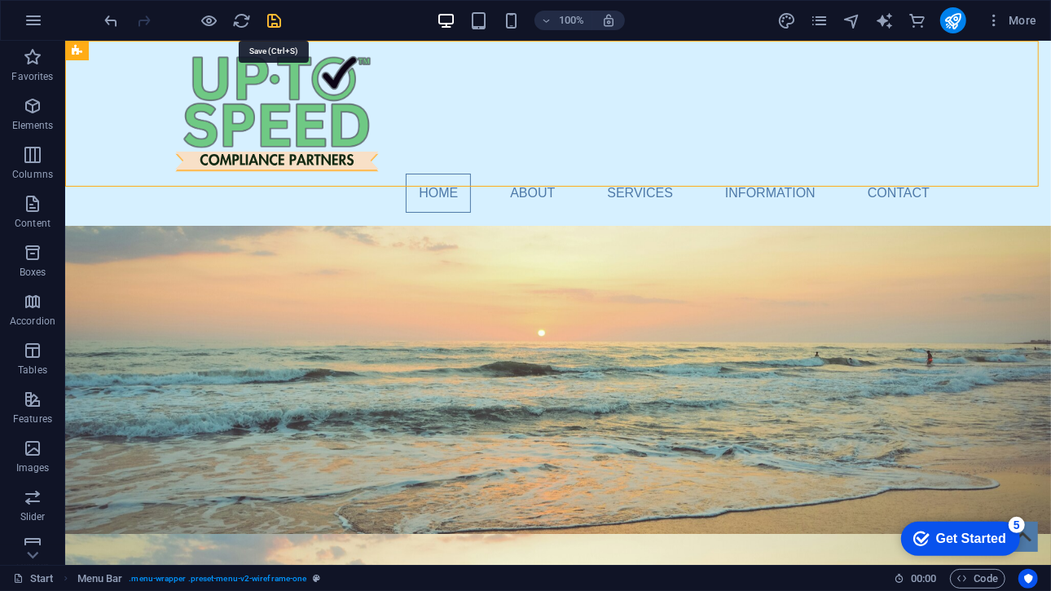
click at [272, 15] on icon "save" at bounding box center [275, 20] width 19 height 19
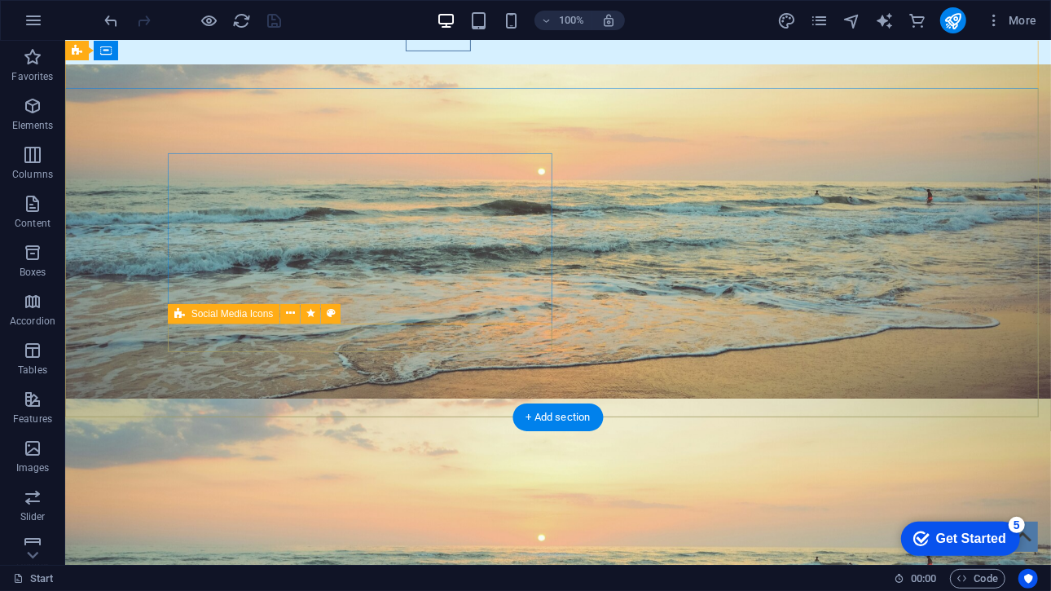
scroll to position [21, 0]
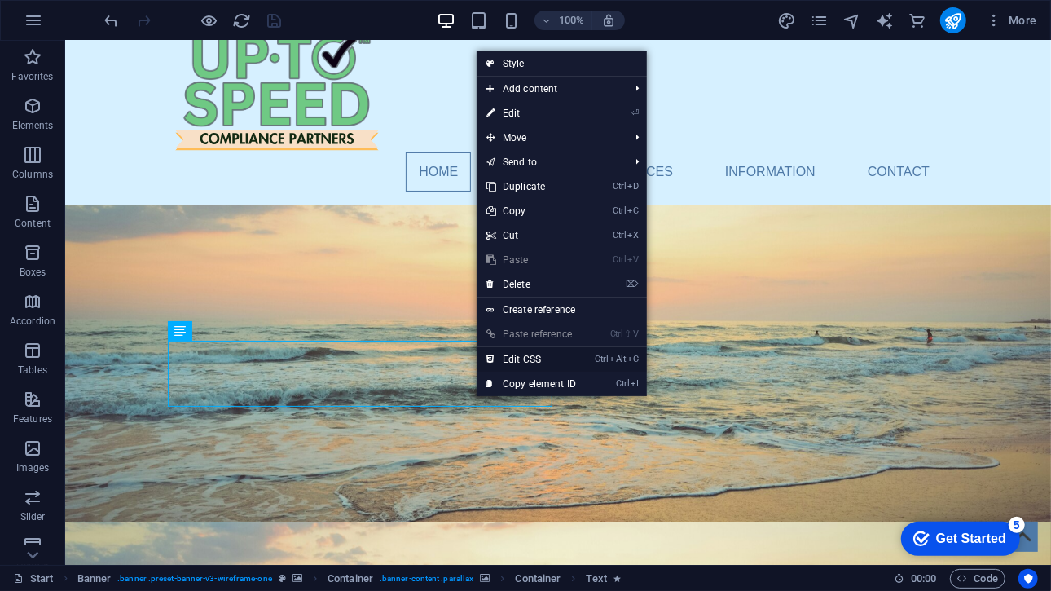
click at [533, 359] on link "Ctrl Alt C Edit CSS" at bounding box center [531, 359] width 109 height 24
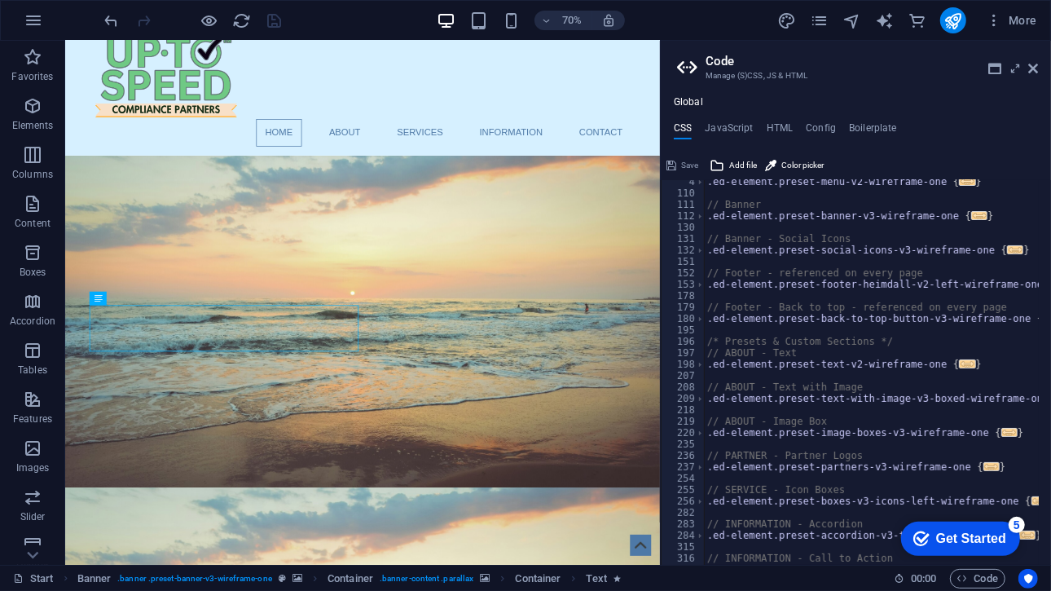
scroll to position [0, 0]
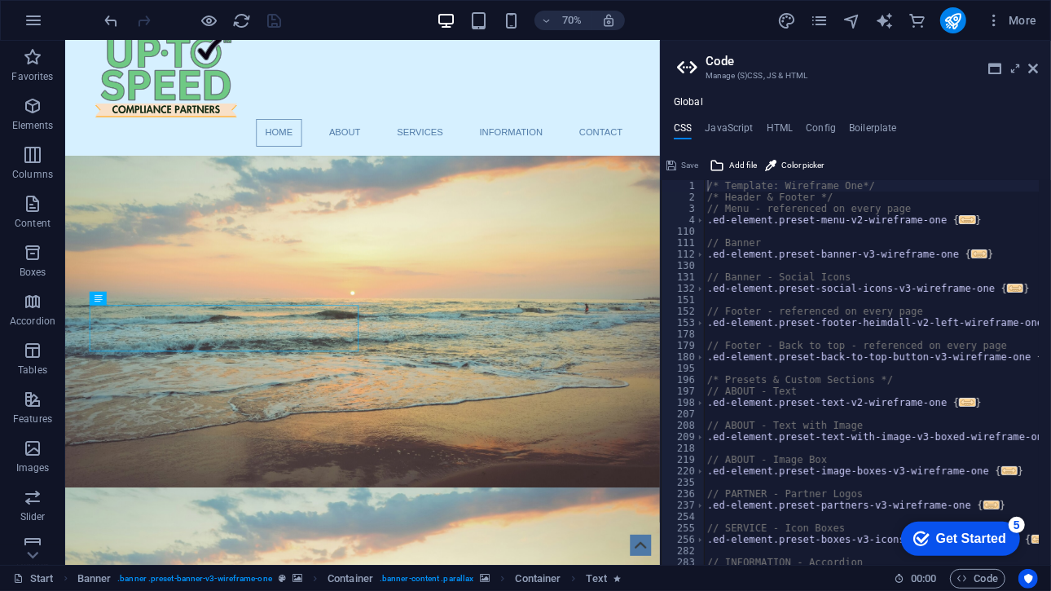
click at [769, 120] on div "Global CSS JavaScript HTML Config Boilerplate /* Template: Wireframe One*/ 1 2 …" at bounding box center [856, 330] width 390 height 469
click at [769, 122] on h4 "HTML" at bounding box center [780, 131] width 27 height 18
type textarea "<a href="#main-content" class="wv-link-content button">Skip to main content</a>"
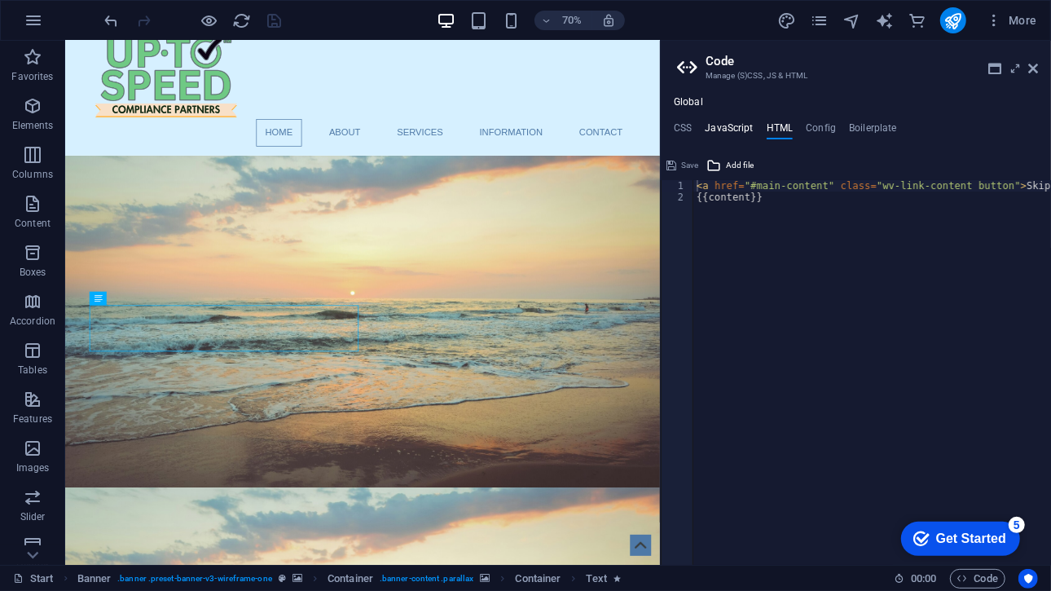
click at [719, 126] on h4 "JavaScript" at bounding box center [729, 131] width 48 height 18
type textarea "/* JS for preset "Menu V2" */"
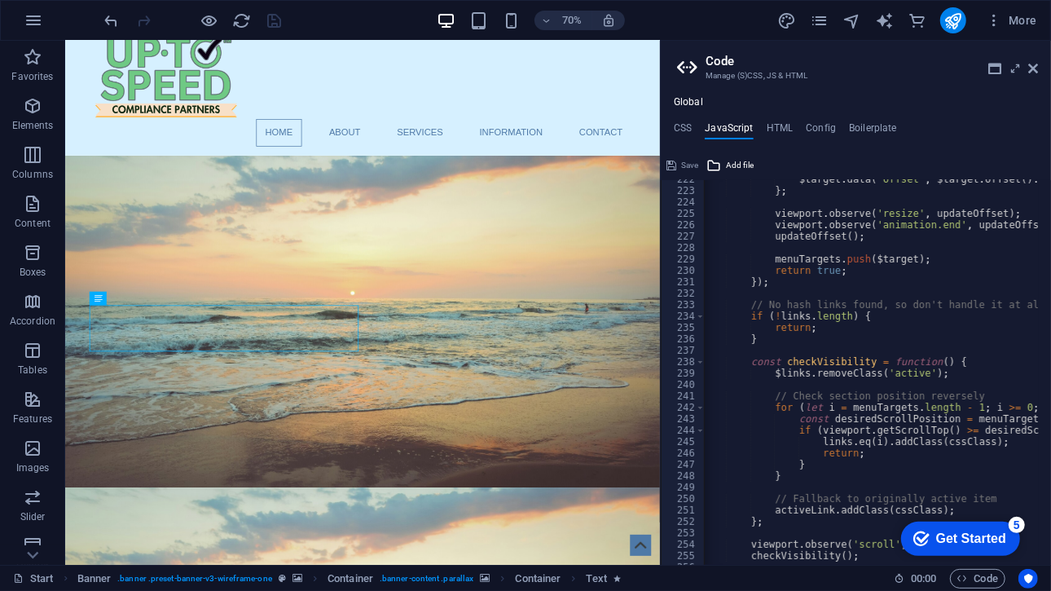
scroll to position [2528, 0]
click at [777, 125] on h4 "HTML" at bounding box center [780, 131] width 27 height 18
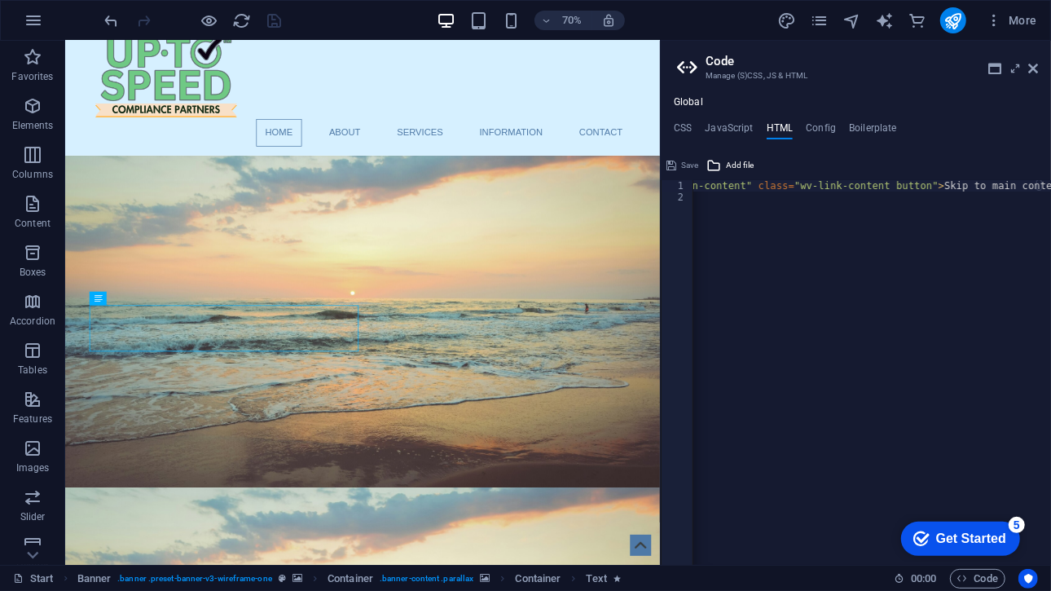
scroll to position [0, 81]
click at [812, 122] on h4 "Config" at bounding box center [821, 131] width 30 height 18
type textarea "$color-background: #ffffff;"
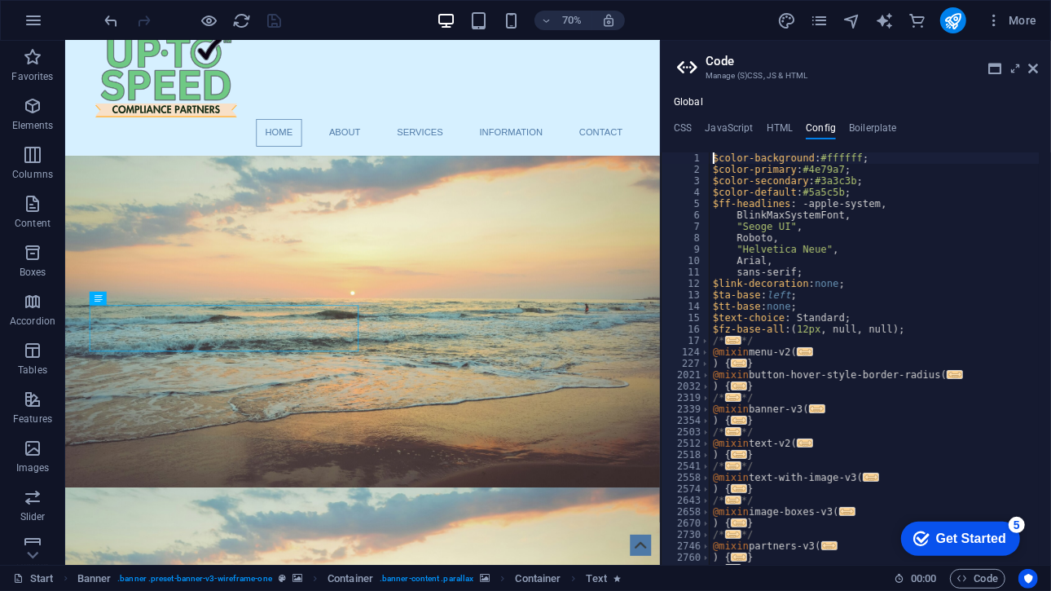
scroll to position [0, 0]
click at [873, 136] on h4 "Boilerplate" at bounding box center [873, 131] width 48 height 18
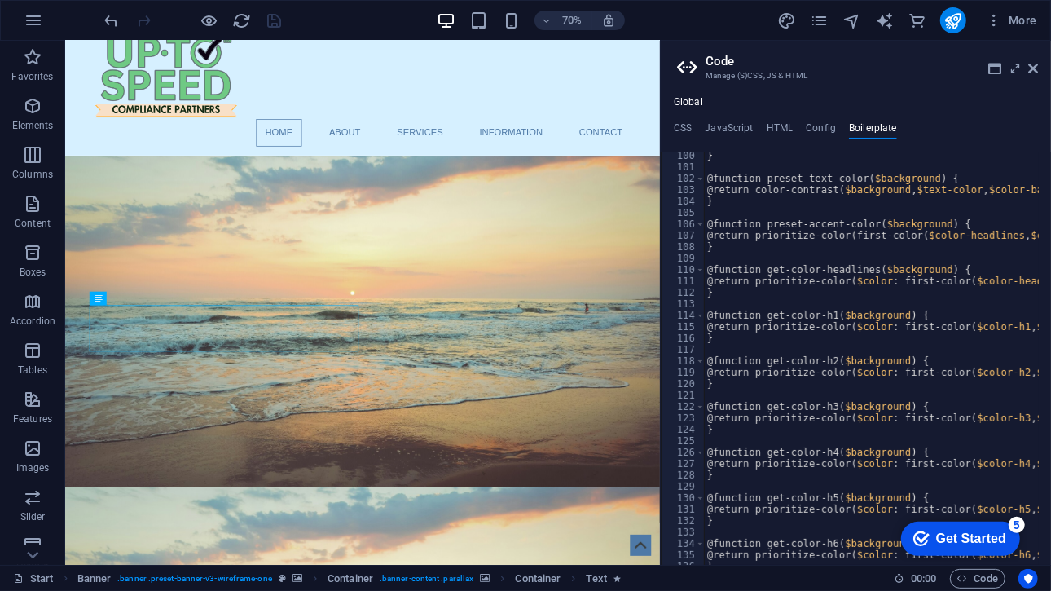
scroll to position [642, 0]
click at [715, 132] on h4 "JavaScript" at bounding box center [729, 131] width 48 height 18
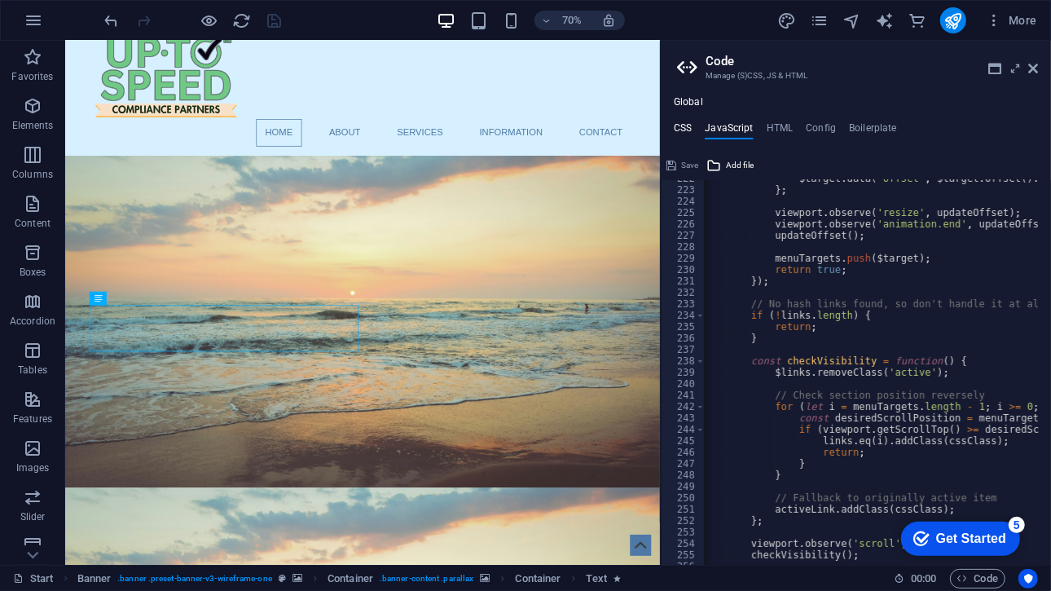
click at [686, 129] on h4 "CSS" at bounding box center [683, 131] width 18 height 18
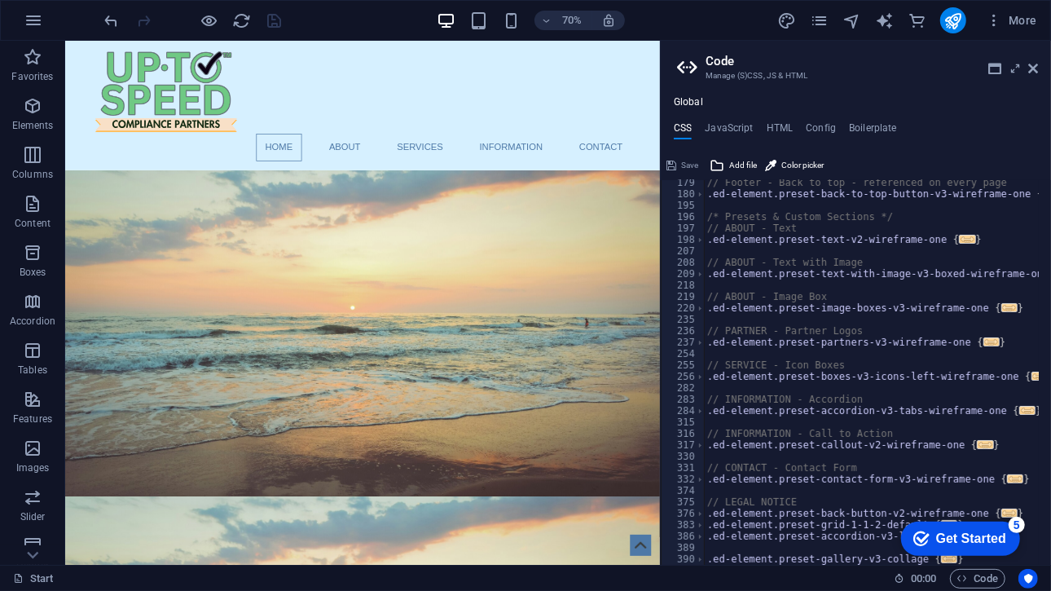
scroll to position [163, 0]
click at [41, 451] on icon "button" at bounding box center [33, 448] width 20 height 20
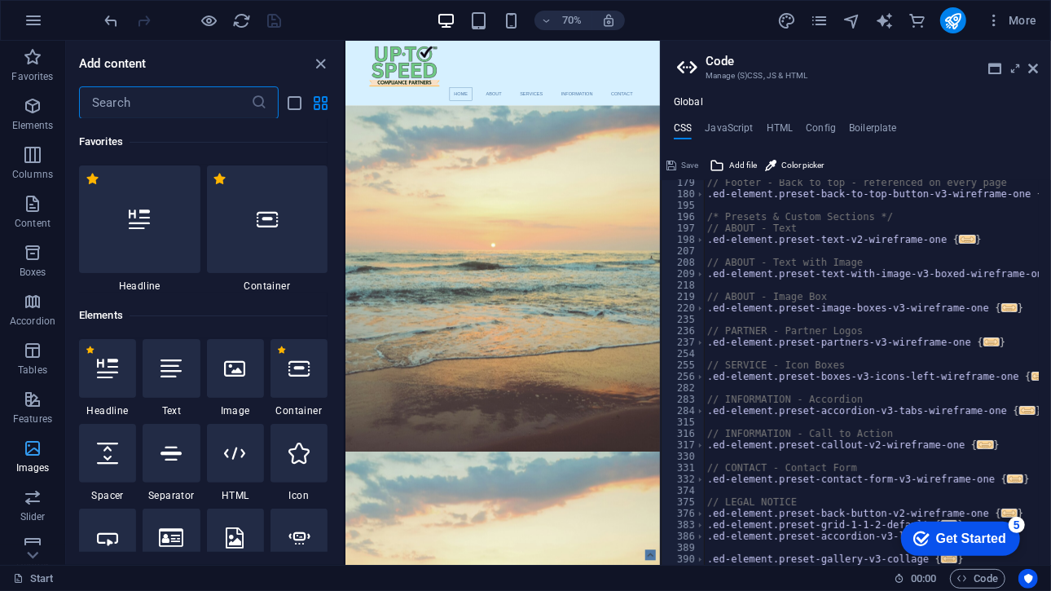
click at [41, 451] on icon "button" at bounding box center [33, 448] width 20 height 20
click at [316, 56] on icon "close panel" at bounding box center [321, 64] width 19 height 19
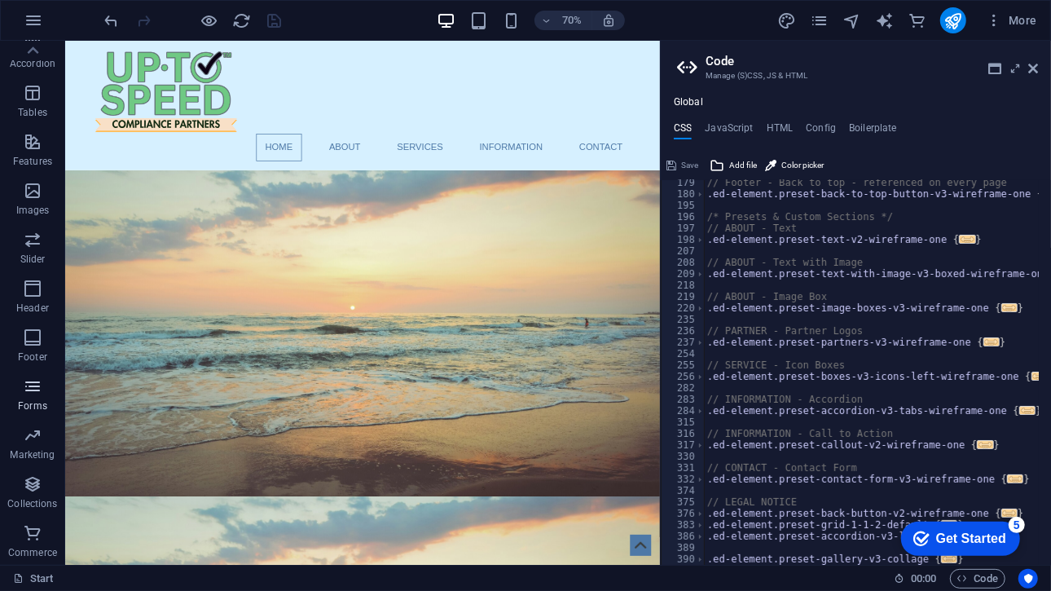
scroll to position [0, 0]
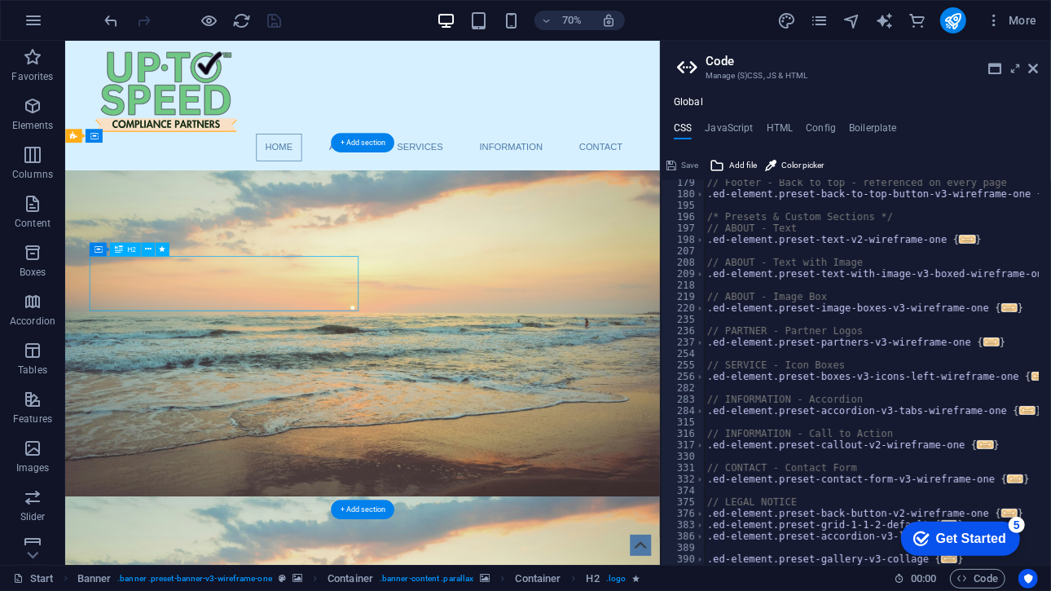
drag, startPoint x: 103, startPoint y: 359, endPoint x: 357, endPoint y: 414, distance: 260.2
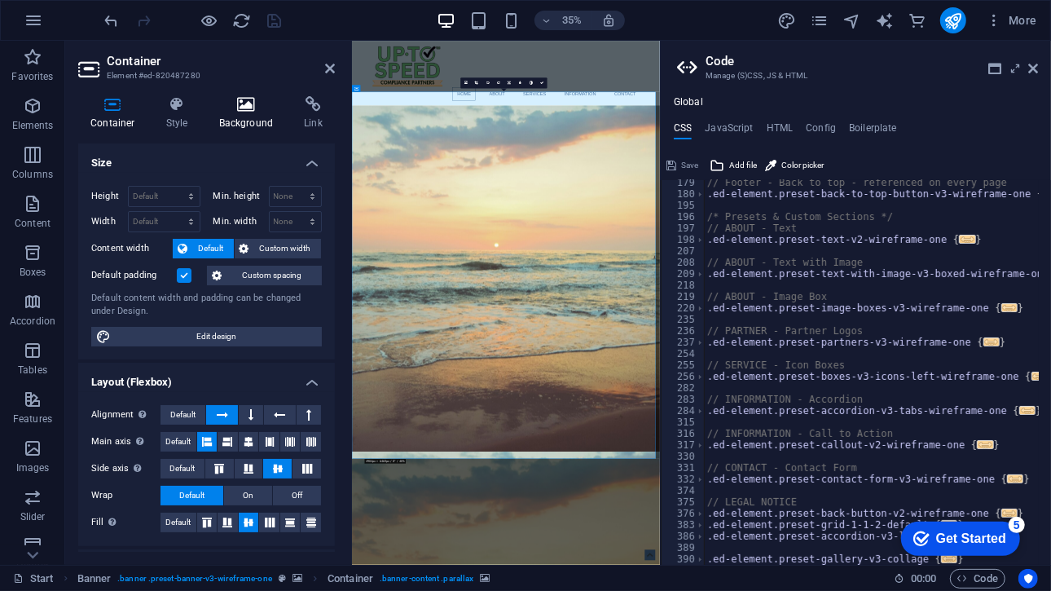
click at [247, 114] on h4 "Background" at bounding box center [250, 113] width 86 height 34
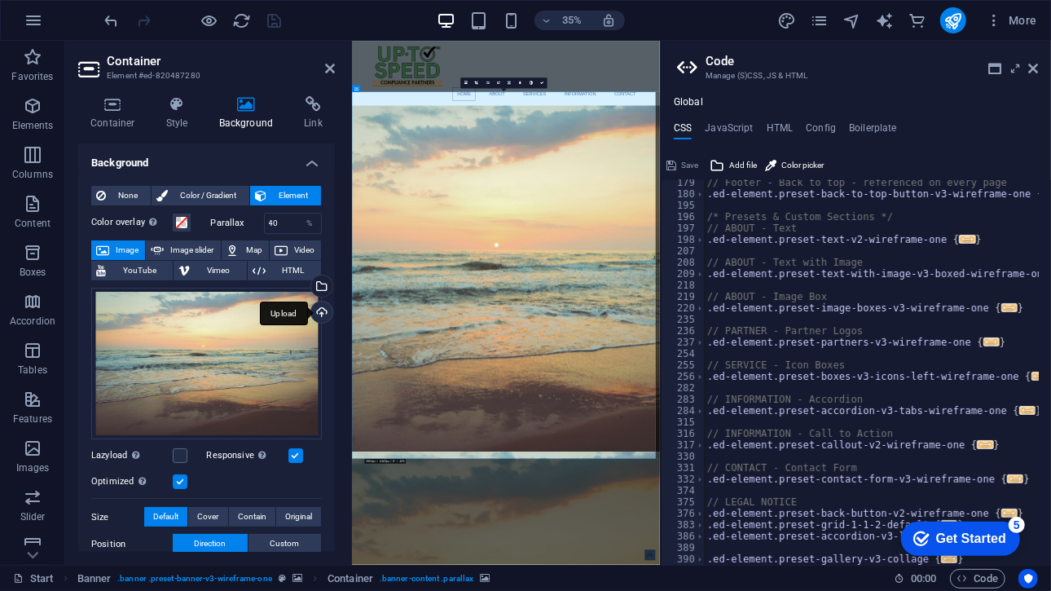
click at [319, 306] on div "Upload" at bounding box center [320, 313] width 24 height 24
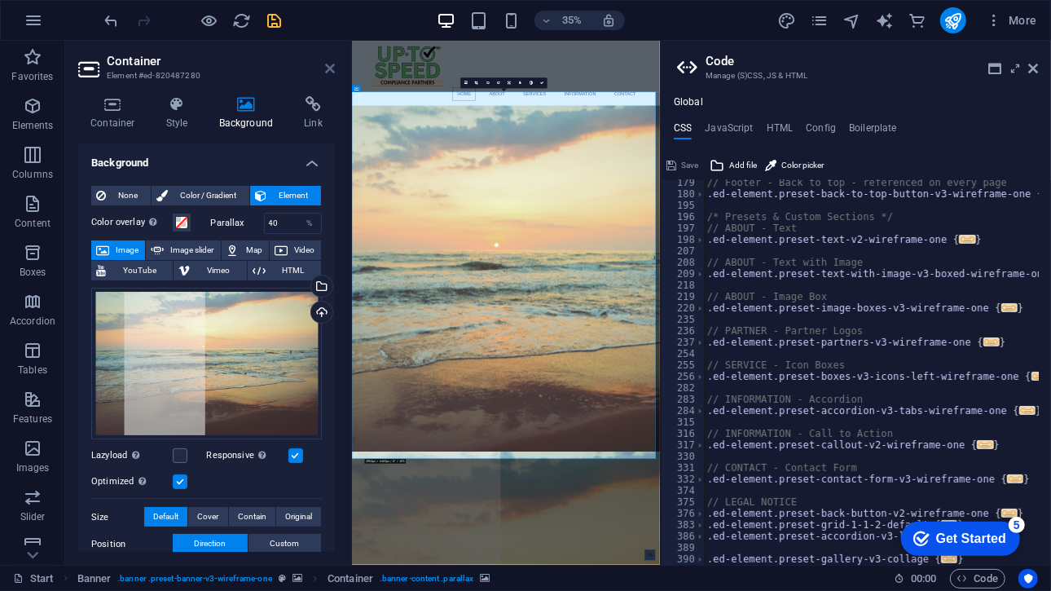
click at [330, 70] on header "Container Element #ed-820487280" at bounding box center [206, 62] width 257 height 42
click at [330, 70] on icon at bounding box center [330, 68] width 10 height 13
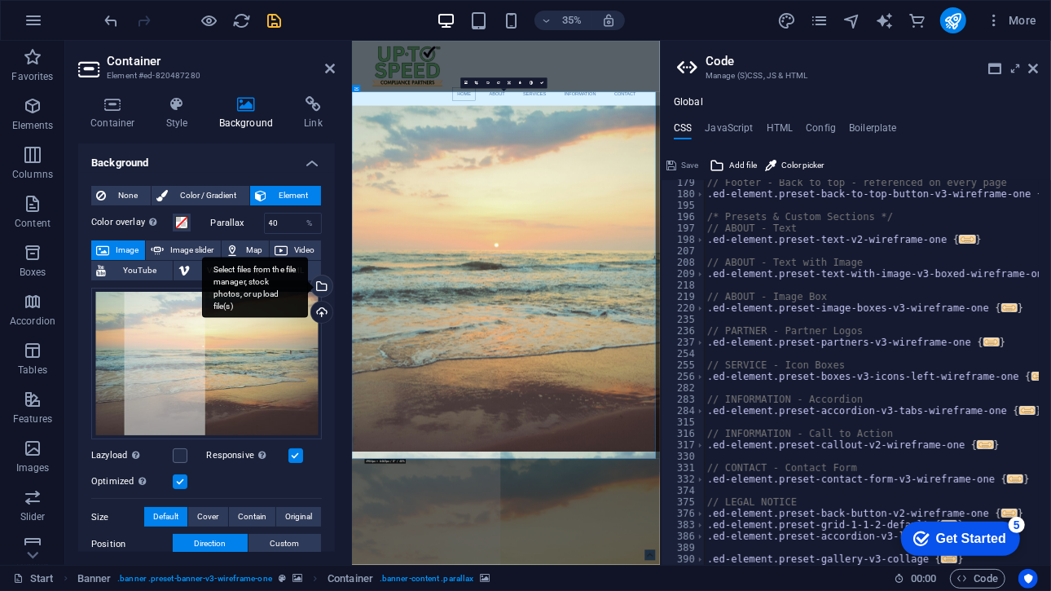
click at [319, 290] on div "Select files from the file manager, stock photos, or upload file(s)" at bounding box center [320, 287] width 24 height 24
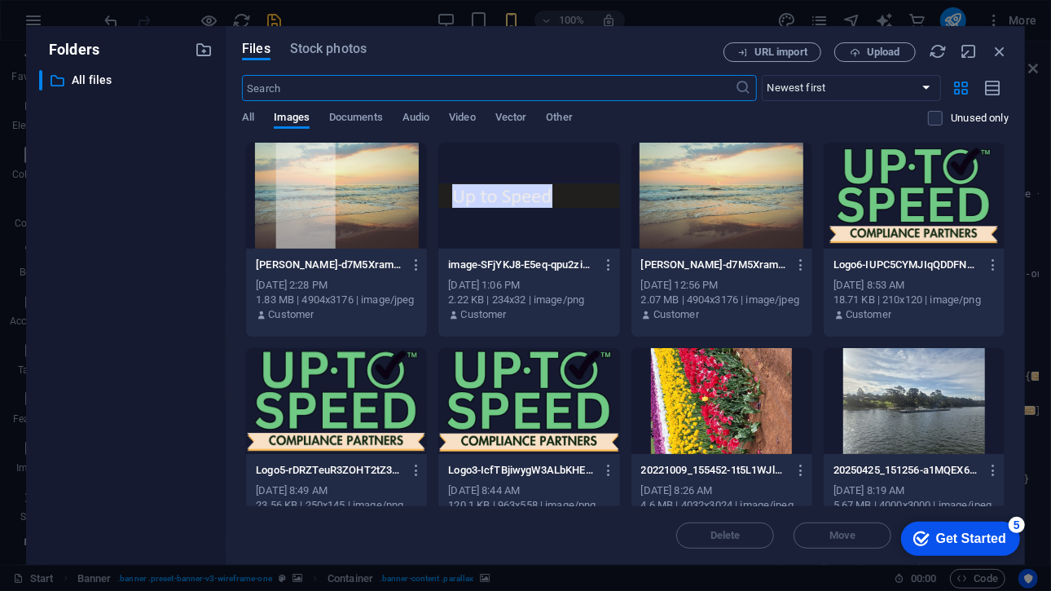
click at [706, 225] on div at bounding box center [721, 196] width 181 height 106
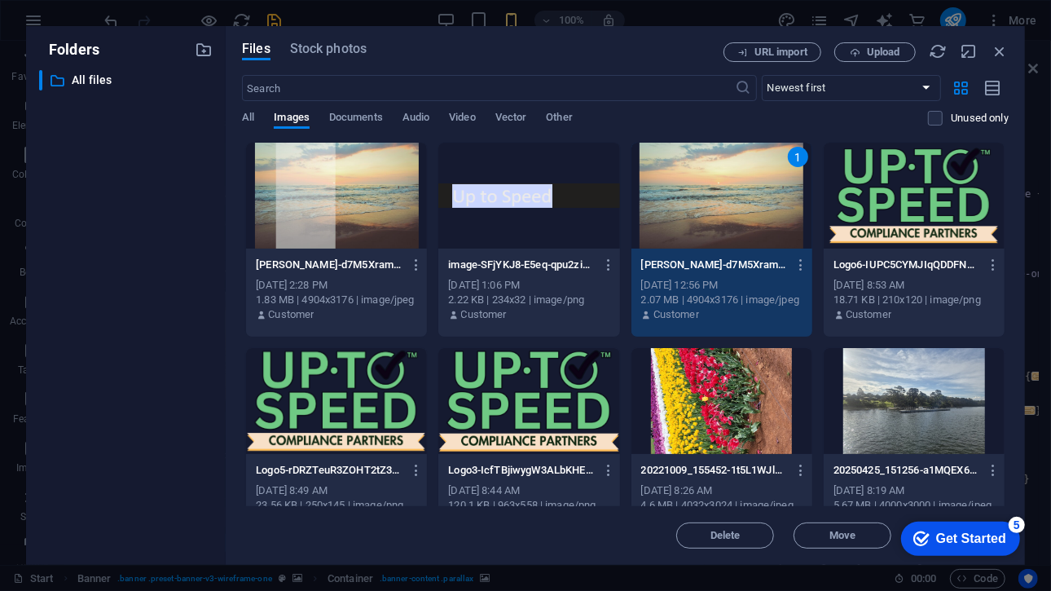
click at [706, 225] on div "1" at bounding box center [721, 196] width 181 height 106
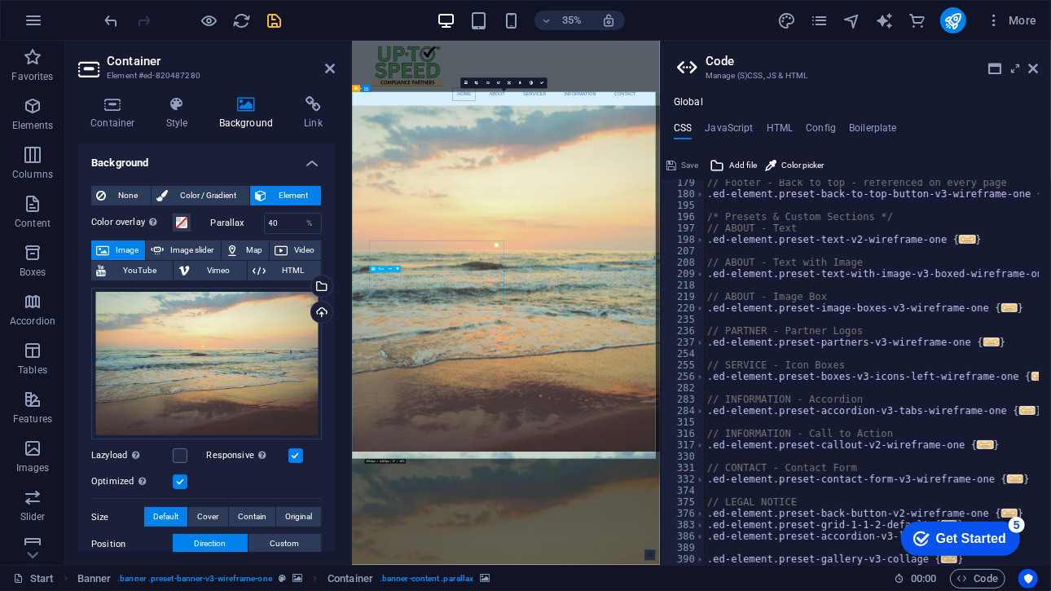
click at [323, 69] on header "Container Element #ed-820487280" at bounding box center [206, 62] width 257 height 42
click at [328, 68] on icon at bounding box center [330, 68] width 10 height 13
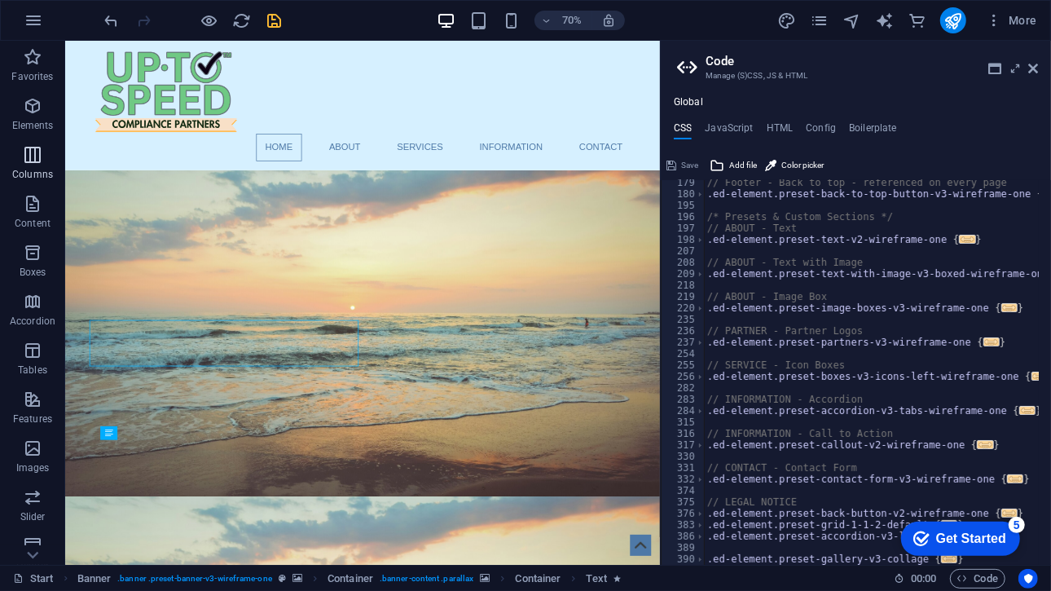
click at [36, 161] on icon "button" at bounding box center [33, 155] width 20 height 20
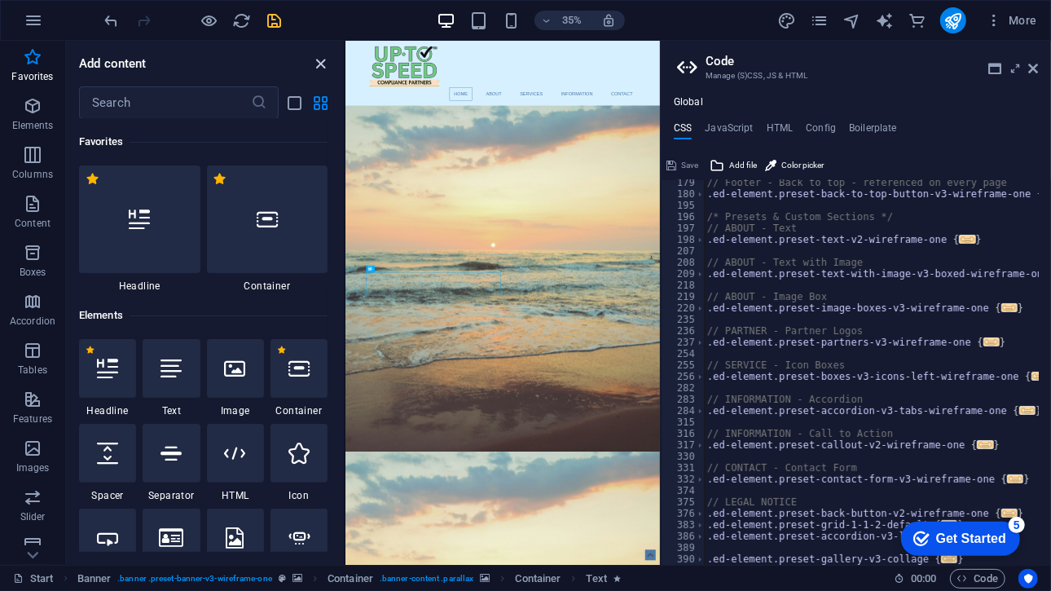
click at [321, 61] on icon "close panel" at bounding box center [321, 64] width 19 height 19
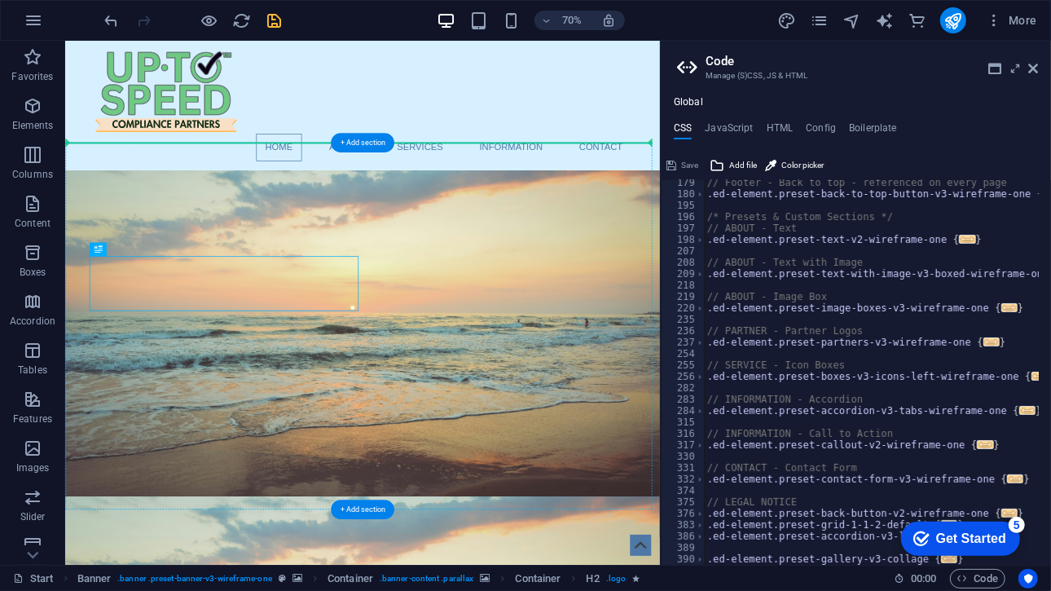
drag, startPoint x: 240, startPoint y: 399, endPoint x: 246, endPoint y: 237, distance: 162.2
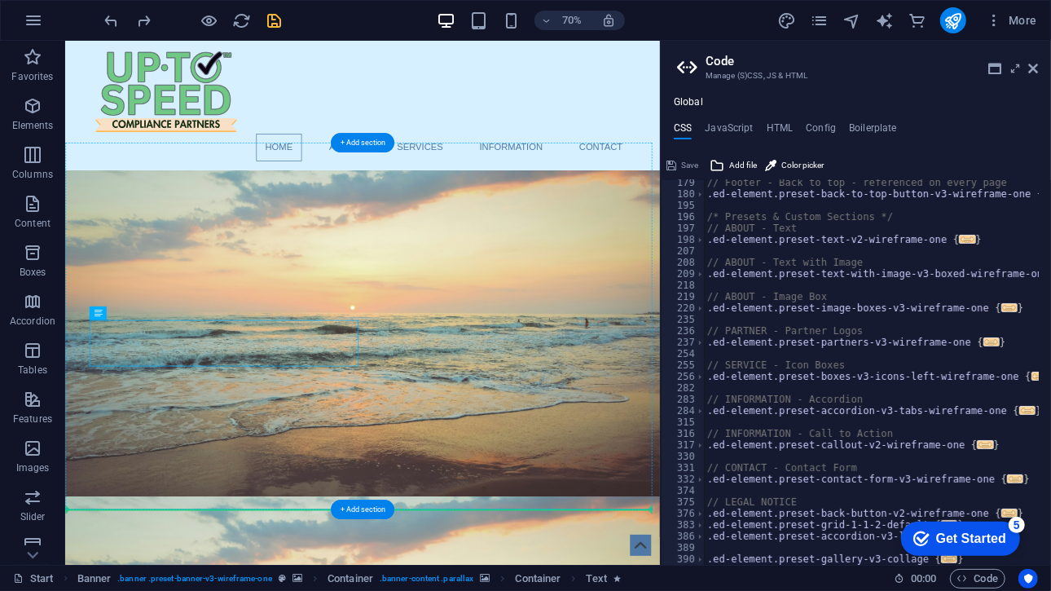
drag, startPoint x: 349, startPoint y: 474, endPoint x: 349, endPoint y: 631, distance: 157.3
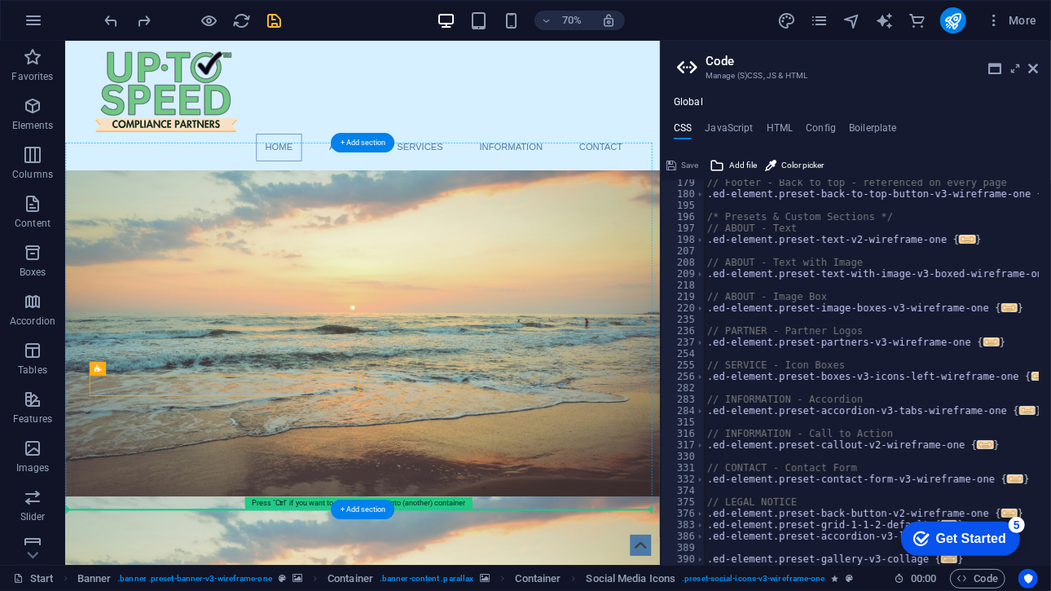
drag, startPoint x: 223, startPoint y: 536, endPoint x: 278, endPoint y: 609, distance: 90.8
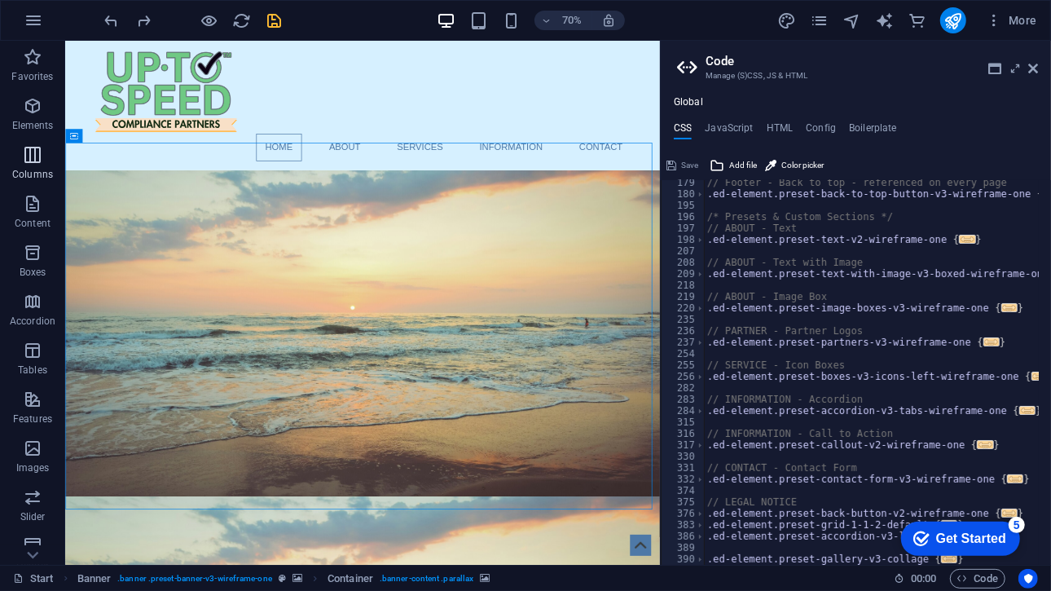
click at [27, 183] on span "Columns" at bounding box center [32, 164] width 65 height 39
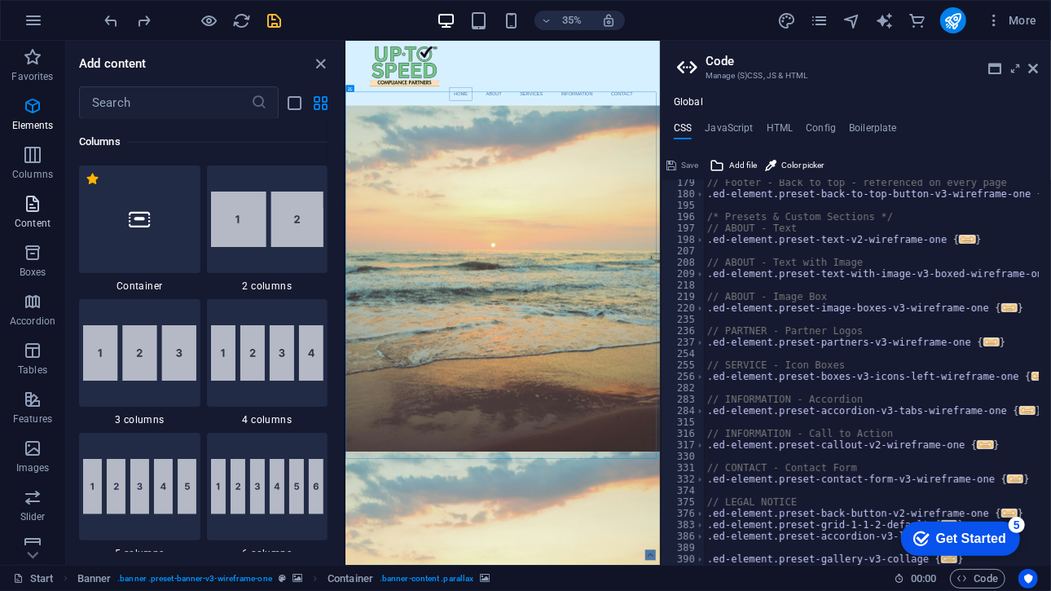
click at [33, 217] on p "Content" at bounding box center [33, 223] width 36 height 13
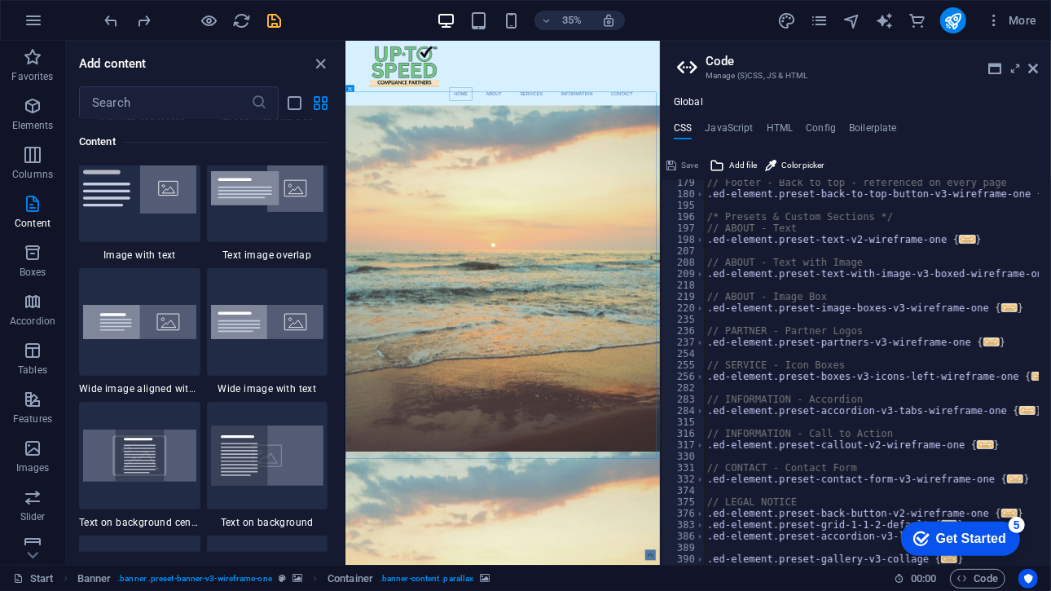
scroll to position [3274, 0]
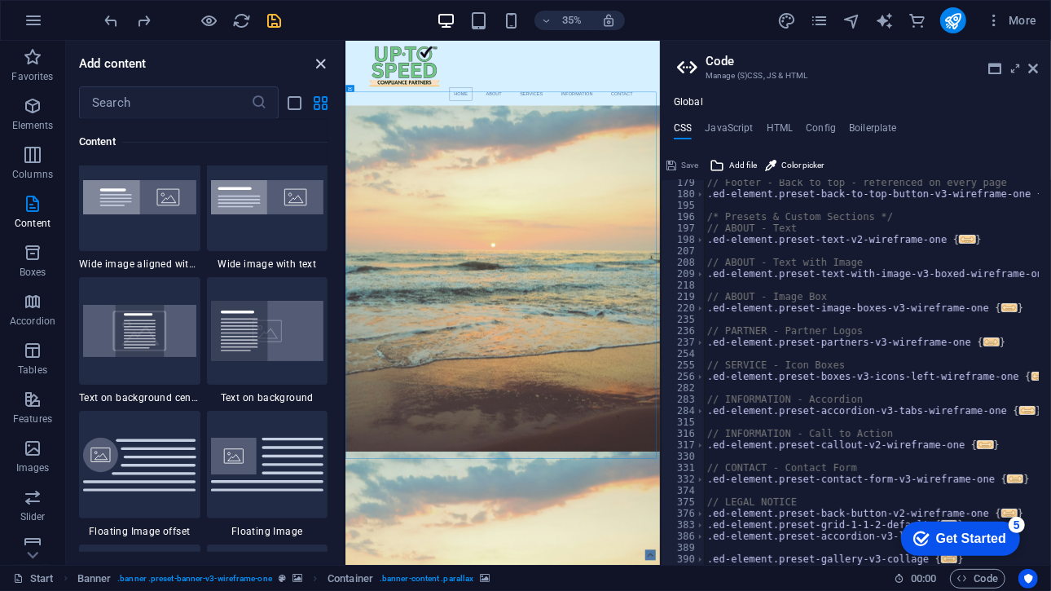
click at [318, 57] on icon "close panel" at bounding box center [321, 64] width 19 height 19
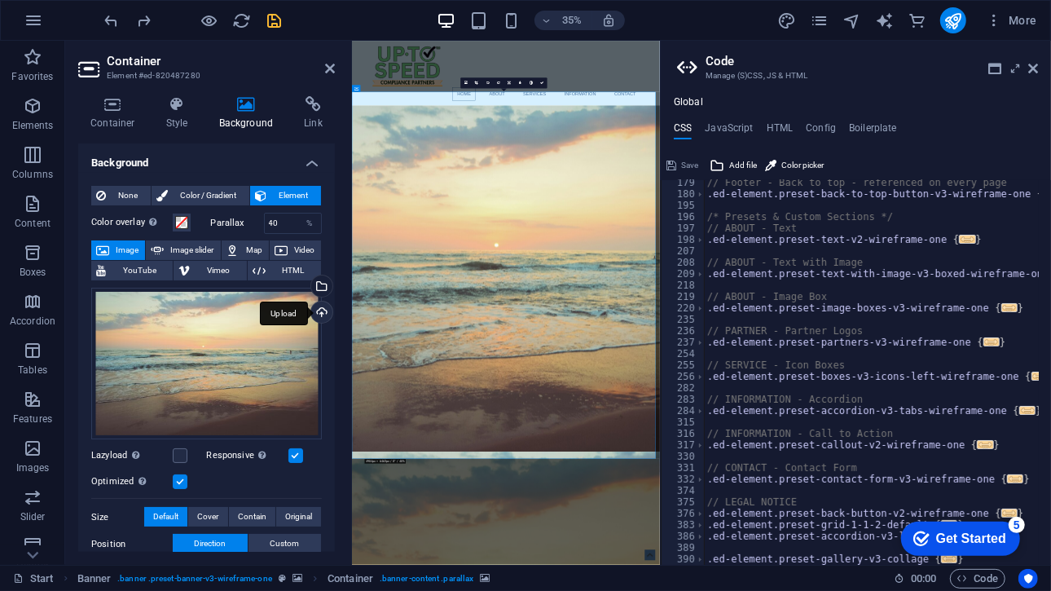
click at [319, 305] on div "Upload" at bounding box center [320, 313] width 24 height 24
click at [328, 70] on icon at bounding box center [330, 68] width 10 height 13
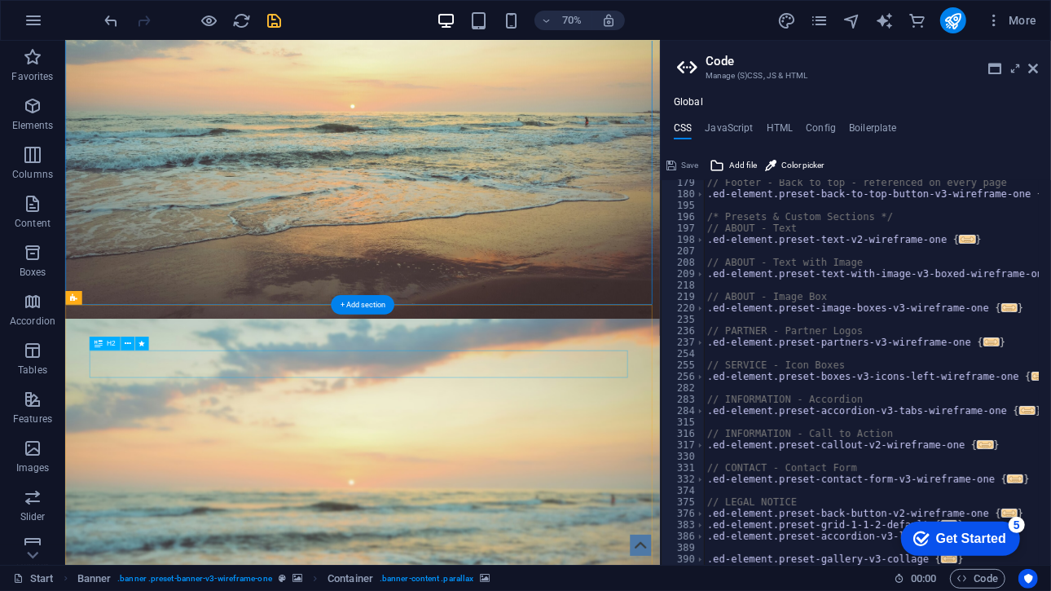
scroll to position [0, 0]
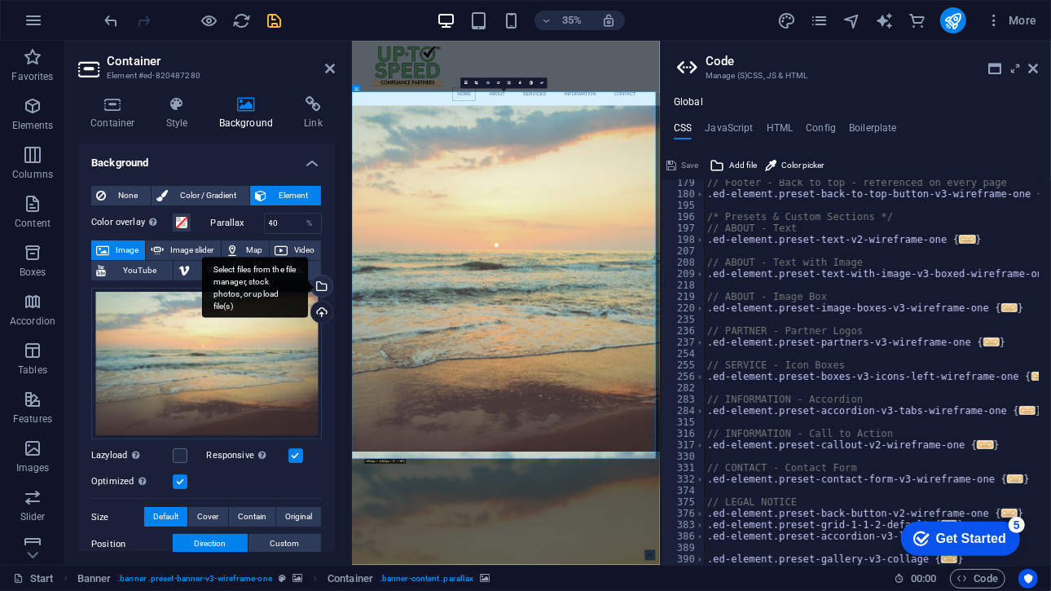
click at [308, 293] on div "Select files from the file manager, stock photos, or upload file(s)" at bounding box center [255, 287] width 106 height 61
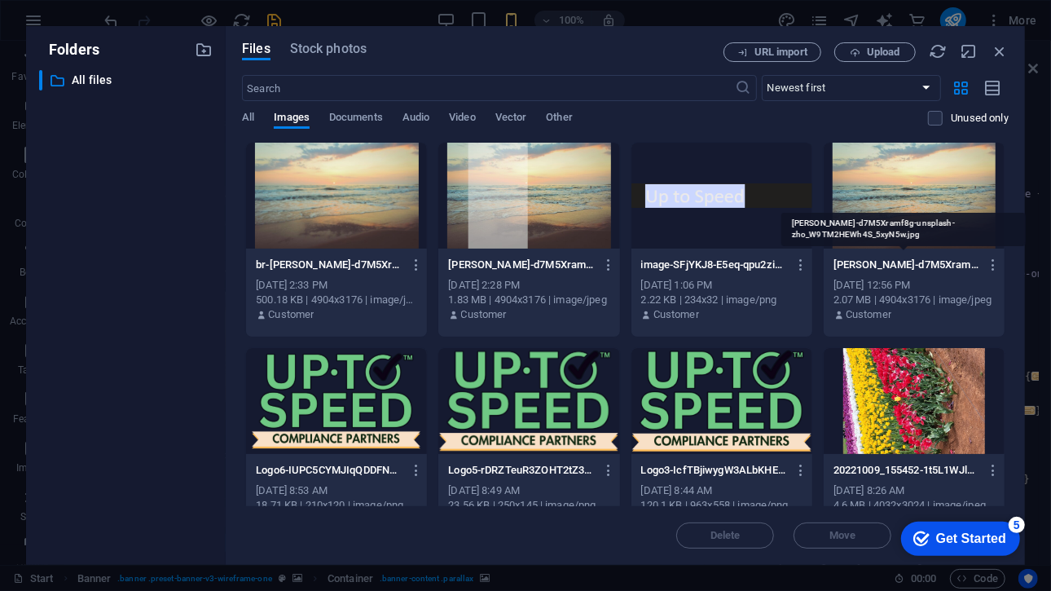
click at [889, 271] on p "[PERSON_NAME]-d7M5Xramf8g-unsplash-zho_W9TM2HEWh4S_5xyN5w.jpg" at bounding box center [907, 264] width 147 height 15
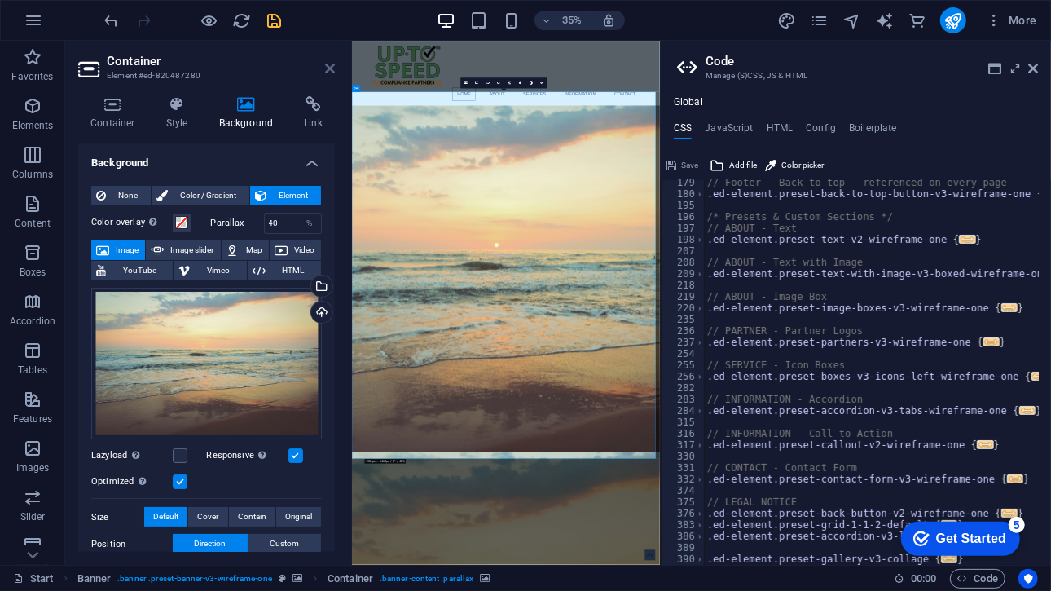
click at [326, 70] on icon at bounding box center [330, 68] width 10 height 13
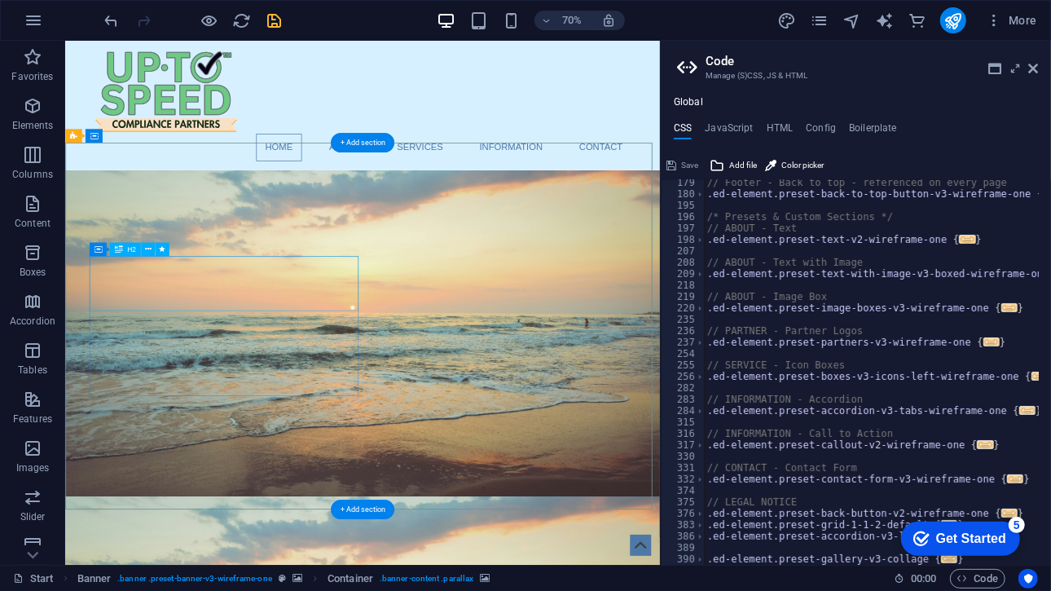
click at [283, 299] on div "Drag here to replace the existing content. Press “Ctrl” if you want to create a…" at bounding box center [362, 303] width 595 height 524
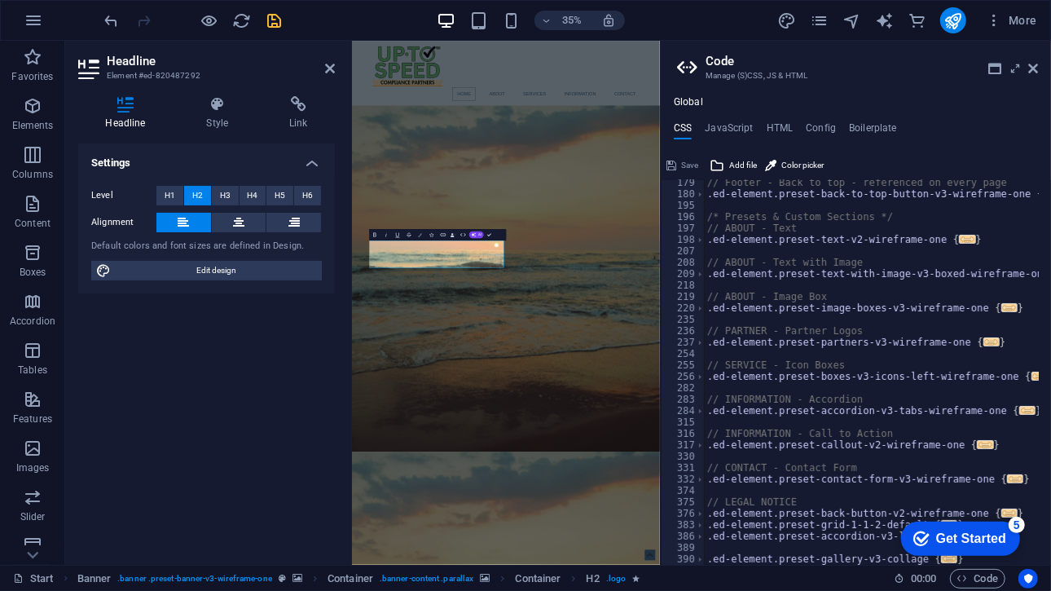
click at [419, 235] on icon "button" at bounding box center [421, 235] width 4 height 4
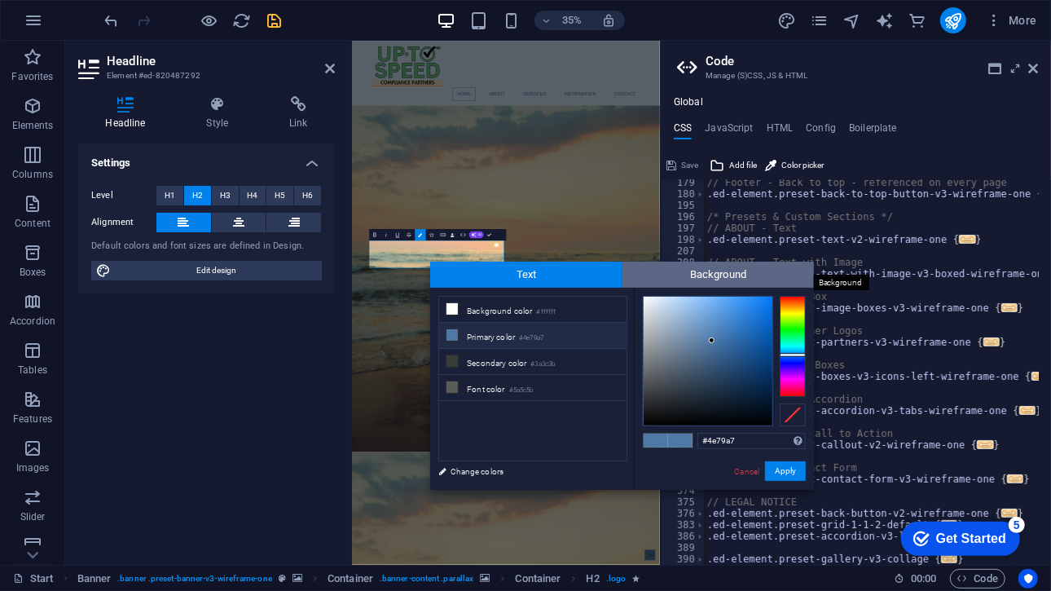
click at [650, 277] on span "Background" at bounding box center [719, 275] width 192 height 26
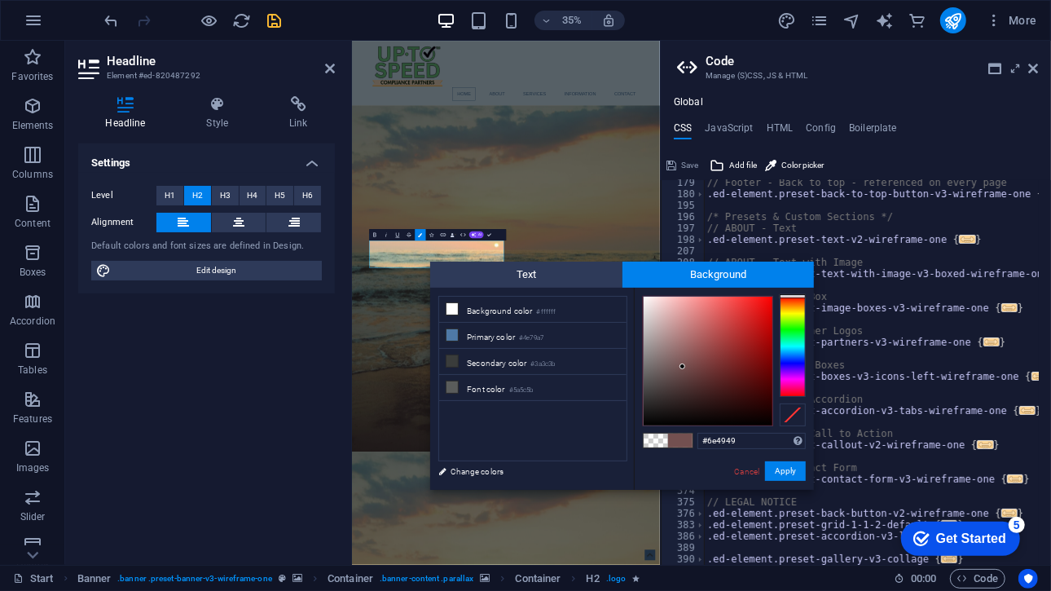
type input "#6e4848"
drag, startPoint x: 681, startPoint y: 327, endPoint x: 688, endPoint y: 369, distance: 42.9
click at [688, 369] on div at bounding box center [708, 361] width 129 height 129
click at [770, 468] on button "Apply" at bounding box center [785, 471] width 41 height 20
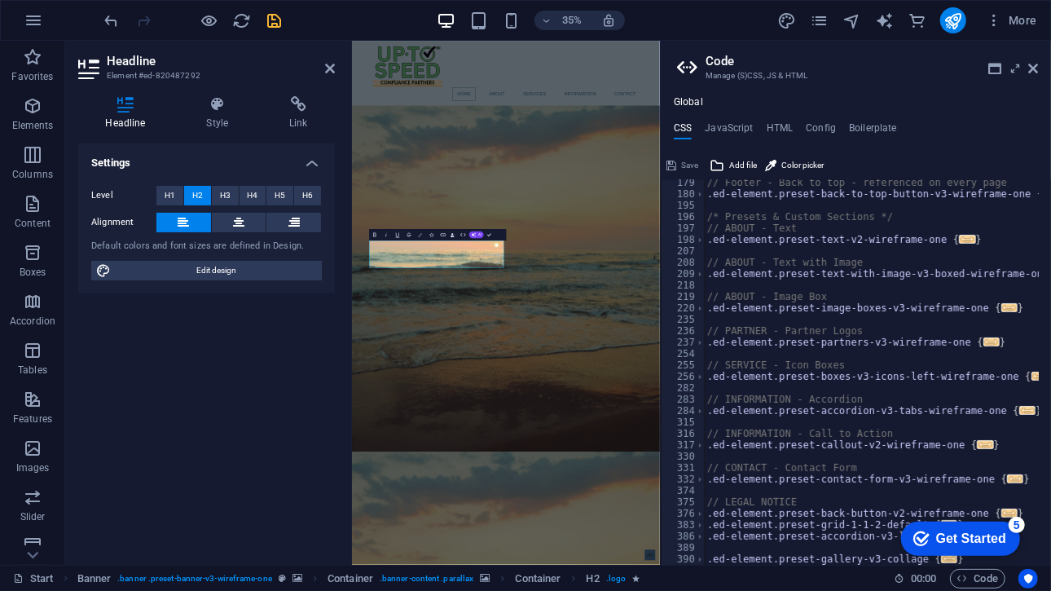
click at [424, 233] on button "Colors" at bounding box center [420, 234] width 11 height 11
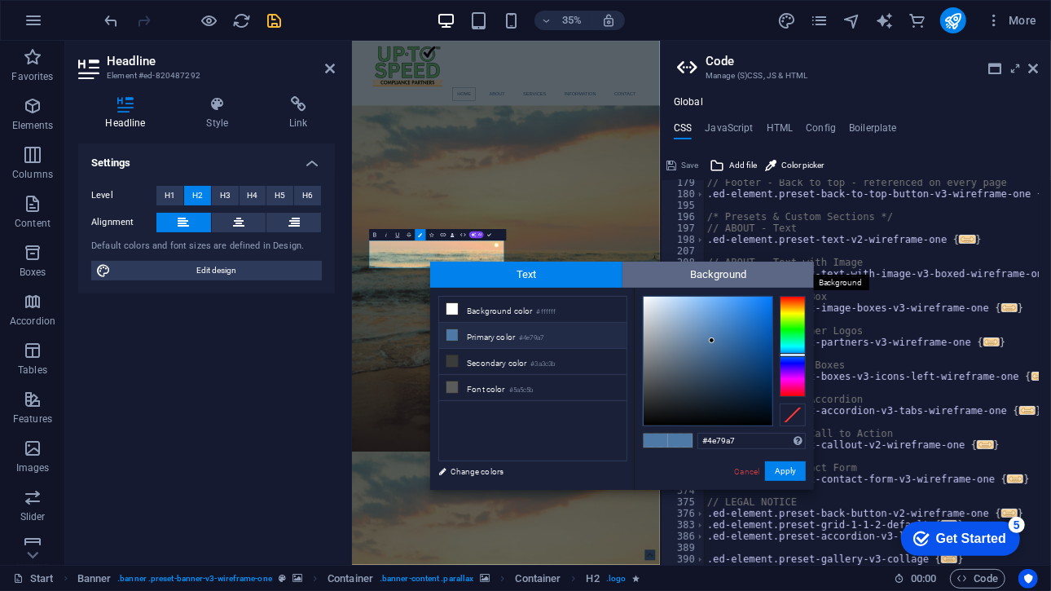
click at [667, 275] on span "Background" at bounding box center [719, 275] width 192 height 26
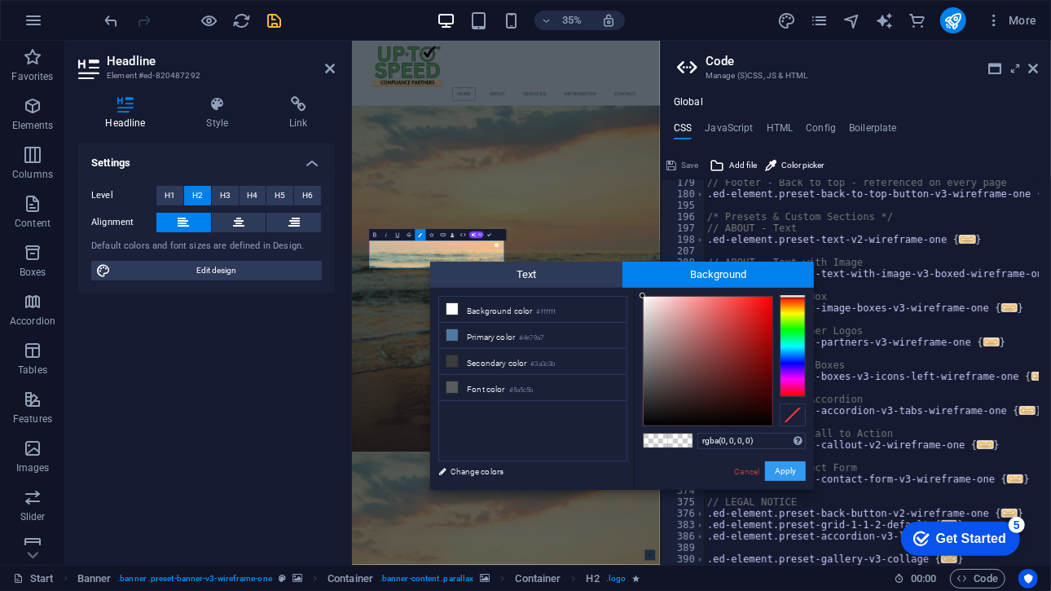
click at [781, 476] on button "Apply" at bounding box center [785, 471] width 41 height 20
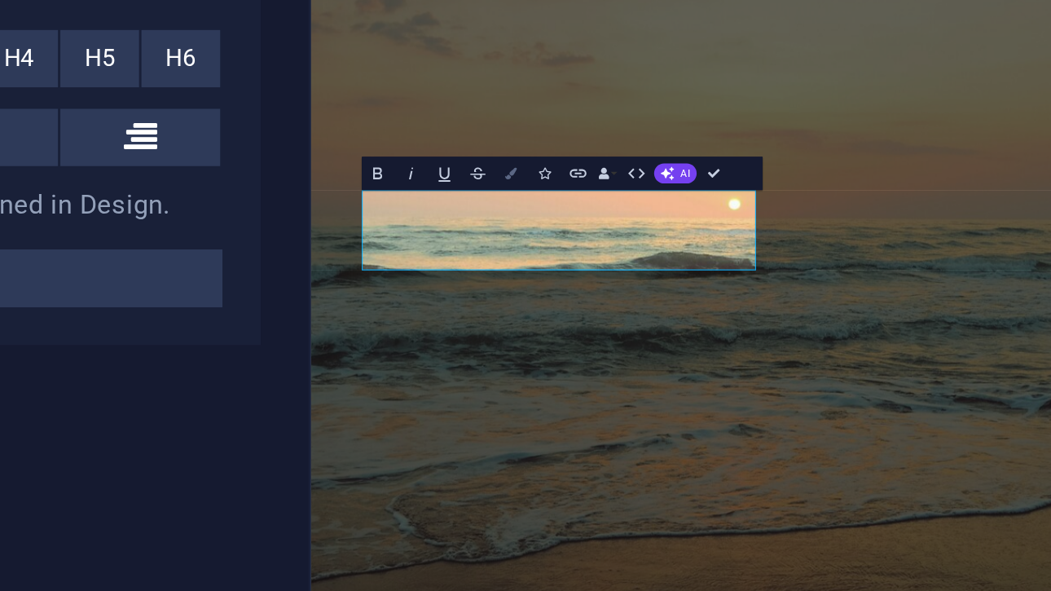
click at [424, 235] on button "Colors" at bounding box center [420, 234] width 11 height 11
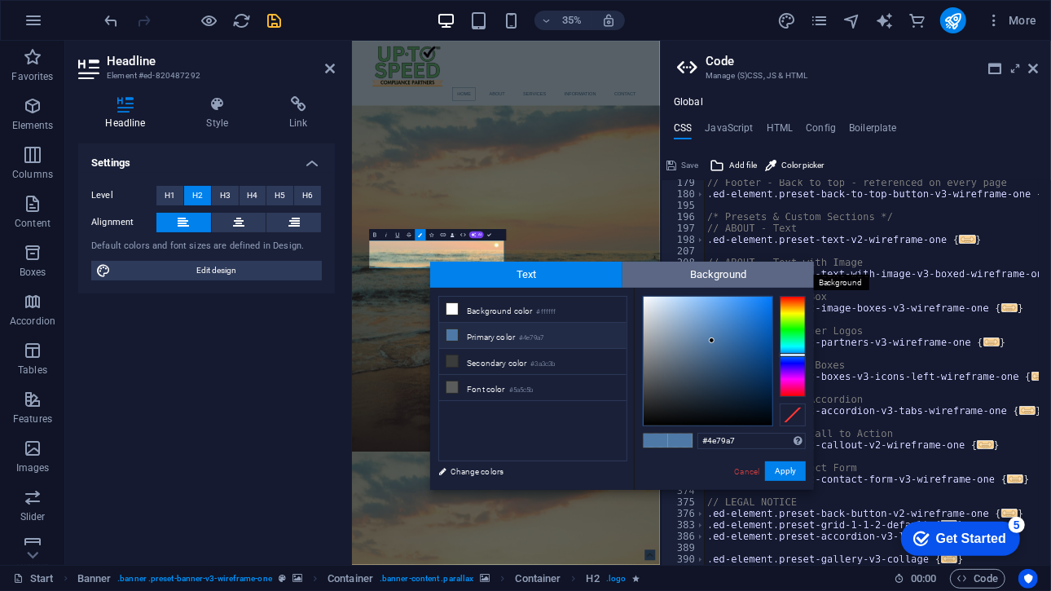
click at [691, 278] on span "Background" at bounding box center [719, 275] width 192 height 26
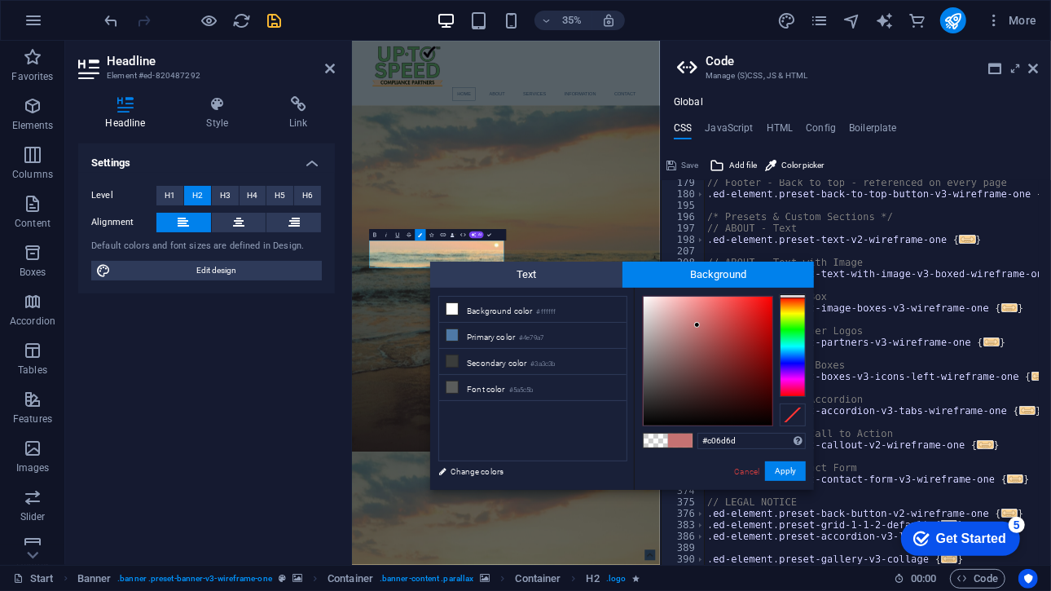
type input "#bf6c6c"
drag, startPoint x: 652, startPoint y: 337, endPoint x: 699, endPoint y: 328, distance: 48.1
click at [699, 328] on div at bounding box center [708, 361] width 129 height 129
click at [783, 470] on button "Apply" at bounding box center [785, 471] width 41 height 20
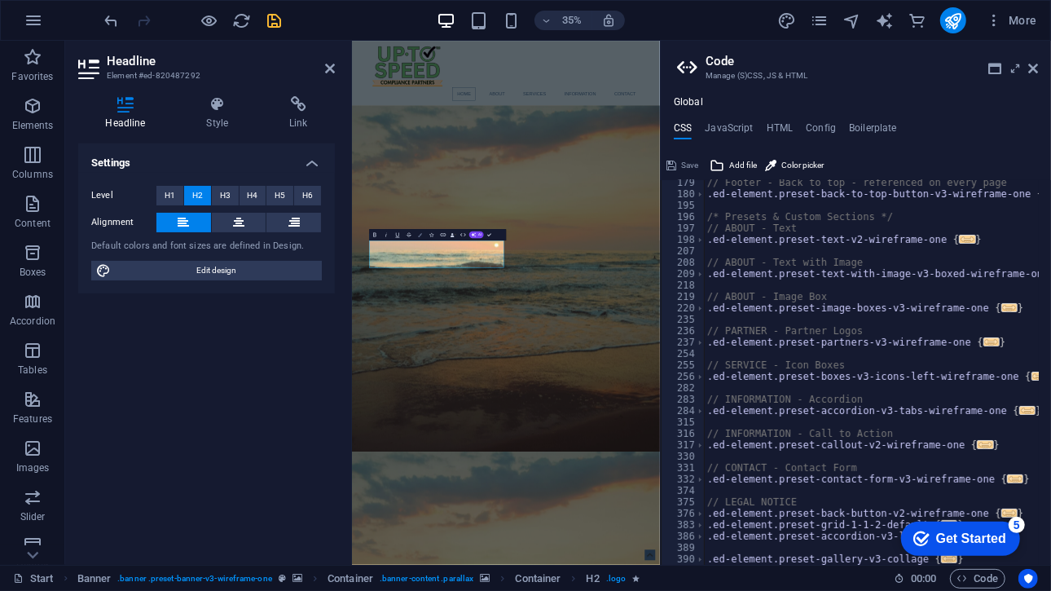
click at [416, 231] on button "Colors" at bounding box center [420, 234] width 11 height 11
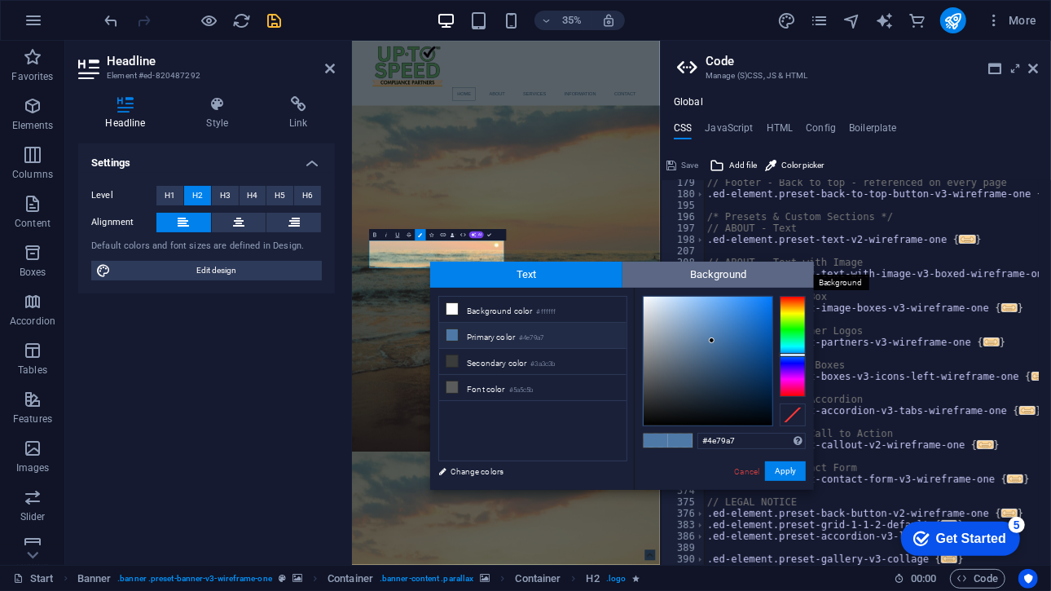
click at [692, 278] on span "Background" at bounding box center [719, 275] width 192 height 26
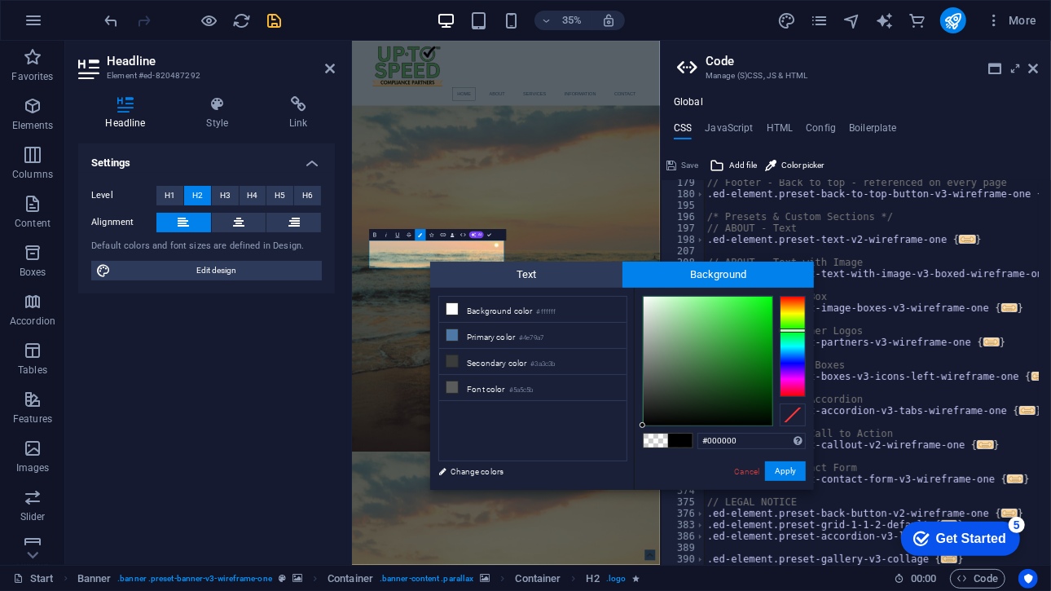
click at [796, 330] on div at bounding box center [793, 346] width 26 height 101
drag, startPoint x: 696, startPoint y: 308, endPoint x: 699, endPoint y: 290, distance: 18.2
click at [699, 290] on div "#90ff96 Supported formats #0852ed rgb(8, 82, 237) rgba(8, 82, 237, 90%) hsv(221…" at bounding box center [724, 507] width 180 height 438
type input "#8bf491"
click at [698, 301] on div at bounding box center [698, 301] width 6 height 6
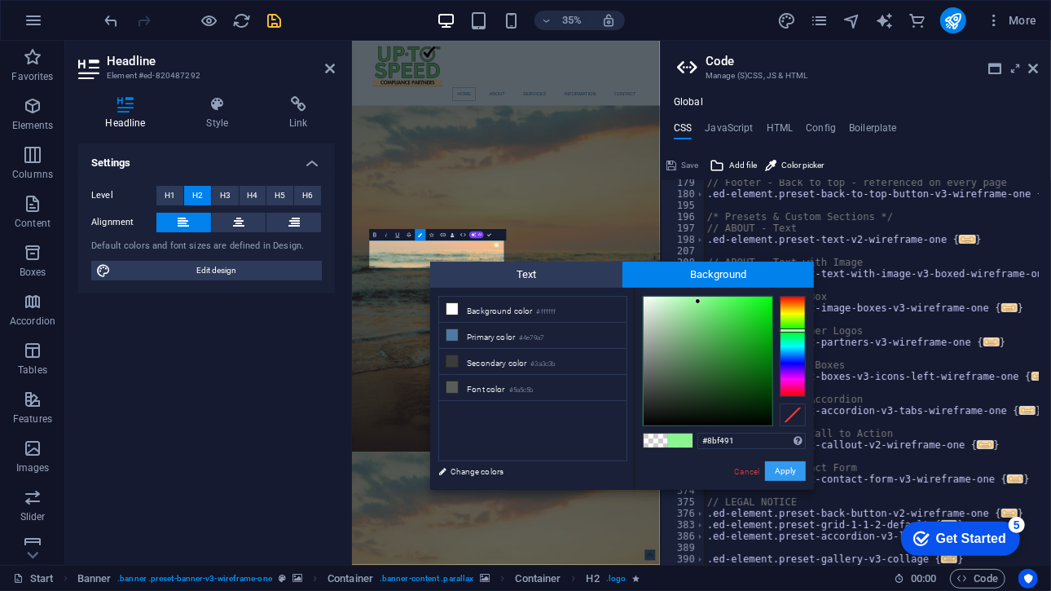
click at [782, 478] on button "Apply" at bounding box center [785, 471] width 41 height 20
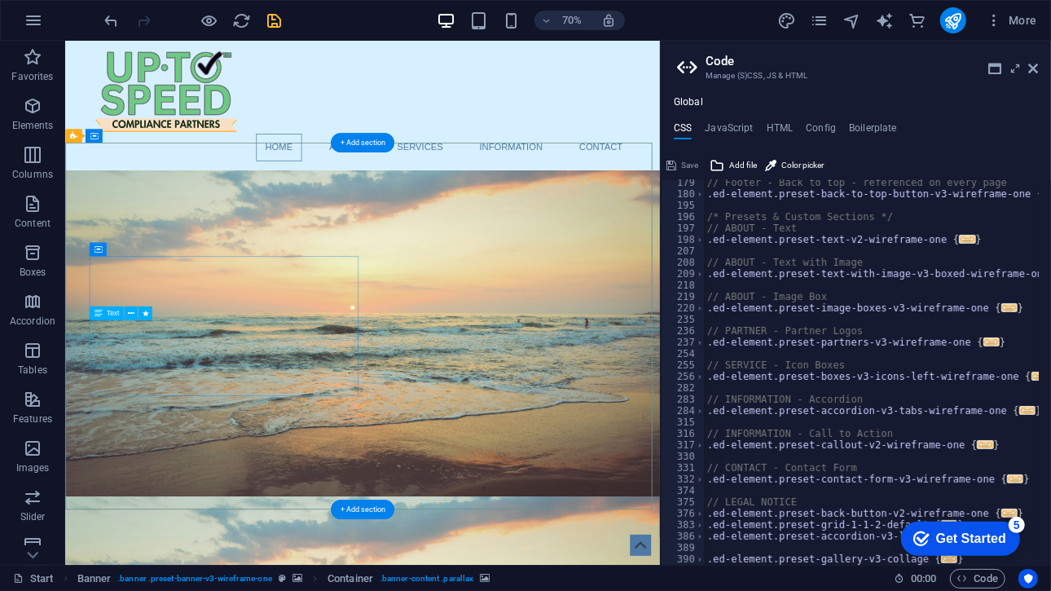
click at [231, 351] on div "Container H2 Banner Banner Container Container Menu Bar Menu Image Spacer Text …" at bounding box center [362, 303] width 595 height 524
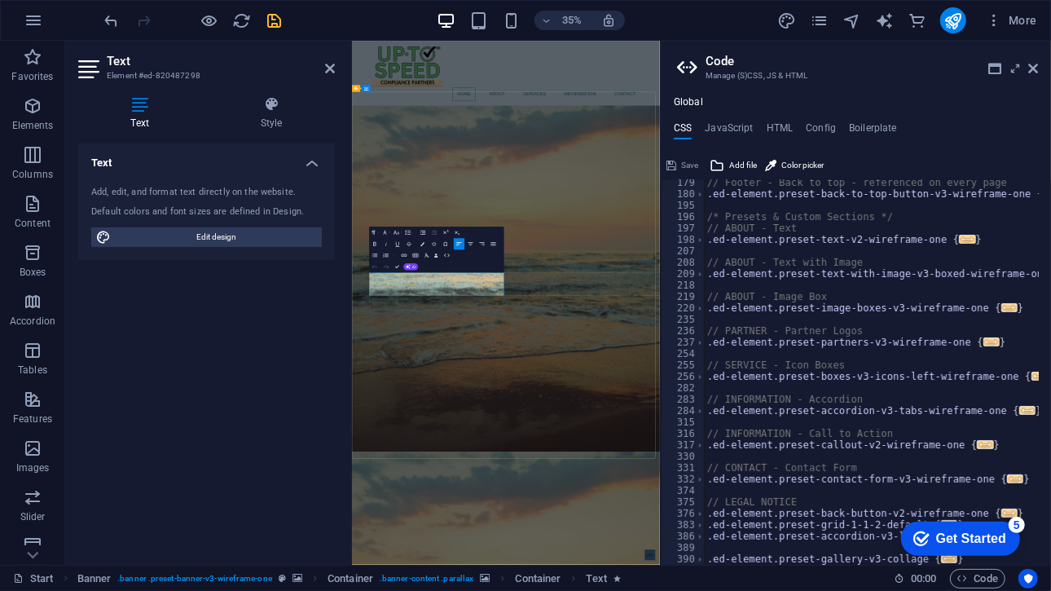
drag, startPoint x: 703, startPoint y: 759, endPoint x: 402, endPoint y: 714, distance: 304.9
click at [425, 240] on button "Colors" at bounding box center [422, 243] width 11 height 11
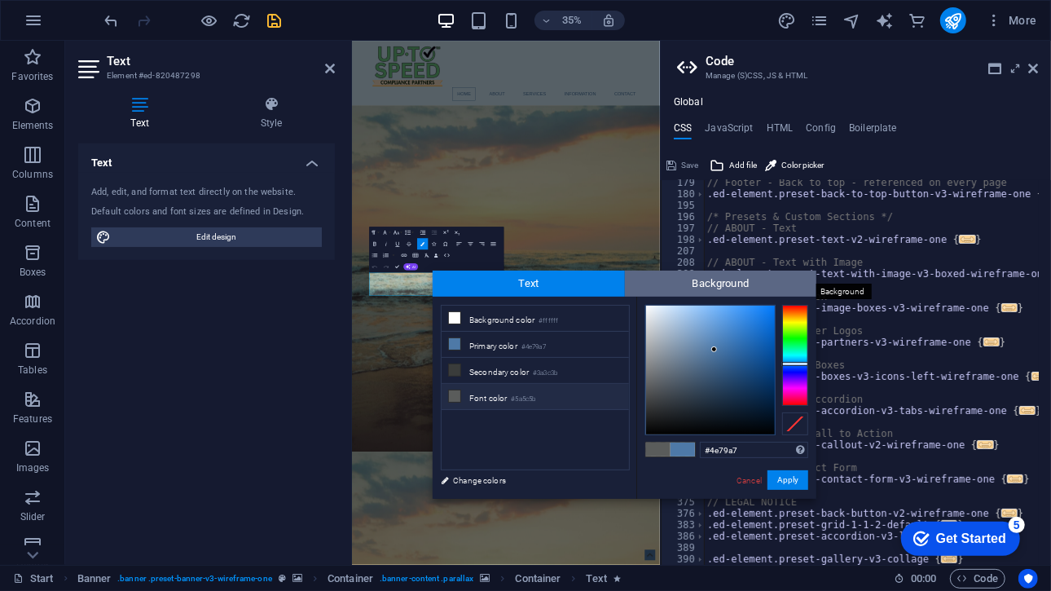
click at [663, 272] on span "Background" at bounding box center [721, 284] width 192 height 26
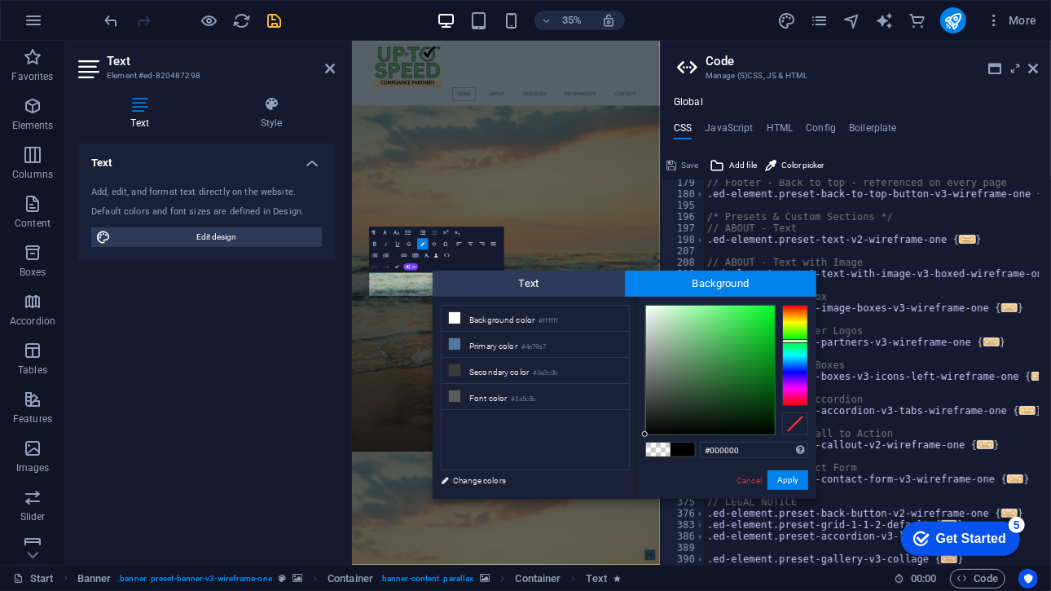
click at [792, 341] on div at bounding box center [795, 355] width 26 height 101
type input "#80ff91"
drag, startPoint x: 706, startPoint y: 315, endPoint x: 710, endPoint y: 305, distance: 10.6
click at [710, 306] on div at bounding box center [710, 370] width 129 height 129
click at [790, 482] on button "Apply" at bounding box center [788, 480] width 41 height 20
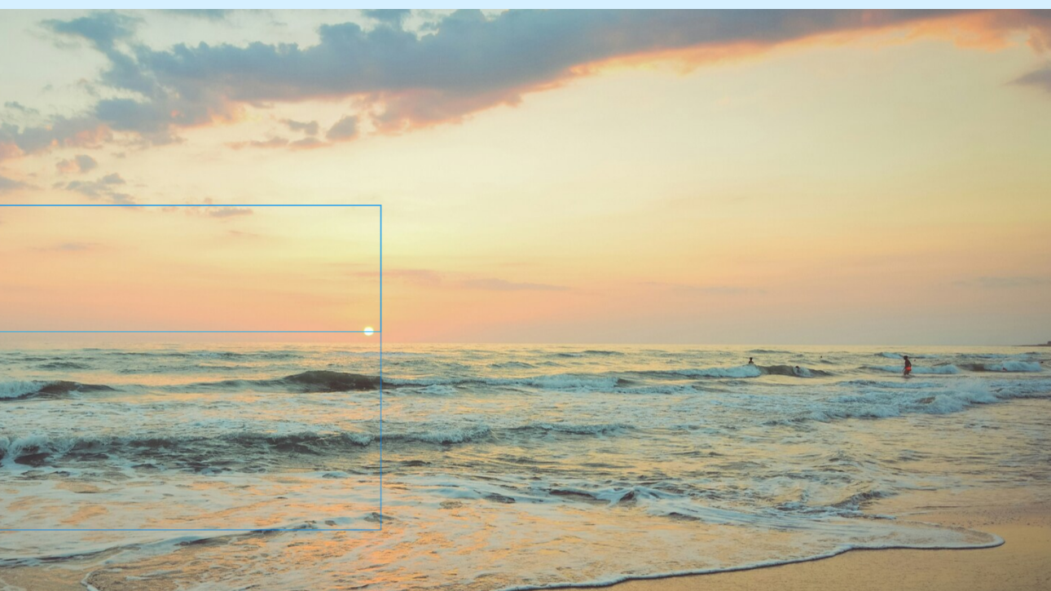
scroll to position [24, 0]
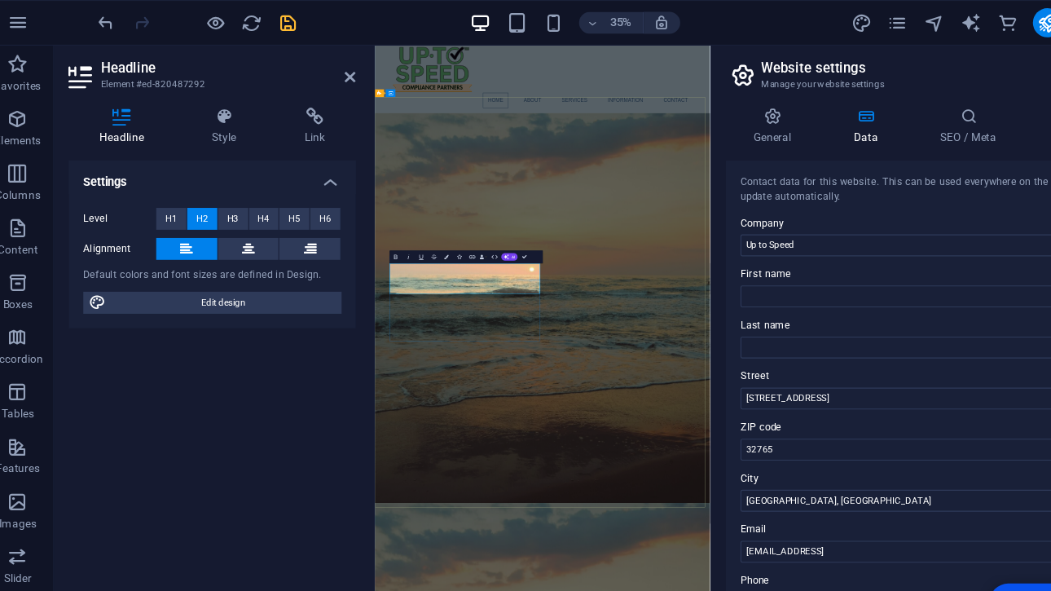
scroll to position [14, 0]
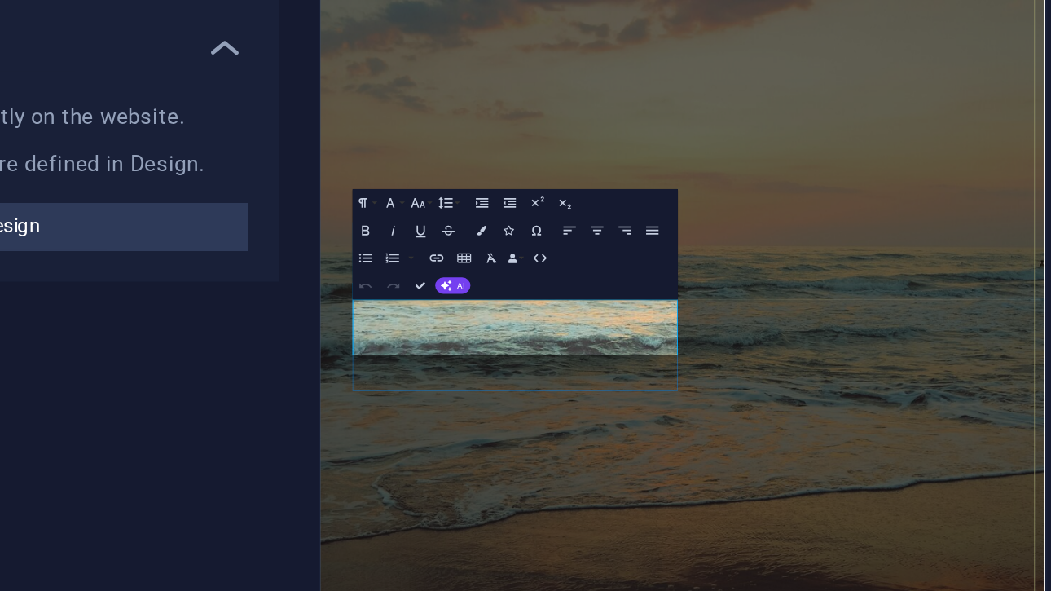
drag, startPoint x: 579, startPoint y: 447, endPoint x: 359, endPoint y: 407, distance: 222.6
click at [416, 242] on button "Colors" at bounding box center [418, 238] width 11 height 11
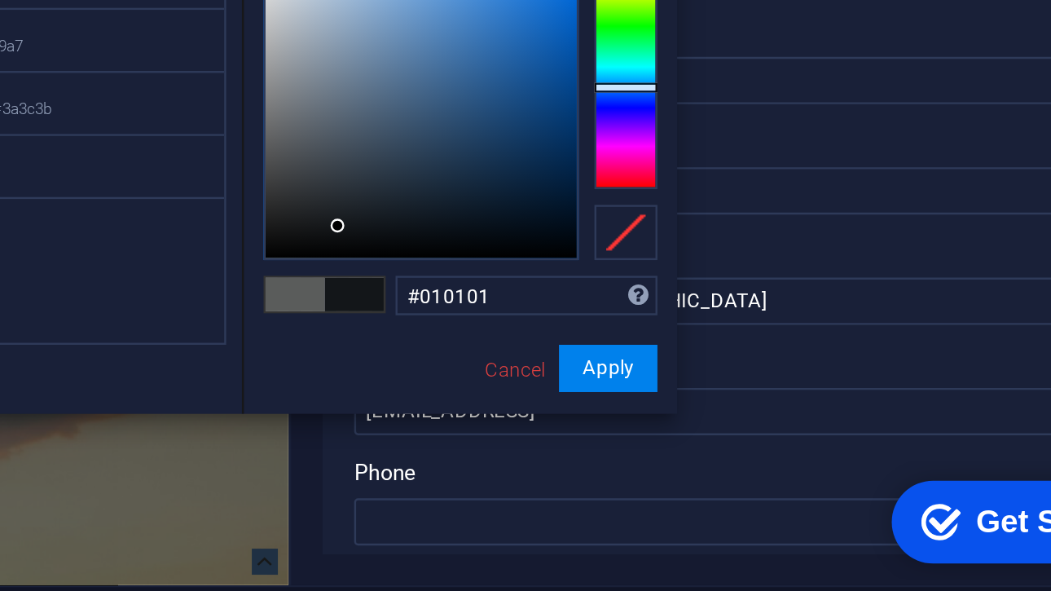
type input "#000000"
drag, startPoint x: 686, startPoint y: 408, endPoint x: 635, endPoint y: 439, distance: 59.9
click at [635, 439] on div "#000000 Supported formats #0852ed rgb(8, 82, 237) rgba(8, 82, 237, 90%) hsv(221…" at bounding box center [722, 511] width 180 height 438
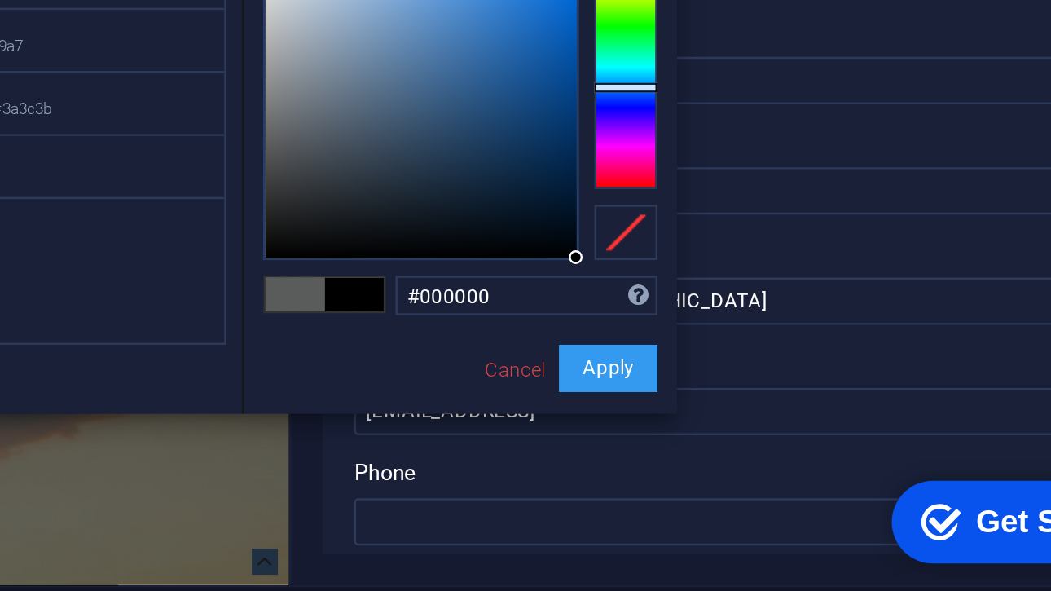
click at [772, 474] on button "Apply" at bounding box center [783, 475] width 41 height 20
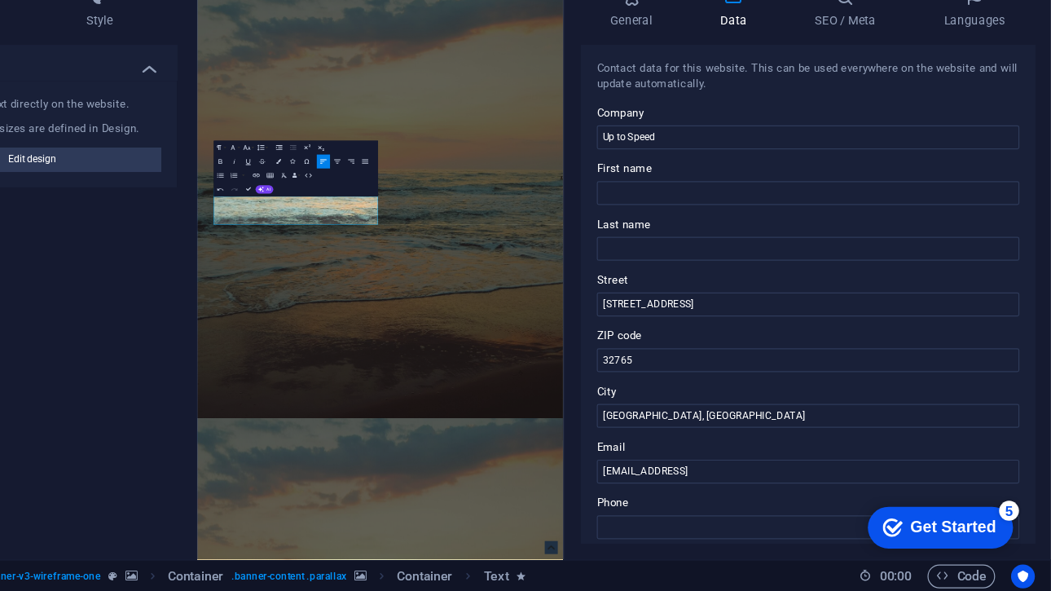
scroll to position [0, 0]
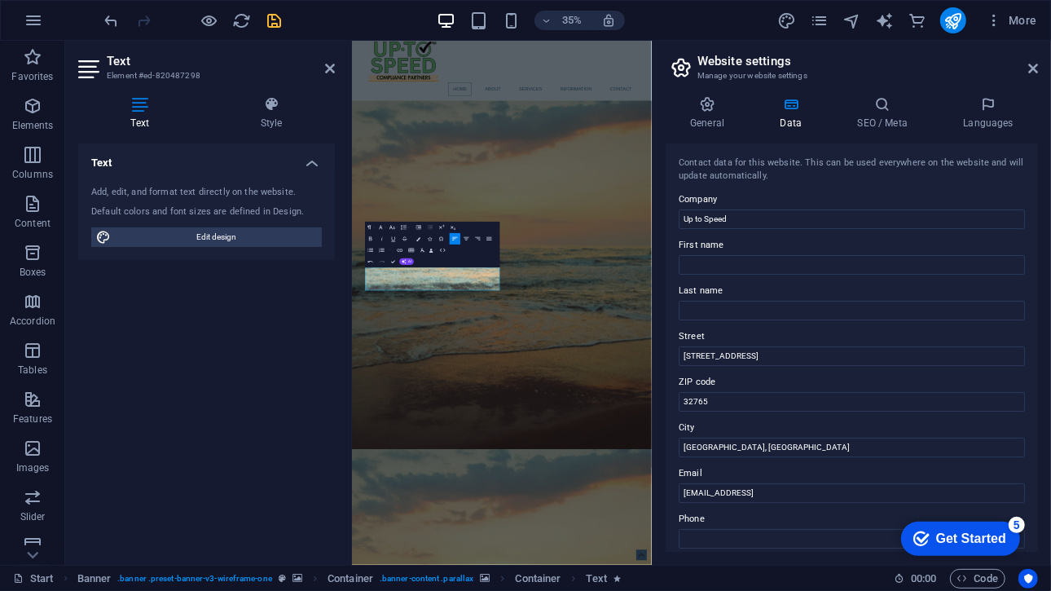
click at [467, 311] on div "Container H2 Banner Banner Container Container Menu Bar Menu Image Spacer Text …" at bounding box center [502, 303] width 300 height 524
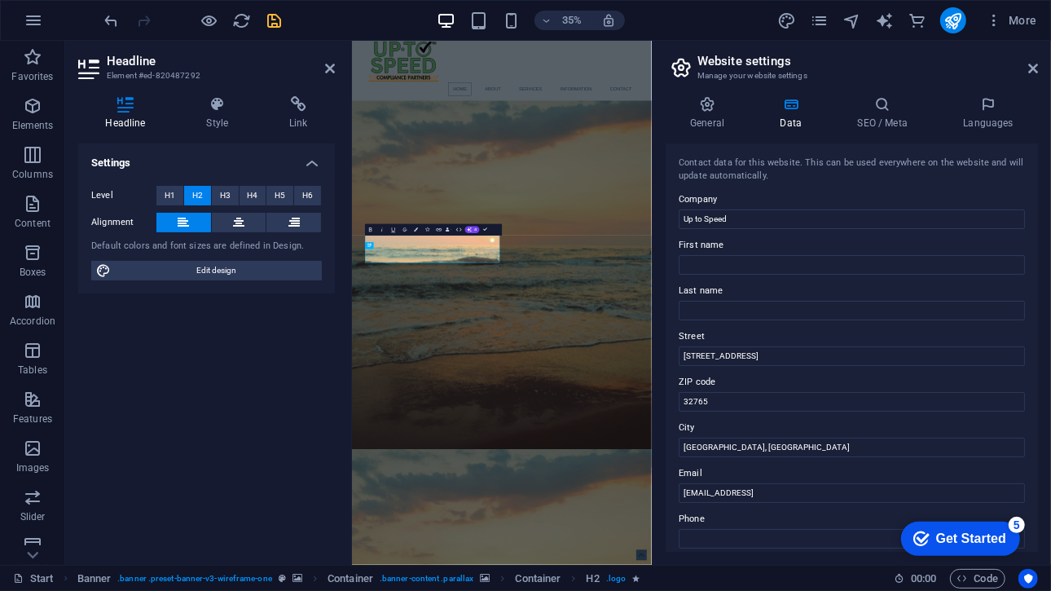
click at [200, 275] on span "Edit design" at bounding box center [216, 271] width 201 height 20
click at [417, 228] on icon "button" at bounding box center [417, 229] width 4 height 4
select select "px"
select select "400"
select select "px"
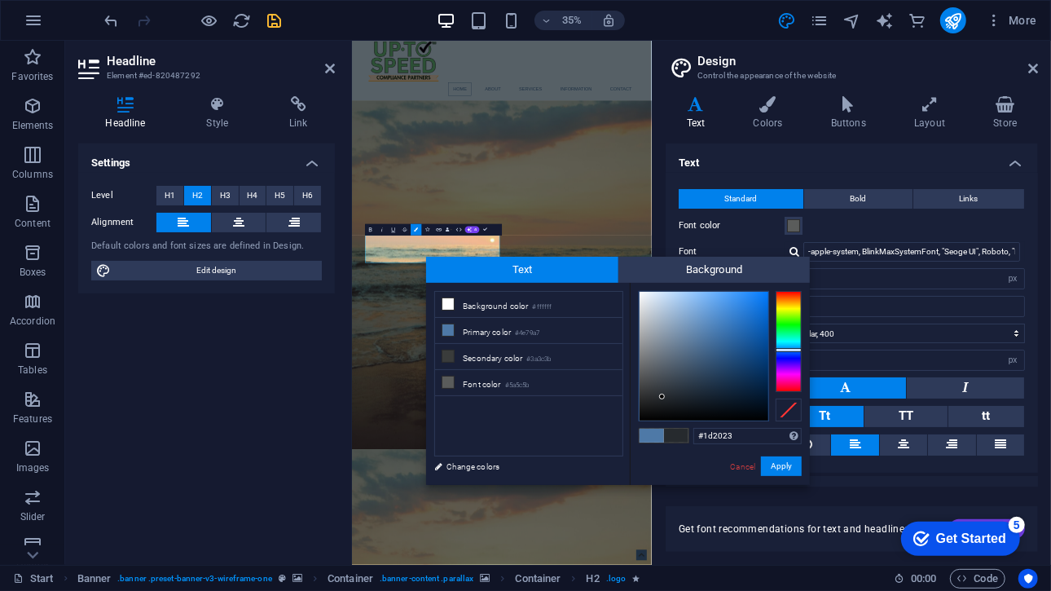
type input "#000000"
drag, startPoint x: 662, startPoint y: 397, endPoint x: 611, endPoint y: 452, distance: 75.5
click at [611, 452] on div "less Background color #ffffff Primary color #4e79a7 Secondary color #3a3c3b Fon…" at bounding box center [618, 384] width 384 height 202
click at [767, 469] on button "Apply" at bounding box center [781, 466] width 41 height 20
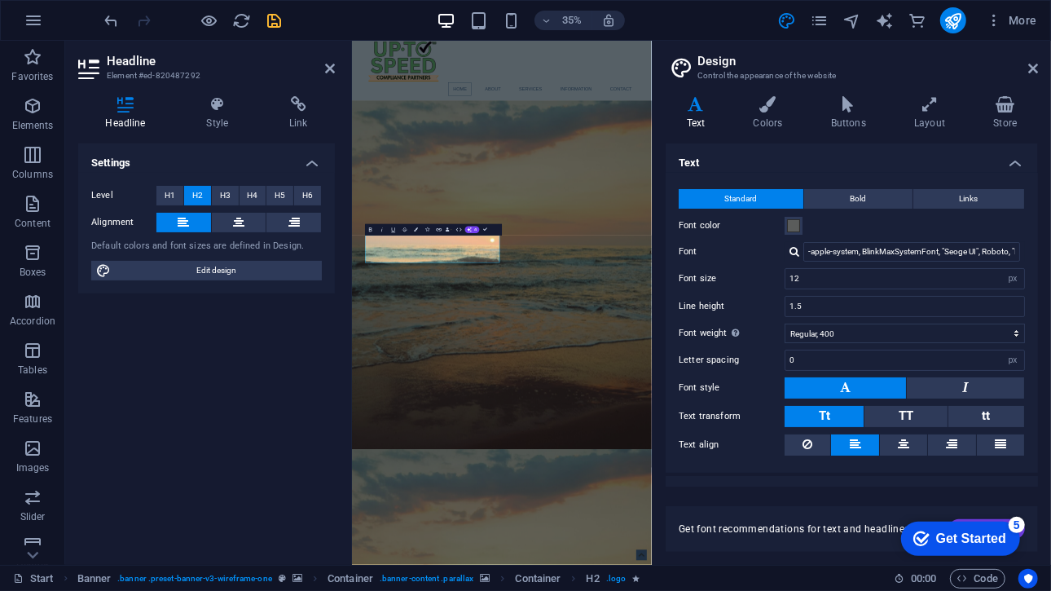
click at [443, 364] on div "Container H2 Banner Banner Container Container Menu Bar Menu Image Spacer Text …" at bounding box center [502, 303] width 300 height 524
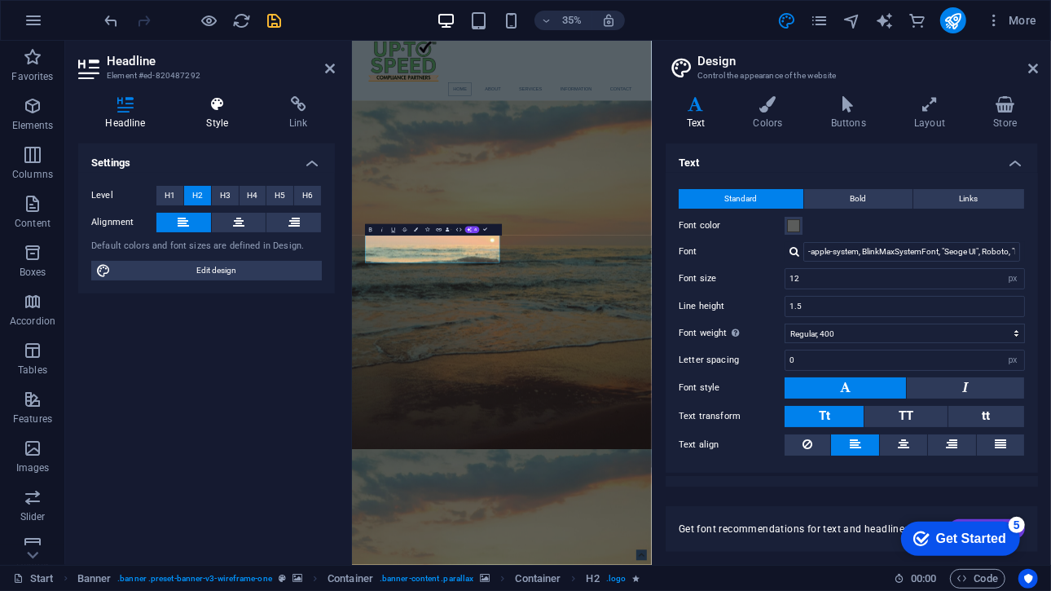
click at [226, 112] on icon at bounding box center [217, 104] width 77 height 16
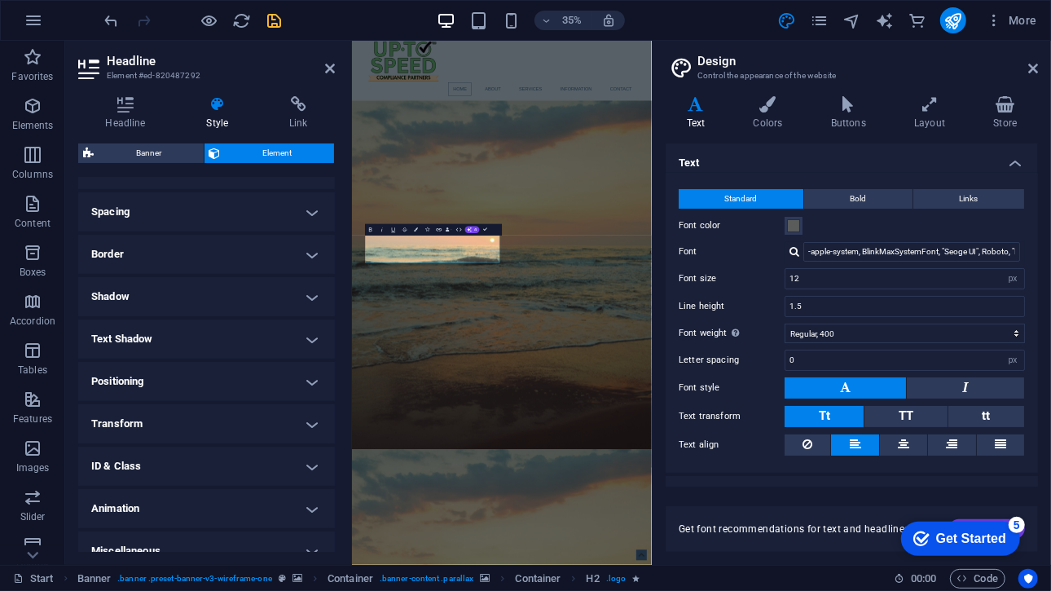
scroll to position [313, 0]
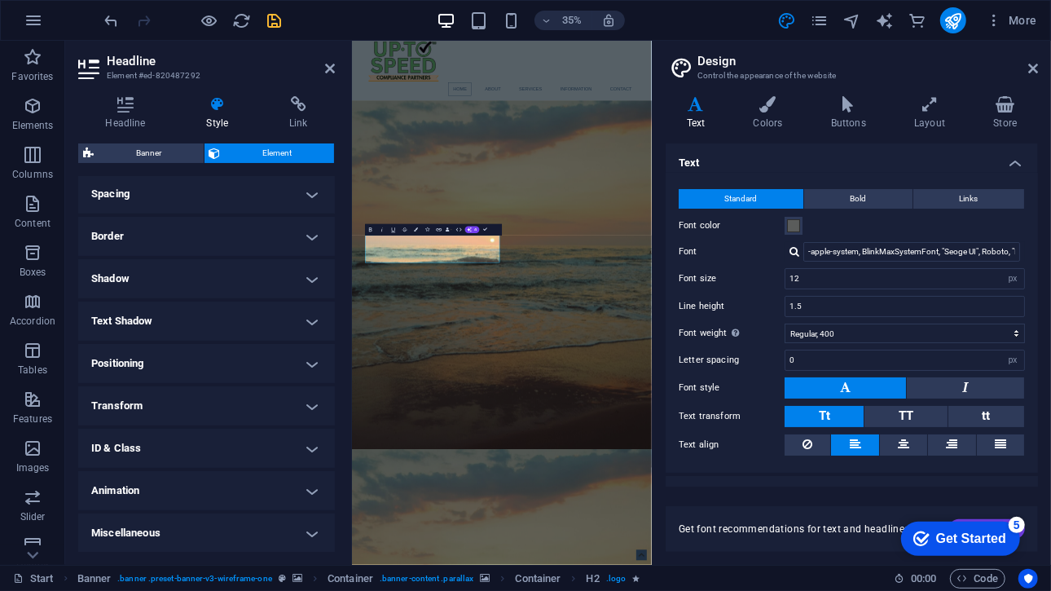
click at [183, 278] on h4 "Shadow" at bounding box center [206, 278] width 257 height 39
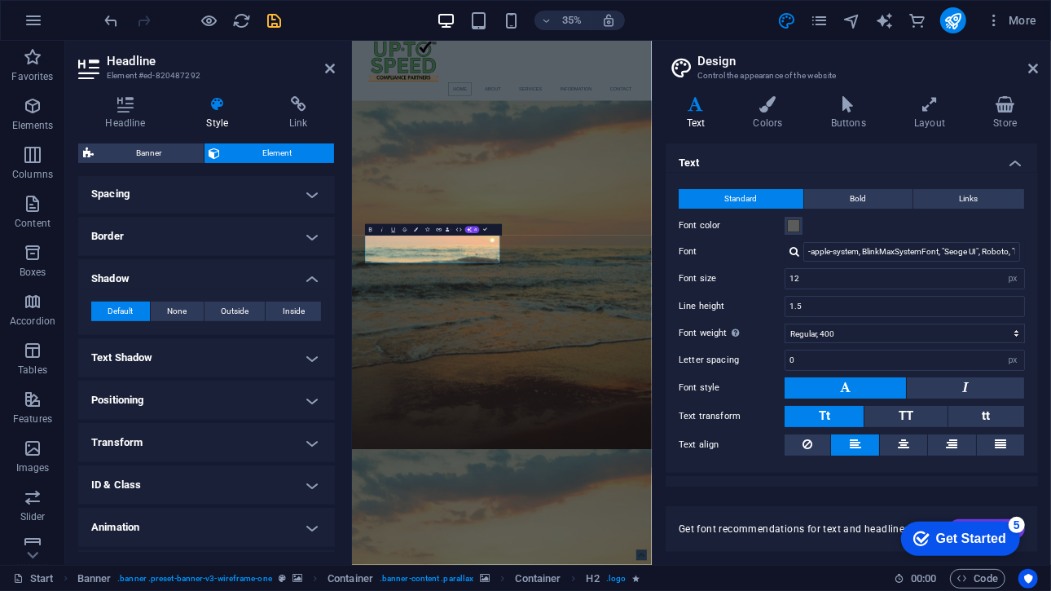
click at [127, 307] on span "Default" at bounding box center [120, 311] width 25 height 20
click at [163, 350] on h4 "Text Shadow" at bounding box center [206, 357] width 257 height 39
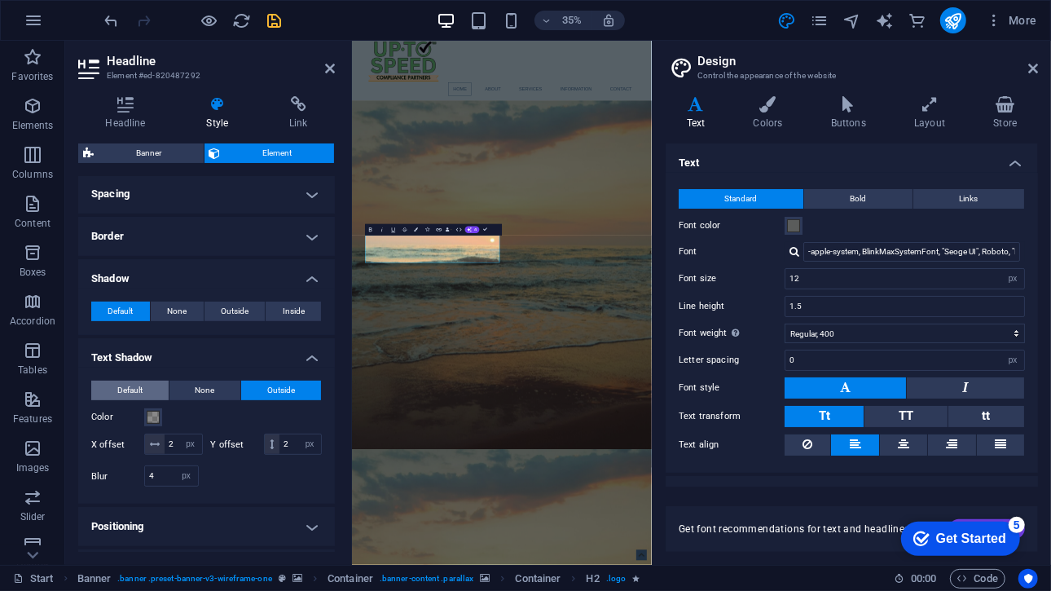
click at [136, 385] on span "Default" at bounding box center [129, 391] width 25 height 20
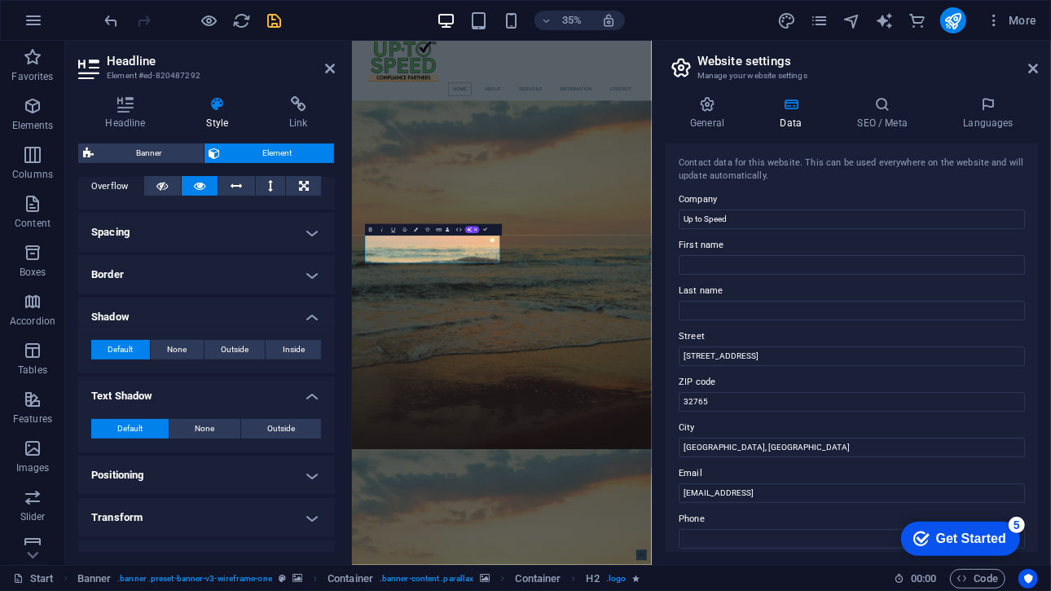
scroll to position [315, 0]
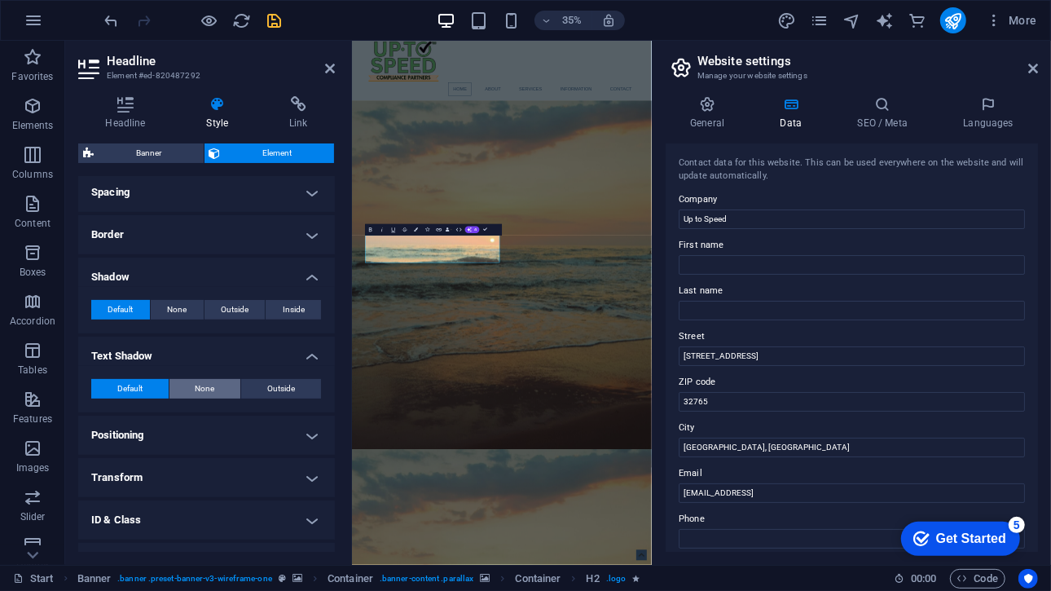
click at [201, 383] on span "None" at bounding box center [206, 389] width 20 height 20
click at [192, 310] on button "None" at bounding box center [177, 310] width 53 height 20
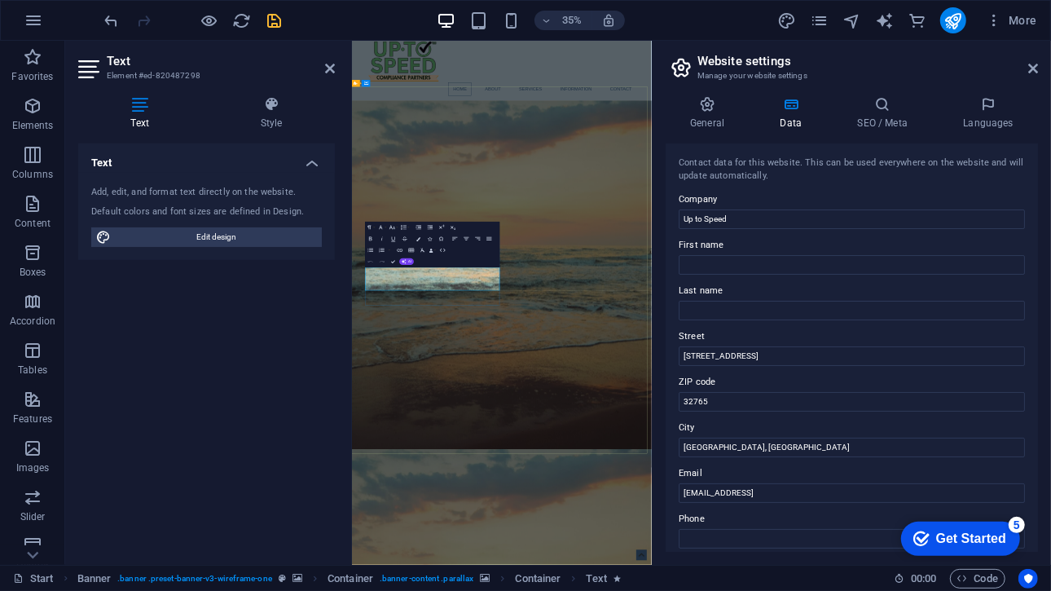
drag, startPoint x: 608, startPoint y: 741, endPoint x: 389, endPoint y: 697, distance: 222.9
click at [248, 117] on h4 "Style" at bounding box center [271, 113] width 127 height 34
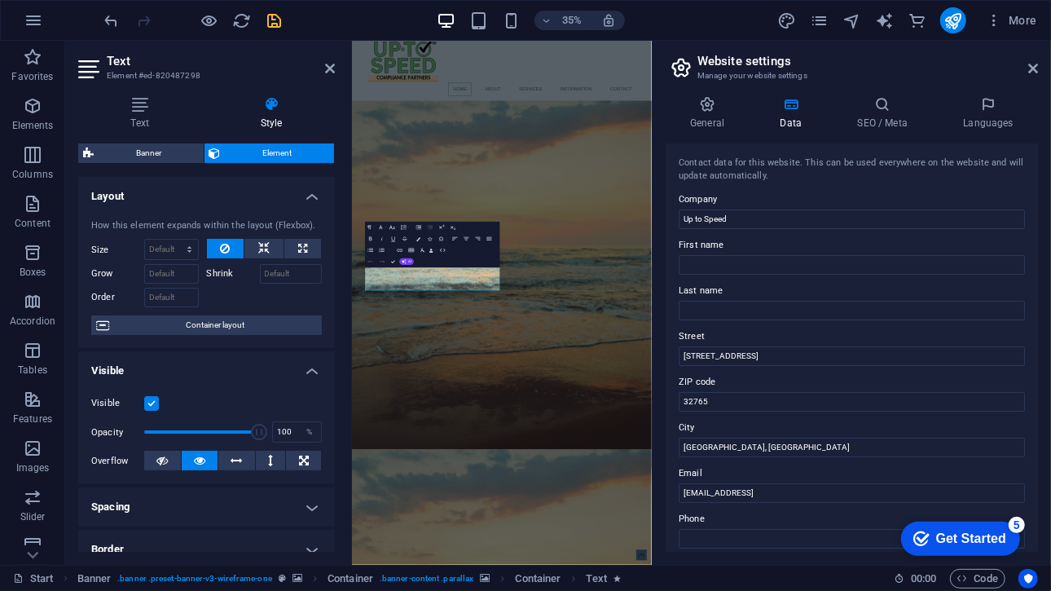
scroll to position [161, 0]
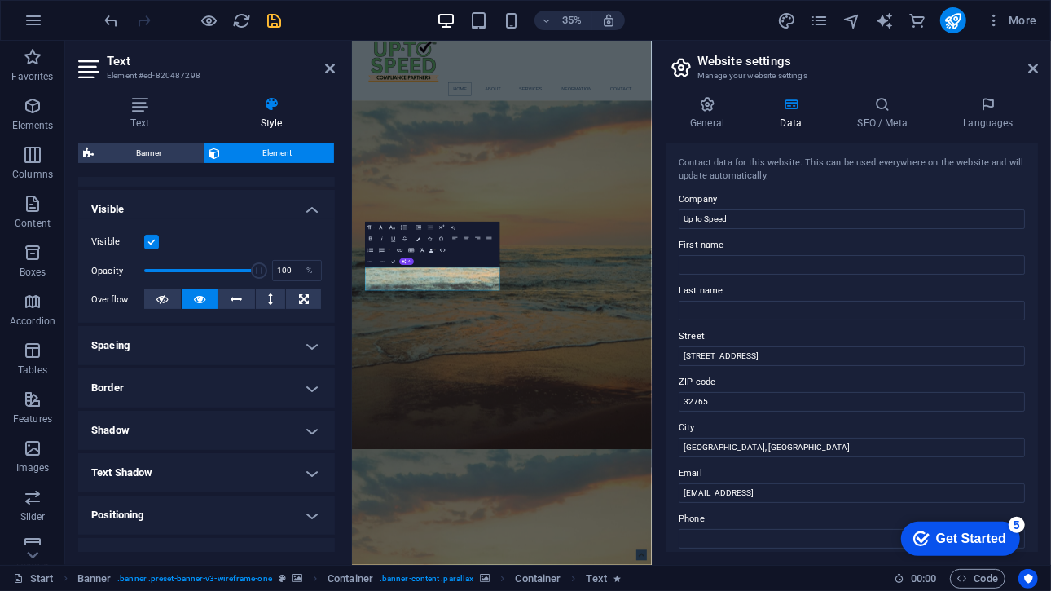
click at [178, 422] on h4 "Shadow" at bounding box center [206, 430] width 257 height 39
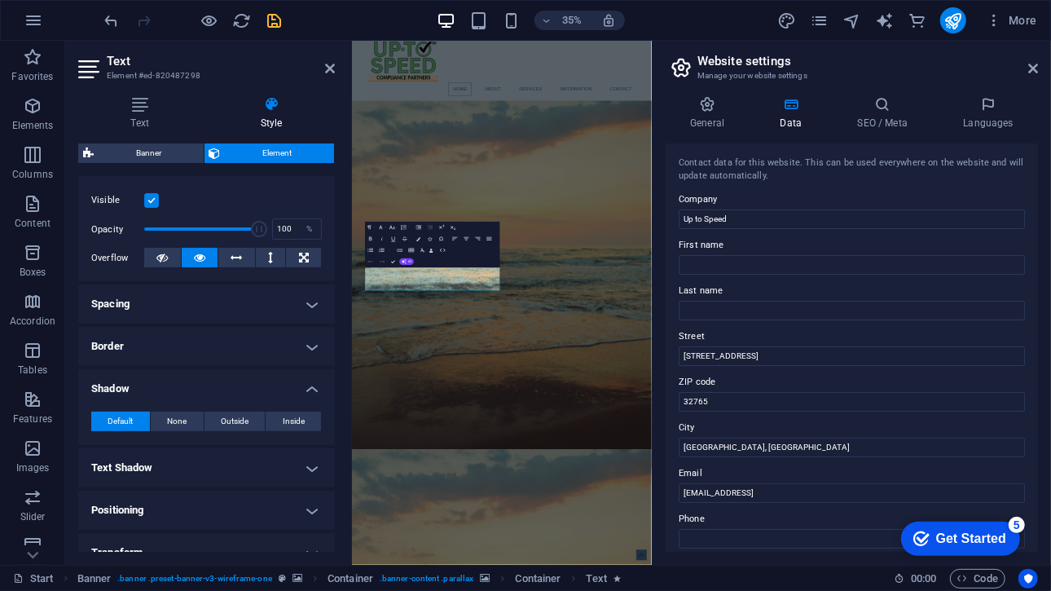
scroll to position [204, 0]
click at [175, 412] on span "None" at bounding box center [177, 421] width 20 height 20
click at [206, 476] on h4 "Text Shadow" at bounding box center [206, 466] width 257 height 39
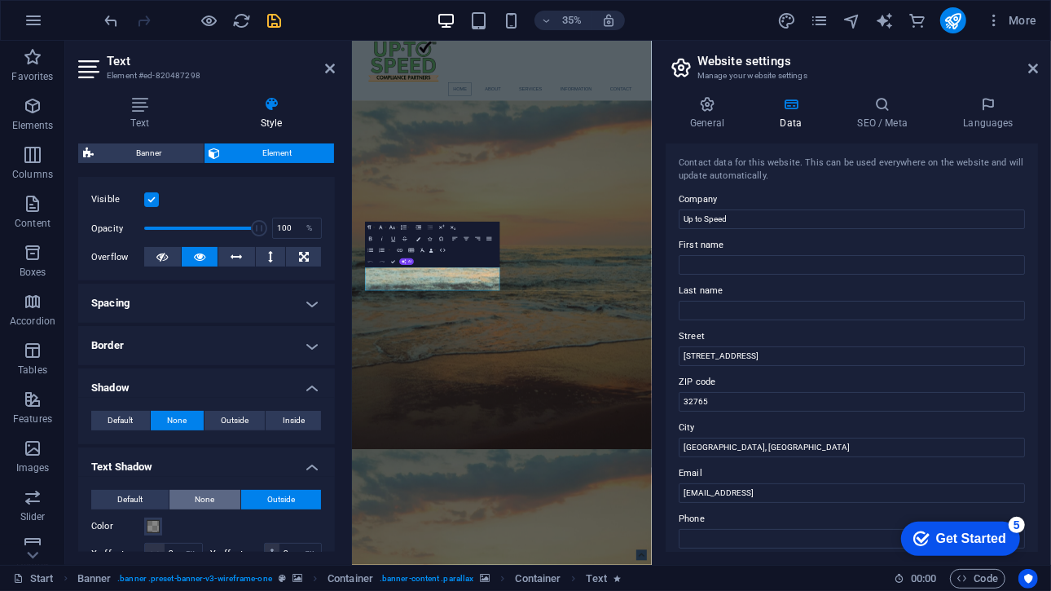
click at [187, 494] on button "None" at bounding box center [205, 500] width 72 height 20
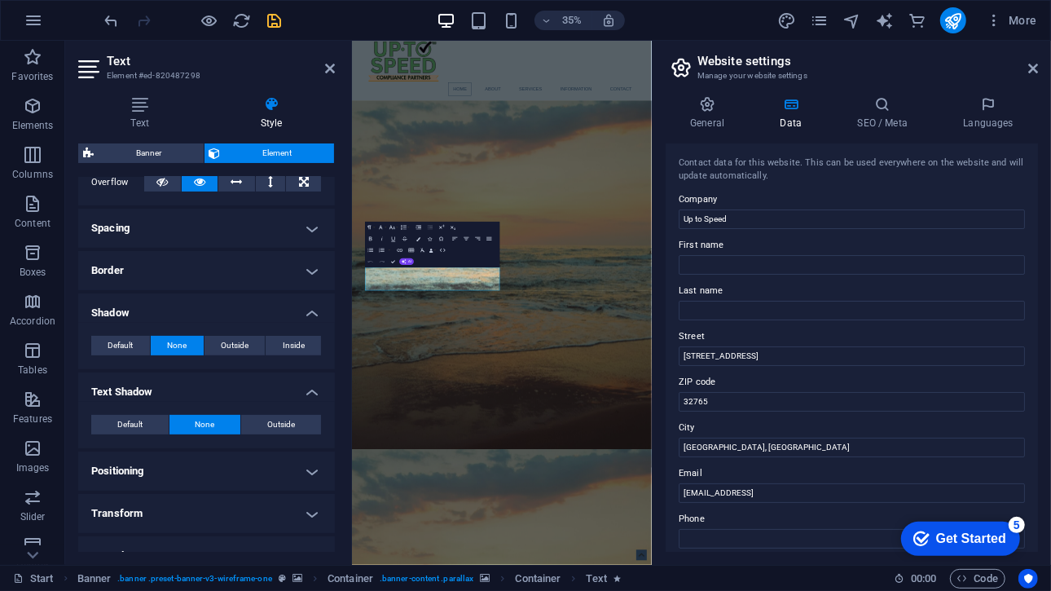
scroll to position [288, 0]
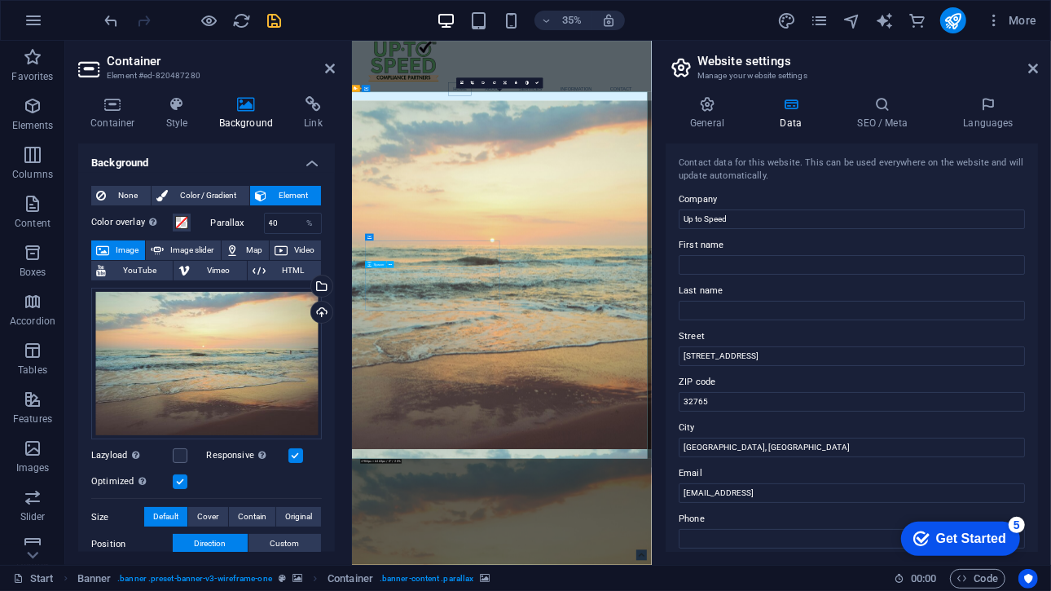
scroll to position [0, 0]
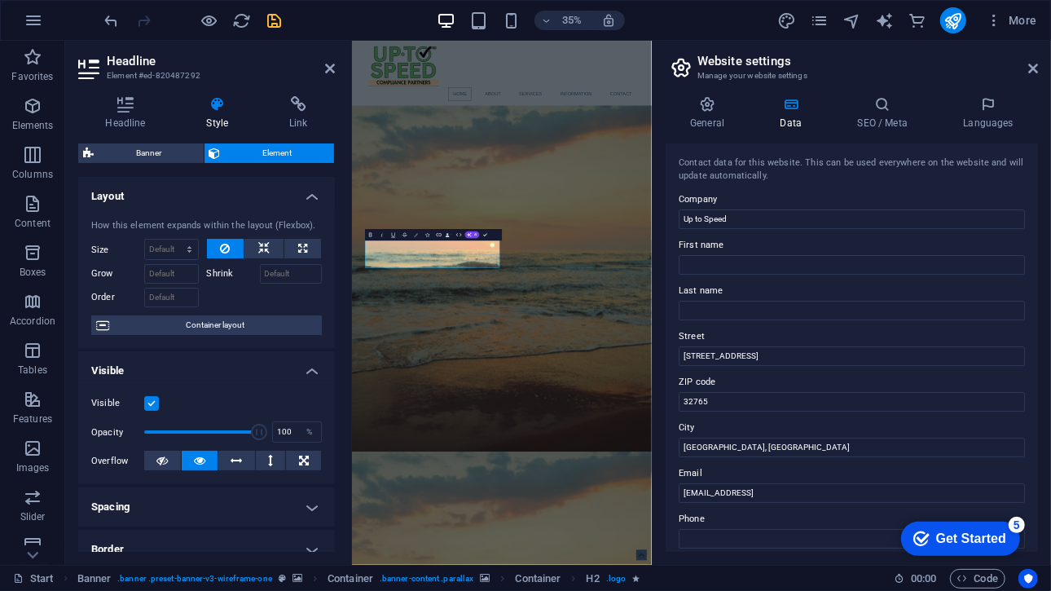
click at [416, 231] on button "Colors" at bounding box center [416, 234] width 11 height 11
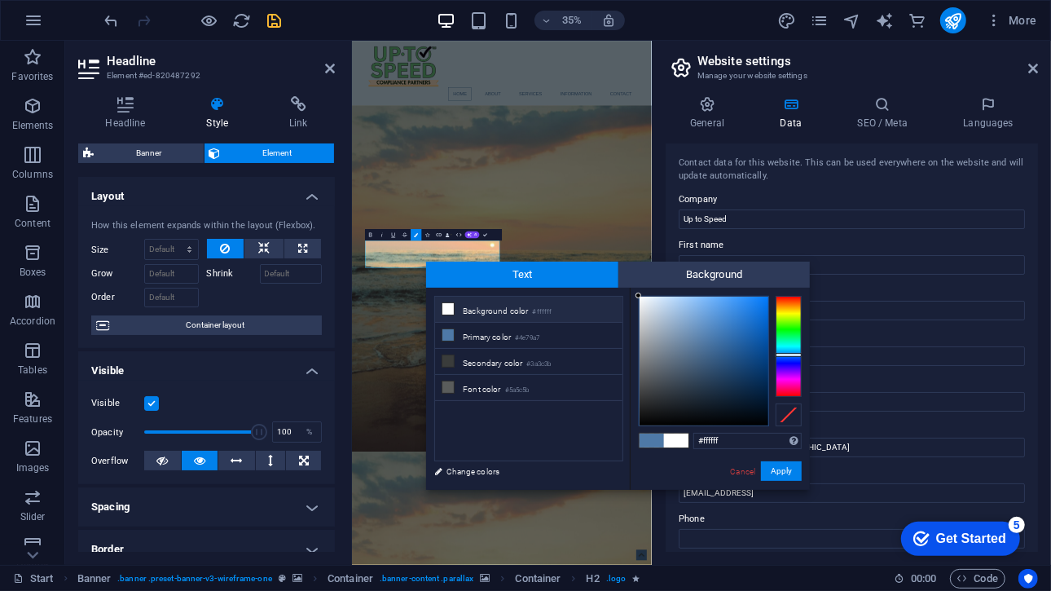
drag, startPoint x: 724, startPoint y: 363, endPoint x: 596, endPoint y: 284, distance: 150.4
click at [596, 284] on div "Text Background less Background color #ffffff Primary color #4e79a7 Secondary c…" at bounding box center [618, 376] width 384 height 228
click at [635, 296] on div "#ffffff Supported formats #0852ed rgb(8, 82, 237) rgba(8, 82, 237, 90%) hsv(221…" at bounding box center [720, 507] width 180 height 438
click at [640, 298] on div at bounding box center [639, 298] width 6 height 6
click at [636, 294] on div "#f8f9fa Supported formats #0852ed rgb(8, 82, 237) rgba(8, 82, 237, 90%) hsv(221…" at bounding box center [720, 507] width 180 height 438
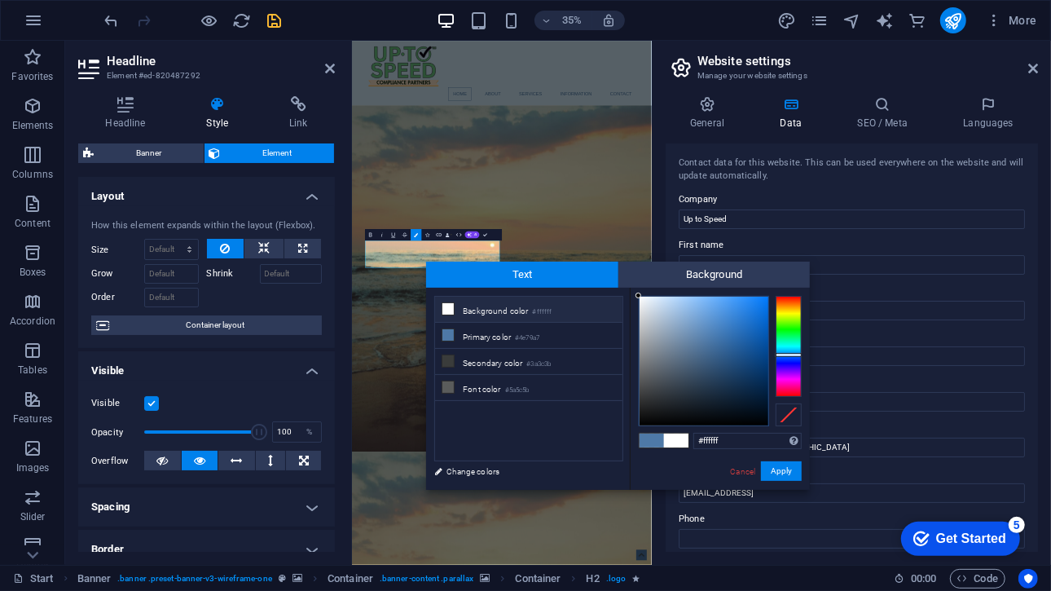
drag, startPoint x: 640, startPoint y: 299, endPoint x: 632, endPoint y: 293, distance: 9.8
click at [632, 293] on div "#ffffff Supported formats #0852ed rgb(8, 82, 237) rgba(8, 82, 237, 90%) hsv(221…" at bounding box center [720, 507] width 180 height 438
type input "#ffffff"
click at [636, 293] on div at bounding box center [639, 296] width 6 height 6
click at [783, 474] on button "Apply" at bounding box center [781, 471] width 41 height 20
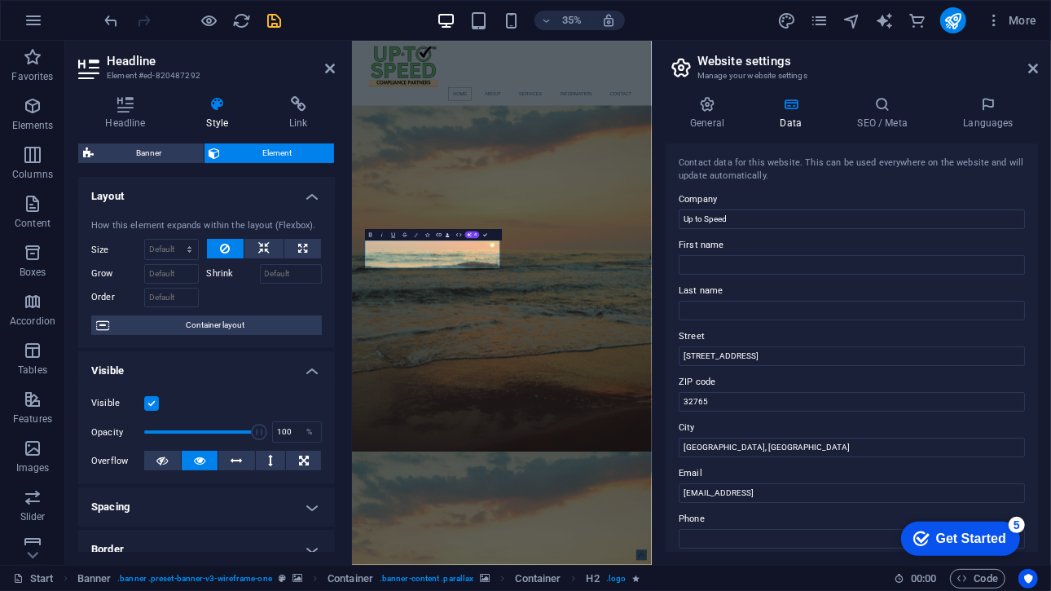
click at [414, 231] on button "Colors" at bounding box center [416, 234] width 11 height 11
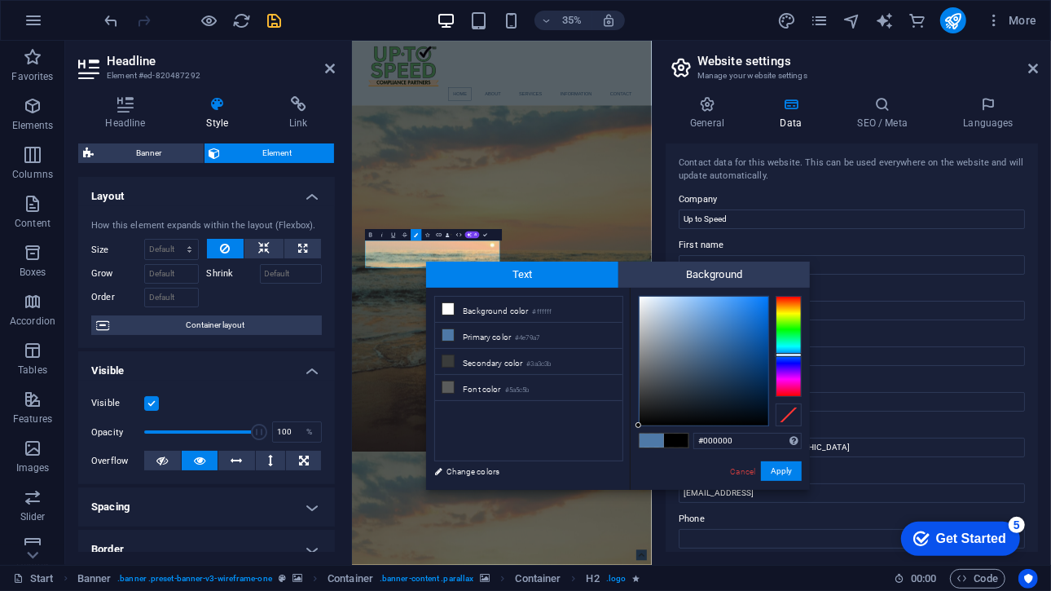
drag, startPoint x: 682, startPoint y: 381, endPoint x: 625, endPoint y: 445, distance: 86.0
click at [625, 445] on div "less Background color #ffffff Primary color #4e79a7 Secondary color #3a3c3b Fon…" at bounding box center [618, 389] width 384 height 202
click at [624, 457] on div "less Background color #ffffff Primary color #4e79a7 Secondary color #3a3c3b Fon…" at bounding box center [618, 389] width 384 height 202
click at [641, 422] on div at bounding box center [641, 422] width 6 height 6
click at [640, 434] on div "#000000 Supported formats #0852ed rgb(8, 82, 237) rgba(8, 82, 237, 90%) hsv(221…" at bounding box center [720, 507] width 180 height 438
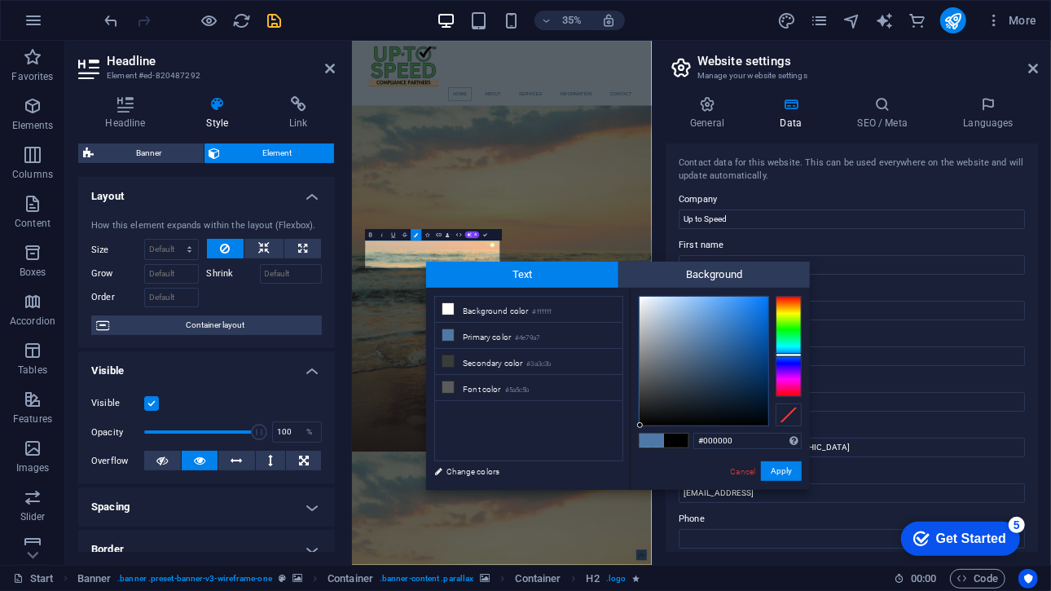
type input "#010101"
click at [640, 425] on div at bounding box center [639, 424] width 6 height 6
click at [777, 479] on button "Apply" at bounding box center [781, 471] width 41 height 20
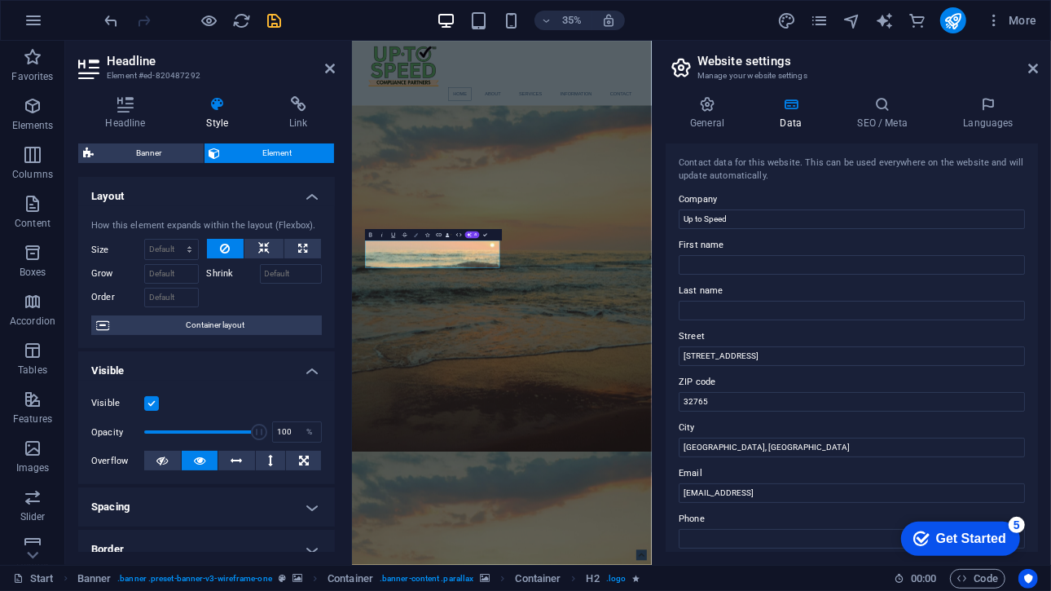
click at [418, 238] on button "Colors" at bounding box center [416, 234] width 11 height 11
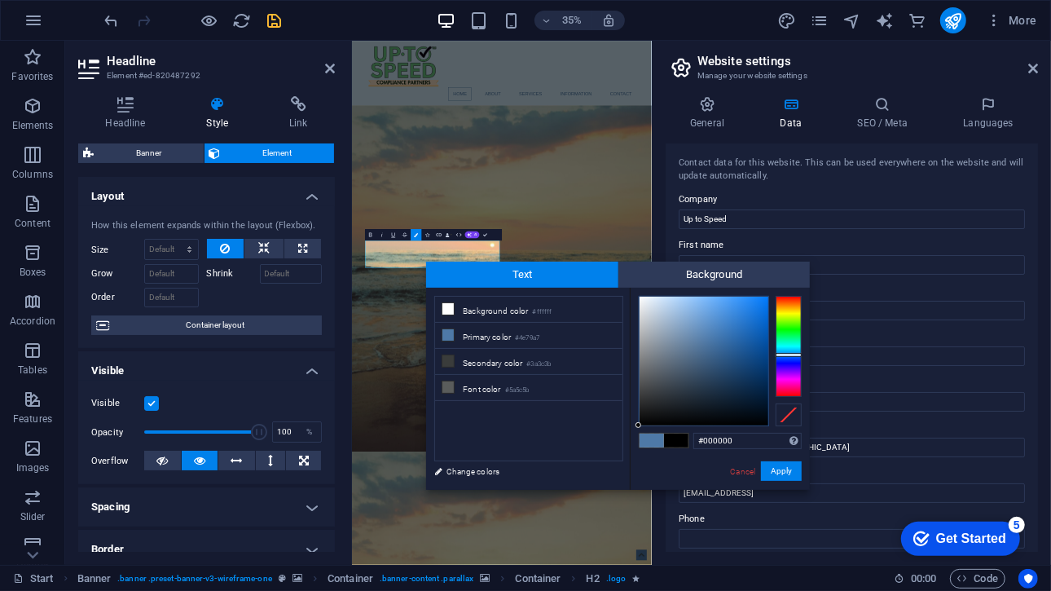
drag, startPoint x: 679, startPoint y: 376, endPoint x: 636, endPoint y: 442, distance: 79.1
click at [636, 442] on div "#000000 Supported formats #0852ed rgb(8, 82, 237) rgba(8, 82, 237, 90%) hsv(221…" at bounding box center [720, 507] width 180 height 438
type input "#000000"
click at [644, 425] on div at bounding box center [643, 425] width 6 height 6
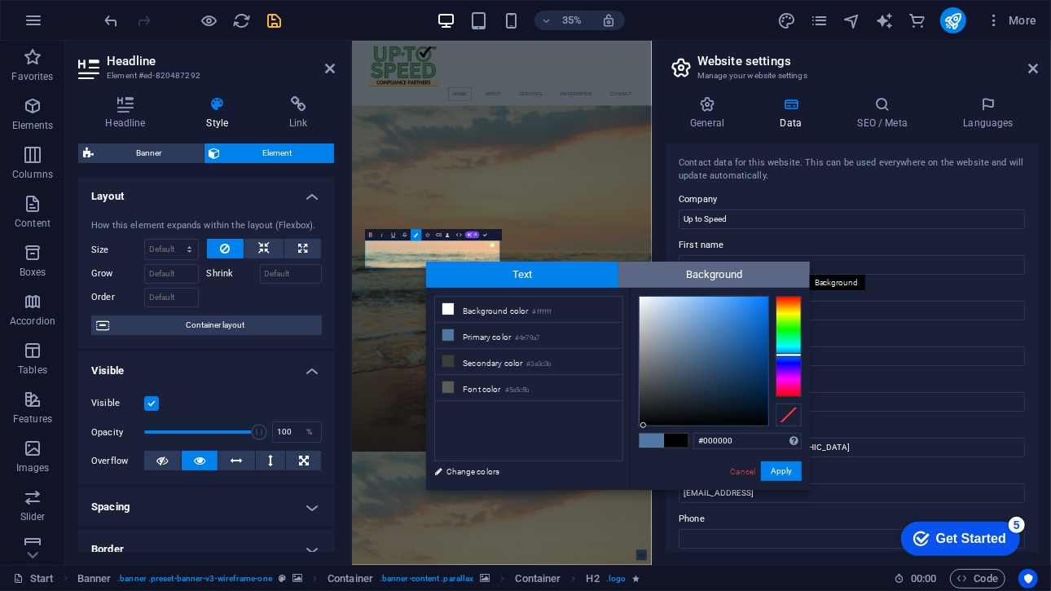
click at [697, 281] on span "Background" at bounding box center [714, 275] width 192 height 26
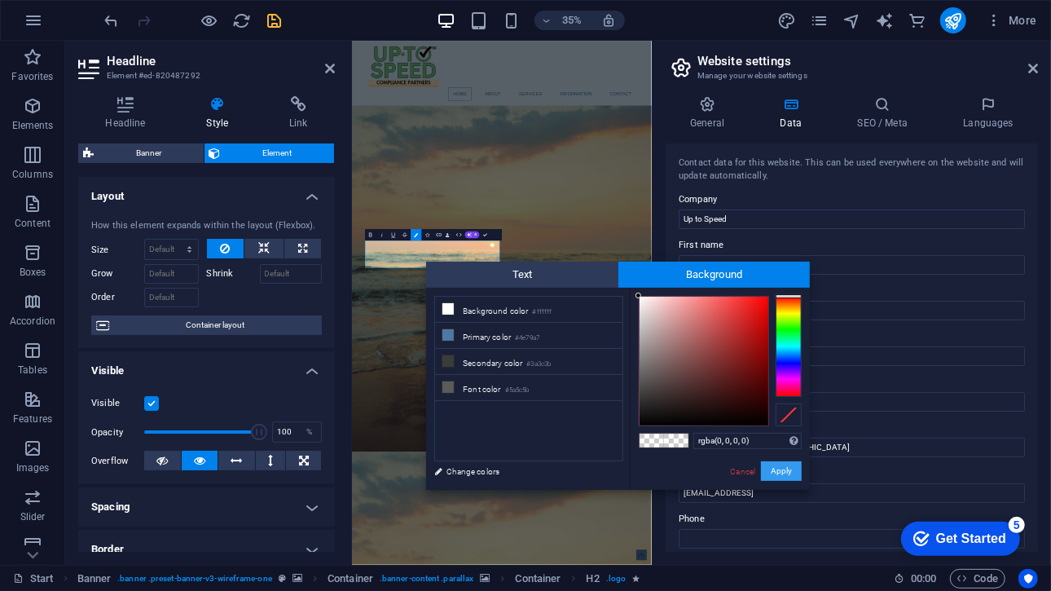
click at [772, 468] on button "Apply" at bounding box center [781, 471] width 41 height 20
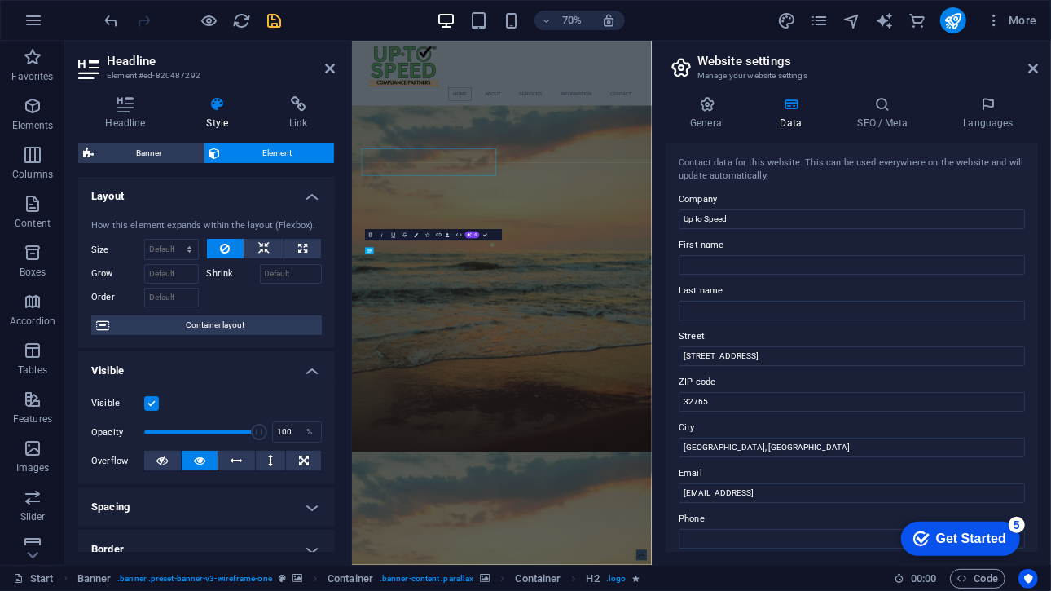
click at [184, 298] on input "Order" at bounding box center [171, 298] width 55 height 20
click at [414, 235] on button "Colors" at bounding box center [416, 234] width 11 height 11
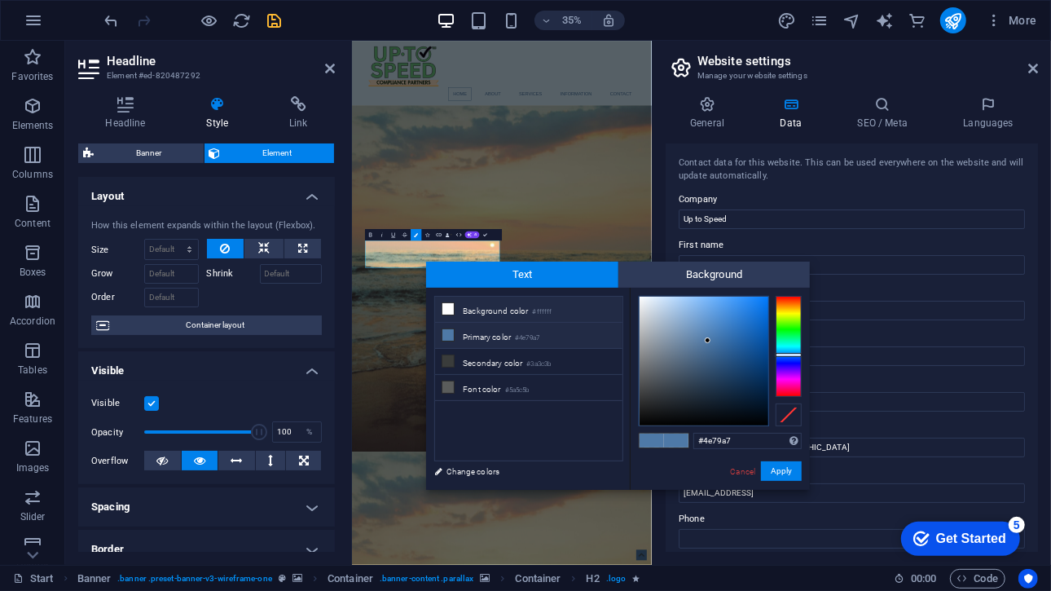
click at [521, 315] on li "Background color #ffffff" at bounding box center [528, 310] width 187 height 26
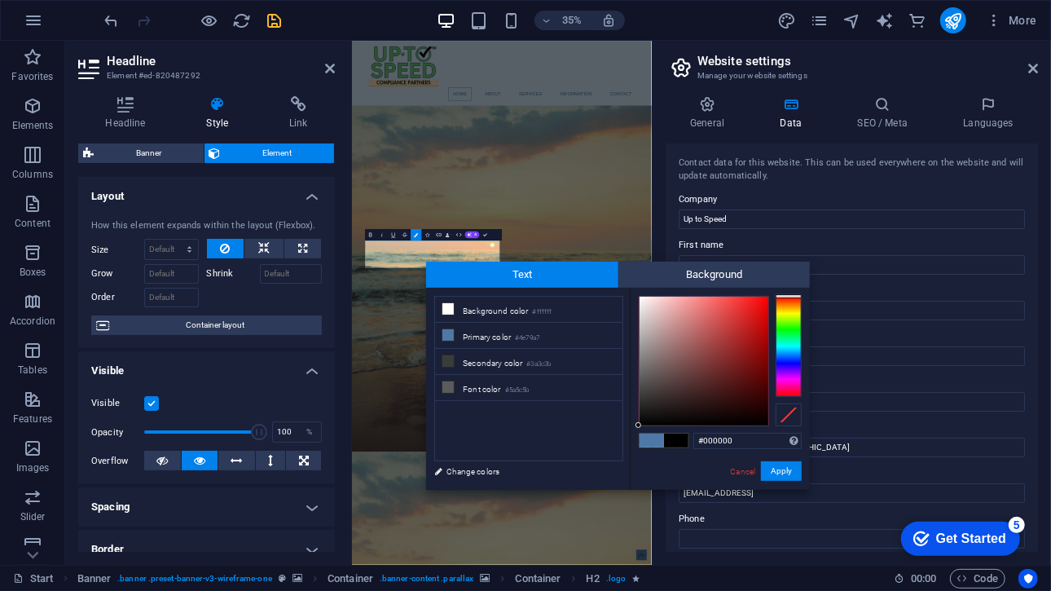
drag, startPoint x: 652, startPoint y: 394, endPoint x: 634, endPoint y: 429, distance: 39.4
click at [634, 429] on div "#000000 Supported formats #0852ed rgb(8, 82, 237) rgba(8, 82, 237, 90%) hsv(221…" at bounding box center [720, 507] width 180 height 438
click at [640, 425] on div at bounding box center [640, 425] width 6 height 6
click at [590, 336] on li "Primary color #4e79a7" at bounding box center [528, 336] width 187 height 26
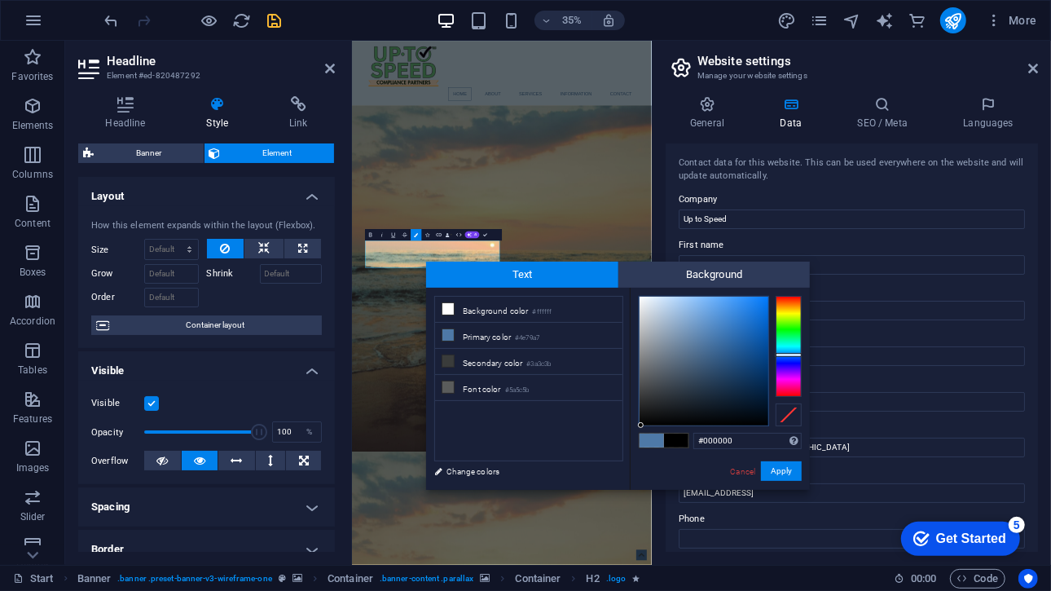
drag, startPoint x: 660, startPoint y: 393, endPoint x: 641, endPoint y: 429, distance: 41.2
click at [641, 429] on div "#000000 Supported formats #0852ed rgb(8, 82, 237) rgba(8, 82, 237, 90%) hsv(221…" at bounding box center [720, 507] width 180 height 438
click at [642, 426] on div "#000000 Supported formats #0852ed rgb(8, 82, 237) rgba(8, 82, 237, 90%) hsv(221…" at bounding box center [720, 507] width 180 height 438
click at [642, 425] on div at bounding box center [642, 424] width 6 height 6
click at [743, 440] on input "#010101" at bounding box center [747, 441] width 108 height 16
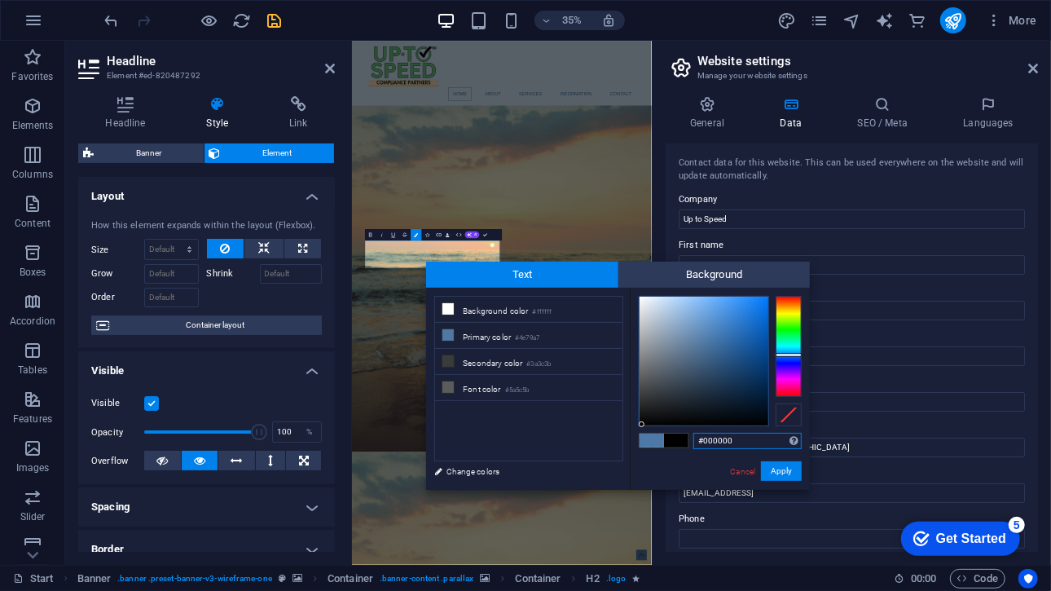
click at [725, 442] on input "#000000" at bounding box center [747, 441] width 108 height 16
click at [690, 473] on div "#000000 Supported formats #0852ed rgb(8, 82, 237) rgba(8, 82, 237, 90%) hsv(221…" at bounding box center [720, 507] width 180 height 438
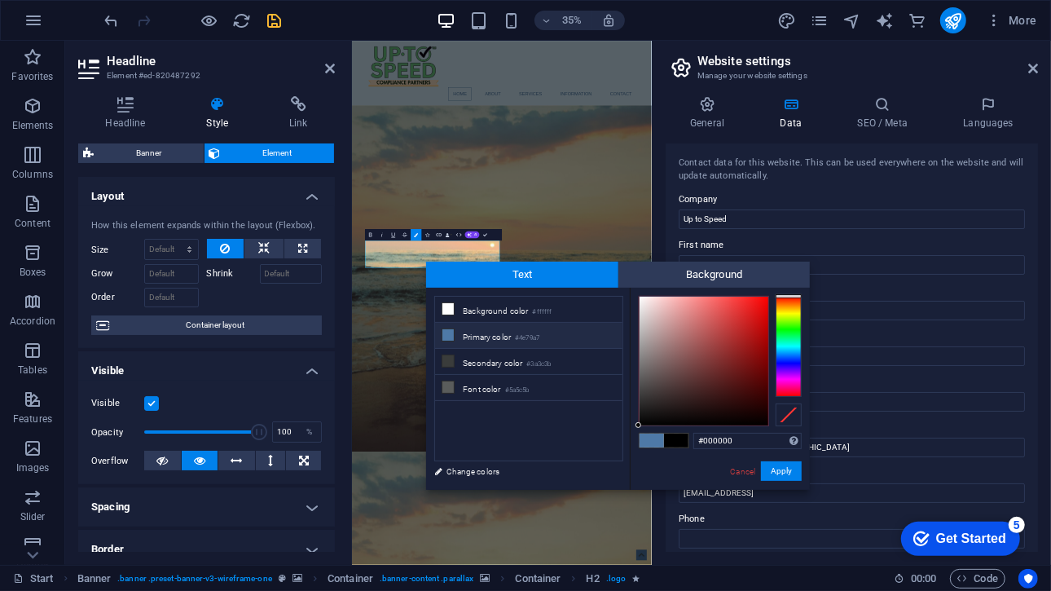
click at [594, 333] on li "Primary color #4e79a7" at bounding box center [528, 336] width 187 height 26
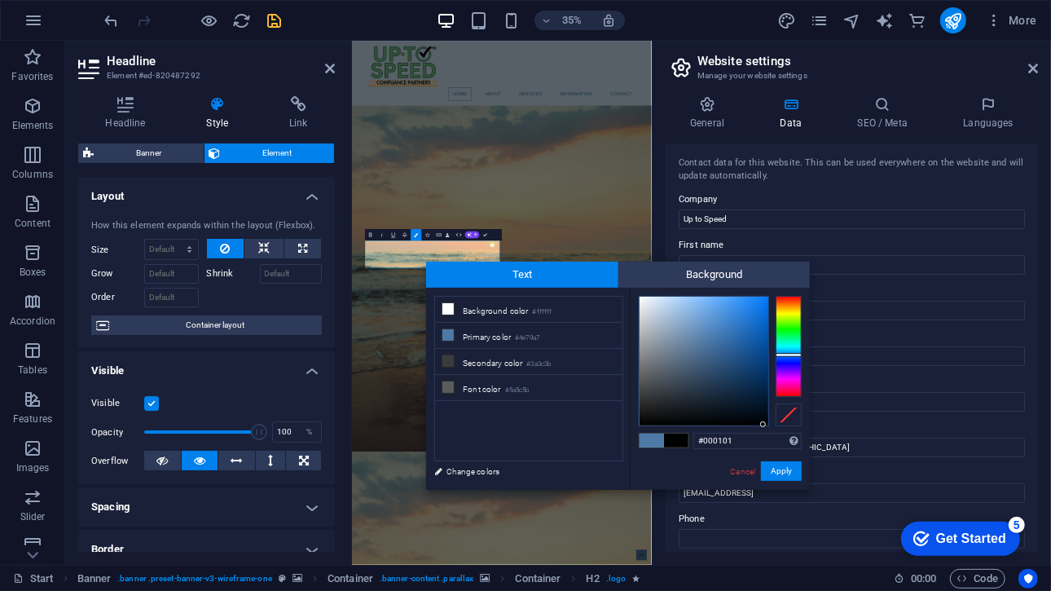
drag, startPoint x: 712, startPoint y: 385, endPoint x: 763, endPoint y: 425, distance: 64.5
click at [763, 425] on div at bounding box center [704, 361] width 129 height 129
click at [763, 421] on div at bounding box center [763, 424] width 6 height 6
click at [767, 425] on div at bounding box center [764, 425] width 6 height 6
click at [775, 470] on button "Apply" at bounding box center [781, 471] width 41 height 20
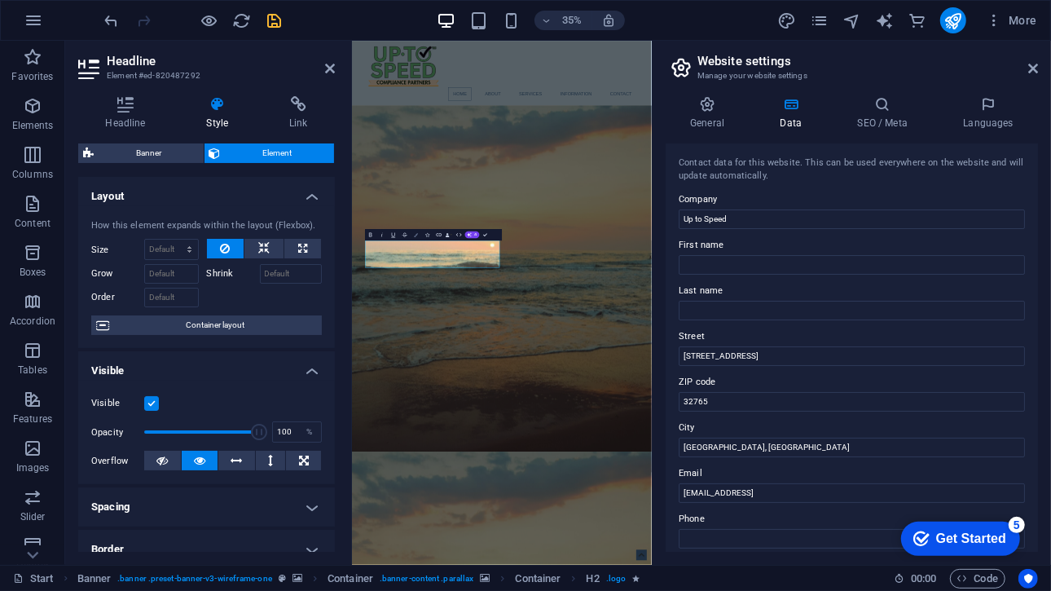
click at [419, 234] on button "Colors" at bounding box center [416, 234] width 11 height 11
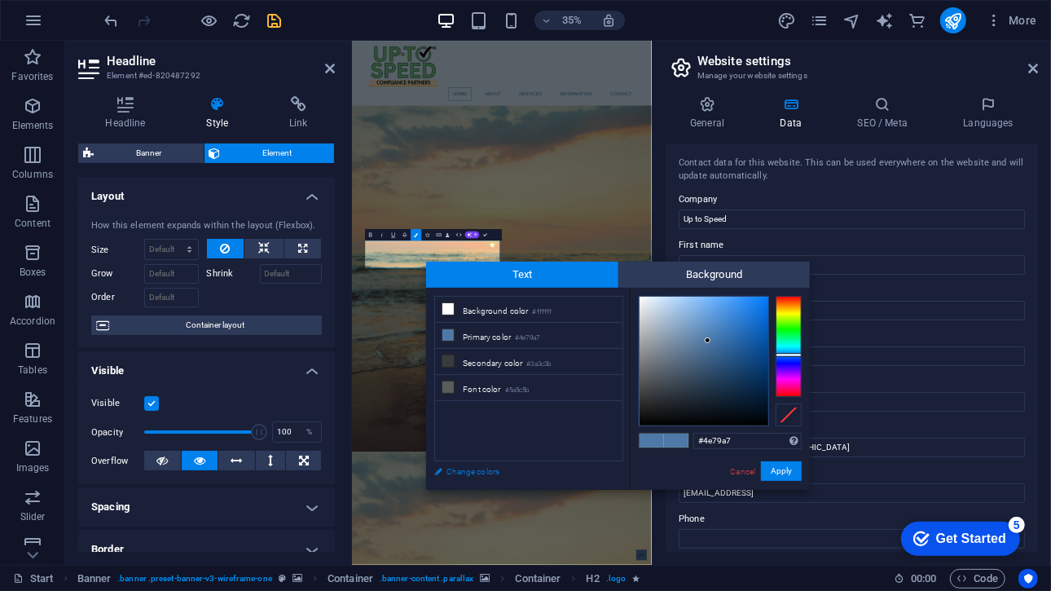
click at [468, 469] on link "Change colors" at bounding box center [520, 471] width 189 height 20
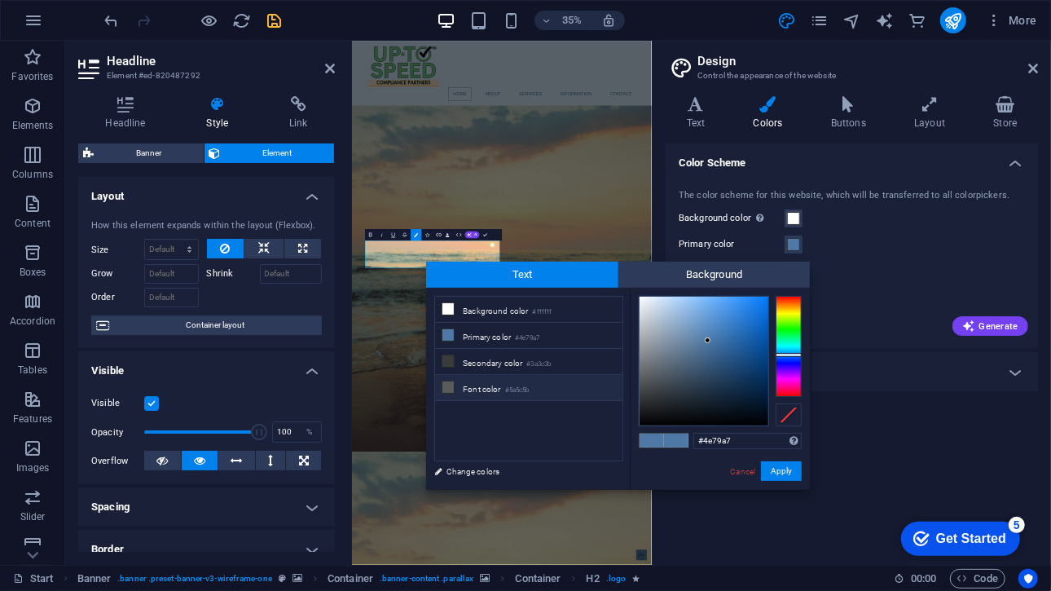
click at [527, 385] on small "#5a5c5b" at bounding box center [517, 390] width 24 height 11
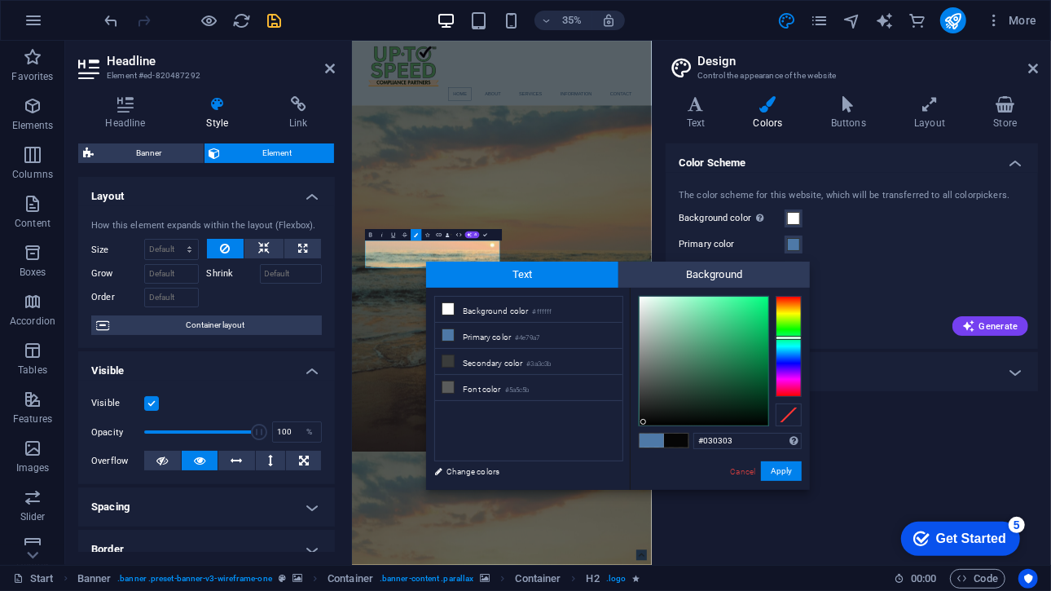
type input "#010101"
drag, startPoint x: 652, startPoint y: 385, endPoint x: 643, endPoint y: 425, distance: 40.9
click at [643, 425] on div at bounding box center [704, 361] width 129 height 129
click at [781, 469] on button "Apply" at bounding box center [781, 471] width 41 height 20
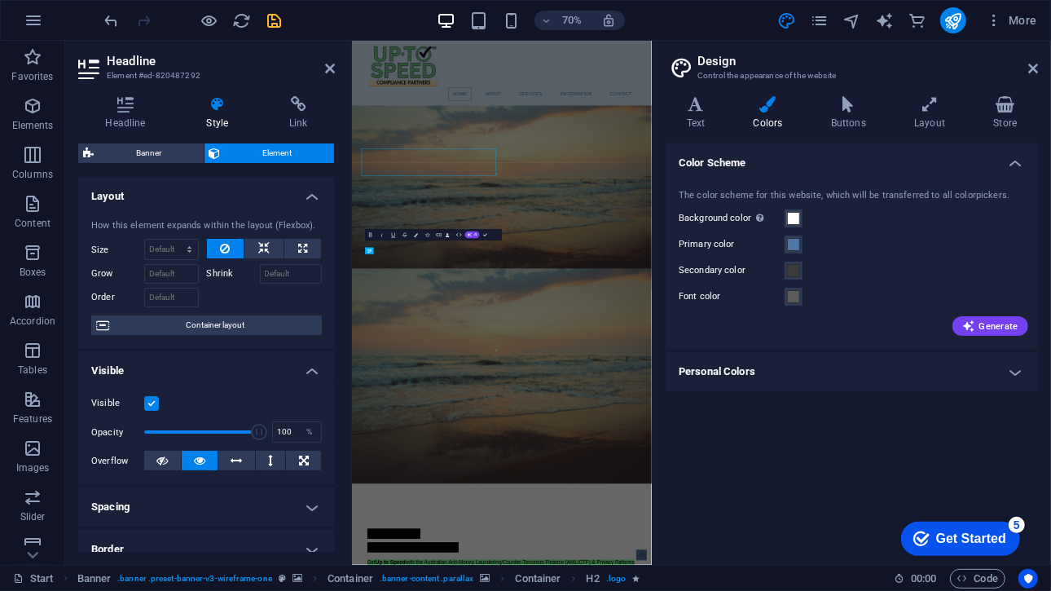
click at [207, 298] on div at bounding box center [265, 296] width 116 height 24
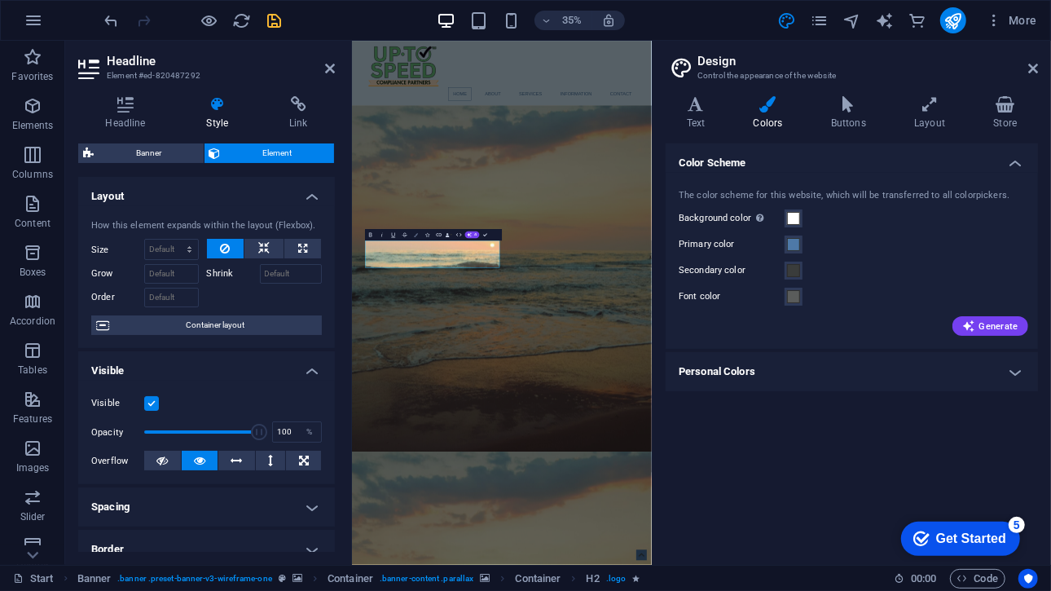
click at [415, 235] on icon "button" at bounding box center [417, 235] width 4 height 4
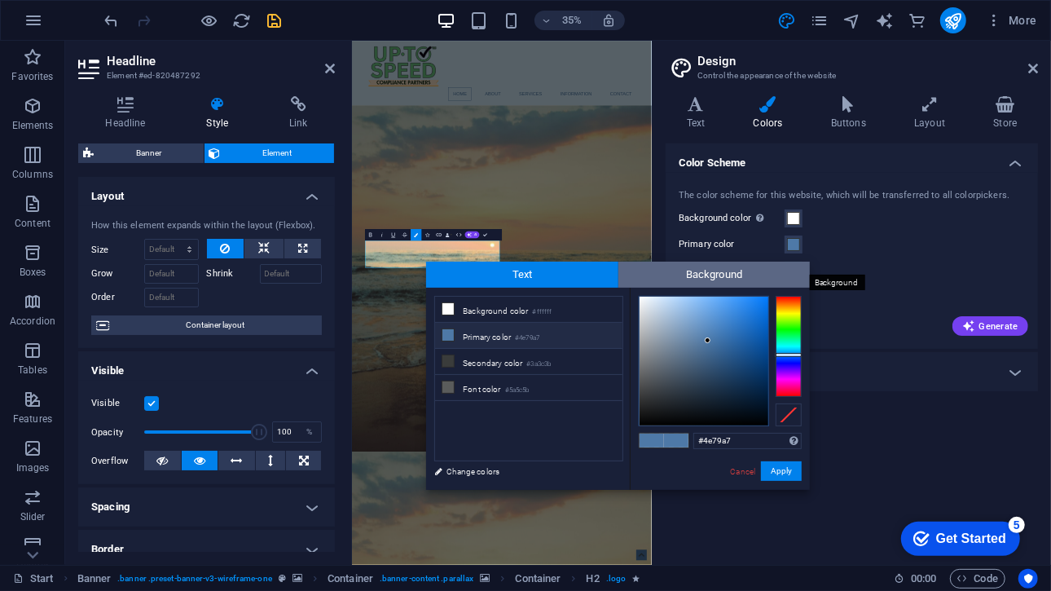
click at [680, 281] on span "Background" at bounding box center [714, 275] width 192 height 26
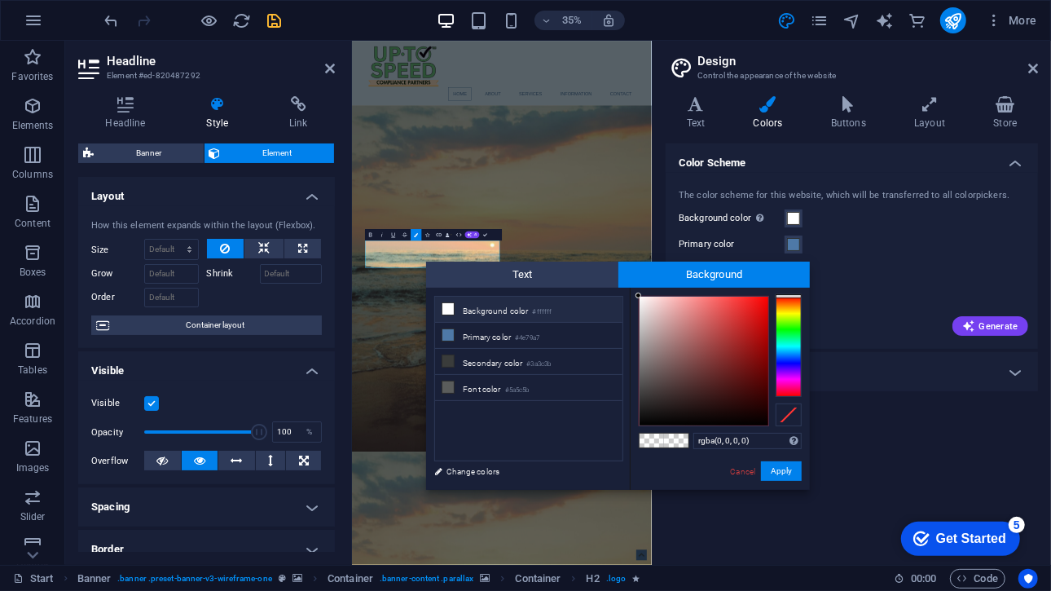
click at [565, 312] on li "Background color #ffffff" at bounding box center [528, 310] width 187 height 26
type input "#fcfafa"
drag, startPoint x: 692, startPoint y: 348, endPoint x: 640, endPoint y: 297, distance: 72.6
click at [640, 297] on div at bounding box center [704, 361] width 129 height 129
click at [780, 472] on button "Apply" at bounding box center [781, 471] width 41 height 20
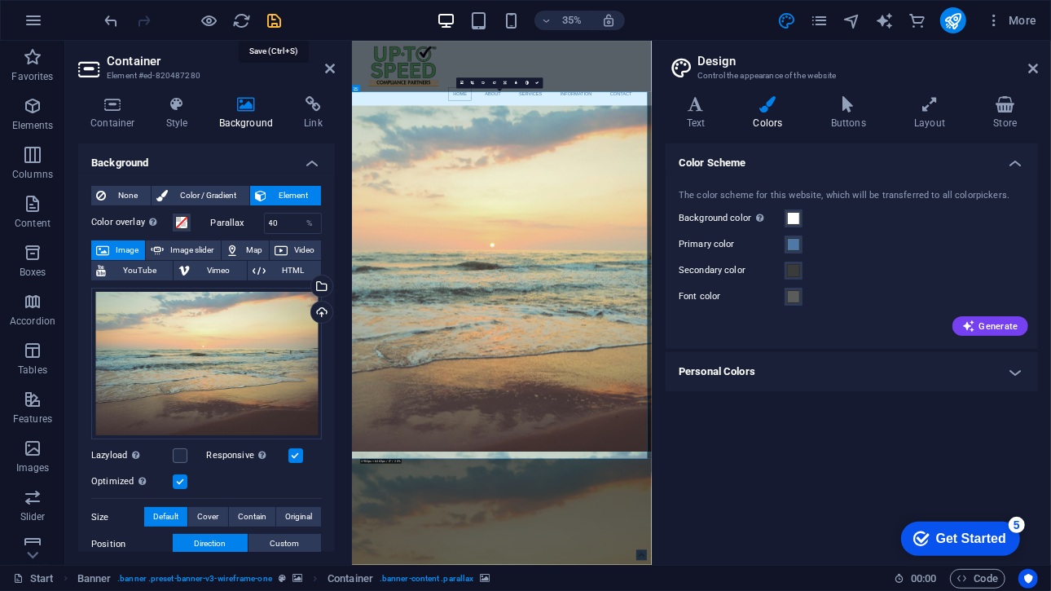
click at [280, 24] on icon "save" at bounding box center [275, 20] width 19 height 19
